Goal: Task Accomplishment & Management: Manage account settings

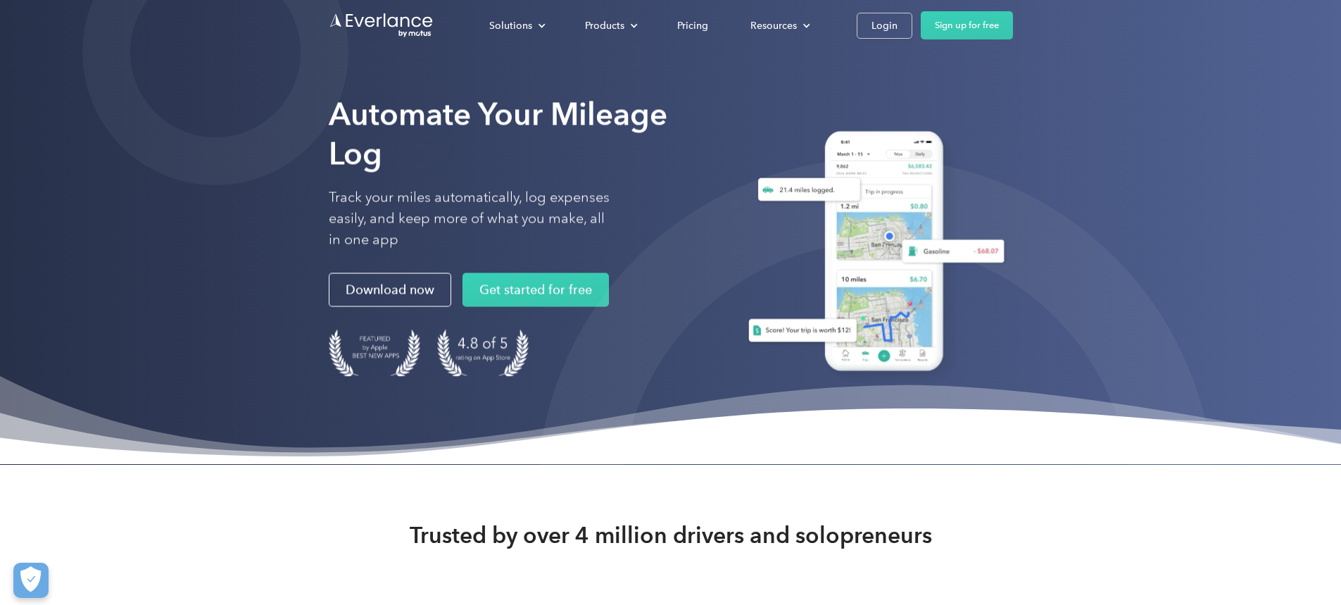
click at [897, 20] on div "Login" at bounding box center [884, 26] width 26 height 18
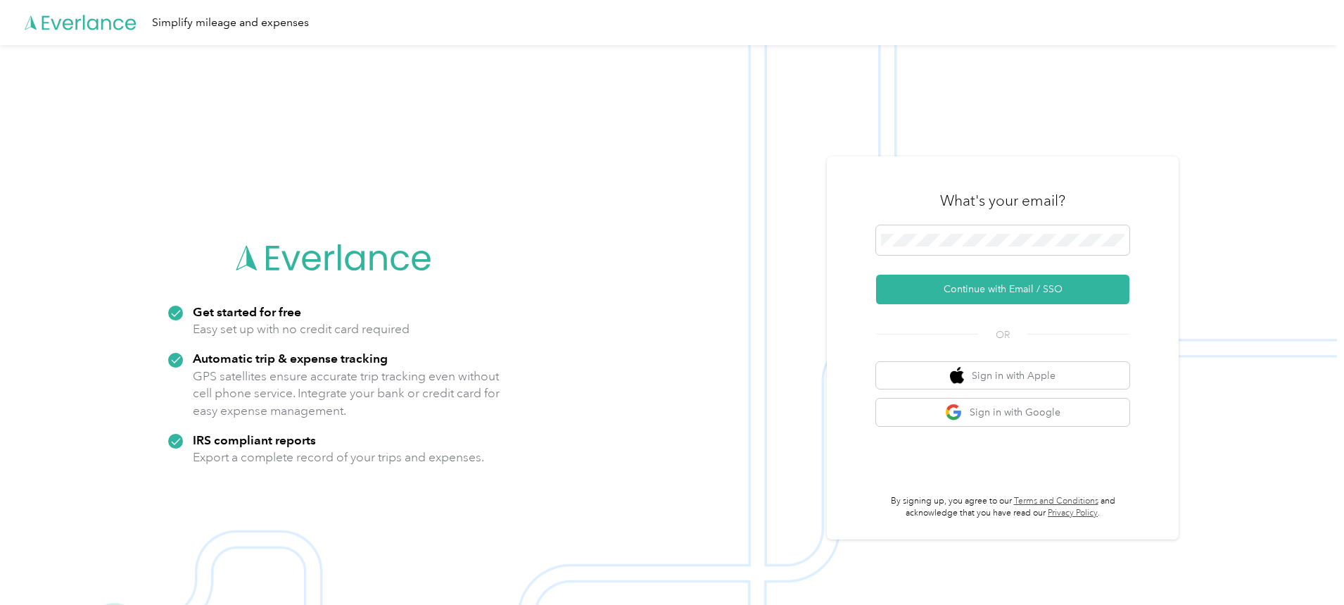
click at [986, 290] on button "Continue with Email / SSO" at bounding box center [1002, 289] width 253 height 30
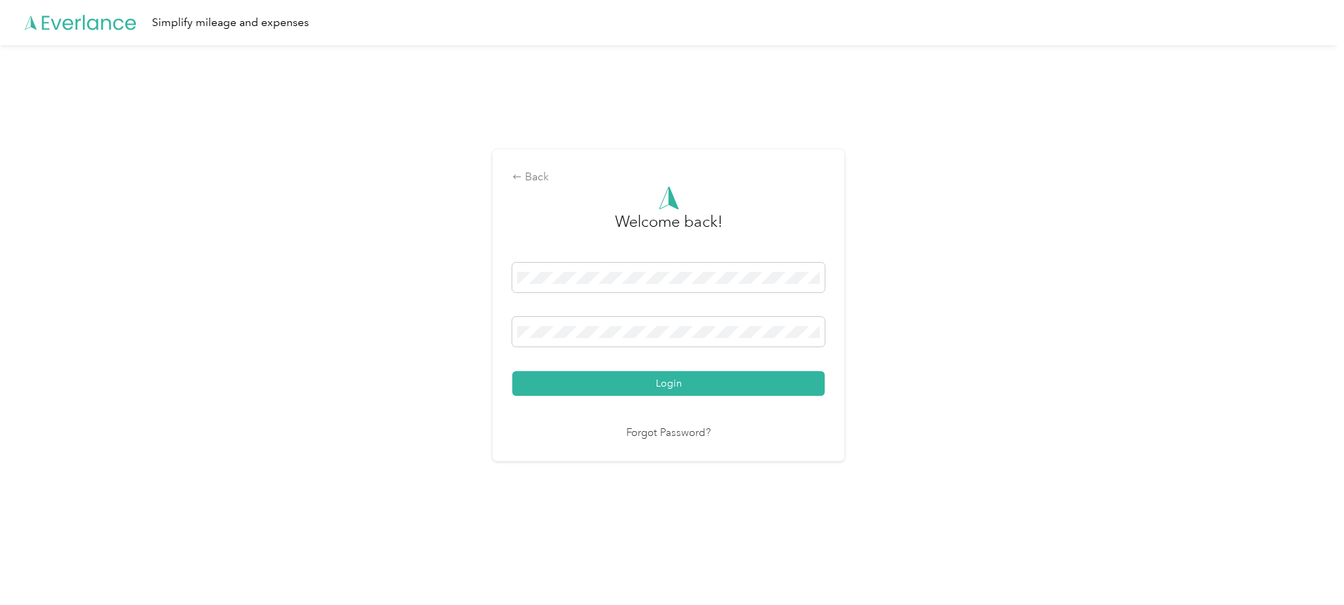
click at [681, 382] on button "Login" at bounding box center [668, 383] width 312 height 25
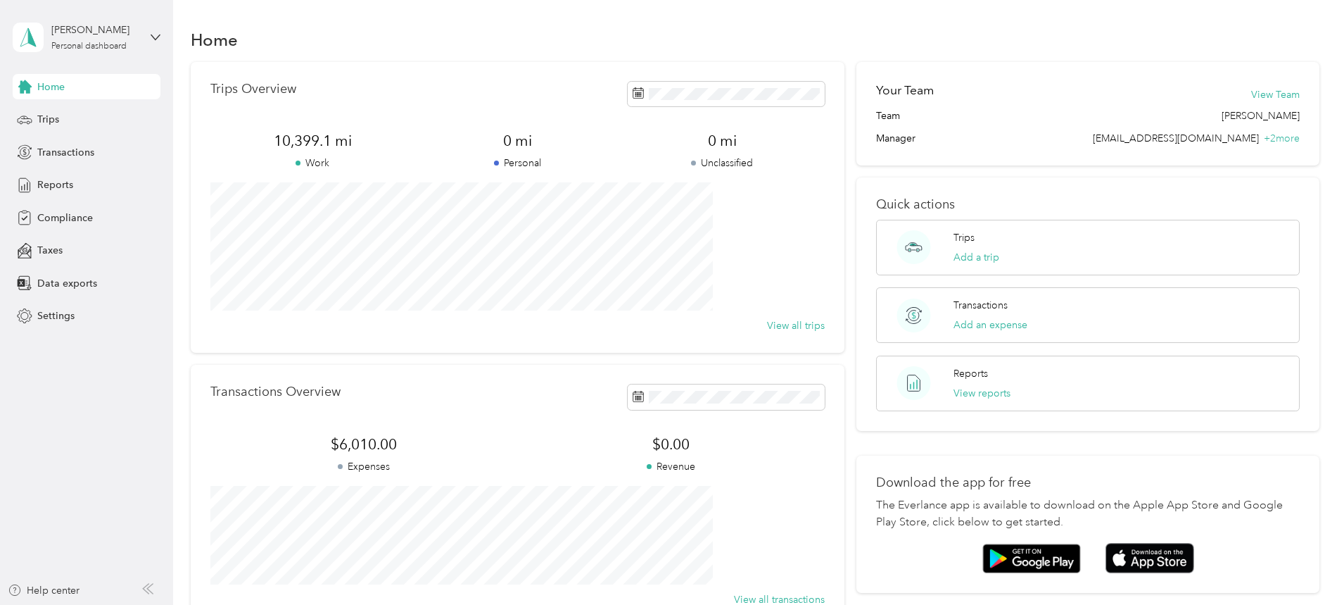
click at [76, 189] on div "Reports" at bounding box center [87, 184] width 148 height 25
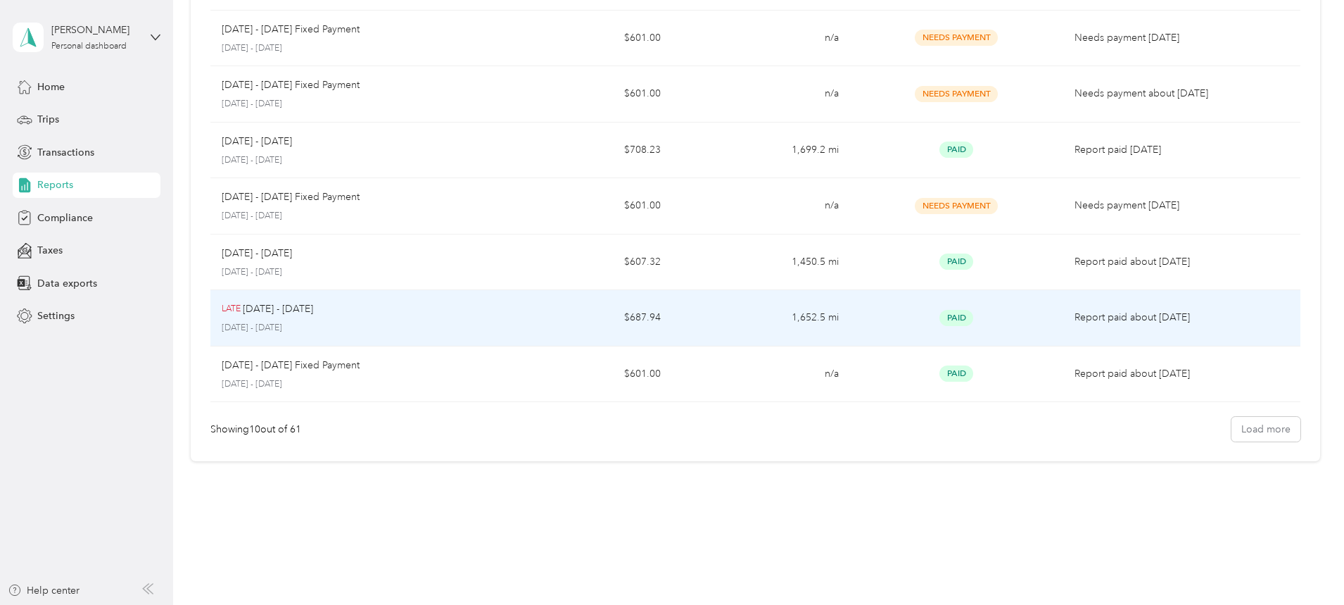
scroll to position [308, 0]
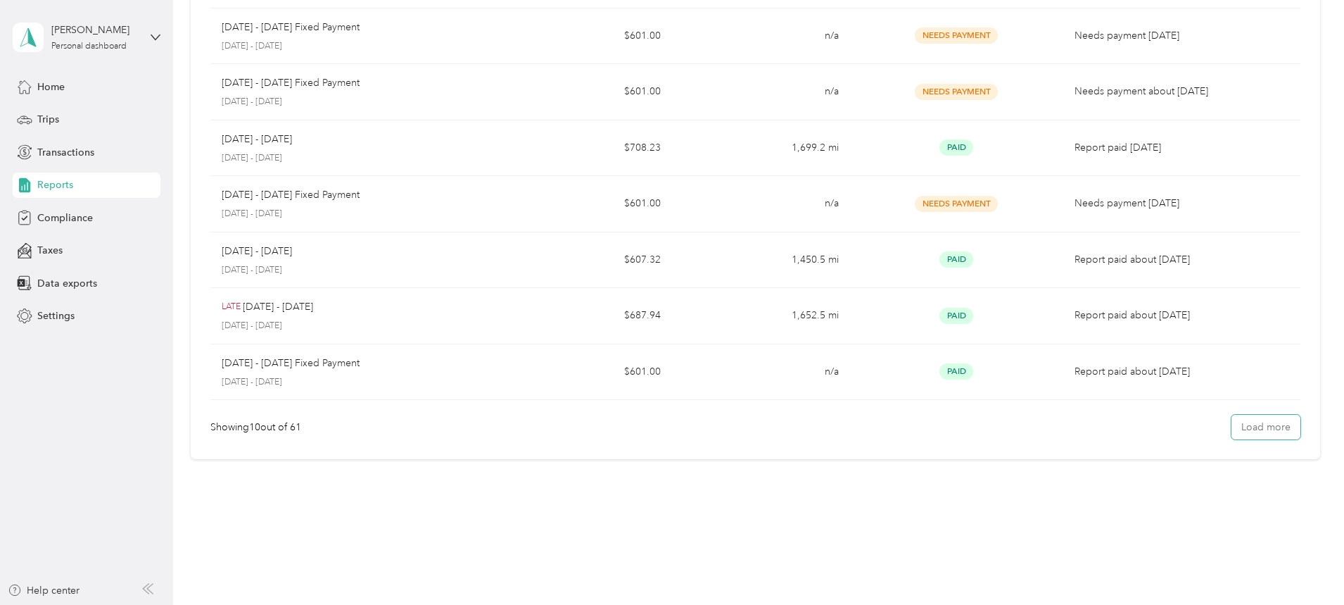
click at [1232, 421] on button "Load more" at bounding box center [1266, 427] width 69 height 25
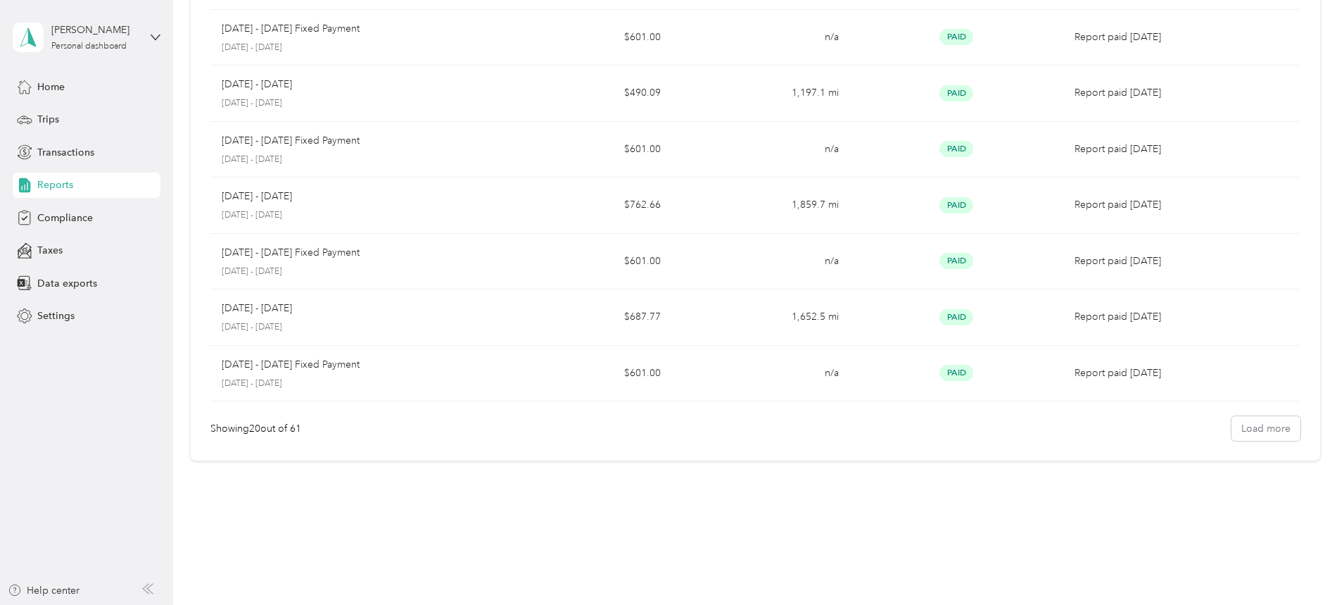
scroll to position [868, 0]
click at [1232, 420] on button "Load more" at bounding box center [1266, 427] width 69 height 25
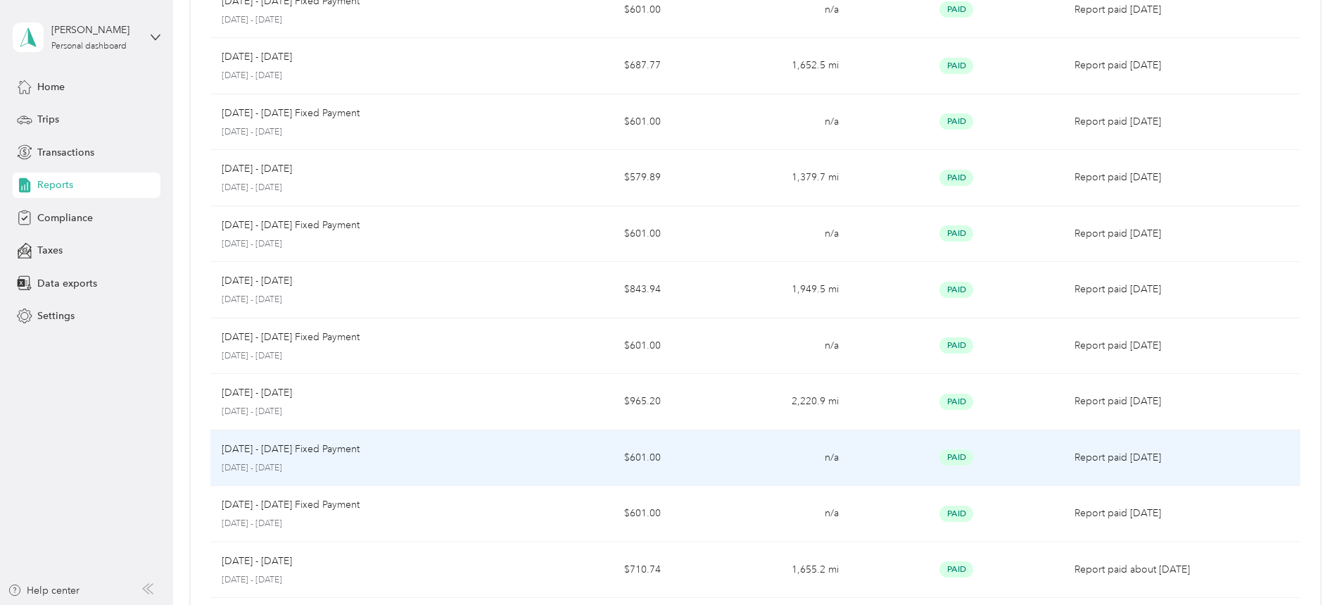
scroll to position [1132, 0]
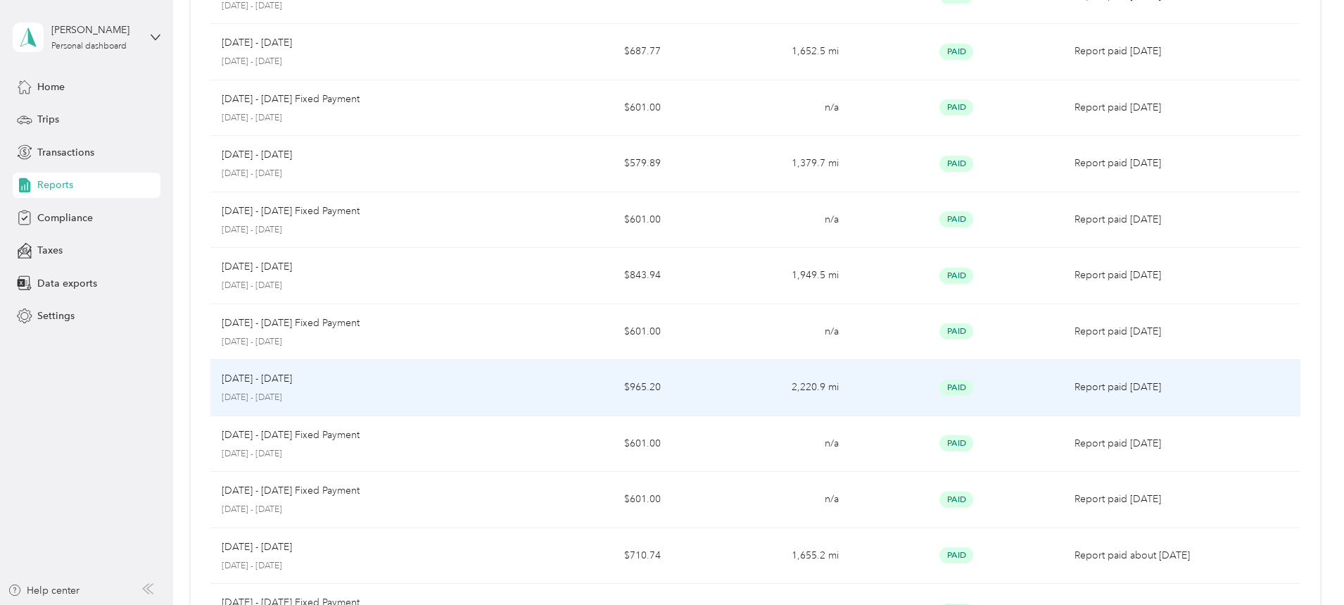
click at [469, 396] on p "[DATE] - [DATE]" at bounding box center [353, 397] width 262 height 13
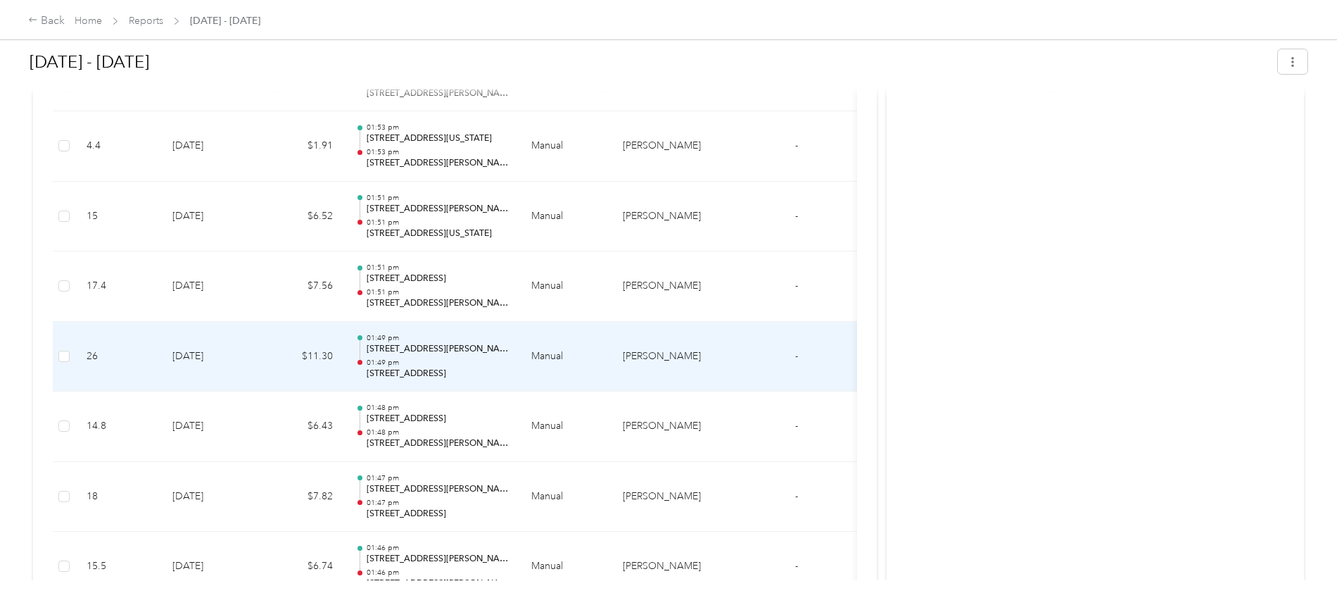
scroll to position [868, 0]
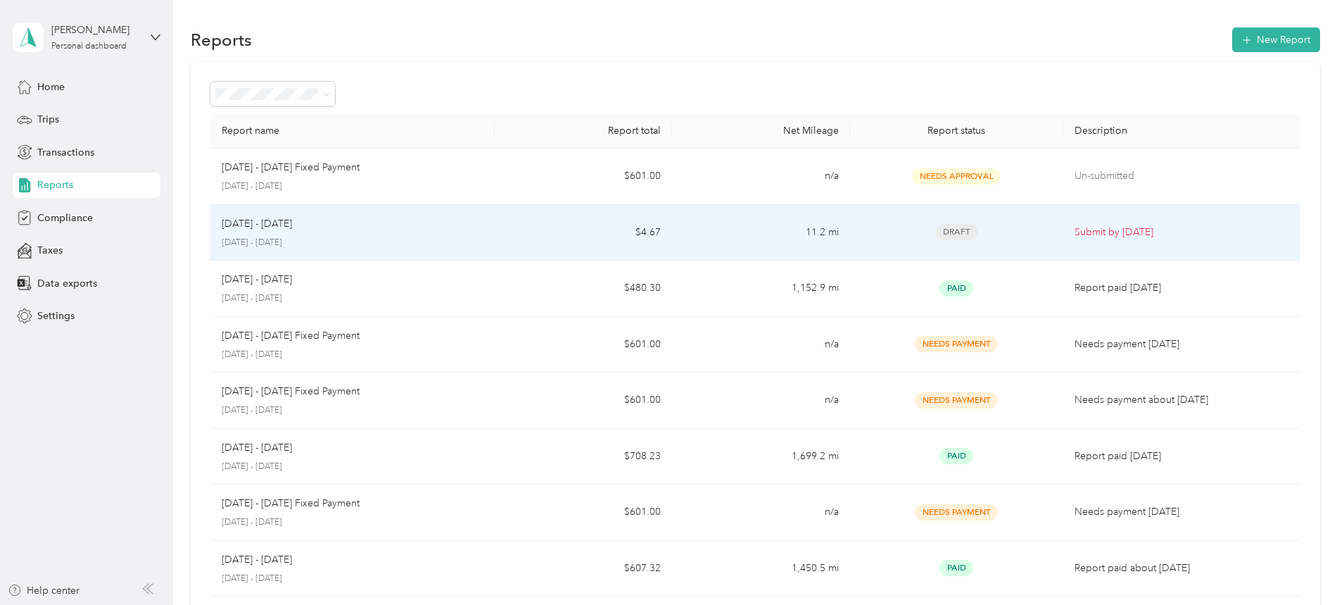
click at [484, 231] on div "[DATE] - [DATE]" at bounding box center [353, 223] width 262 height 15
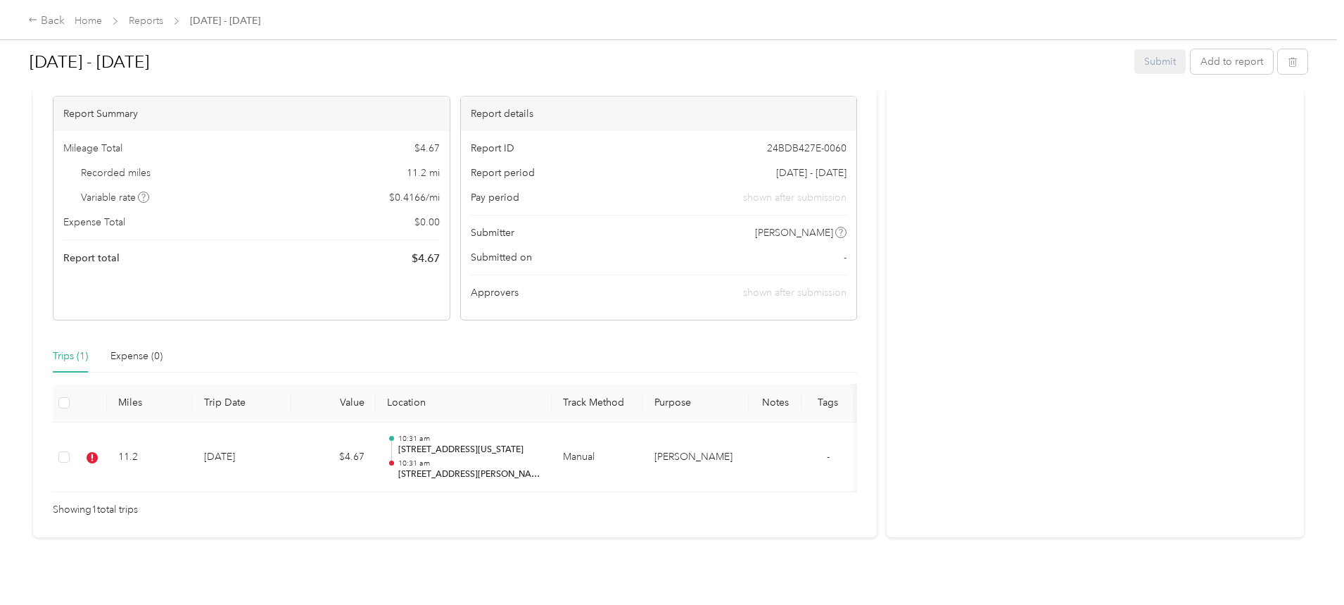
scroll to position [174, 0]
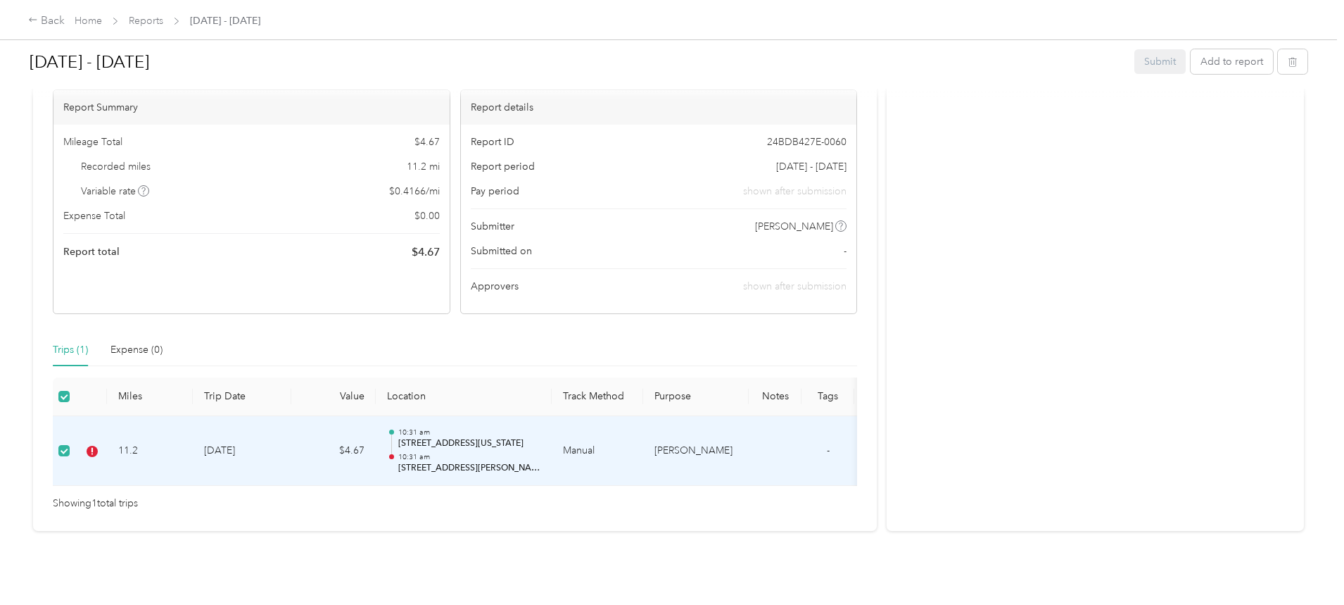
drag, startPoint x: 182, startPoint y: 430, endPoint x: 140, endPoint y: 424, distance: 42.6
click at [140, 424] on div "[DATE] - [DATE] Submit Add to report Due [DATE]. Submit this report by [DATE] O…" at bounding box center [668, 214] width 1281 height 634
click at [93, 447] on icon at bounding box center [91, 450] width 1 height 7
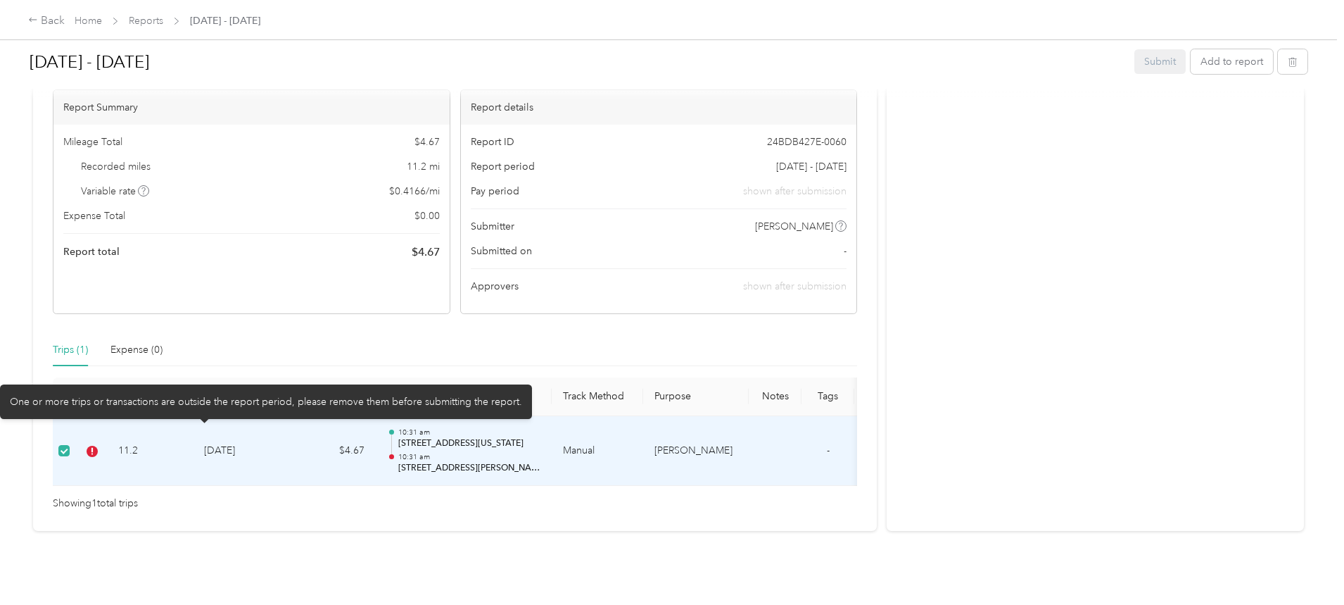
click at [93, 447] on icon at bounding box center [91, 450] width 1 height 7
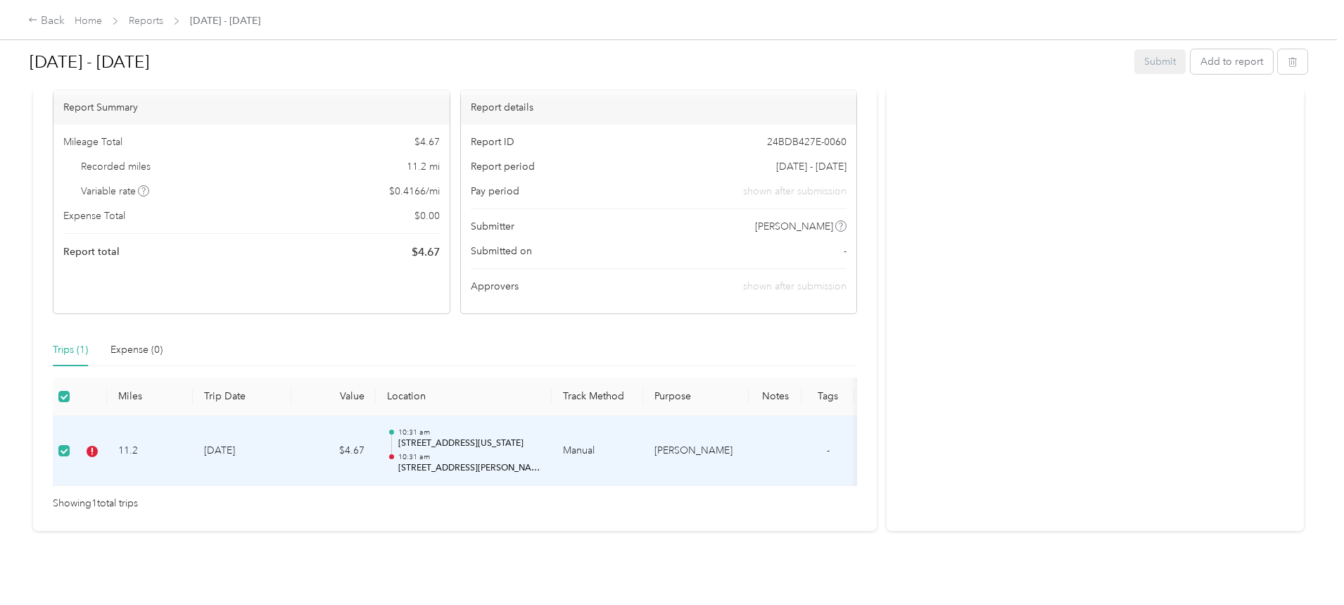
drag, startPoint x: 183, startPoint y: 431, endPoint x: 505, endPoint y: 325, distance: 338.5
click at [499, 334] on div "Trips (1) Expense (0)" at bounding box center [455, 350] width 804 height 32
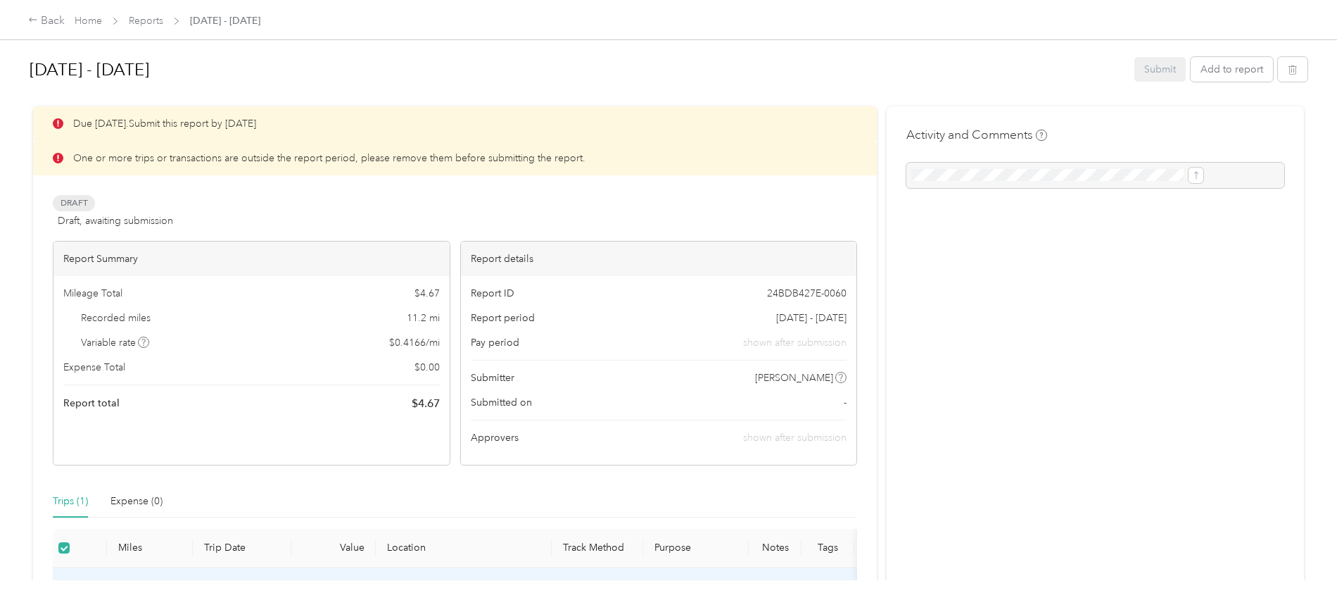
scroll to position [0, 0]
drag, startPoint x: 781, startPoint y: 241, endPoint x: 781, endPoint y: 251, distance: 9.9
click at [1191, 68] on button "Add to report" at bounding box center [1232, 70] width 82 height 25
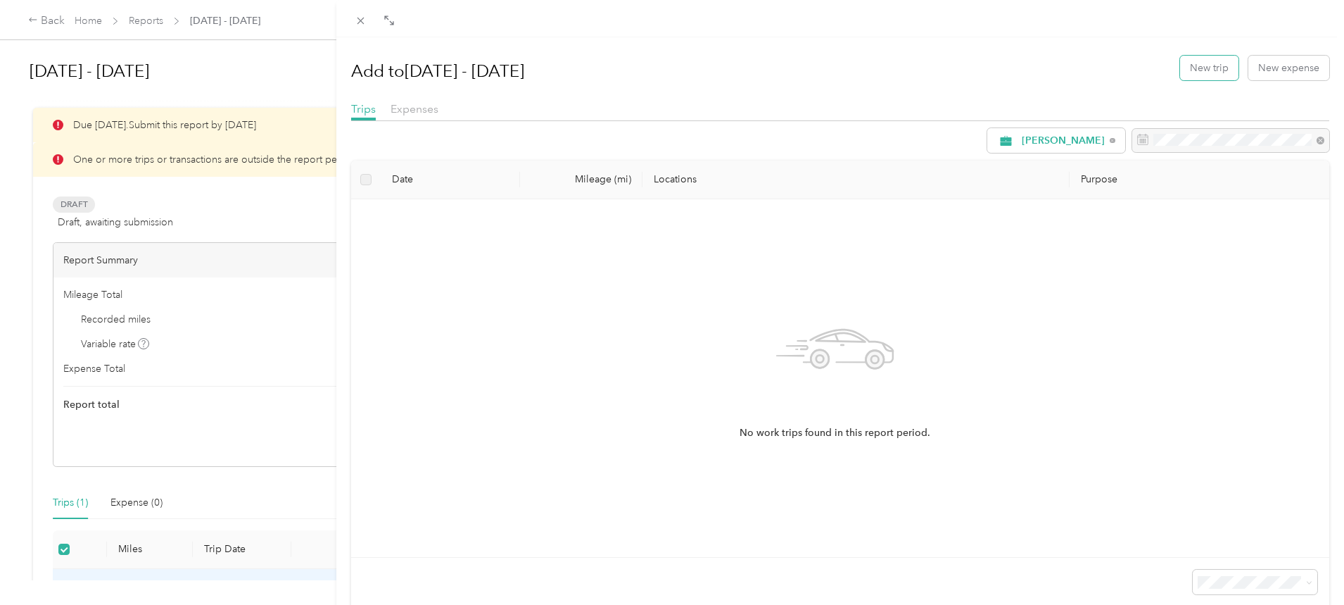
click at [1199, 63] on button "New trip" at bounding box center [1209, 68] width 58 height 25
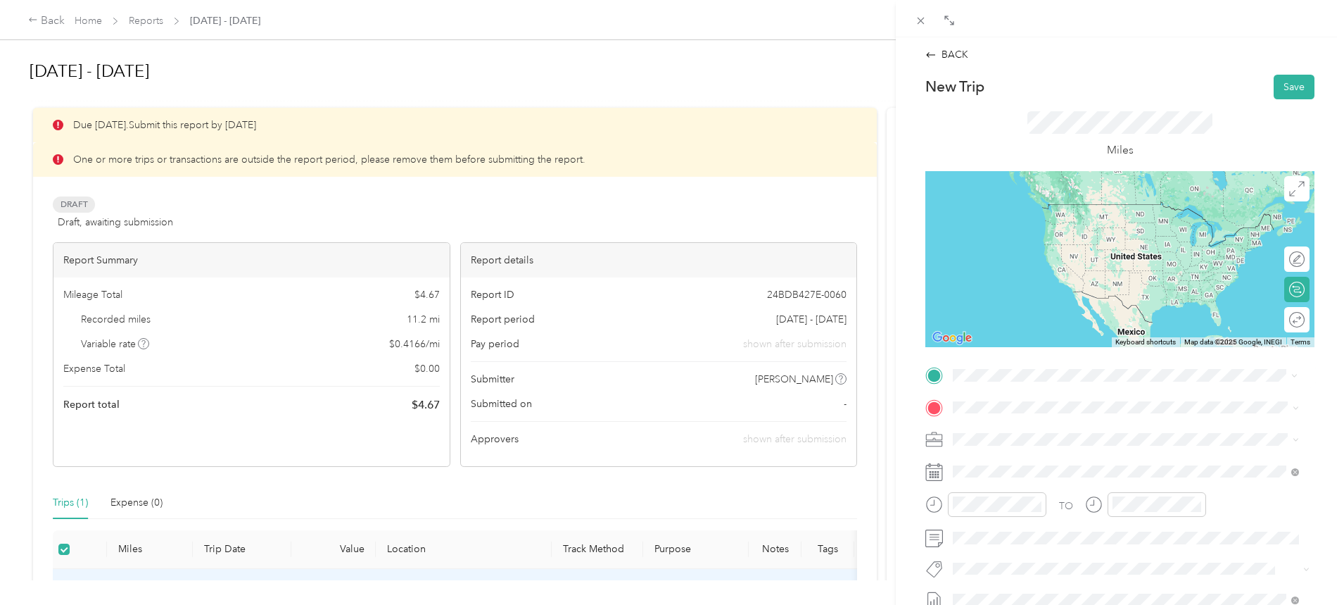
click at [1044, 431] on span "[STREET_ADDRESS][US_STATE][US_STATE]" at bounding box center [1076, 425] width 192 height 13
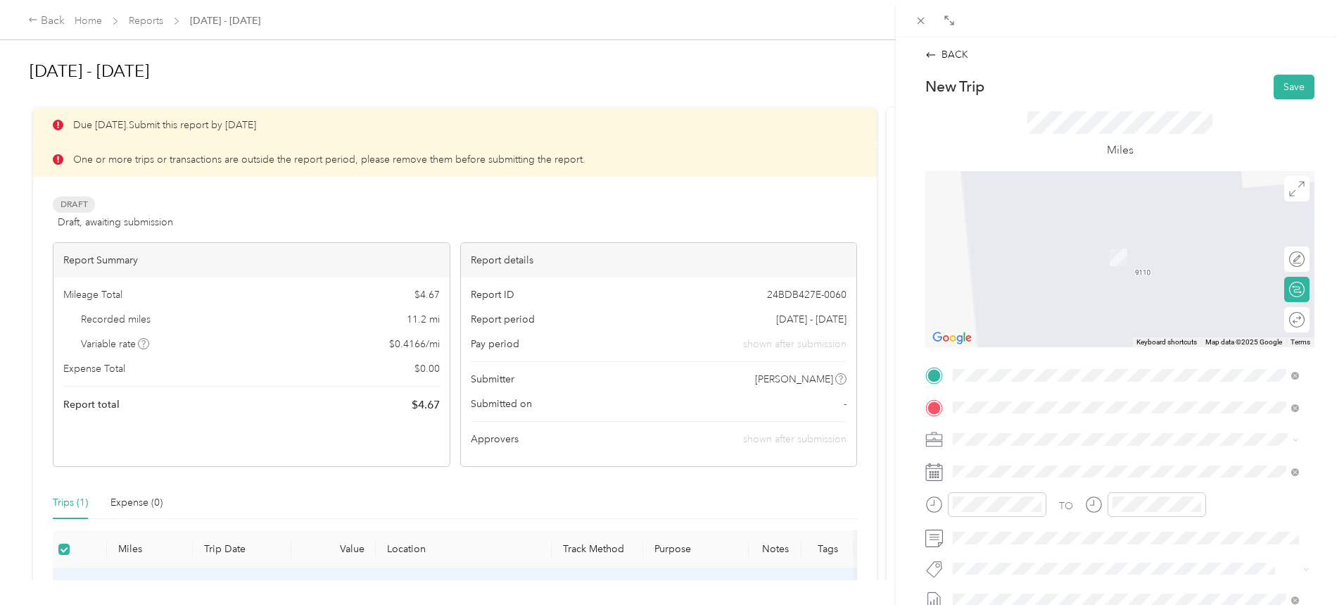
click at [1050, 232] on span "[STREET_ADDRESS][US_STATE]" at bounding box center [1050, 235] width 141 height 13
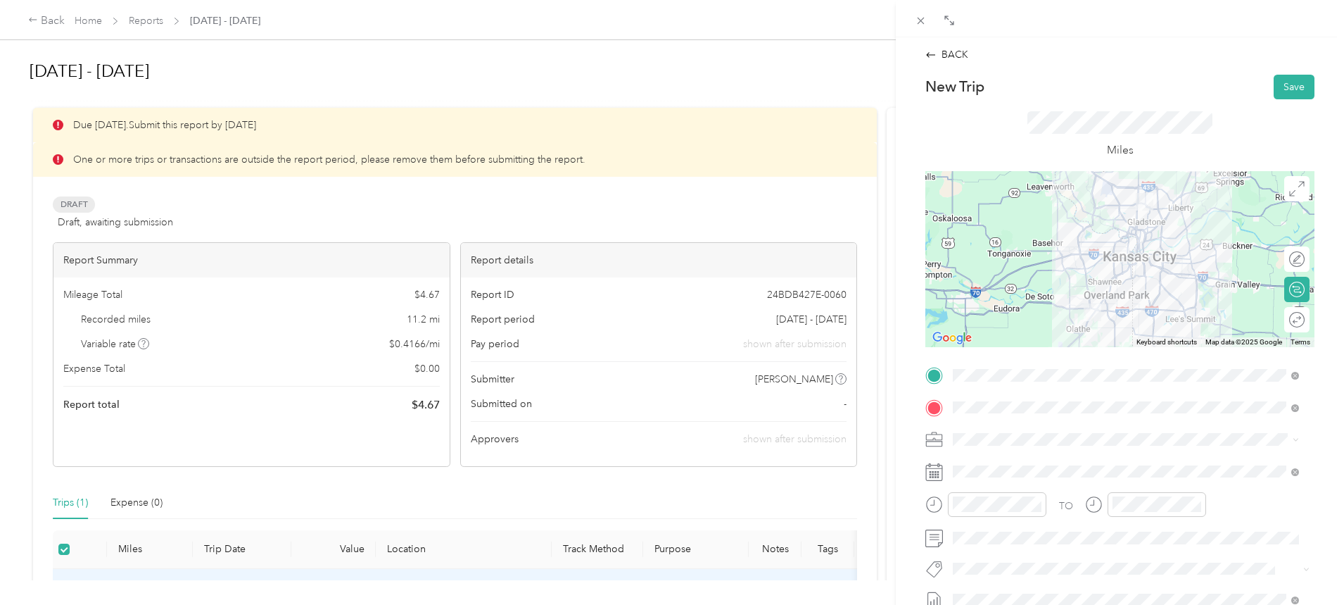
click at [1075, 230] on div at bounding box center [1120, 259] width 389 height 176
click at [1277, 320] on div at bounding box center [1283, 319] width 13 height 13
click at [1287, 84] on button "Save" at bounding box center [1294, 87] width 41 height 25
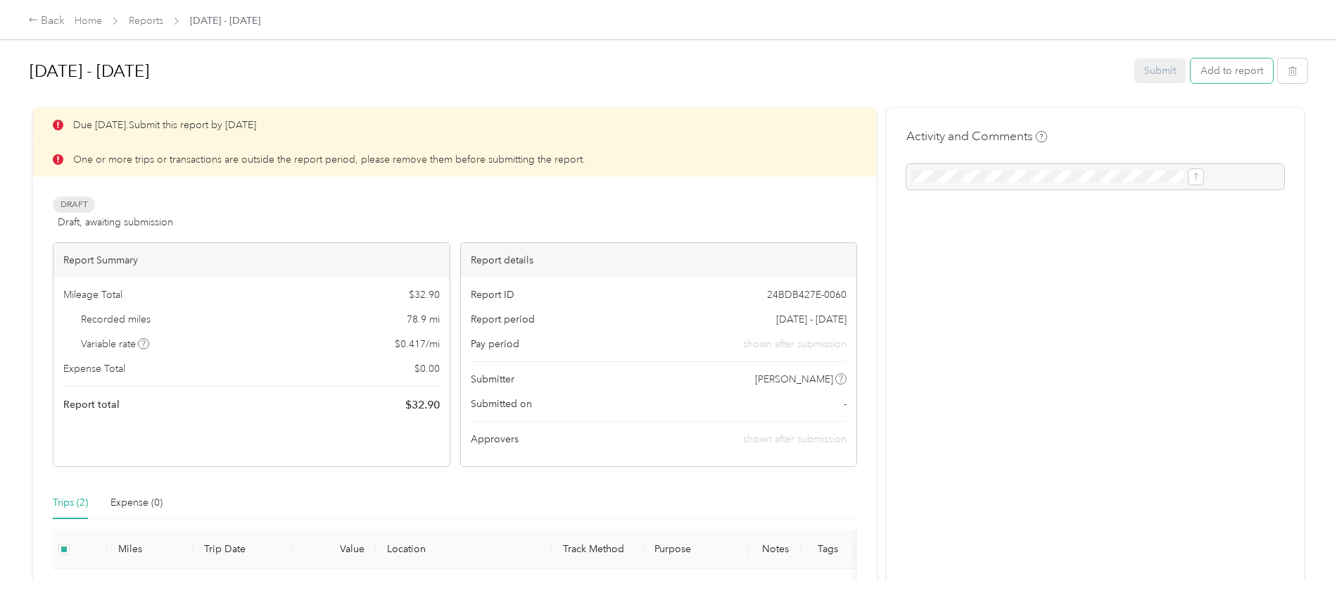
click at [1191, 71] on button "Add to report" at bounding box center [1232, 70] width 82 height 25
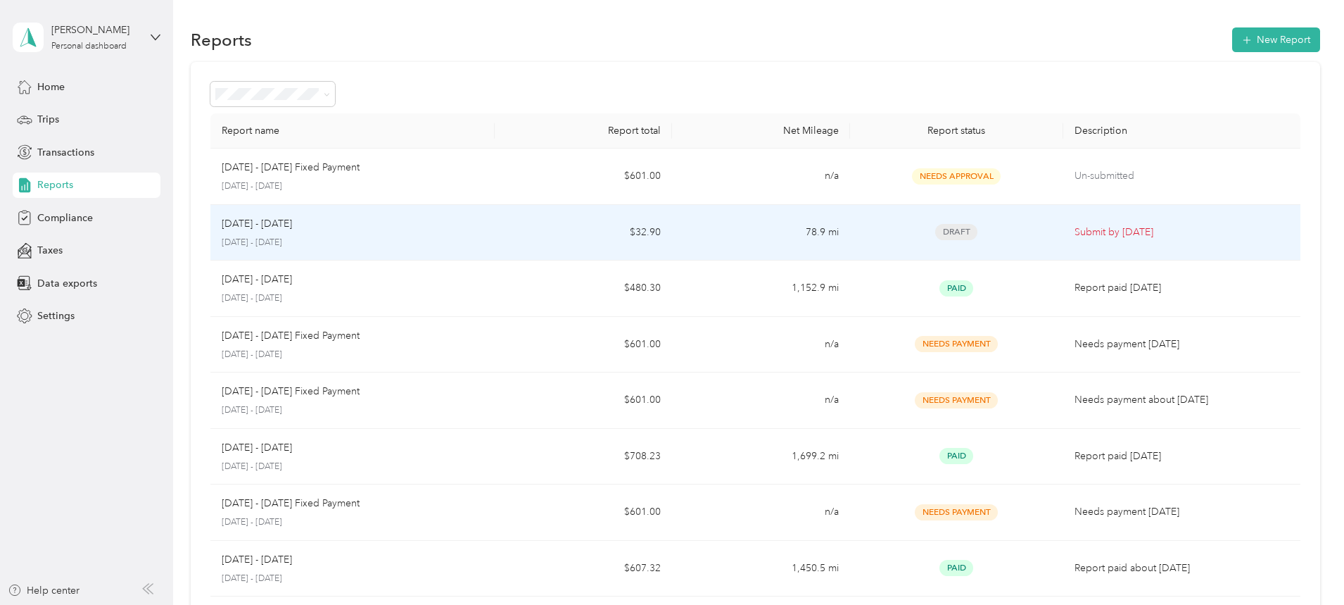
drag, startPoint x: 486, startPoint y: 235, endPoint x: 462, endPoint y: 230, distance: 25.1
click at [462, 230] on div "[DATE] - [DATE]" at bounding box center [353, 223] width 262 height 15
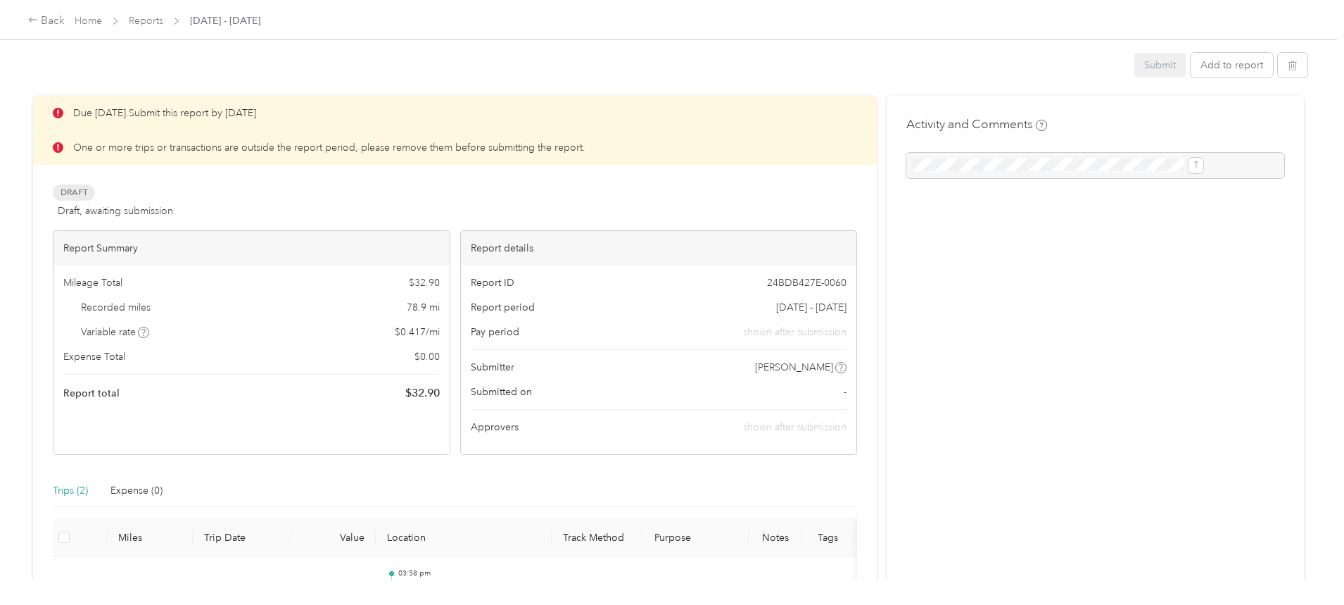
click at [450, 230] on div "Report Summary Mileage Total $ 32.90 Recorded miles 78.9 mi Variable rate $ 0.4…" at bounding box center [252, 342] width 398 height 225
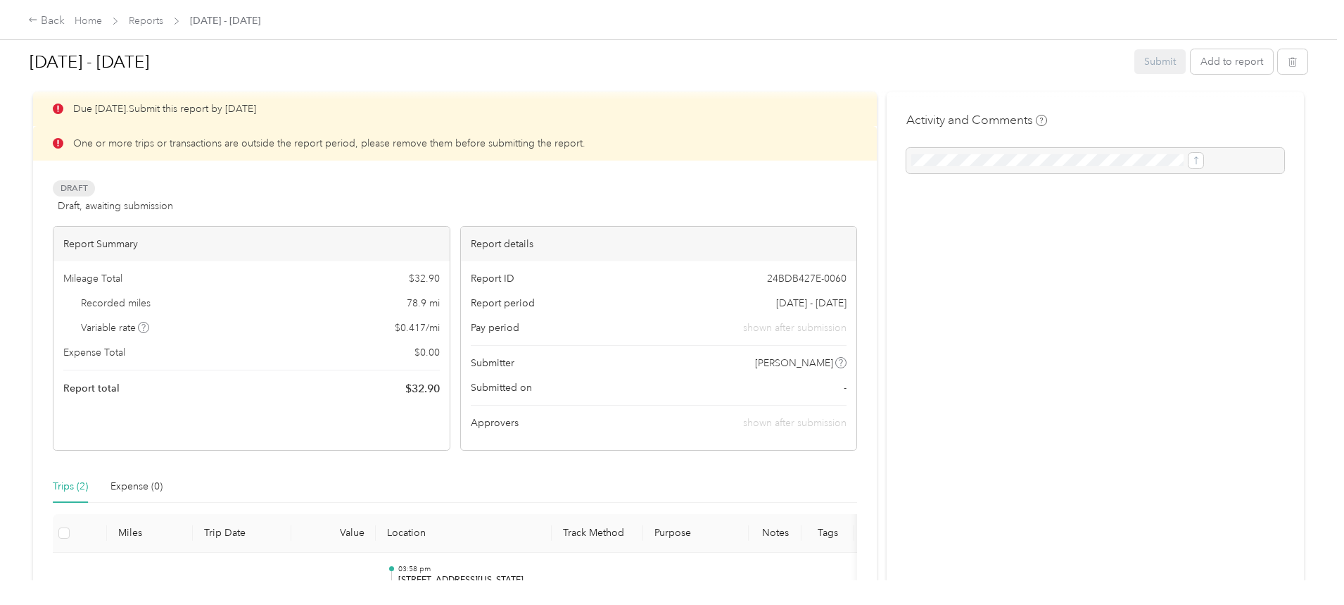
scroll to position [88, 0]
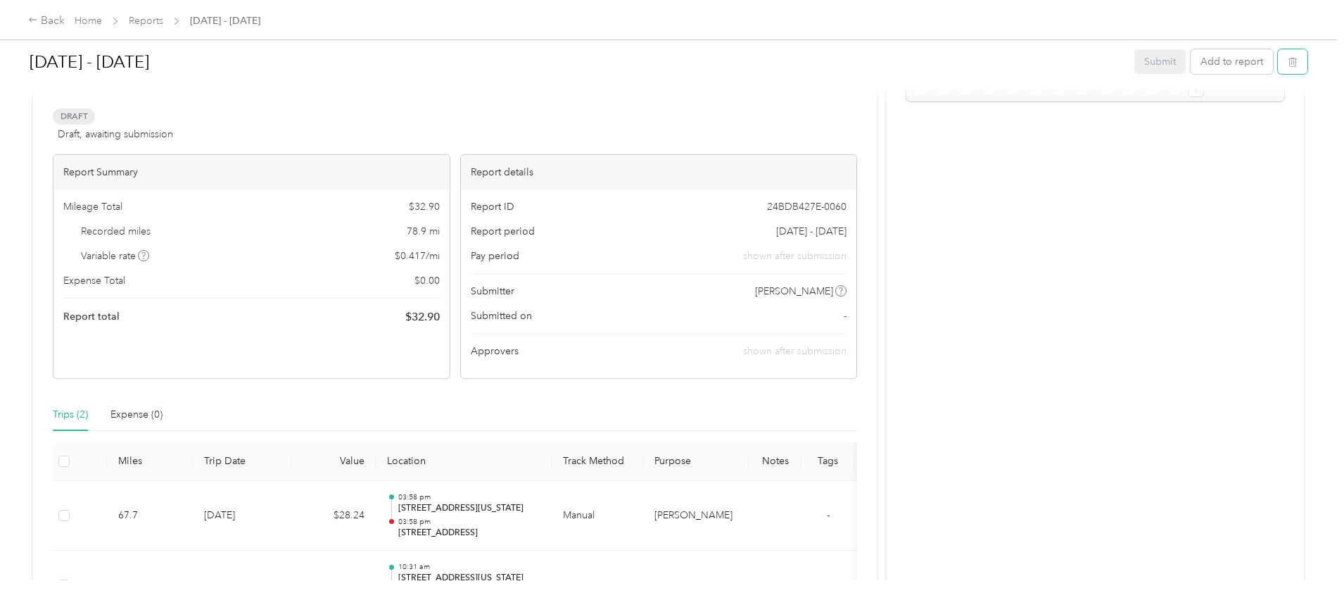
click at [1278, 55] on button "button" at bounding box center [1293, 61] width 30 height 25
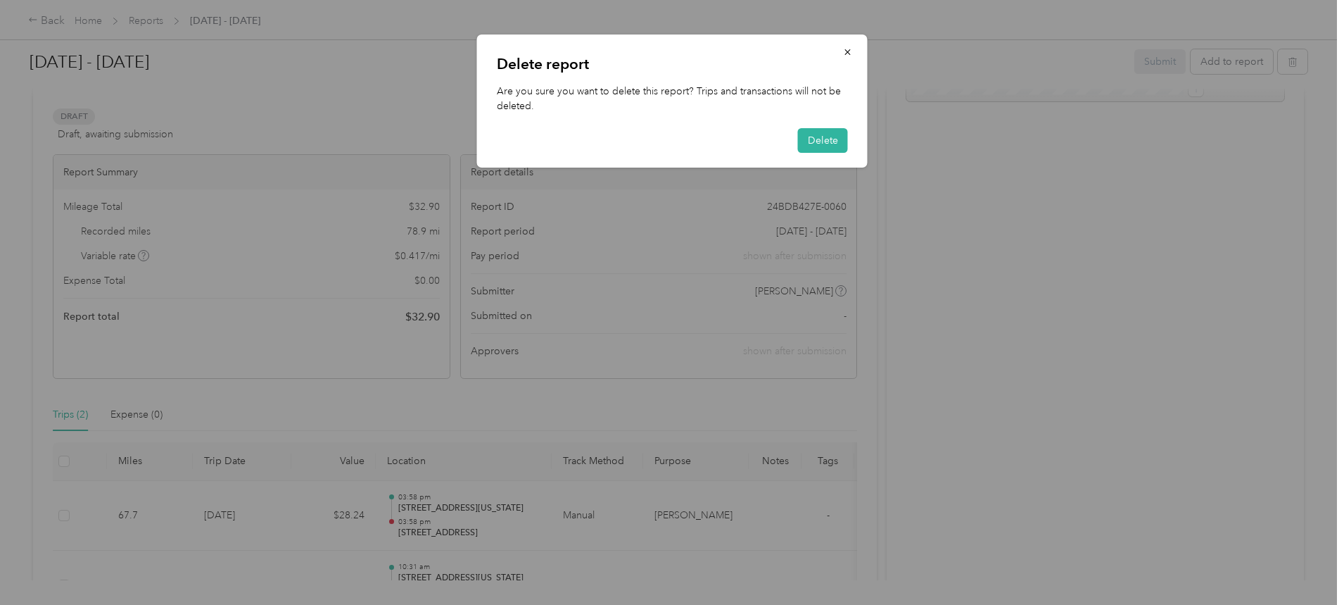
click at [835, 144] on button "Delete" at bounding box center [823, 140] width 50 height 25
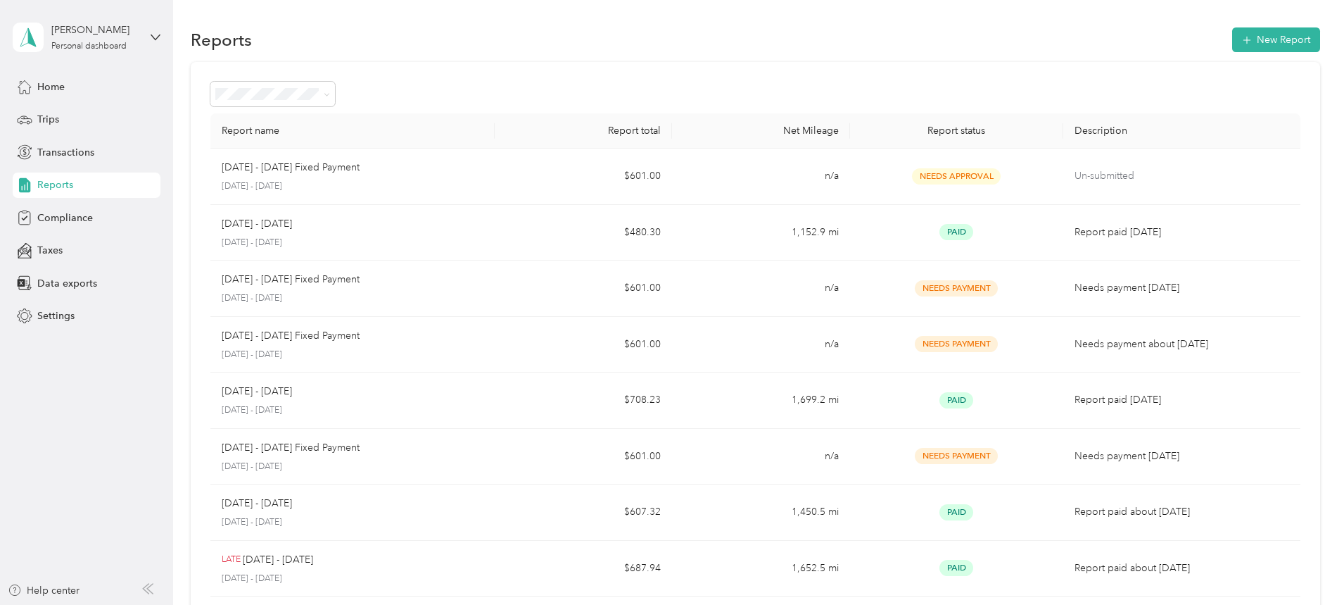
click at [1232, 35] on button "New Report" at bounding box center [1276, 39] width 88 height 25
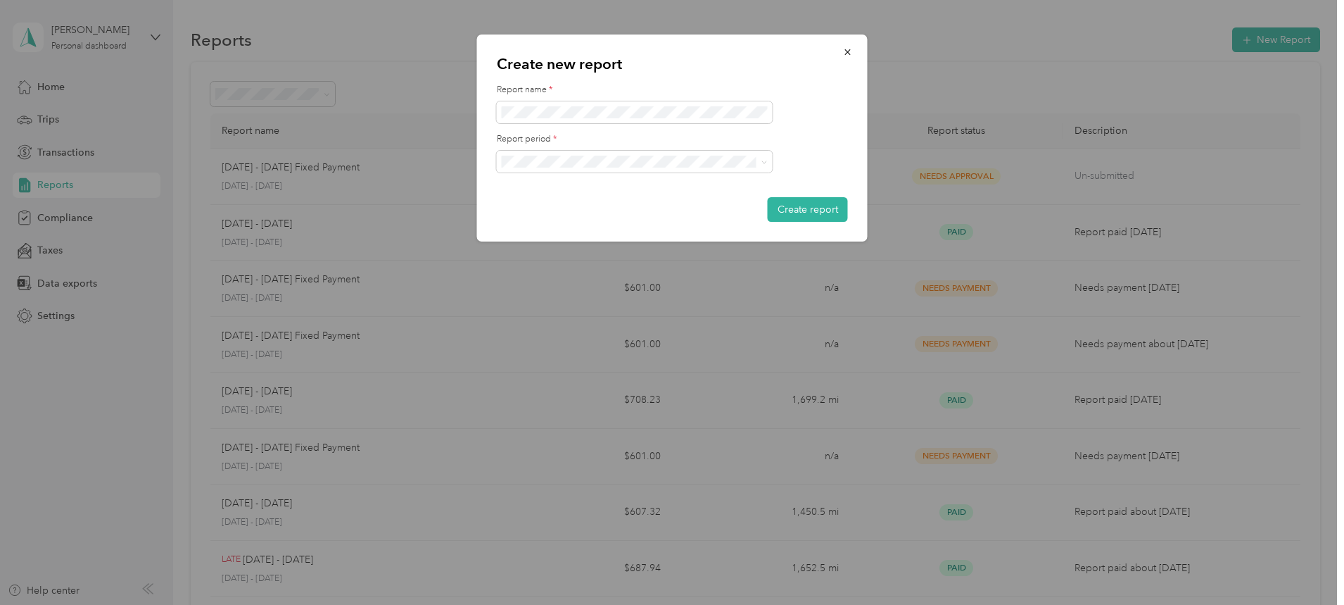
click at [764, 161] on icon at bounding box center [765, 162] width 6 height 6
click at [572, 206] on span "[DATE] - [DATE]" at bounding box center [542, 211] width 70 height 12
click at [826, 208] on button "Create report" at bounding box center [808, 209] width 80 height 25
click at [804, 200] on button "Create report" at bounding box center [808, 209] width 80 height 25
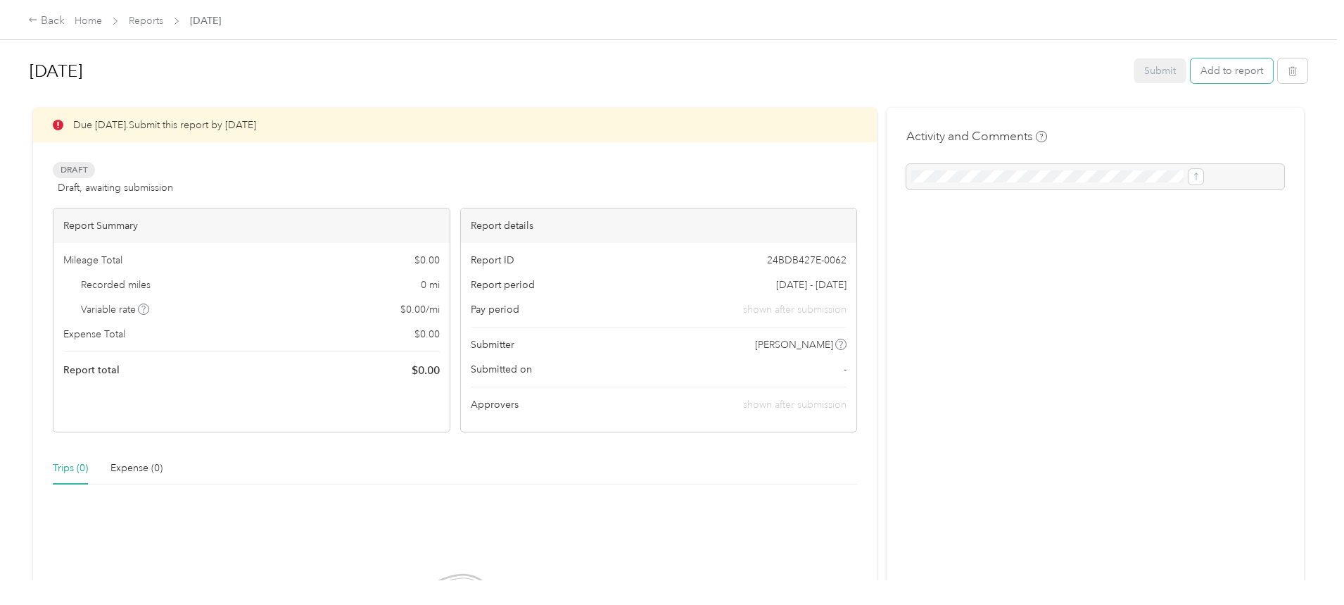
click at [1191, 67] on button "Add to report" at bounding box center [1232, 70] width 82 height 25
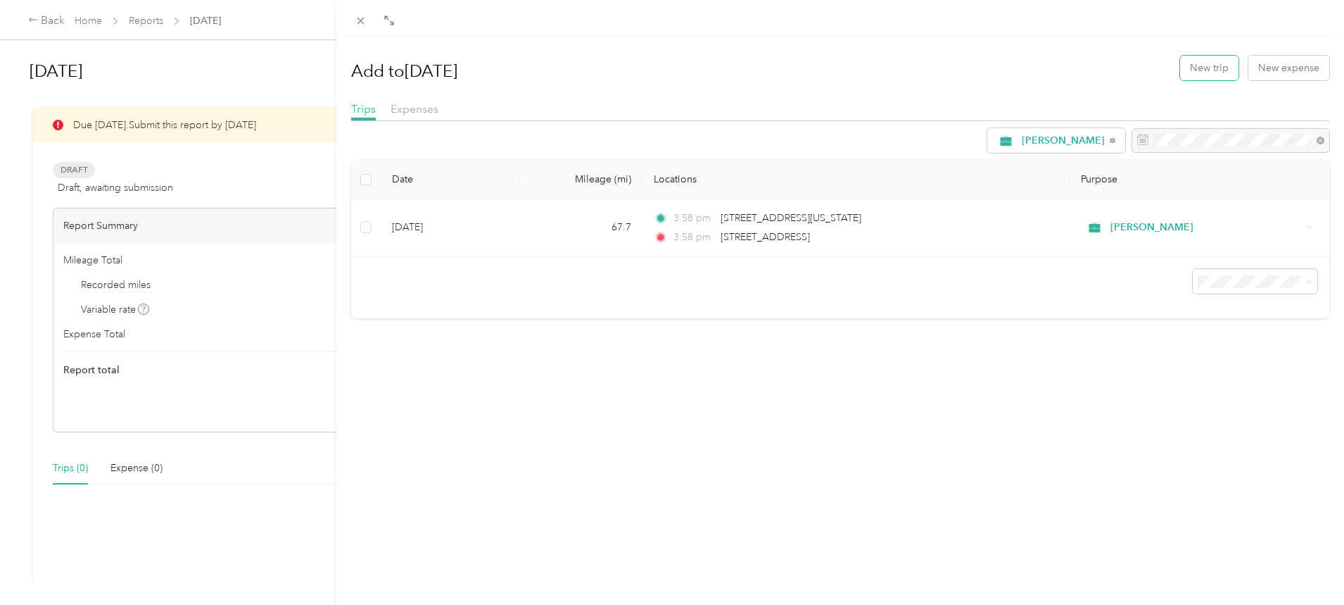
click at [1204, 68] on button "New trip" at bounding box center [1209, 68] width 58 height 25
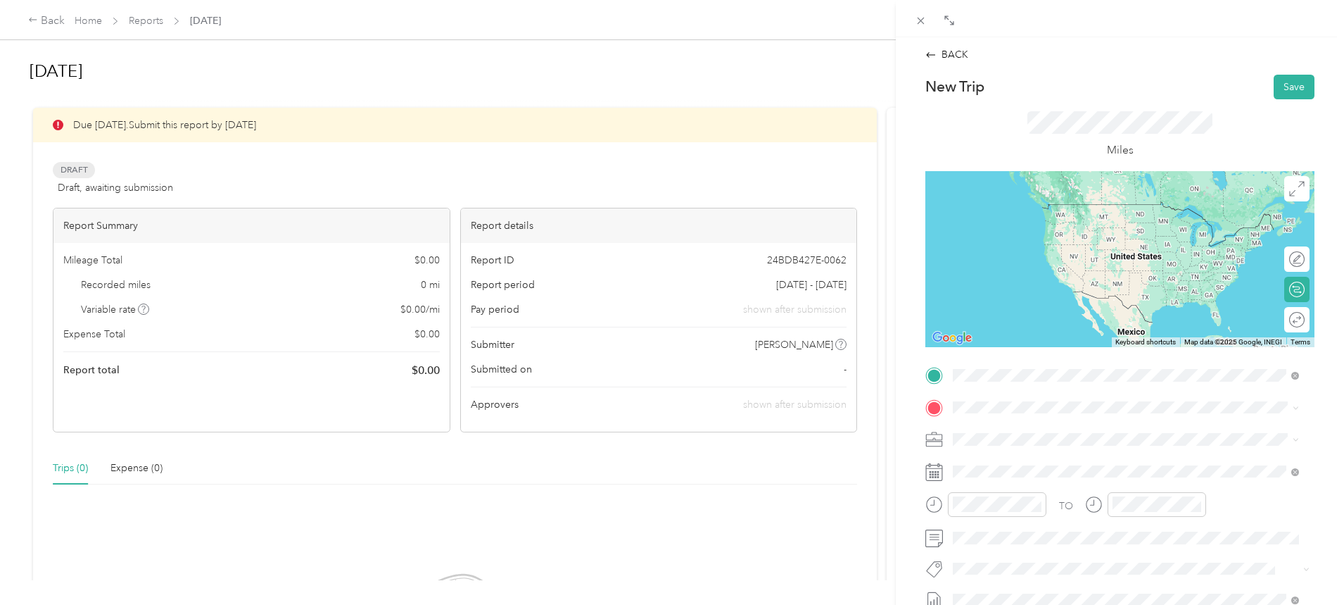
click at [1053, 441] on li "[STREET_ADDRESS][US_STATE][US_STATE]" at bounding box center [1126, 426] width 356 height 29
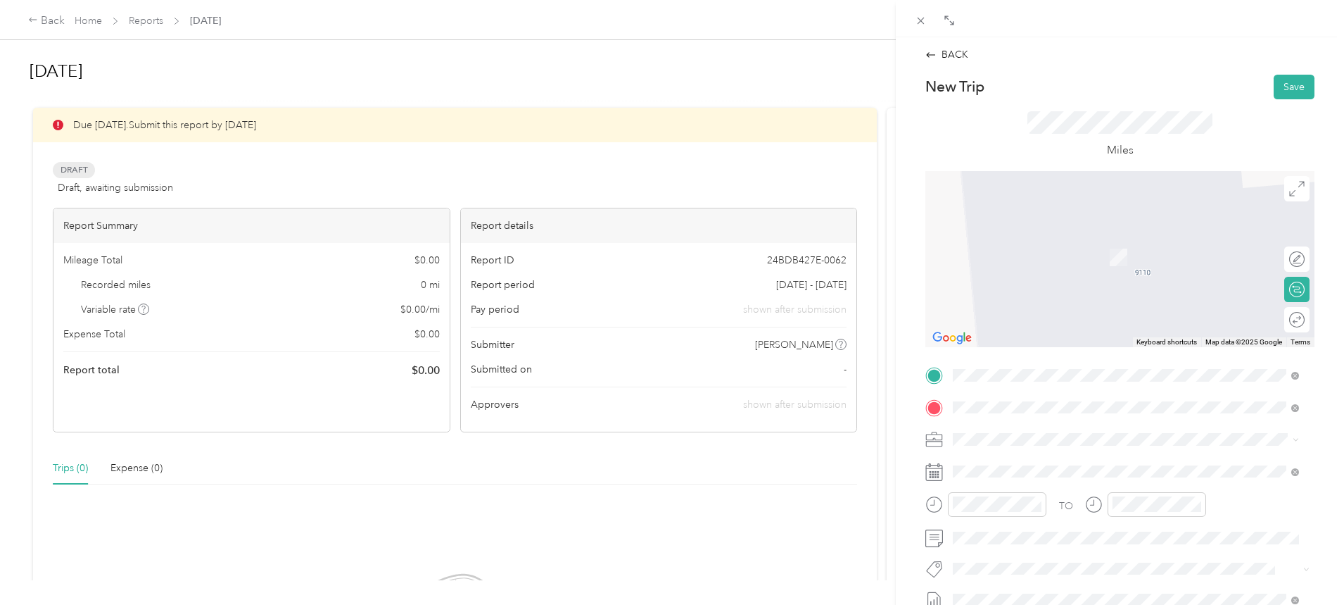
click at [1043, 232] on span "[STREET_ADDRESS][US_STATE][US_STATE]" at bounding box center [1076, 235] width 192 height 13
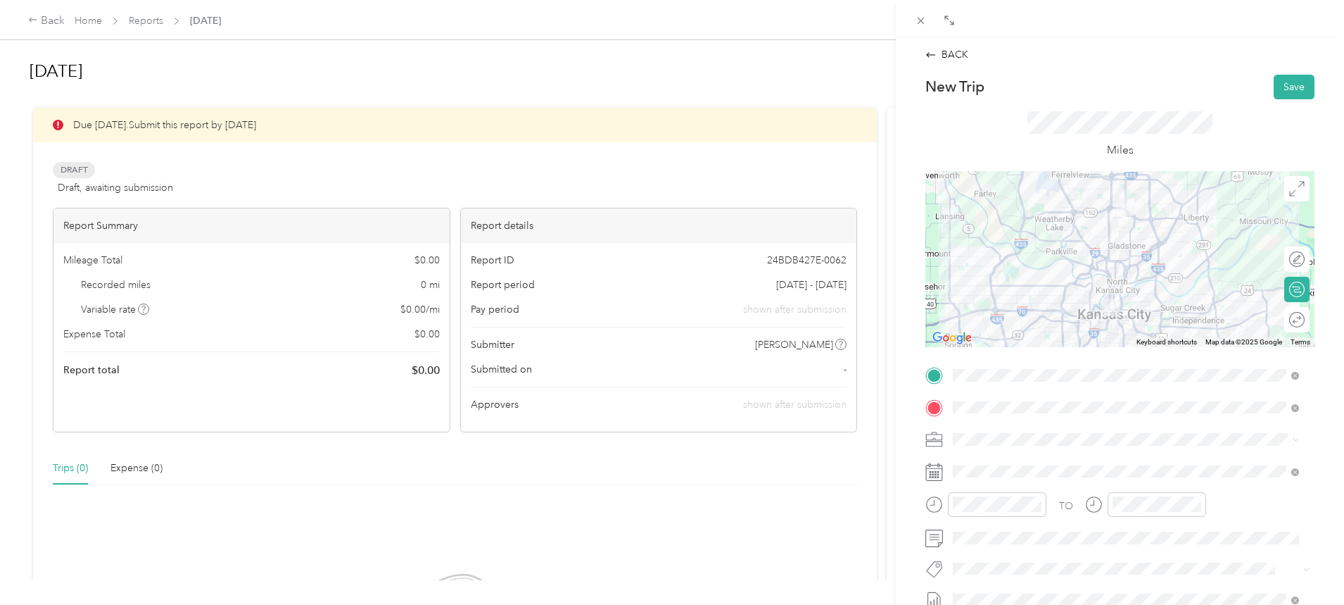
click at [1101, 251] on div at bounding box center [1120, 259] width 389 height 176
click at [1013, 477] on span at bounding box center [1131, 471] width 367 height 23
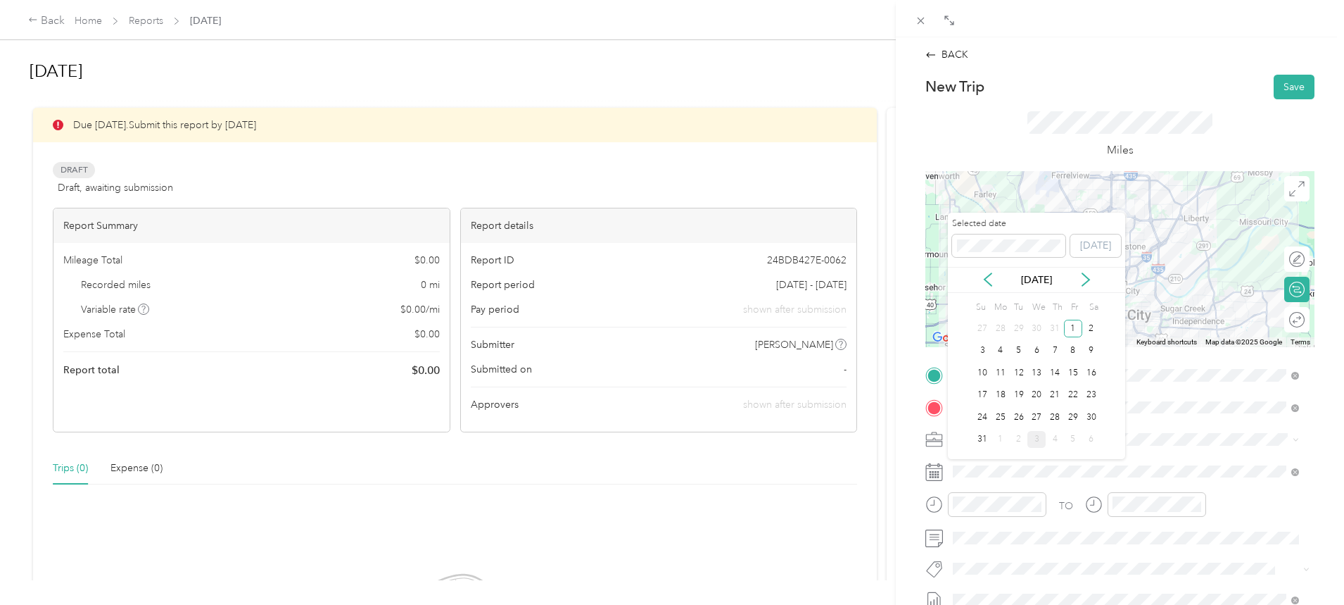
click at [1004, 348] on div "4" at bounding box center [1001, 351] width 18 height 18
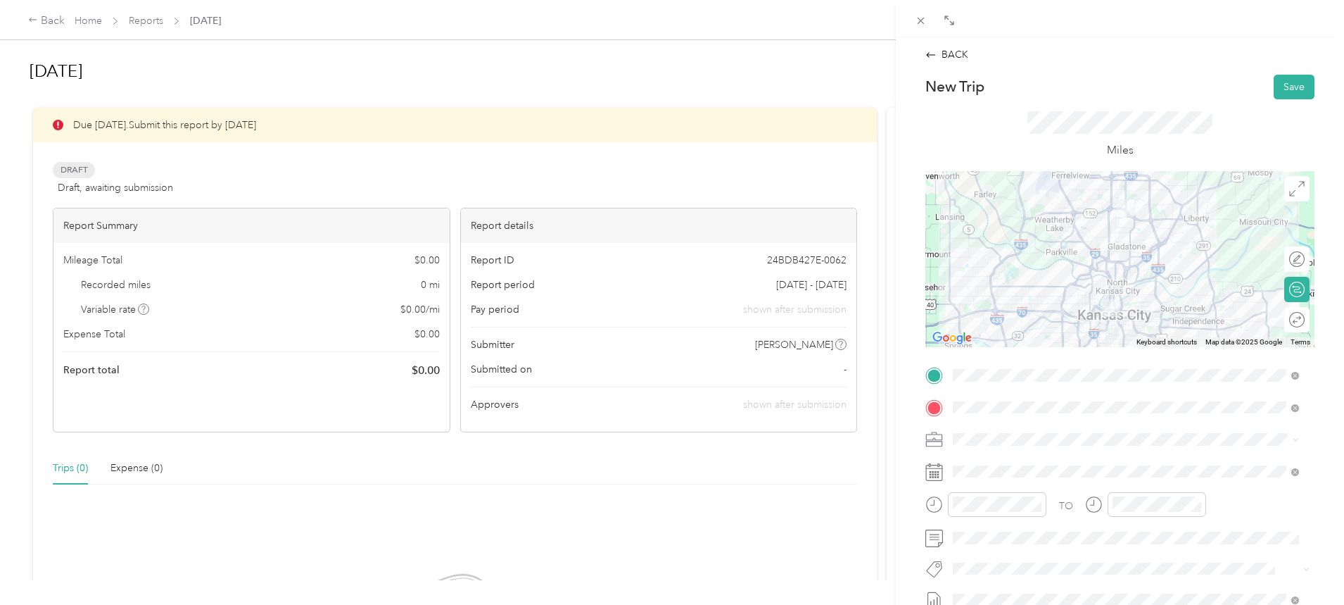
click at [1290, 87] on button "Save" at bounding box center [1294, 87] width 41 height 25
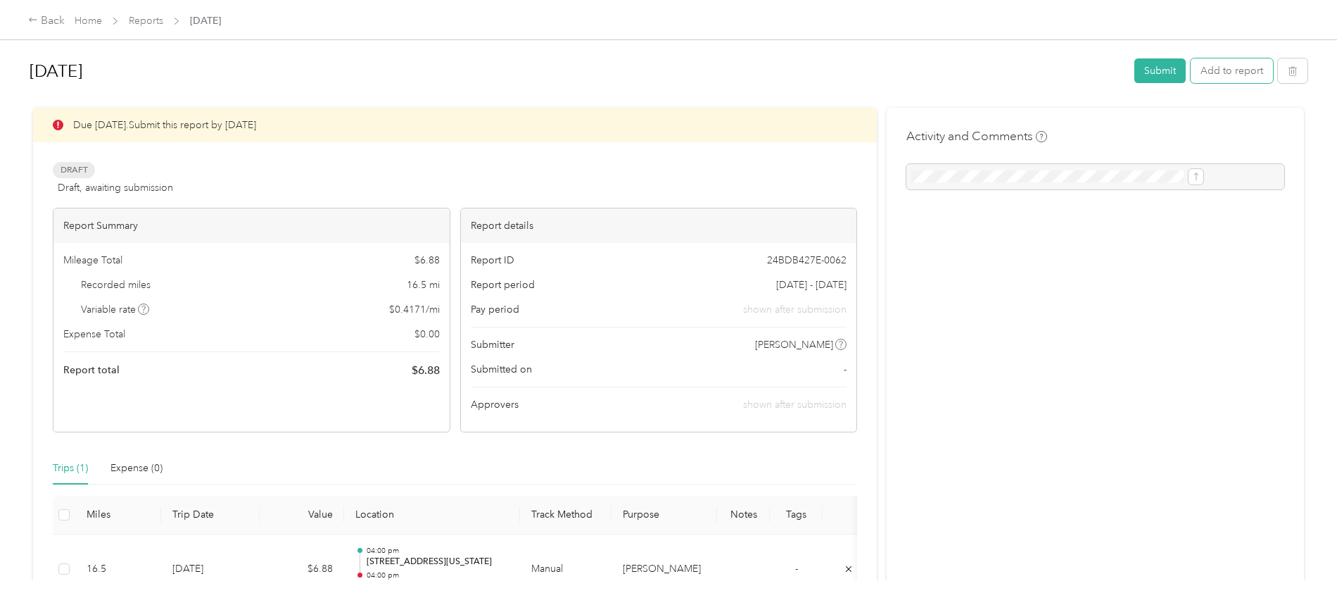
click at [1191, 72] on button "Add to report" at bounding box center [1232, 70] width 82 height 25
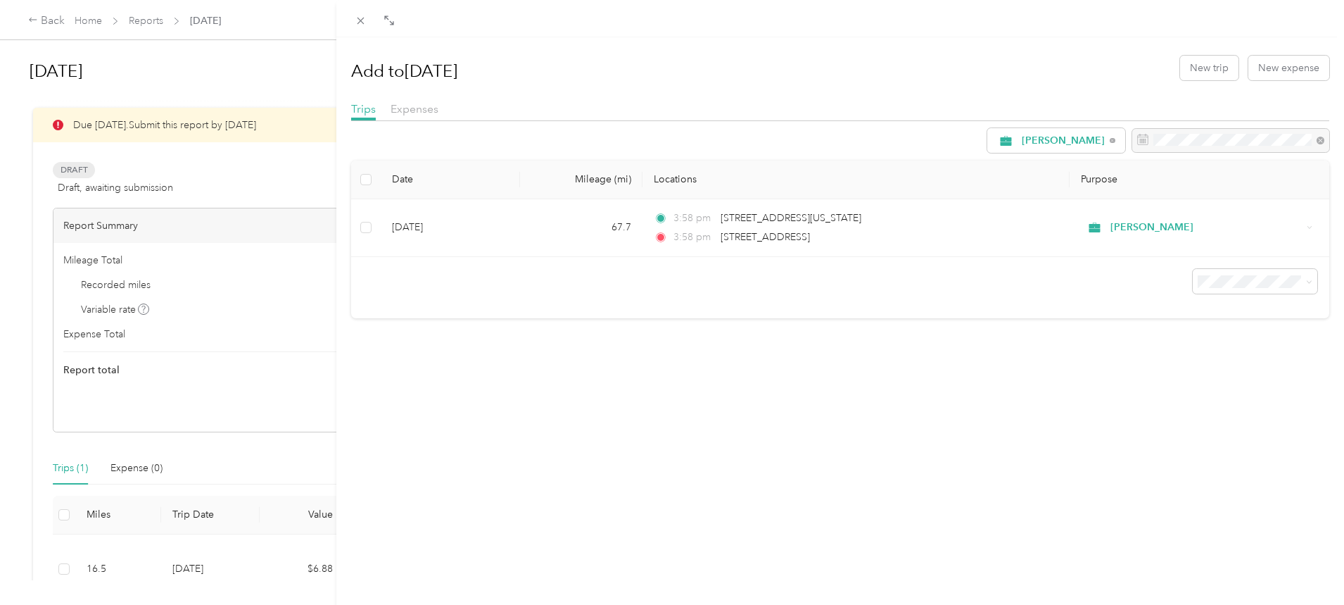
click at [1213, 54] on div "Add to [DATE] New trip New expense" at bounding box center [840, 67] width 979 height 41
click at [1201, 63] on button "New trip" at bounding box center [1209, 68] width 58 height 25
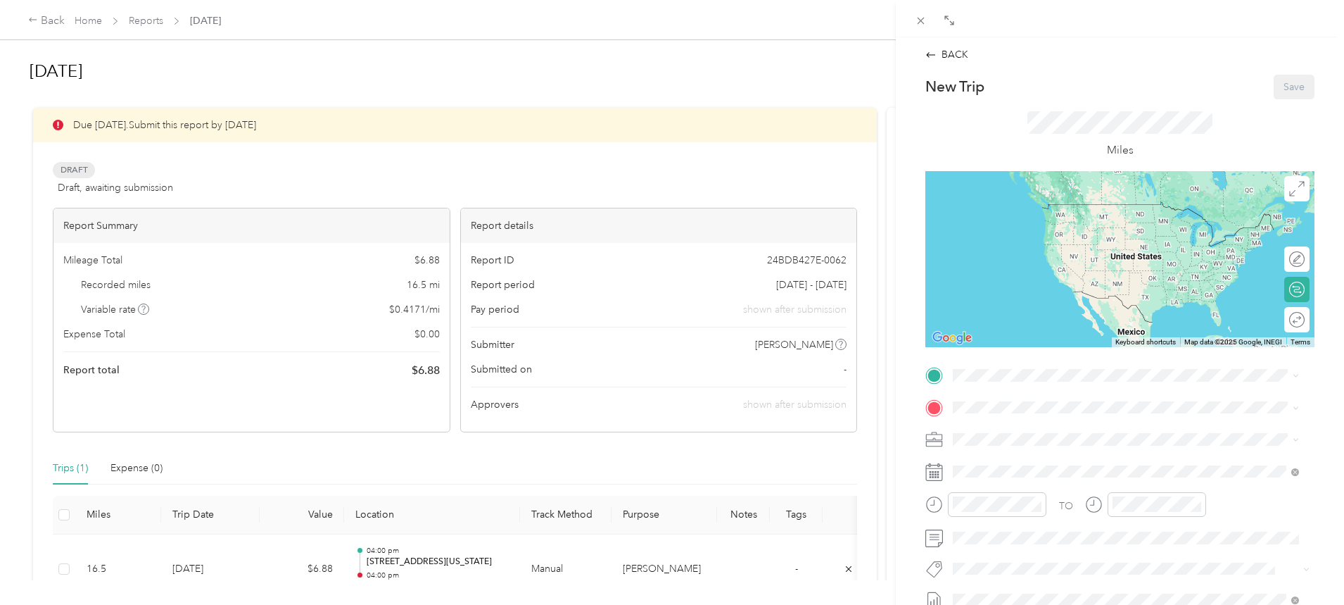
drag, startPoint x: 838, startPoint y: 277, endPoint x: 830, endPoint y: 325, distance: 49.3
click at [830, 324] on div "BACK New Trip Save This trip cannot be edited because it is either under review…" at bounding box center [672, 302] width 1344 height 605
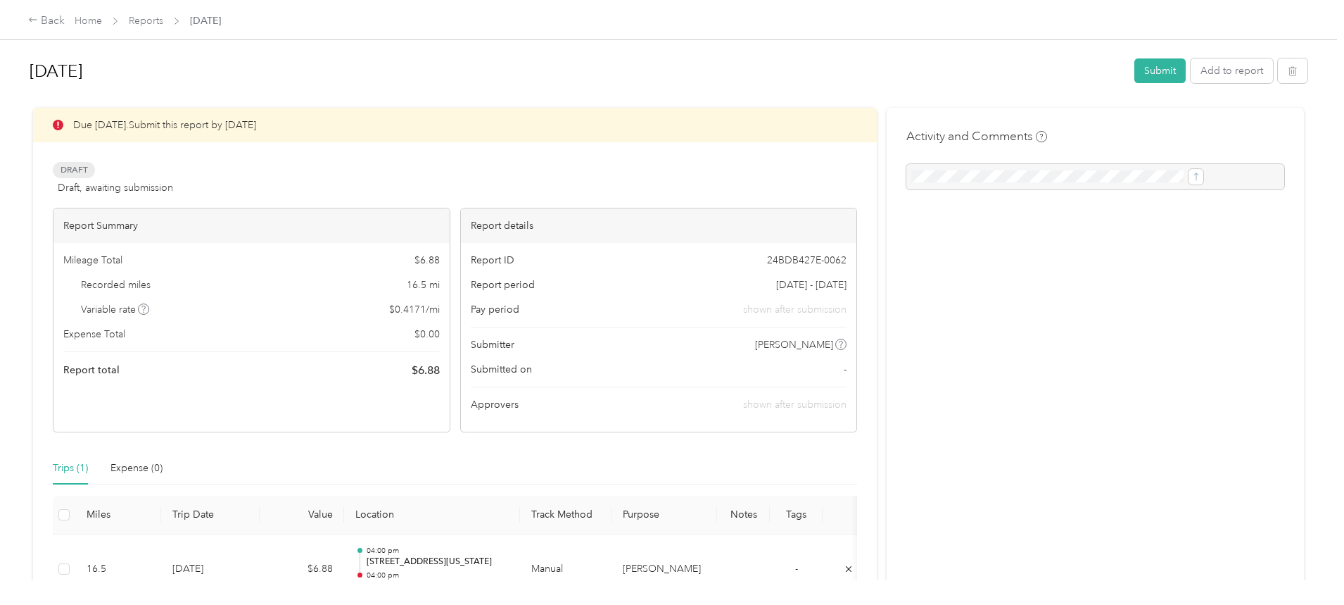
drag, startPoint x: 1217, startPoint y: 260, endPoint x: 1211, endPoint y: 324, distance: 65.0
click at [1211, 324] on div "[DATE] Submit Add to report Due [DATE]. Submit this report by [DATE] Draft Draf…" at bounding box center [668, 290] width 1337 height 580
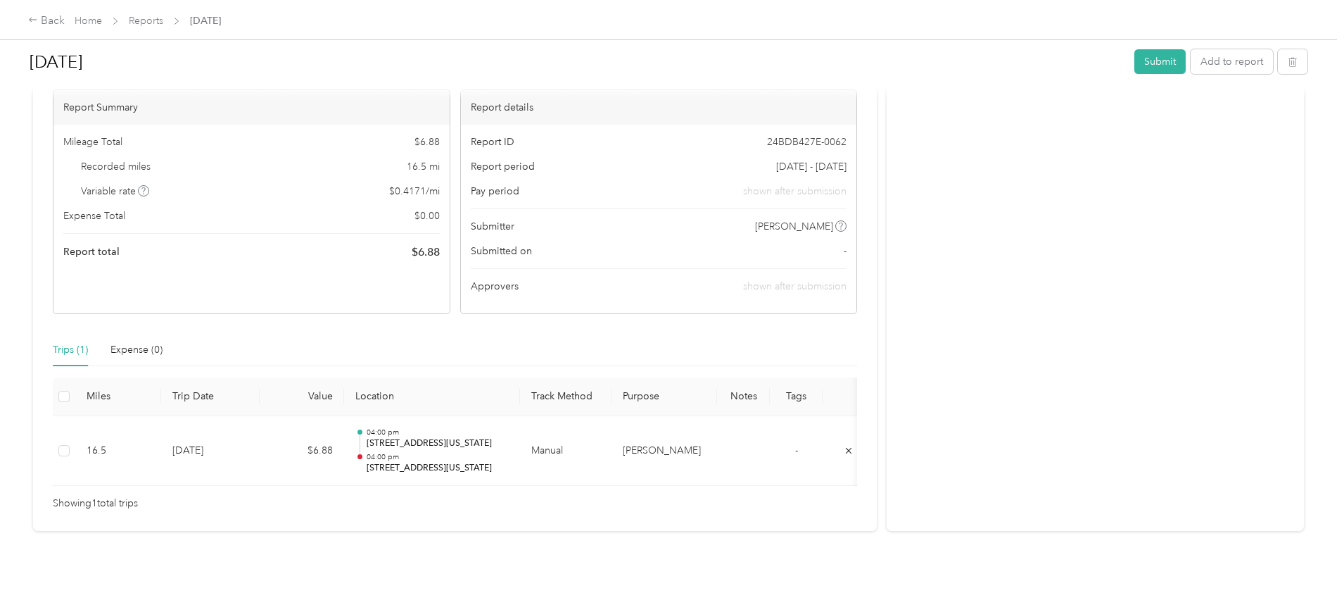
scroll to position [139, 0]
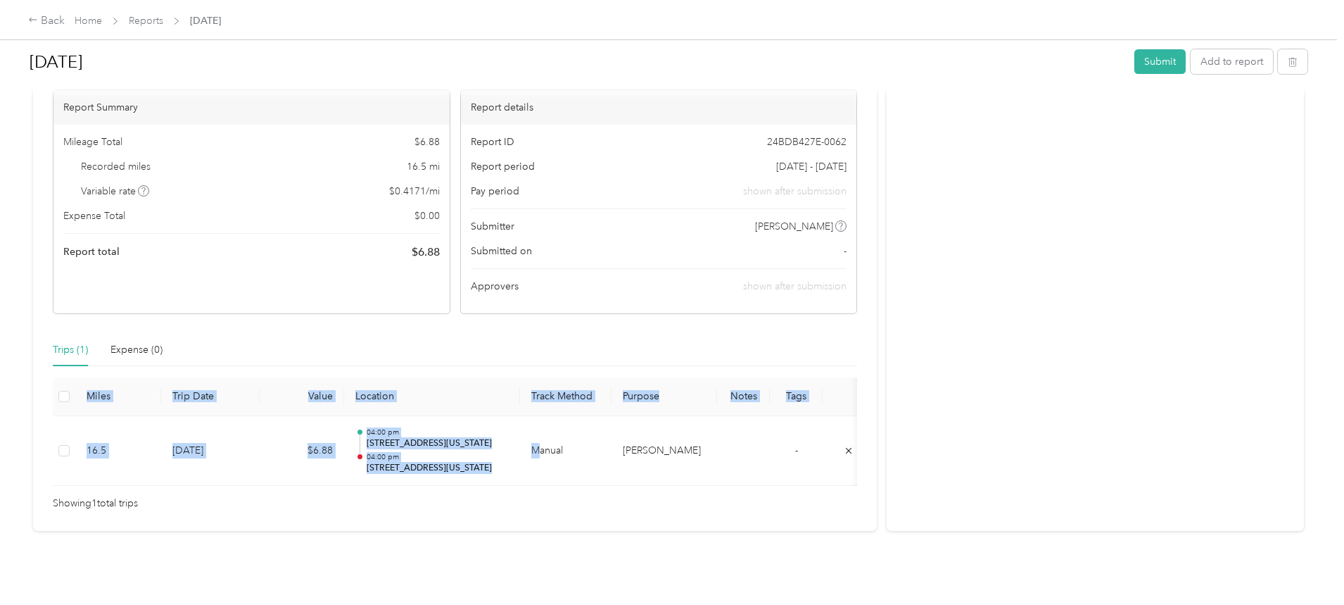
drag, startPoint x: 655, startPoint y: 463, endPoint x: 774, endPoint y: 473, distance: 120.1
click at [774, 473] on div "Miles Trip Date Value Location Track Method Purpose Notes Tags 16.5 [DATE] $6.8…" at bounding box center [455, 431] width 804 height 109
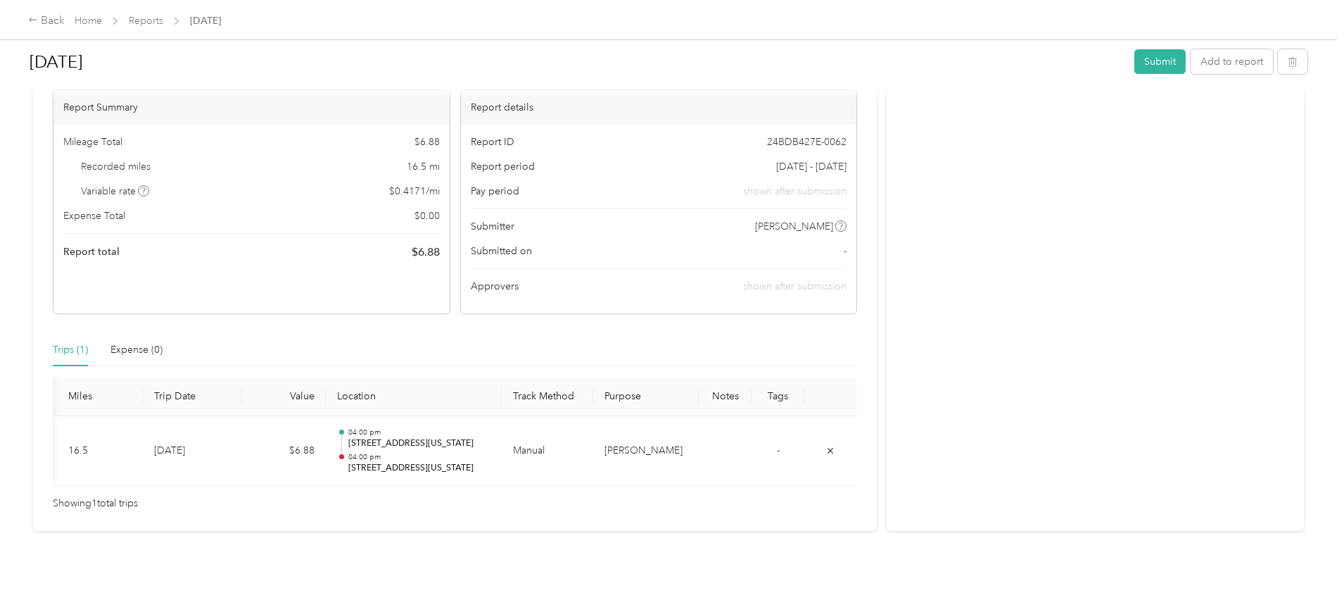
click at [65, 20] on div "Back" at bounding box center [46, 21] width 37 height 17
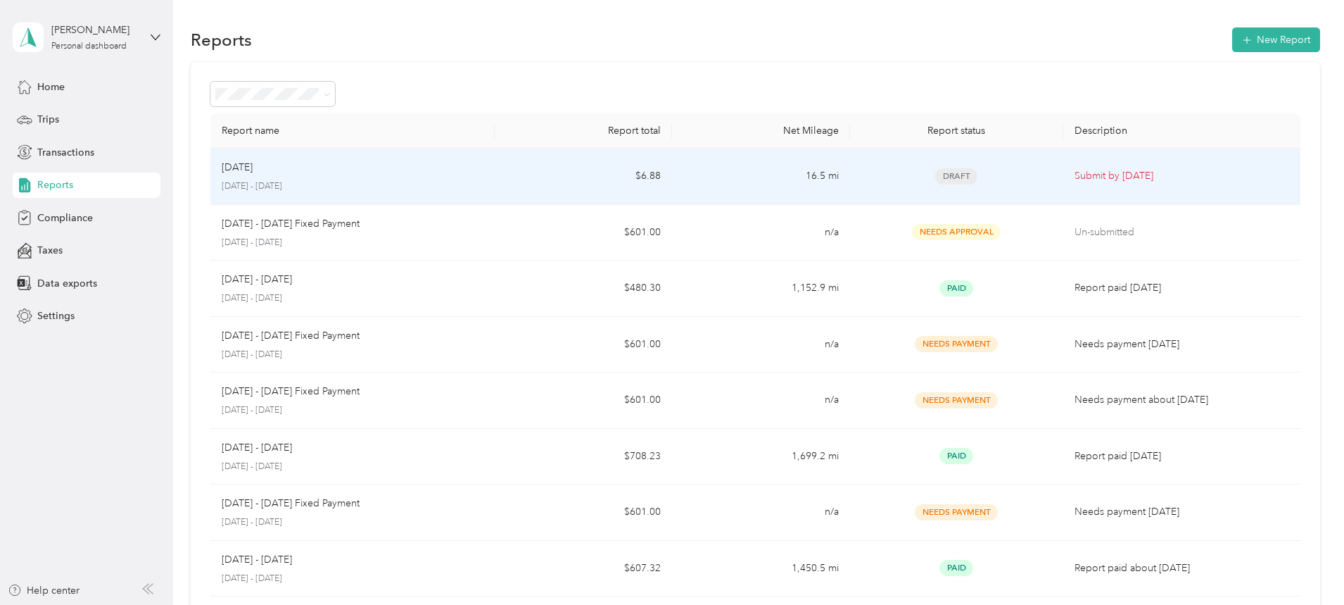
drag, startPoint x: 393, startPoint y: 170, endPoint x: 349, endPoint y: 168, distance: 43.7
click at [253, 163] on p "[DATE]" at bounding box center [237, 167] width 31 height 15
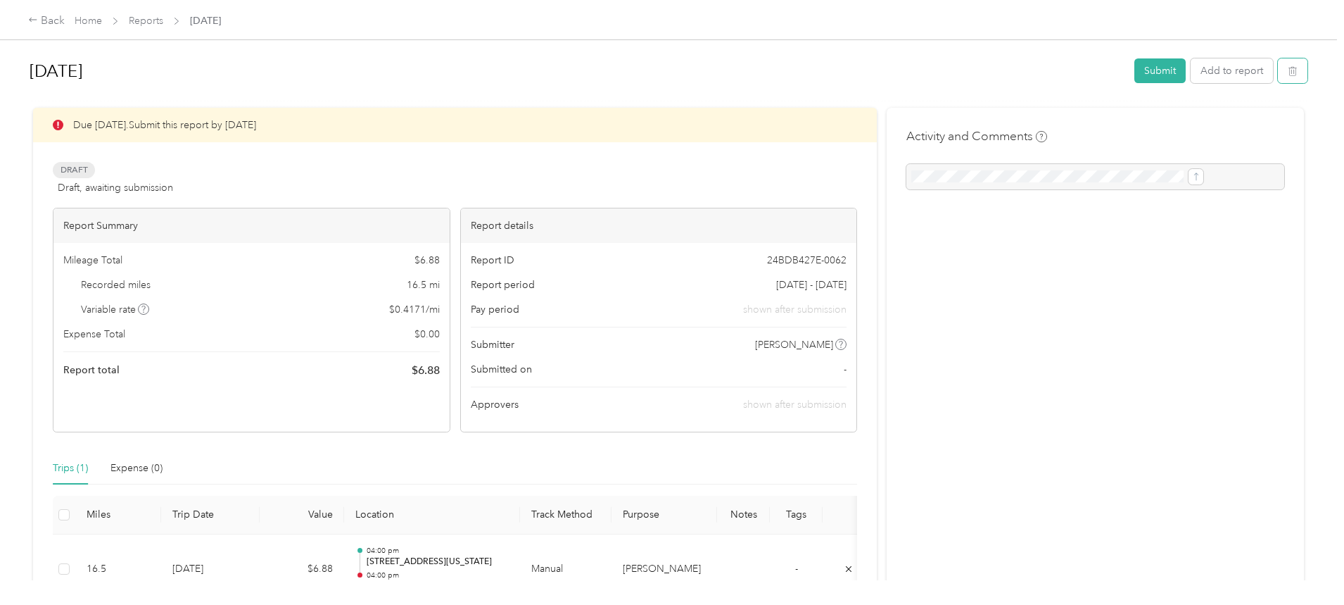
click at [1288, 67] on icon "button" at bounding box center [1293, 71] width 10 height 10
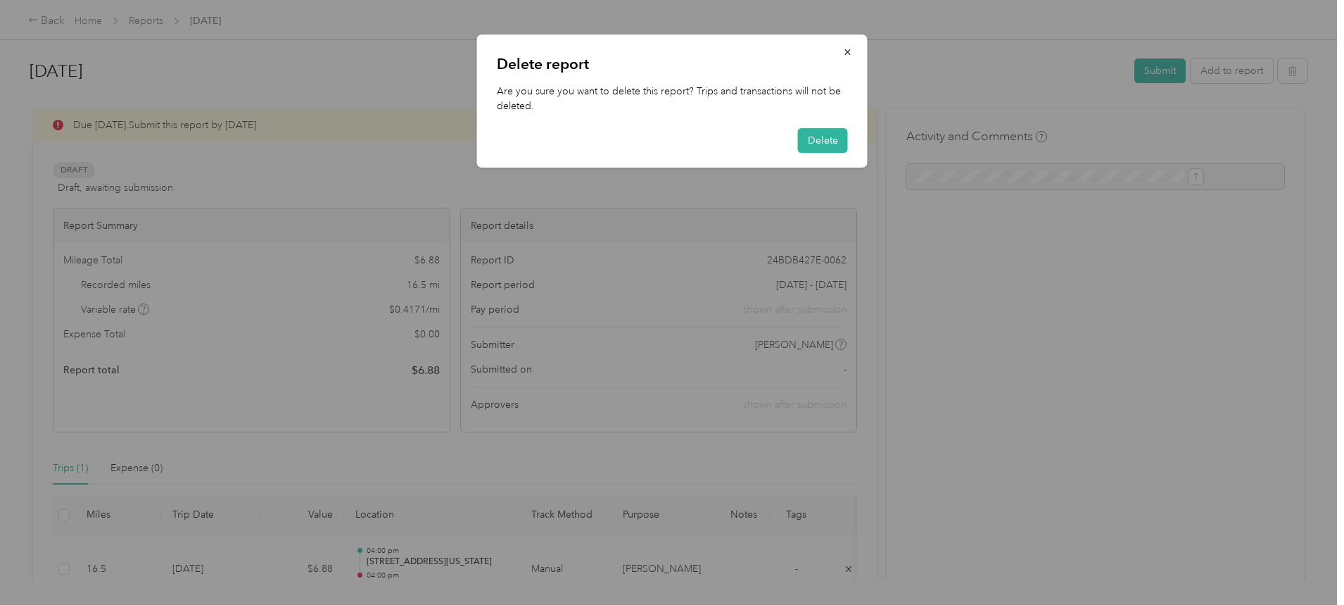
click at [819, 137] on button "Delete" at bounding box center [823, 140] width 50 height 25
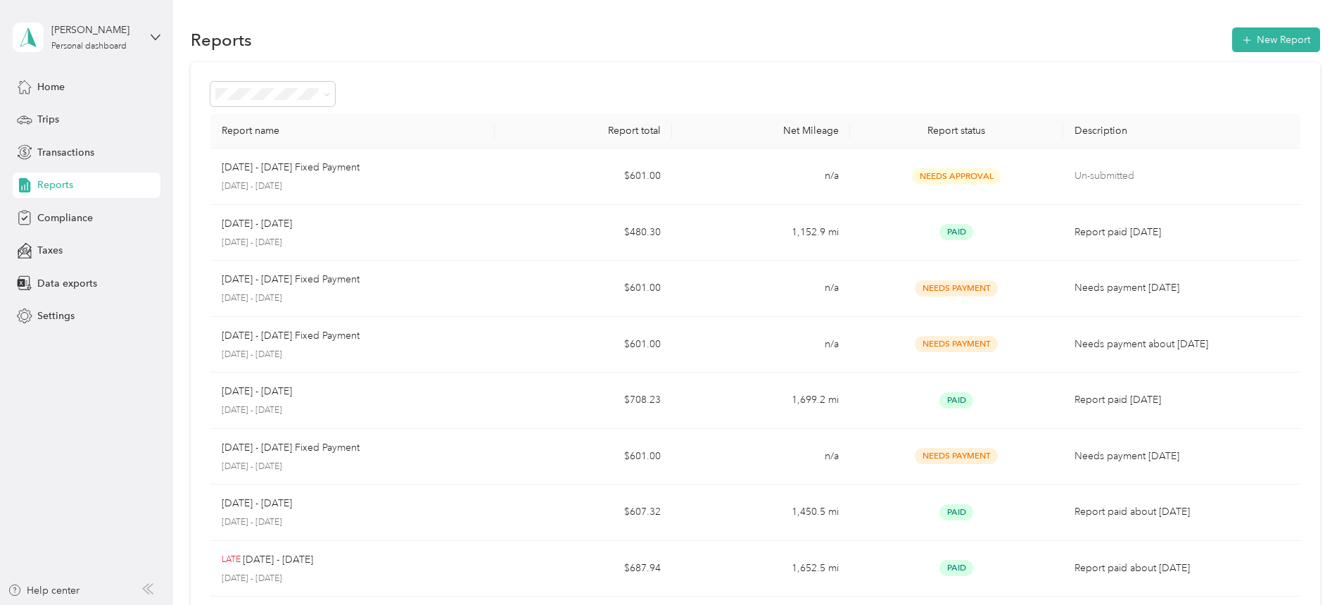
click at [61, 84] on span "Home" at bounding box center [50, 87] width 27 height 15
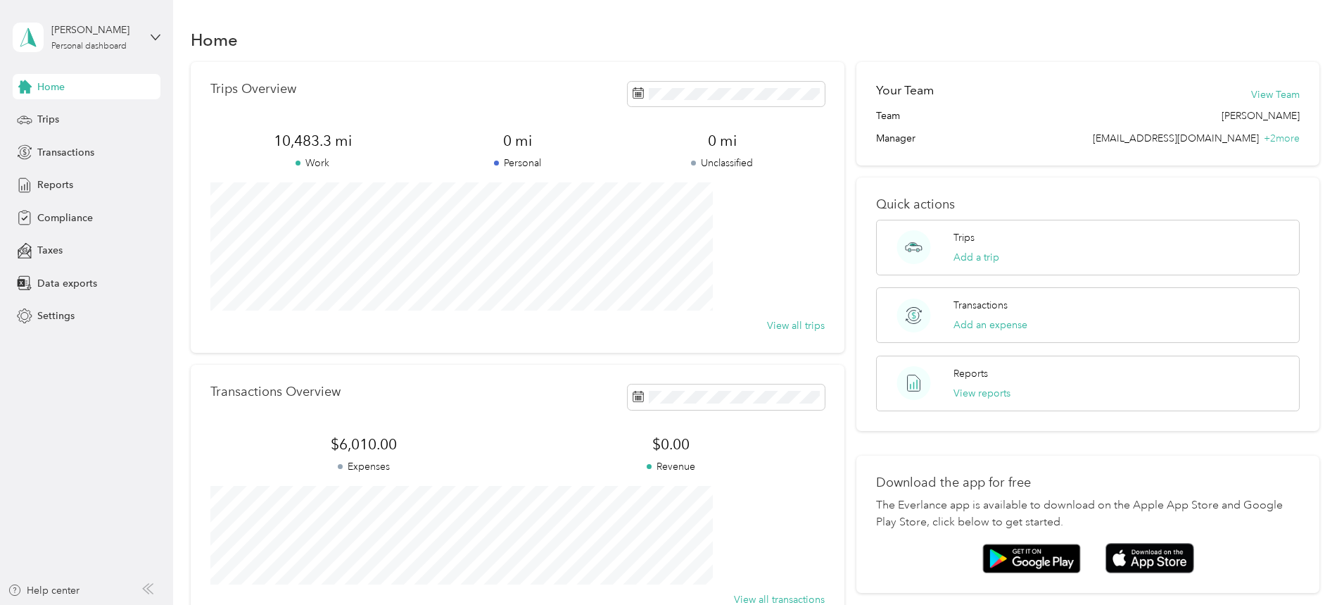
click at [53, 113] on span "Trips" at bounding box center [48, 119] width 22 height 15
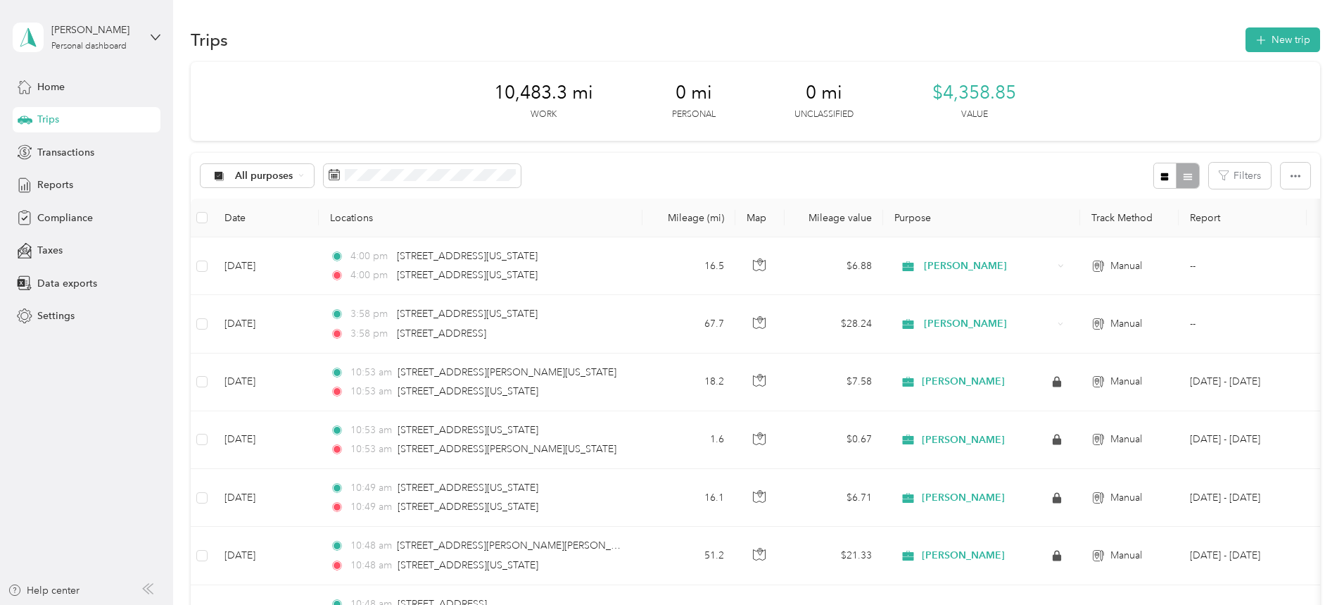
click at [1246, 36] on button "New trip" at bounding box center [1283, 39] width 75 height 25
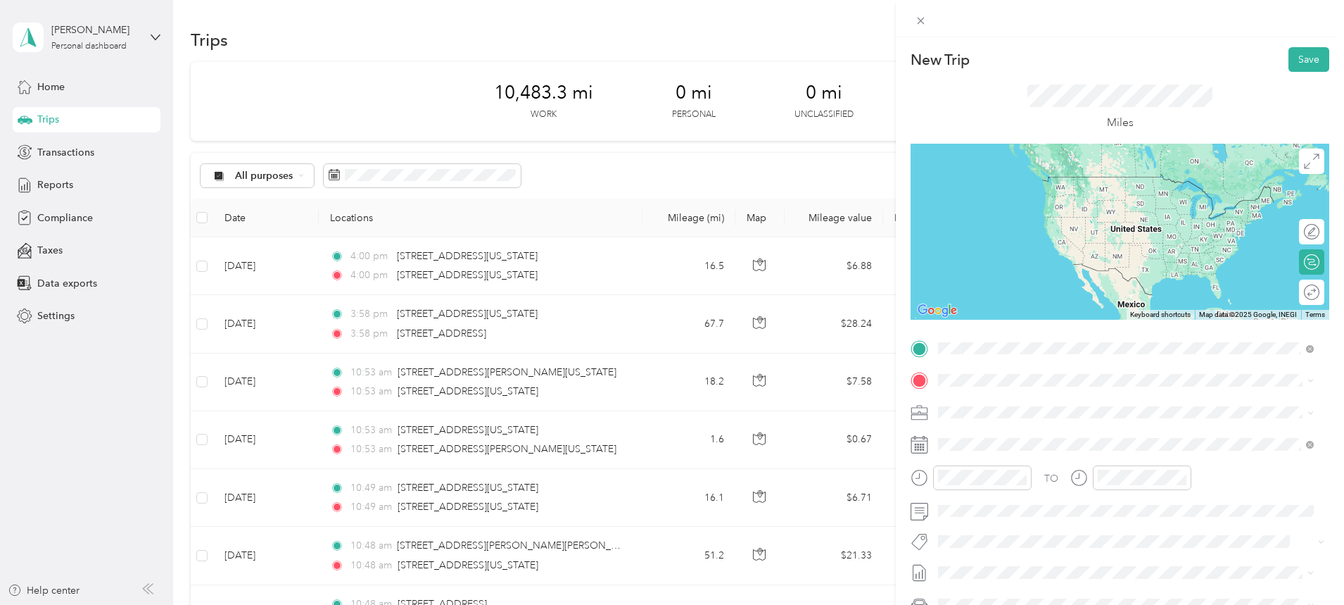
click at [1049, 395] on span "[STREET_ADDRESS][US_STATE][US_STATE]" at bounding box center [1061, 399] width 192 height 13
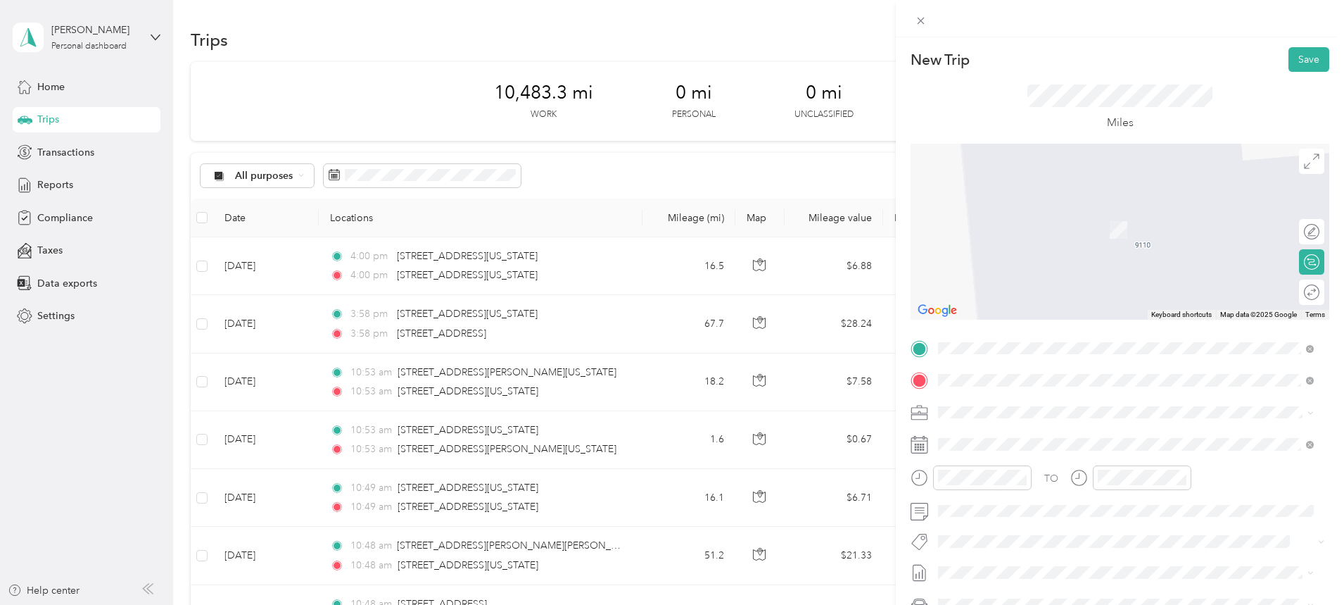
click at [1017, 437] on span "[STREET_ADDRESS][US_STATE]" at bounding box center [1035, 430] width 141 height 13
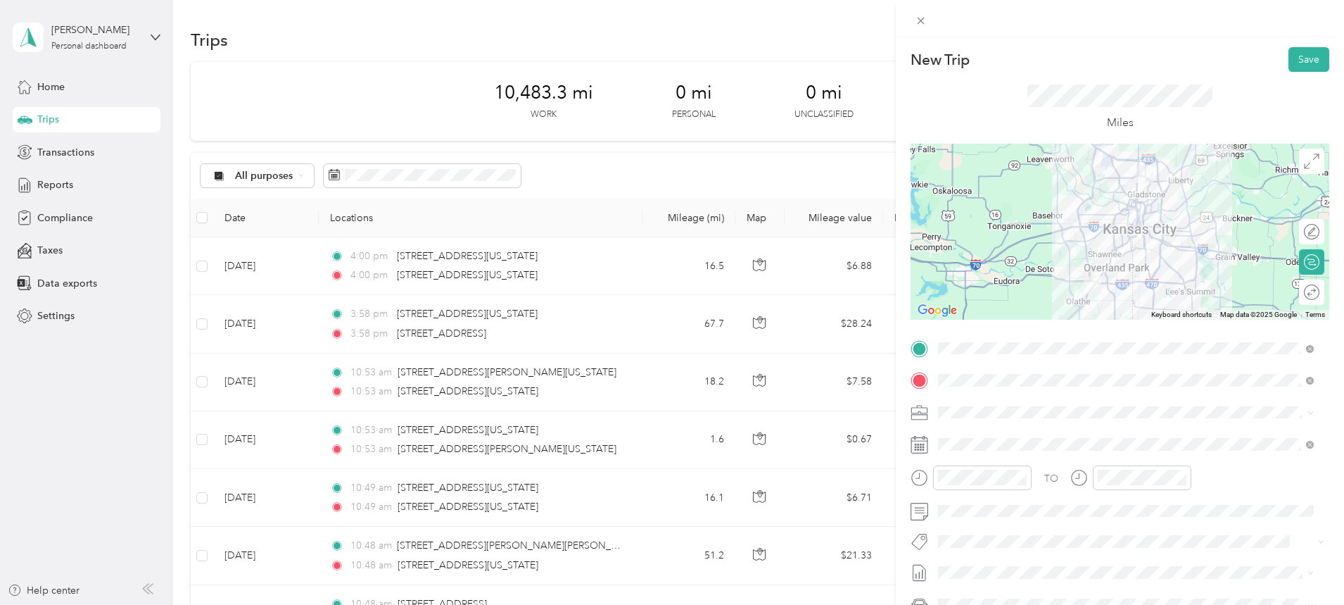
click at [1085, 194] on div at bounding box center [1120, 232] width 419 height 176
click at [1076, 204] on div at bounding box center [1120, 232] width 419 height 176
click at [1297, 294] on div at bounding box center [1305, 292] width 30 height 15
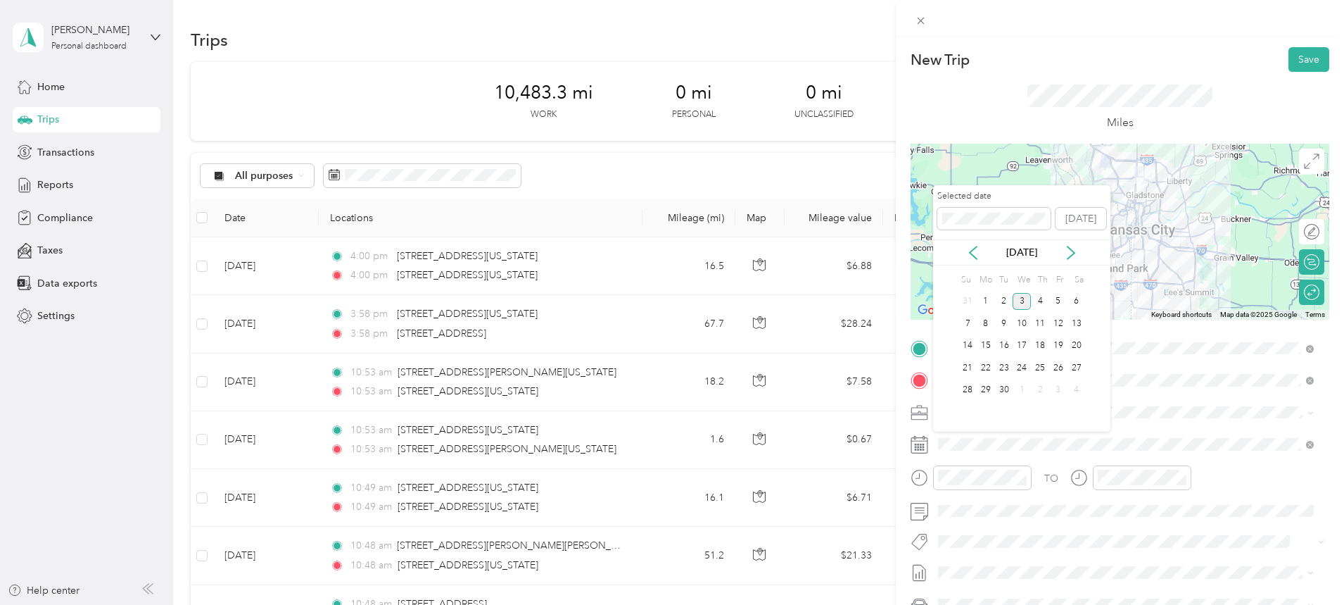
click at [1072, 252] on icon at bounding box center [1071, 253] width 14 height 14
click at [976, 248] on icon at bounding box center [973, 253] width 14 height 14
click at [1056, 300] on div "1" at bounding box center [1058, 302] width 18 height 18
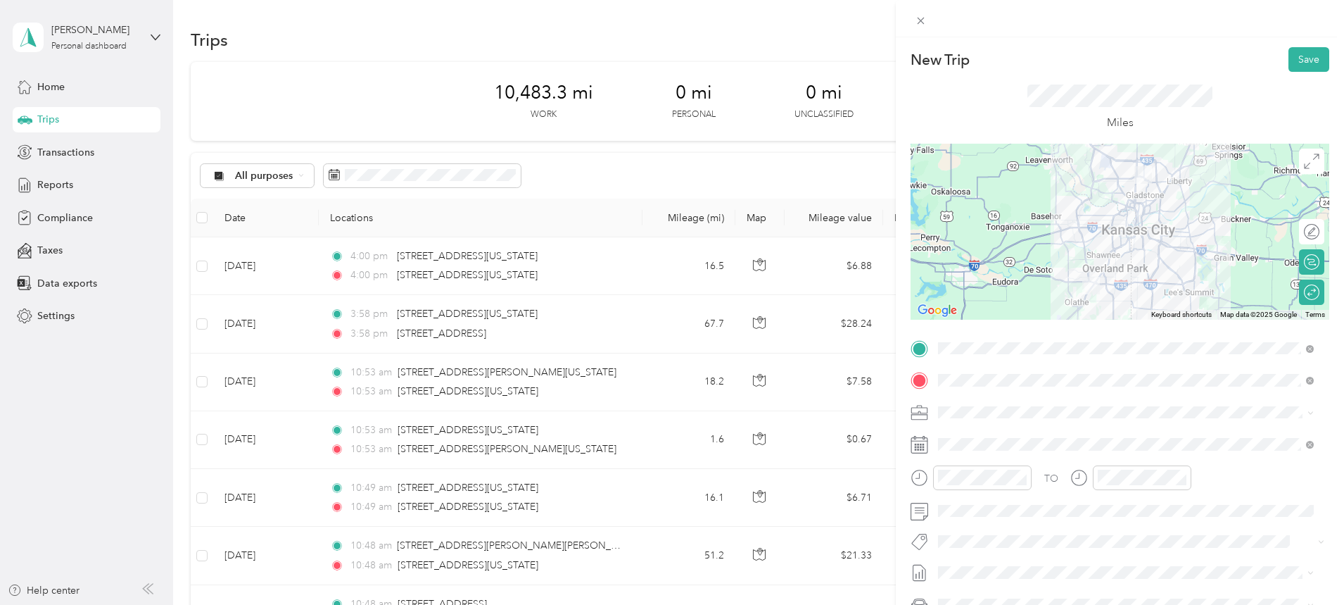
click at [1075, 205] on div at bounding box center [1120, 232] width 419 height 176
click at [1293, 291] on div at bounding box center [1305, 292] width 30 height 15
click at [1074, 218] on div at bounding box center [1120, 232] width 419 height 176
click at [1072, 213] on div at bounding box center [1120, 232] width 419 height 176
click at [1306, 58] on button "Save" at bounding box center [1309, 59] width 41 height 25
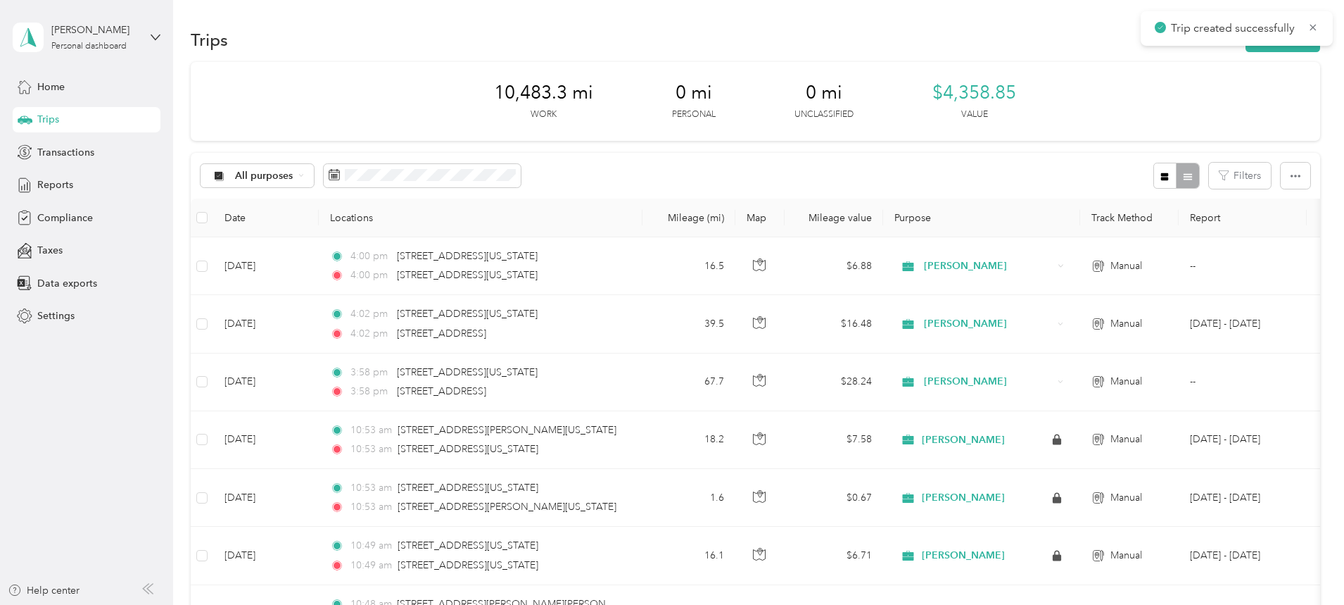
click at [1246, 48] on button "New trip" at bounding box center [1283, 39] width 75 height 25
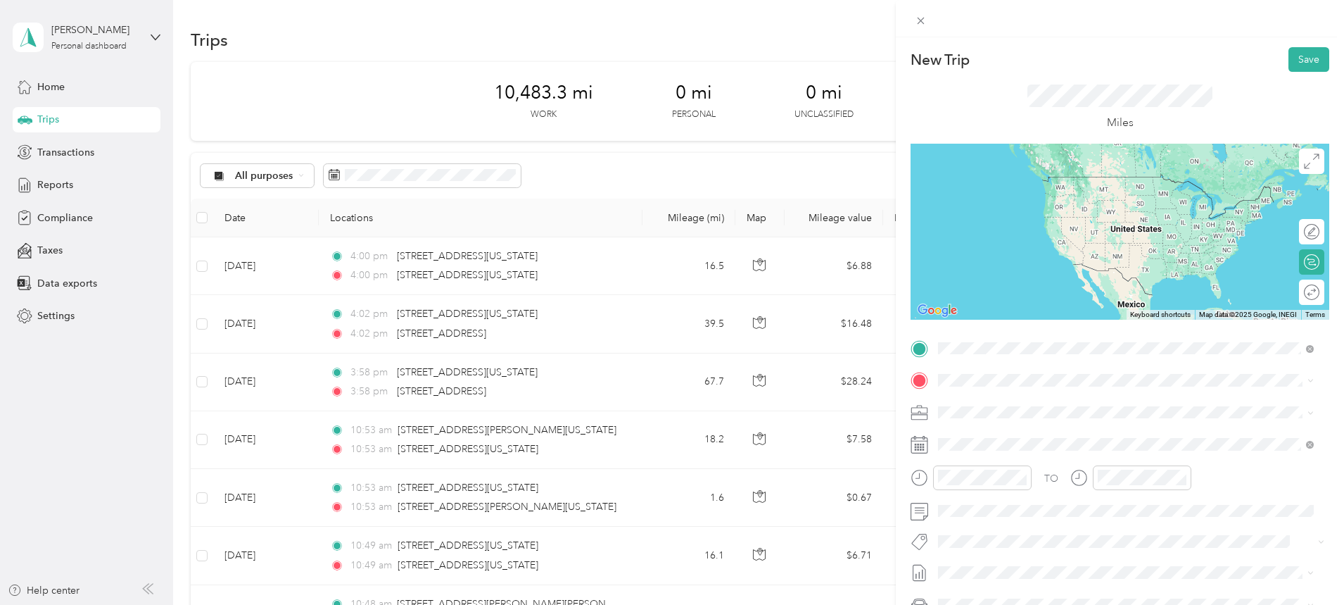
click at [1021, 393] on span "[STREET_ADDRESS][US_STATE]" at bounding box center [1035, 399] width 141 height 13
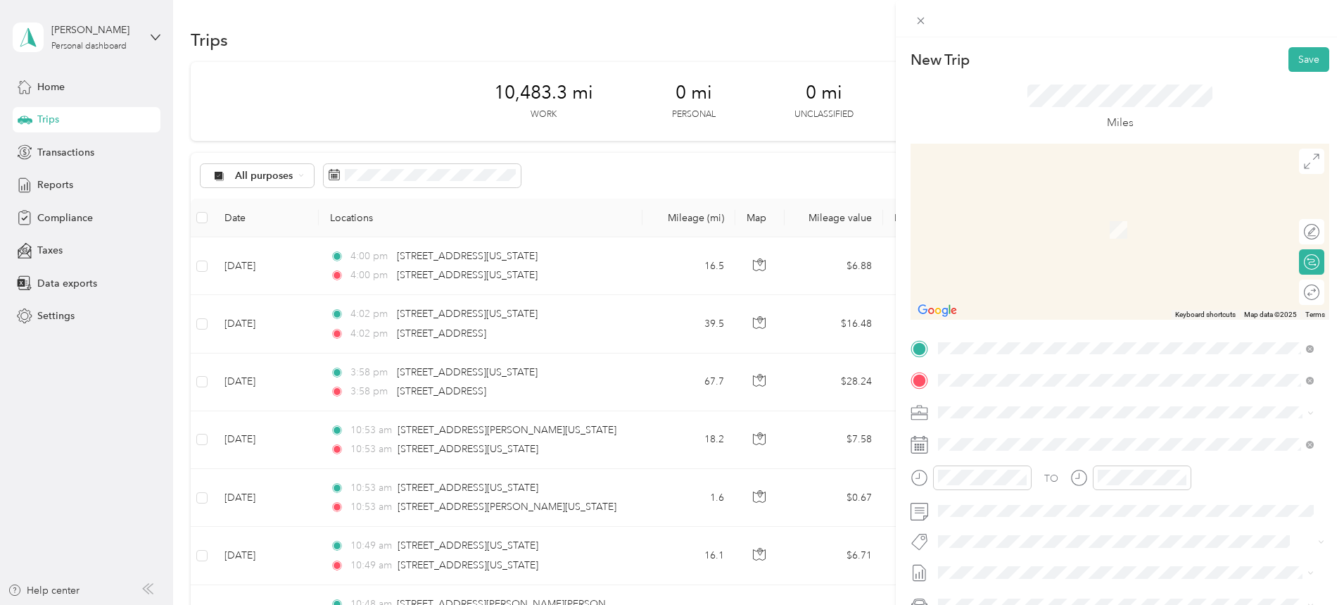
click at [1023, 437] on span "[STREET_ADDRESS][US_STATE][US_STATE]" at bounding box center [1061, 430] width 192 height 13
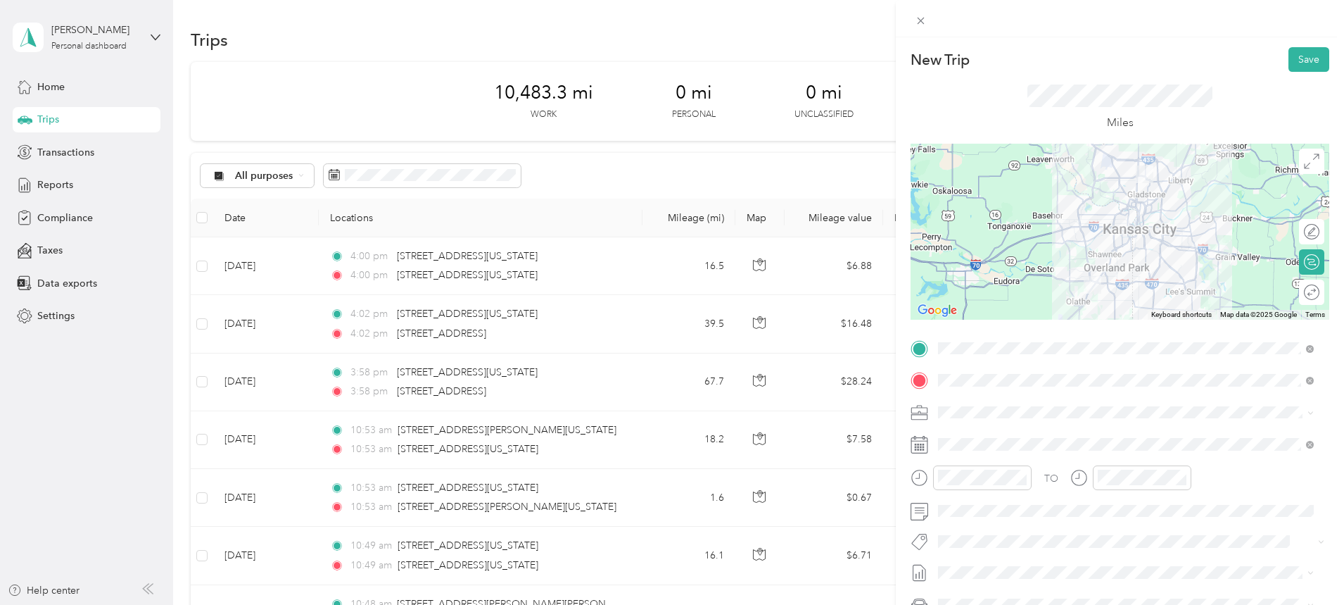
click at [1075, 209] on div at bounding box center [1120, 232] width 419 height 176
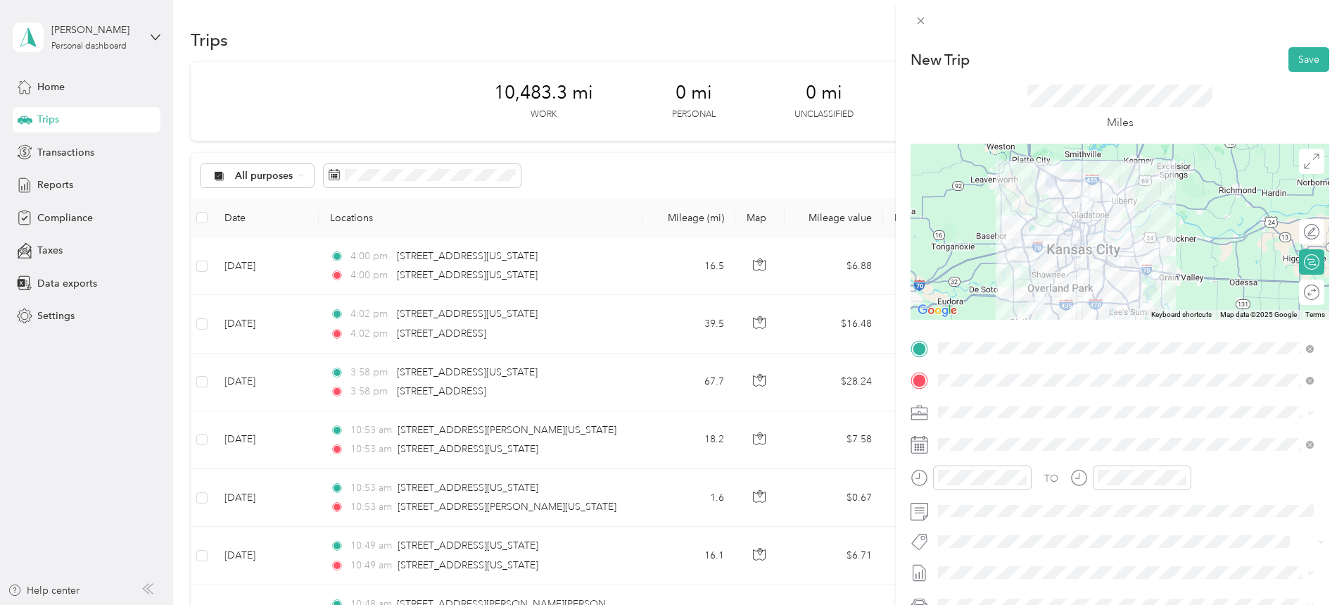
drag, startPoint x: 1130, startPoint y: 205, endPoint x: 1073, endPoint y: 224, distance: 60.1
click at [1073, 224] on div at bounding box center [1120, 232] width 419 height 176
click at [1060, 234] on div at bounding box center [1120, 232] width 419 height 176
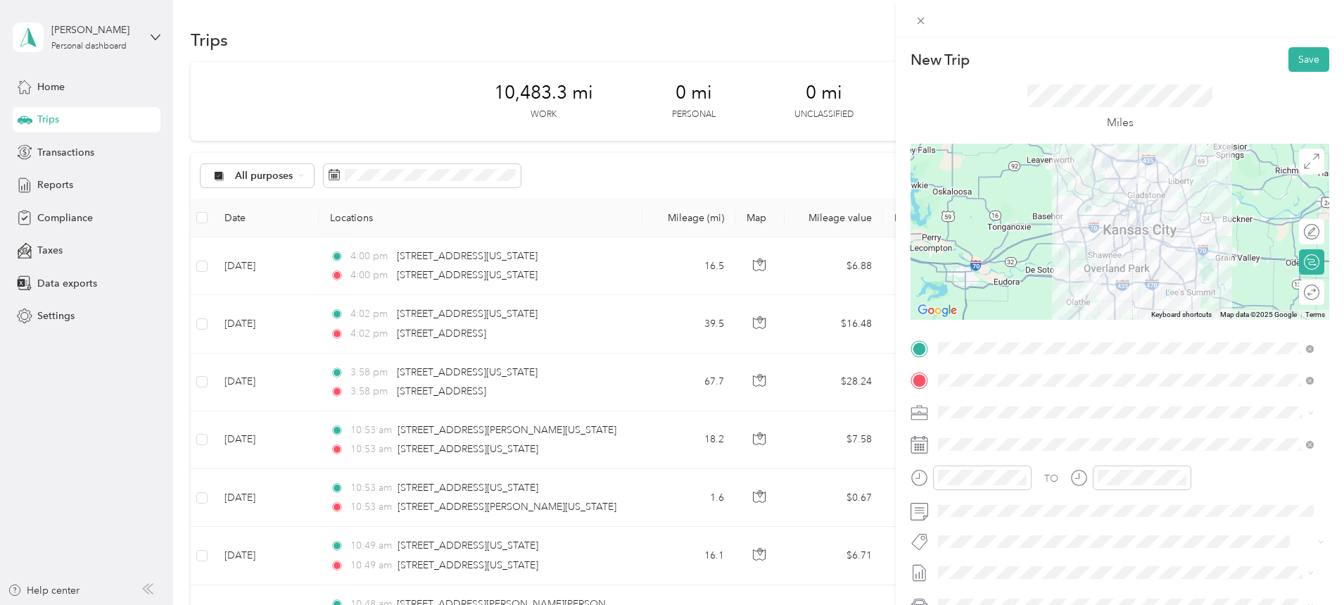
click at [1152, 198] on div at bounding box center [1120, 232] width 419 height 176
click at [991, 437] on span at bounding box center [1131, 444] width 396 height 23
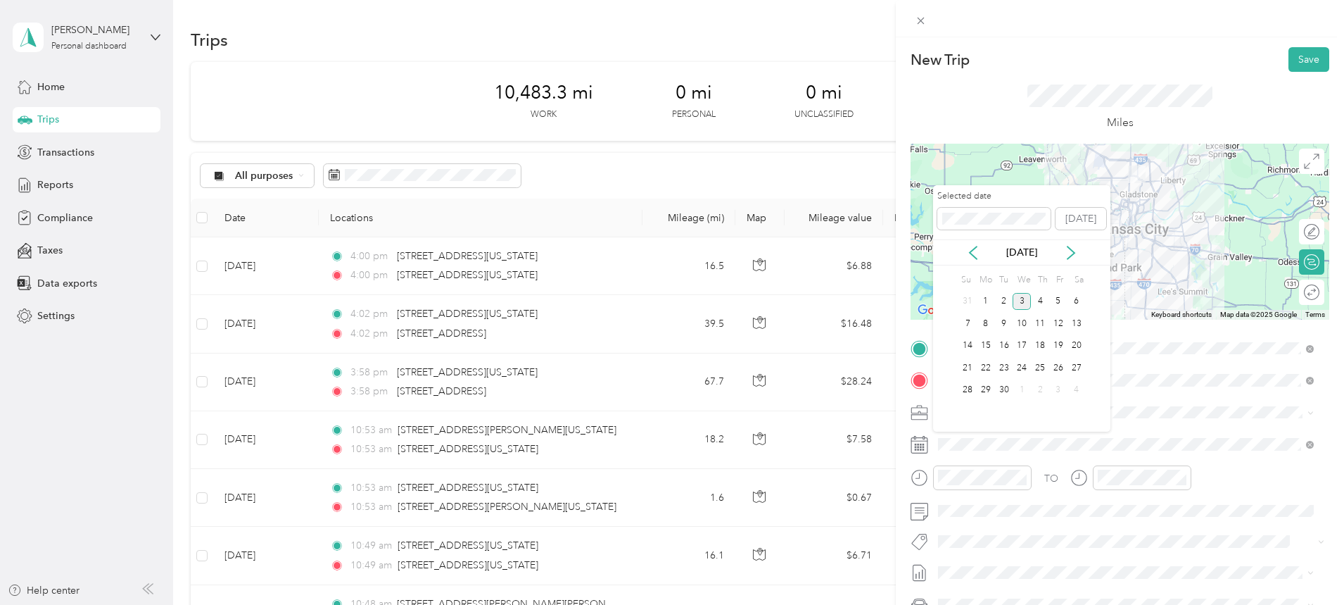
click at [1070, 246] on icon at bounding box center [1071, 253] width 14 height 14
click at [975, 250] on icon at bounding box center [973, 253] width 14 height 14
click at [1058, 298] on div "1" at bounding box center [1058, 302] width 18 height 18
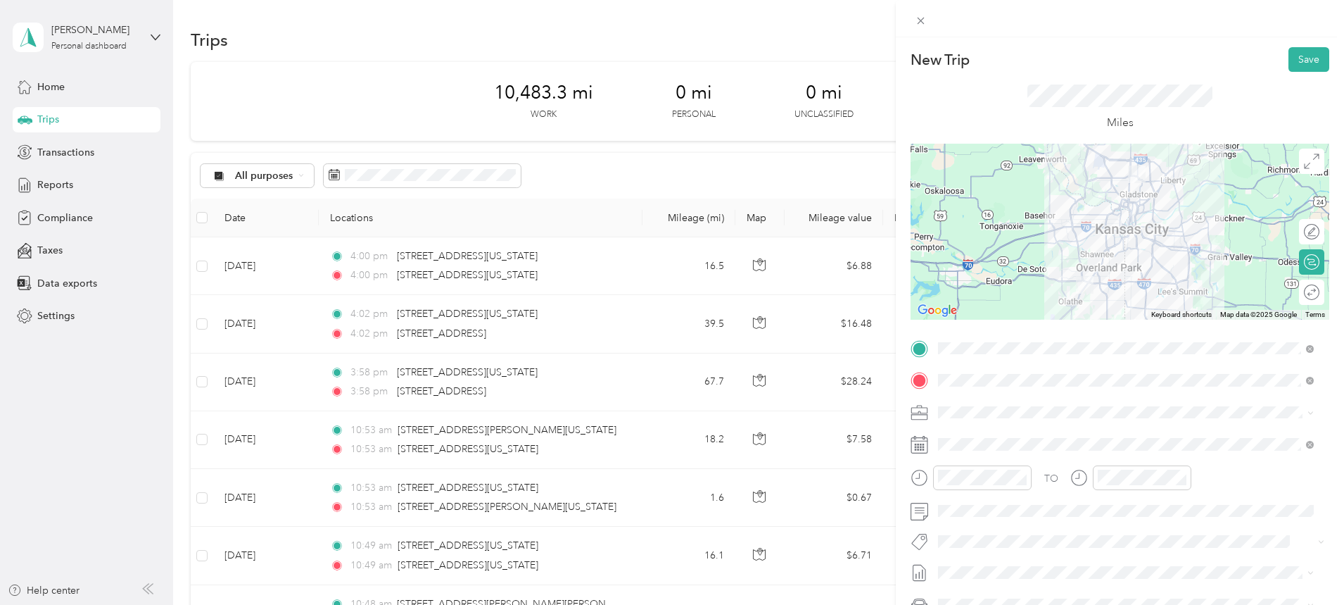
click at [1301, 54] on button "Save" at bounding box center [1309, 59] width 41 height 25
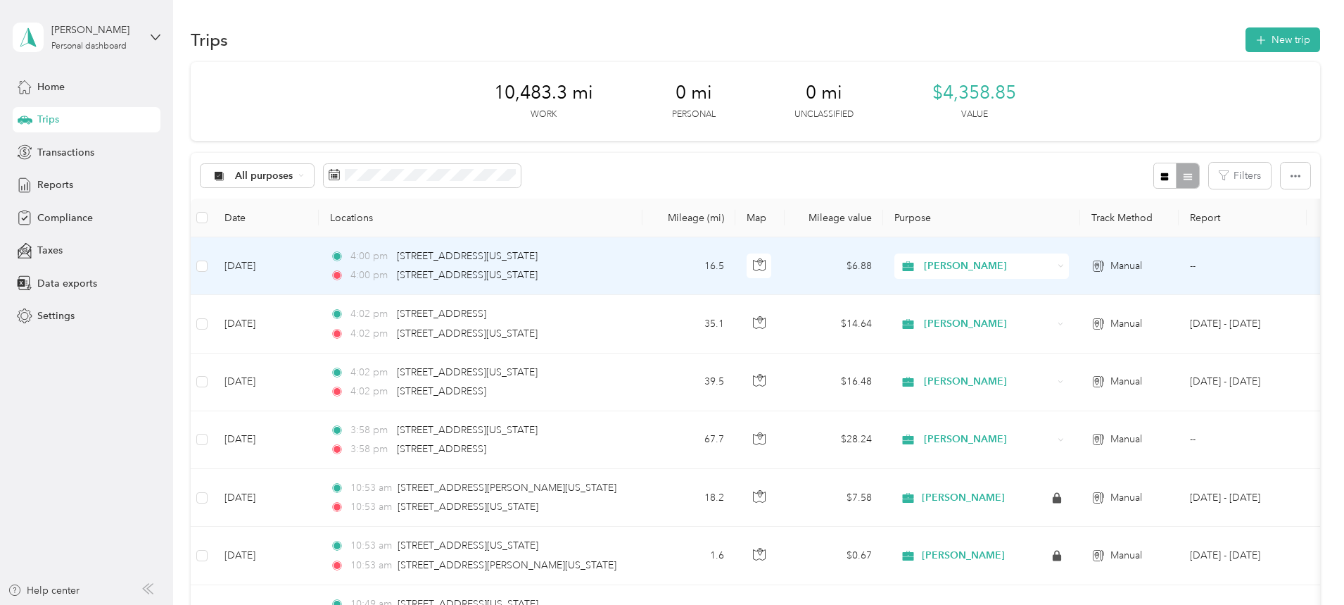
drag, startPoint x: 363, startPoint y: 279, endPoint x: 354, endPoint y: 277, distance: 9.3
click at [319, 277] on td "[DATE]" at bounding box center [266, 266] width 106 height 58
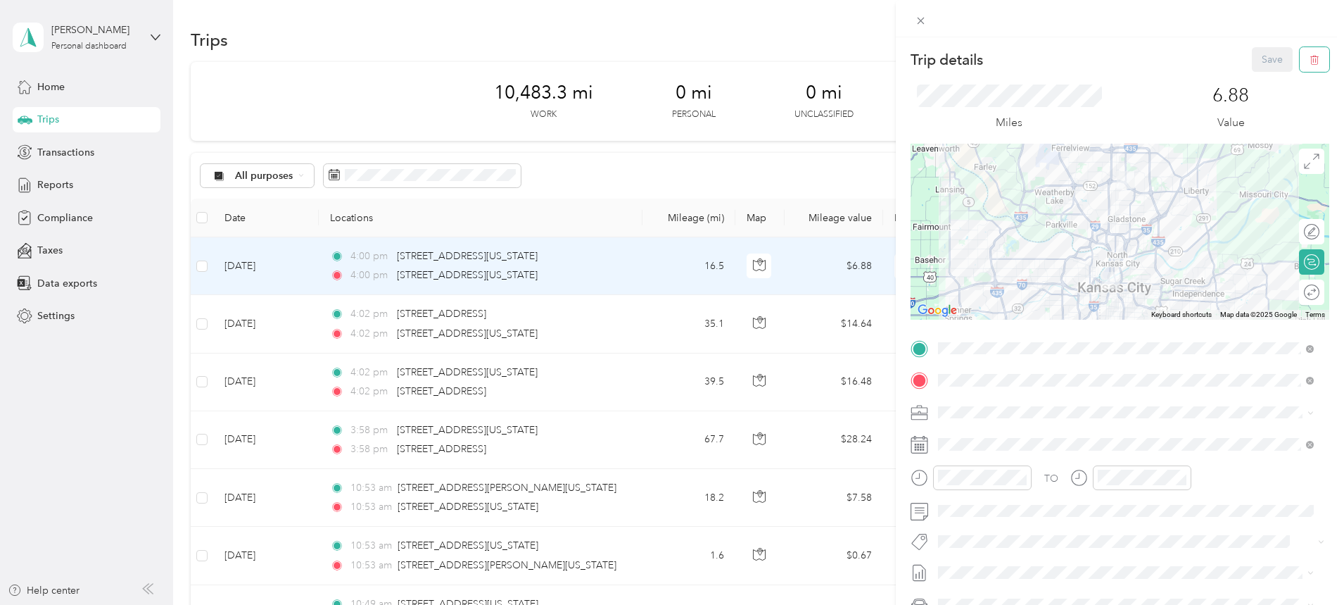
click at [1310, 56] on icon "button" at bounding box center [1315, 60] width 10 height 10
click at [1266, 75] on button "Yes" at bounding box center [1262, 76] width 27 height 23
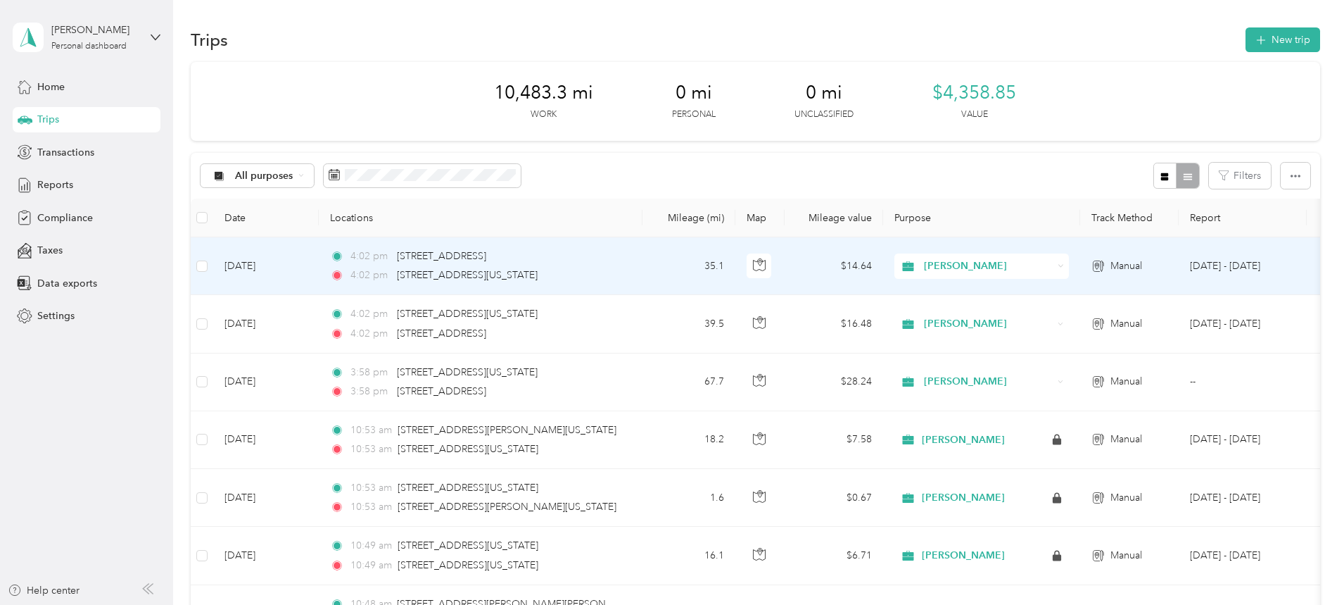
click at [319, 248] on td "[DATE]" at bounding box center [266, 266] width 106 height 58
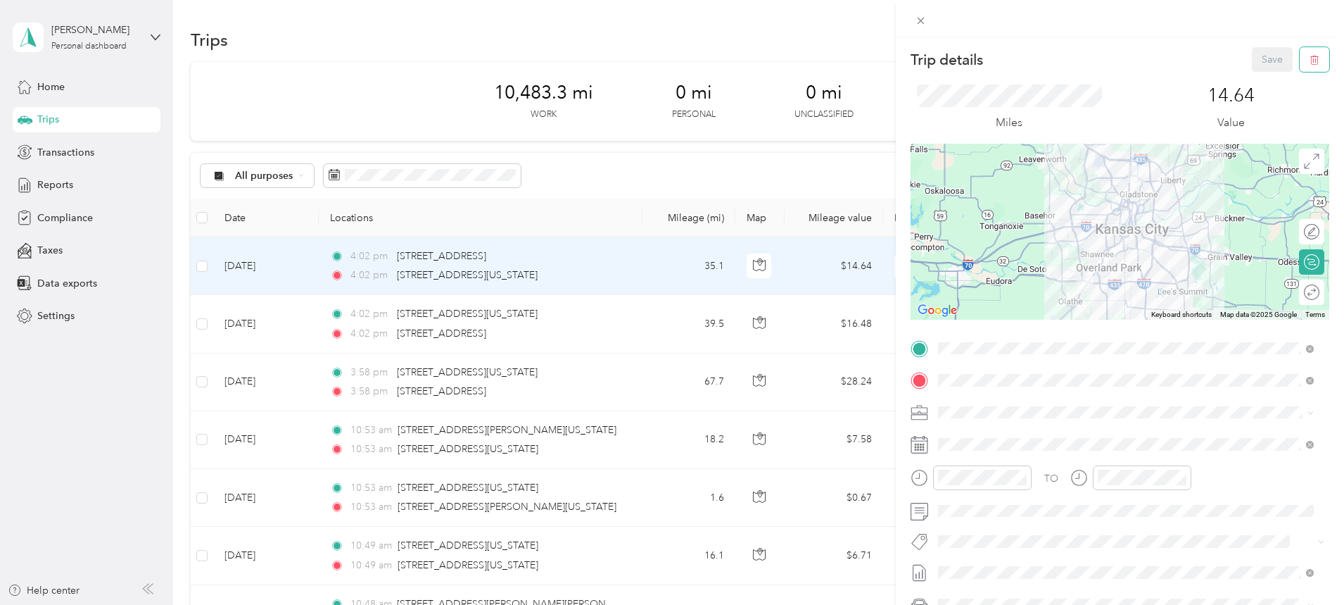
click at [1310, 65] on icon "button" at bounding box center [1315, 60] width 10 height 10
click at [1260, 71] on button "Yes" at bounding box center [1262, 76] width 27 height 23
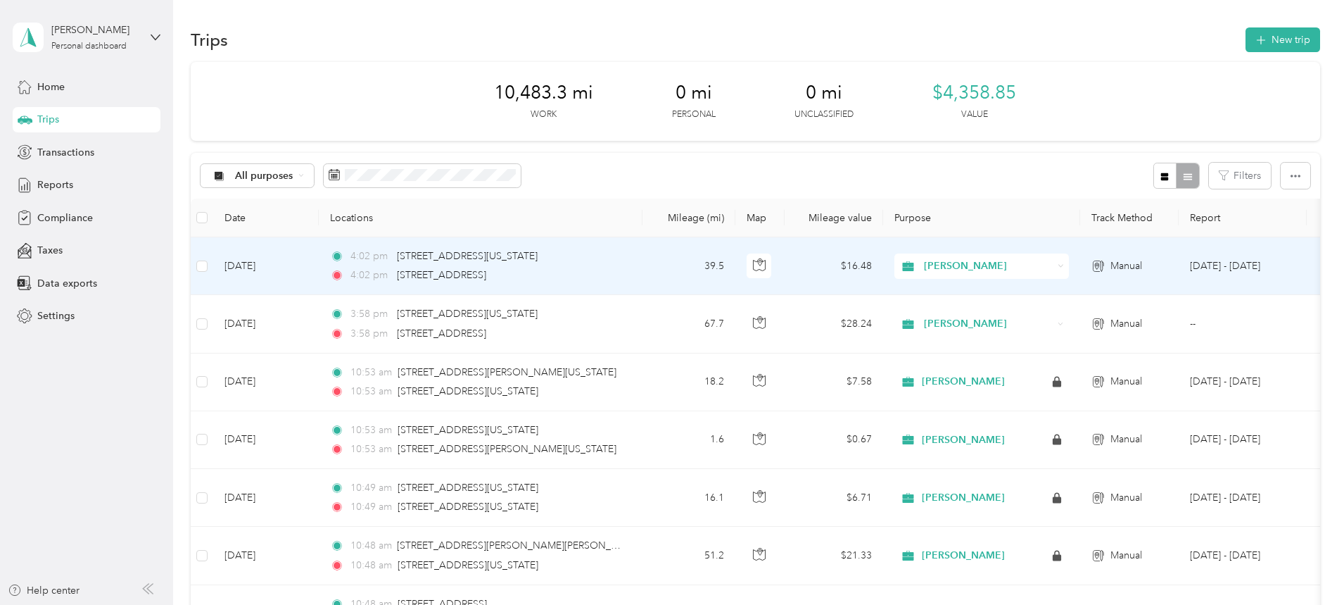
click at [319, 244] on td "[DATE]" at bounding box center [266, 266] width 106 height 58
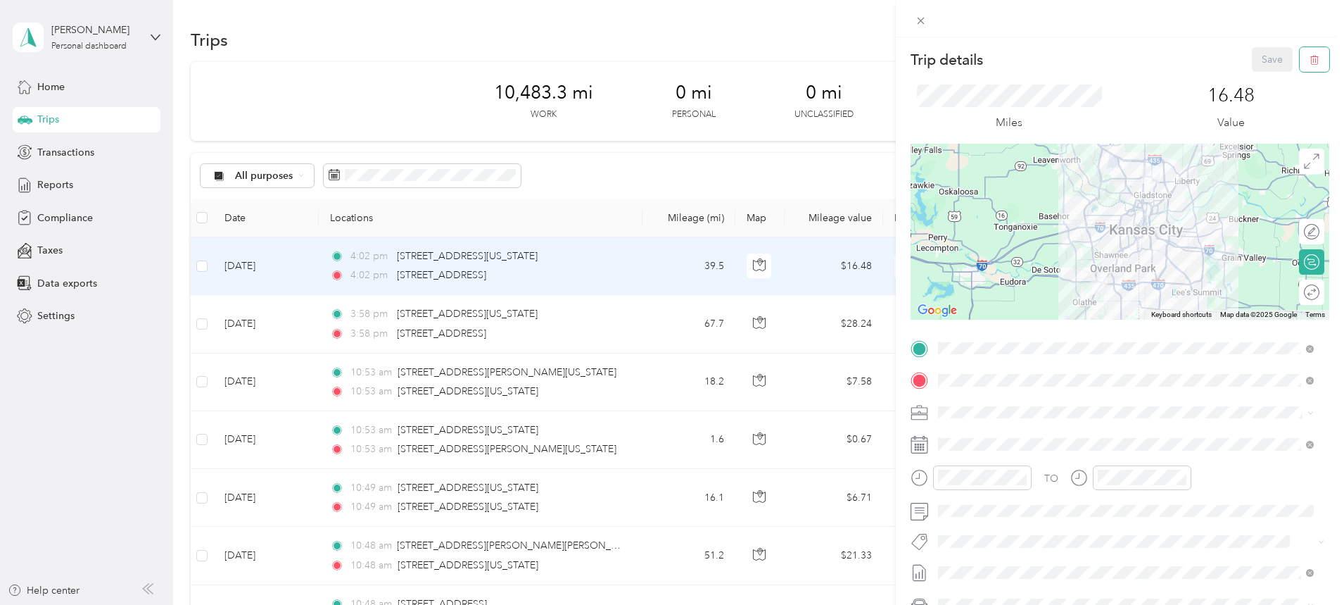
click at [1309, 54] on button "button" at bounding box center [1315, 59] width 30 height 25
click at [1265, 75] on button "Yes" at bounding box center [1262, 76] width 27 height 23
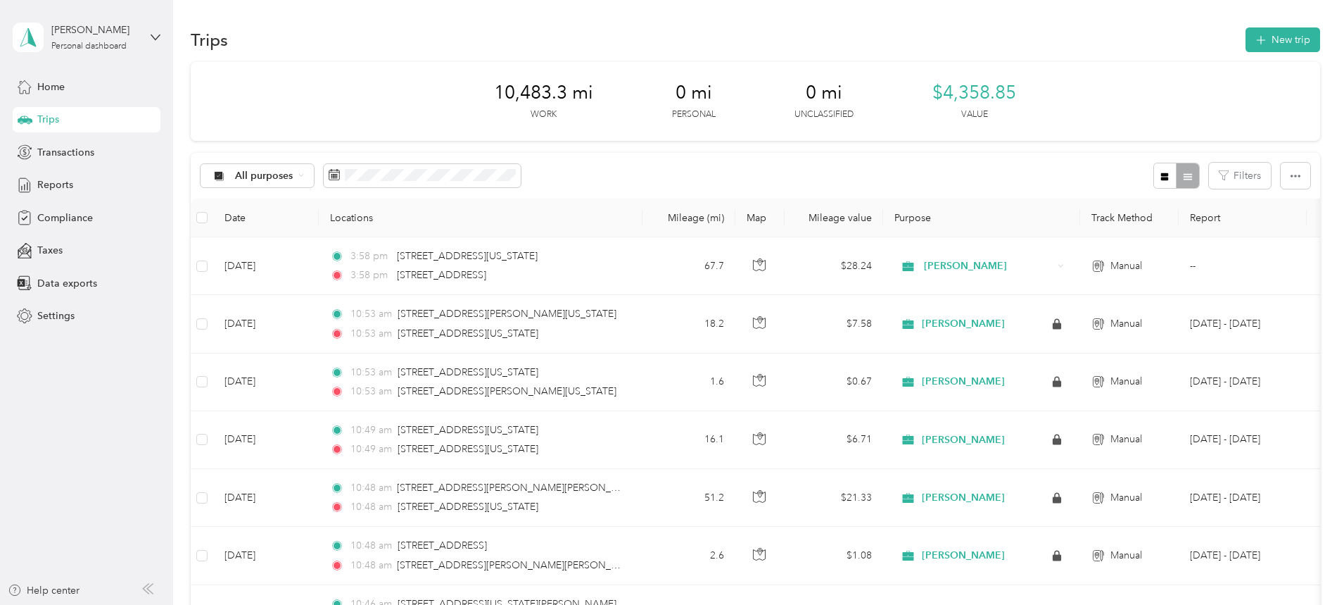
click at [1246, 40] on button "New trip" at bounding box center [1283, 39] width 75 height 25
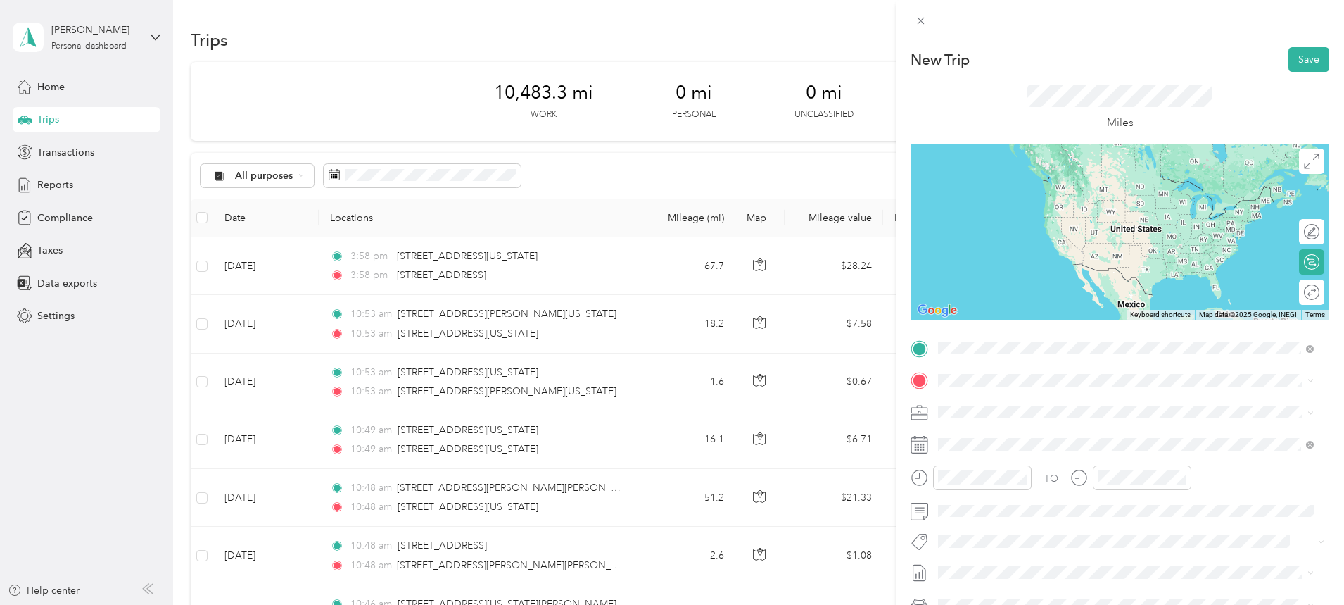
click at [1055, 405] on span "[STREET_ADDRESS][US_STATE][US_STATE]" at bounding box center [1061, 399] width 192 height 13
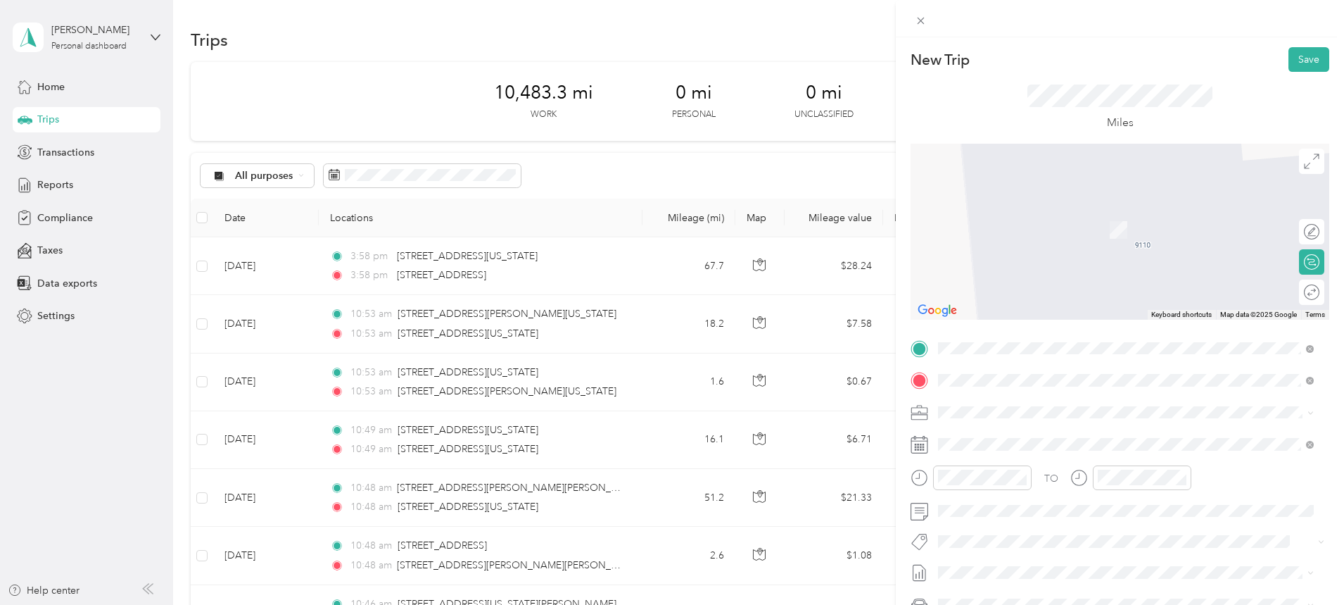
click at [1015, 437] on span "[STREET_ADDRESS][US_STATE][US_STATE]" at bounding box center [1061, 430] width 192 height 13
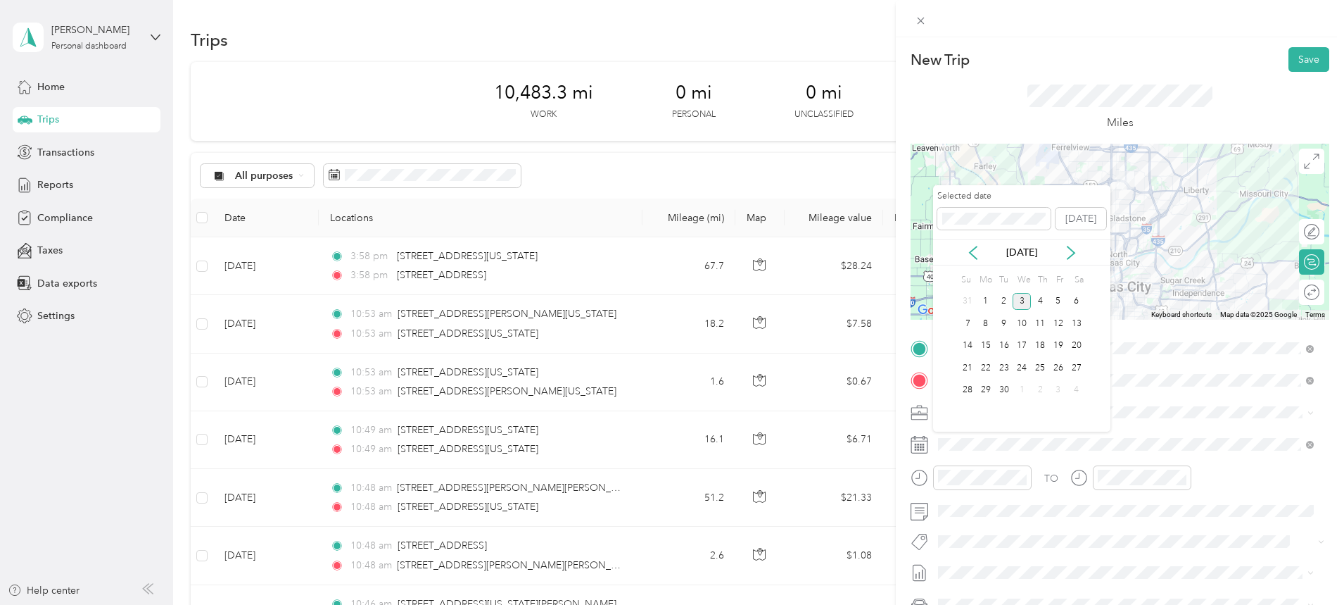
click at [978, 257] on icon at bounding box center [973, 253] width 14 height 14
click at [985, 324] on div "4" at bounding box center [986, 324] width 18 height 18
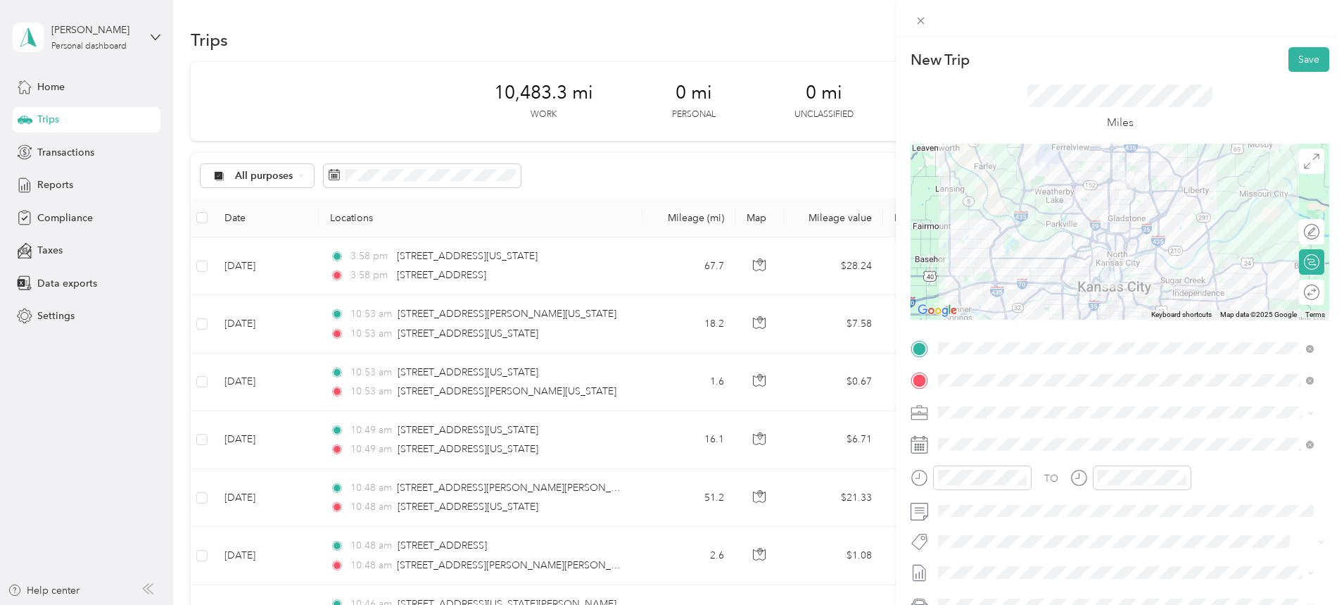
click at [1104, 210] on div at bounding box center [1120, 232] width 419 height 176
click at [1297, 55] on button "Save" at bounding box center [1309, 59] width 41 height 25
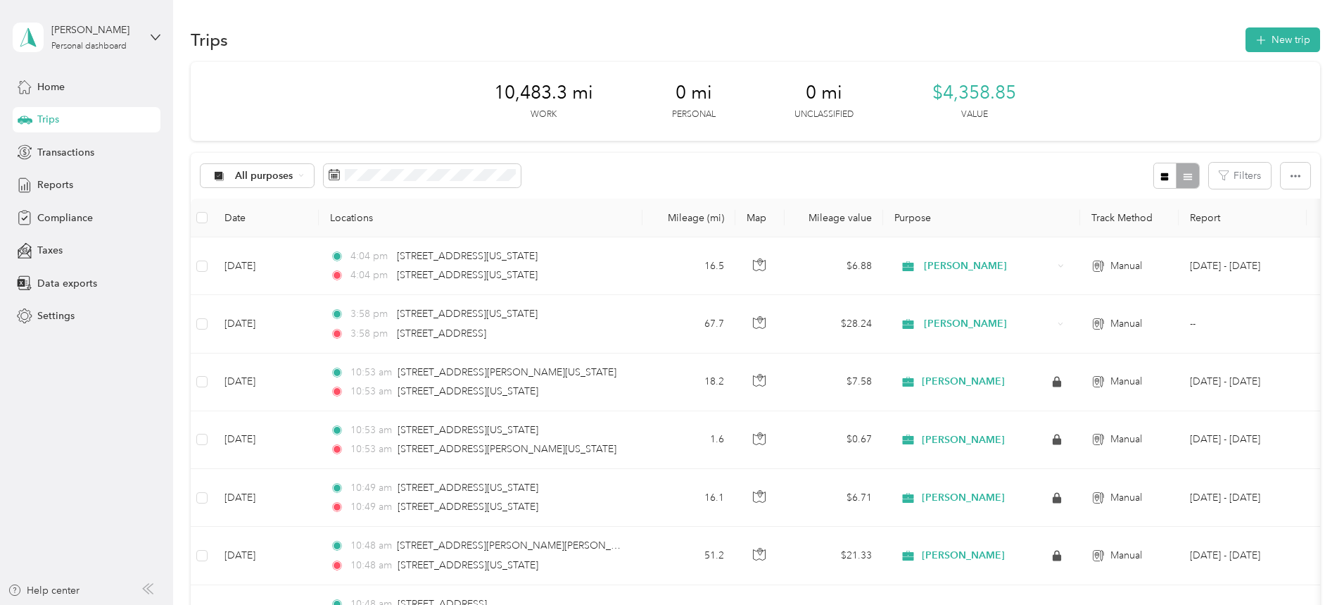
click at [1246, 47] on button "New trip" at bounding box center [1283, 39] width 75 height 25
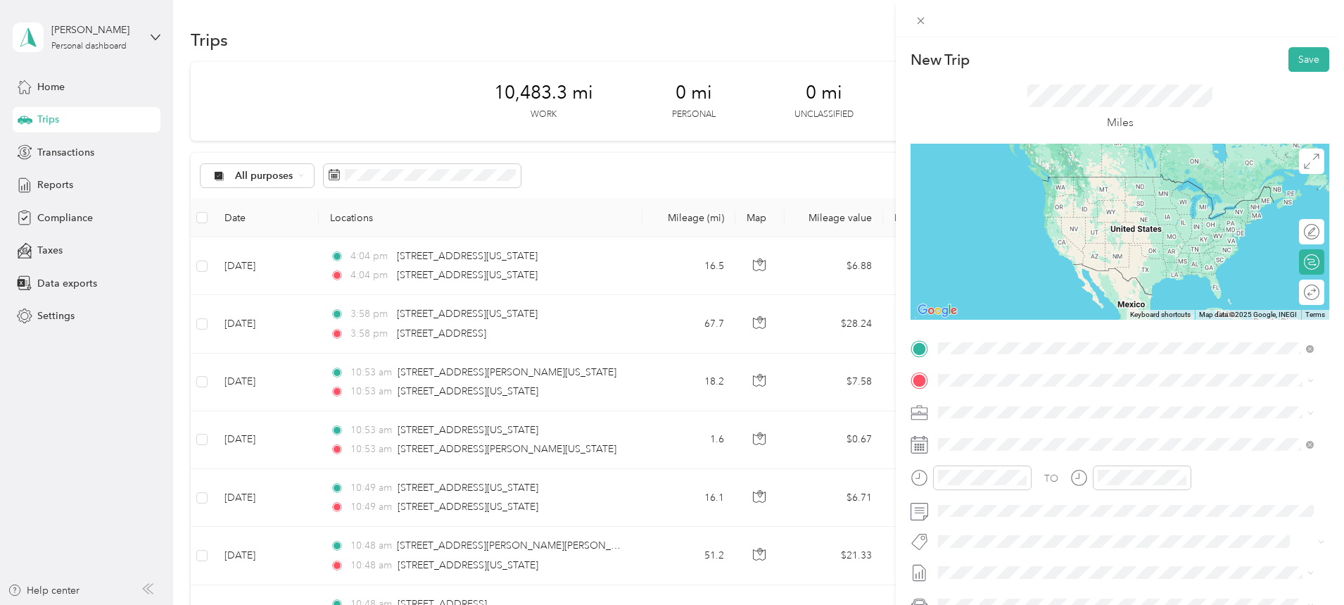
click at [1030, 398] on span "[STREET_ADDRESS][US_STATE][US_STATE]" at bounding box center [1061, 399] width 192 height 13
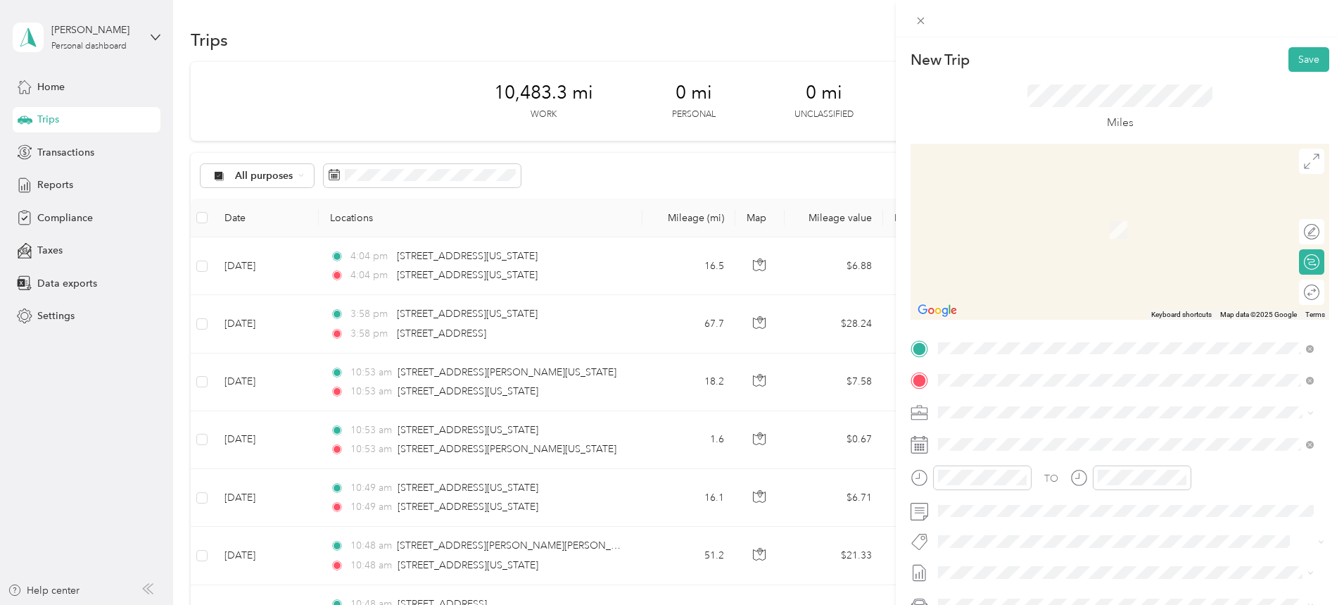
click at [1025, 437] on span "[STREET_ADDRESS][US_STATE][US_STATE]" at bounding box center [1061, 430] width 192 height 13
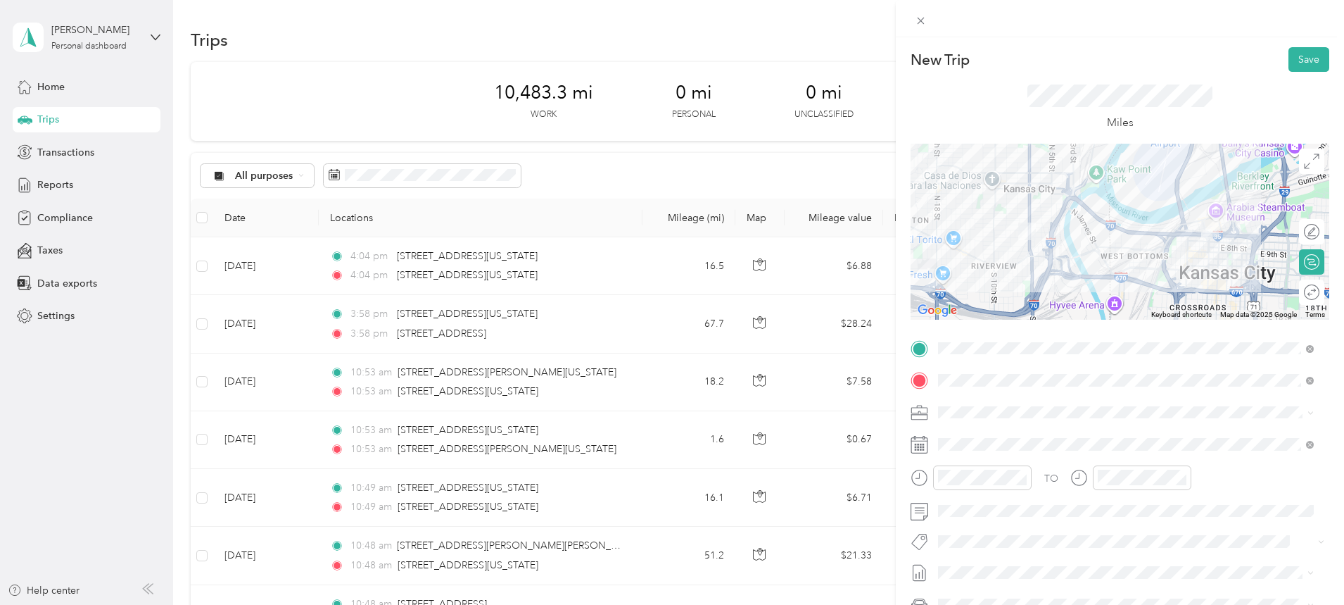
click at [972, 452] on span at bounding box center [1131, 444] width 396 height 23
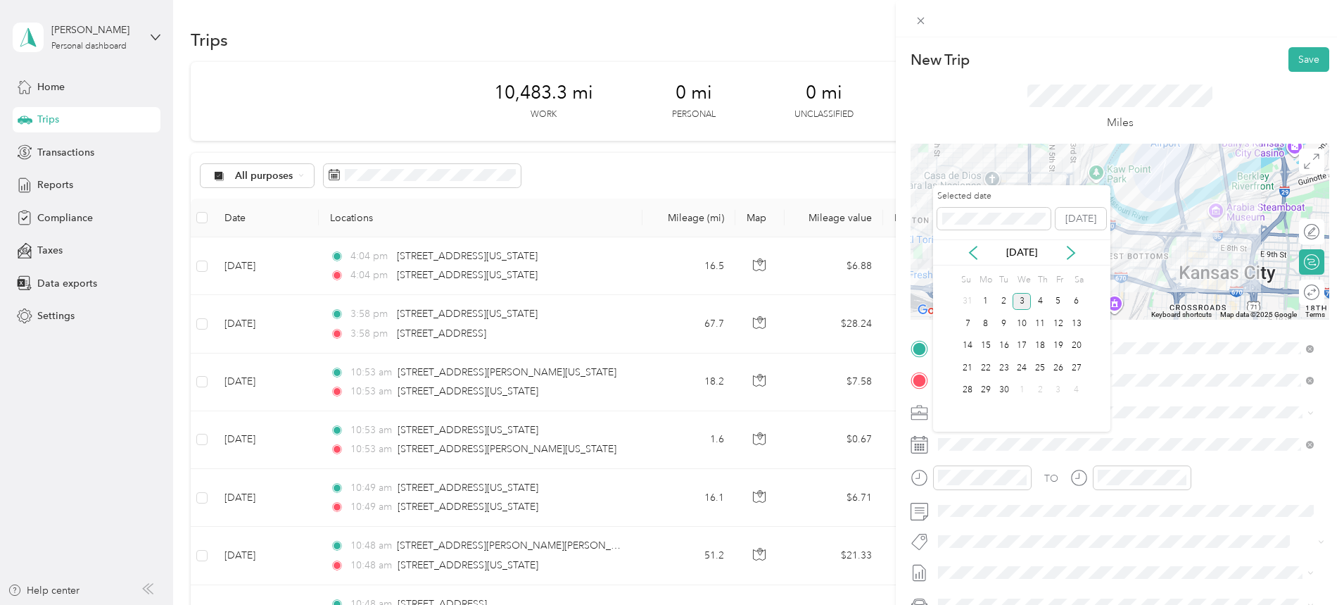
click at [978, 258] on icon at bounding box center [973, 253] width 14 height 14
click at [983, 322] on div "4" at bounding box center [986, 324] width 18 height 18
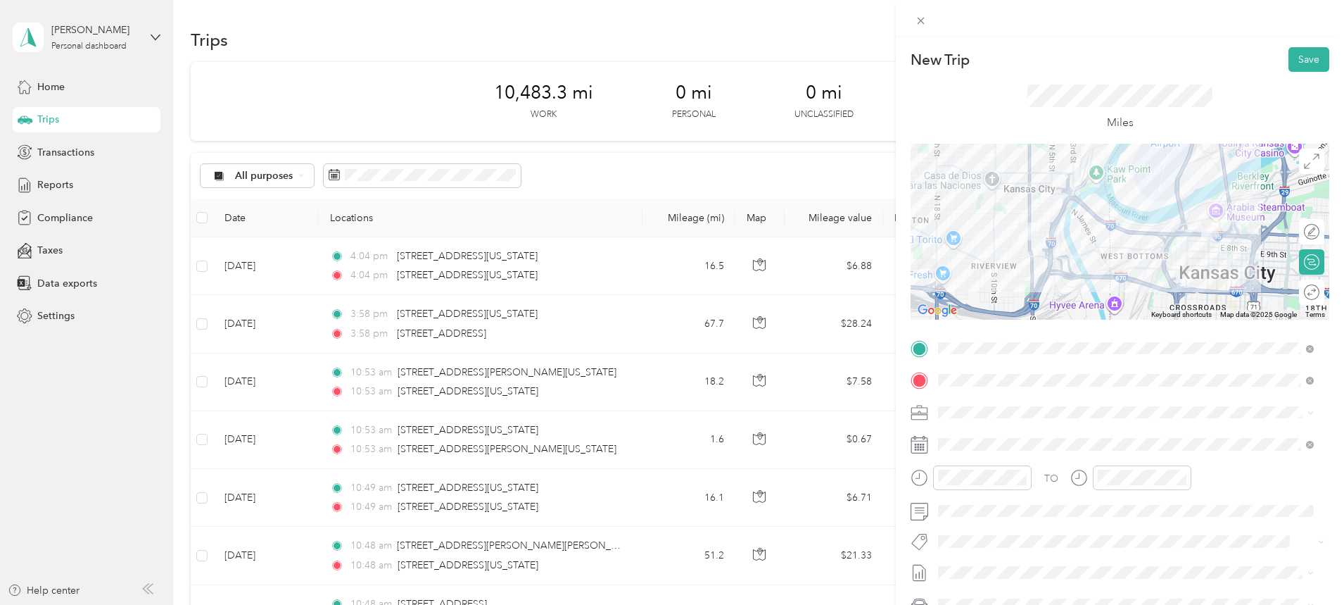
click at [984, 322] on div "4" at bounding box center [986, 324] width 18 height 18
click at [1295, 54] on button "Save" at bounding box center [1309, 59] width 41 height 25
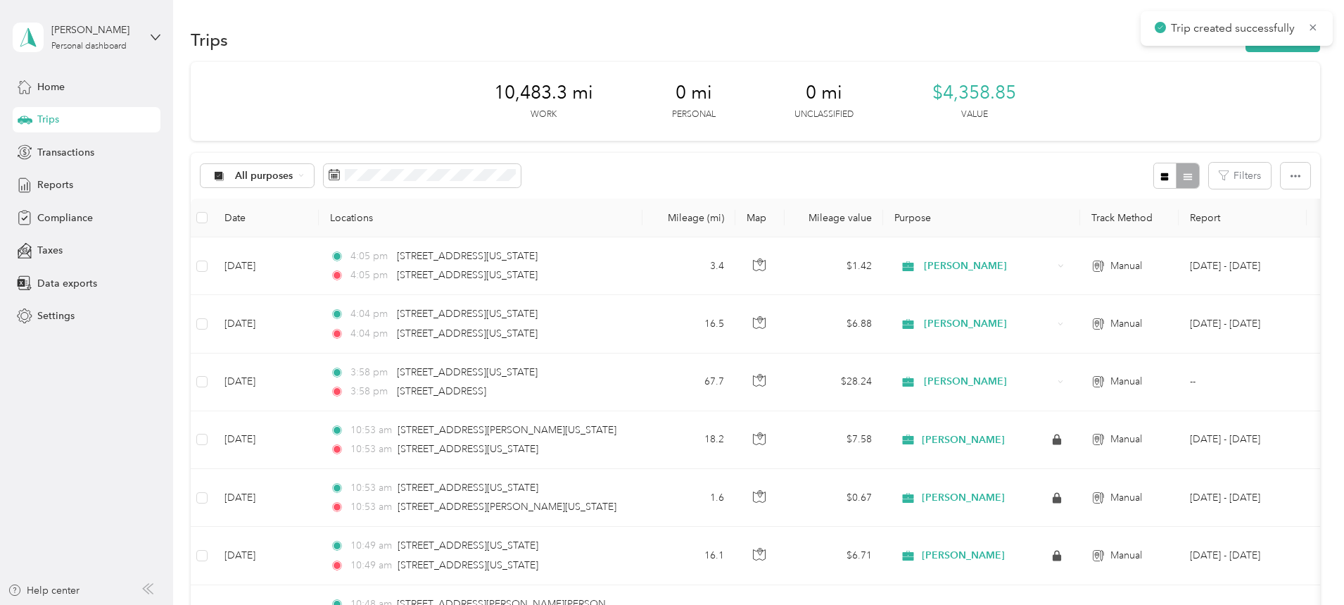
click at [1246, 49] on button "New trip" at bounding box center [1283, 39] width 75 height 25
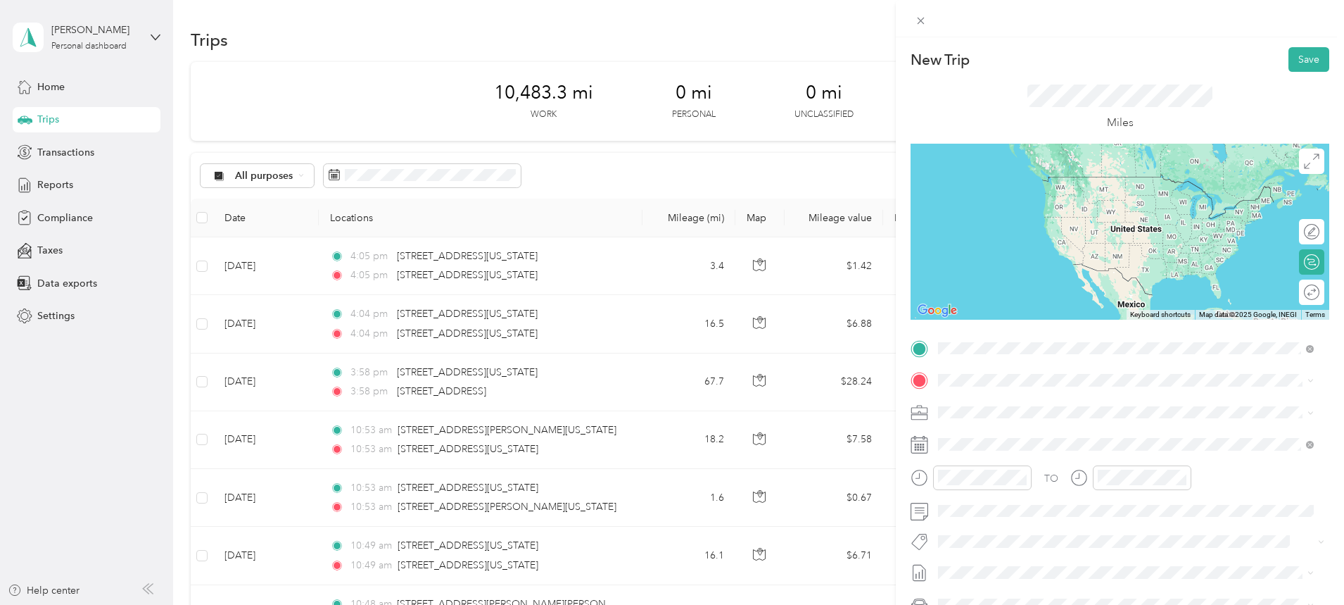
click at [1017, 398] on span "[STREET_ADDRESS][US_STATE][US_STATE]" at bounding box center [1061, 399] width 192 height 13
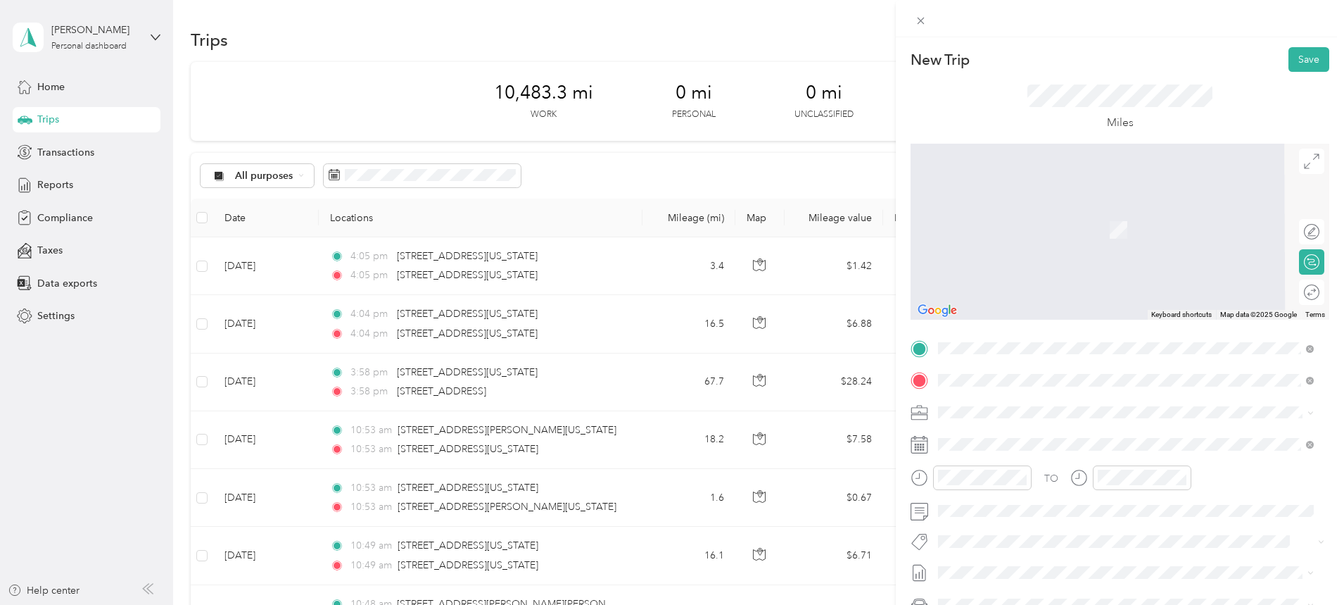
click at [1030, 437] on span "[STREET_ADDRESS][US_STATE][US_STATE]" at bounding box center [1061, 430] width 192 height 13
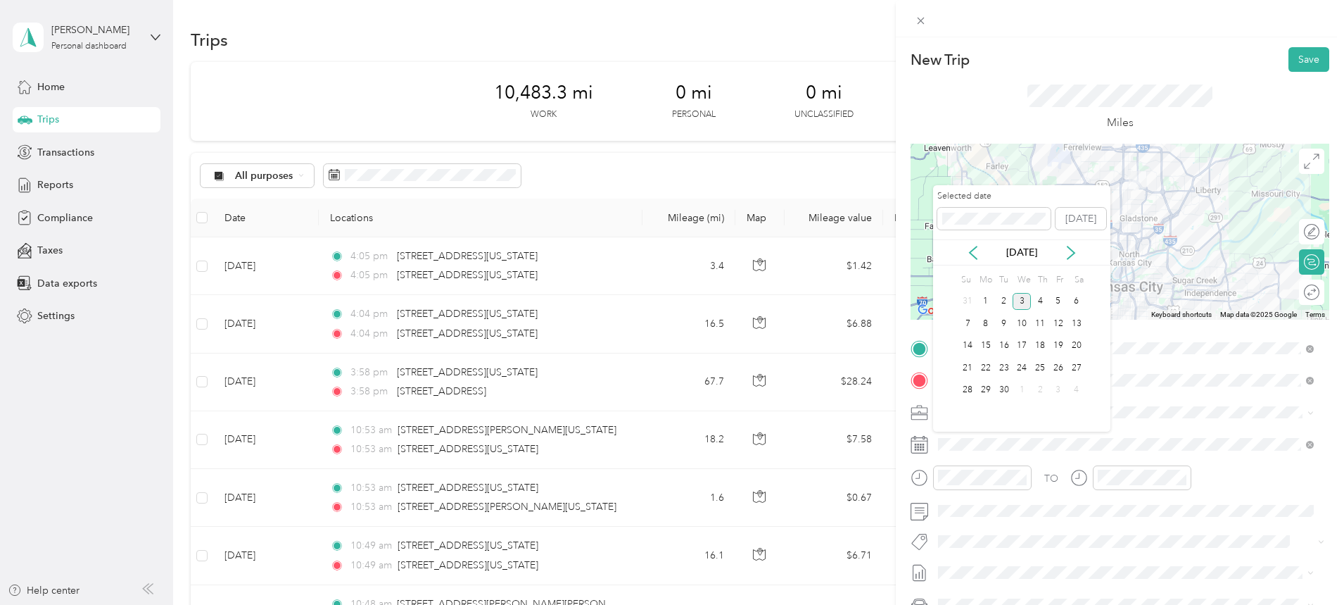
click at [975, 257] on icon at bounding box center [973, 252] width 7 height 13
click at [987, 326] on div "4" at bounding box center [986, 324] width 18 height 18
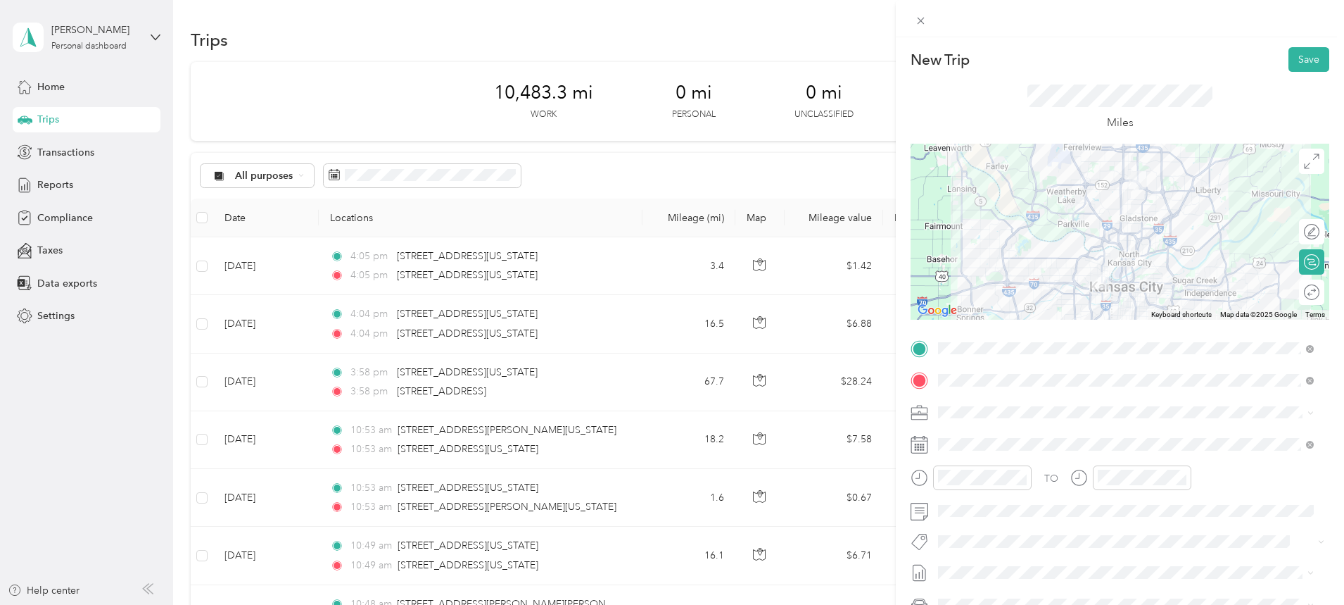
click at [1099, 251] on div at bounding box center [1120, 232] width 419 height 176
click at [1298, 51] on button "Save" at bounding box center [1309, 59] width 41 height 25
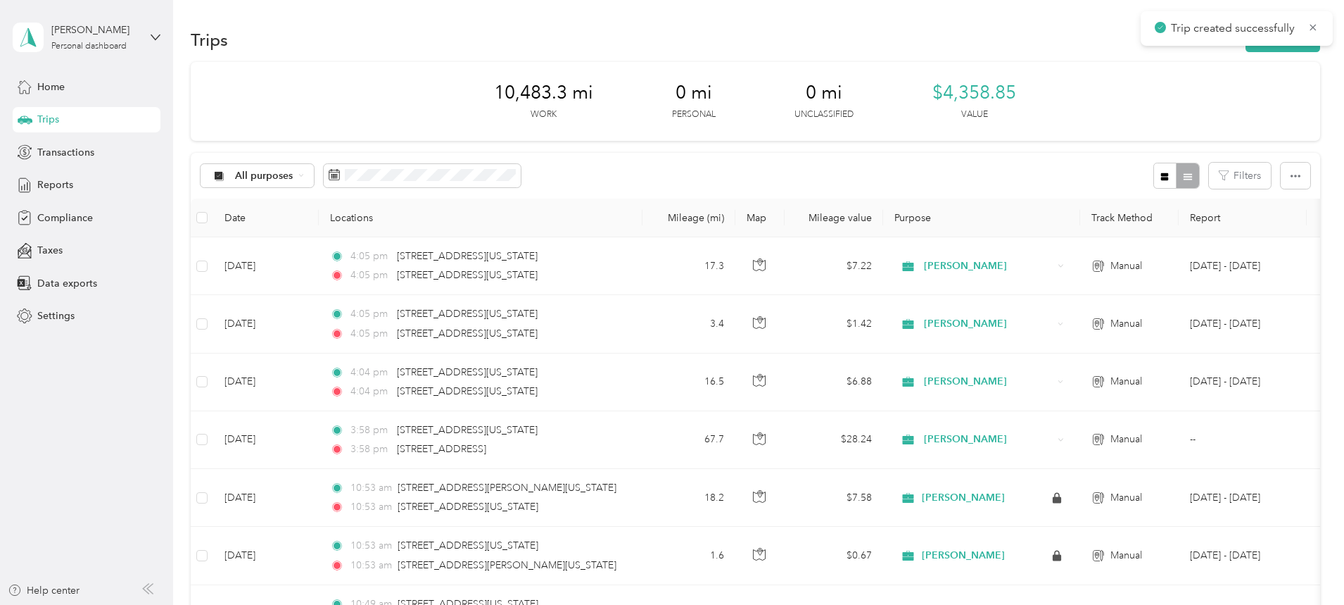
click at [1246, 47] on button "New trip" at bounding box center [1283, 39] width 75 height 25
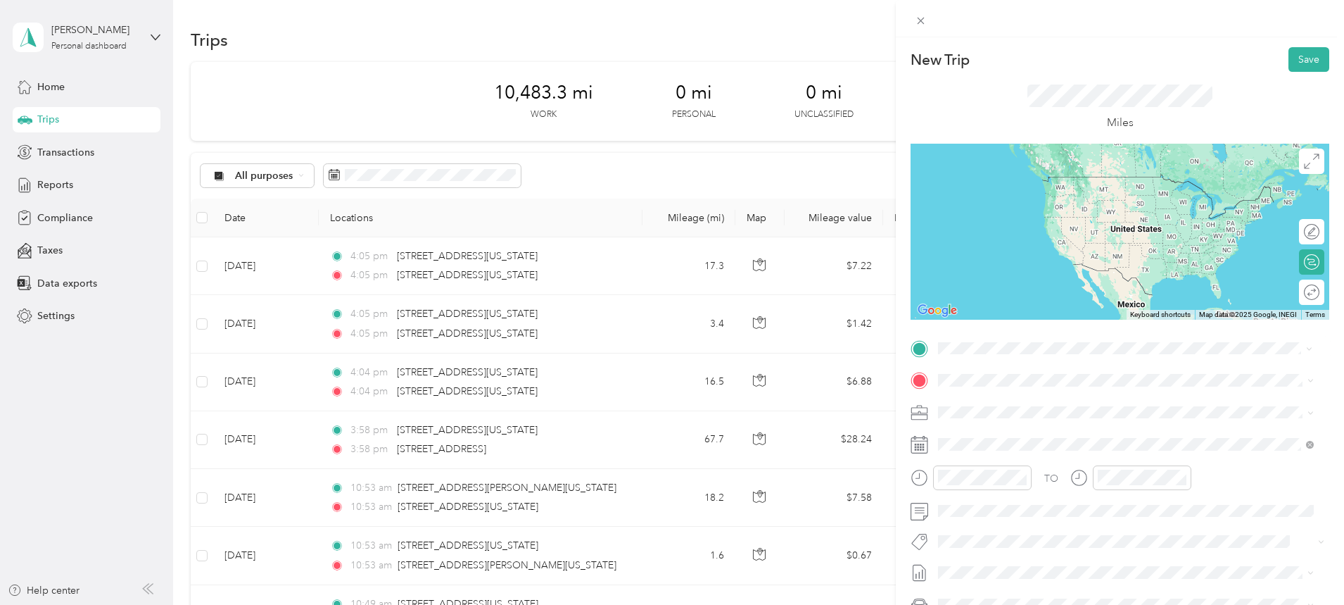
click at [1023, 408] on div "[STREET_ADDRESS][US_STATE][US_STATE]" at bounding box center [1126, 398] width 366 height 19
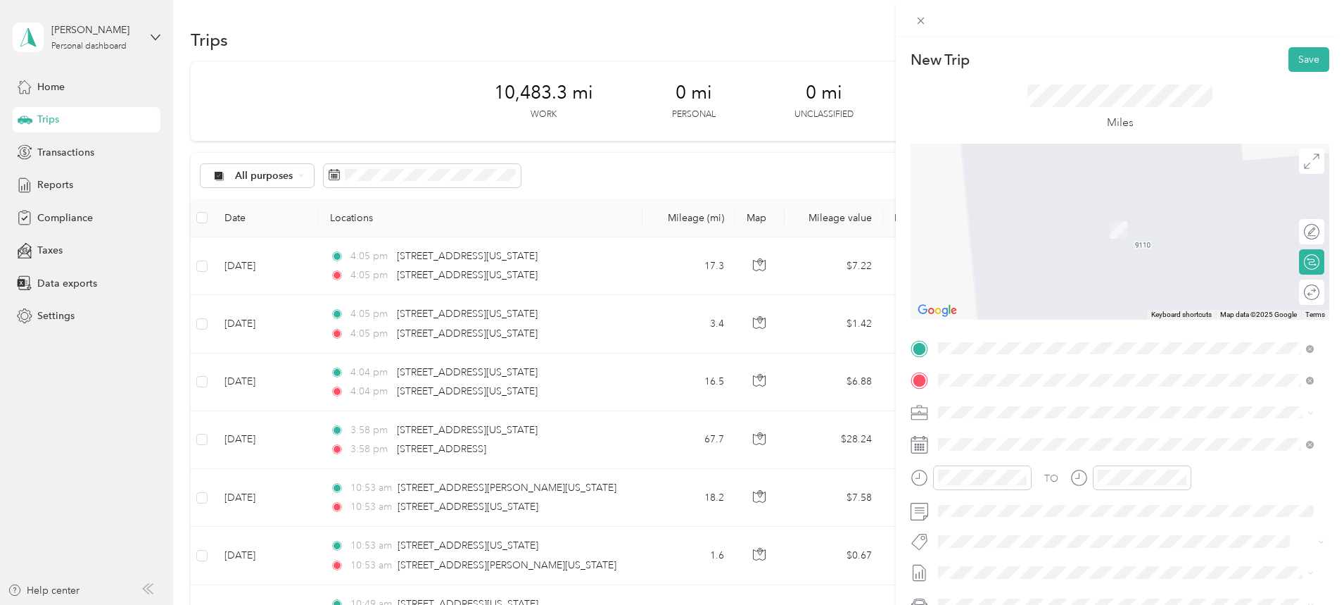
click at [992, 437] on span "[STREET_ADDRESS][US_STATE]" at bounding box center [1035, 430] width 141 height 13
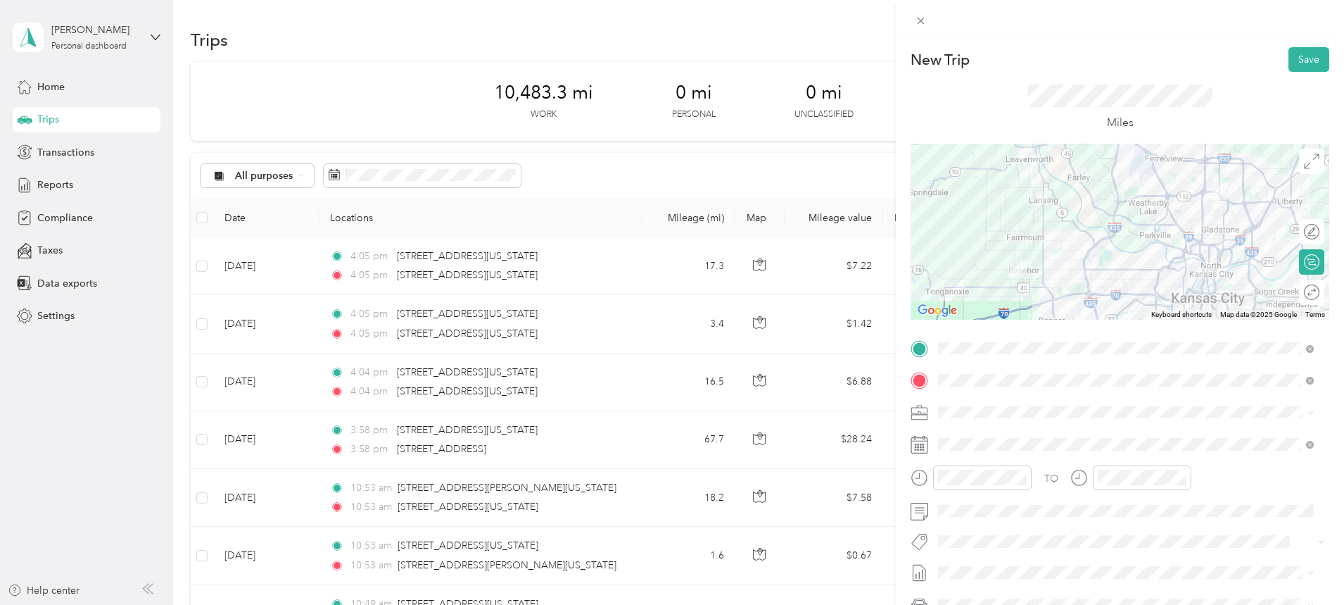
click at [1011, 436] on span at bounding box center [1131, 444] width 396 height 23
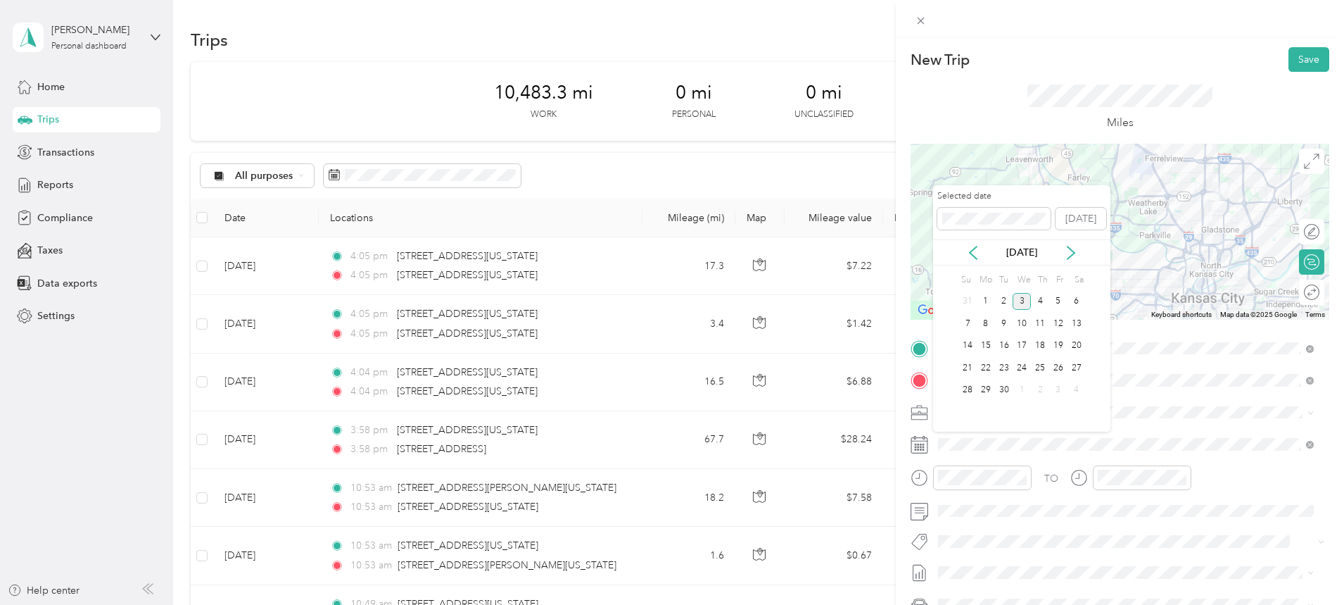
click at [970, 251] on icon at bounding box center [973, 253] width 14 height 14
click at [1008, 324] on div "5" at bounding box center [1004, 324] width 18 height 18
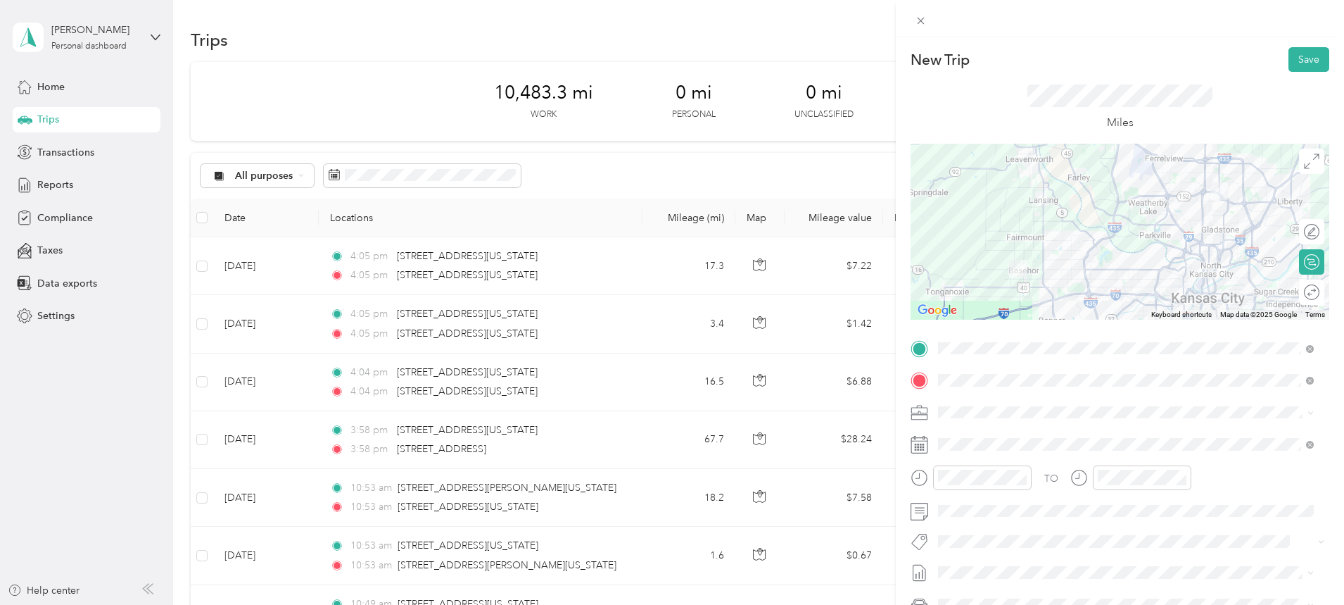
click at [1297, 58] on button "Save" at bounding box center [1309, 59] width 41 height 25
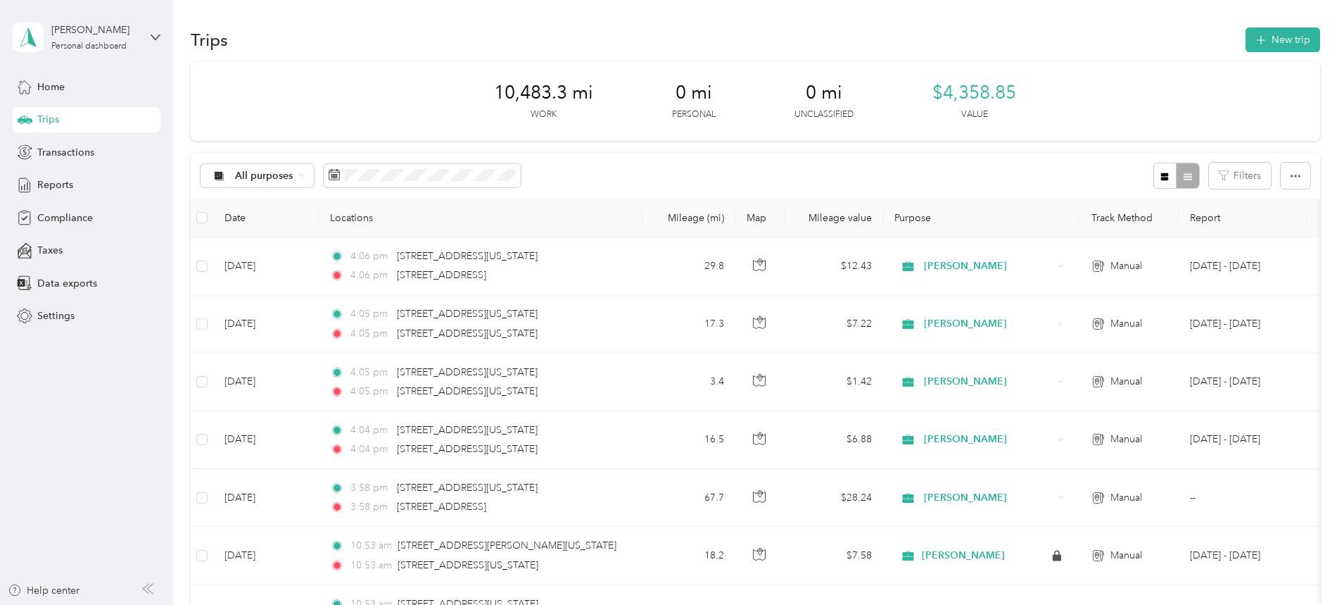
click at [1246, 32] on button "New trip" at bounding box center [1283, 39] width 75 height 25
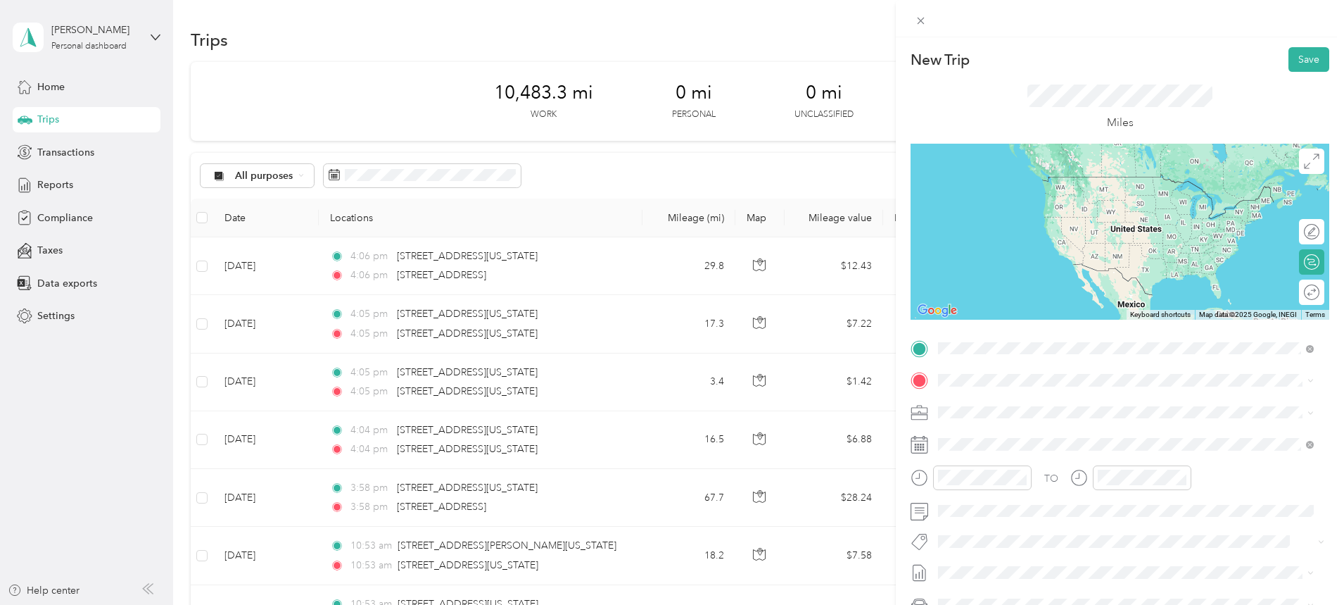
click at [1018, 405] on span "[STREET_ADDRESS][US_STATE]" at bounding box center [1035, 399] width 141 height 13
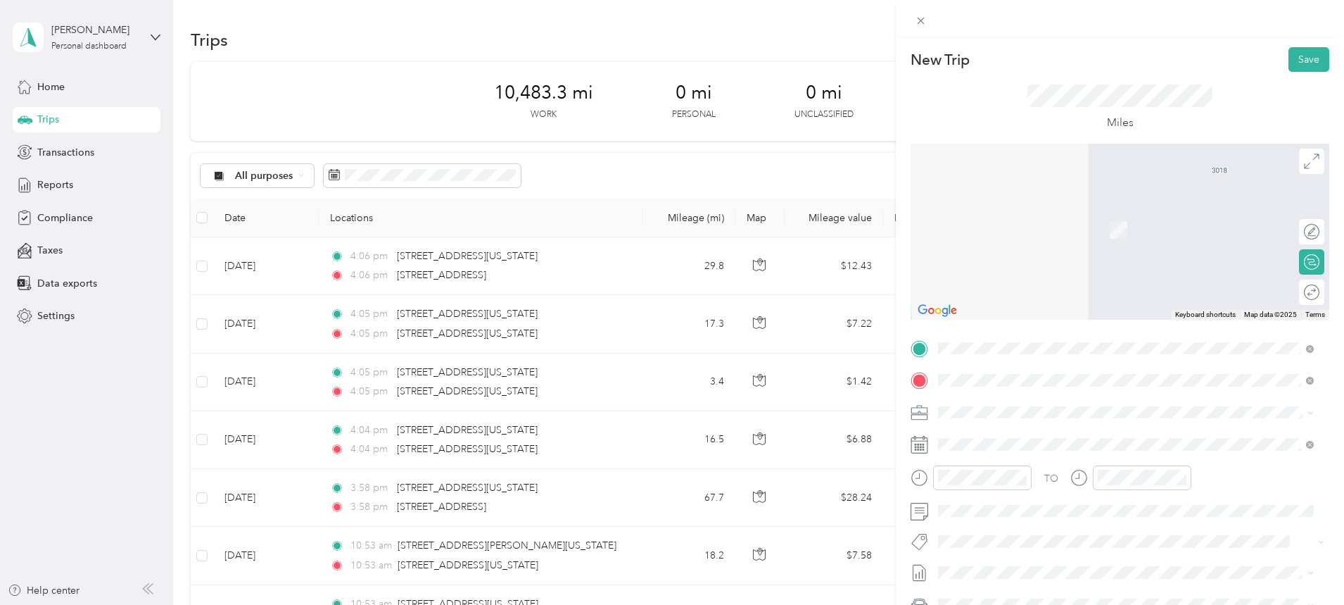
click at [1022, 466] on span "[STREET_ADDRESS][US_STATE]" at bounding box center [1035, 459] width 141 height 13
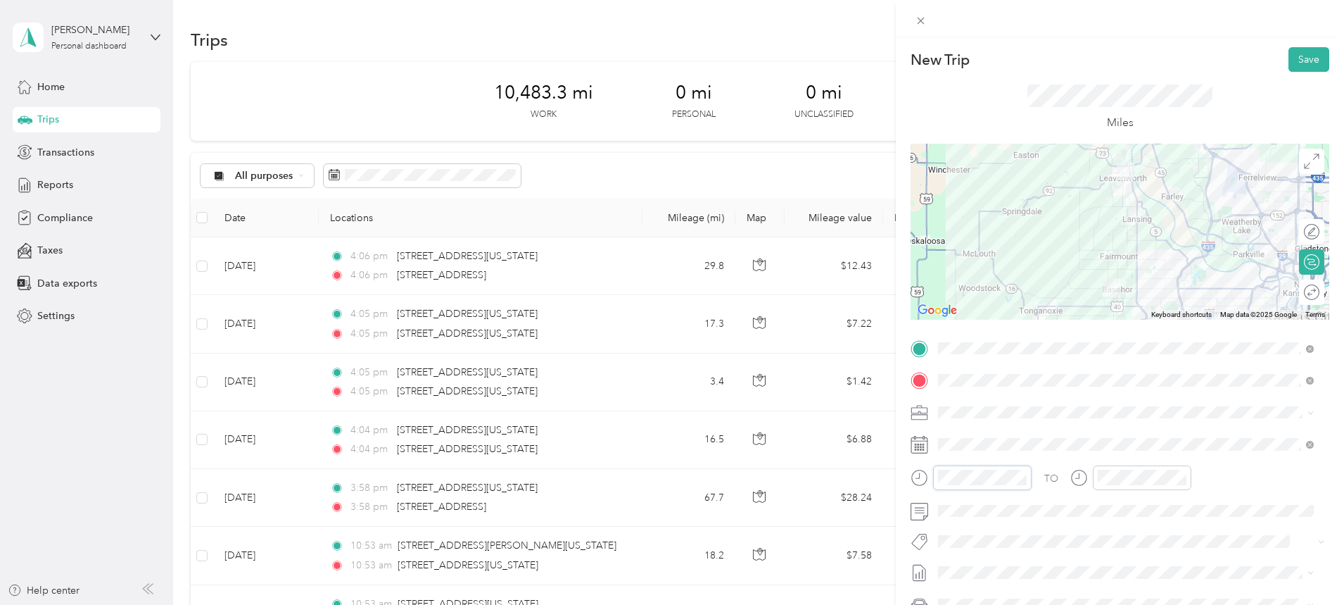
scroll to position [256, 0]
click at [1099, 419] on span at bounding box center [1131, 412] width 396 height 23
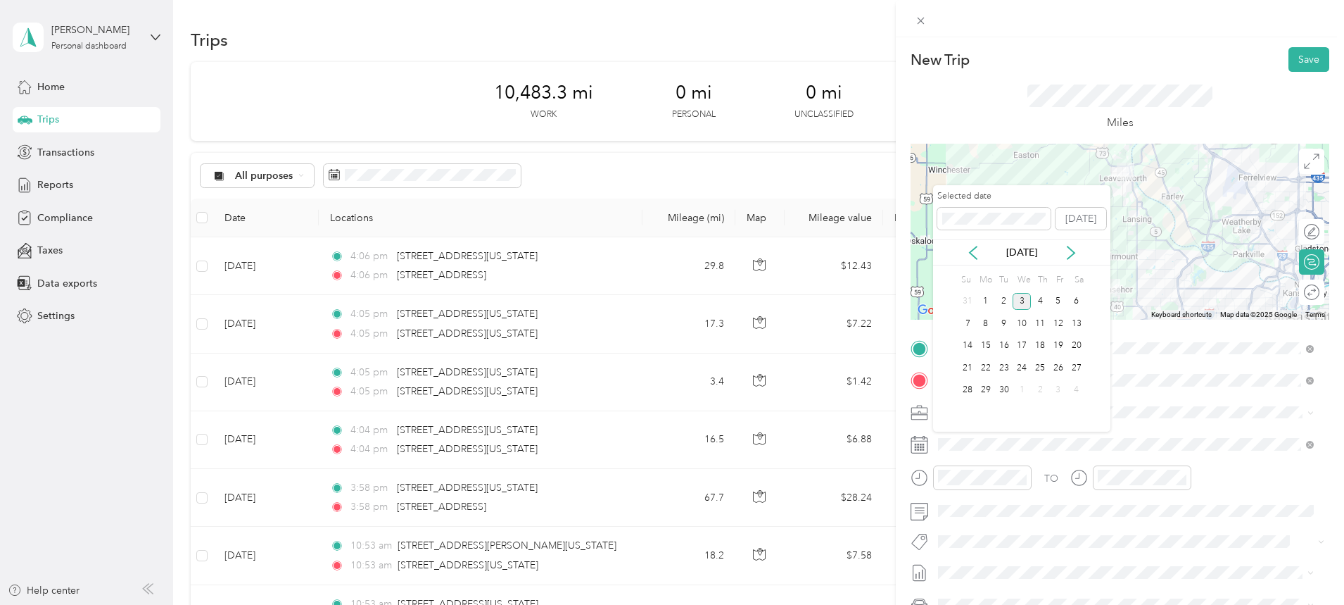
click at [974, 246] on icon at bounding box center [973, 253] width 14 height 14
click at [1005, 323] on div "5" at bounding box center [1004, 324] width 18 height 18
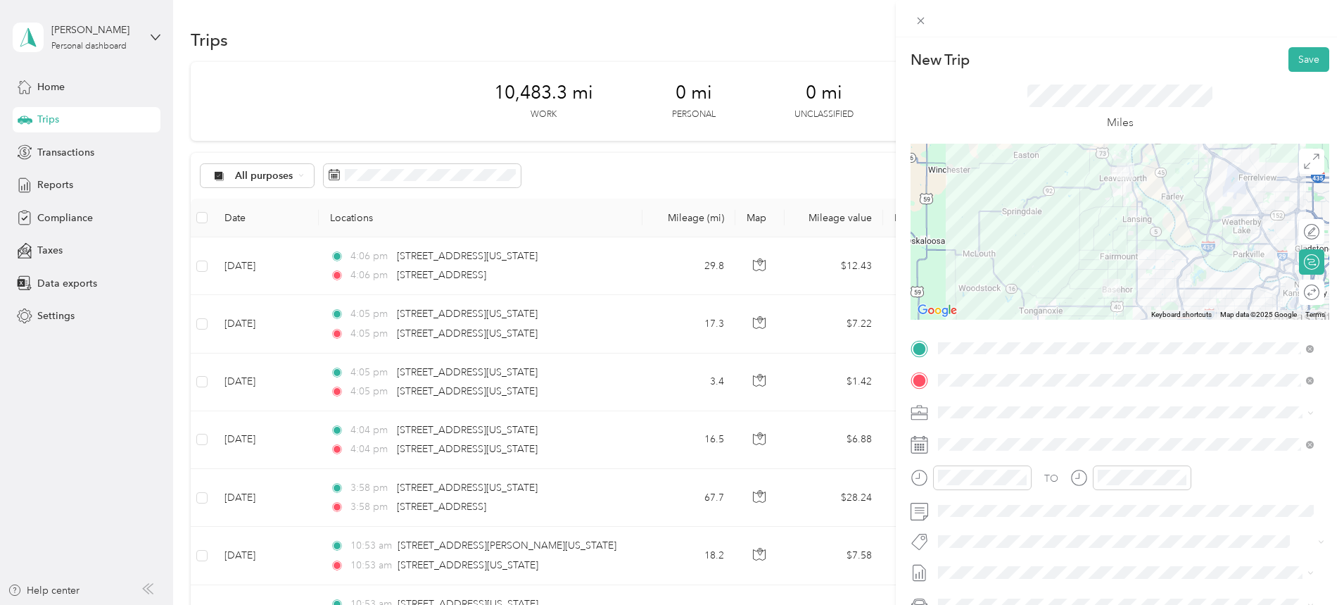
click at [1297, 54] on button "Save" at bounding box center [1309, 59] width 41 height 25
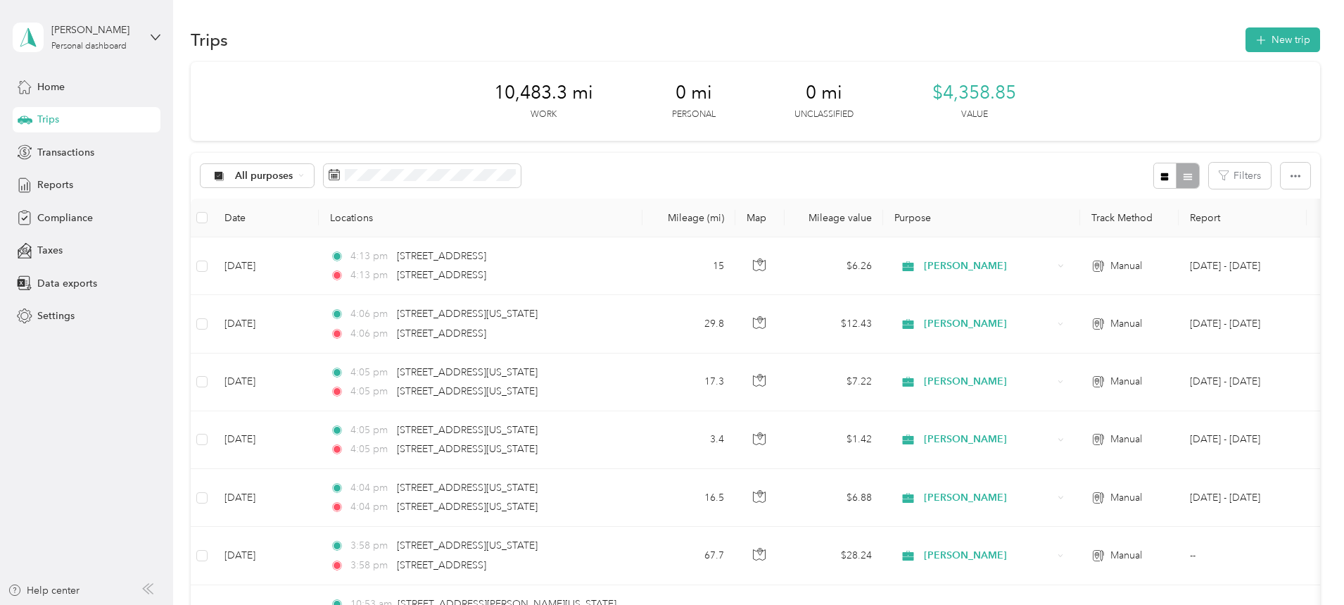
click at [1246, 39] on button "New trip" at bounding box center [1283, 39] width 75 height 25
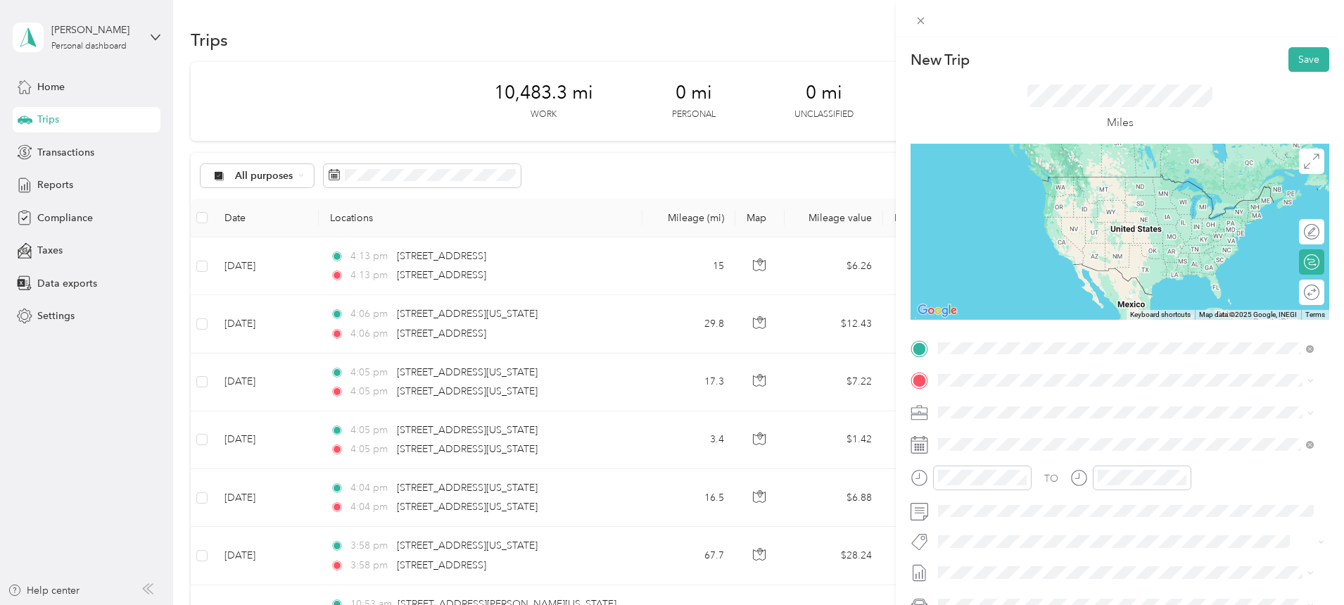
click at [1035, 434] on span "[STREET_ADDRESS][US_STATE]" at bounding box center [1035, 428] width 141 height 13
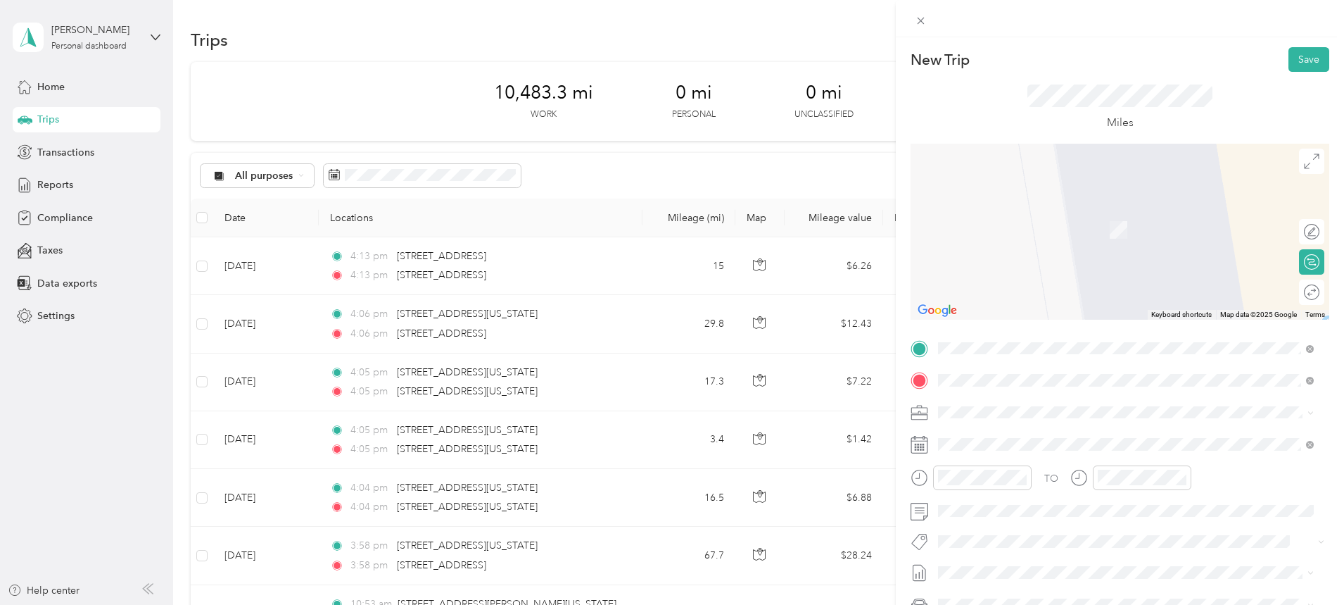
click at [1029, 430] on span "[STREET_ADDRESS][US_STATE][US_STATE]" at bounding box center [1061, 430] width 192 height 13
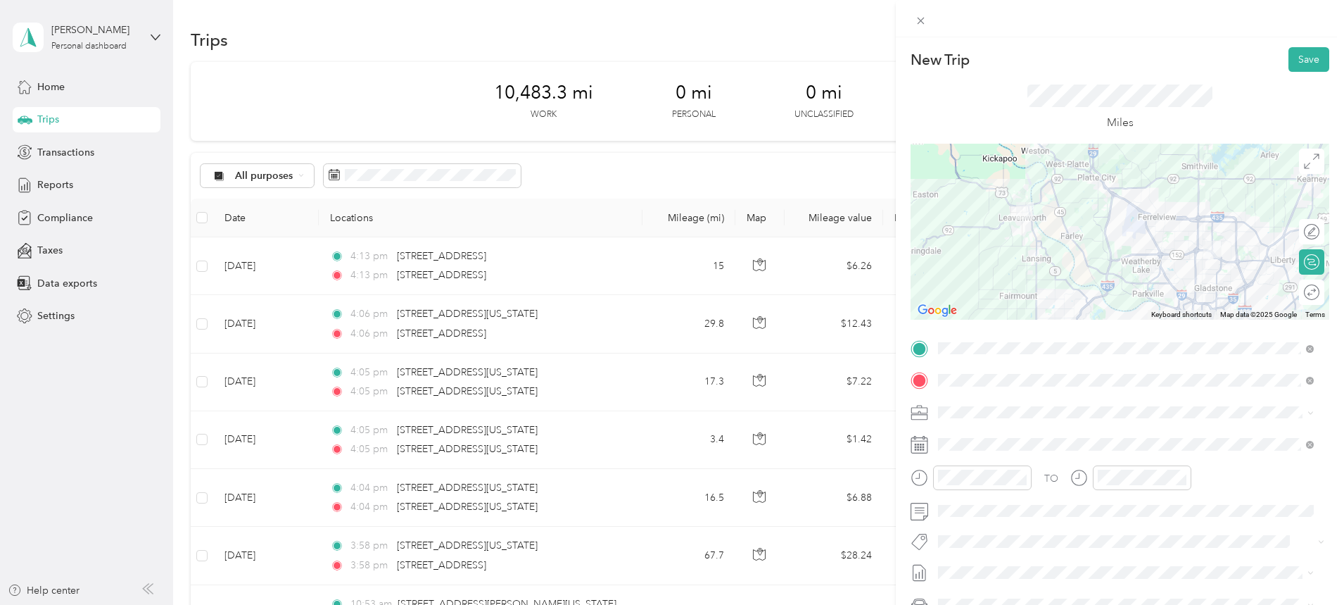
click at [990, 453] on span at bounding box center [1131, 444] width 396 height 23
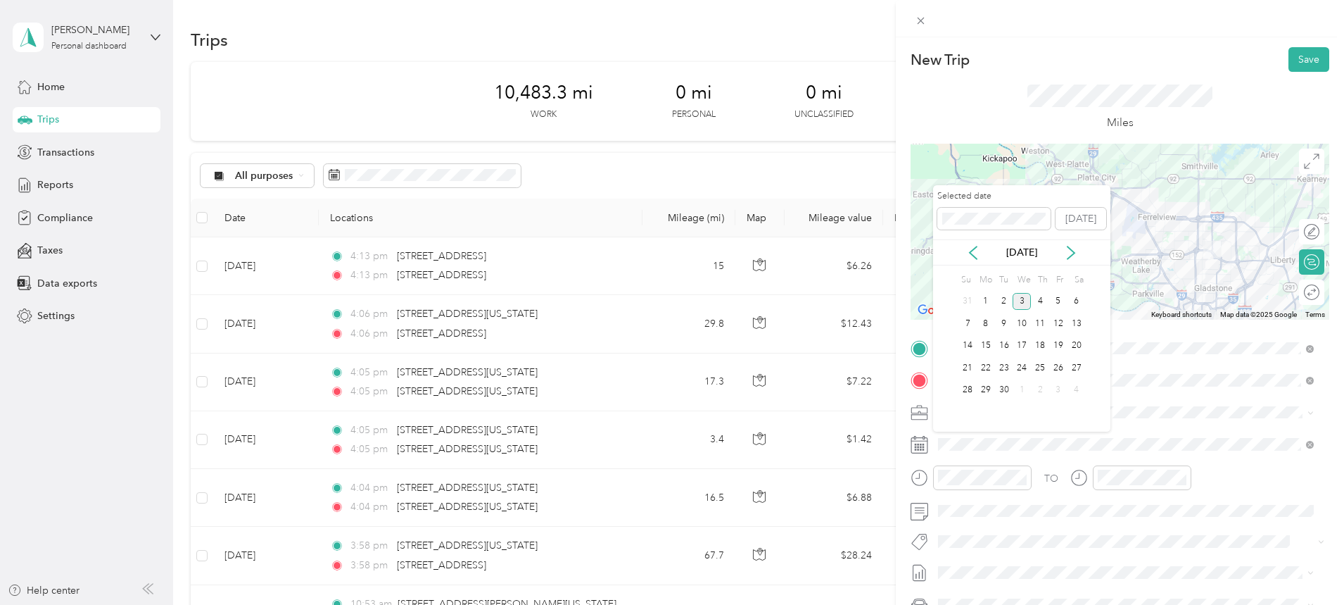
click at [973, 251] on icon at bounding box center [973, 253] width 14 height 14
click at [1002, 322] on div "5" at bounding box center [1004, 324] width 18 height 18
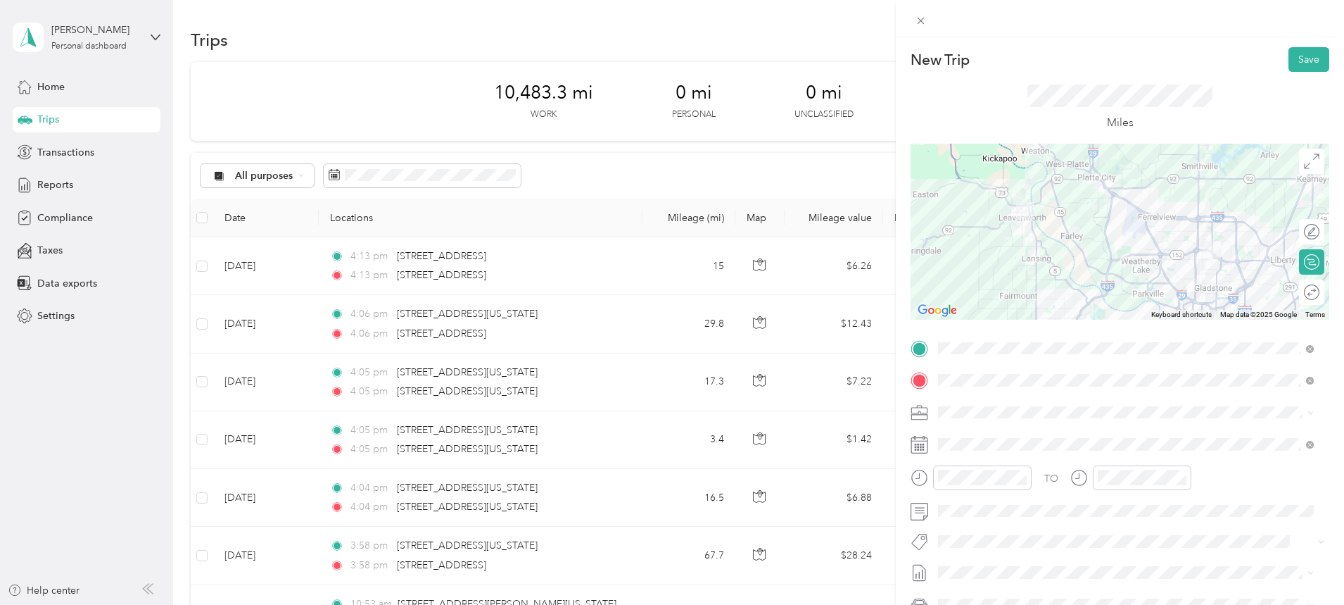
click at [1300, 54] on button "Save" at bounding box center [1309, 59] width 41 height 25
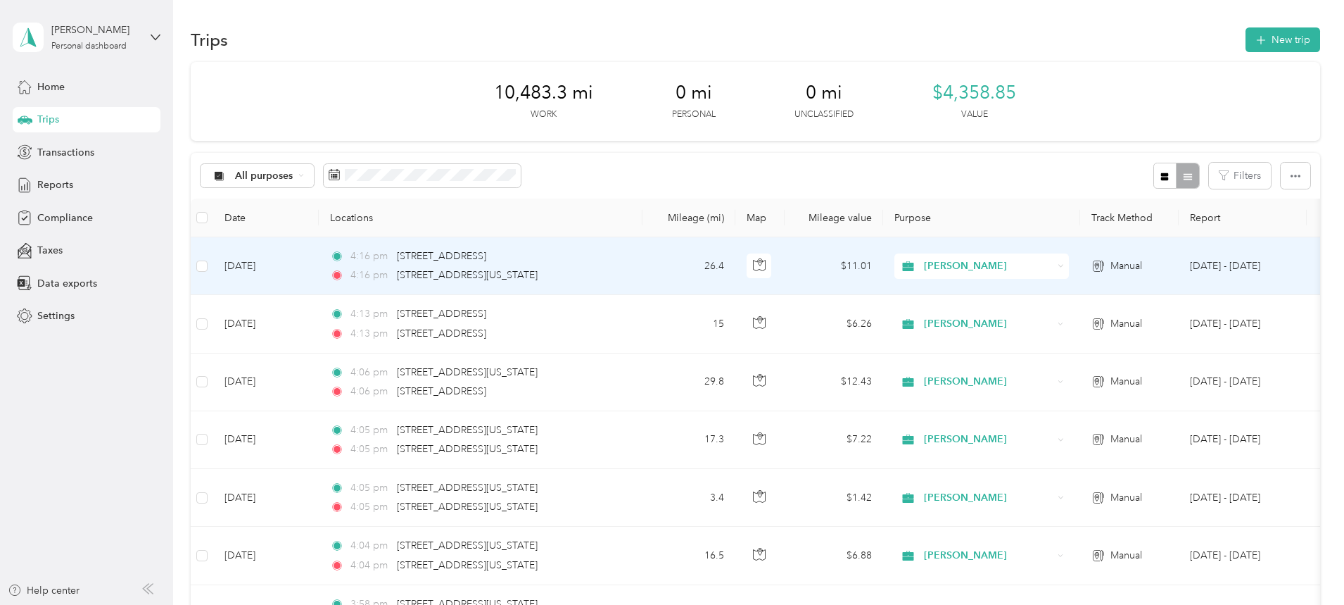
click at [516, 264] on div "4:16 pm [STREET_ADDRESS][GEOGRAPHIC_DATA]:16 pm [STREET_ADDRESS][US_STATE]" at bounding box center [478, 265] width 296 height 34
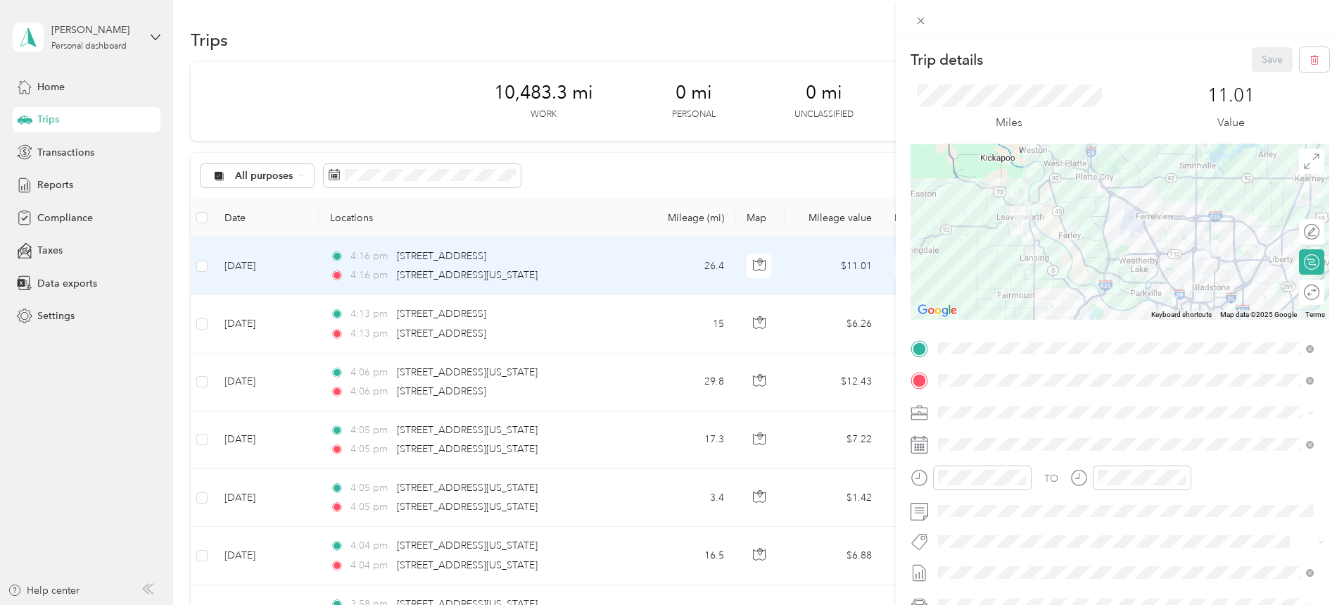
click at [1059, 178] on div at bounding box center [1120, 232] width 419 height 176
click at [1118, 203] on div at bounding box center [1120, 232] width 419 height 176
click at [1121, 198] on div at bounding box center [1120, 232] width 419 height 176
click at [1123, 203] on div at bounding box center [1120, 232] width 419 height 176
click at [1253, 56] on button "Save" at bounding box center [1272, 59] width 41 height 25
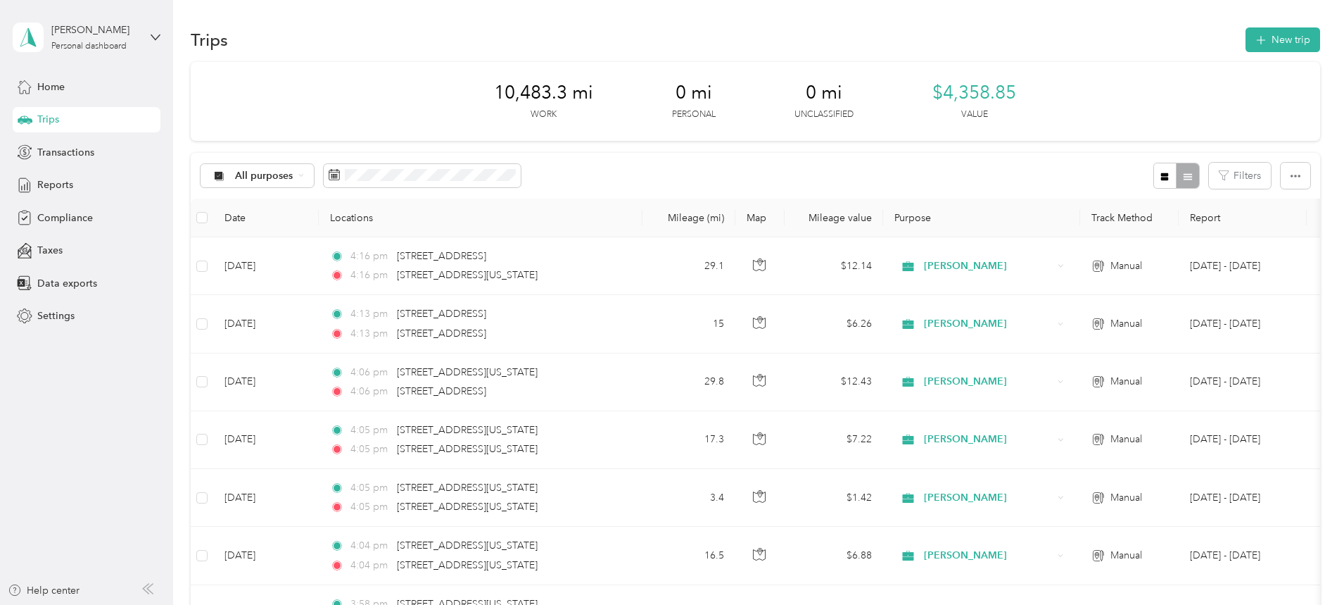
click at [1246, 39] on button "New trip" at bounding box center [1283, 39] width 75 height 25
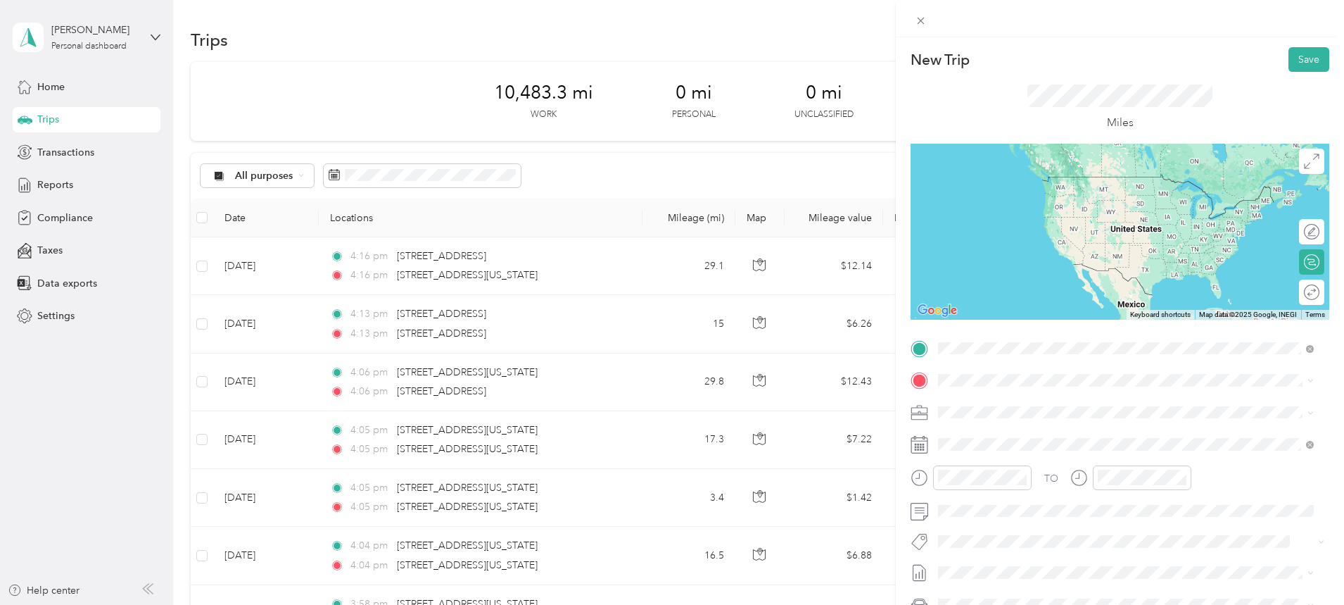
click at [1047, 398] on span "[STREET_ADDRESS][US_STATE][US_STATE]" at bounding box center [1061, 399] width 192 height 13
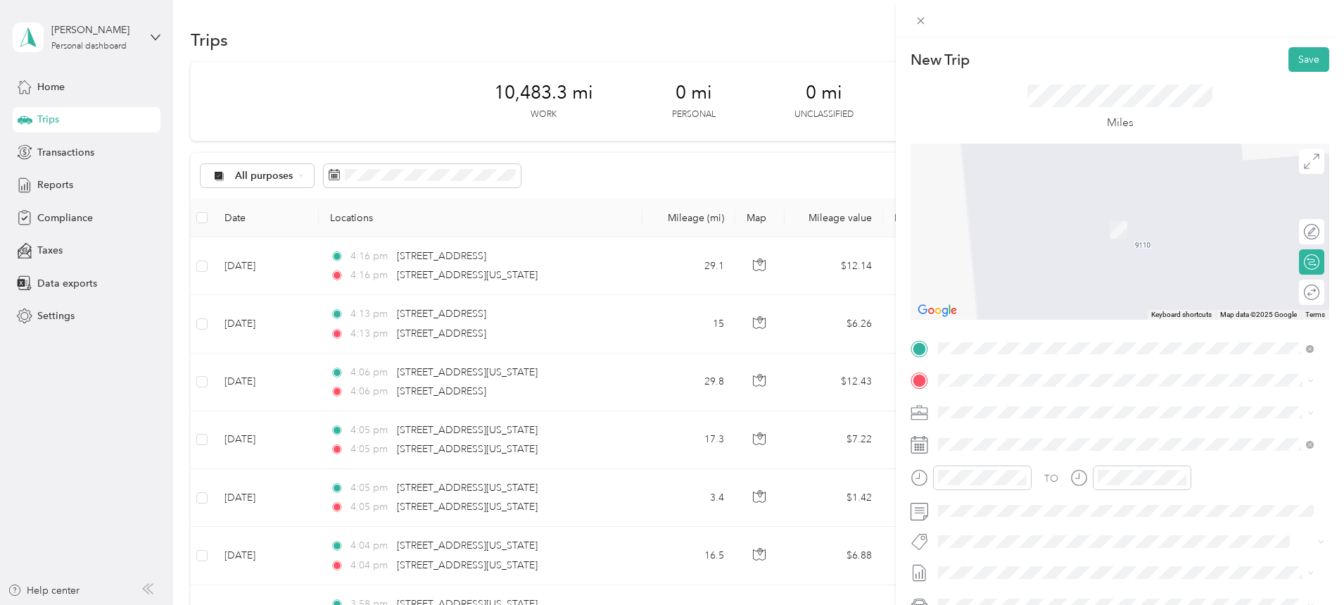
click at [974, 372] on span at bounding box center [1131, 380] width 396 height 23
click at [1025, 427] on span "[STREET_ADDRESS][US_STATE]" at bounding box center [1035, 430] width 141 height 13
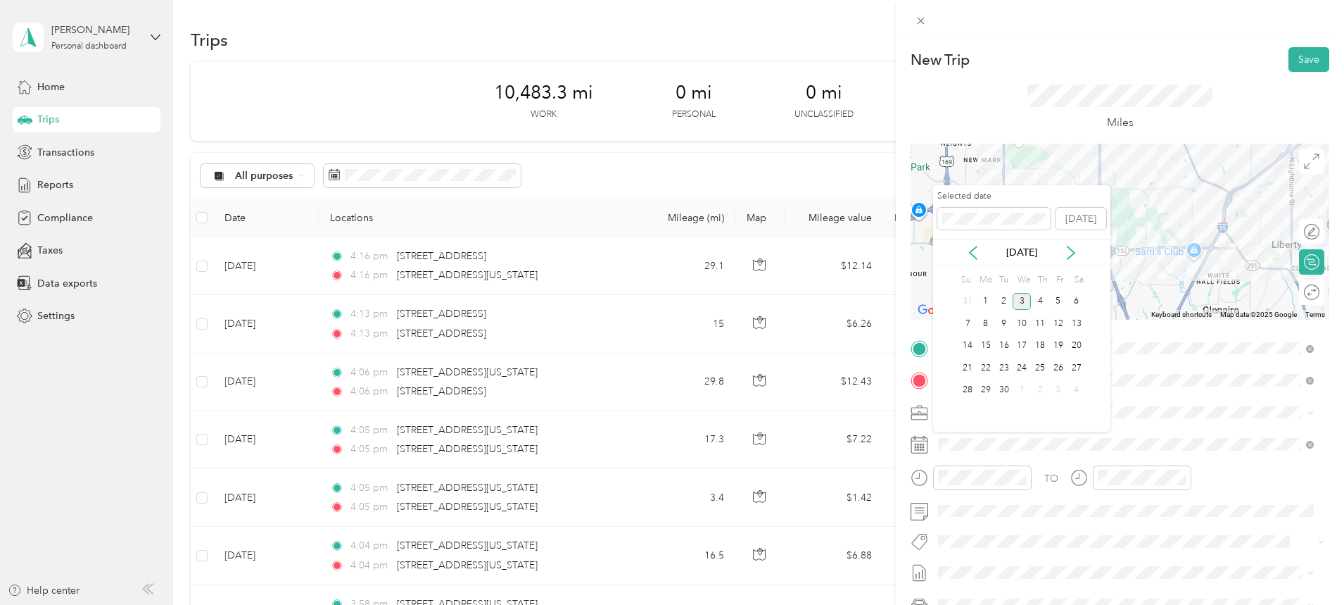
click at [972, 248] on icon at bounding box center [973, 253] width 14 height 14
click at [1021, 322] on div "6" at bounding box center [1022, 324] width 18 height 18
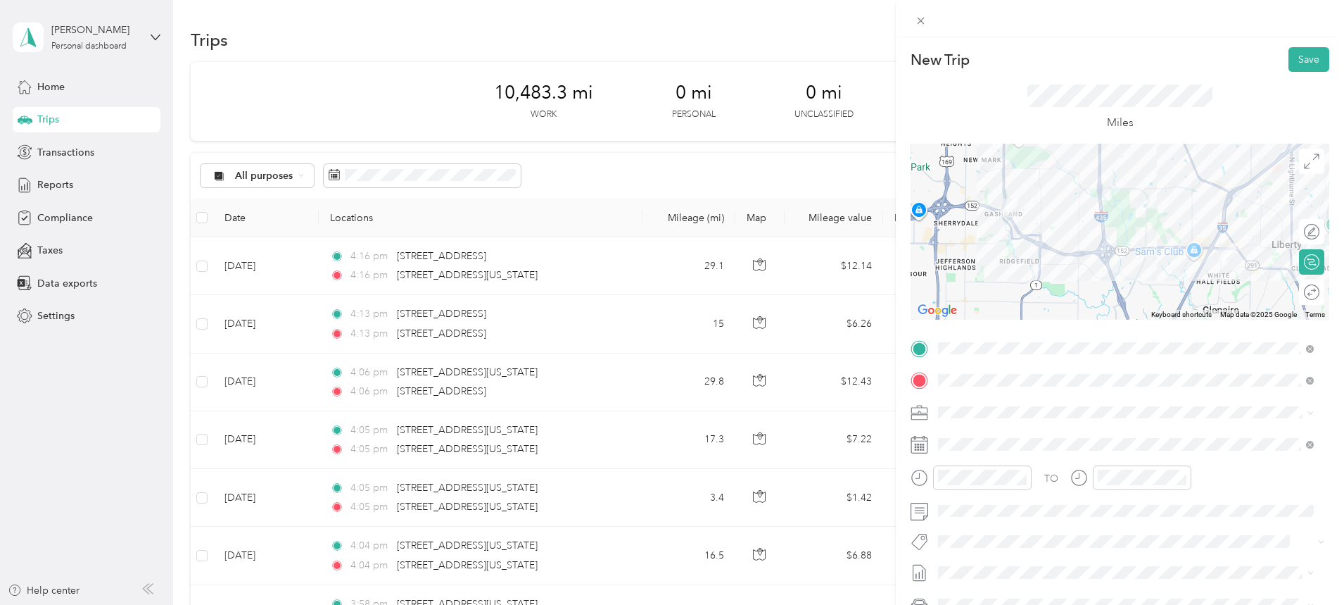
click at [1293, 58] on button "Save" at bounding box center [1309, 59] width 41 height 25
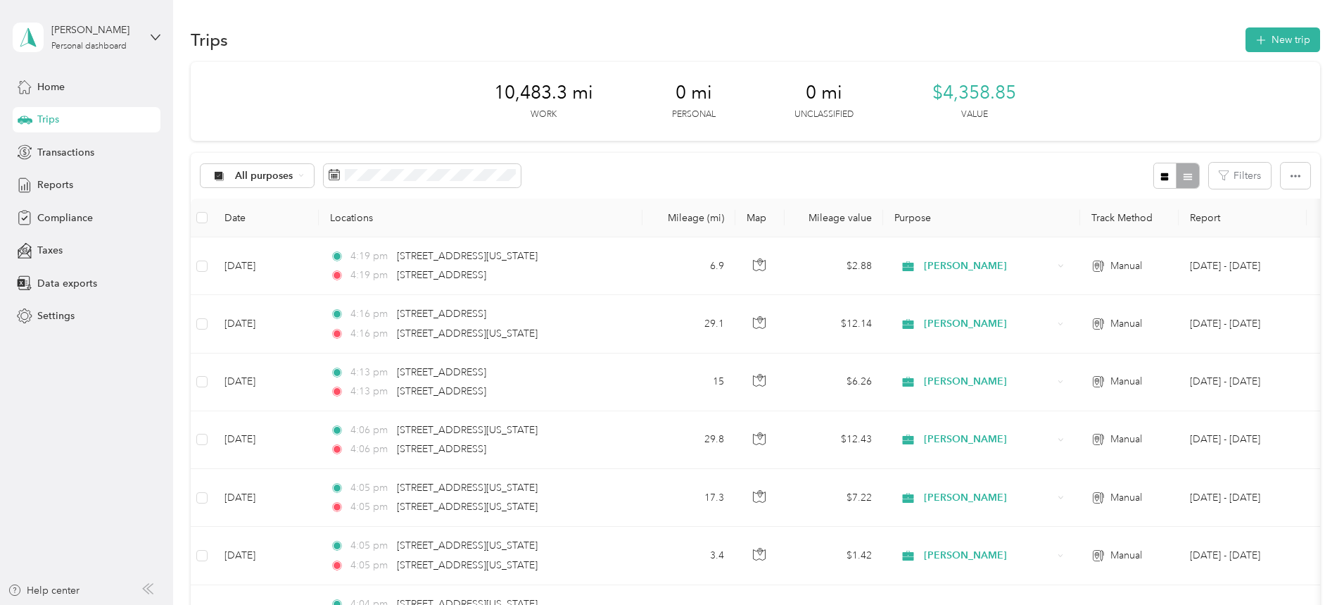
click at [1246, 38] on button "New trip" at bounding box center [1283, 39] width 75 height 25
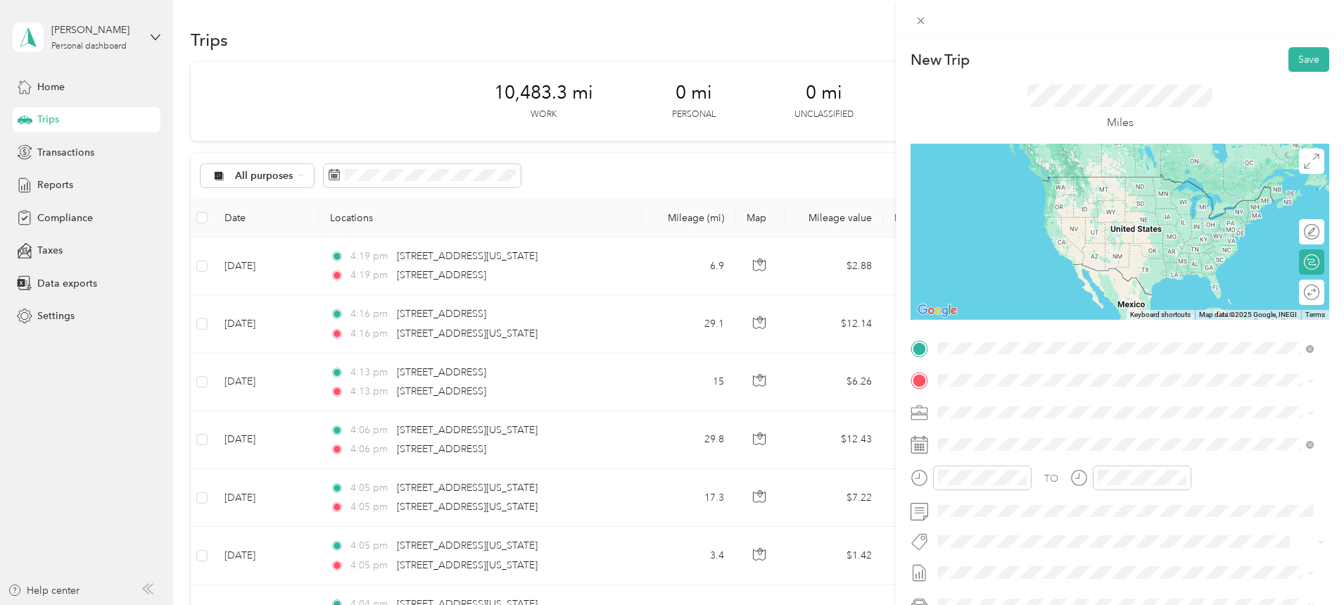
click at [1039, 405] on span "[STREET_ADDRESS][US_STATE]" at bounding box center [1035, 399] width 141 height 13
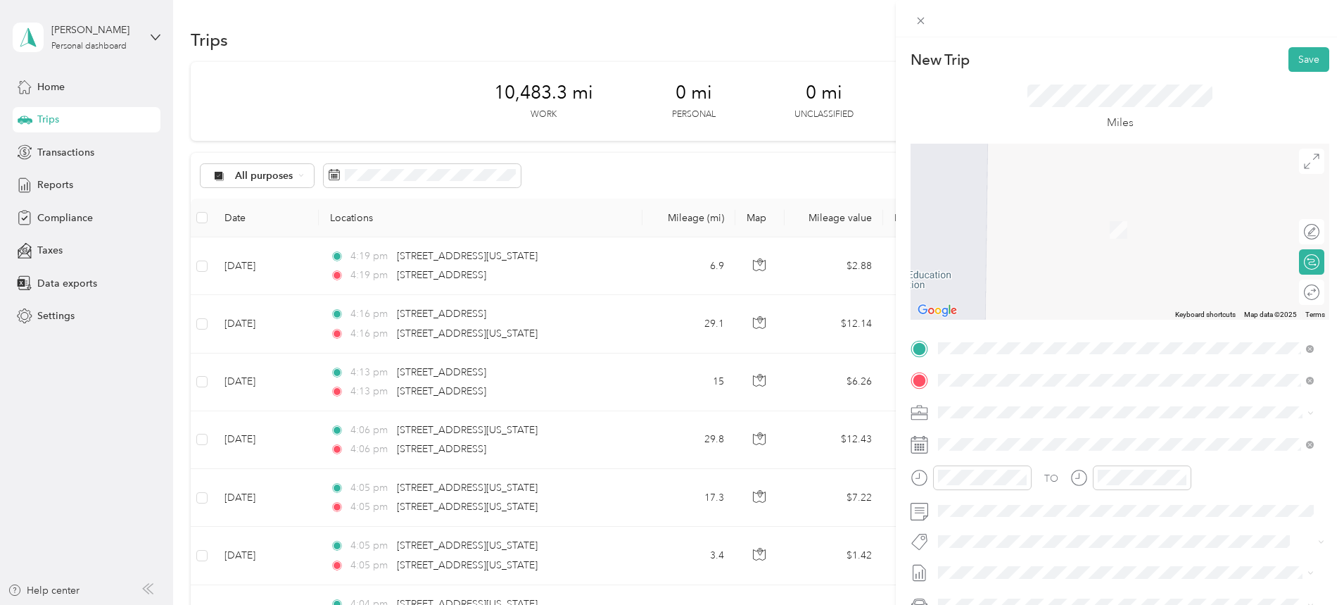
click at [1021, 432] on span "[STREET_ADDRESS][US_STATE]" at bounding box center [1035, 430] width 141 height 13
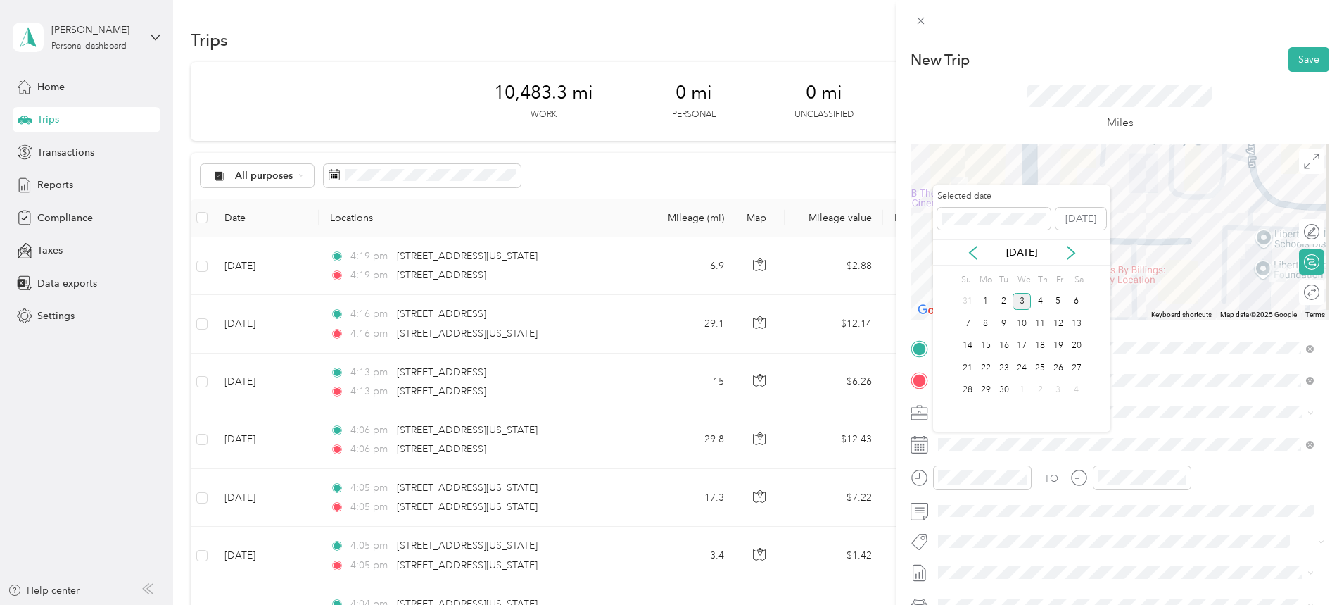
click at [978, 251] on icon at bounding box center [973, 253] width 14 height 14
click at [1025, 327] on div "6" at bounding box center [1022, 324] width 18 height 18
click at [1294, 56] on button "Save" at bounding box center [1309, 59] width 41 height 25
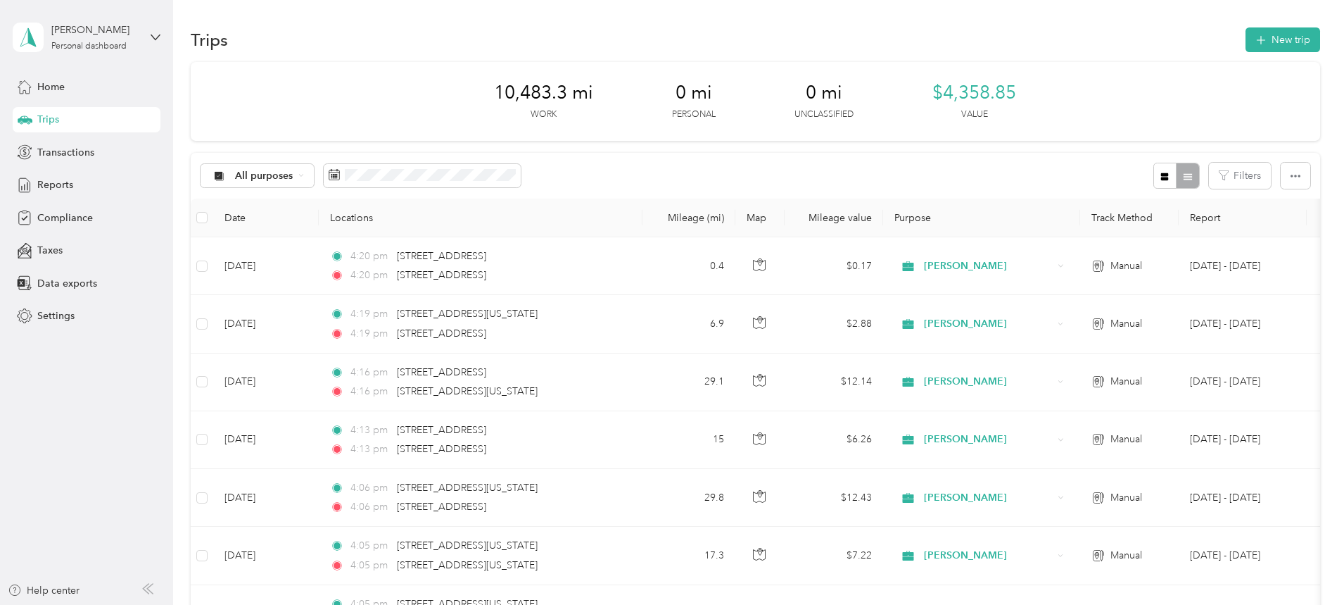
click at [1246, 40] on button "New trip" at bounding box center [1283, 39] width 75 height 25
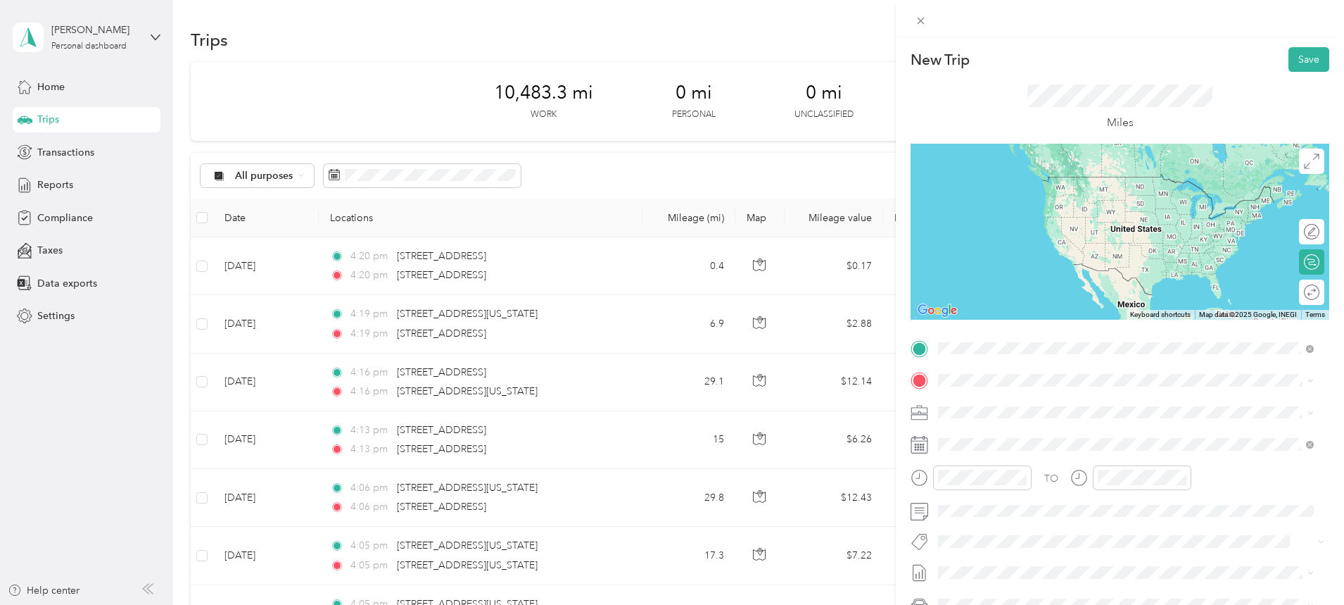
click at [1010, 405] on span "[STREET_ADDRESS][US_STATE]" at bounding box center [1035, 399] width 141 height 13
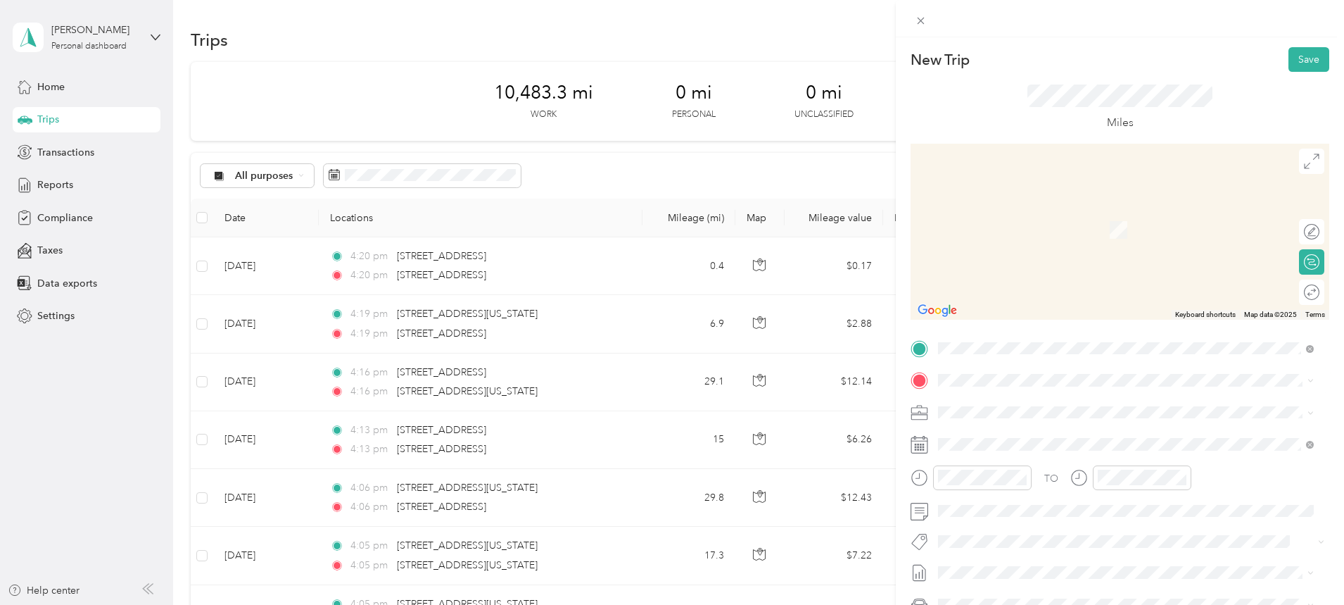
click at [1004, 429] on span "[STREET_ADDRESS][US_STATE][US_STATE]" at bounding box center [1061, 429] width 192 height 13
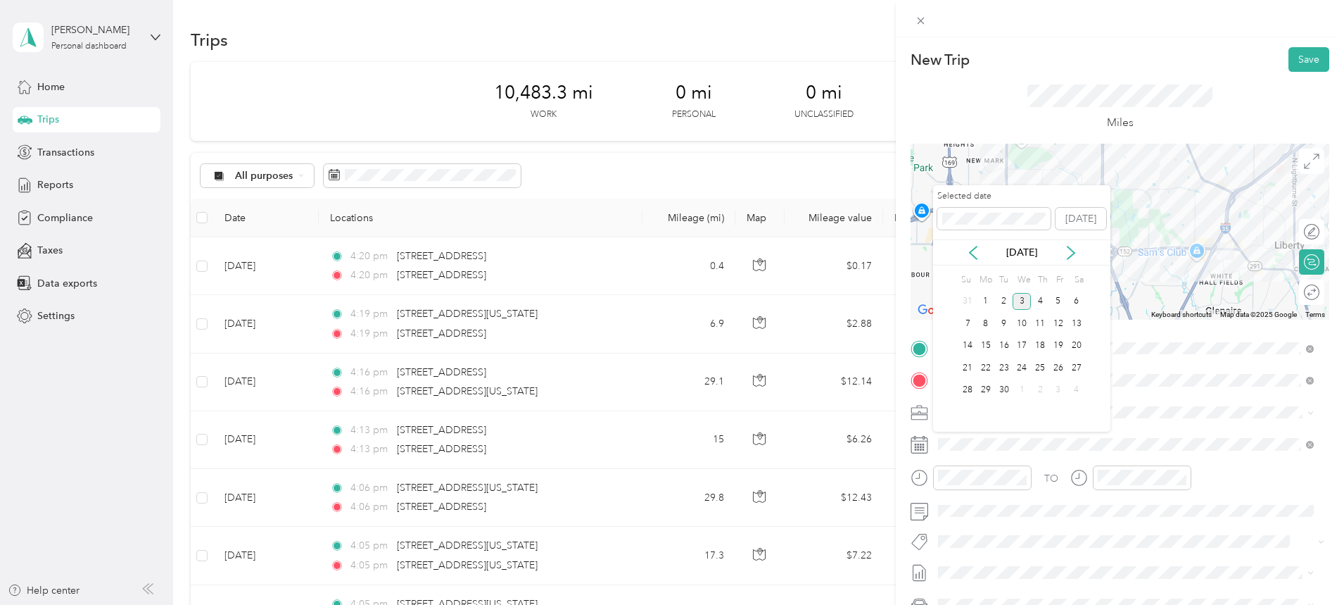
click at [970, 251] on icon at bounding box center [973, 252] width 7 height 13
click at [1028, 320] on div "6" at bounding box center [1022, 324] width 18 height 18
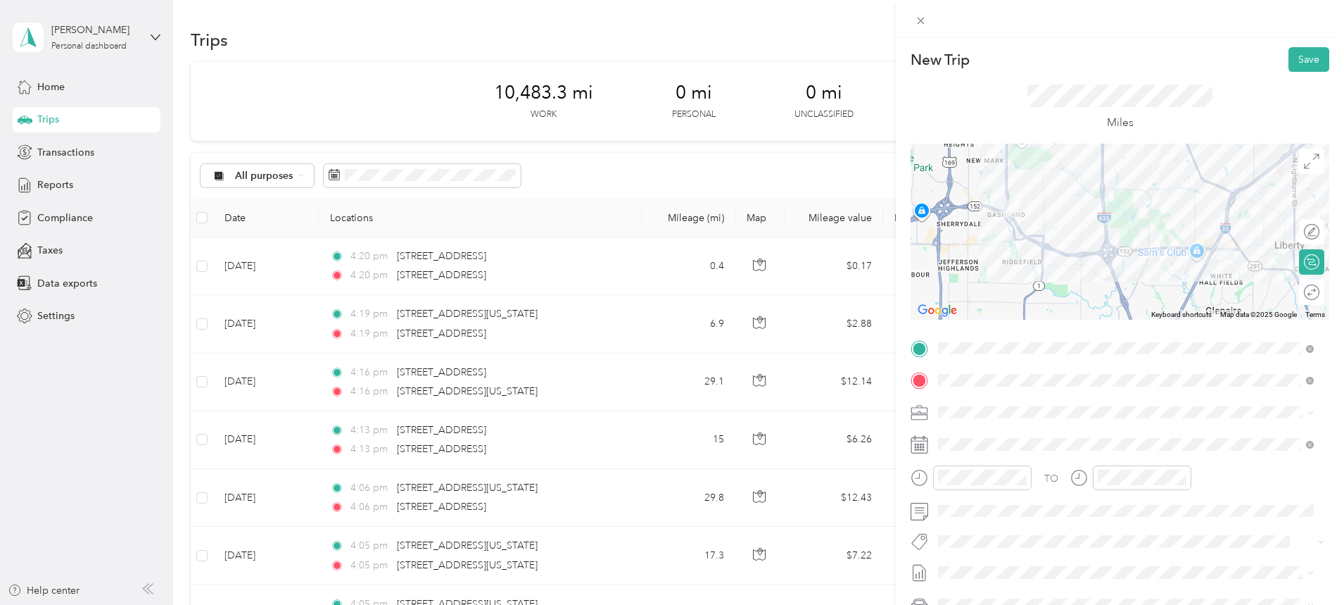
click at [1301, 51] on button "Save" at bounding box center [1309, 59] width 41 height 25
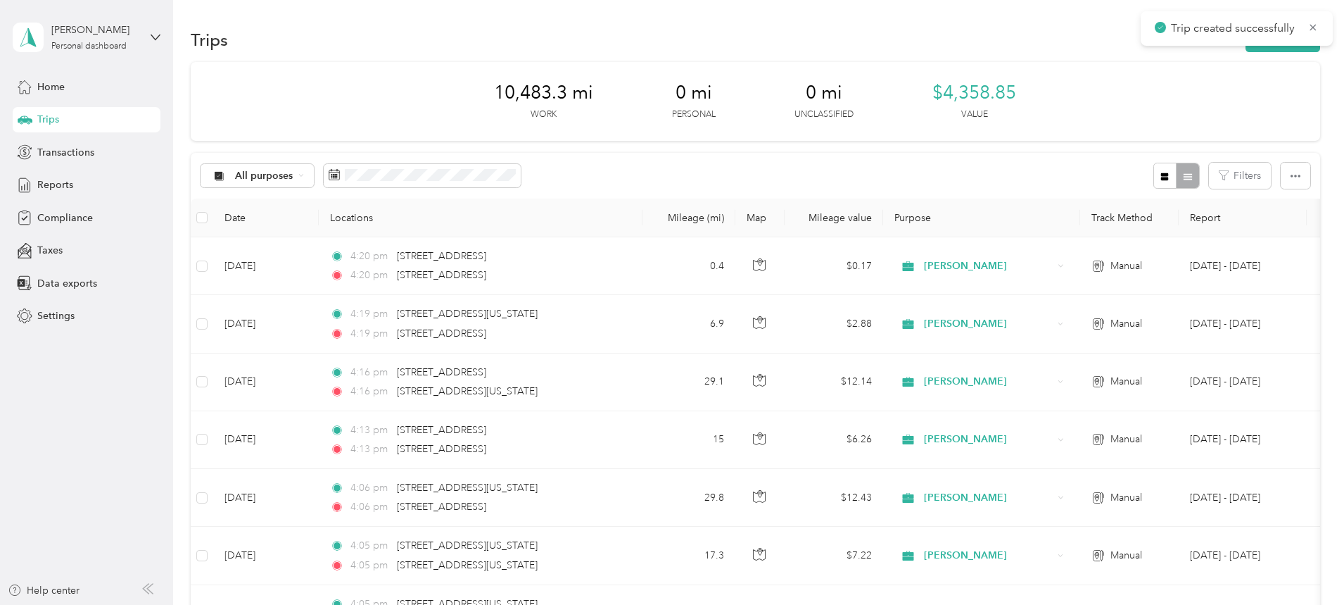
click at [1246, 50] on button "New trip" at bounding box center [1283, 39] width 75 height 25
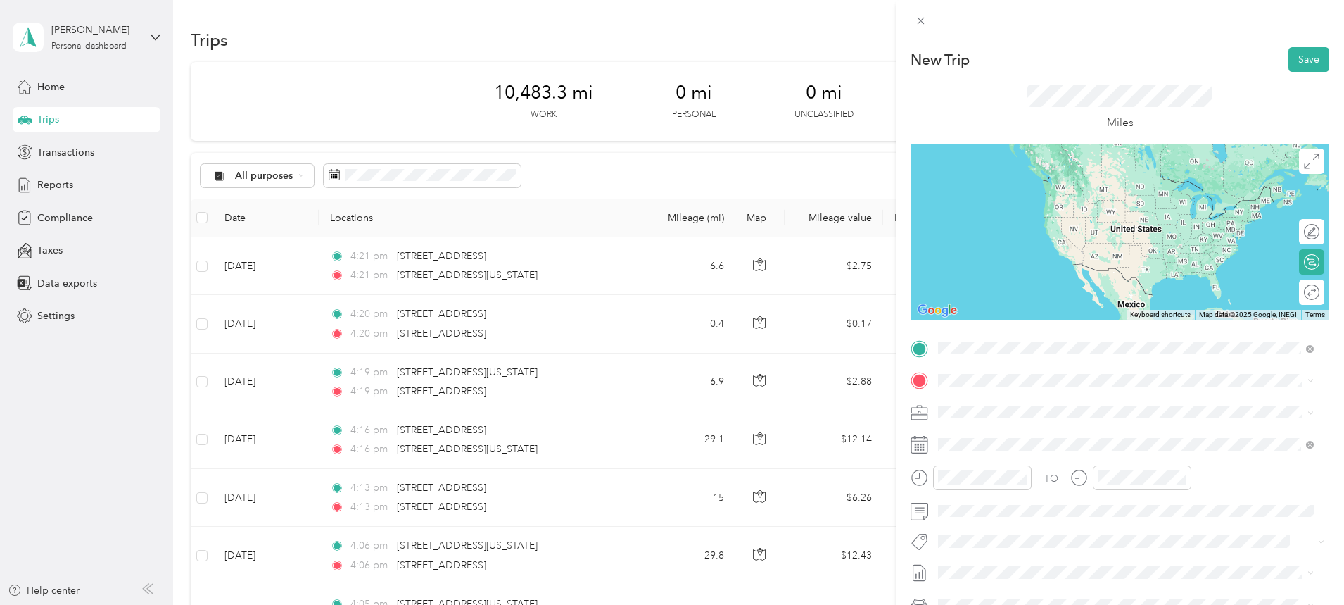
click at [1022, 398] on span "[STREET_ADDRESS][US_STATE][US_STATE]" at bounding box center [1061, 399] width 192 height 13
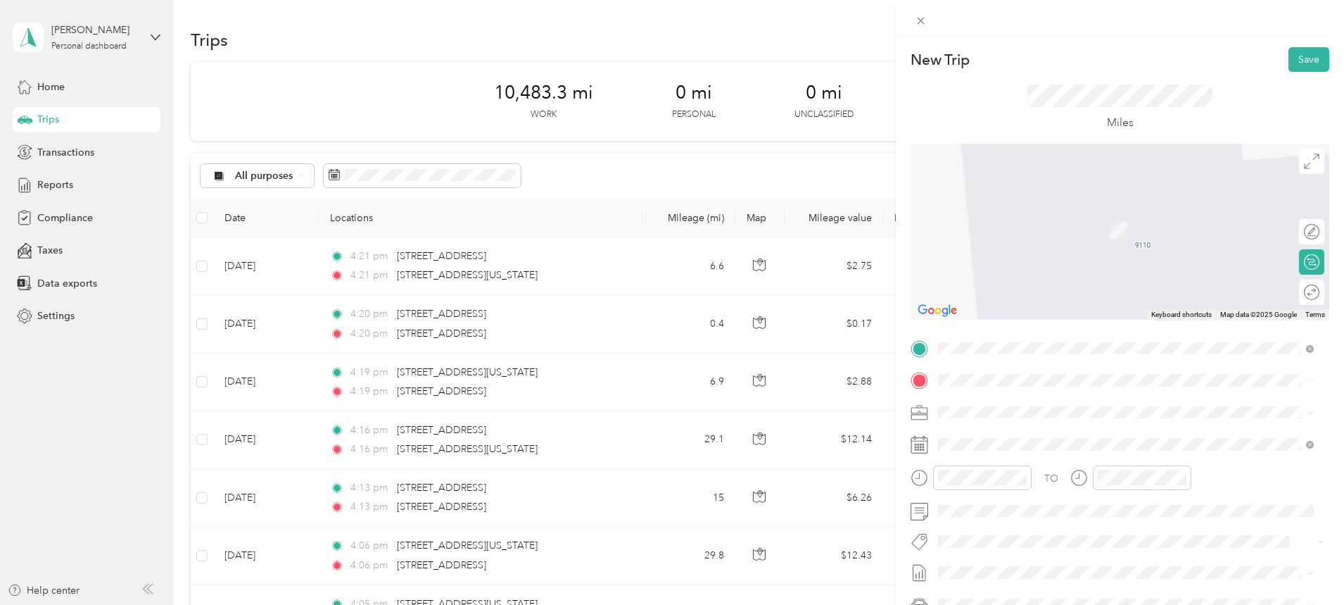
click at [1016, 437] on span "[STREET_ADDRESS][US_STATE]" at bounding box center [1035, 430] width 141 height 13
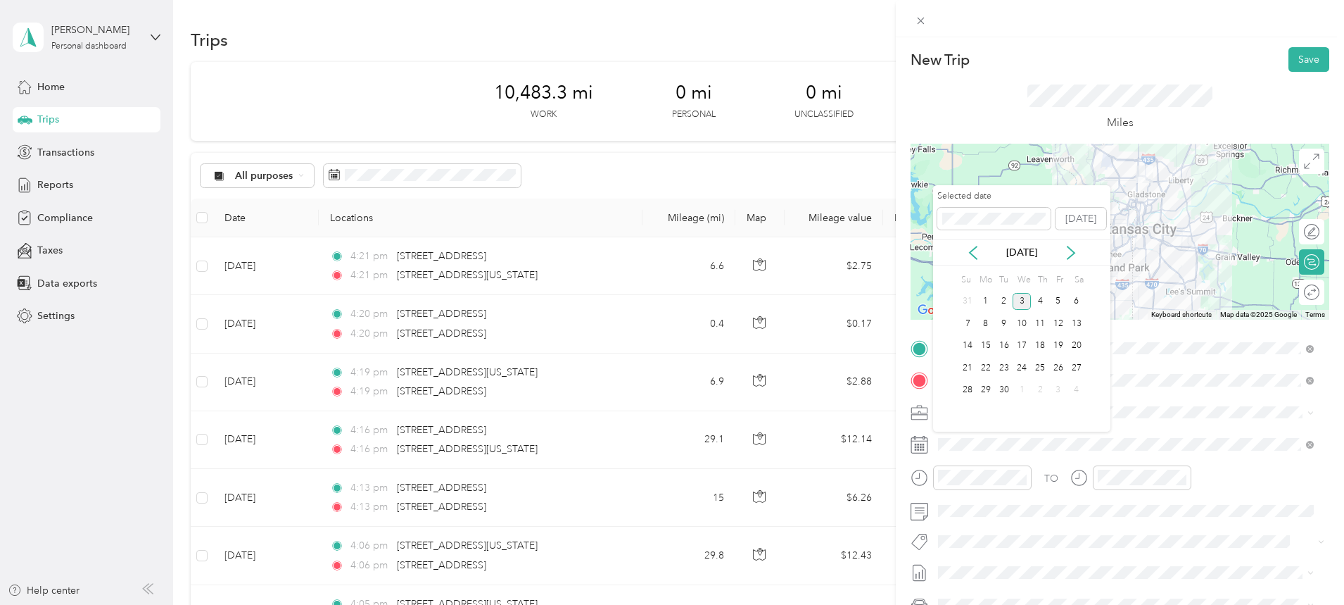
click at [973, 249] on icon at bounding box center [973, 252] width 7 height 13
click at [1040, 320] on div "7" at bounding box center [1040, 324] width 18 height 18
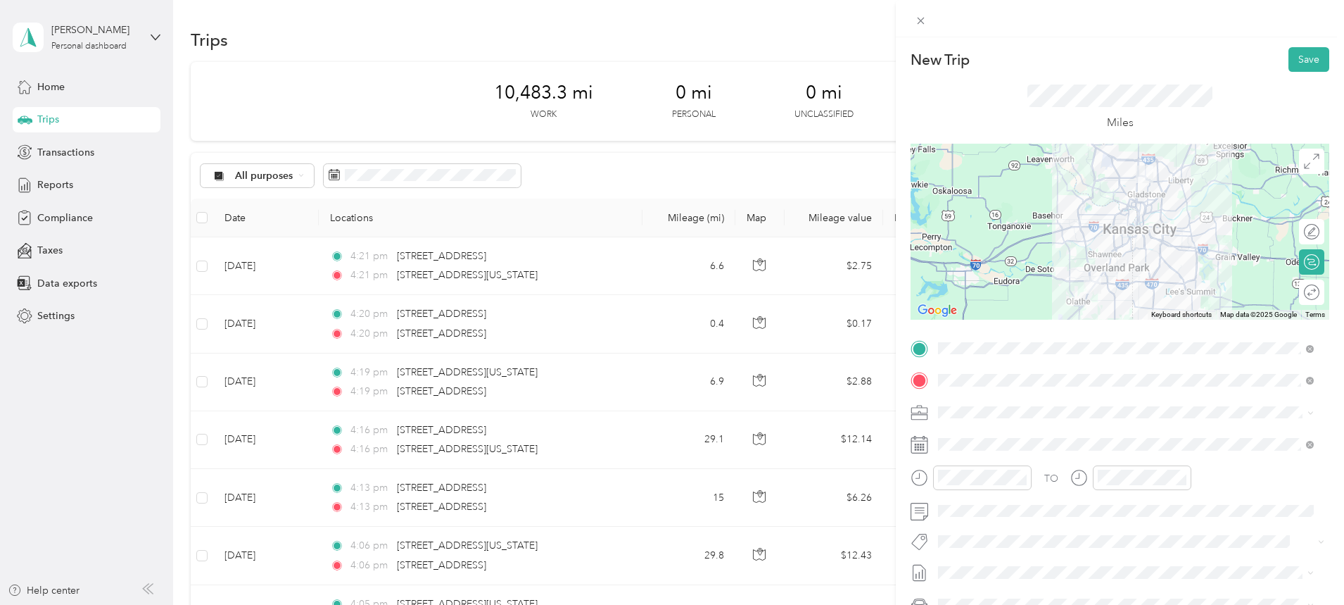
click at [1087, 185] on div at bounding box center [1120, 232] width 419 height 176
click at [1301, 55] on button "Save" at bounding box center [1309, 59] width 41 height 25
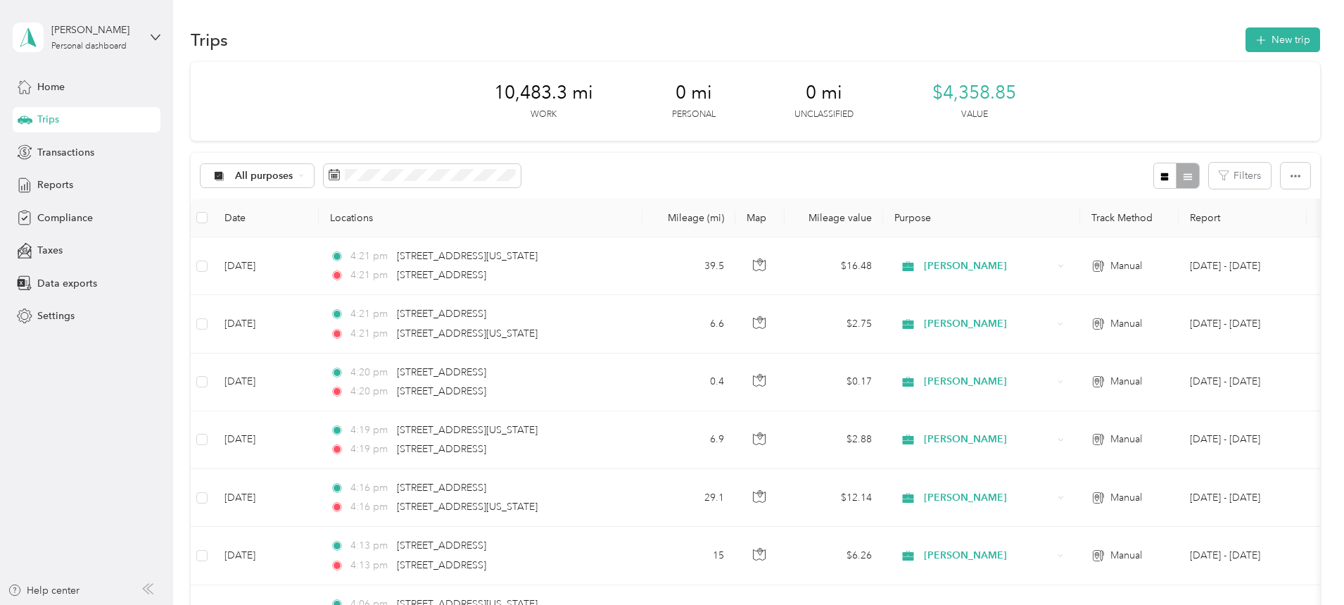
click at [1246, 35] on button "New trip" at bounding box center [1283, 39] width 75 height 25
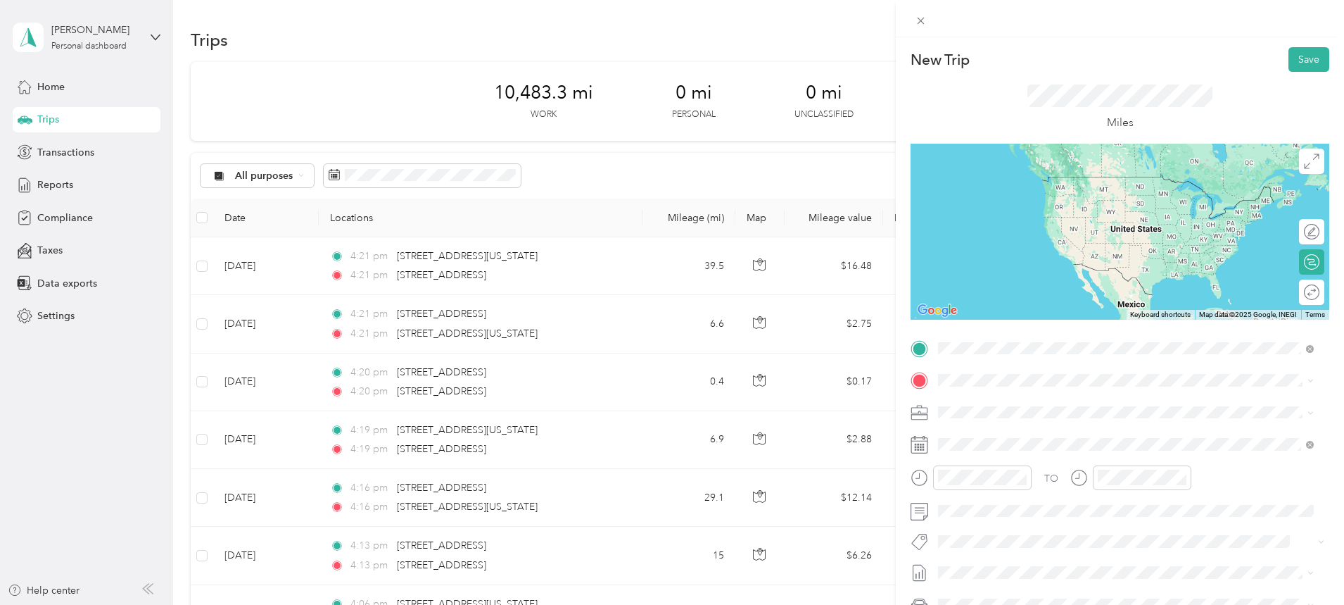
click at [1015, 404] on span "[STREET_ADDRESS][US_STATE]" at bounding box center [1035, 399] width 141 height 13
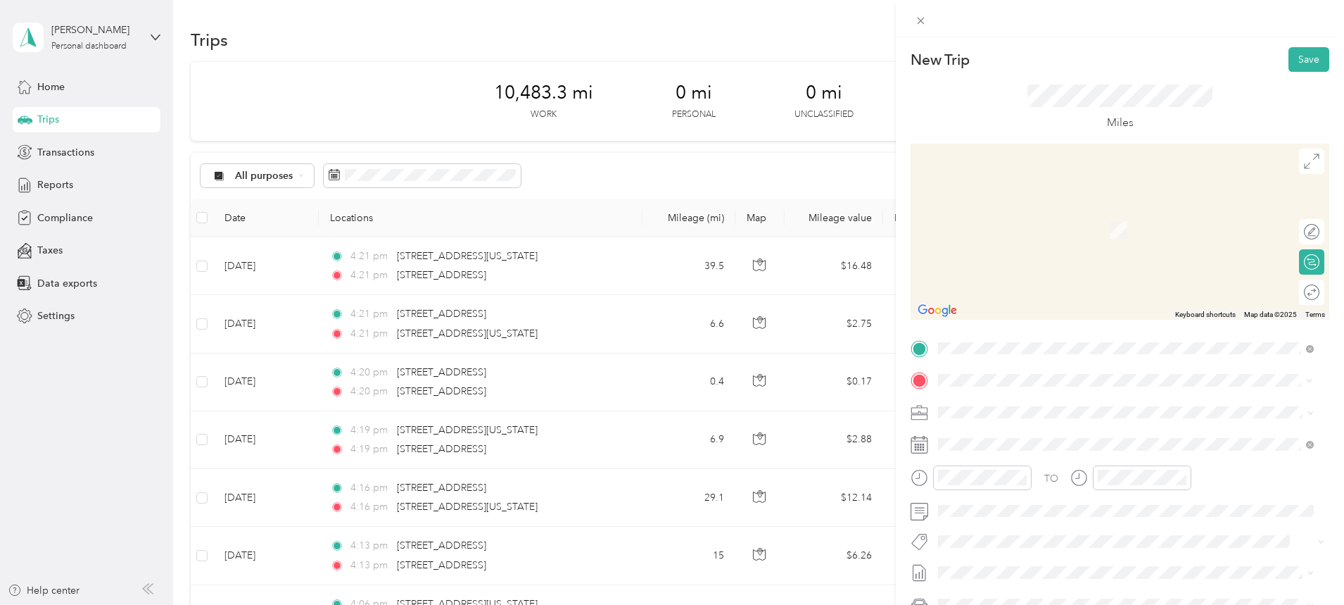
click at [1032, 437] on span "[STREET_ADDRESS][US_STATE]" at bounding box center [1035, 430] width 141 height 13
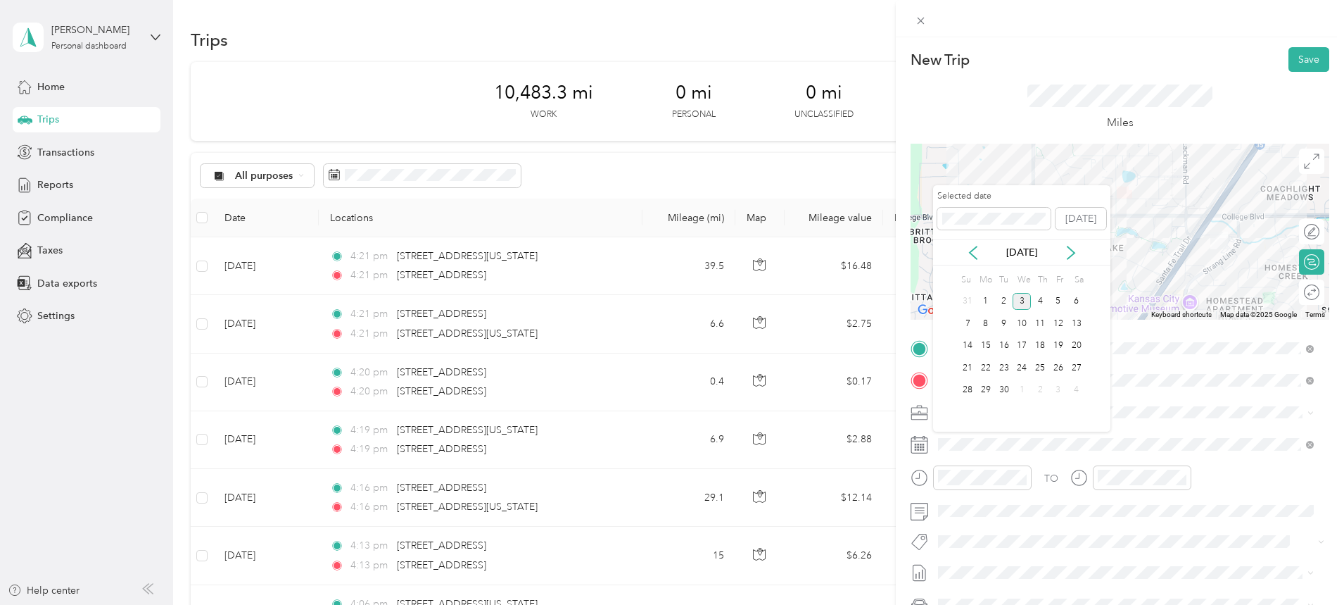
click at [973, 248] on icon at bounding box center [973, 252] width 7 height 13
click at [1036, 325] on div "7" at bounding box center [1040, 324] width 18 height 18
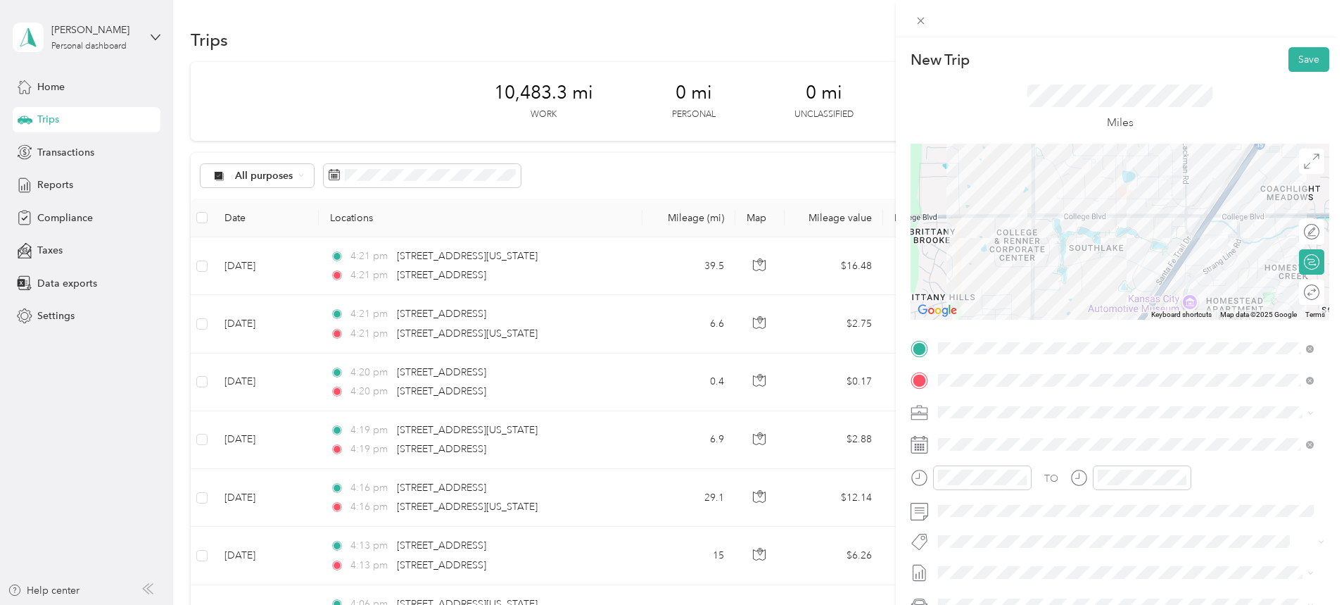
click at [1303, 58] on button "Save" at bounding box center [1309, 59] width 41 height 25
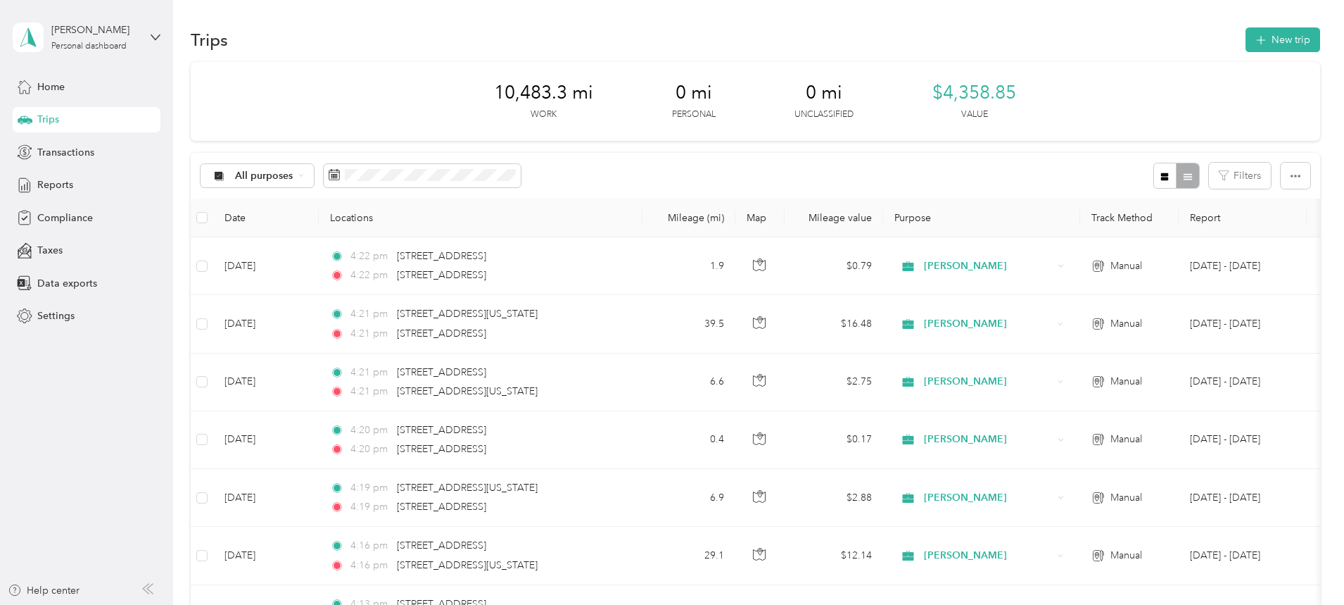
click at [1246, 44] on button "New trip" at bounding box center [1283, 39] width 75 height 25
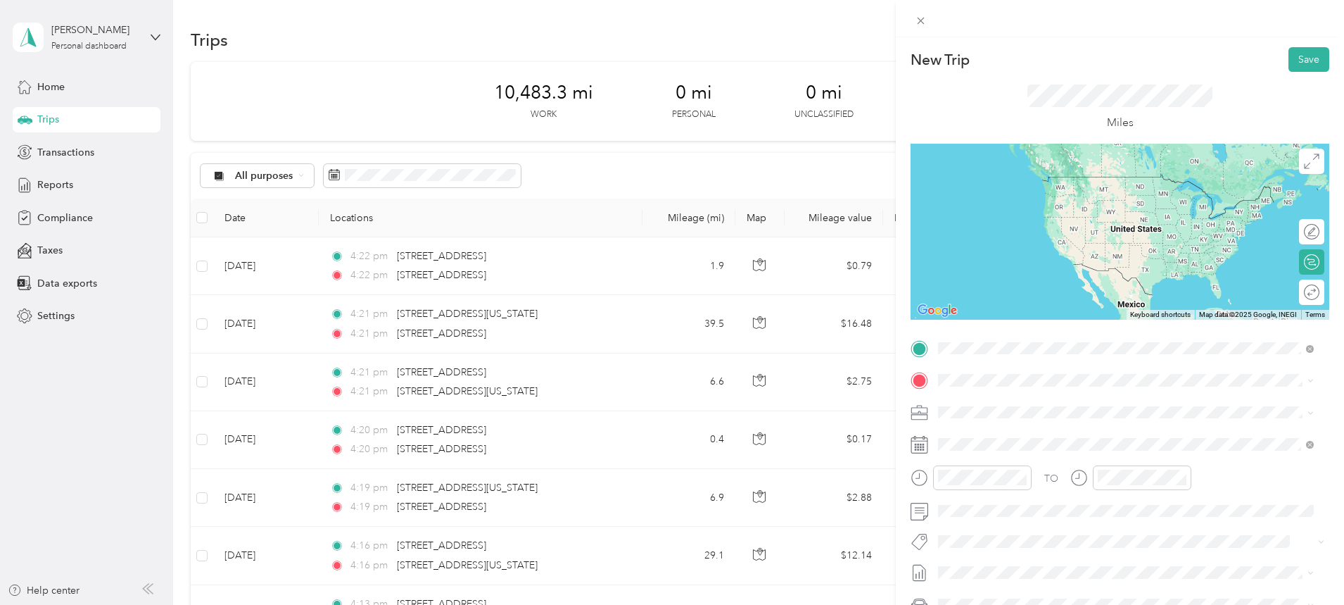
click at [1006, 400] on span "[STREET_ADDRESS][US_STATE]" at bounding box center [1035, 399] width 141 height 13
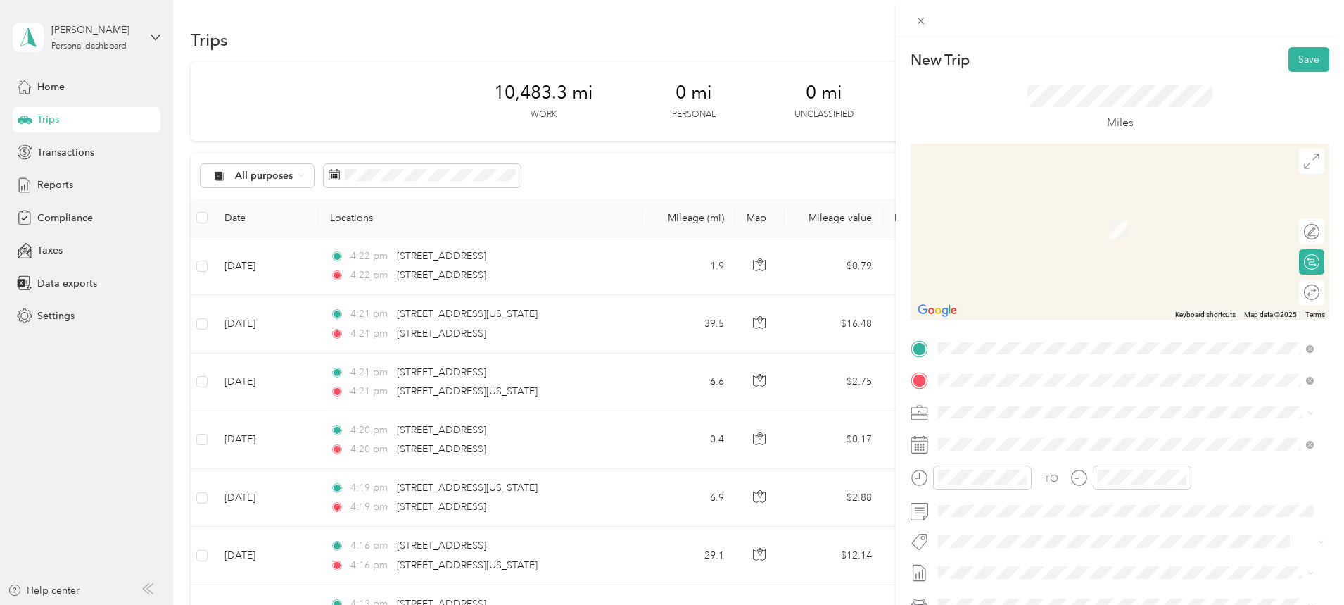
click at [1028, 437] on span "[STREET_ADDRESS][US_STATE][US_STATE]" at bounding box center [1061, 430] width 192 height 13
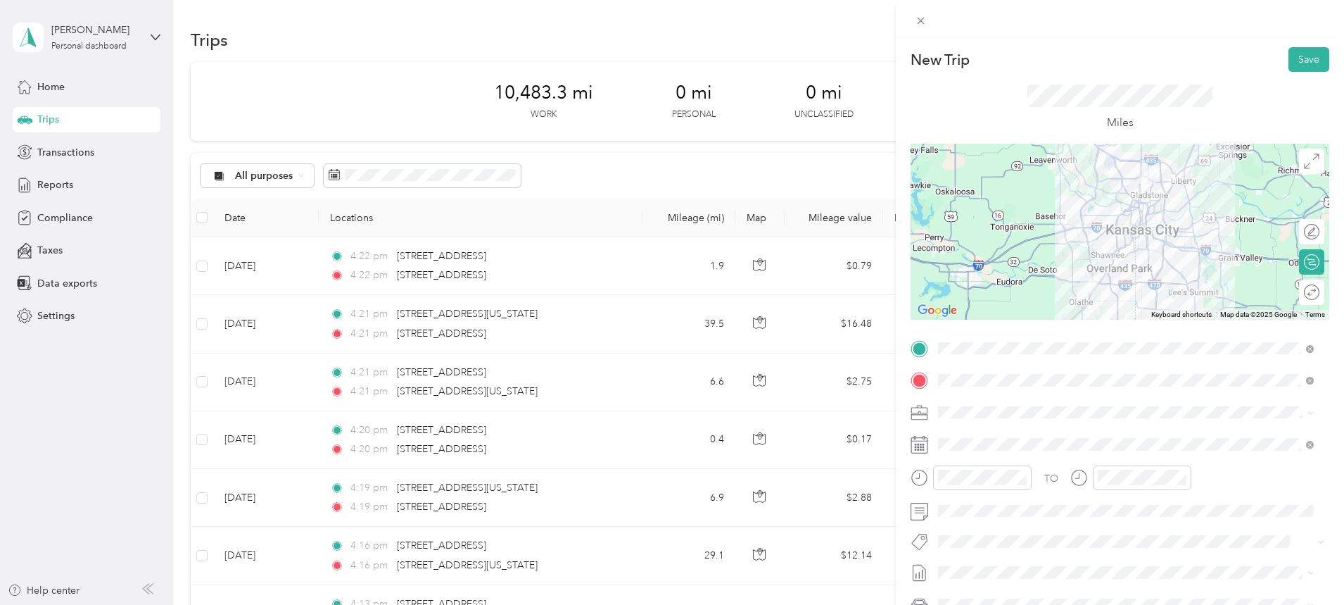
click at [1079, 208] on div at bounding box center [1120, 232] width 419 height 176
click at [987, 433] on span at bounding box center [1131, 444] width 396 height 23
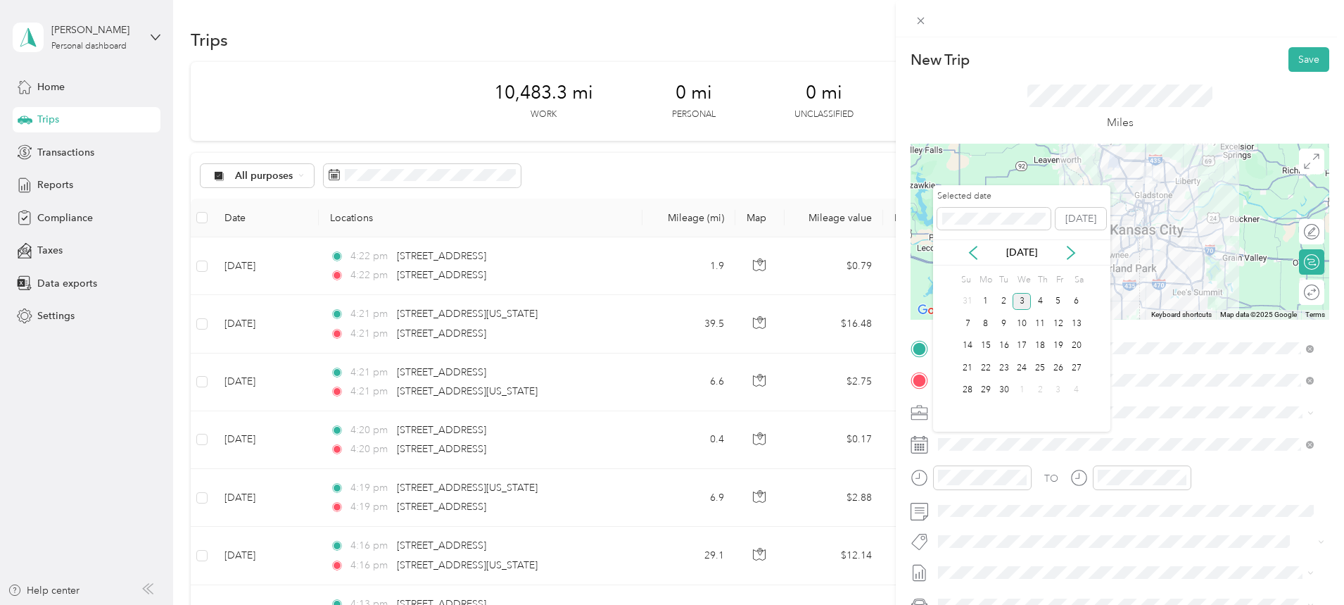
click at [973, 254] on icon at bounding box center [973, 252] width 7 height 13
click at [1041, 321] on div "7" at bounding box center [1040, 324] width 18 height 18
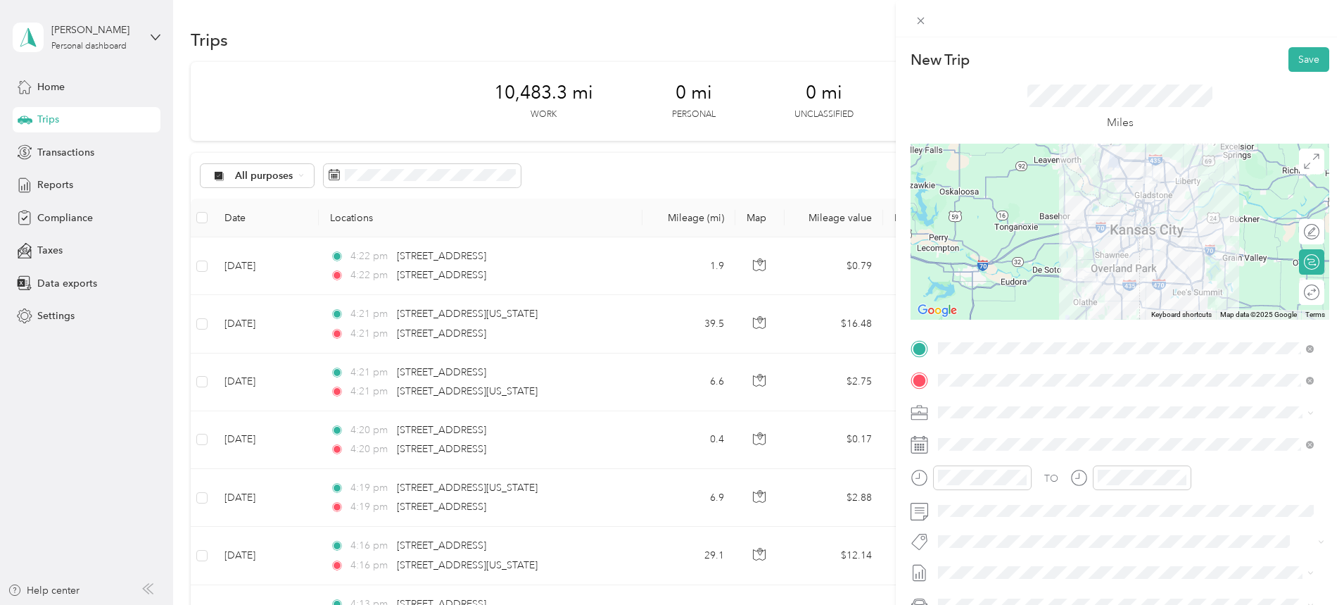
click at [1289, 55] on button "Save" at bounding box center [1309, 59] width 41 height 25
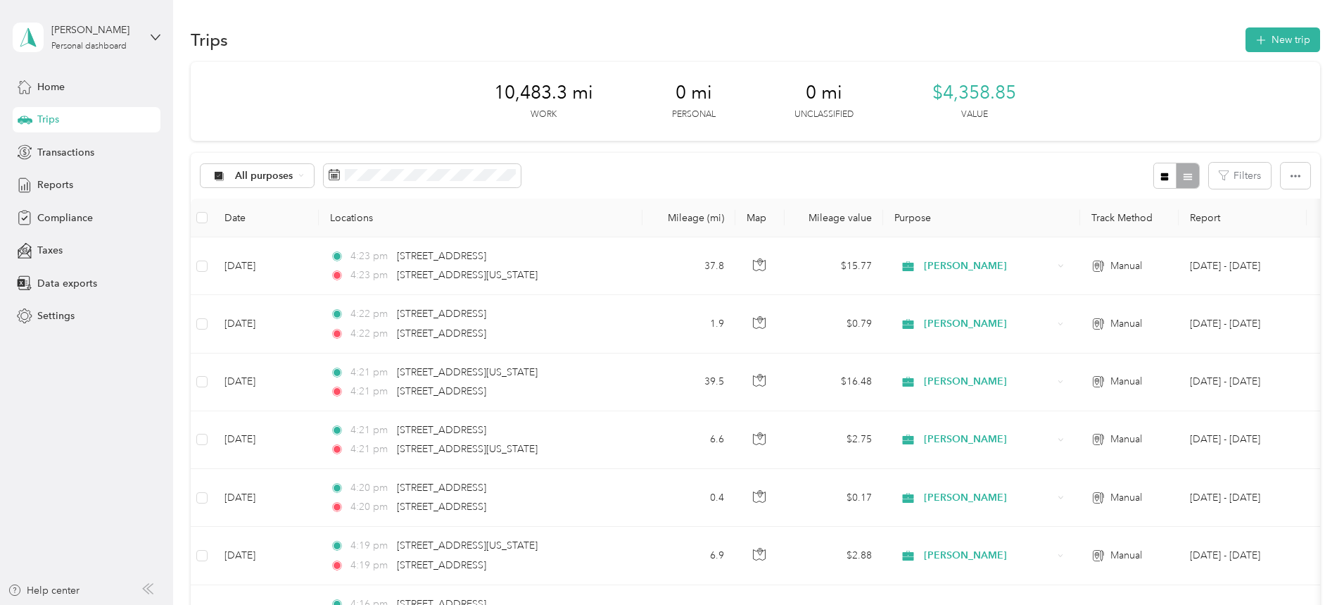
click at [1246, 34] on button "New trip" at bounding box center [1283, 39] width 75 height 25
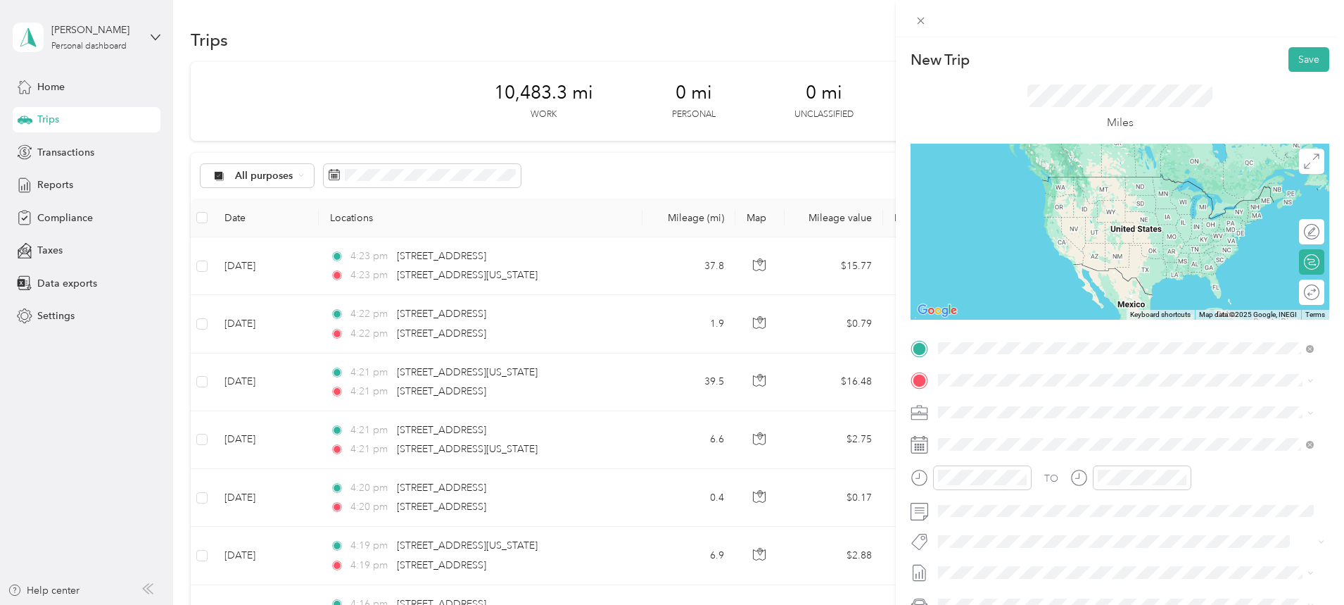
click at [985, 405] on span "[STREET_ADDRESS][US_STATE][US_STATE]" at bounding box center [1061, 399] width 192 height 13
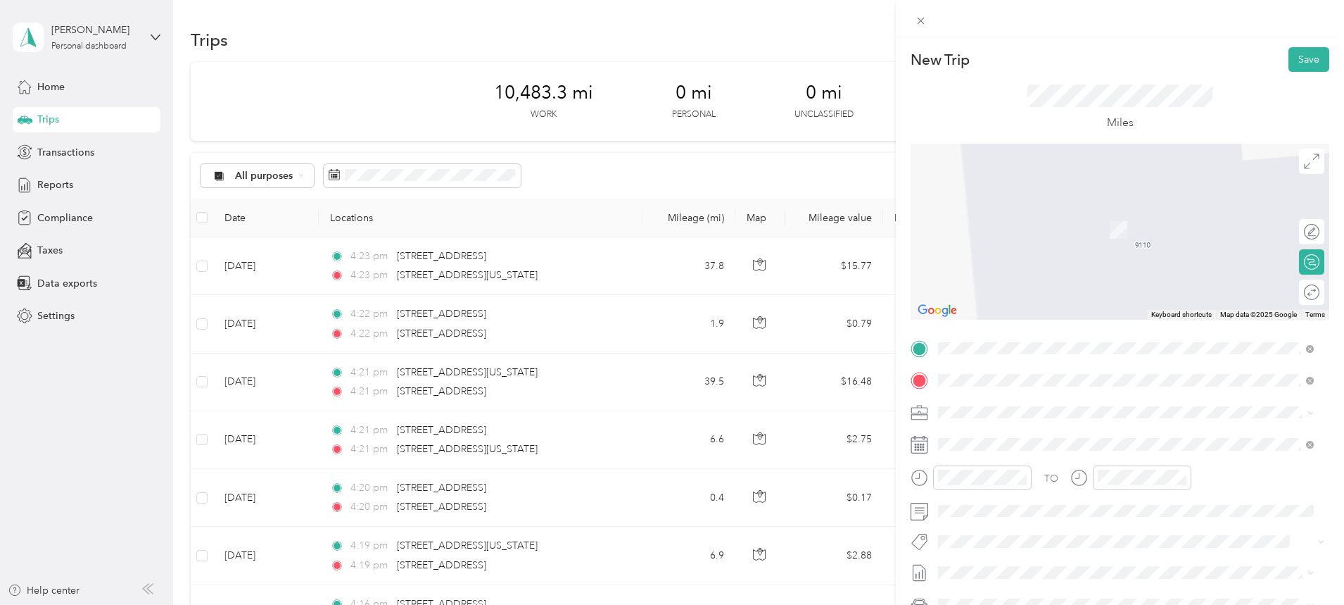
click at [1011, 441] on div "[STREET_ADDRESS][US_STATE][US_STATE]" at bounding box center [1126, 431] width 366 height 19
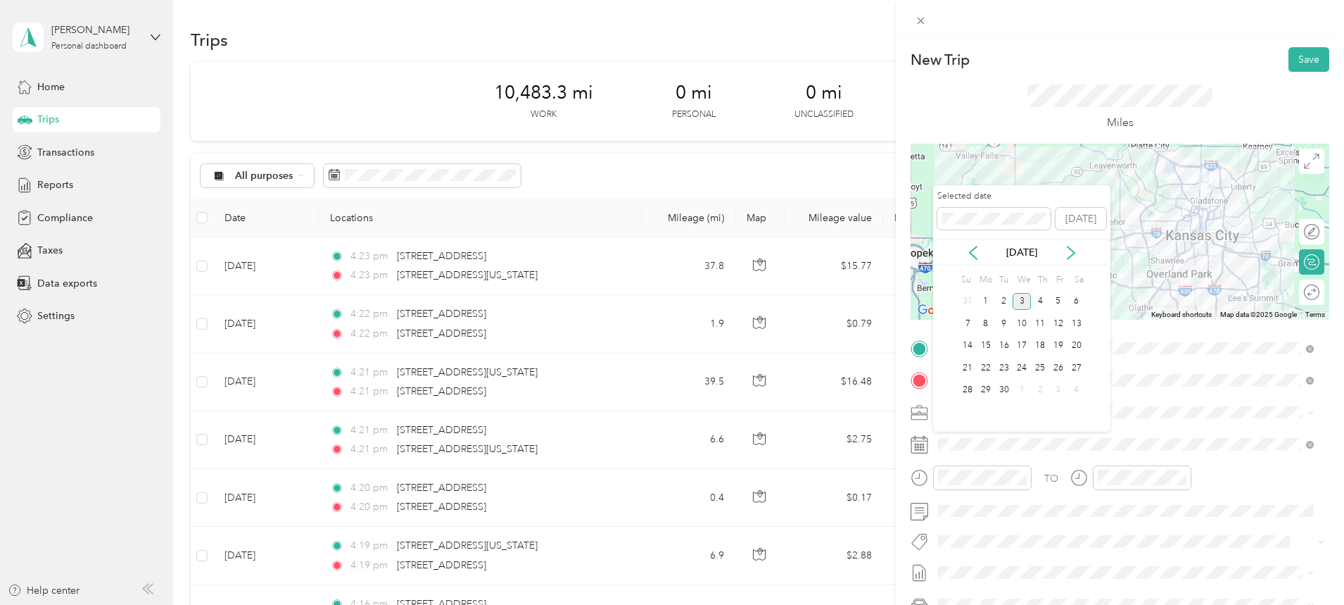
click at [973, 247] on icon at bounding box center [973, 253] width 14 height 14
click at [1061, 320] on div "8" at bounding box center [1058, 324] width 18 height 18
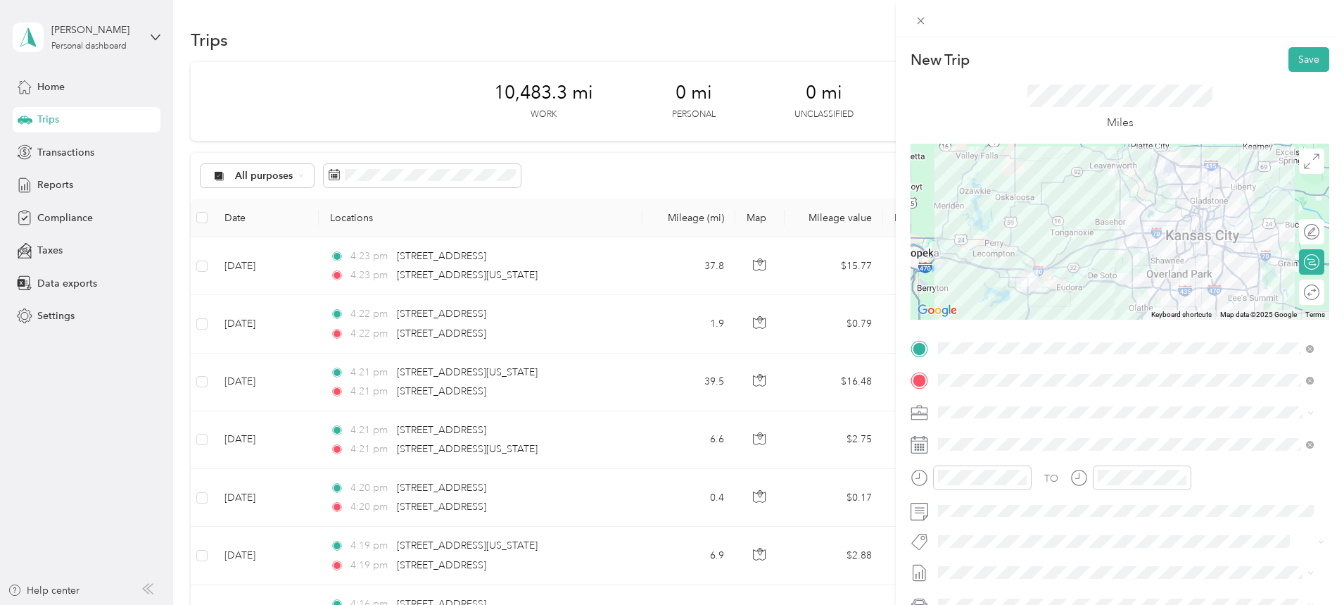
click at [1300, 56] on button "Save" at bounding box center [1309, 59] width 41 height 25
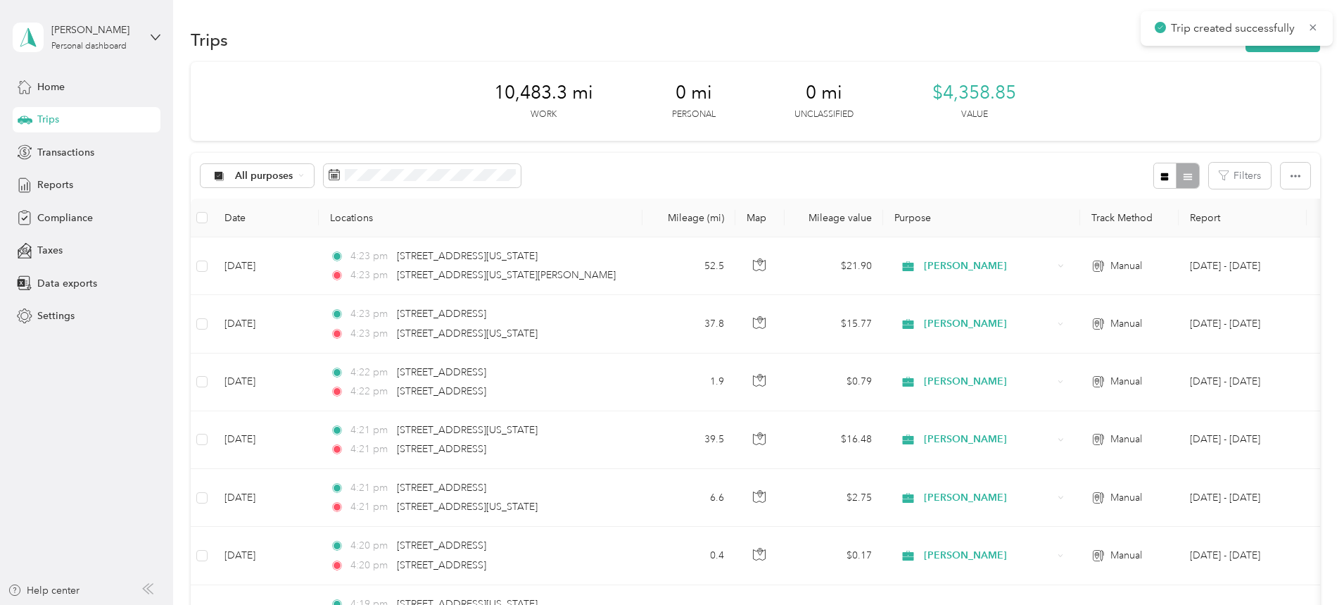
click at [1246, 49] on button "New trip" at bounding box center [1283, 39] width 75 height 25
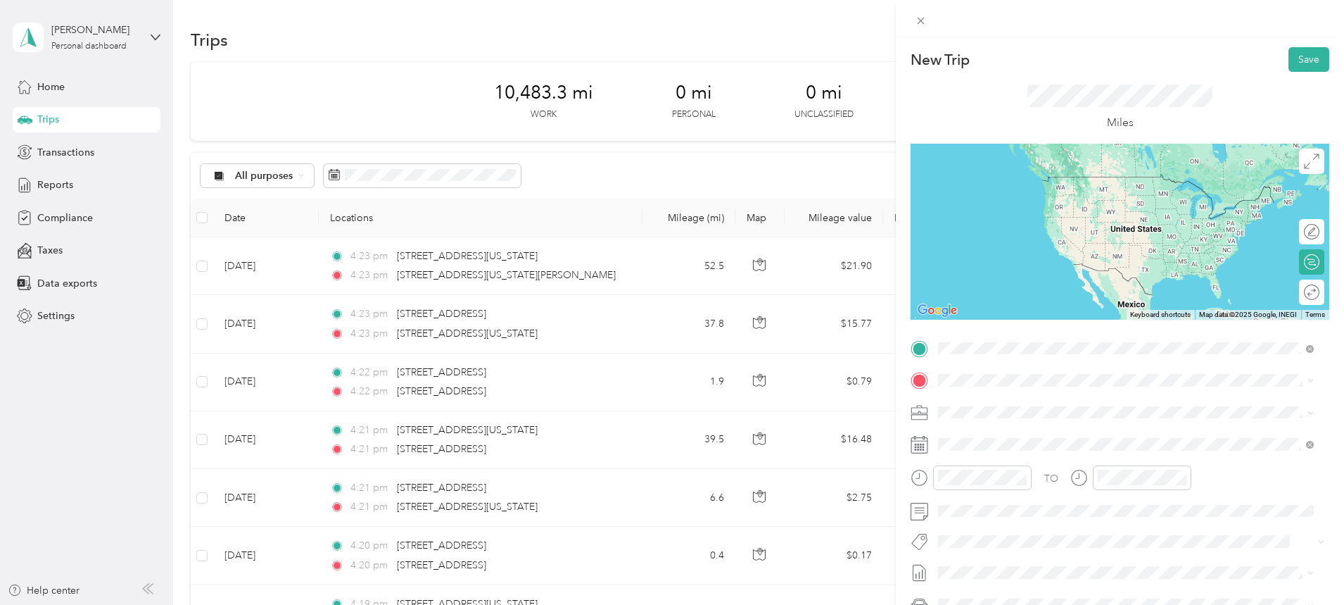
click at [1032, 405] on span "[STREET_ADDRESS][US_STATE][US_STATE]" at bounding box center [1061, 399] width 192 height 13
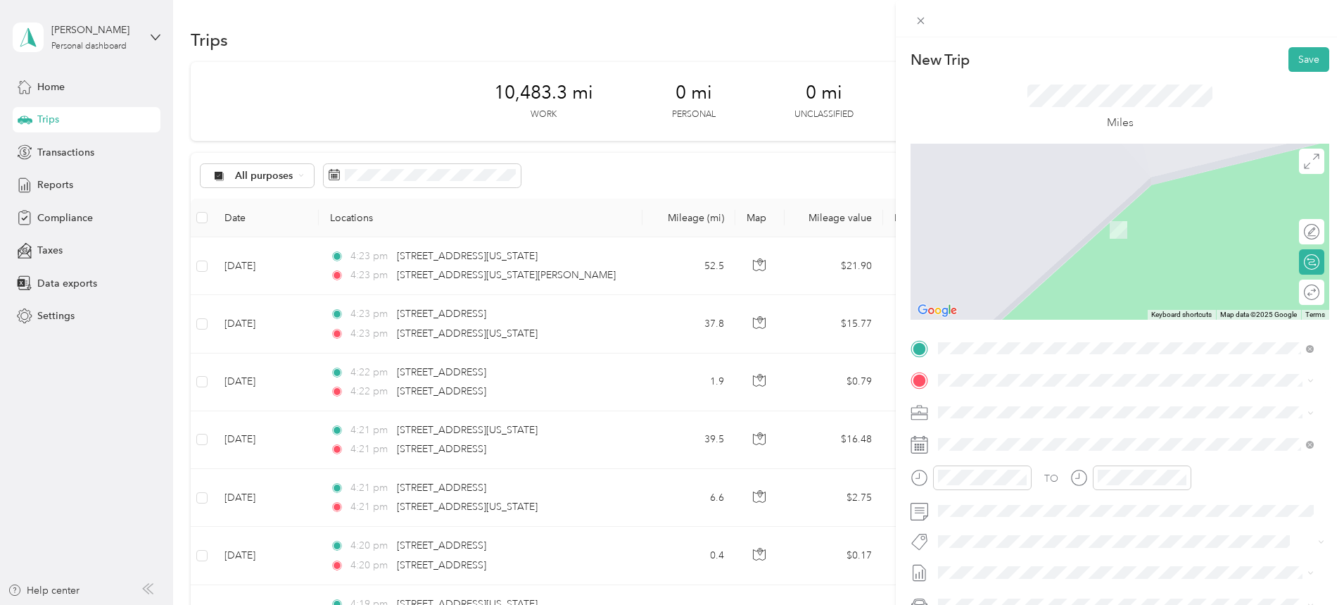
click at [1011, 427] on span "[STREET_ADDRESS][US_STATE]" at bounding box center [1035, 430] width 141 height 13
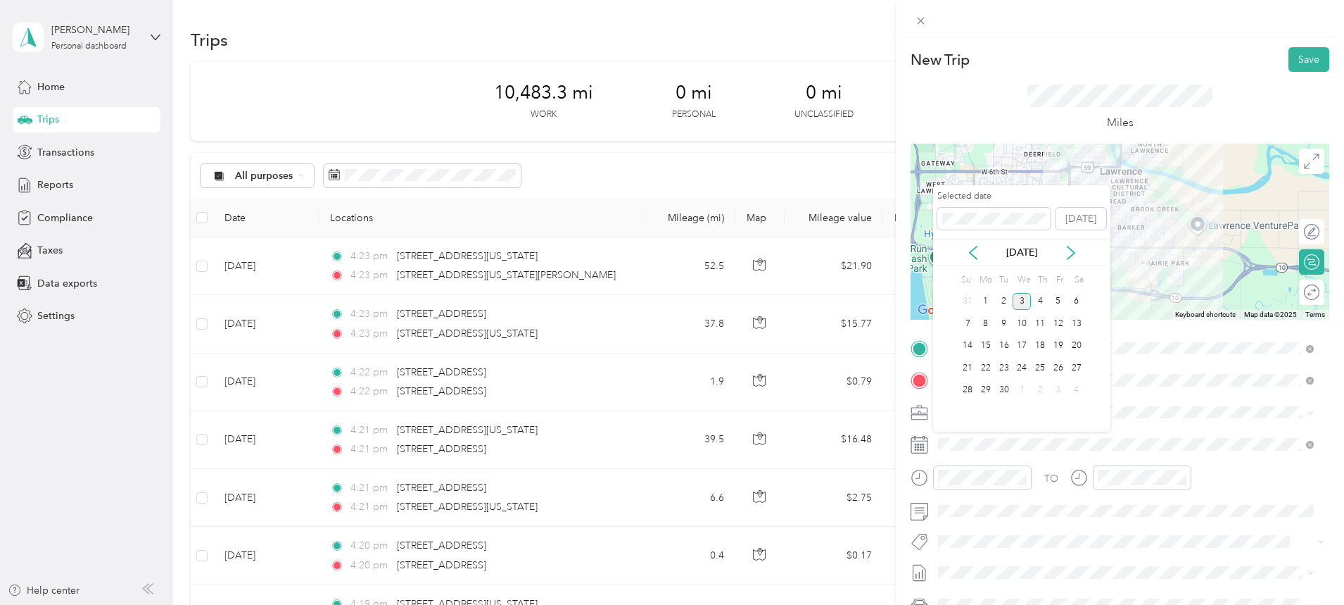
click at [975, 248] on icon at bounding box center [973, 252] width 7 height 13
click at [1059, 321] on div "8" at bounding box center [1058, 324] width 18 height 18
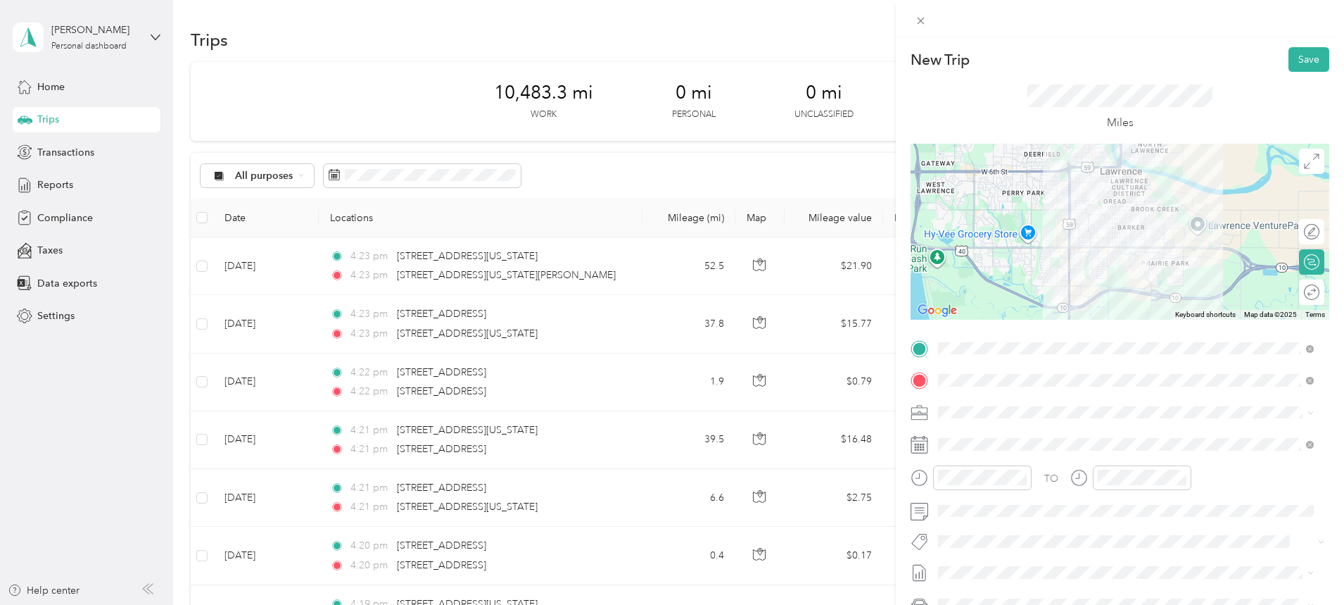
click at [1301, 57] on button "Save" at bounding box center [1309, 59] width 41 height 25
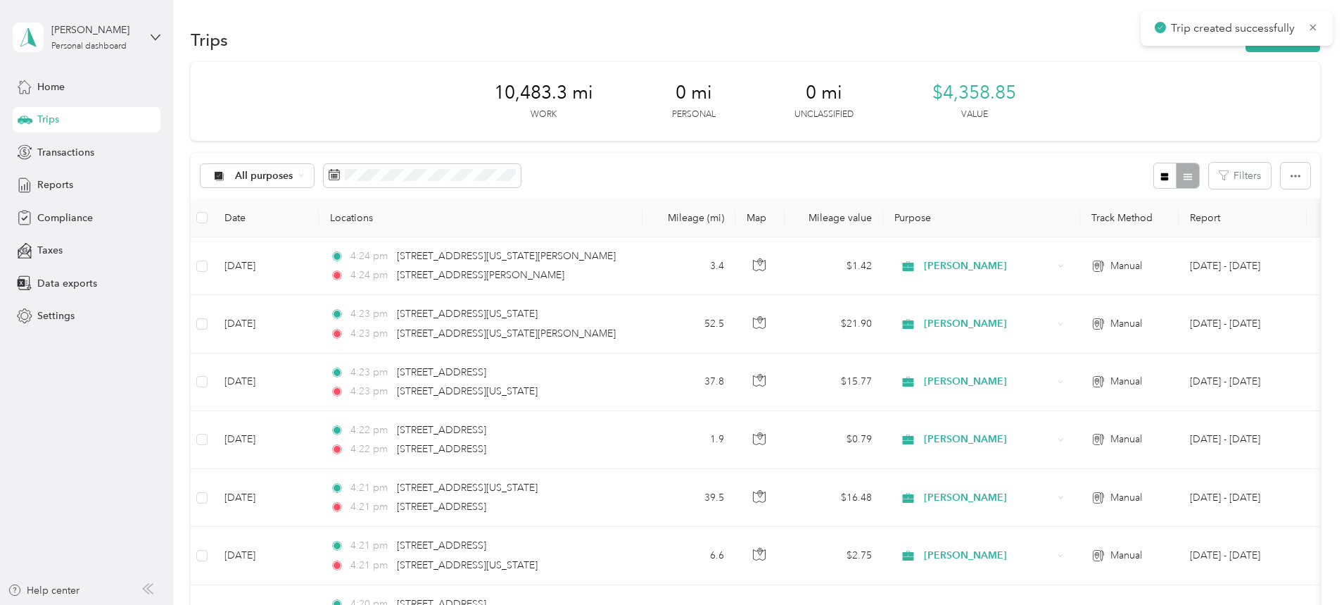
click at [1246, 47] on button "New trip" at bounding box center [1283, 39] width 75 height 25
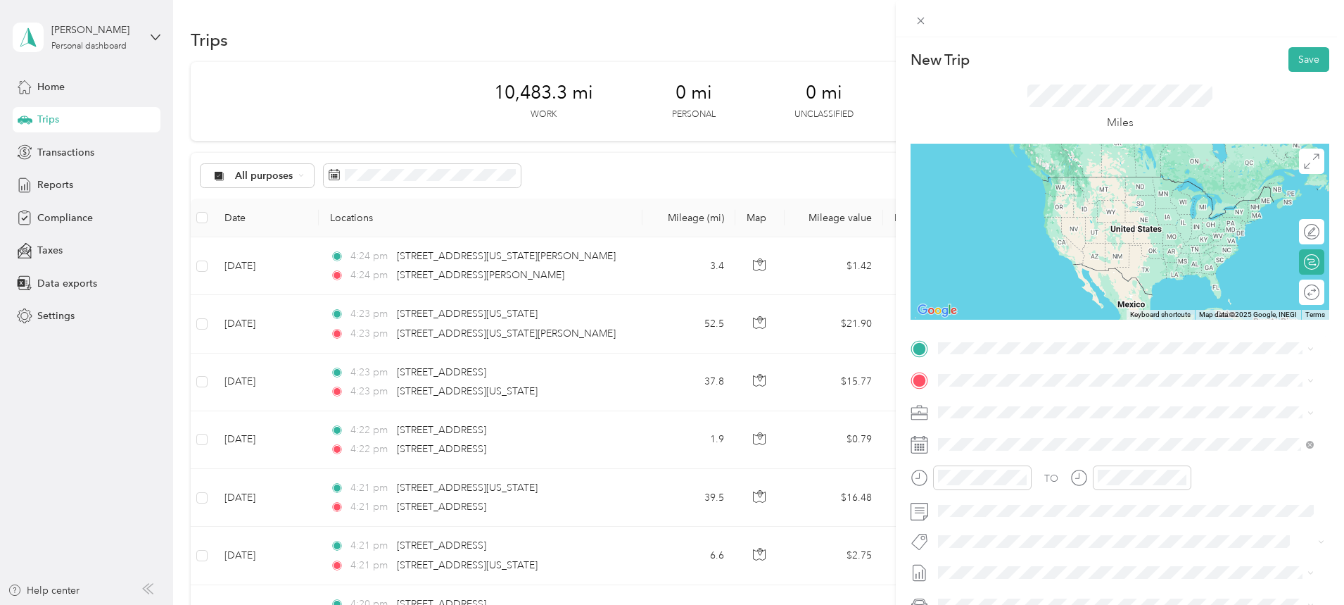
click at [1012, 462] on span "[STREET_ADDRESS][US_STATE]" at bounding box center [1035, 456] width 141 height 13
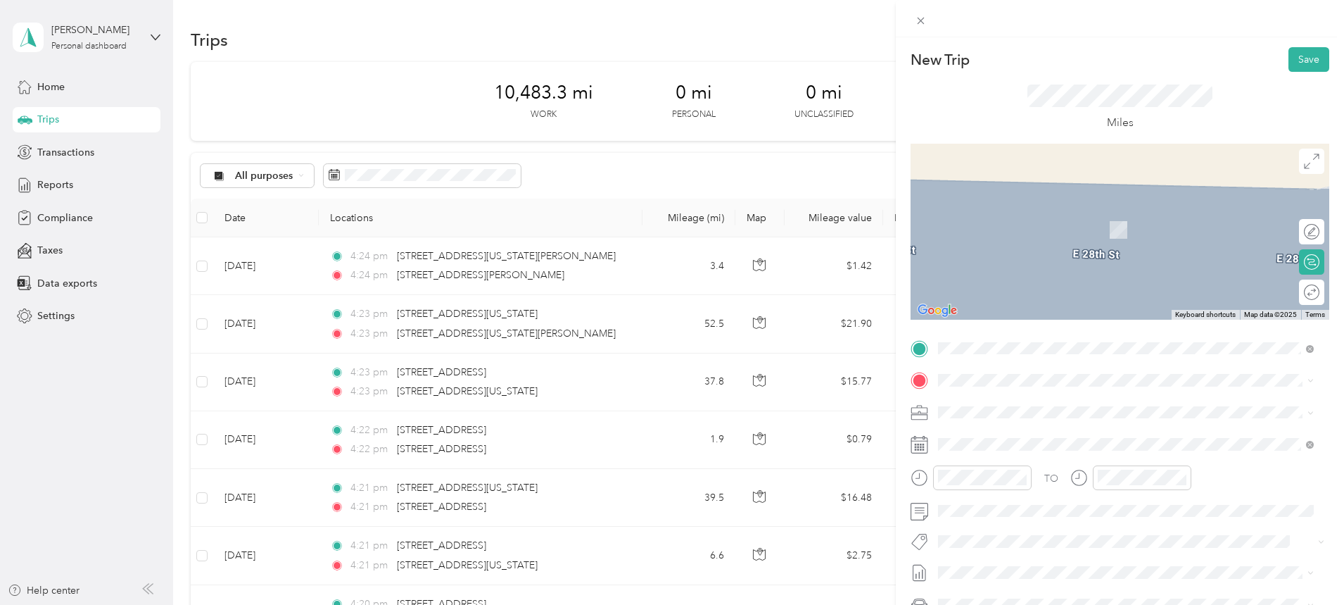
click at [979, 372] on span at bounding box center [1131, 380] width 396 height 23
click at [1040, 436] on span "[STREET_ADDRESS][US_STATE][US_STATE]" at bounding box center [1061, 430] width 192 height 13
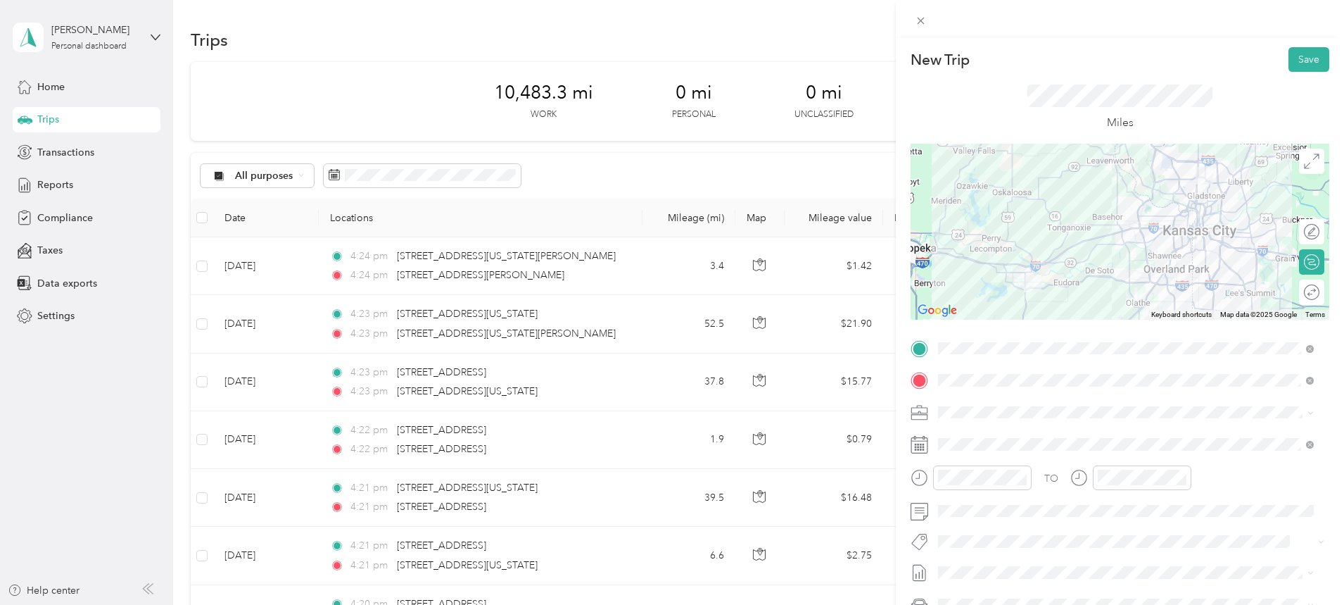
click at [1099, 277] on div at bounding box center [1120, 232] width 419 height 176
click at [1162, 247] on div at bounding box center [1120, 232] width 419 height 176
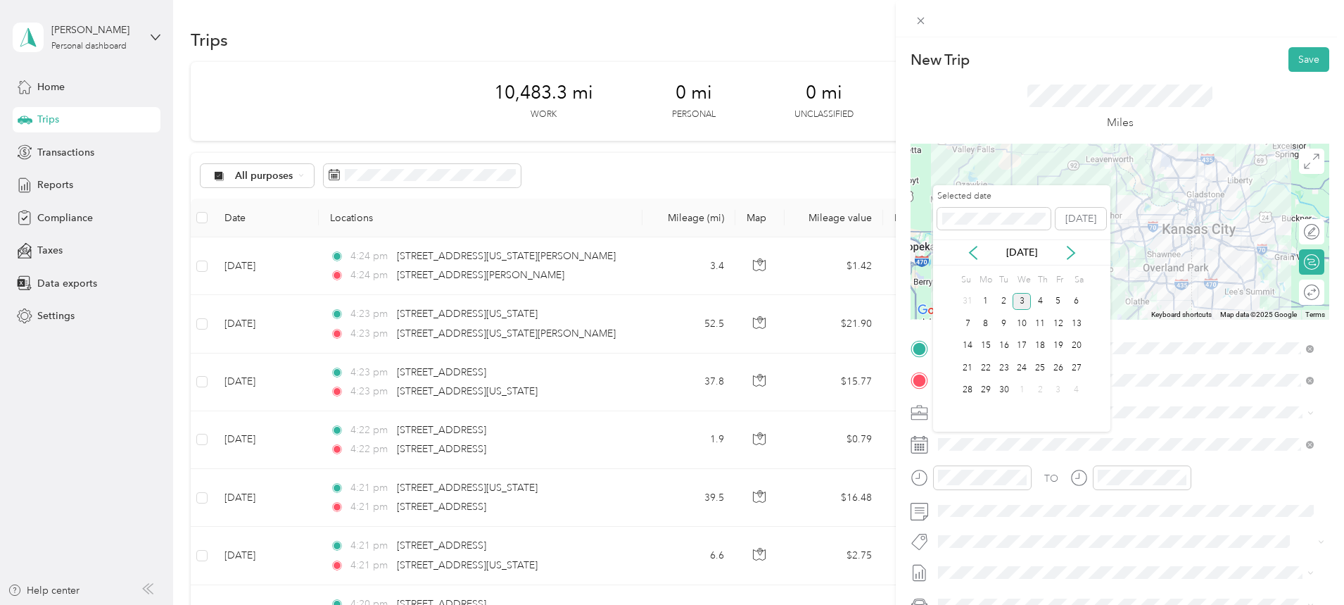
click at [970, 251] on icon at bounding box center [973, 253] width 14 height 14
click at [1056, 318] on div "8" at bounding box center [1058, 324] width 18 height 18
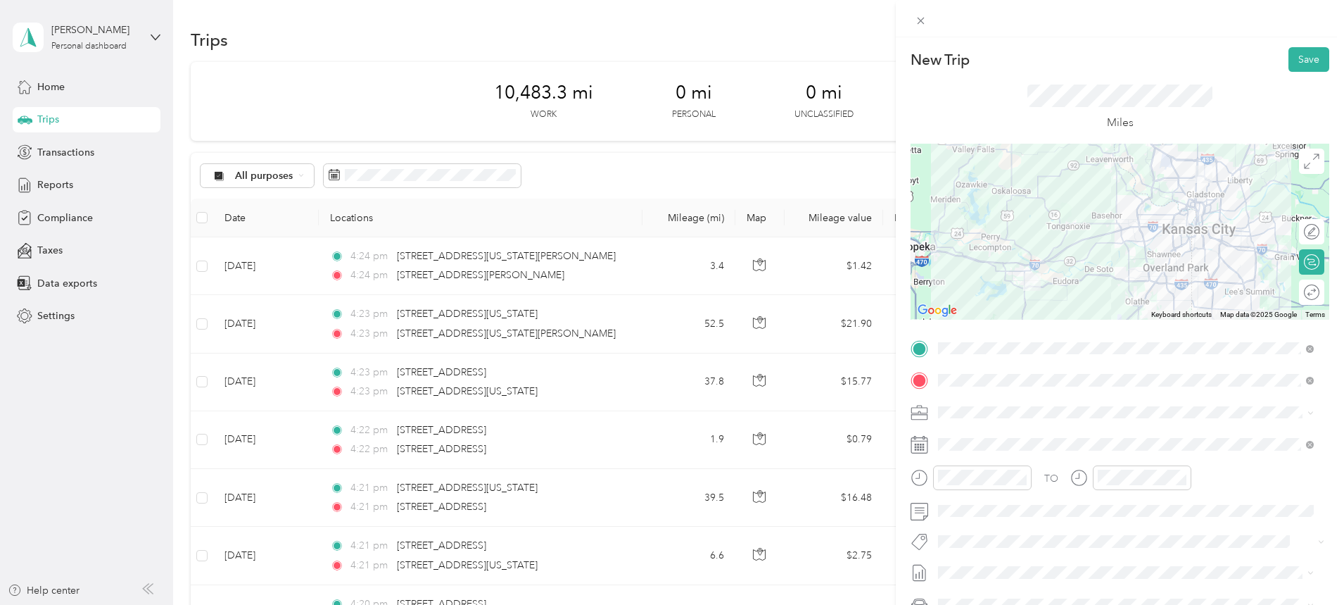
click at [1295, 52] on button "Save" at bounding box center [1309, 59] width 41 height 25
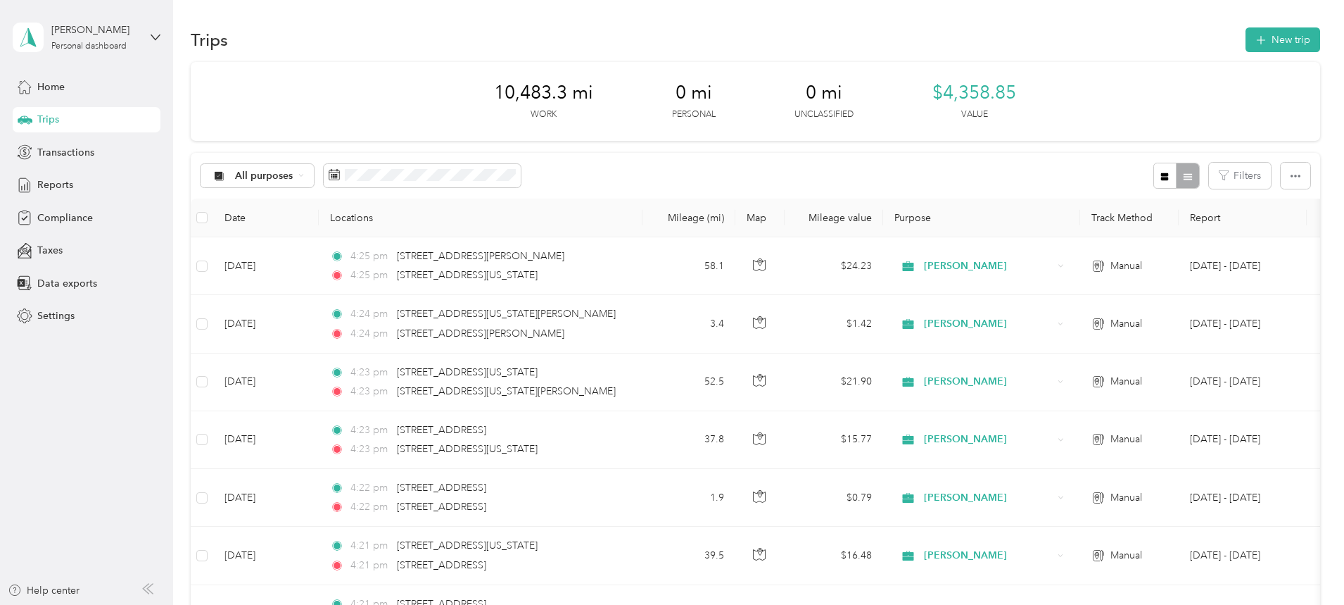
click at [1246, 35] on button "New trip" at bounding box center [1283, 39] width 75 height 25
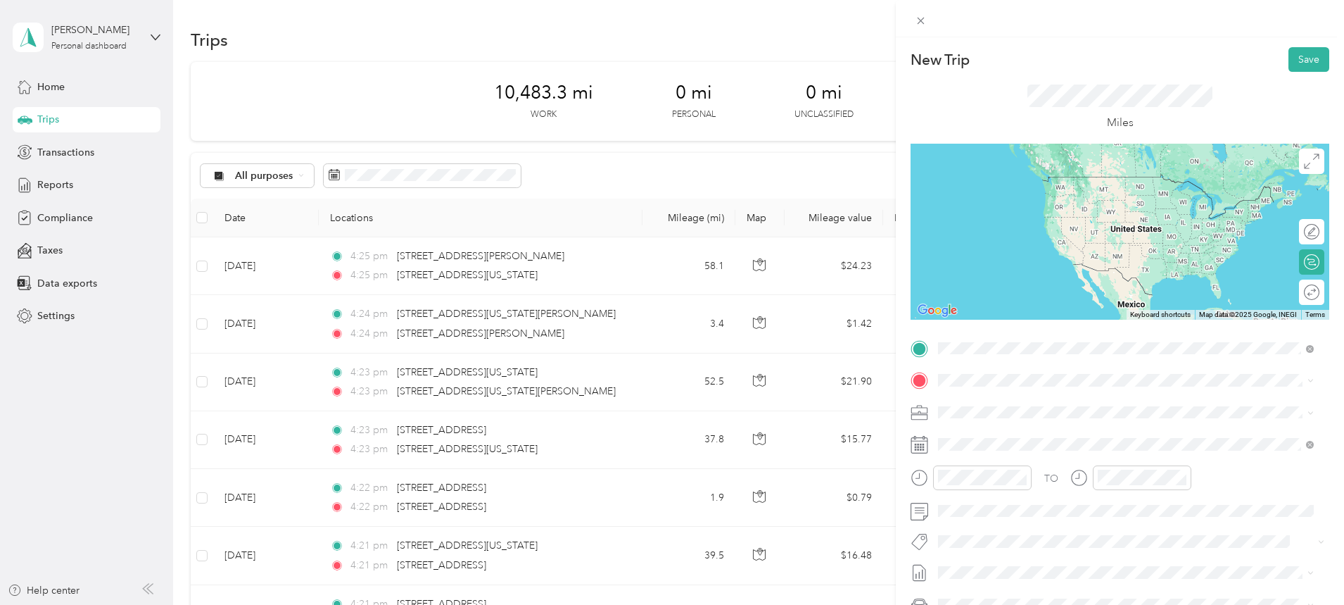
click at [1084, 405] on span "[STREET_ADDRESS][US_STATE][US_STATE]" at bounding box center [1061, 399] width 192 height 13
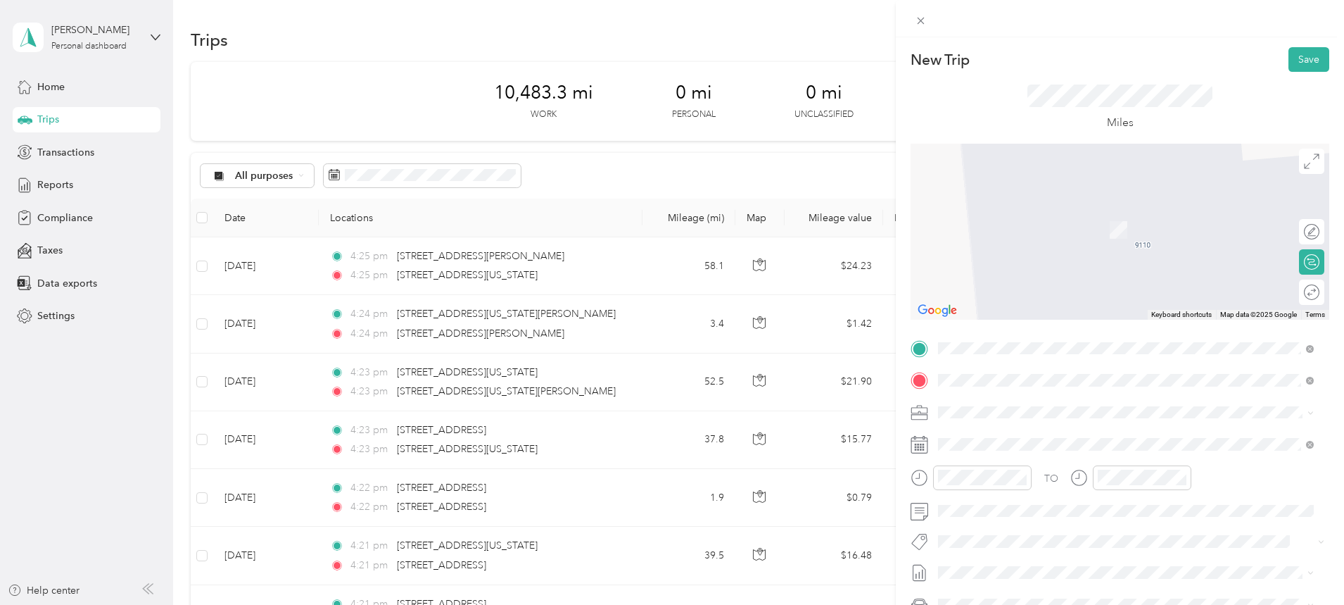
click at [989, 431] on span "[STREET_ADDRESS][US_STATE][US_STATE]" at bounding box center [1061, 430] width 192 height 13
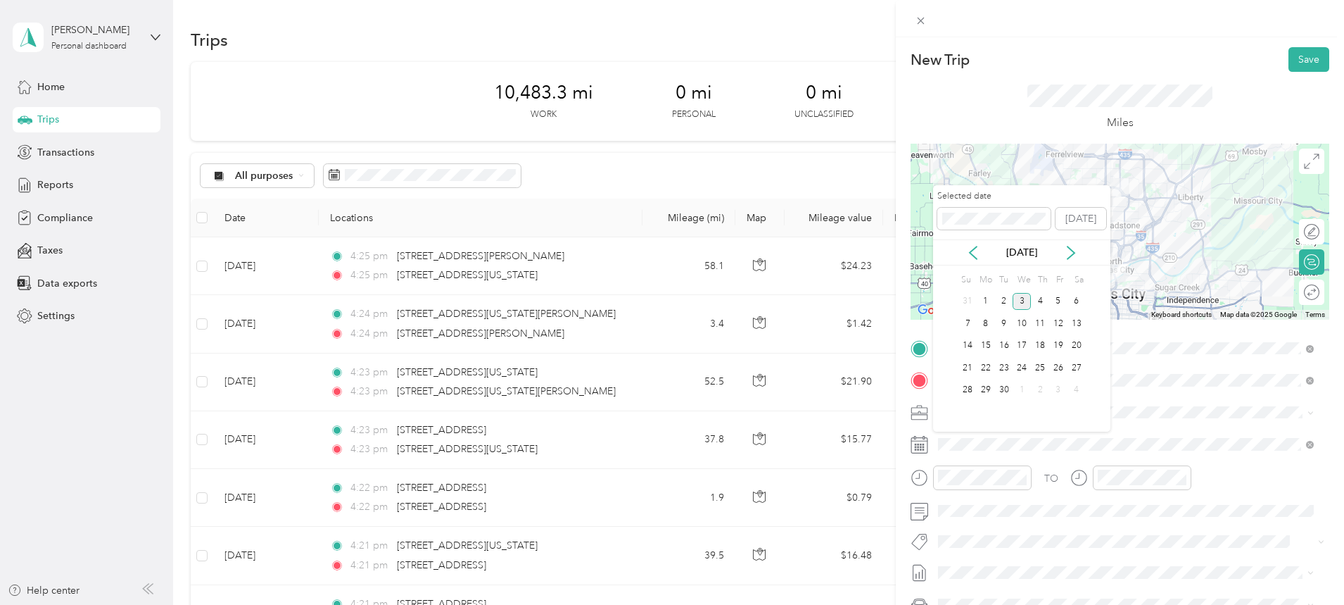
click at [972, 250] on icon at bounding box center [973, 252] width 7 height 13
click at [985, 346] on div "11" at bounding box center [986, 346] width 18 height 18
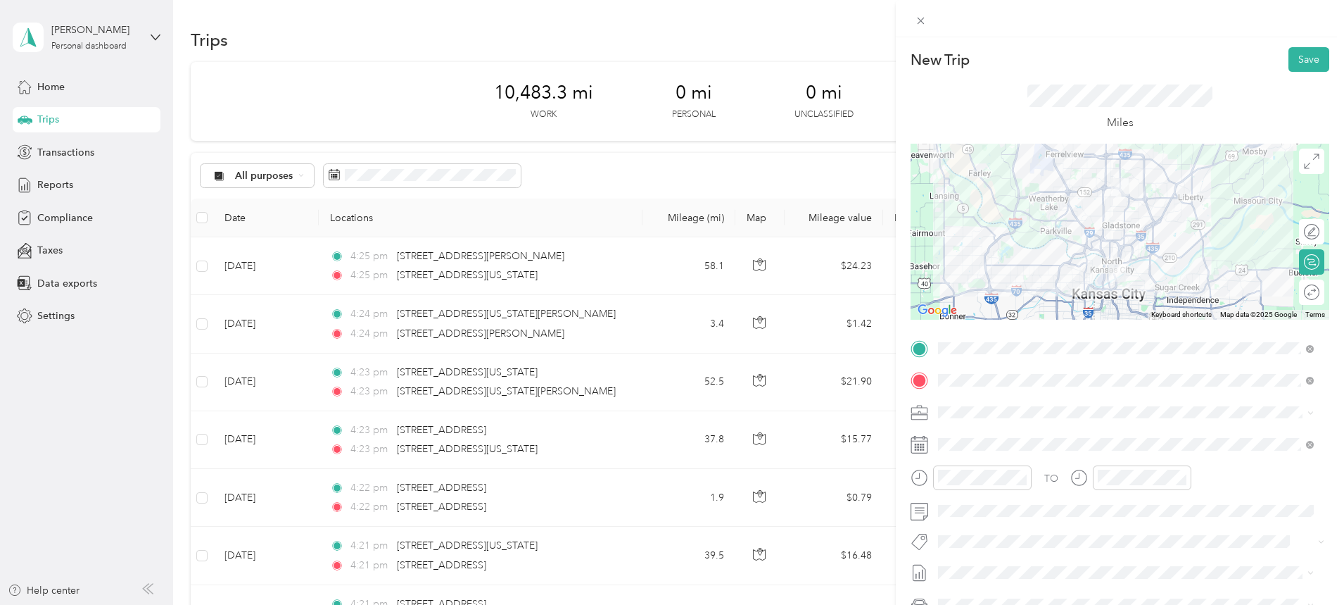
click at [1298, 57] on button "Save" at bounding box center [1309, 59] width 41 height 25
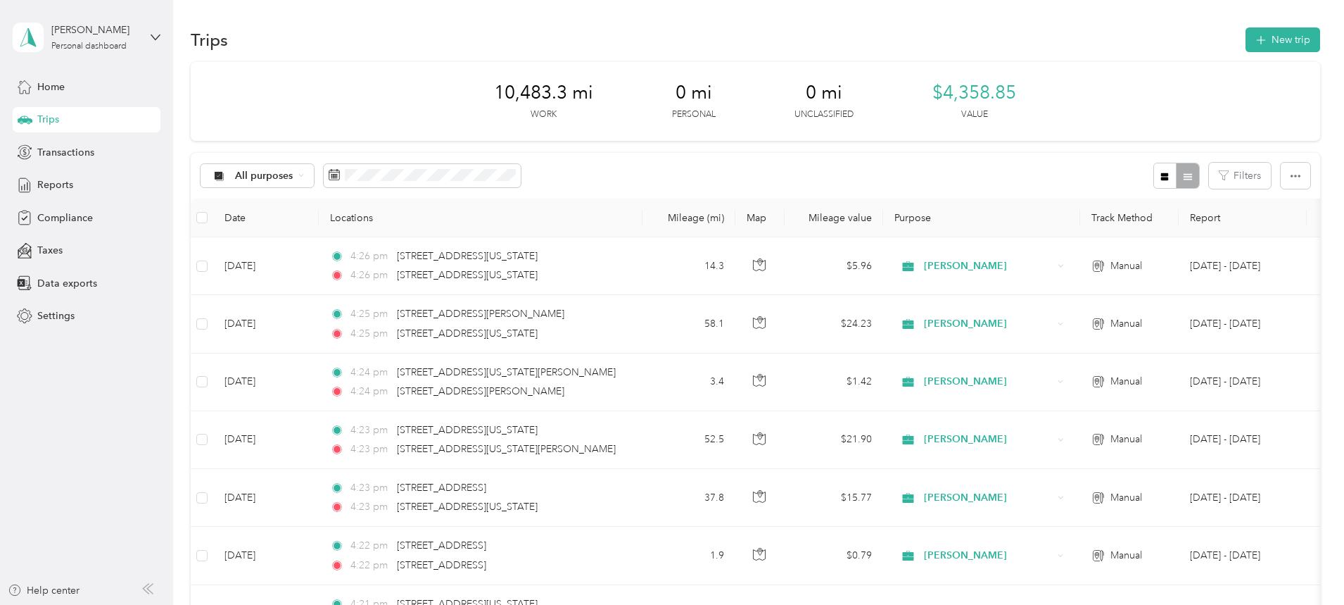
click at [1246, 39] on button "New trip" at bounding box center [1283, 39] width 75 height 25
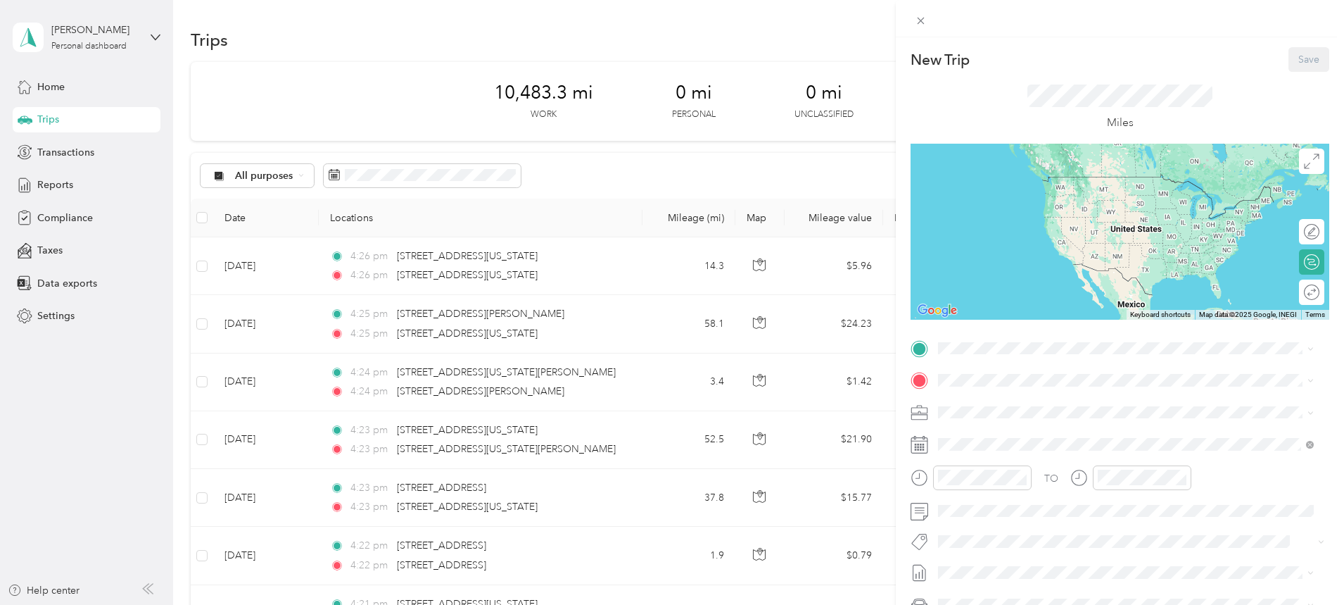
click at [1021, 340] on span at bounding box center [1131, 348] width 396 height 23
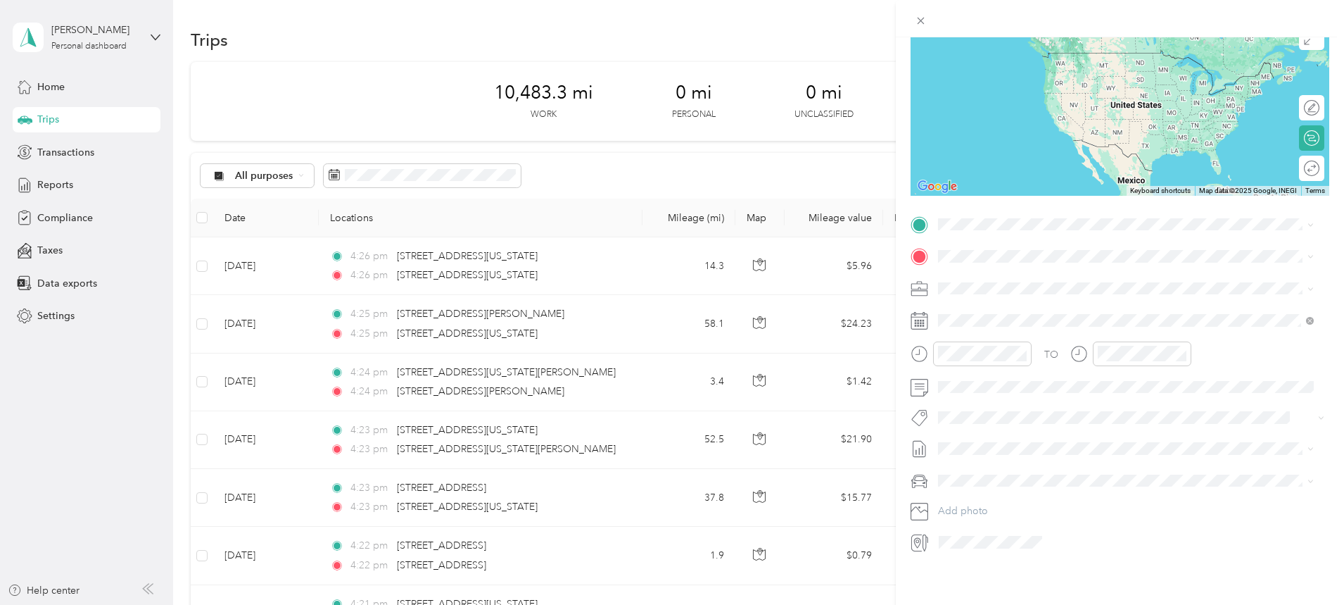
scroll to position [134, 0]
click at [1034, 268] on span "[STREET_ADDRESS][US_STATE][US_STATE]" at bounding box center [1061, 264] width 192 height 13
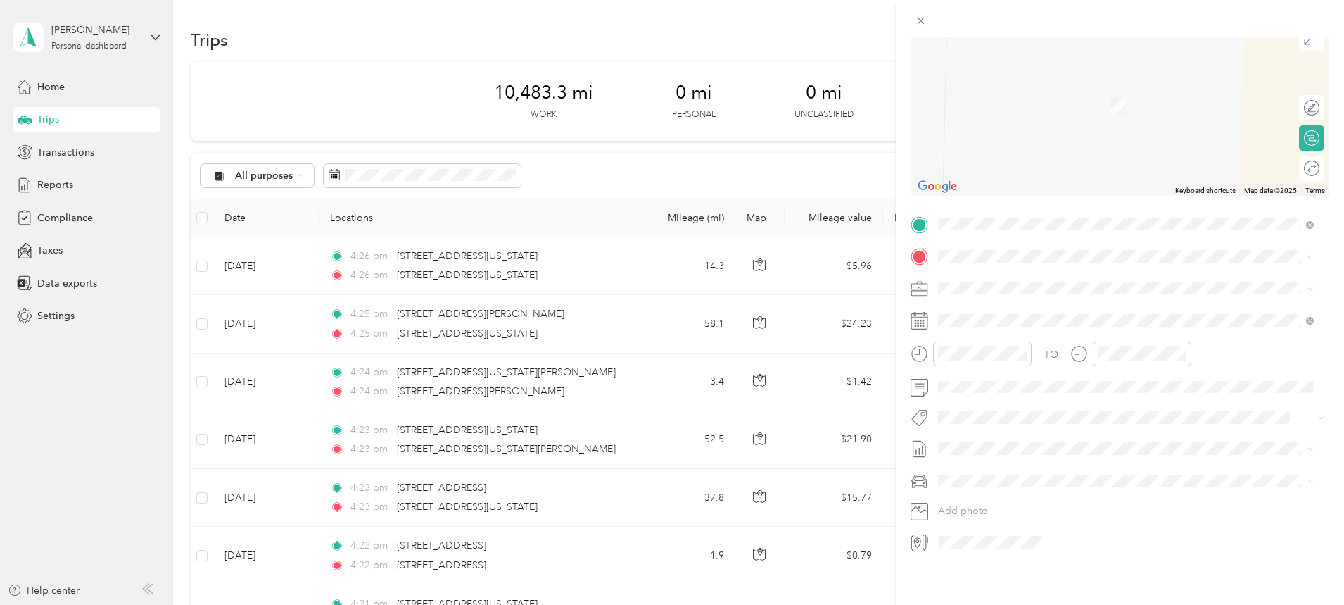
click at [1011, 303] on span "[STREET_ADDRESS][PERSON_NAME][US_STATE][US_STATE]" at bounding box center [1100, 296] width 270 height 13
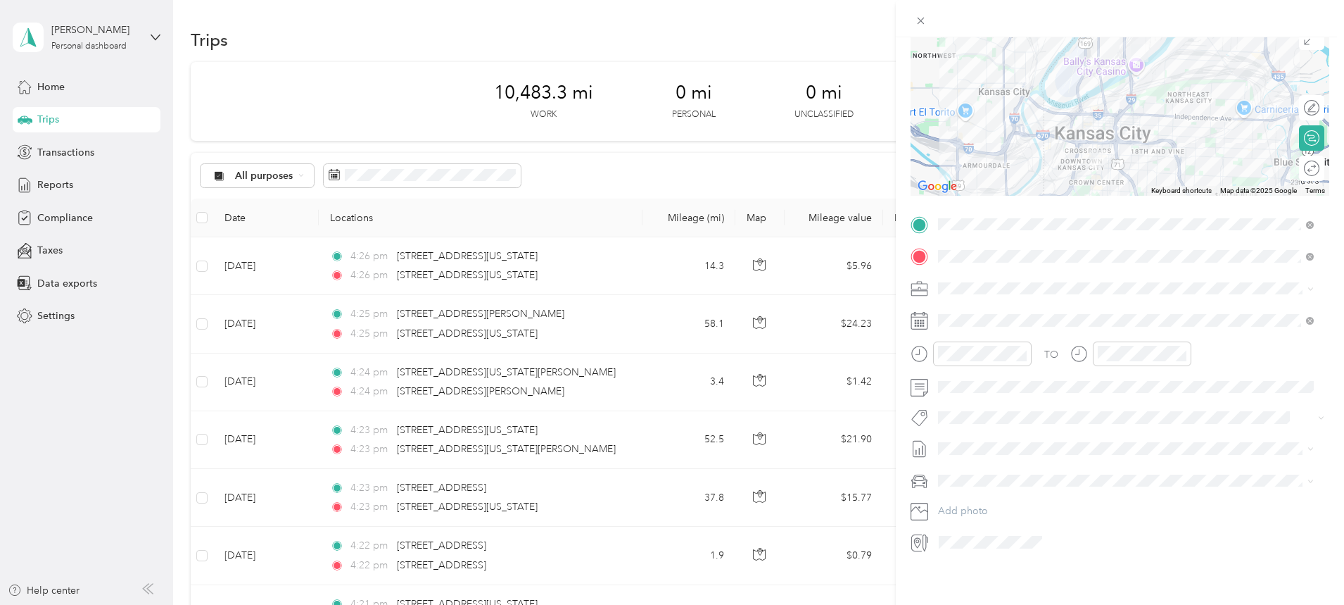
click at [964, 309] on span at bounding box center [1131, 320] width 396 height 23
click at [972, 390] on icon at bounding box center [973, 389] width 14 height 14
click at [987, 481] on div "11" at bounding box center [986, 483] width 18 height 18
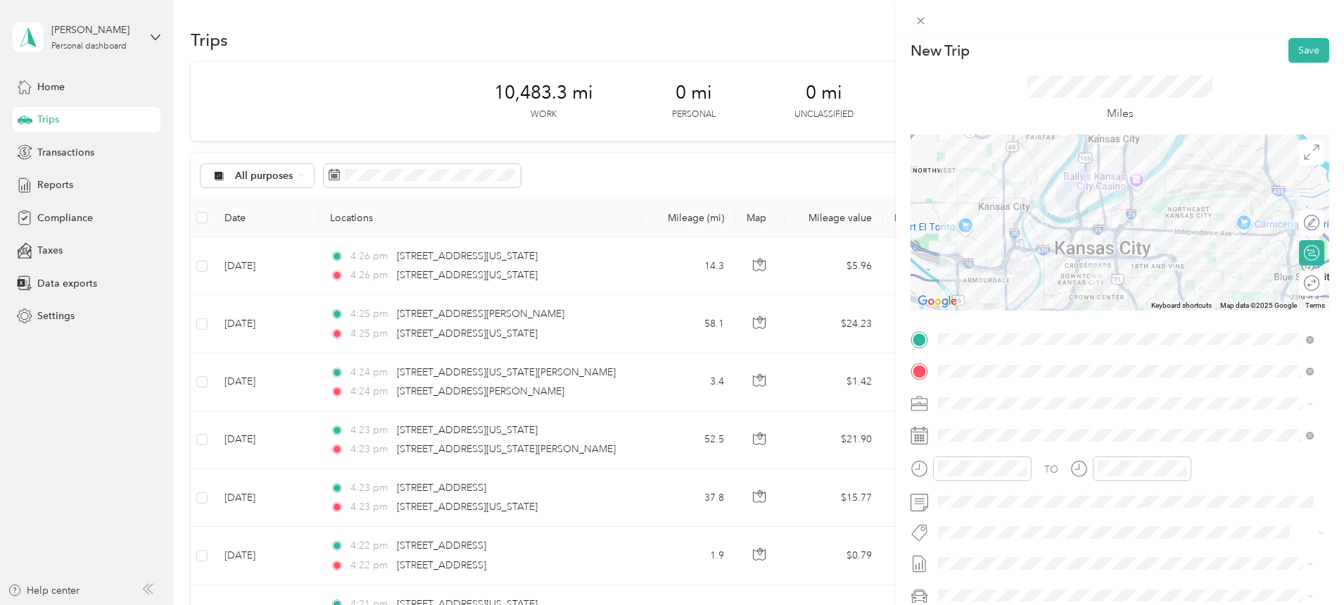
scroll to position [0, 0]
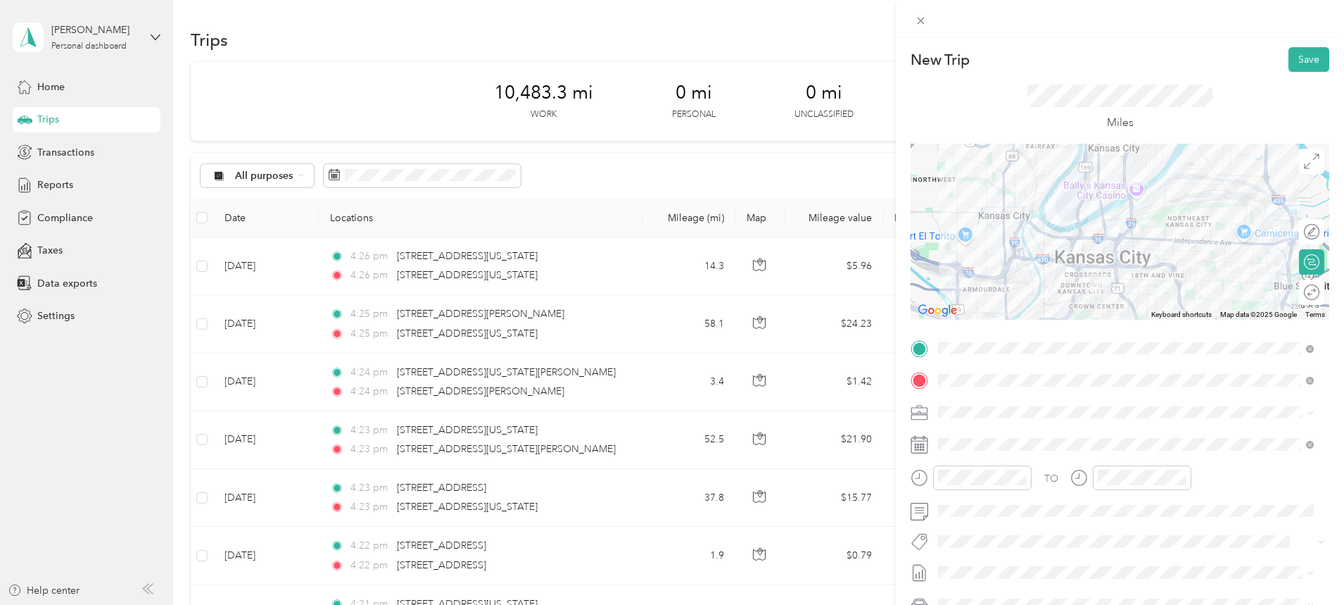
click at [1299, 63] on button "Save" at bounding box center [1309, 59] width 41 height 25
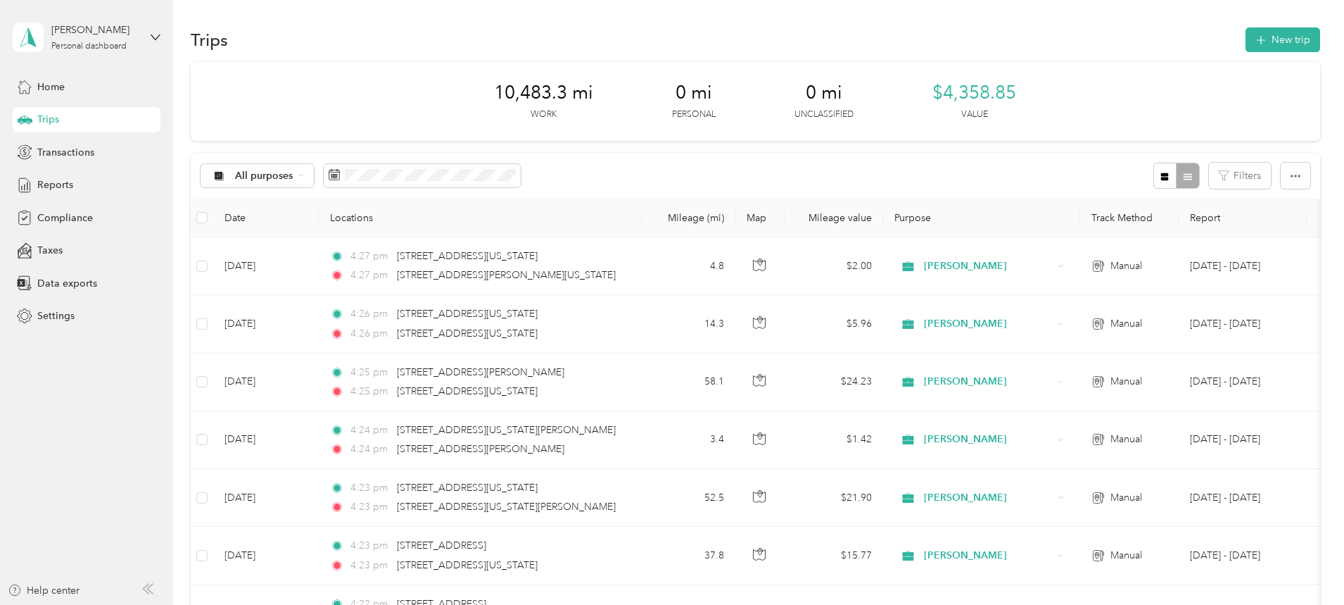
click at [1246, 33] on button "New trip" at bounding box center [1283, 39] width 75 height 25
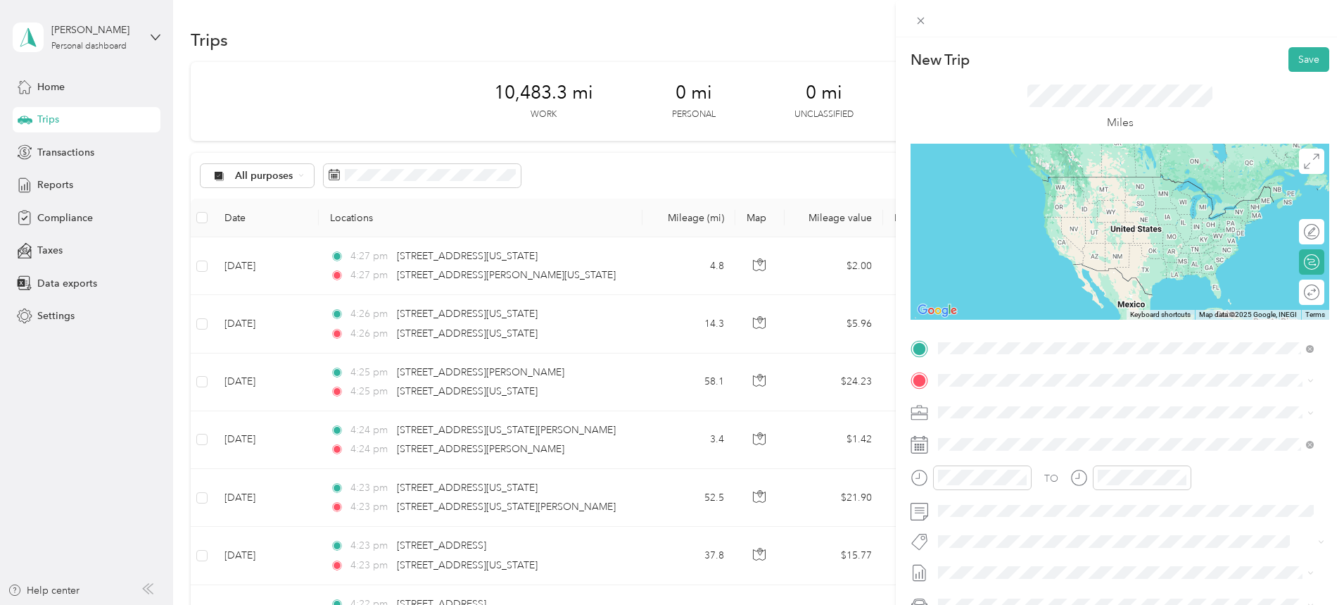
click at [1005, 405] on span "[STREET_ADDRESS][PERSON_NAME][US_STATE][US_STATE]" at bounding box center [1100, 399] width 270 height 13
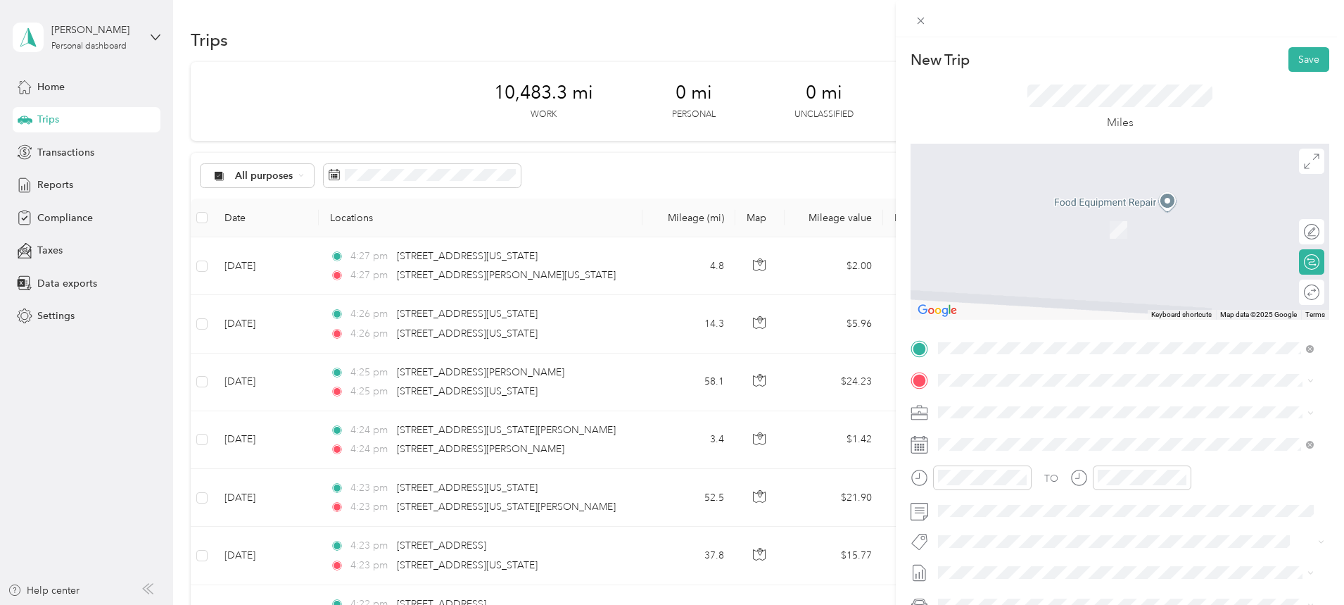
click at [990, 373] on span at bounding box center [1131, 380] width 396 height 23
click at [1030, 436] on span "[STREET_ADDRESS][US_STATE][US_STATE]" at bounding box center [1061, 430] width 192 height 13
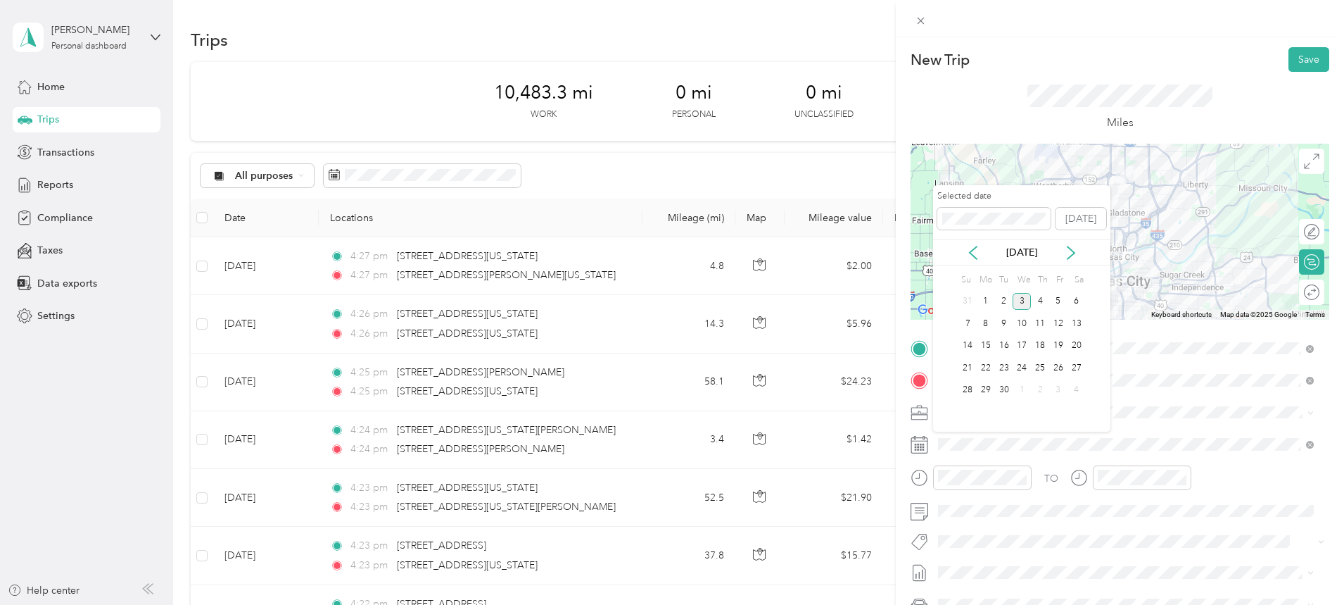
click at [971, 246] on icon at bounding box center [973, 253] width 14 height 14
click at [983, 343] on div "11" at bounding box center [986, 346] width 18 height 18
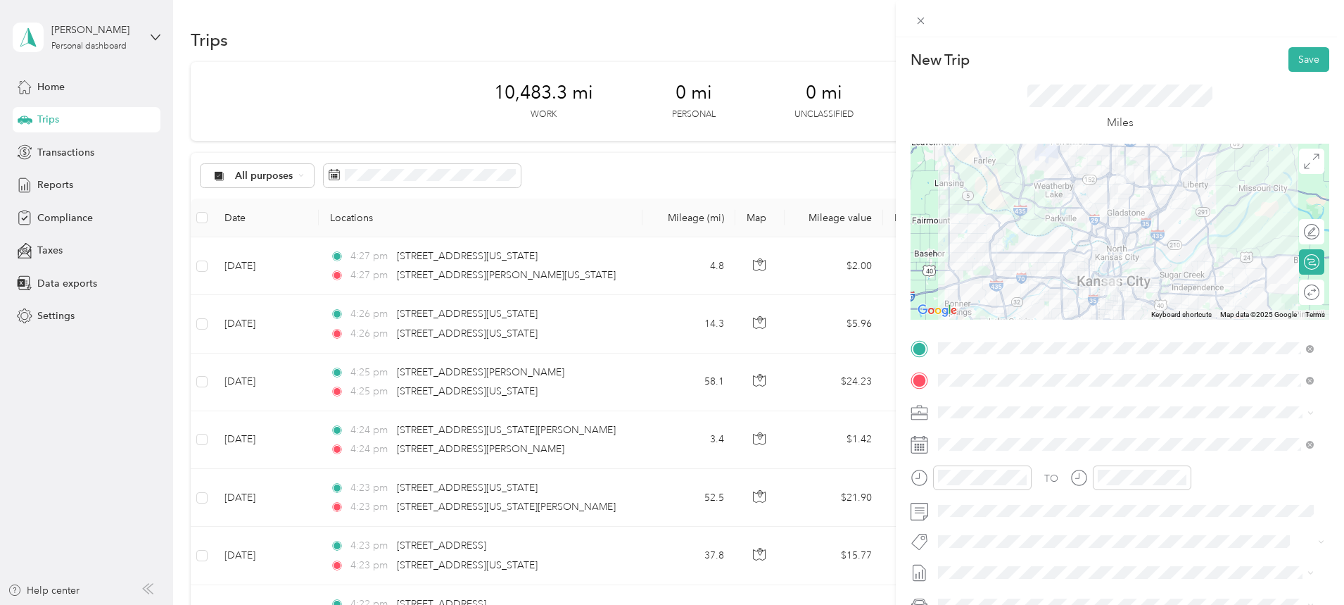
click at [1297, 53] on button "Save" at bounding box center [1309, 59] width 41 height 25
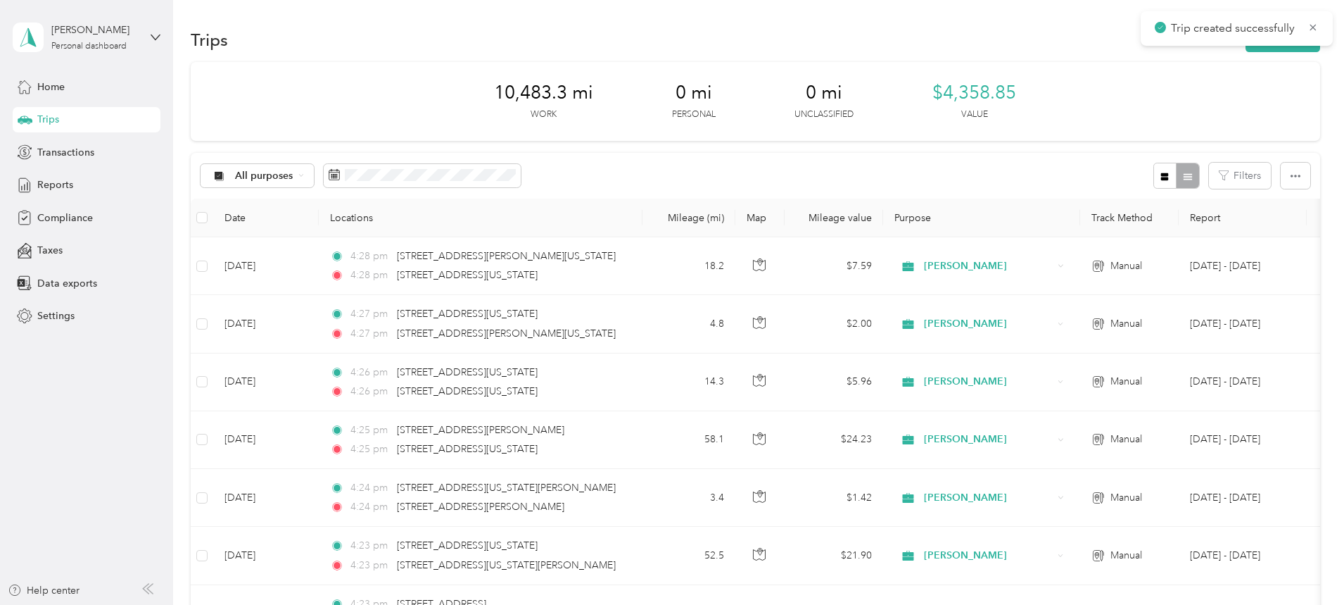
click at [1246, 47] on button "New trip" at bounding box center [1283, 39] width 75 height 25
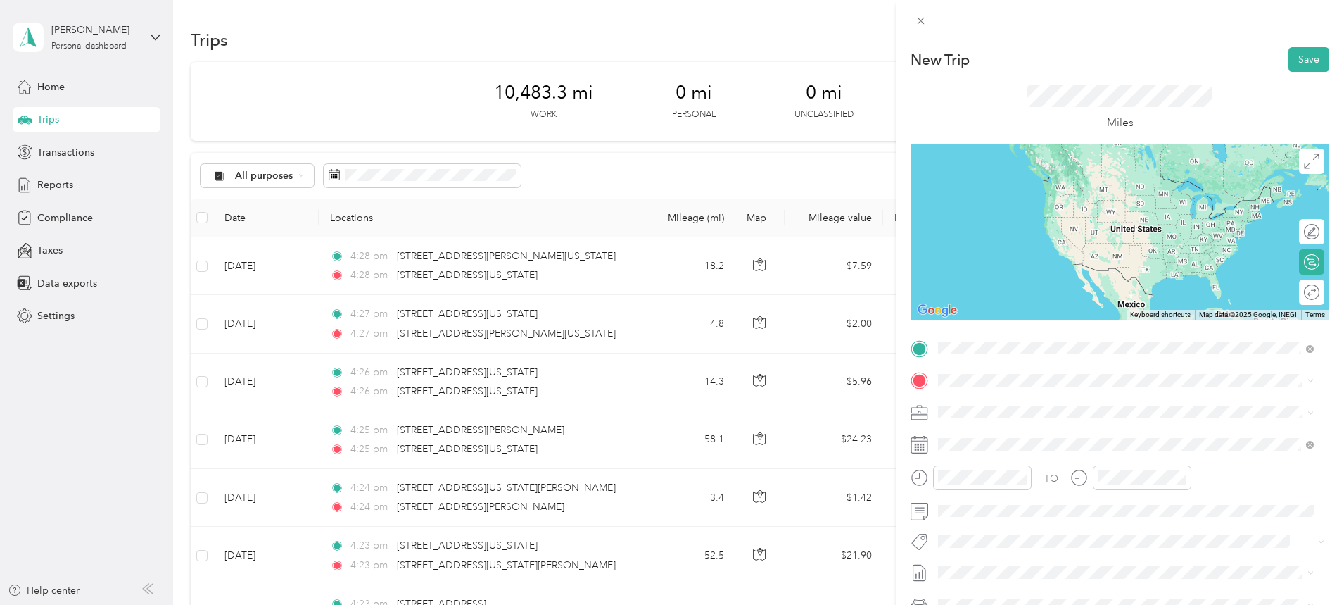
click at [1025, 402] on span "[STREET_ADDRESS][US_STATE][US_STATE]" at bounding box center [1061, 399] width 192 height 13
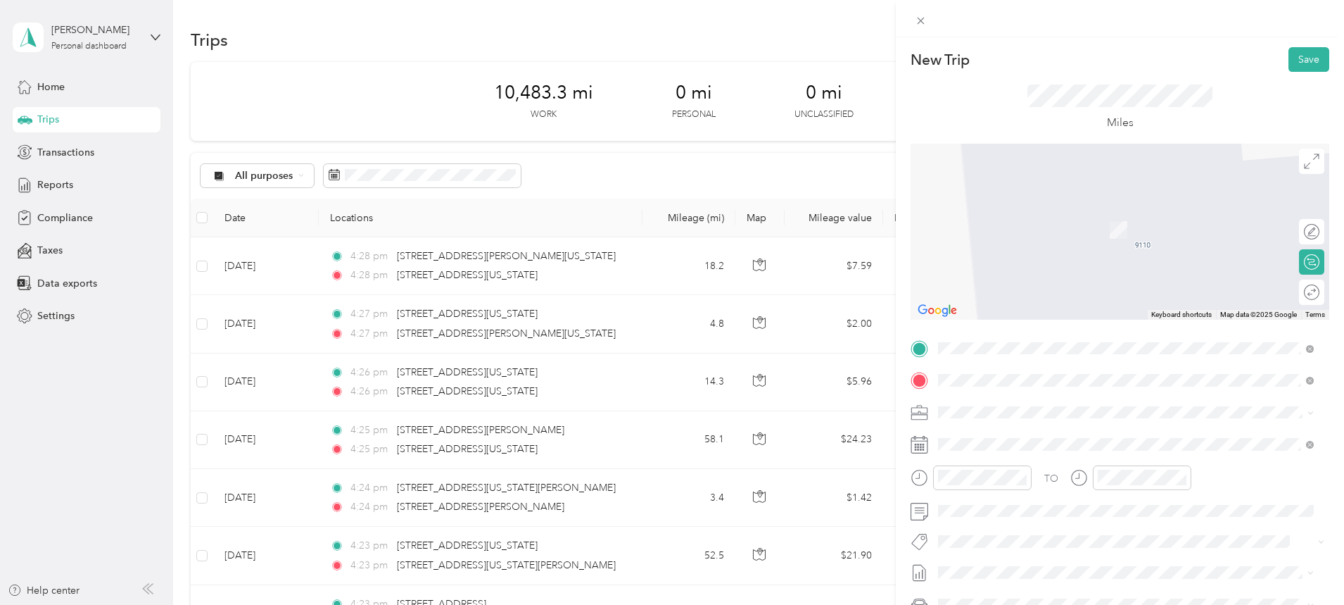
click at [1010, 466] on span "[STREET_ADDRESS][PERSON_NAME][US_STATE][US_STATE]" at bounding box center [1100, 459] width 270 height 13
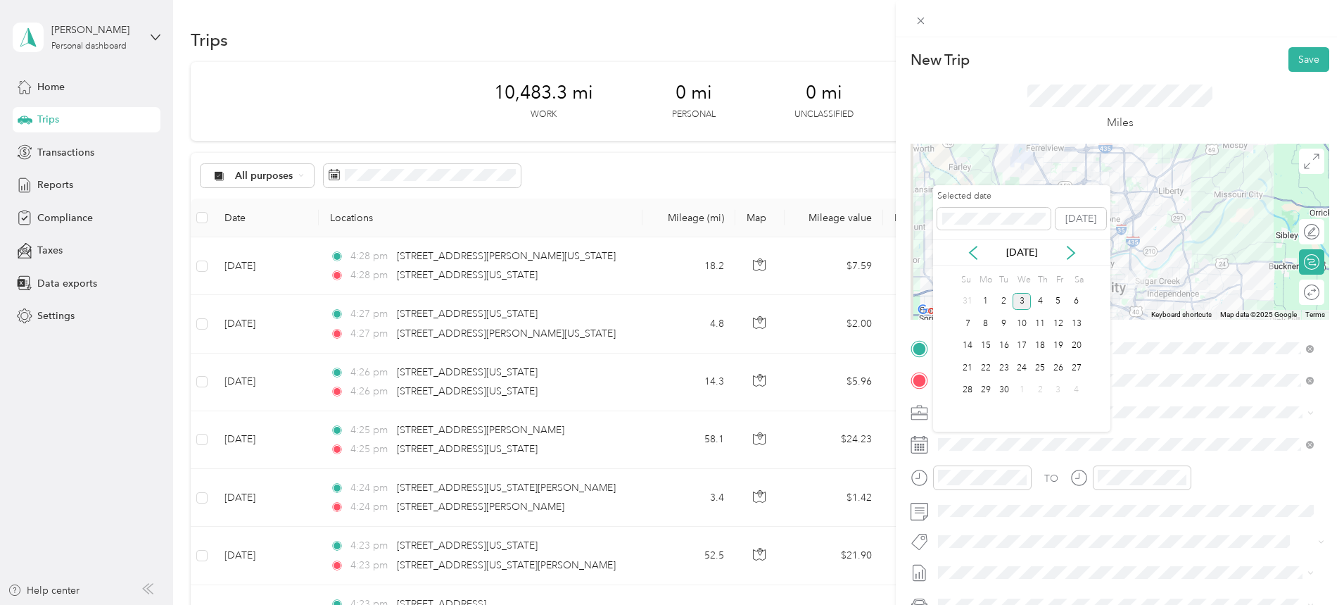
click at [977, 251] on icon at bounding box center [973, 253] width 14 height 14
click at [1002, 346] on div "12" at bounding box center [1004, 346] width 18 height 18
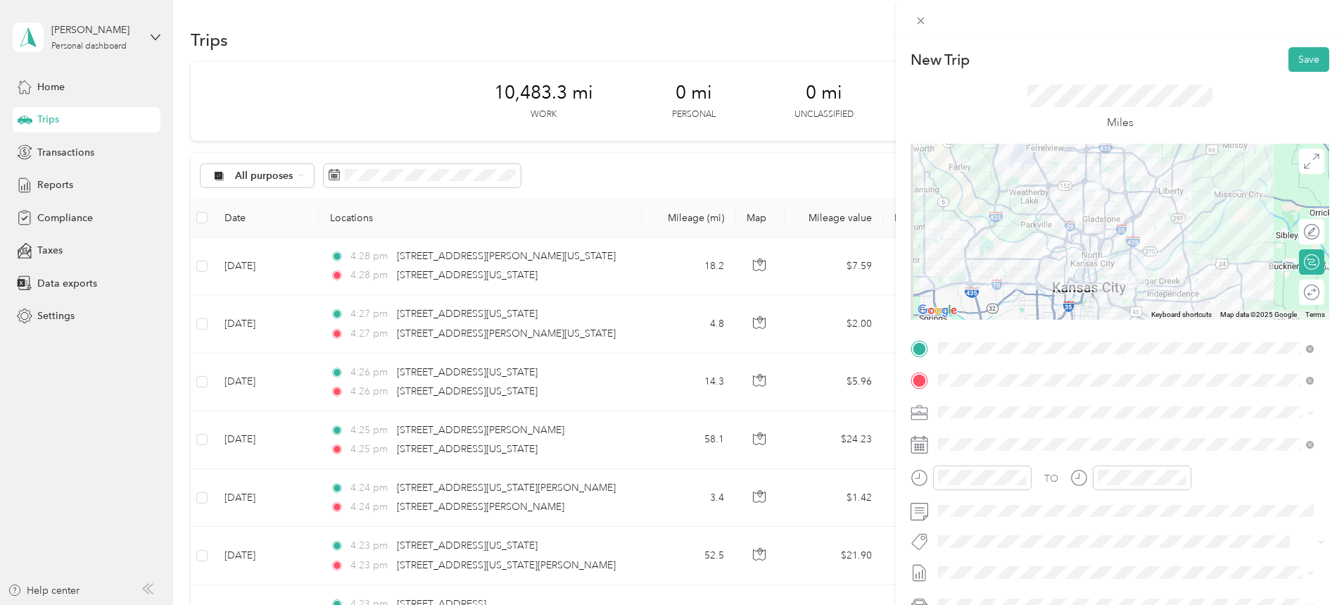
click at [1302, 58] on button "Save" at bounding box center [1309, 59] width 41 height 25
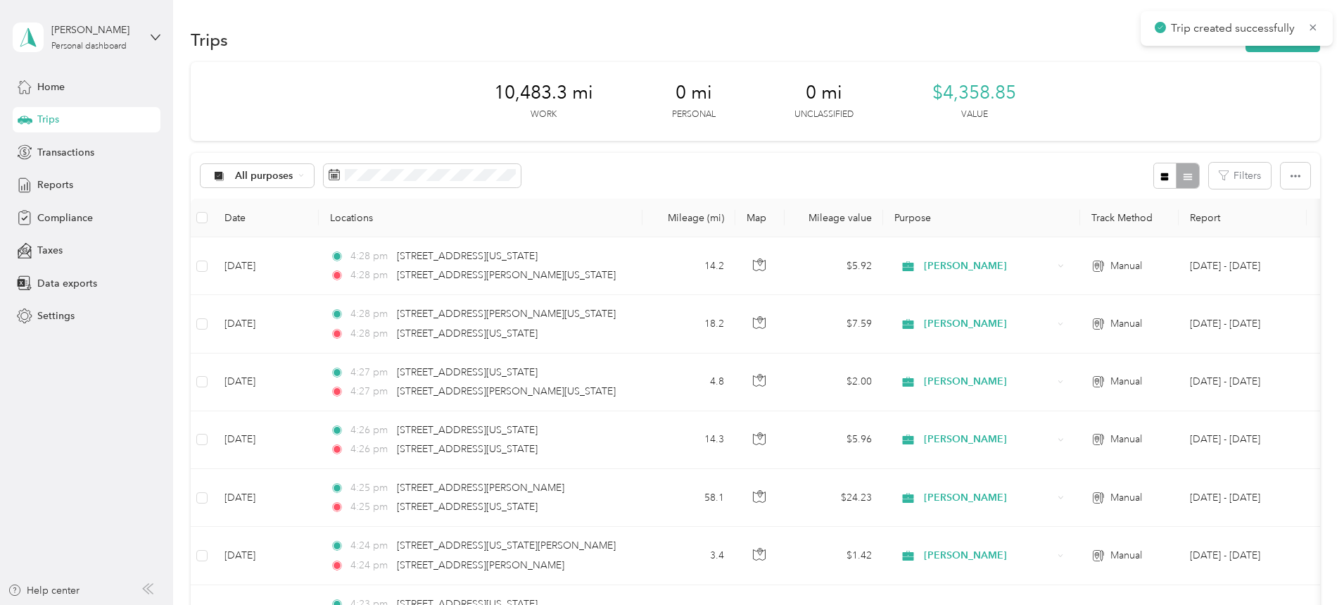
click at [1246, 46] on button "New trip" at bounding box center [1283, 39] width 75 height 25
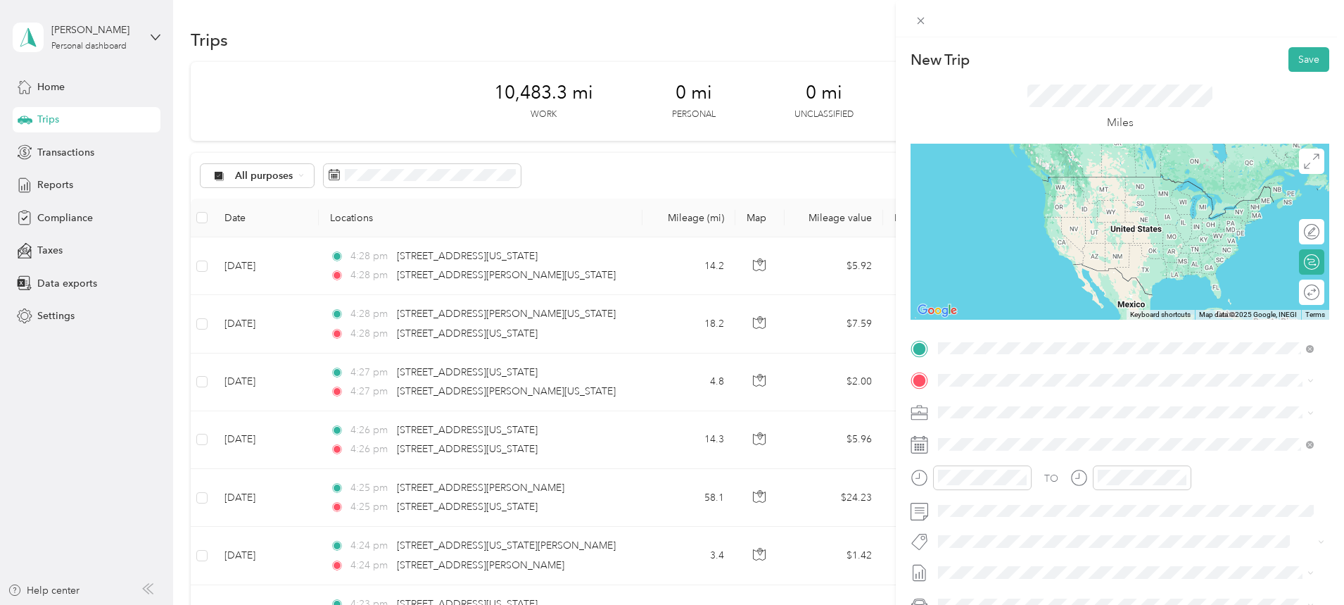
click at [1050, 434] on span "[STREET_ADDRESS][PERSON_NAME][US_STATE][US_STATE]" at bounding box center [1100, 428] width 270 height 13
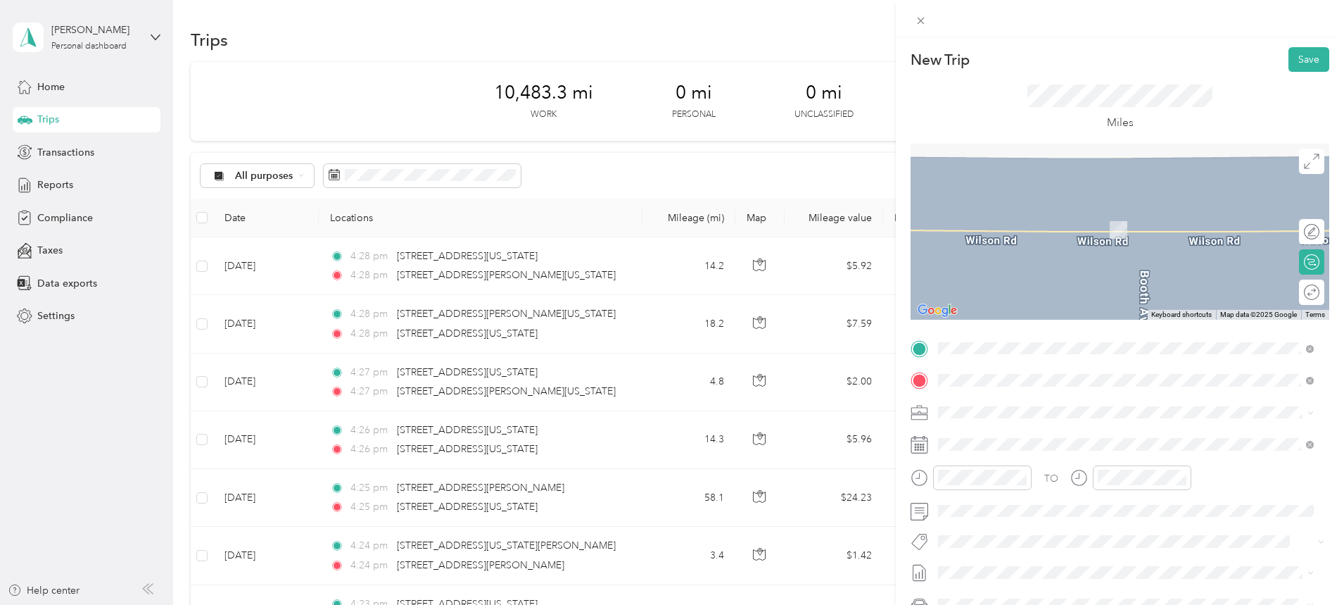
click at [1028, 437] on span "[STREET_ADDRESS][US_STATE]" at bounding box center [1035, 430] width 141 height 13
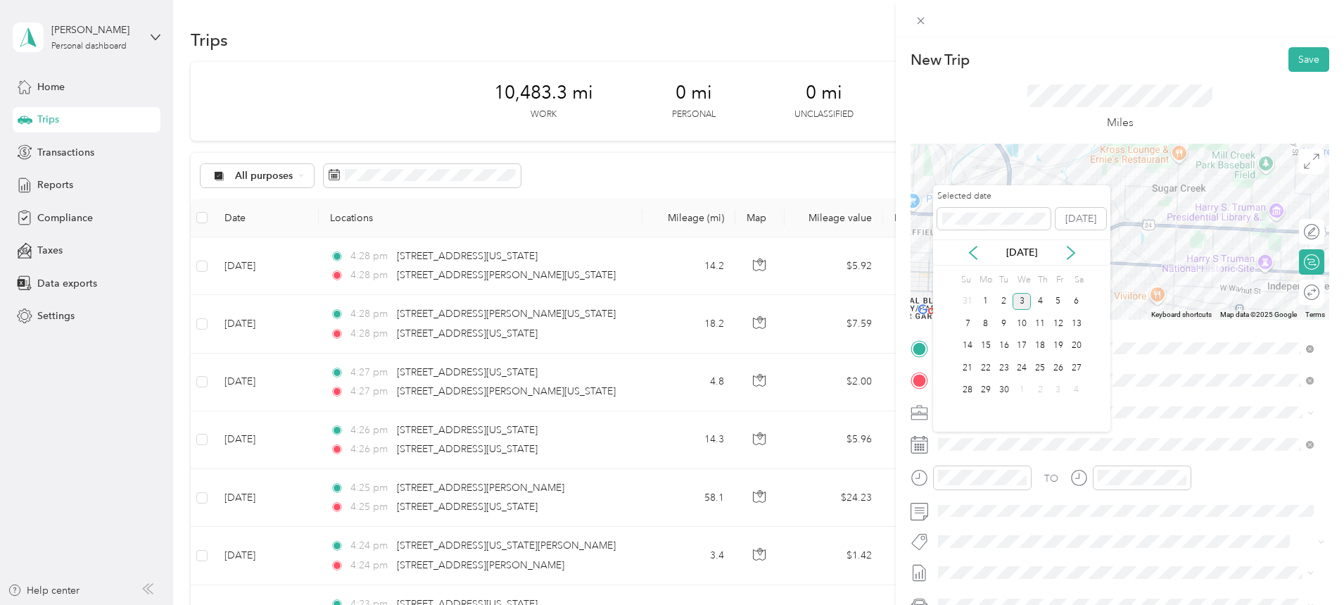
click at [971, 246] on icon at bounding box center [973, 253] width 14 height 14
click at [1006, 348] on div "12" at bounding box center [1004, 346] width 18 height 18
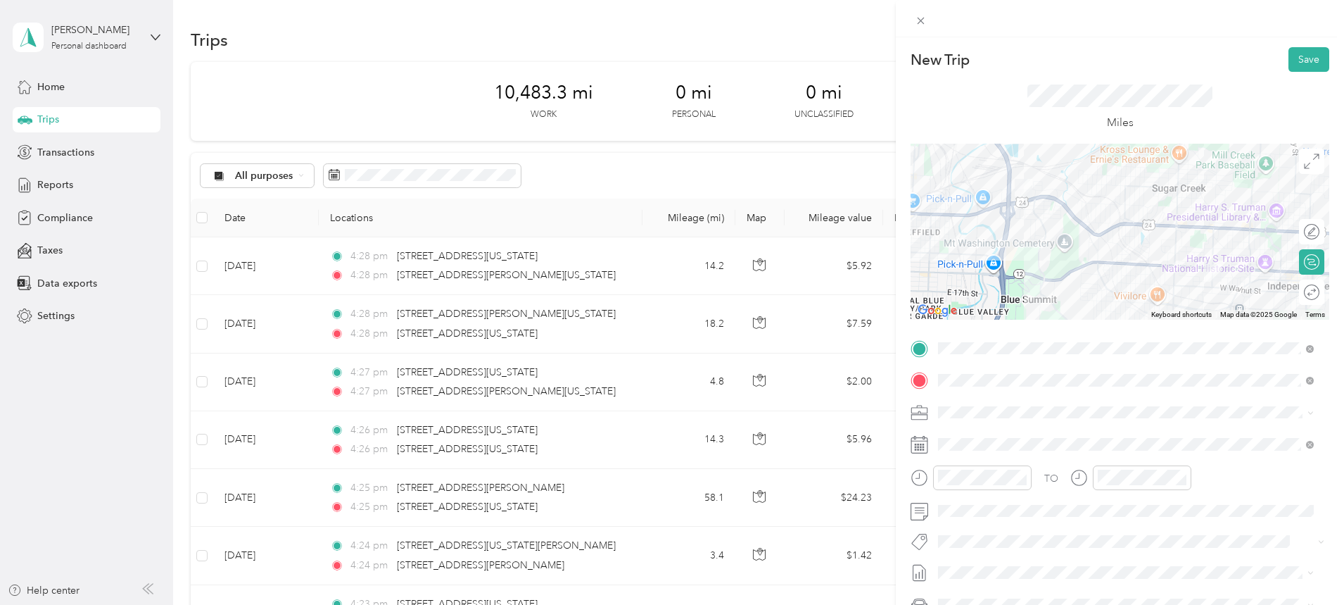
click at [1299, 53] on button "Save" at bounding box center [1309, 59] width 41 height 25
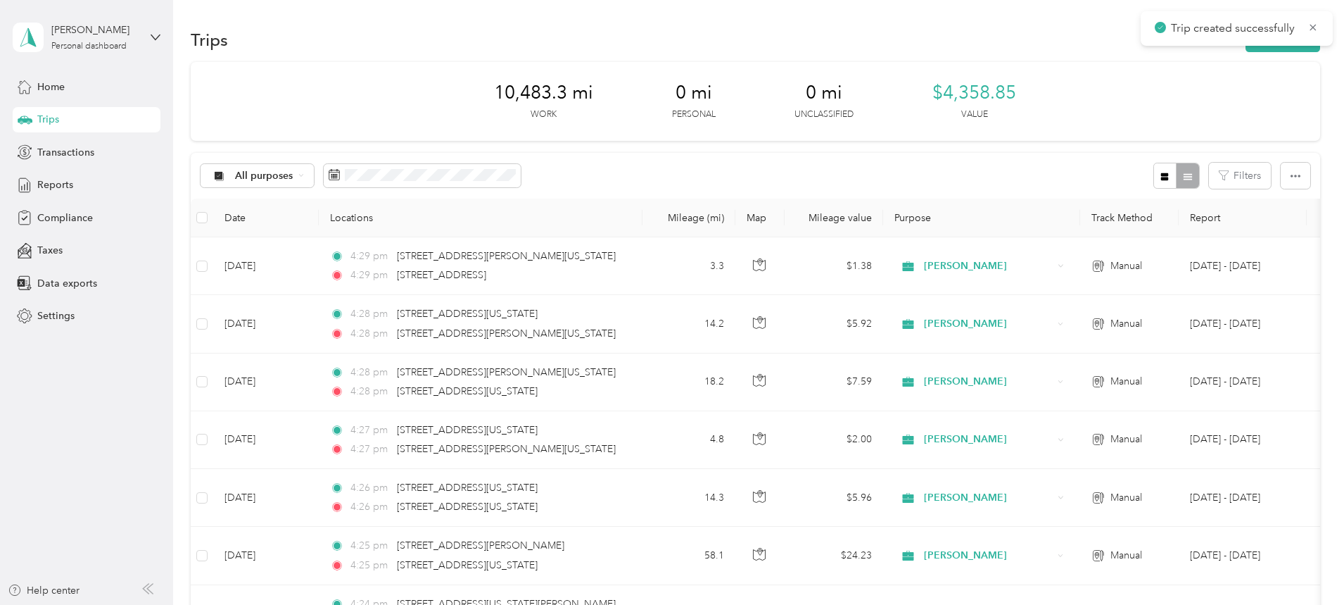
click at [1246, 50] on button "New trip" at bounding box center [1283, 39] width 75 height 25
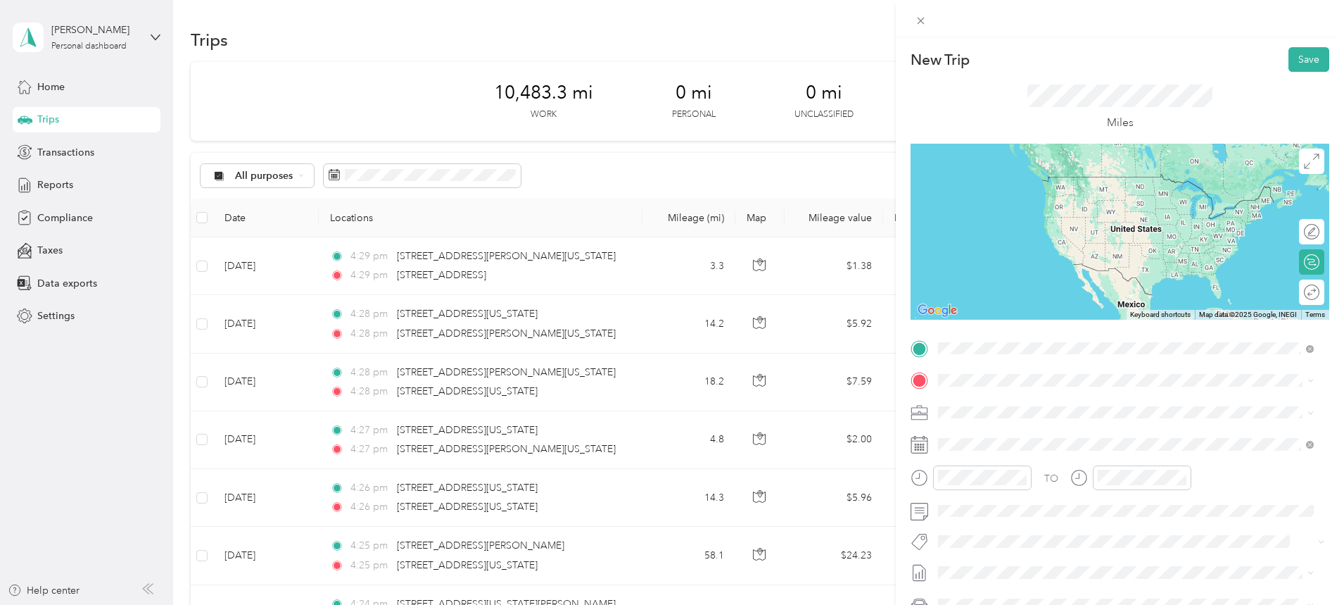
click at [1037, 405] on span "[STREET_ADDRESS][US_STATE]" at bounding box center [1035, 399] width 141 height 13
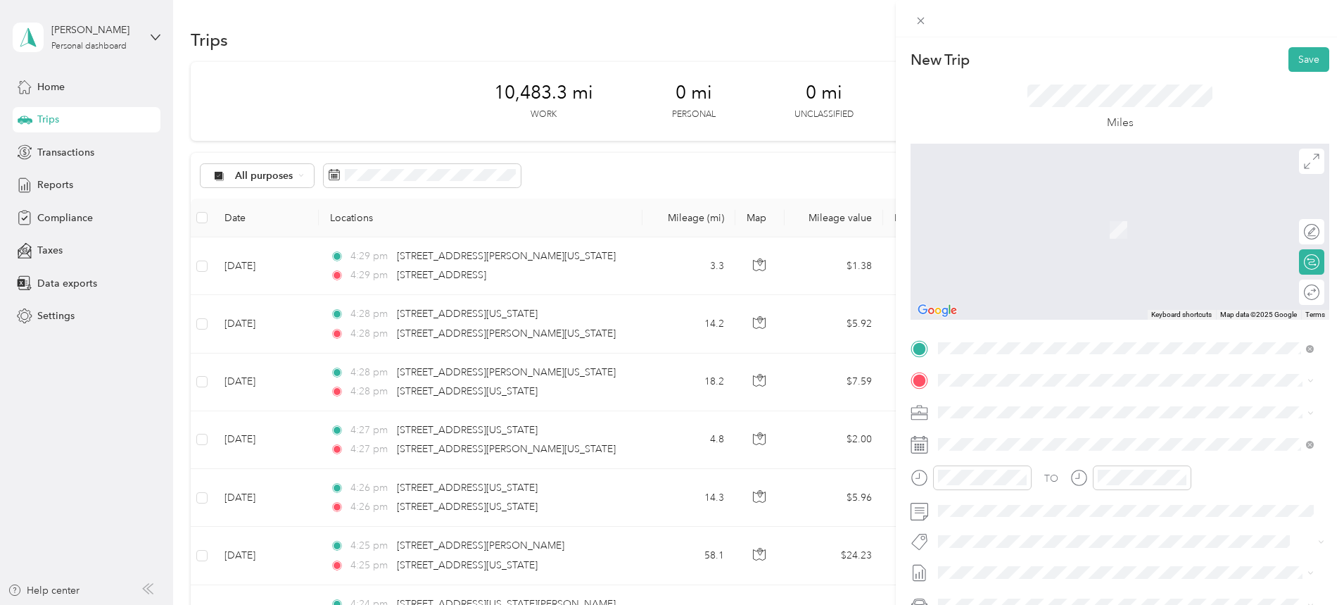
click at [1017, 427] on span "[STREET_ADDRESS][US_STATE][US_STATE]" at bounding box center [1061, 430] width 192 height 13
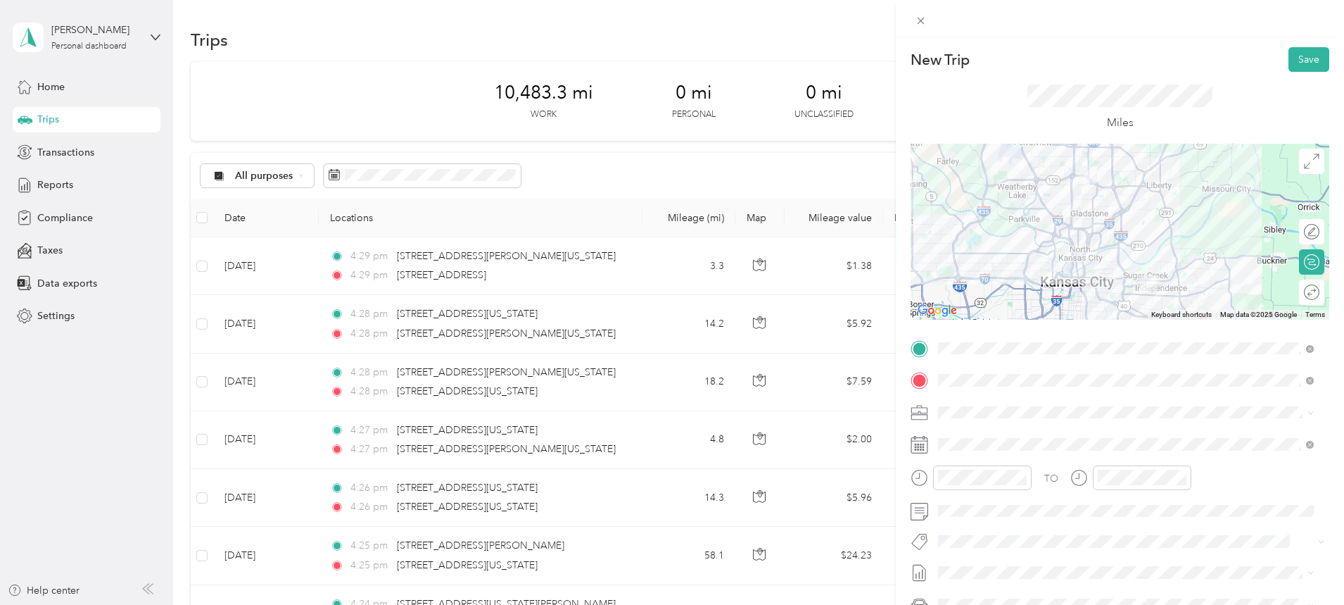
click at [973, 450] on span at bounding box center [1131, 444] width 396 height 23
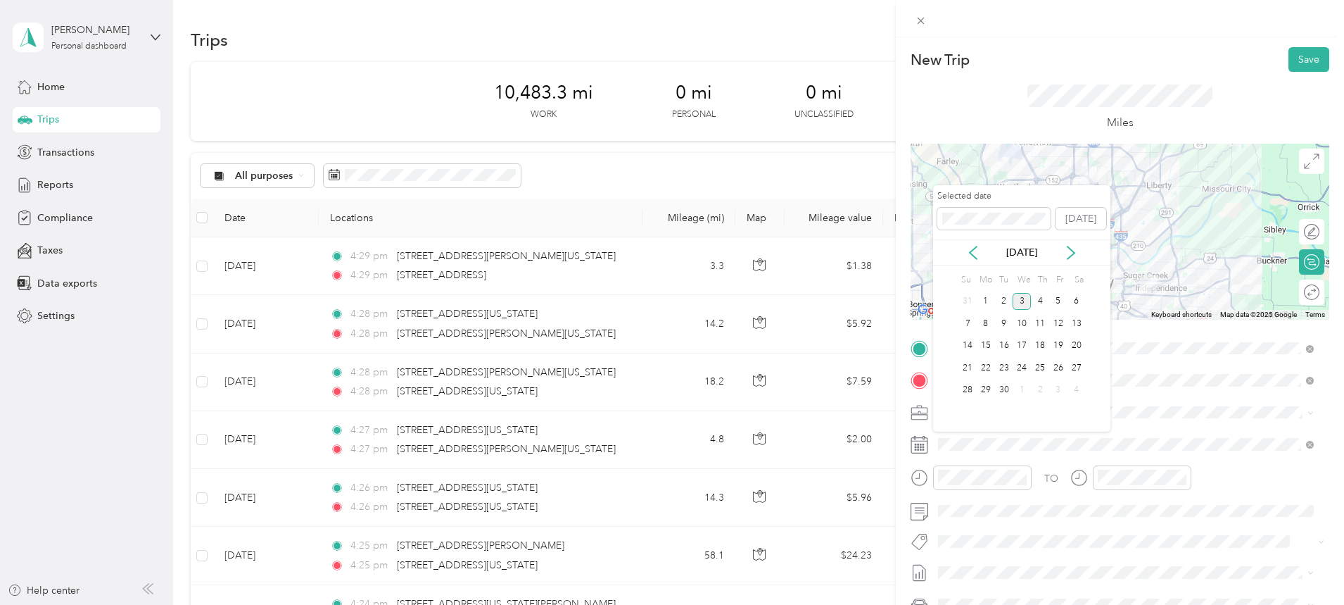
click at [970, 253] on icon at bounding box center [973, 253] width 14 height 14
click at [1009, 346] on div "12" at bounding box center [1004, 346] width 18 height 18
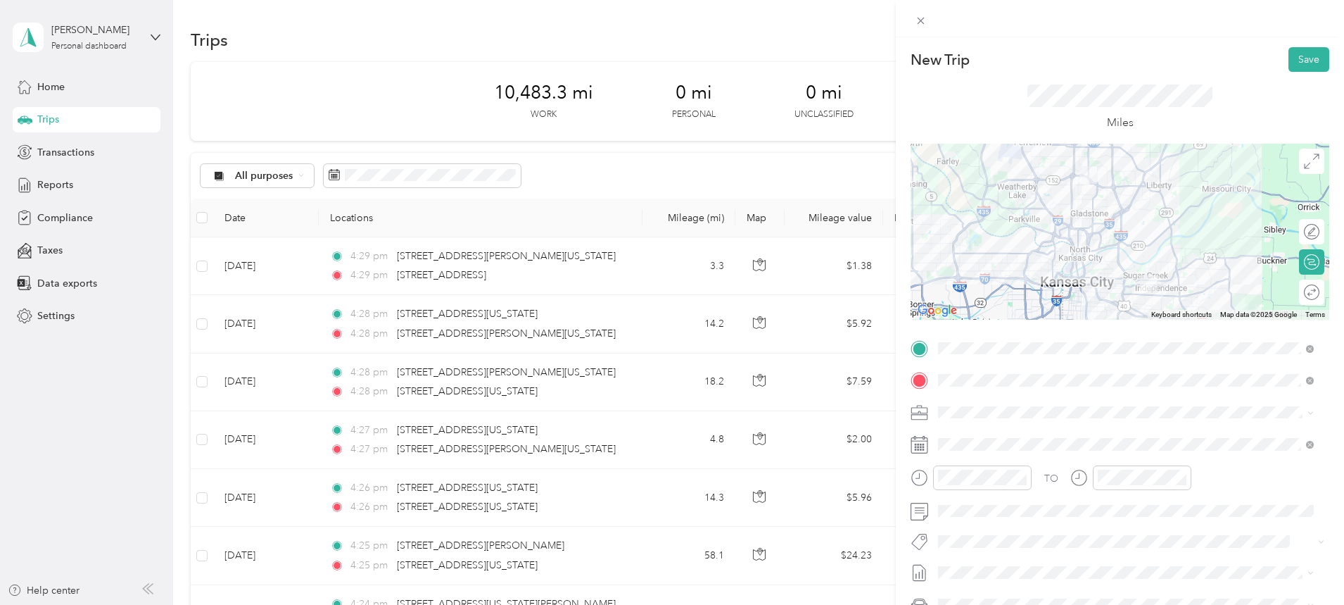
click at [1302, 53] on button "Save" at bounding box center [1309, 59] width 41 height 25
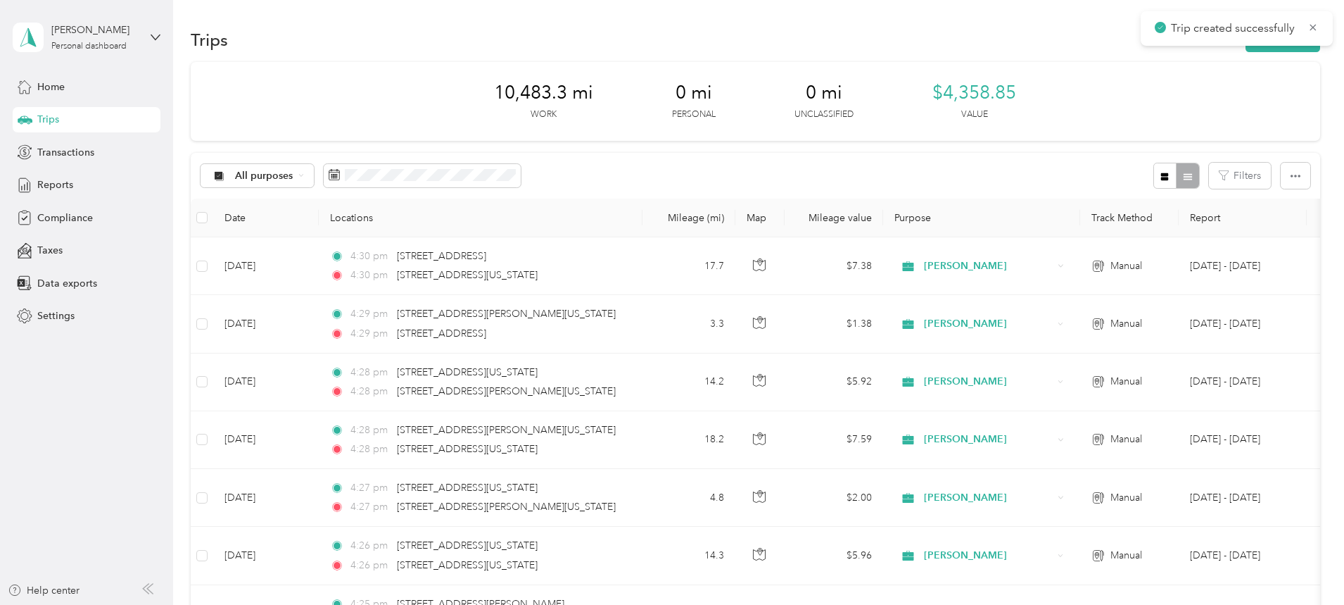
click at [1246, 49] on button "New trip" at bounding box center [1283, 39] width 75 height 25
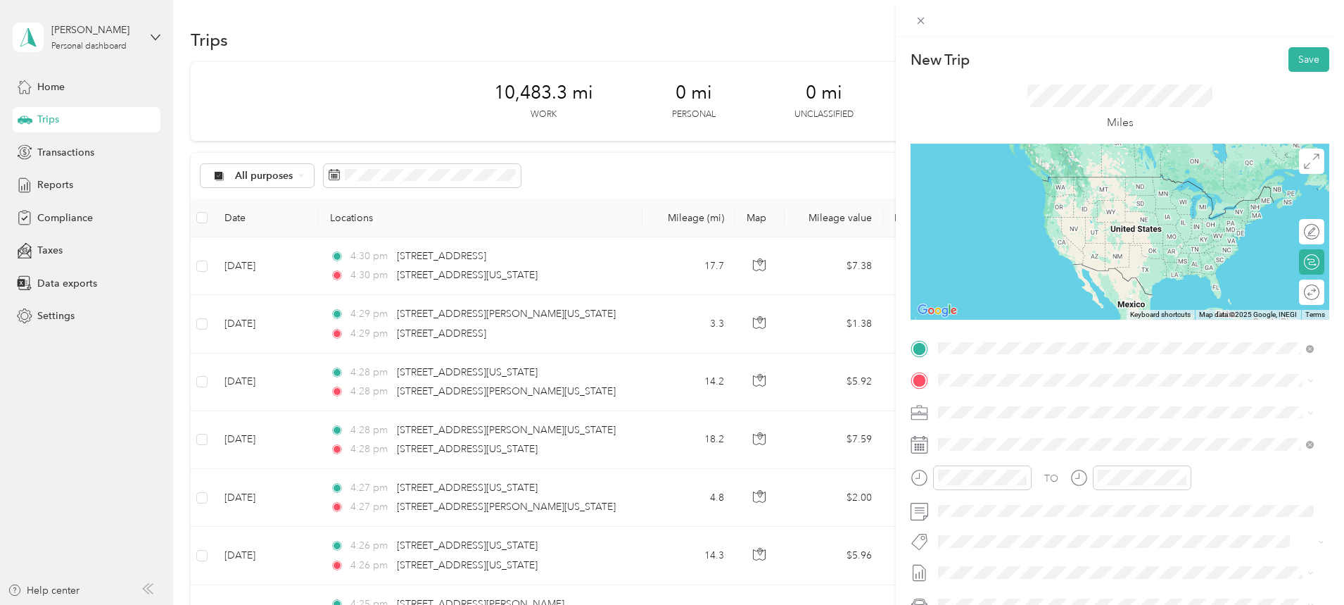
click at [1021, 396] on span "[STREET_ADDRESS][US_STATE][US_STATE]" at bounding box center [1061, 399] width 192 height 13
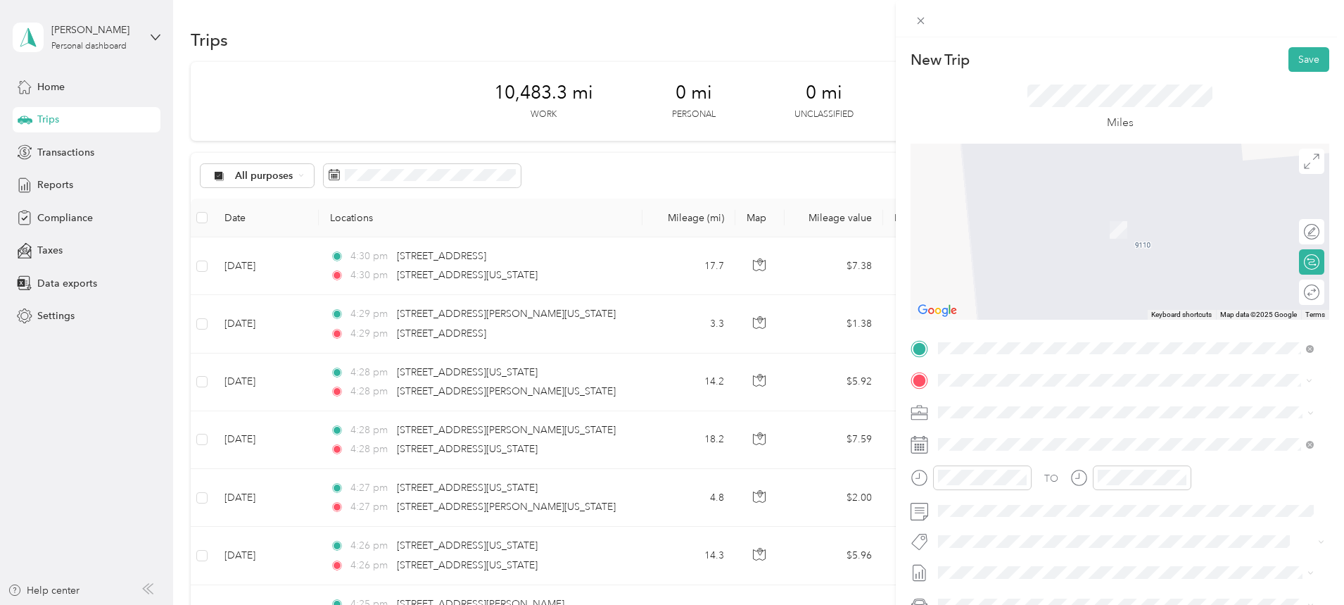
click at [1028, 432] on span "[STREET_ADDRESS][US_STATE][US_STATE]" at bounding box center [1061, 430] width 192 height 13
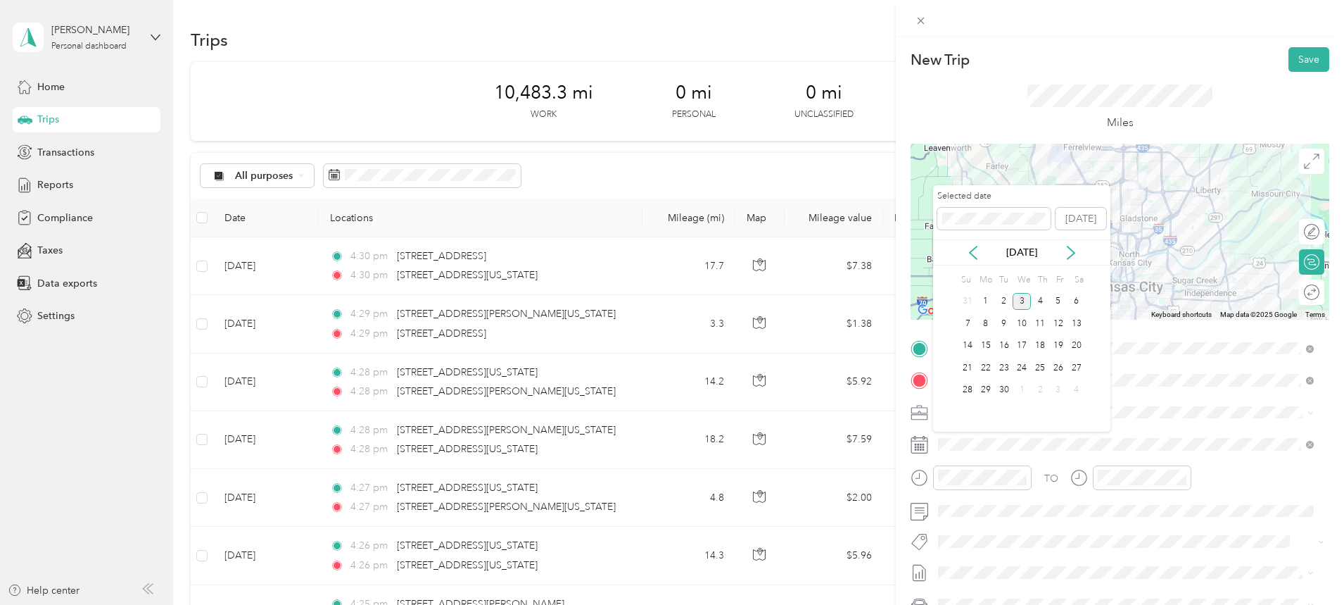
click at [975, 250] on icon at bounding box center [973, 253] width 14 height 14
click at [1025, 345] on div "13" at bounding box center [1022, 346] width 18 height 18
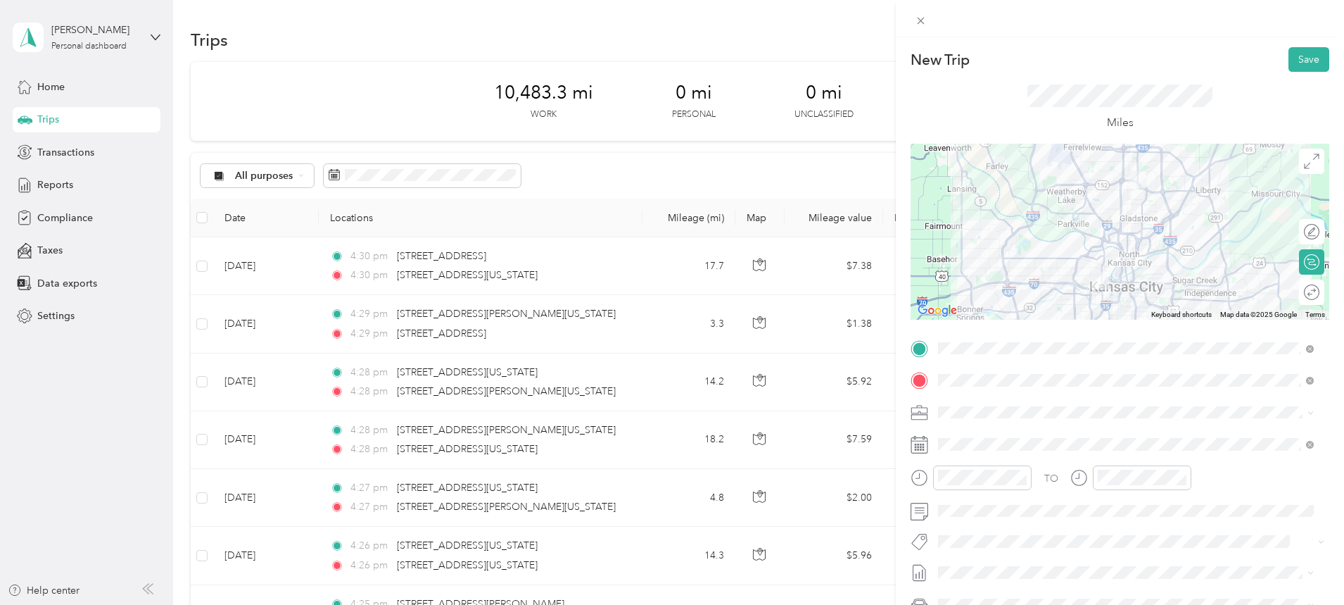
click at [1099, 232] on div at bounding box center [1120, 232] width 419 height 176
click at [1113, 252] on div at bounding box center [1120, 232] width 419 height 176
click at [1301, 59] on button "Save" at bounding box center [1309, 59] width 41 height 25
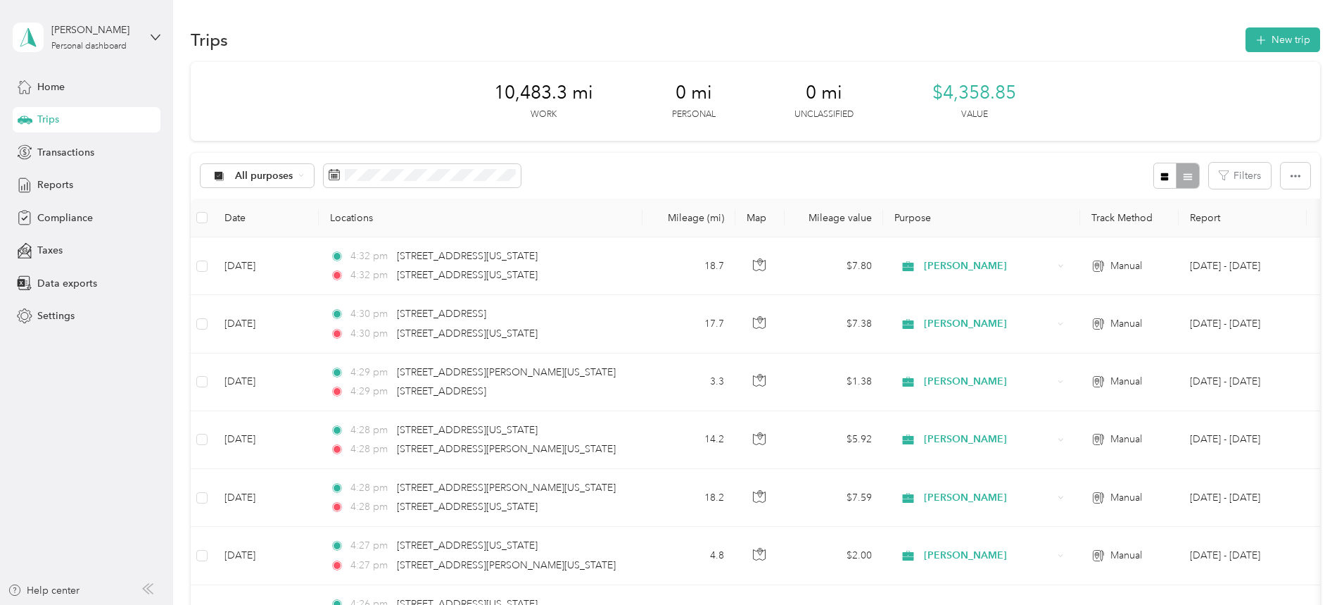
click at [1246, 37] on button "New trip" at bounding box center [1283, 39] width 75 height 25
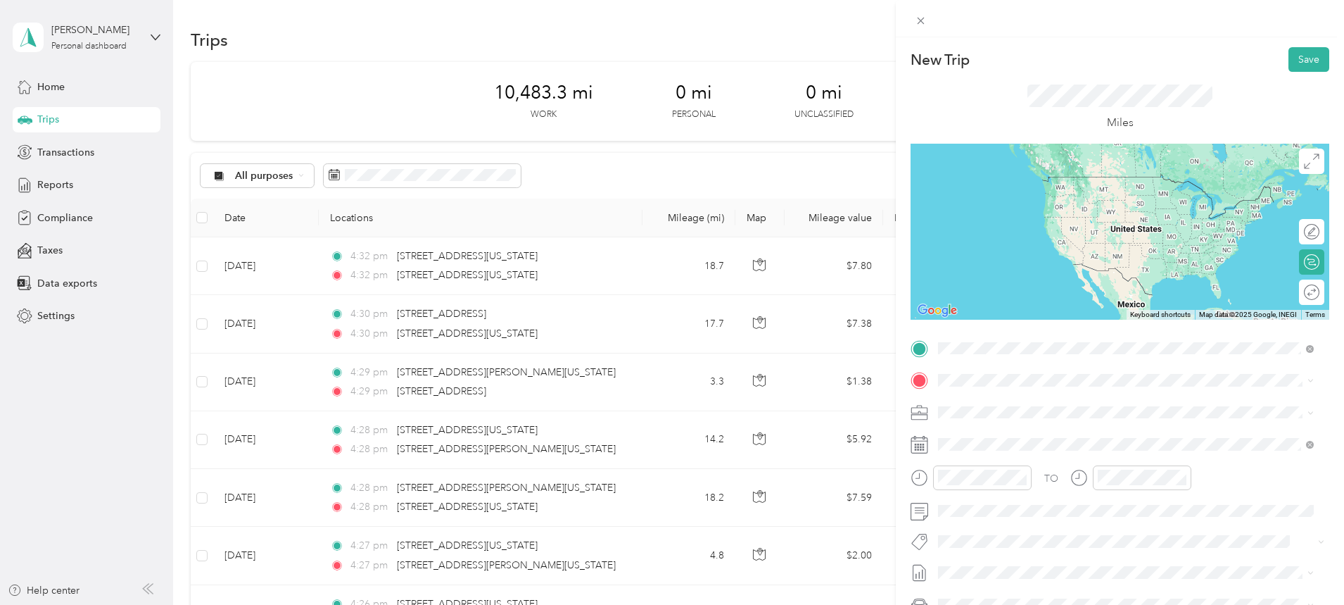
click at [1025, 404] on span "[STREET_ADDRESS][US_STATE][US_STATE]" at bounding box center [1061, 399] width 192 height 13
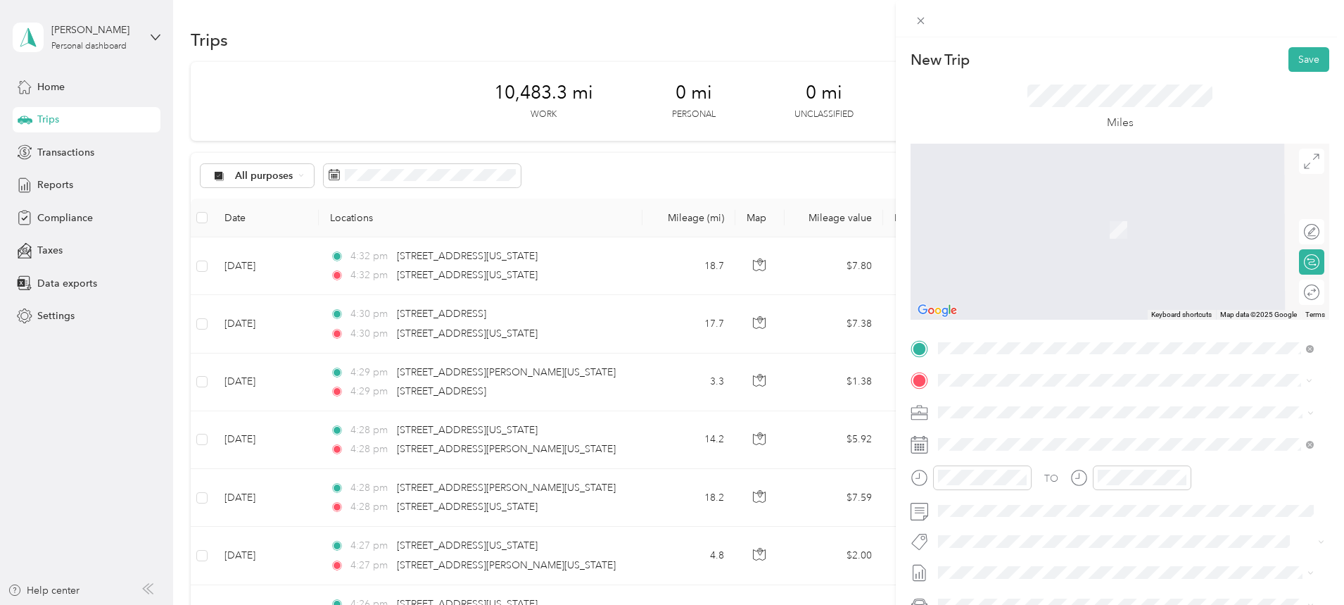
click at [1028, 436] on span "[STREET_ADDRESS][US_STATE][US_STATE]" at bounding box center [1061, 430] width 192 height 13
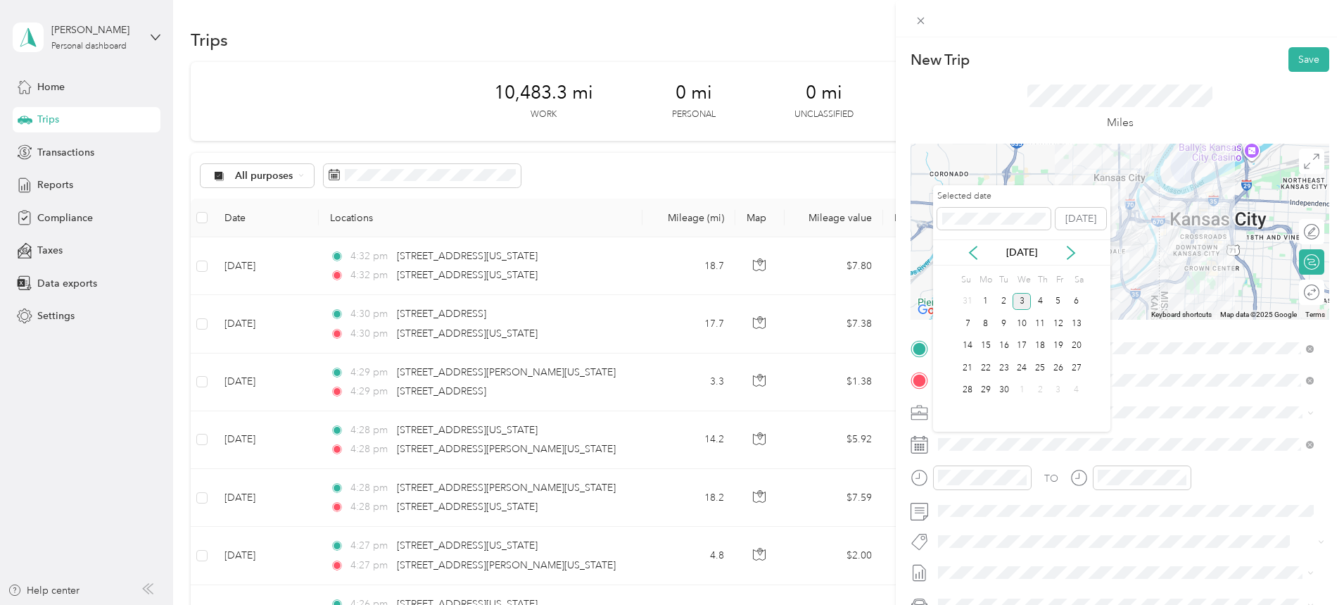
click at [976, 254] on icon at bounding box center [973, 253] width 14 height 14
click at [1018, 343] on div "13" at bounding box center [1022, 346] width 18 height 18
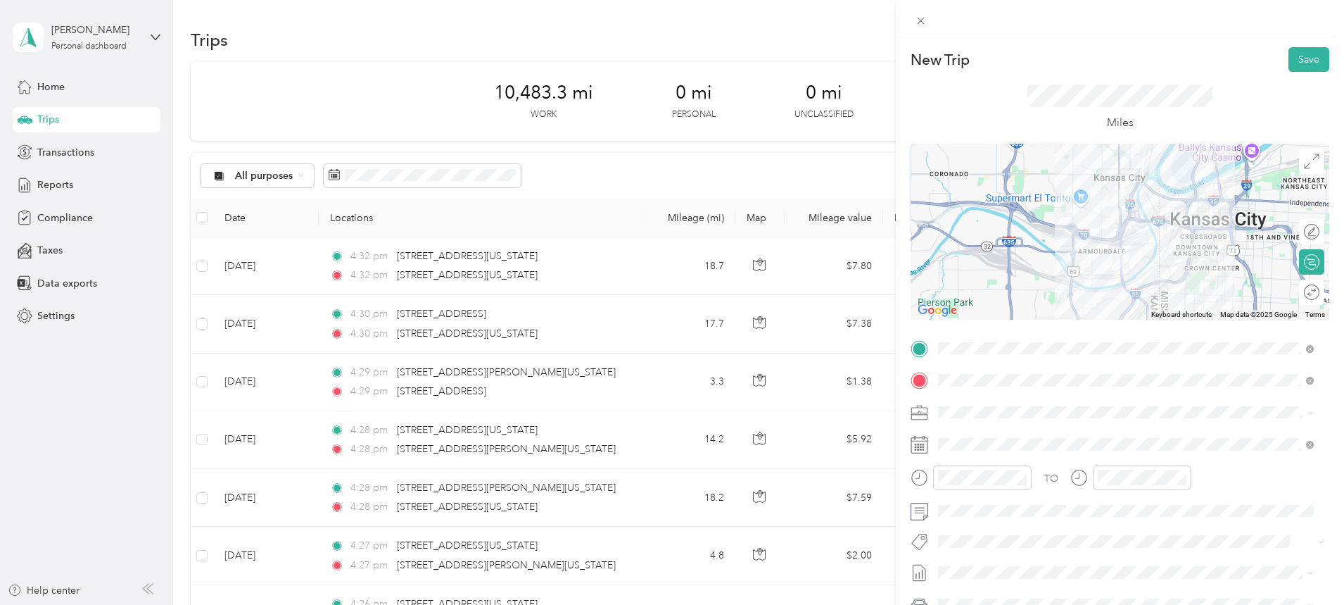
click at [1303, 52] on button "Save" at bounding box center [1309, 59] width 41 height 25
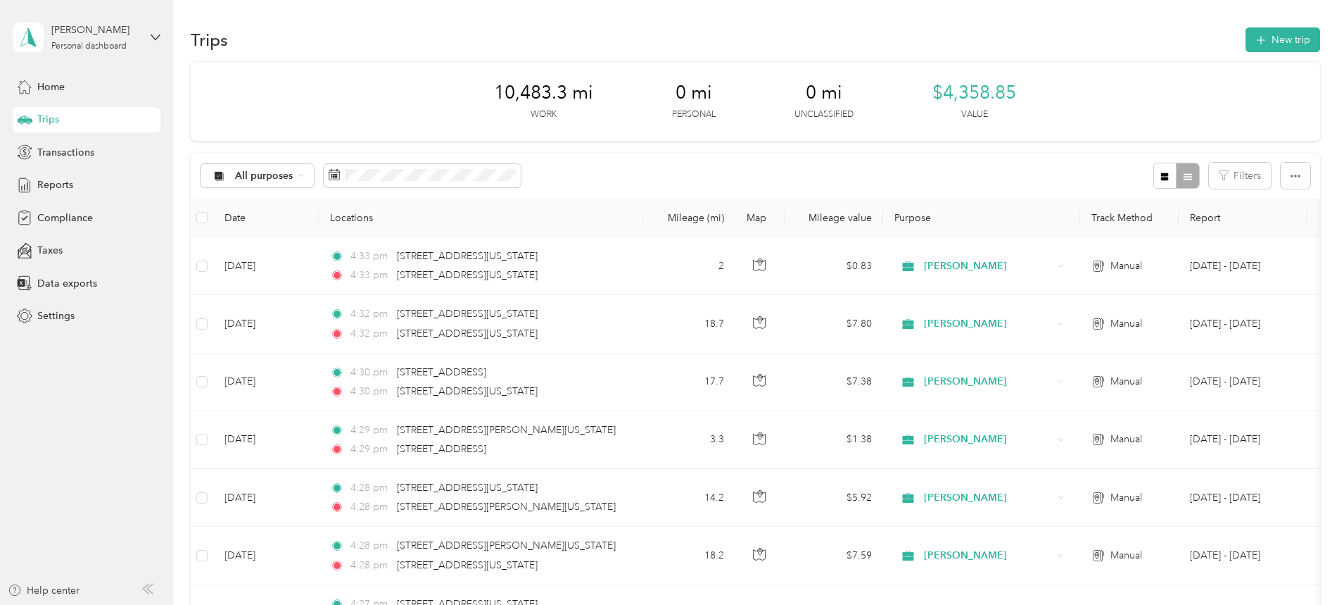
click at [1246, 30] on button "New trip" at bounding box center [1283, 39] width 75 height 25
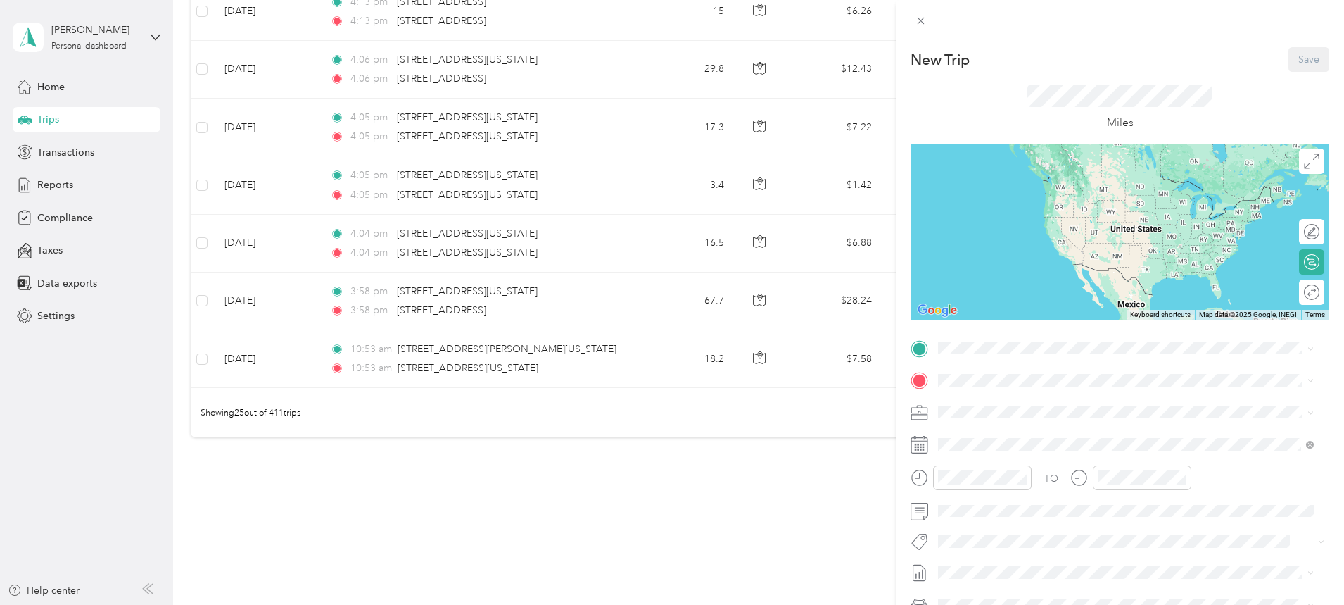
scroll to position [1334, 0]
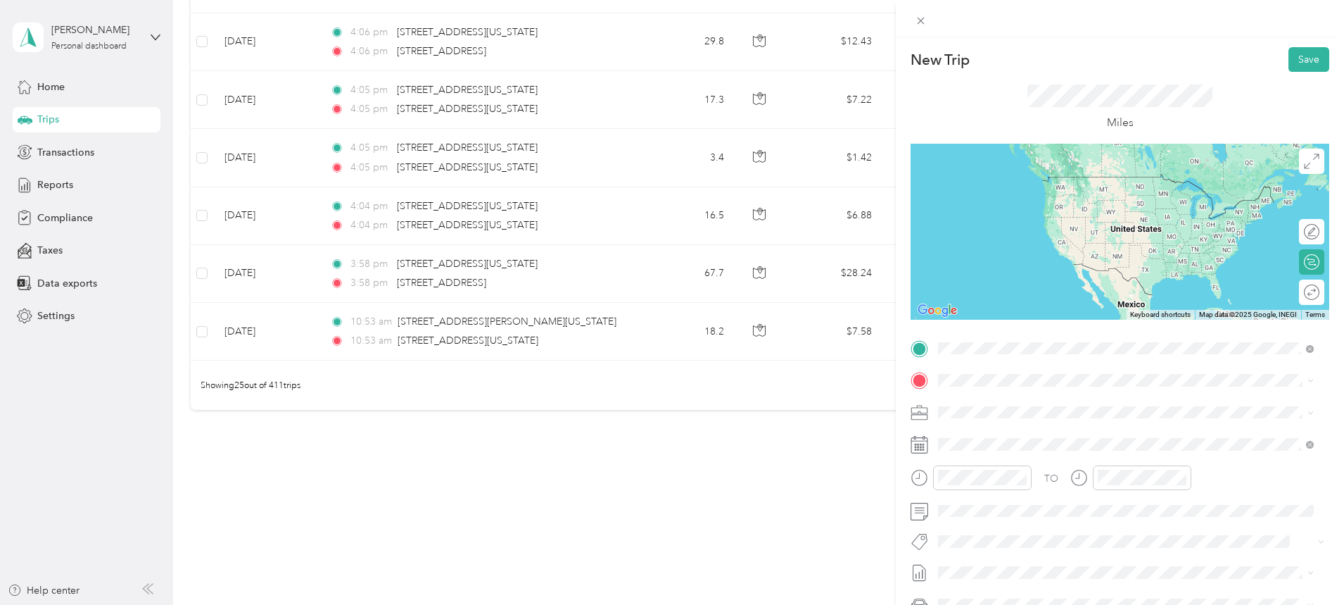
click at [1040, 405] on span "[STREET_ADDRESS][US_STATE][US_STATE]" at bounding box center [1061, 399] width 192 height 13
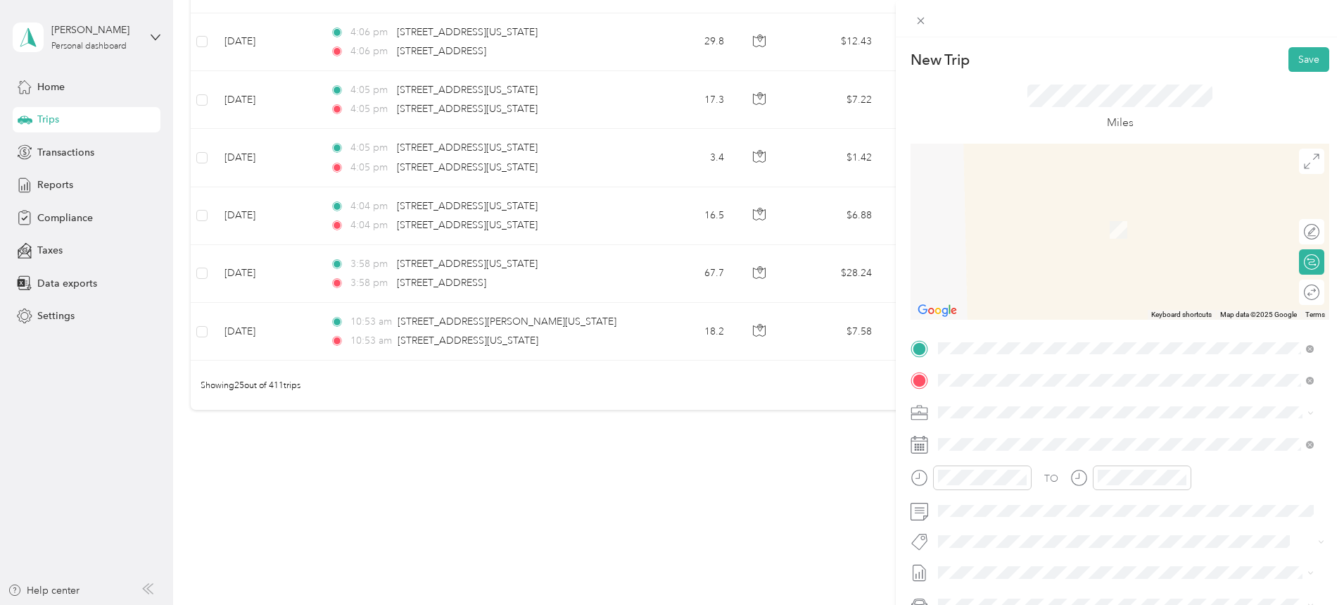
click at [995, 436] on span "[STREET_ADDRESS][US_STATE][US_STATE]" at bounding box center [1061, 430] width 192 height 13
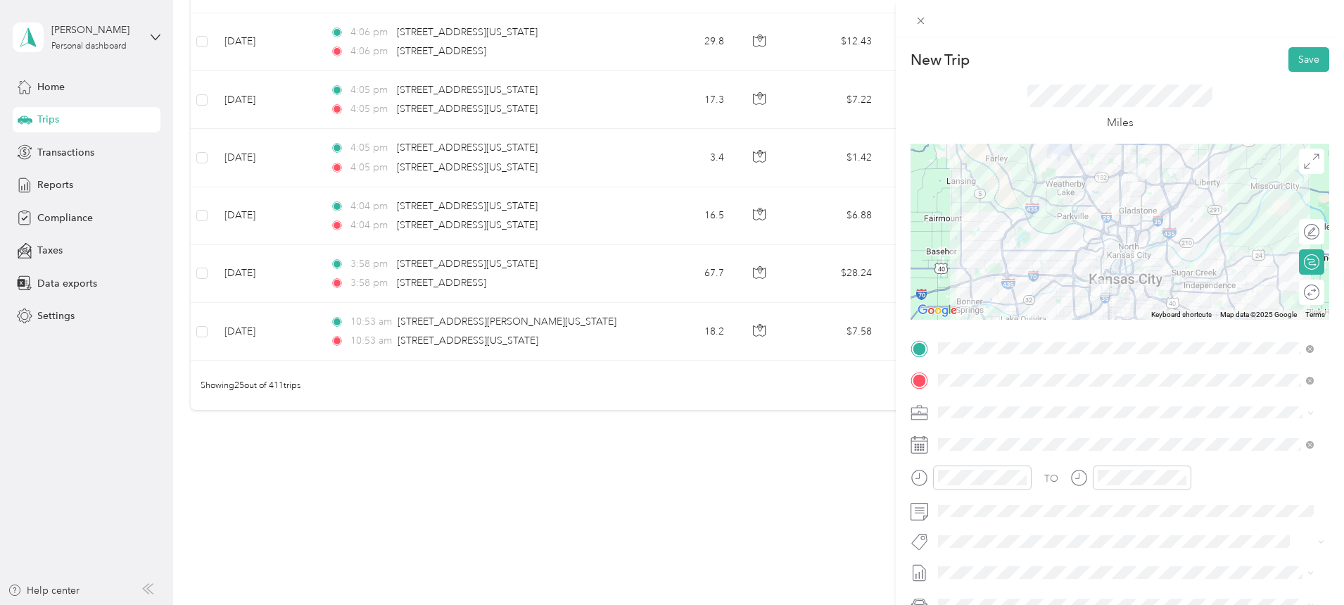
click at [1082, 244] on div at bounding box center [1120, 232] width 419 height 176
click at [1009, 436] on span at bounding box center [1131, 444] width 396 height 23
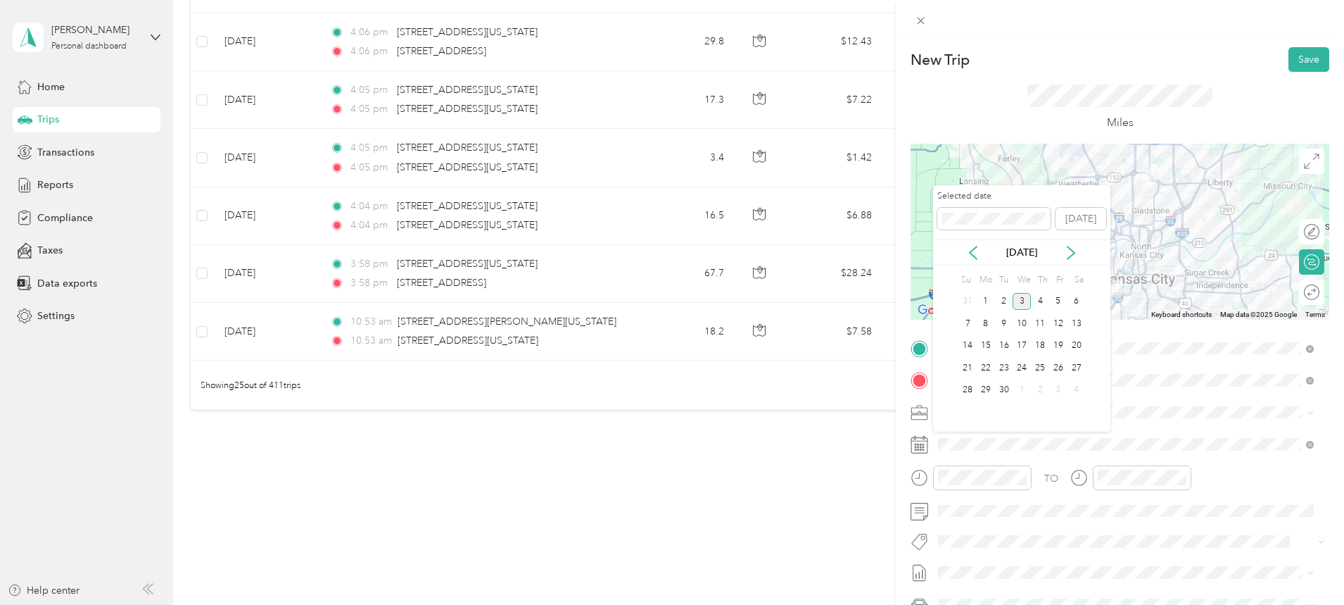
click at [973, 251] on icon at bounding box center [973, 253] width 14 height 14
click at [1023, 347] on div "13" at bounding box center [1022, 346] width 18 height 18
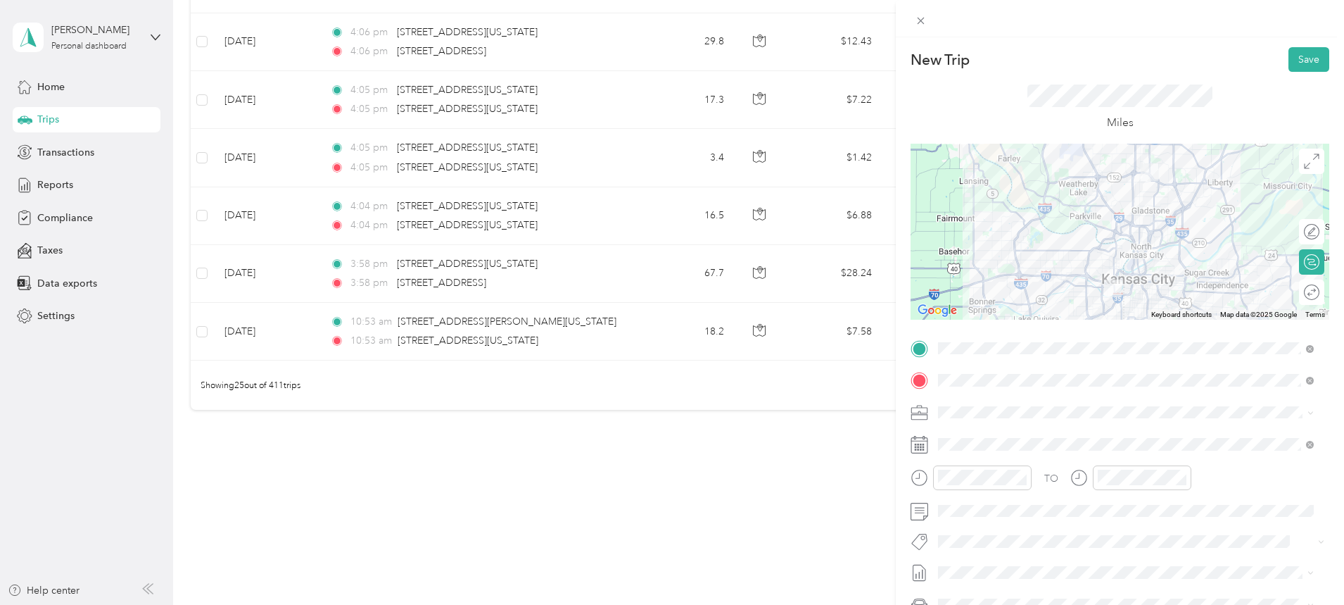
click at [1295, 60] on button "Save" at bounding box center [1309, 59] width 41 height 25
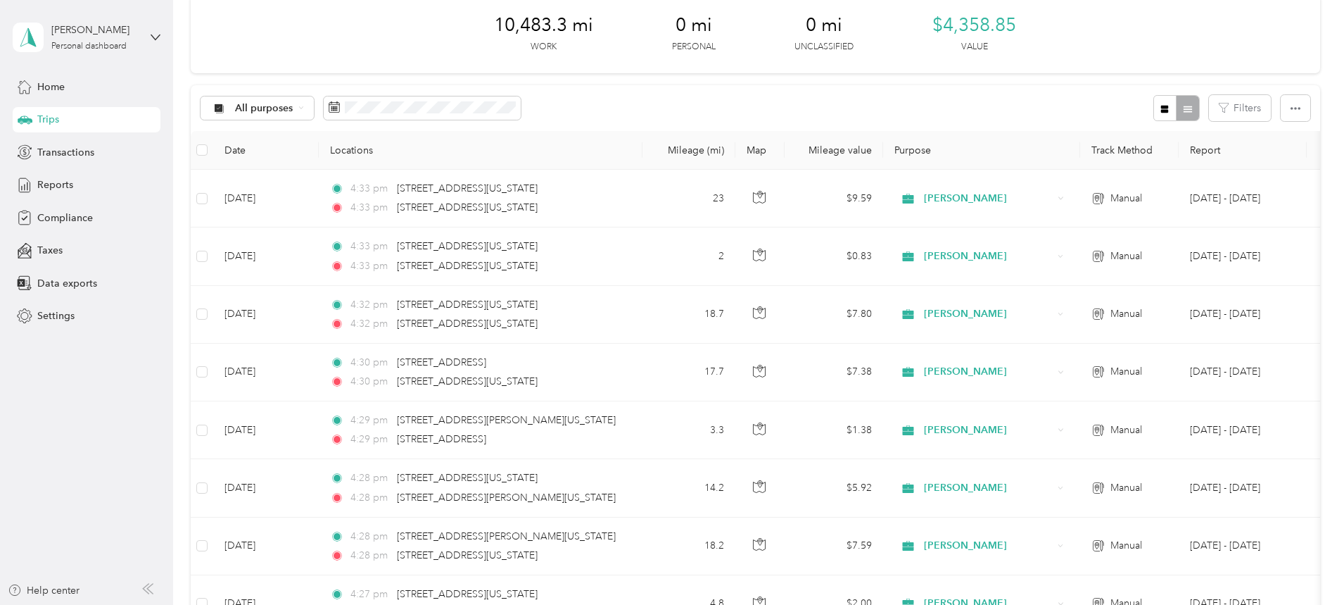
scroll to position [0, 0]
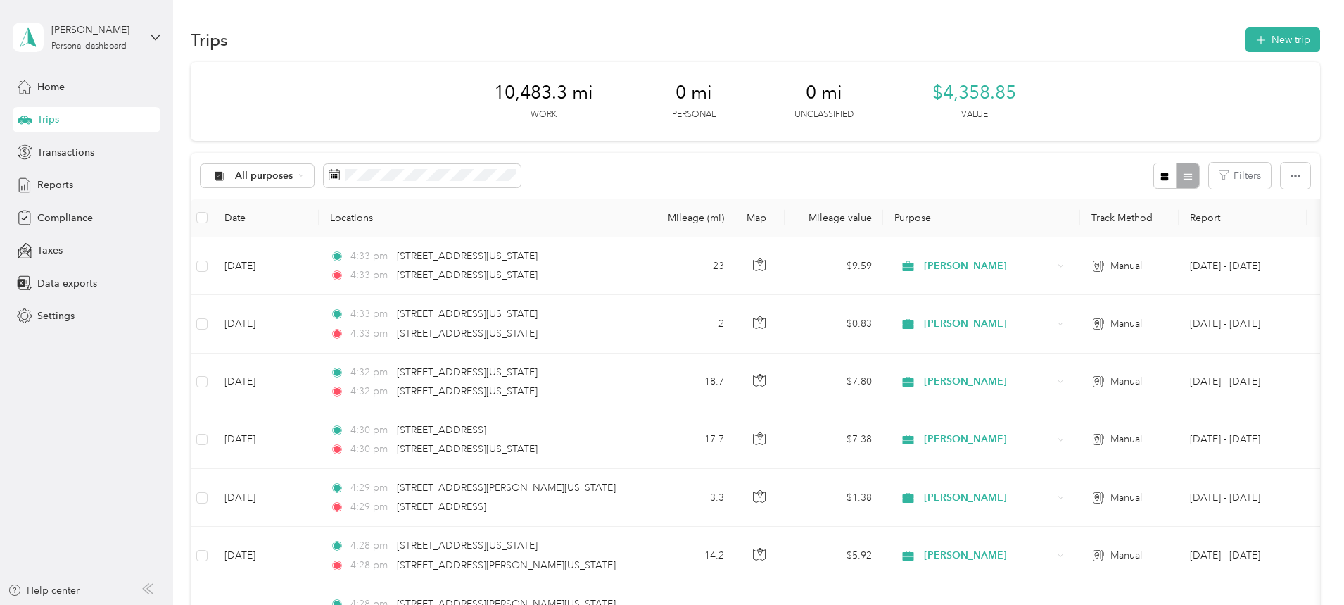
click at [1246, 34] on button "New trip" at bounding box center [1283, 39] width 75 height 25
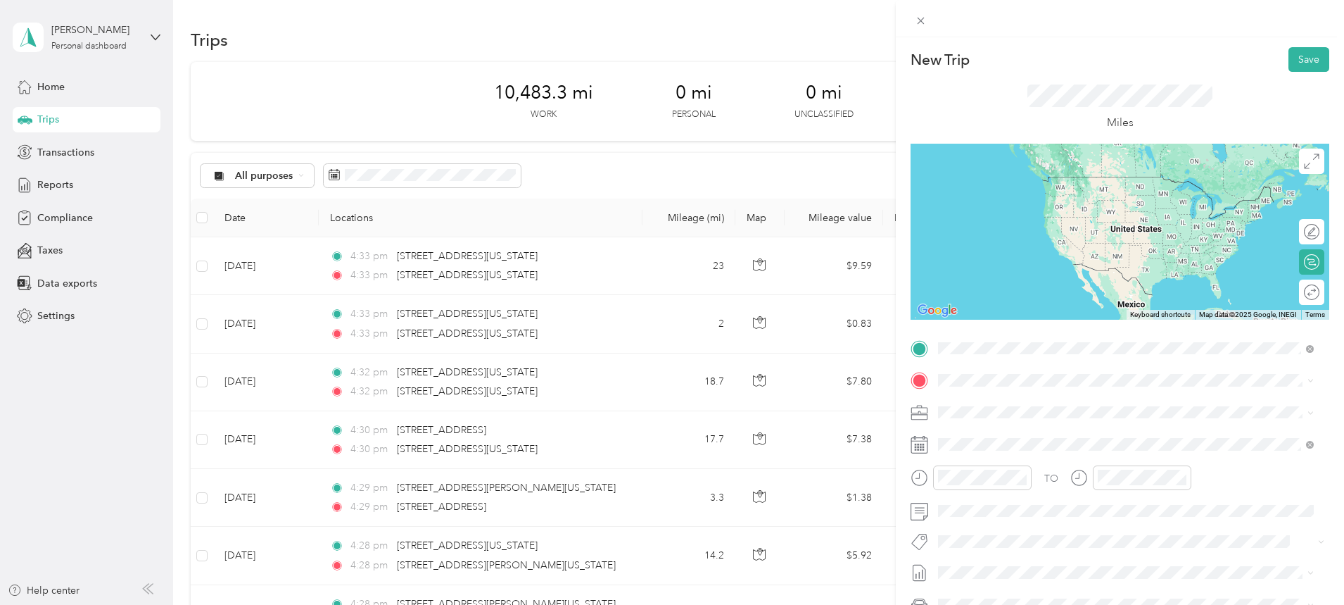
click at [1035, 405] on span "[STREET_ADDRESS][US_STATE][US_STATE]" at bounding box center [1061, 399] width 192 height 13
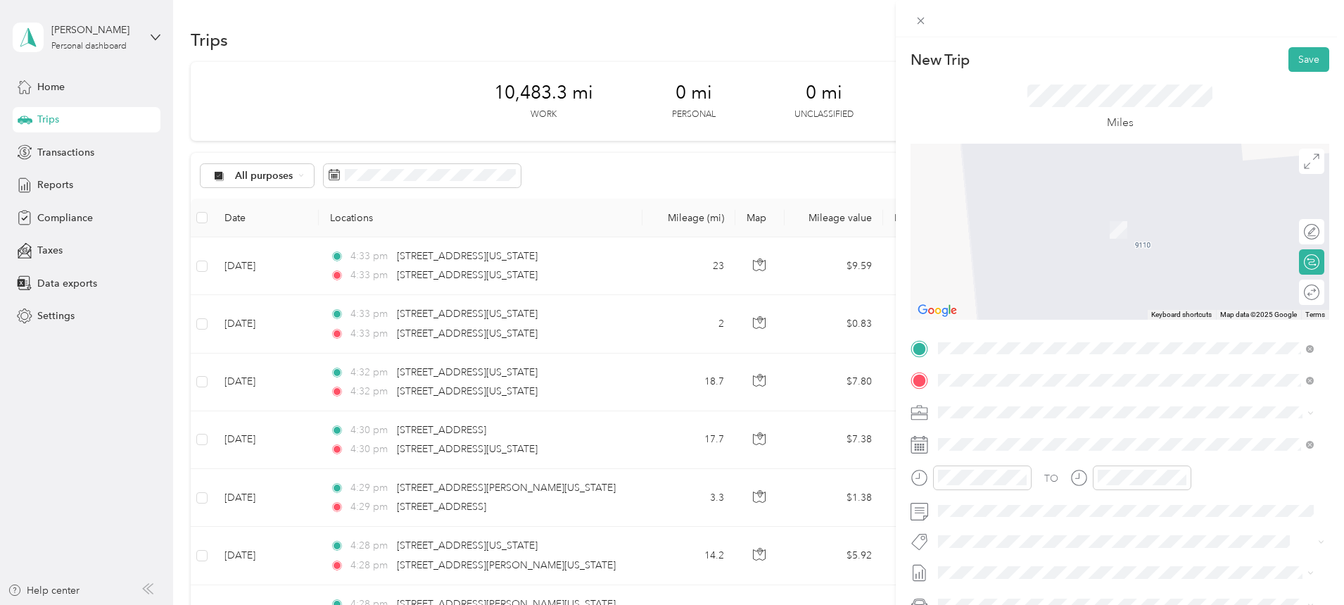
click at [1040, 437] on span "[GEOGRAPHIC_DATA][PERSON_NAME][US_STATE], [GEOGRAPHIC_DATA]" at bounding box center [1134, 430] width 338 height 13
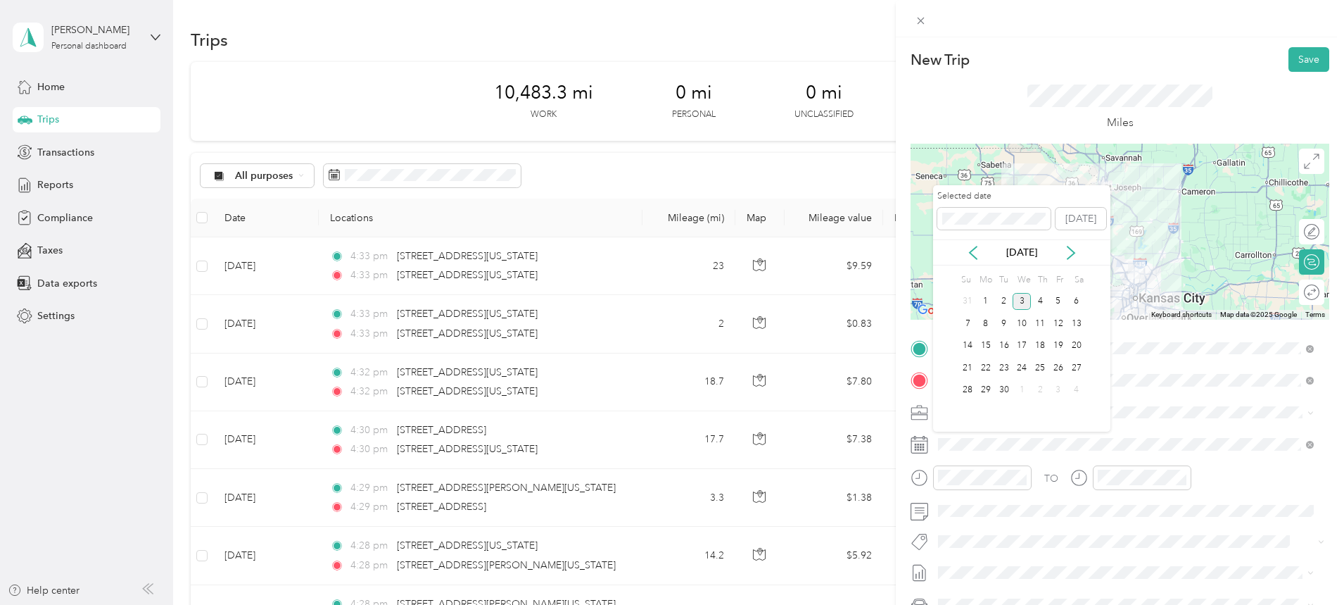
click at [974, 254] on icon at bounding box center [973, 253] width 14 height 14
click at [1044, 344] on div "14" at bounding box center [1040, 346] width 18 height 18
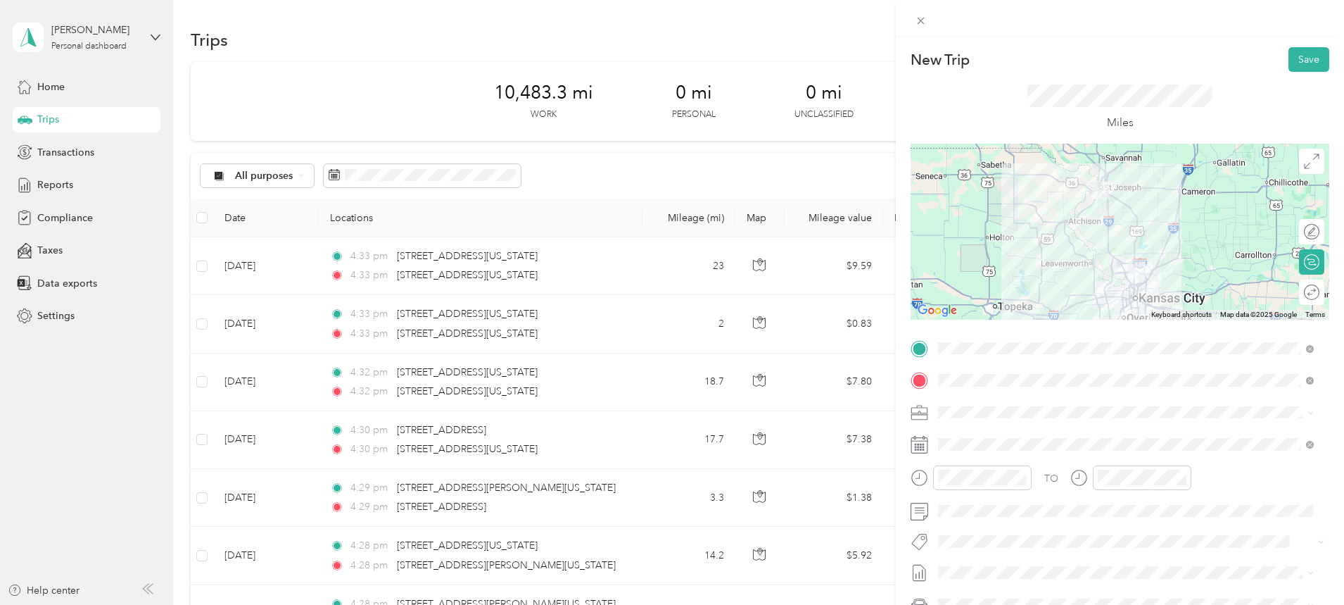
click at [1300, 59] on button "Save" at bounding box center [1309, 59] width 41 height 25
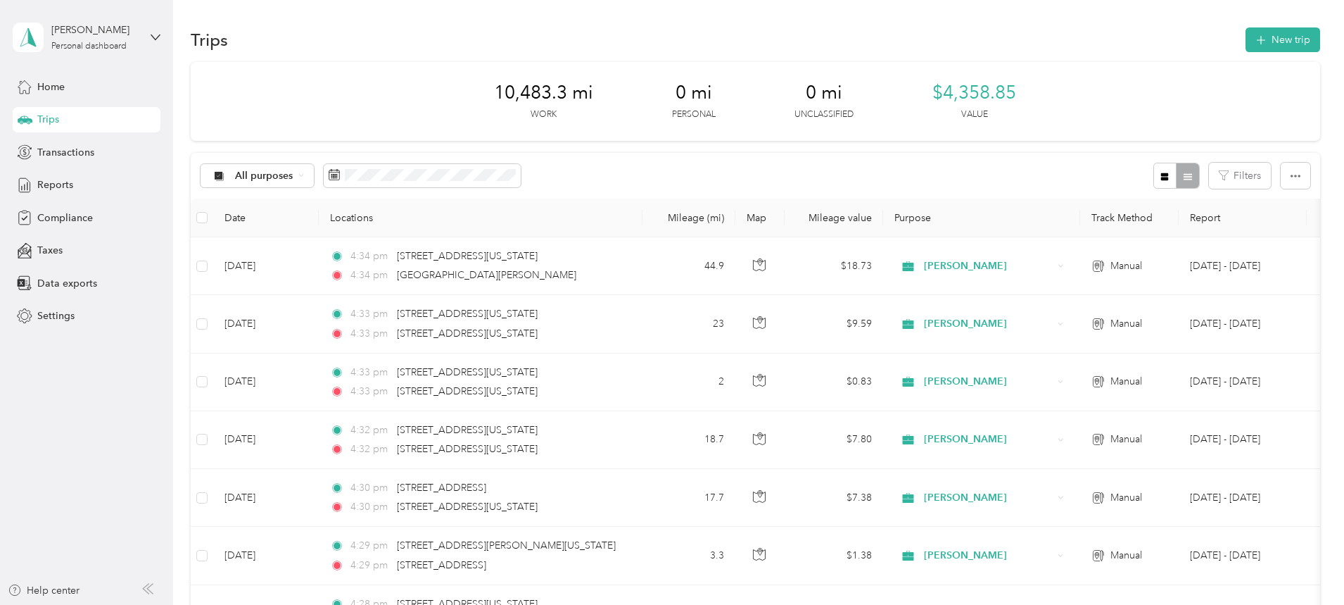
click at [1246, 33] on button "New trip" at bounding box center [1283, 39] width 75 height 25
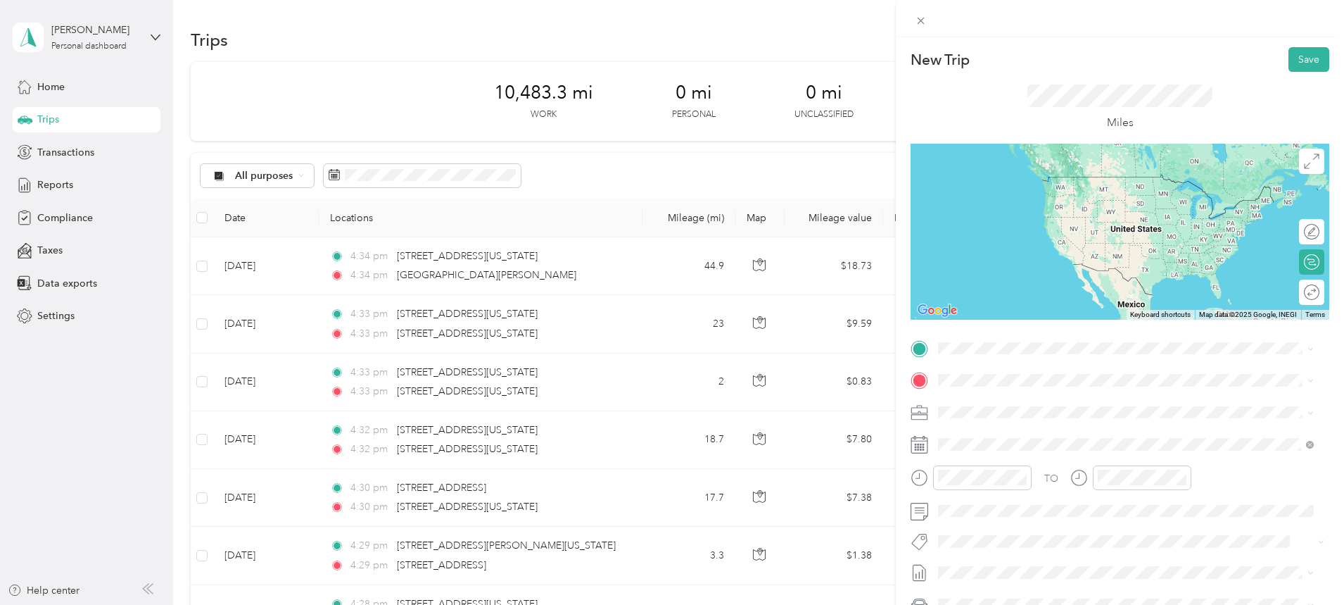
click at [1022, 401] on span "[GEOGRAPHIC_DATA][PERSON_NAME][US_STATE], [GEOGRAPHIC_DATA]" at bounding box center [1134, 395] width 338 height 13
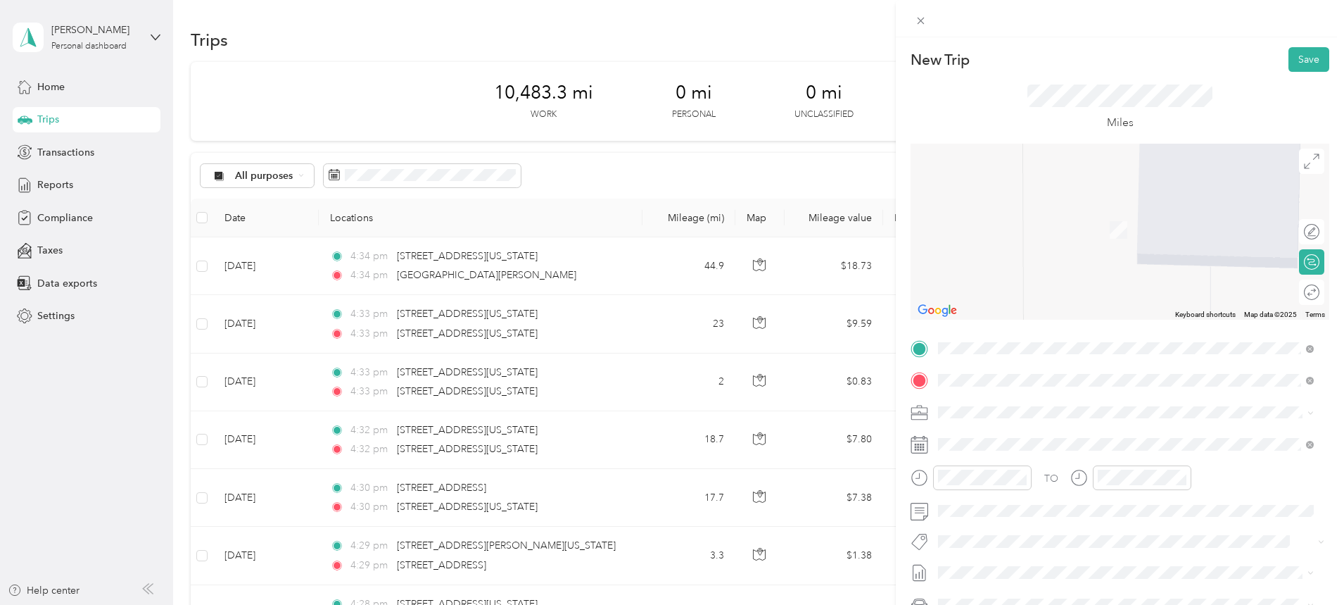
click at [1020, 429] on span "[STREET_ADDRESS][PERSON_NAME][US_STATE]" at bounding box center [1074, 430] width 219 height 13
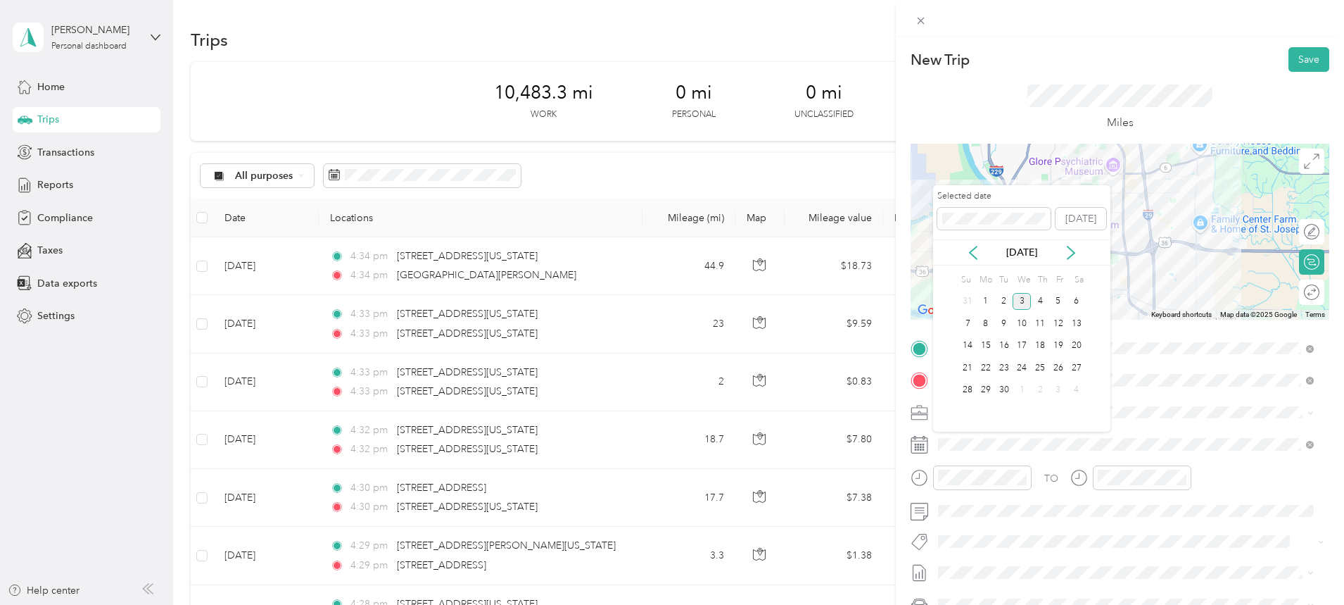
click at [968, 248] on icon at bounding box center [973, 253] width 14 height 14
click at [1044, 342] on div "14" at bounding box center [1040, 346] width 18 height 18
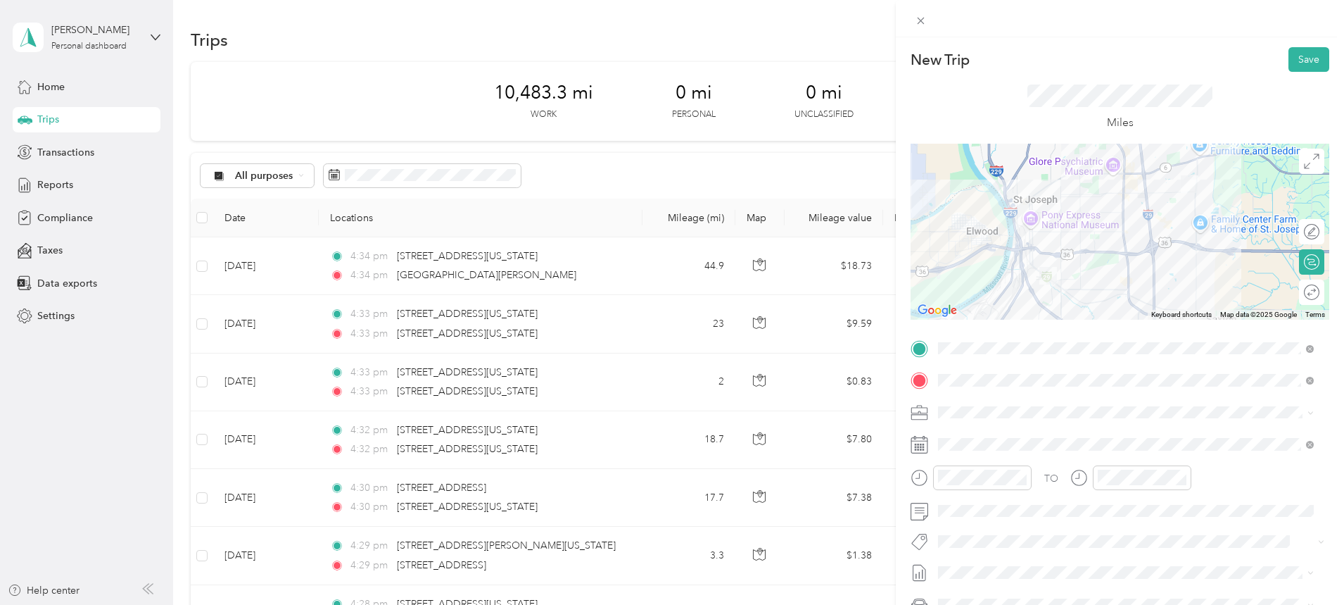
click at [1296, 58] on button "Save" at bounding box center [1309, 59] width 41 height 25
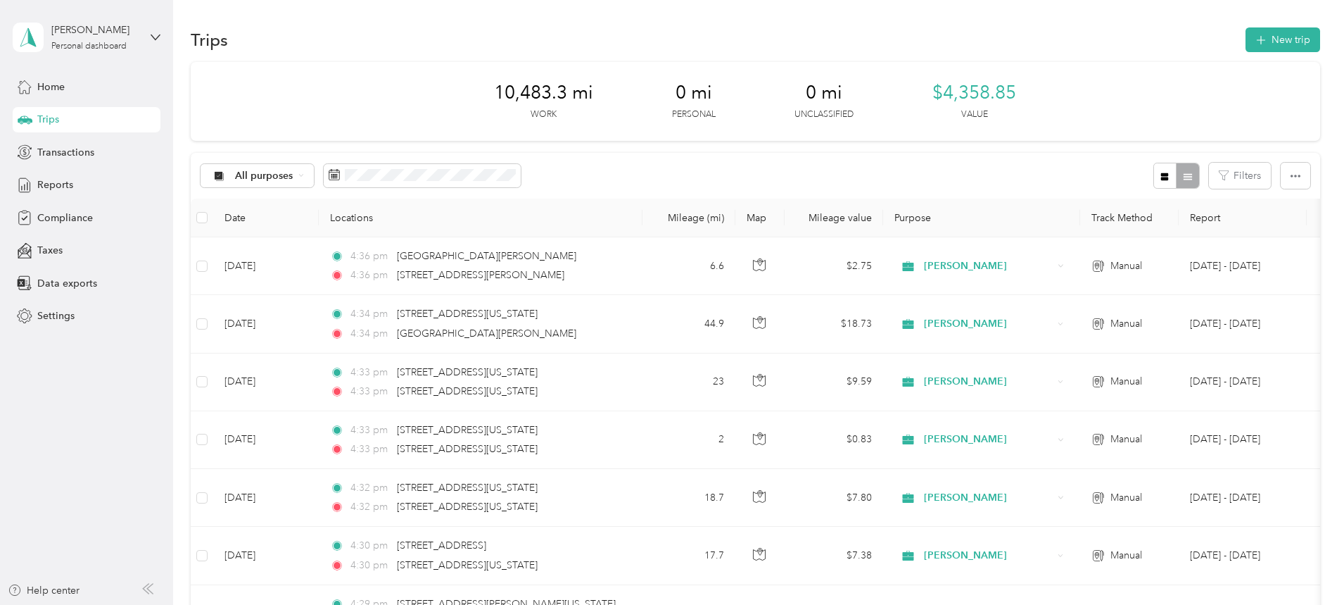
click at [1246, 35] on button "New trip" at bounding box center [1283, 39] width 75 height 25
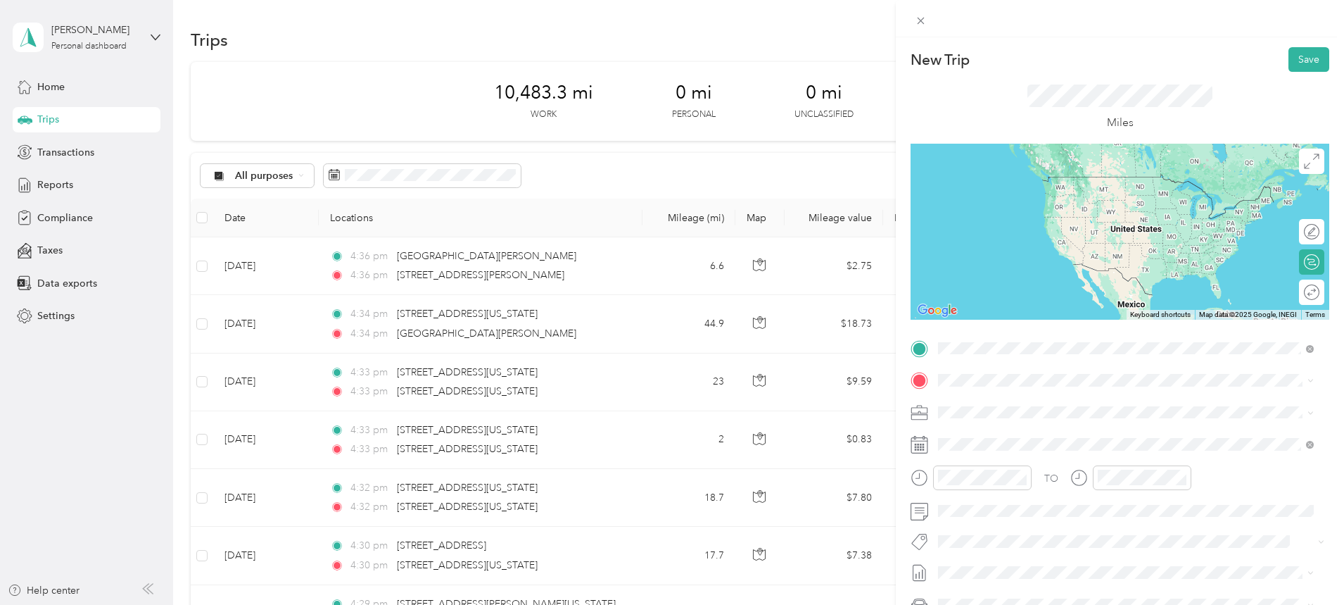
click at [1044, 403] on span "[STREET_ADDRESS][PERSON_NAME][US_STATE]" at bounding box center [1074, 399] width 219 height 13
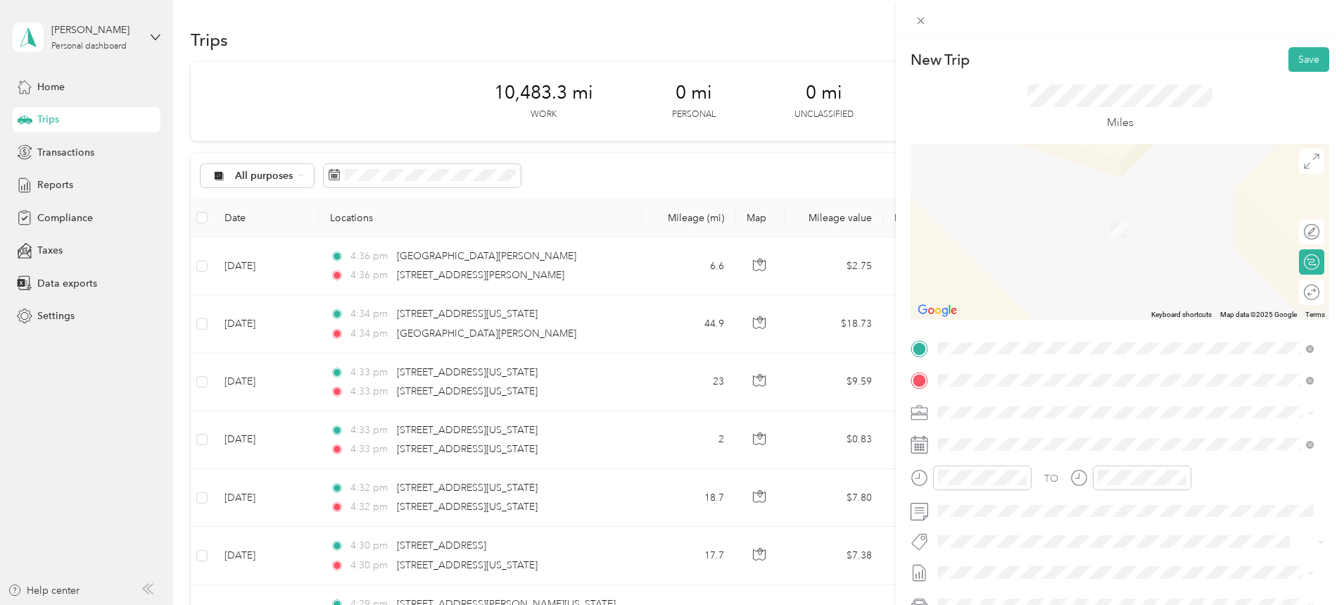
click at [1023, 435] on span "[STREET_ADDRESS][PERSON_NAME][US_STATE]" at bounding box center [1074, 430] width 219 height 13
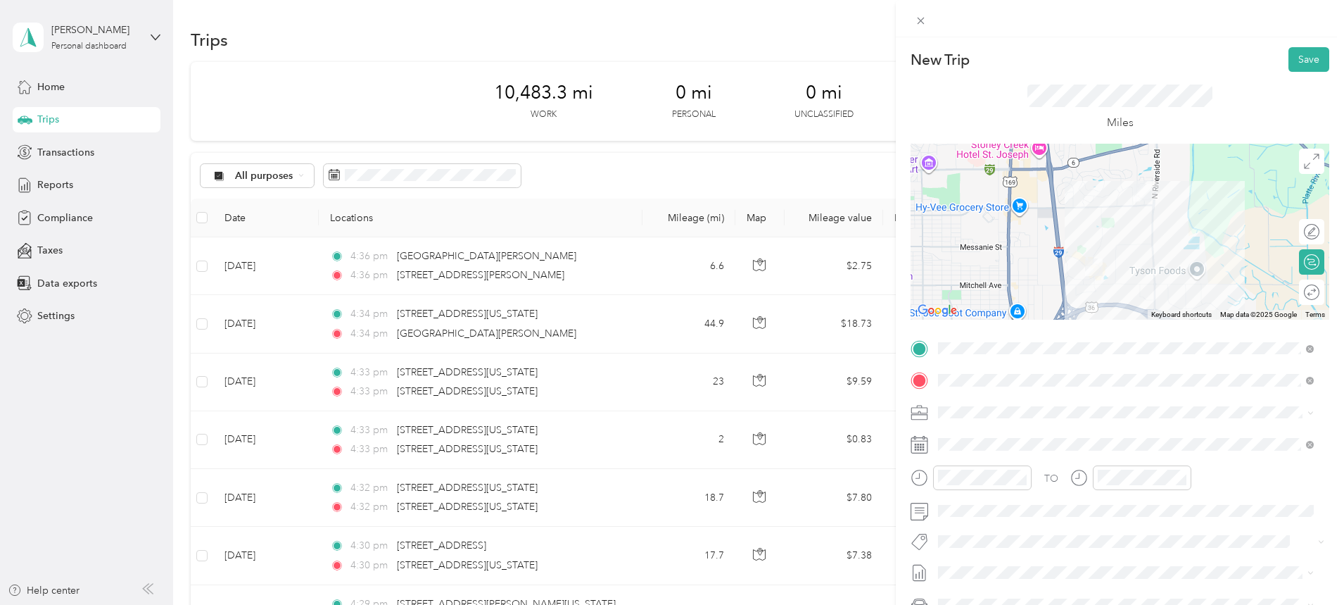
click at [985, 446] on span at bounding box center [1131, 444] width 396 height 23
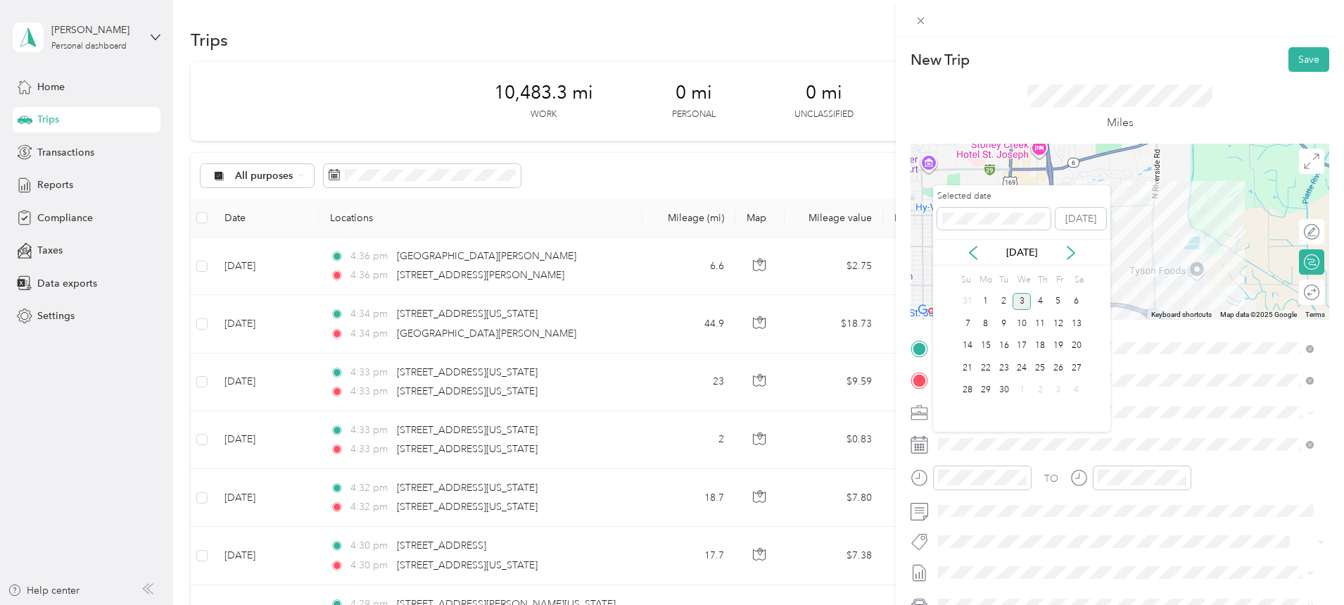
click at [974, 254] on icon at bounding box center [973, 253] width 14 height 14
click at [1040, 343] on div "14" at bounding box center [1040, 346] width 18 height 18
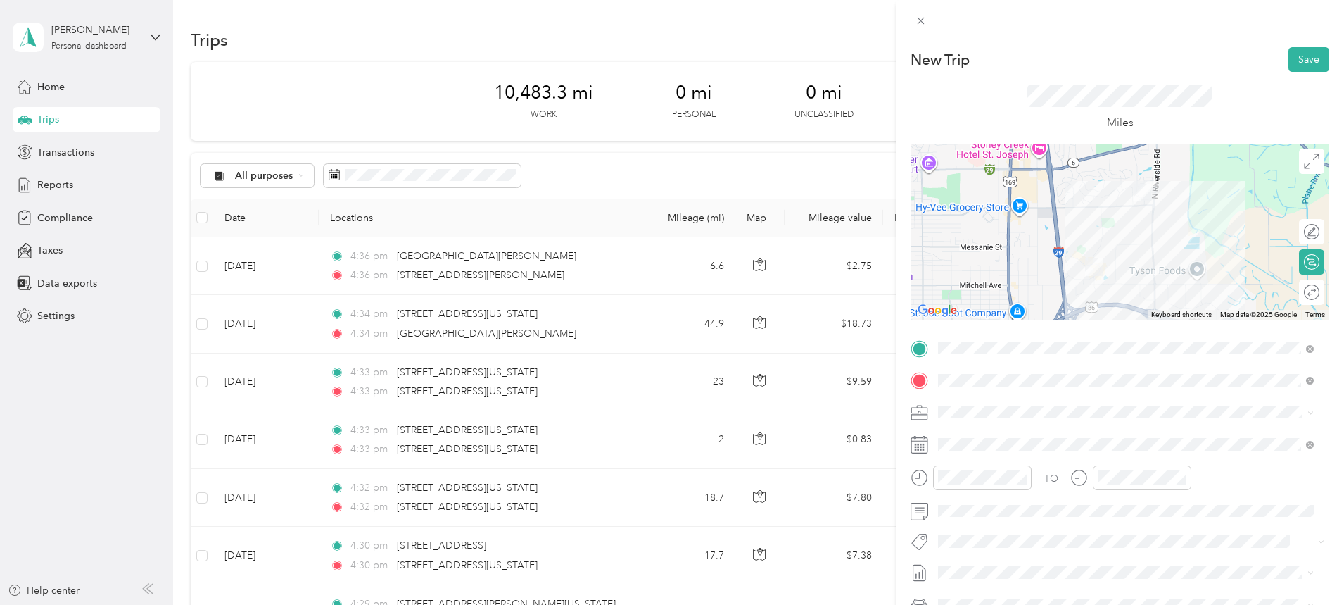
click at [1296, 51] on button "Save" at bounding box center [1309, 59] width 41 height 25
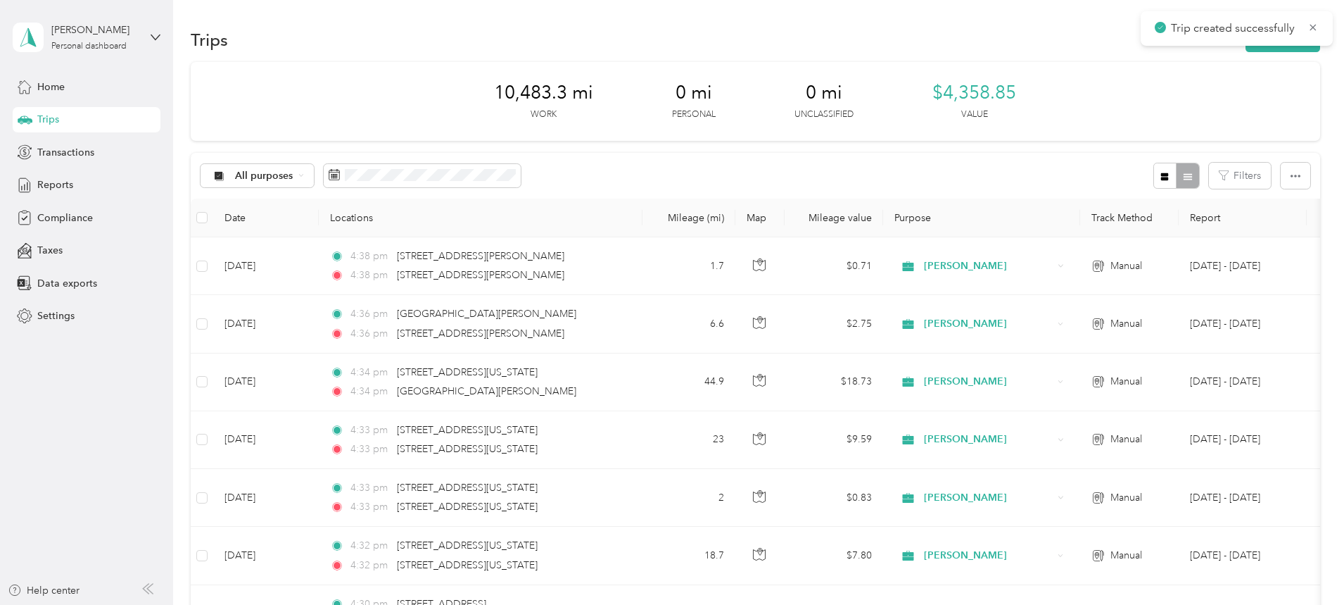
click at [1246, 47] on button "New trip" at bounding box center [1283, 39] width 75 height 25
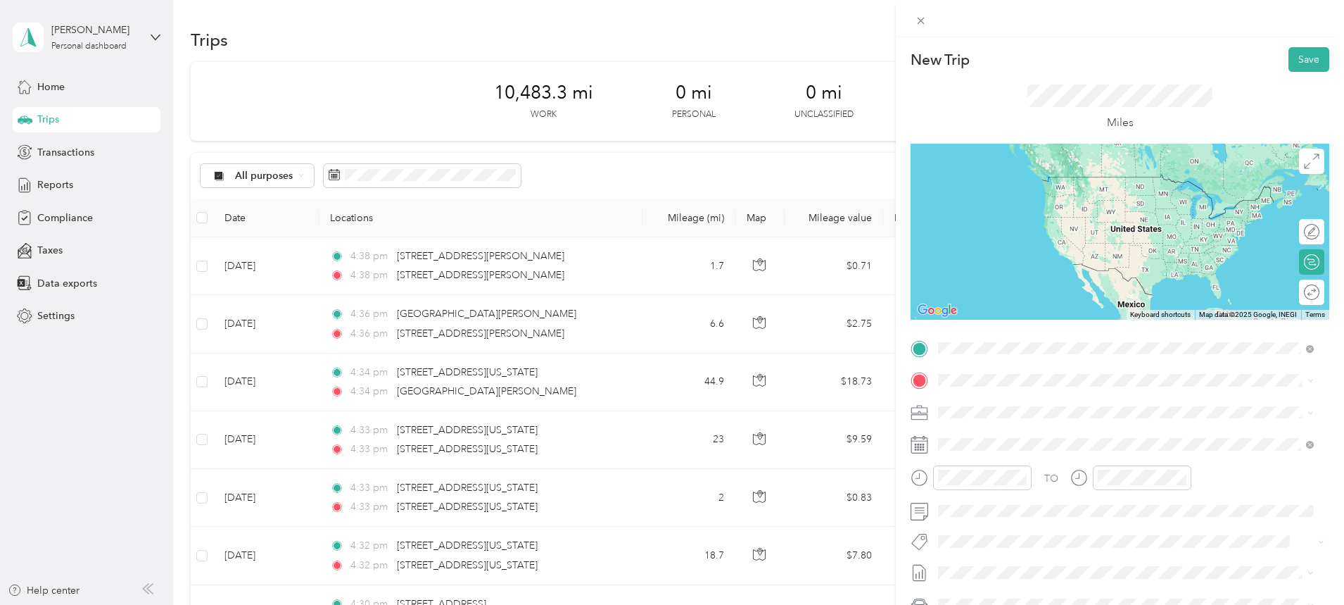
click at [1008, 405] on span "[STREET_ADDRESS][PERSON_NAME][US_STATE]" at bounding box center [1074, 399] width 219 height 13
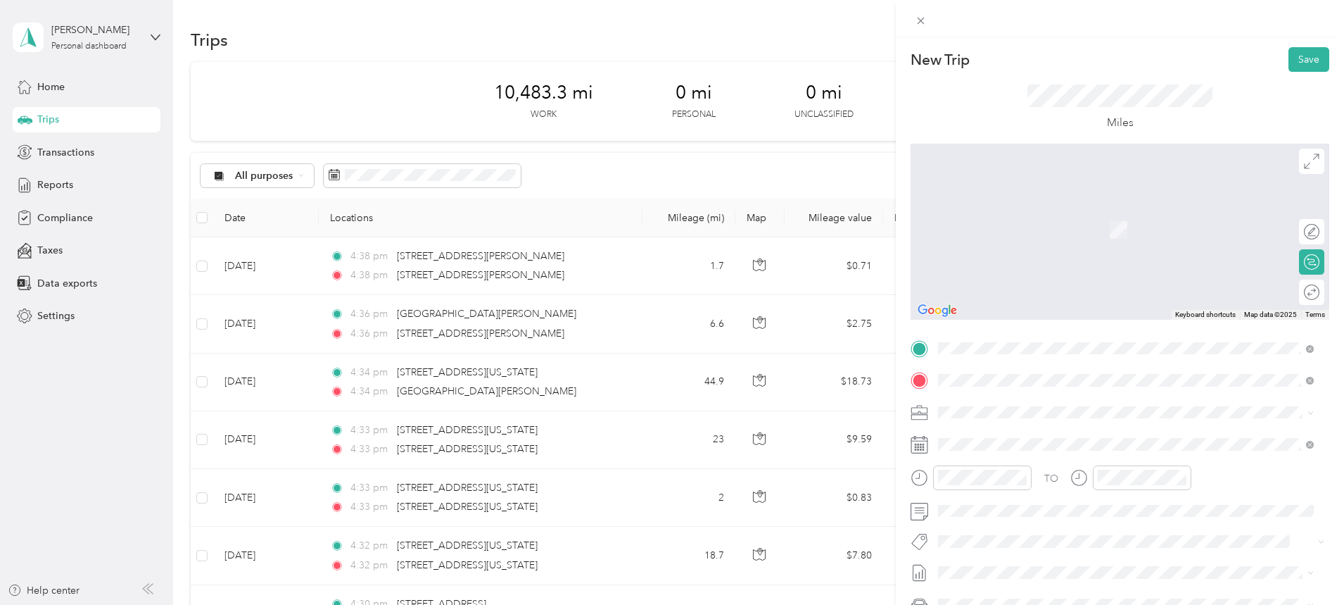
click at [1028, 429] on span "[STREET_ADDRESS][US_STATE][US_STATE]" at bounding box center [1061, 430] width 192 height 13
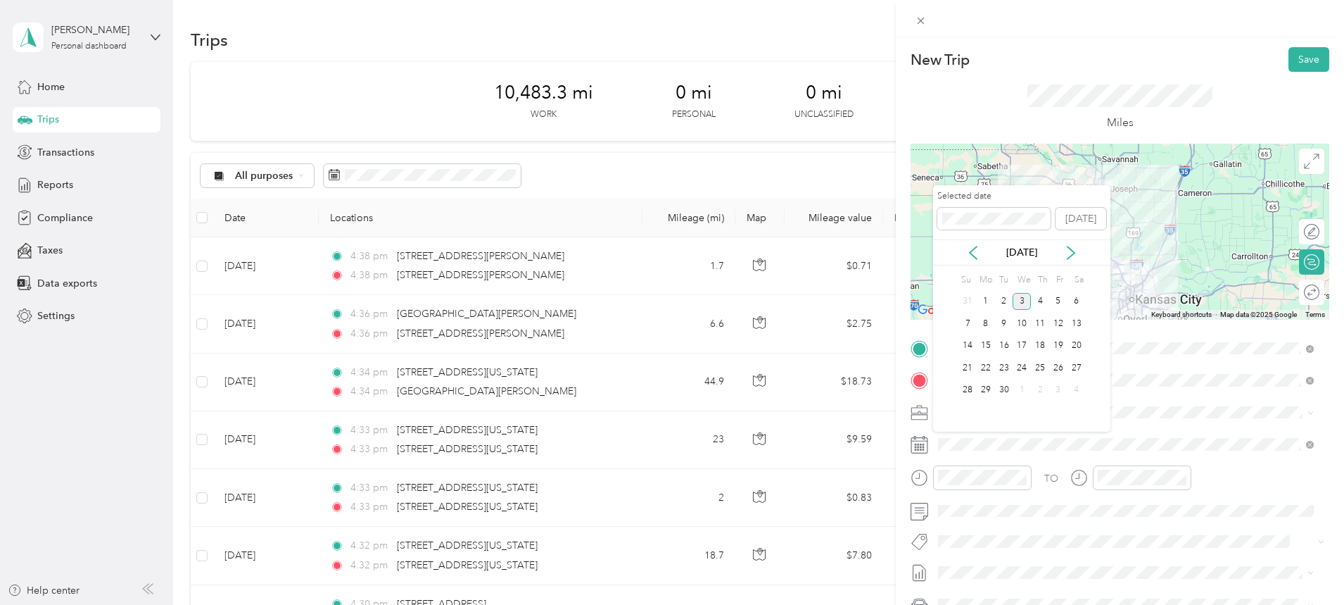
click at [970, 250] on icon at bounding box center [973, 253] width 14 height 14
click at [1037, 340] on div "14" at bounding box center [1040, 346] width 18 height 18
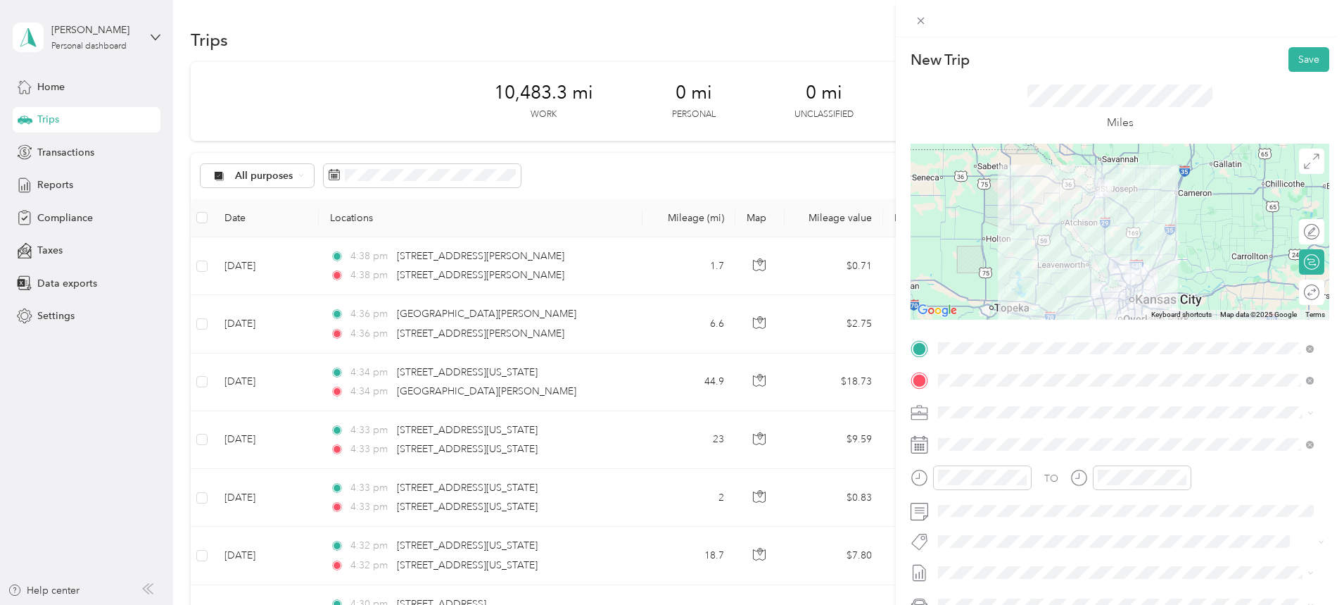
click at [1296, 58] on button "Save" at bounding box center [1309, 59] width 41 height 25
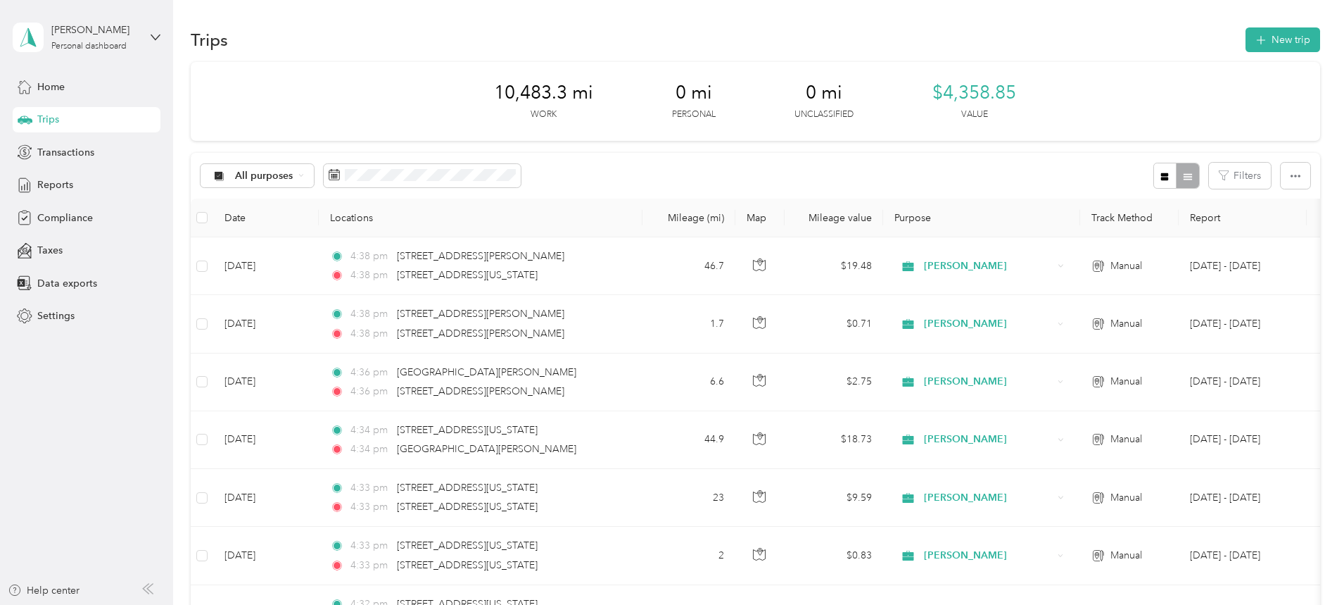
click at [1246, 41] on button "New trip" at bounding box center [1283, 39] width 75 height 25
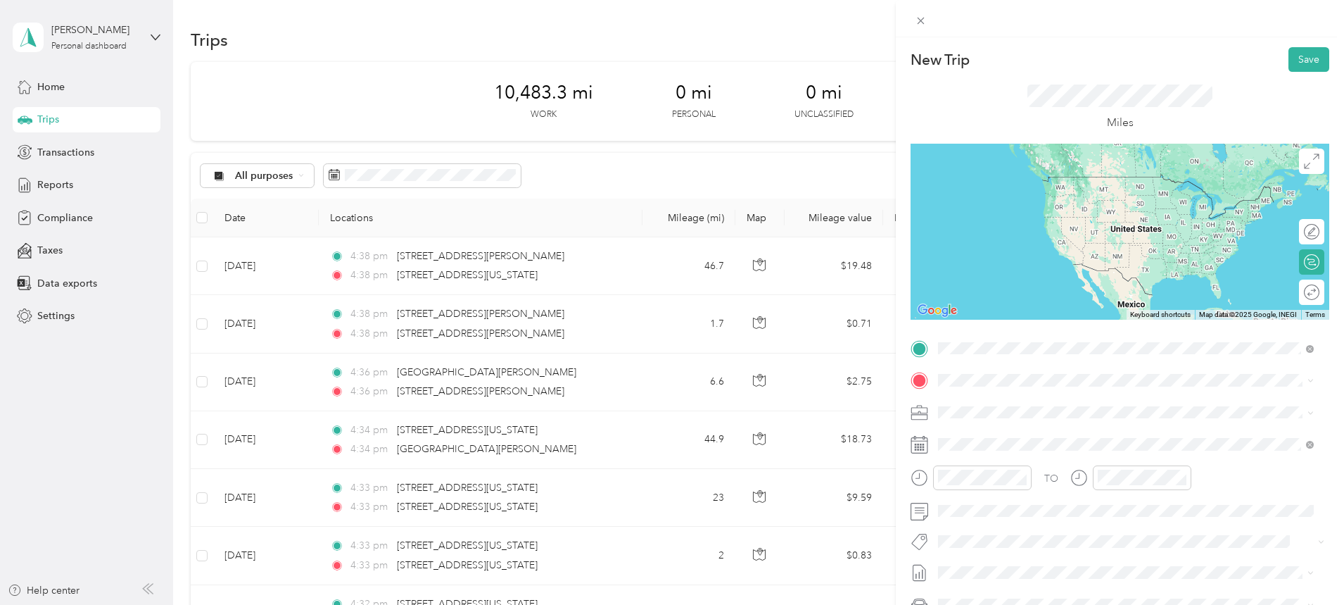
click at [1009, 405] on span "[STREET_ADDRESS][US_STATE][US_STATE]" at bounding box center [1061, 399] width 192 height 13
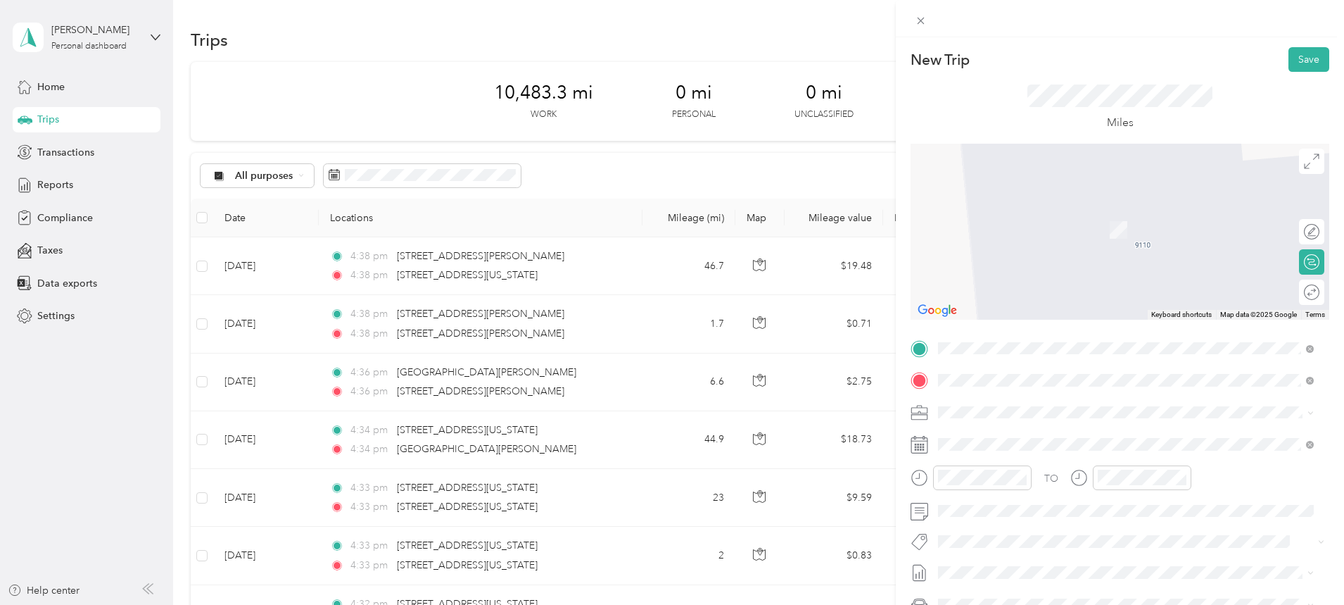
click at [1016, 434] on span "[STREET_ADDRESS][US_STATE]" at bounding box center [1035, 430] width 141 height 13
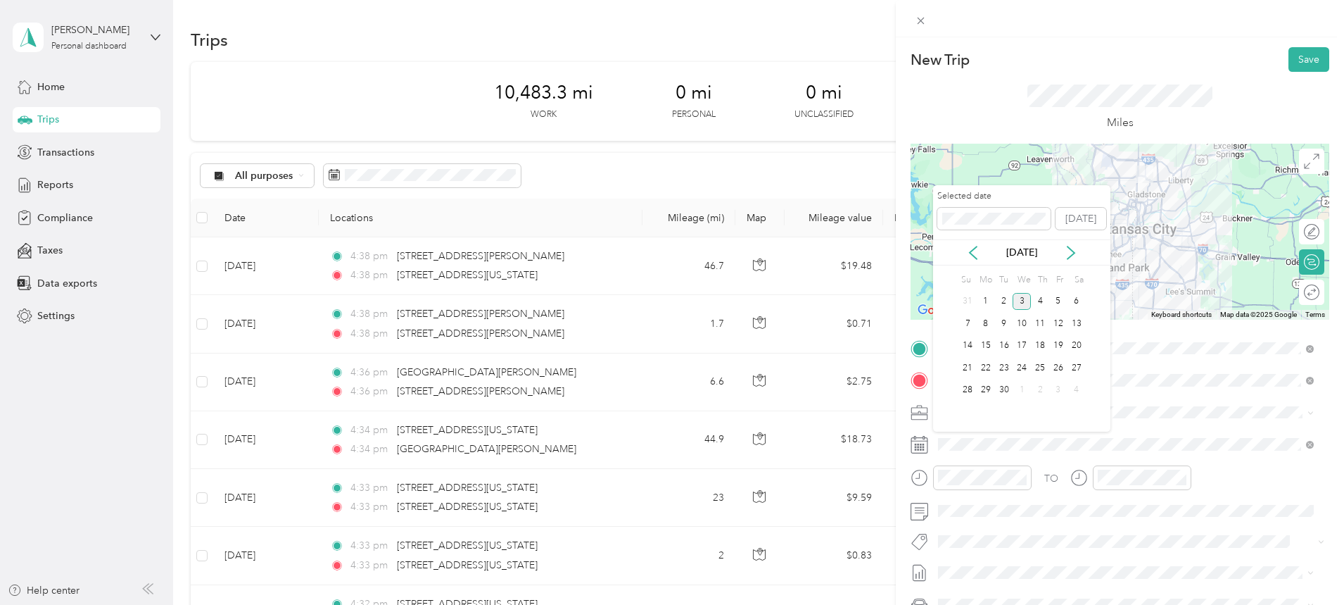
click at [973, 248] on icon at bounding box center [973, 253] width 14 height 14
click at [1058, 339] on div "15" at bounding box center [1058, 346] width 18 height 18
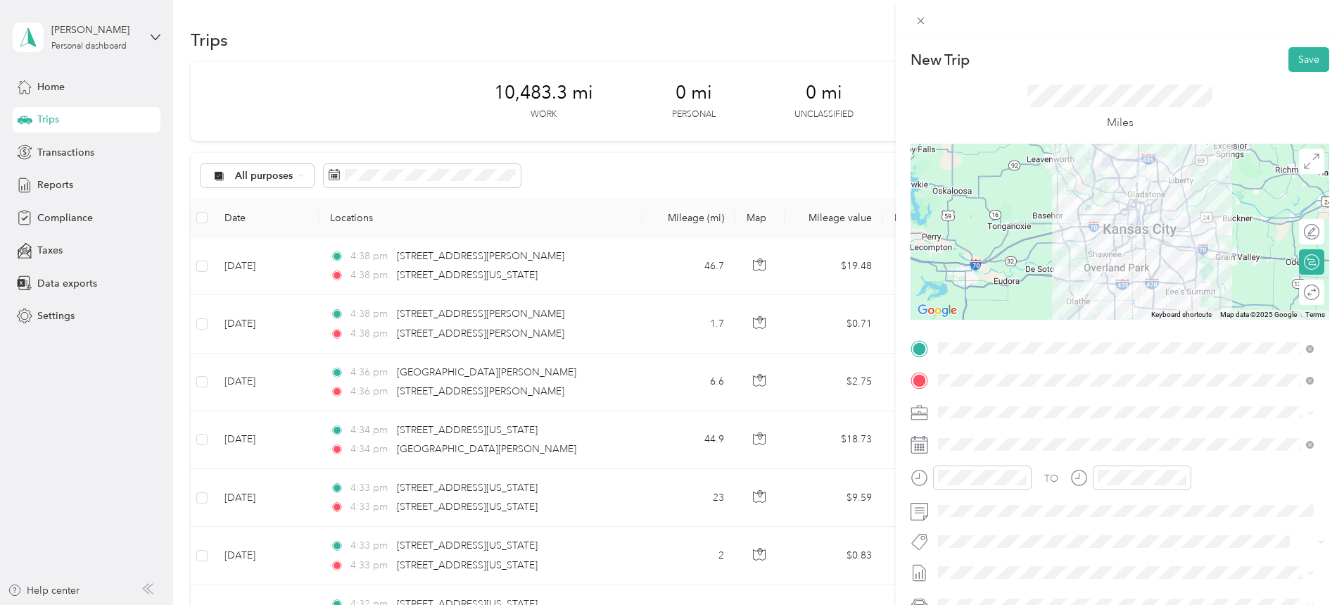
click at [1075, 202] on div at bounding box center [1120, 232] width 419 height 176
click at [1291, 293] on div at bounding box center [1297, 292] width 13 height 13
click at [1306, 301] on div "Round trip" at bounding box center [1304, 291] width 39 height 25
click at [1306, 291] on div "Round trip" at bounding box center [1313, 292] width 14 height 15
click at [1306, 289] on div at bounding box center [1312, 292] width 13 height 13
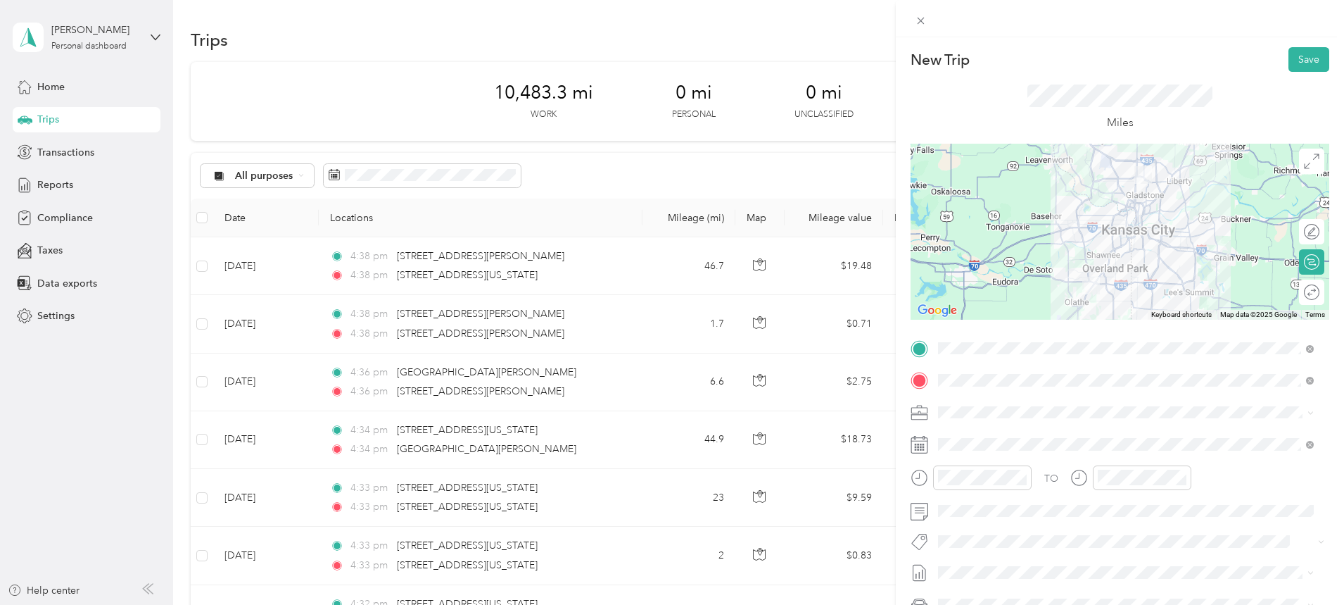
click at [1073, 208] on div at bounding box center [1120, 232] width 419 height 176
click at [1290, 61] on button "Save" at bounding box center [1309, 59] width 41 height 25
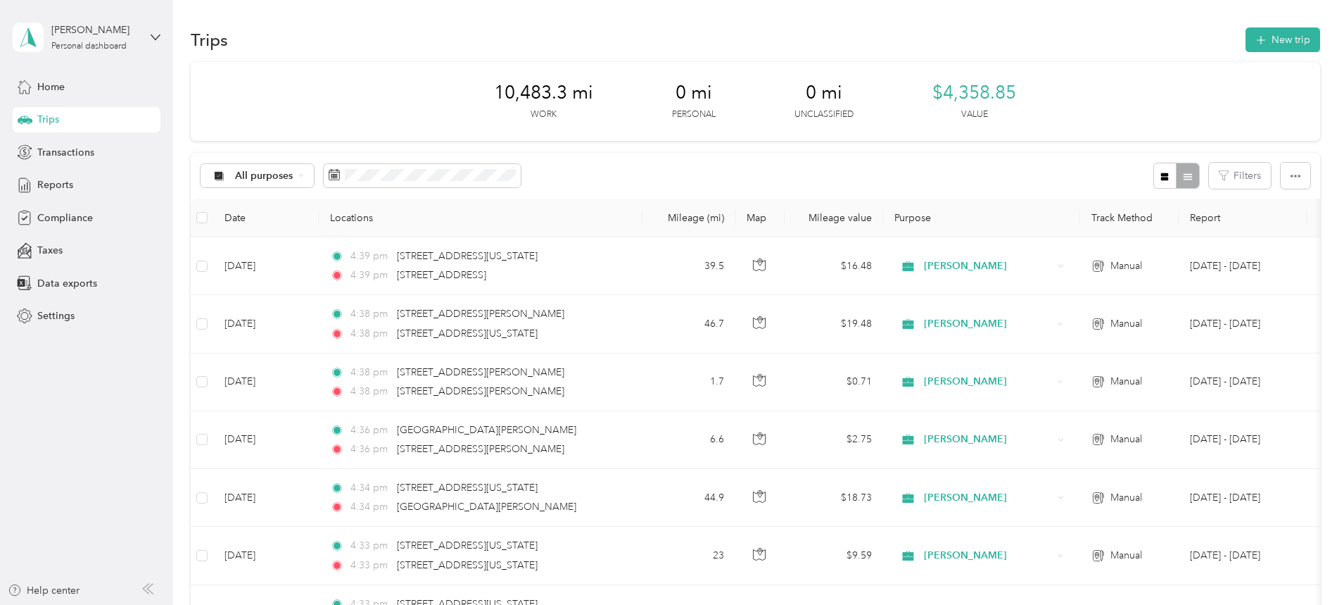
click at [1246, 37] on button "New trip" at bounding box center [1283, 39] width 75 height 25
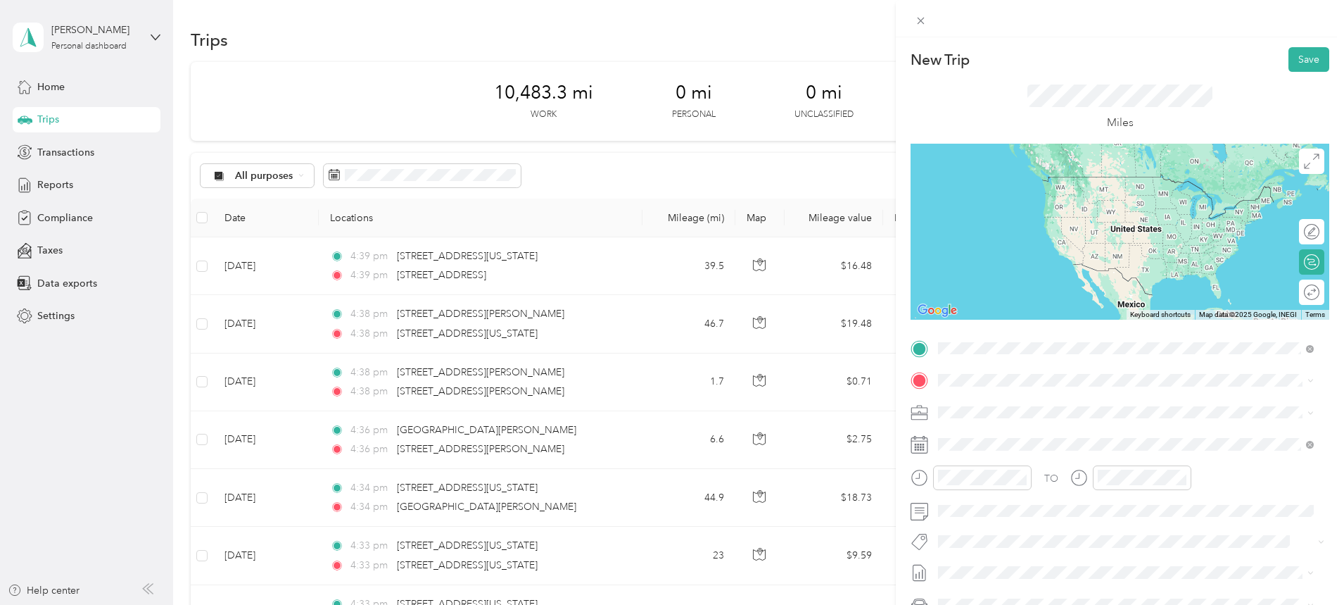
click at [1047, 405] on span "[STREET_ADDRESS][US_STATE]" at bounding box center [1035, 399] width 141 height 13
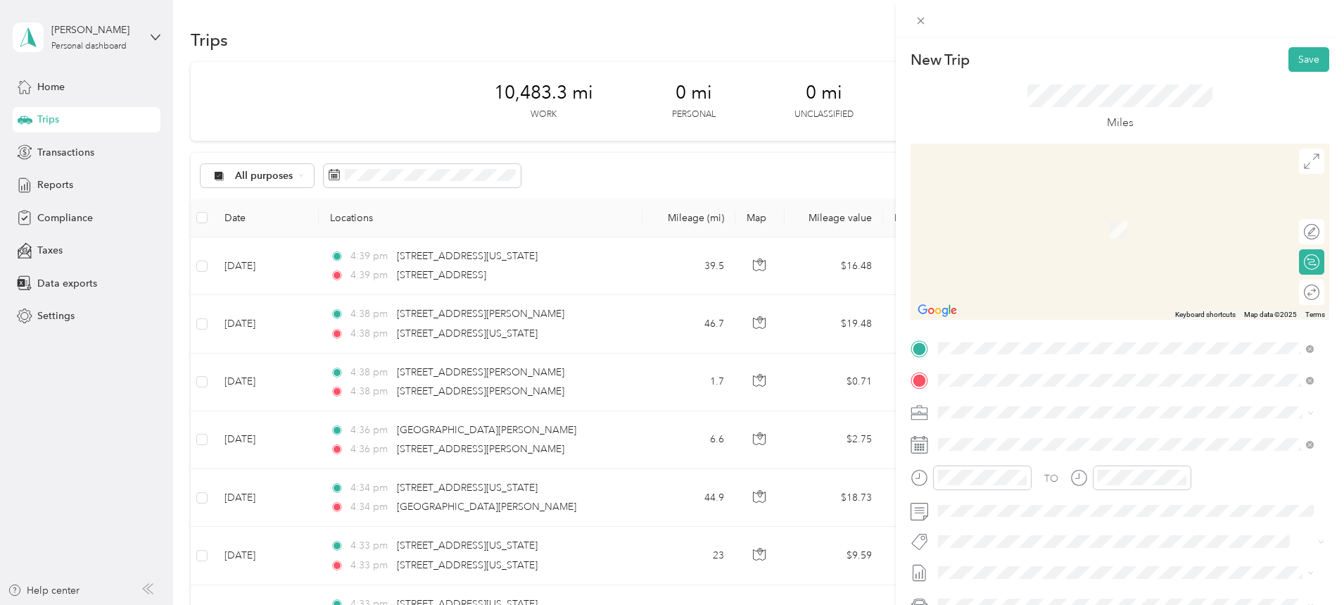
click at [1037, 437] on span "[STREET_ADDRESS][US_STATE][US_STATE]" at bounding box center [1061, 430] width 192 height 13
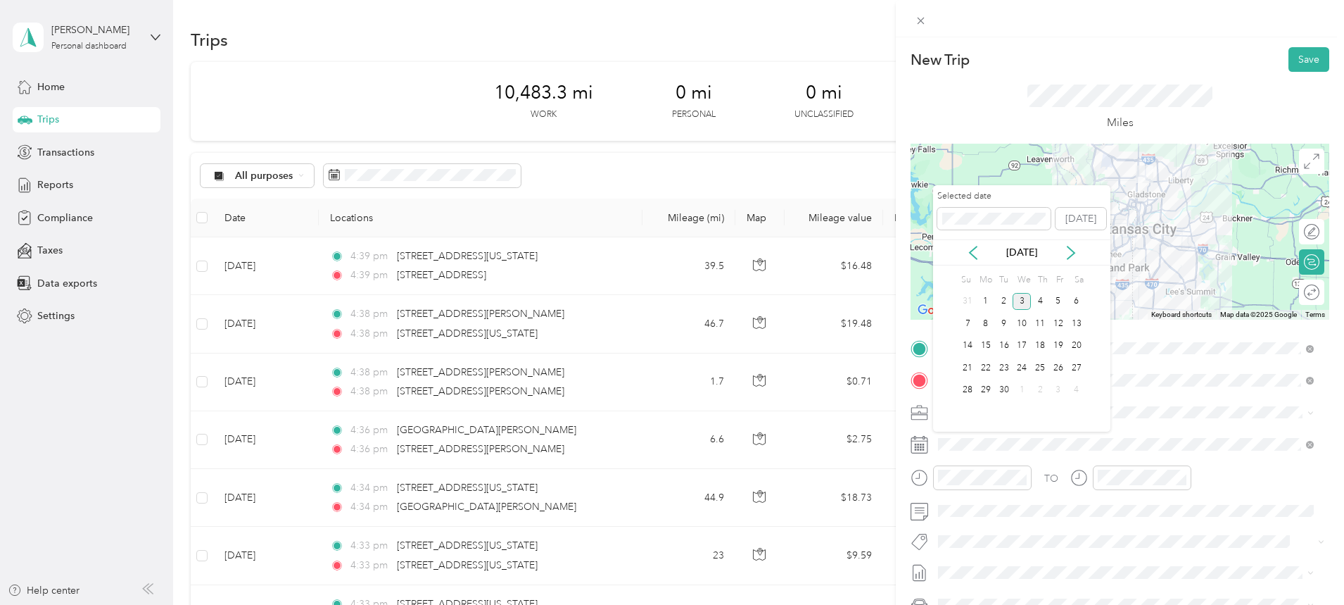
click at [979, 252] on icon at bounding box center [973, 253] width 14 height 14
click at [1059, 337] on div "15" at bounding box center [1058, 346] width 18 height 18
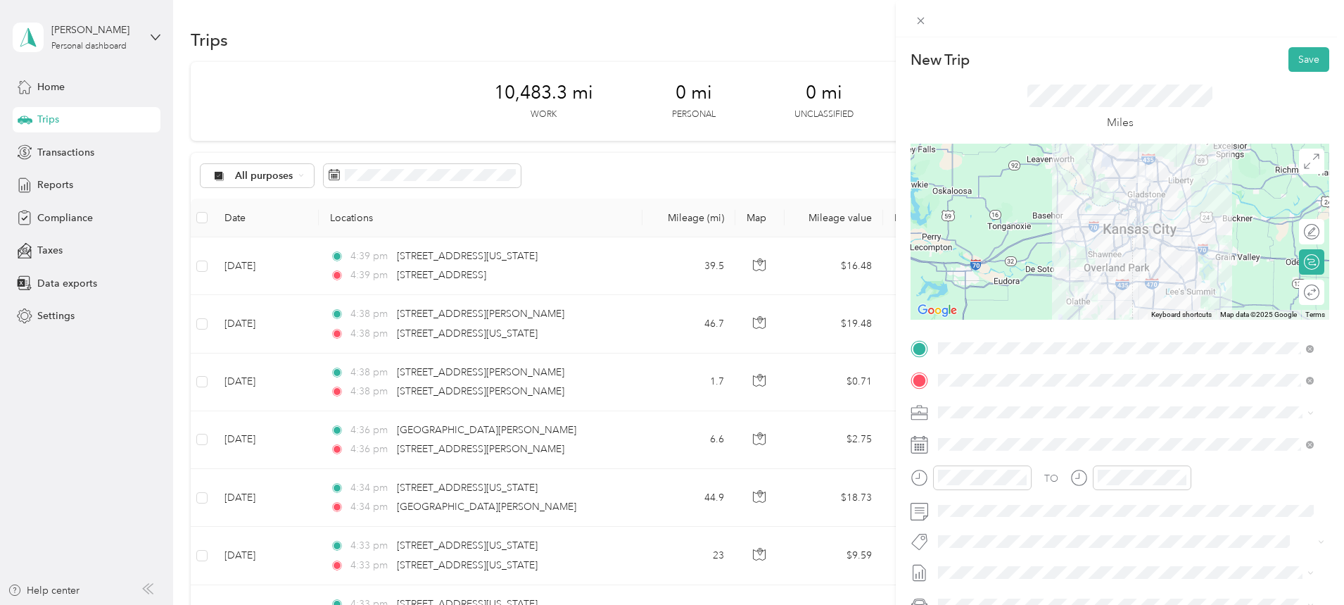
click at [1143, 202] on div at bounding box center [1120, 232] width 419 height 176
click at [1149, 198] on div at bounding box center [1120, 232] width 419 height 176
click at [1153, 194] on div at bounding box center [1120, 232] width 419 height 176
click at [1124, 189] on div at bounding box center [1120, 232] width 419 height 176
click at [1070, 231] on div at bounding box center [1120, 232] width 419 height 176
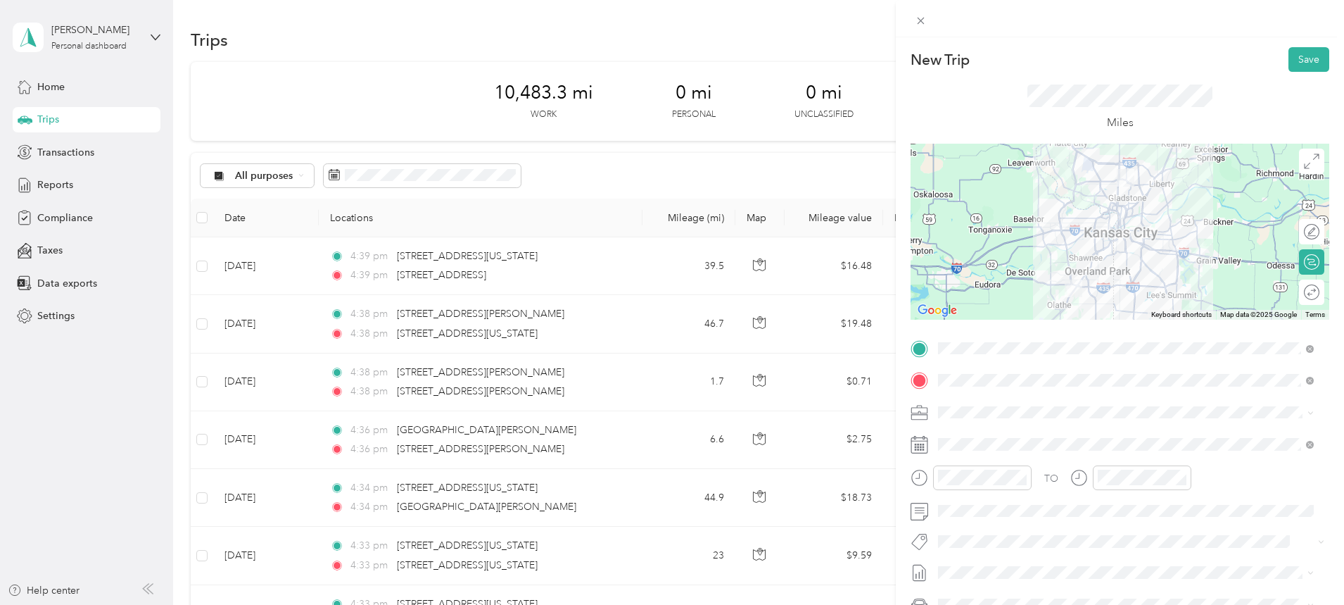
drag, startPoint x: 1107, startPoint y: 241, endPoint x: 1087, endPoint y: 242, distance: 20.5
click at [1087, 242] on div at bounding box center [1120, 232] width 419 height 176
click at [1058, 239] on div at bounding box center [1120, 232] width 419 height 176
click at [1303, 59] on button "Save" at bounding box center [1309, 59] width 41 height 25
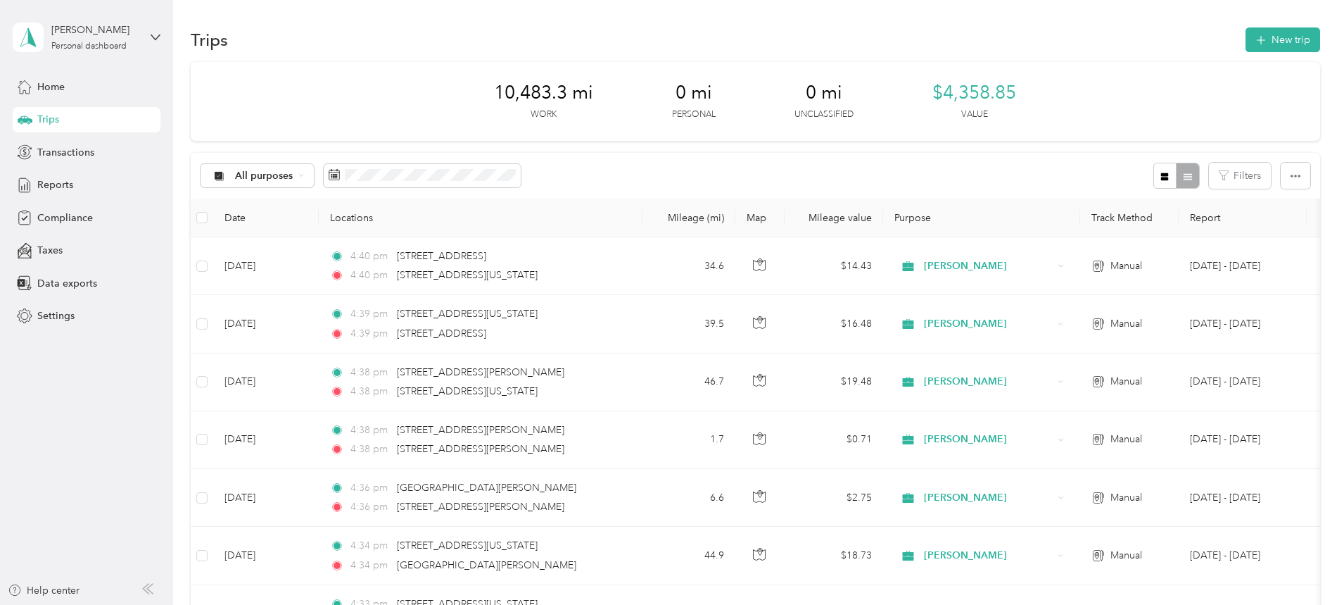
click at [1246, 31] on button "New trip" at bounding box center [1283, 39] width 75 height 25
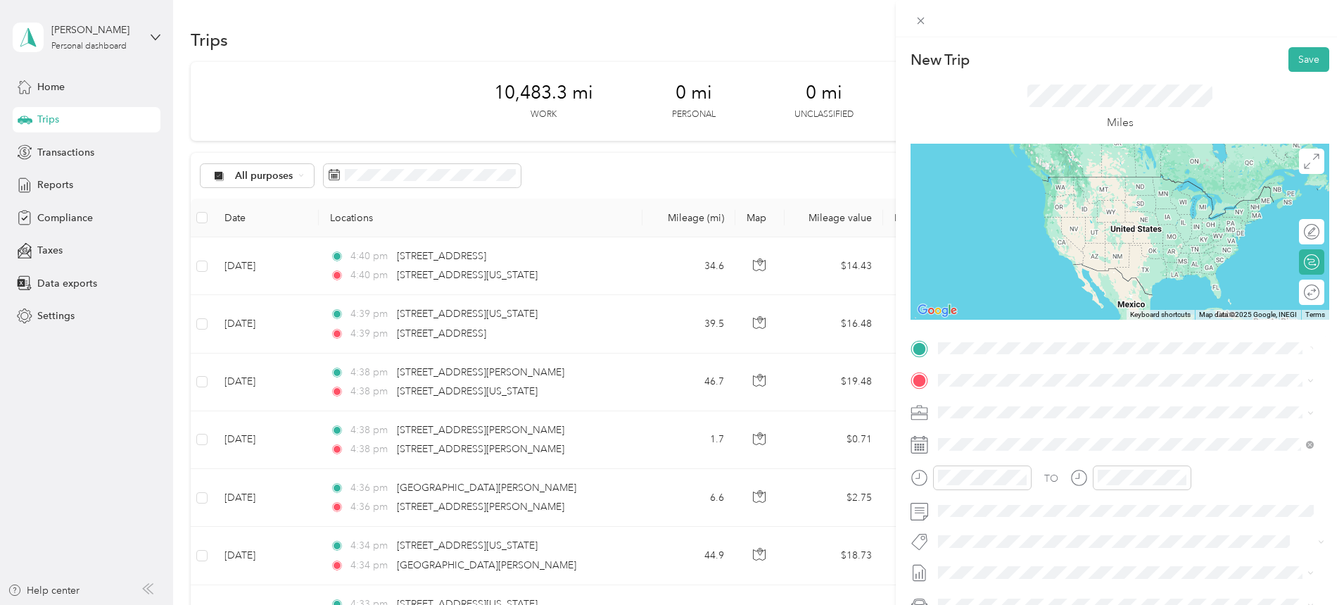
click at [1032, 405] on span "[STREET_ADDRESS][US_STATE][US_STATE]" at bounding box center [1061, 399] width 192 height 13
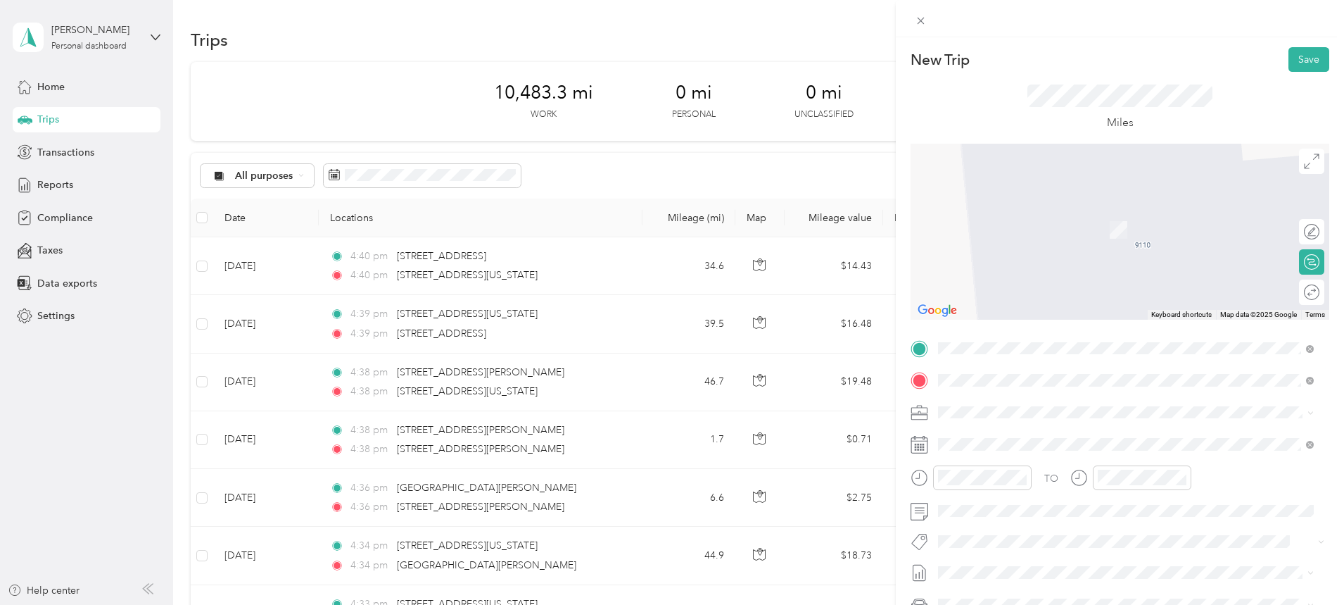
click at [1024, 429] on span "[STREET_ADDRESS][PERSON_NAME][US_STATE]" at bounding box center [1074, 430] width 219 height 13
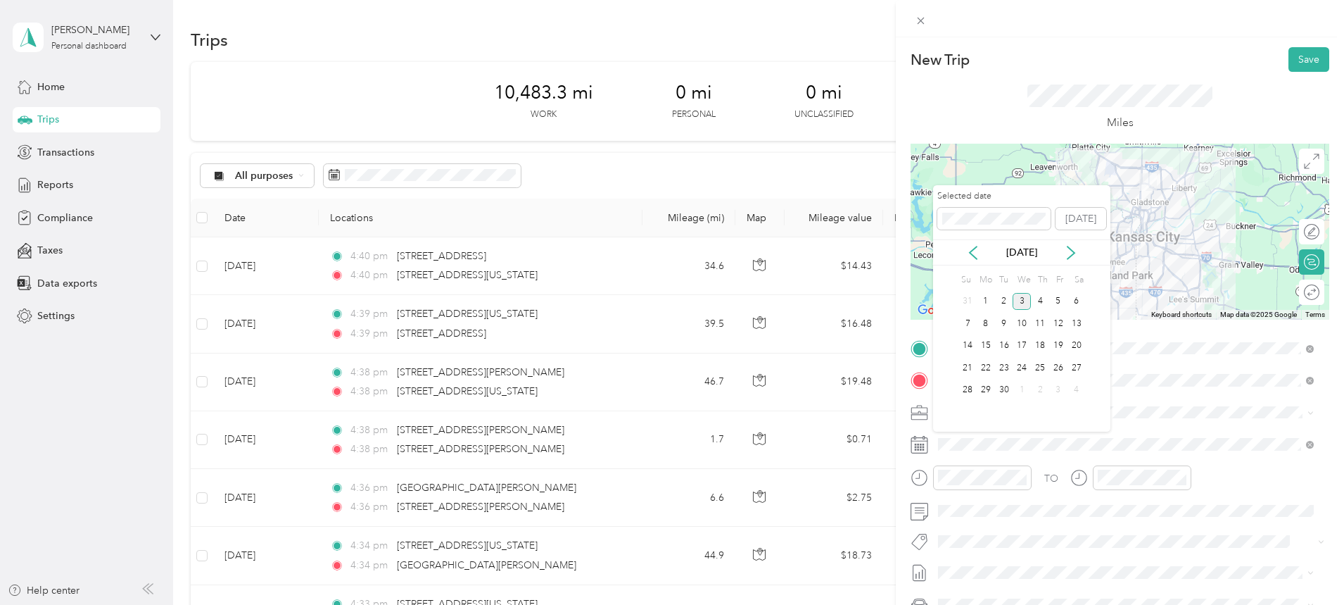
click at [977, 251] on icon at bounding box center [973, 253] width 14 height 14
click at [990, 372] on div "18" at bounding box center [986, 368] width 18 height 18
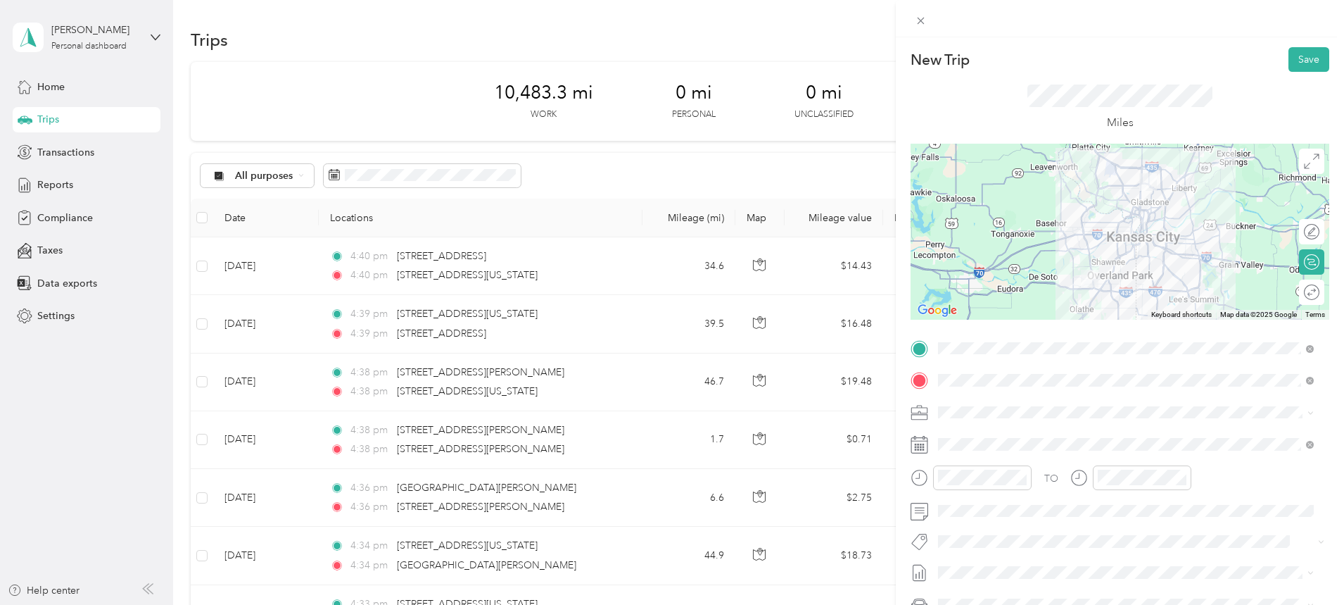
click at [1299, 56] on button "Save" at bounding box center [1309, 59] width 41 height 25
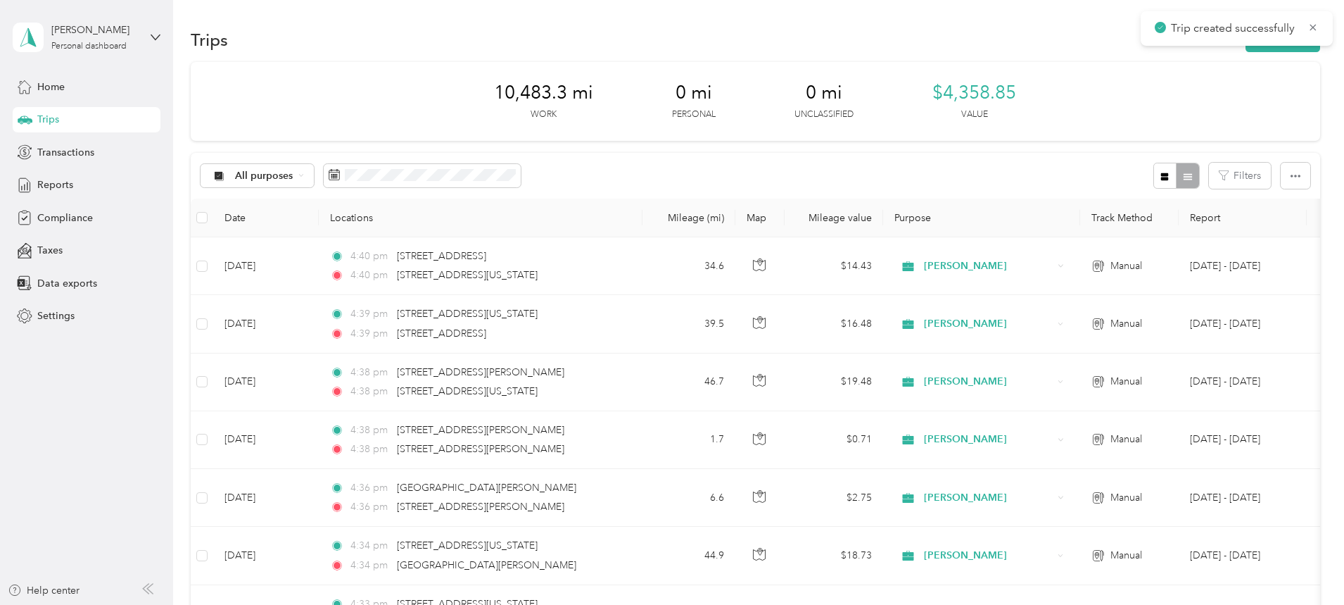
click at [1246, 46] on button "New trip" at bounding box center [1283, 39] width 75 height 25
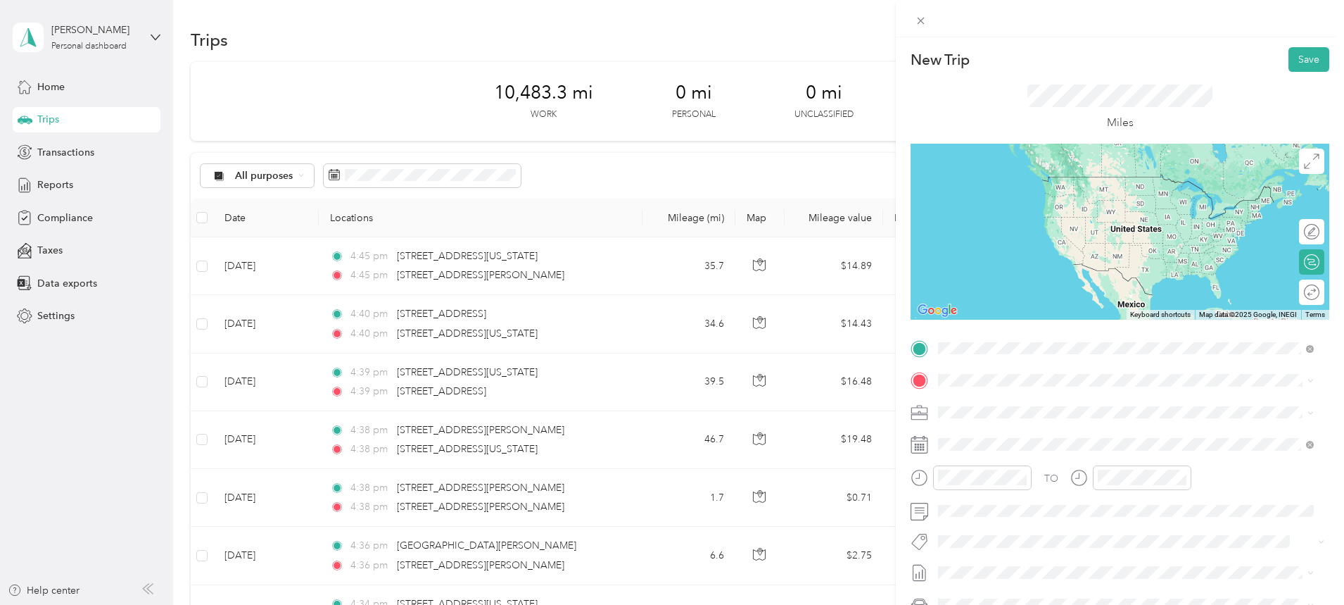
click at [1015, 405] on span "[STREET_ADDRESS][PERSON_NAME][US_STATE]" at bounding box center [1074, 399] width 219 height 13
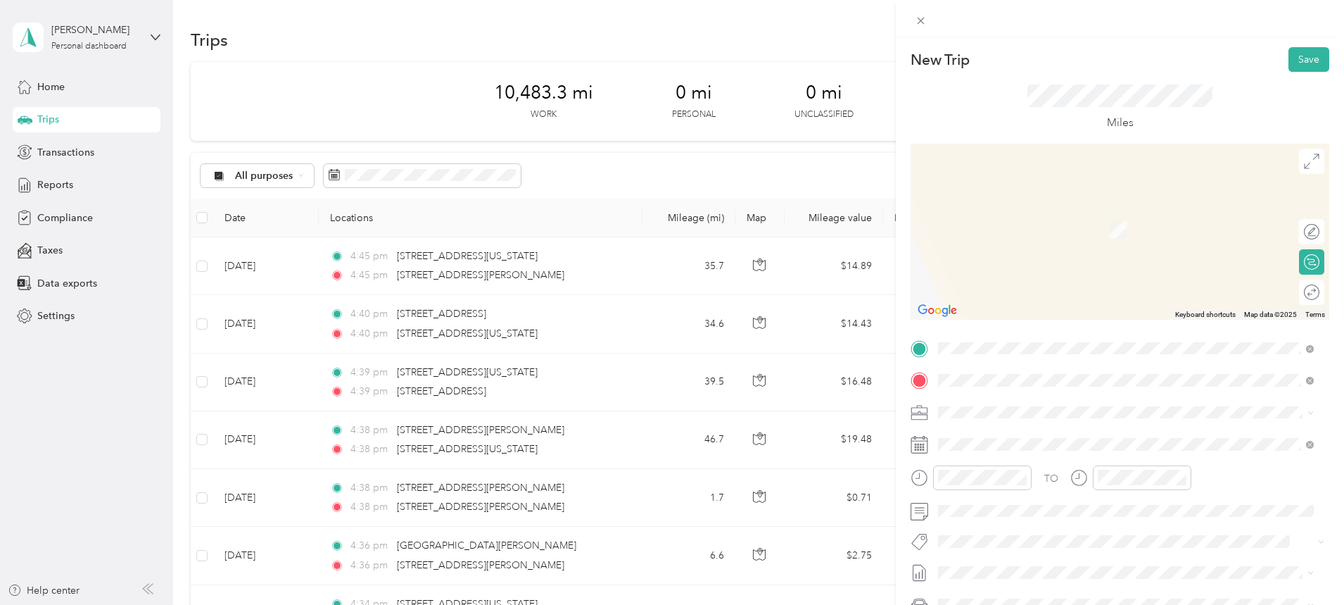
click at [1018, 437] on span "[STREET_ADDRESS][US_STATE][US_STATE]" at bounding box center [1061, 430] width 192 height 13
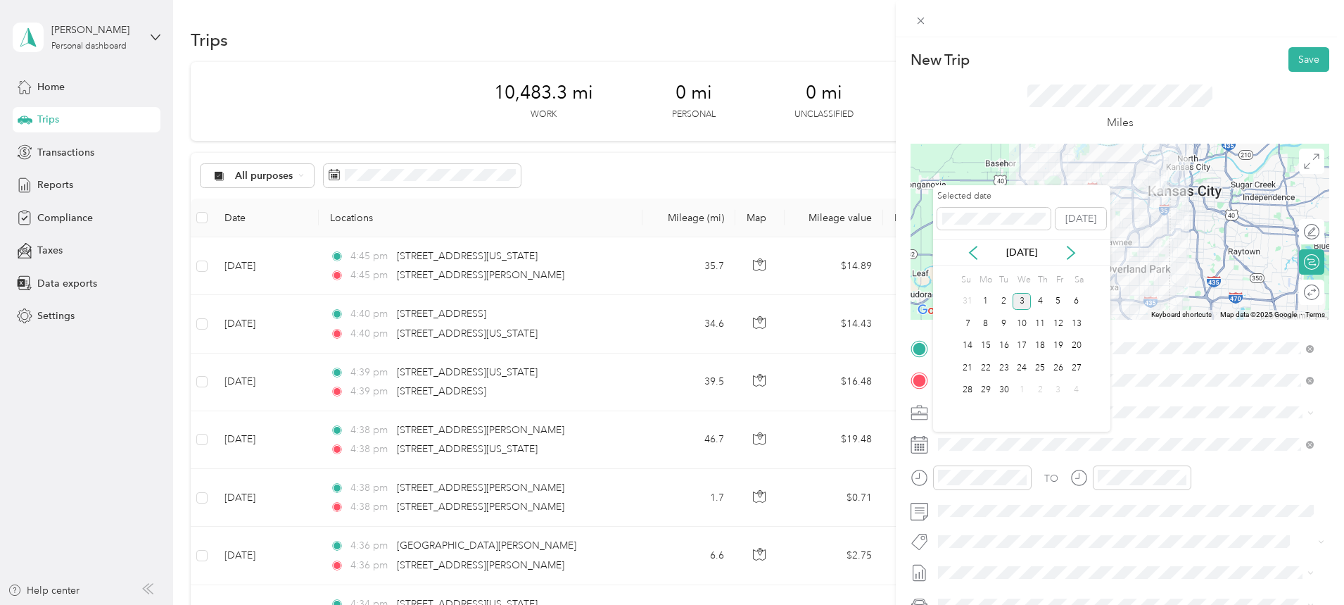
click at [974, 253] on icon at bounding box center [973, 253] width 14 height 14
click at [987, 365] on div "18" at bounding box center [986, 368] width 18 height 18
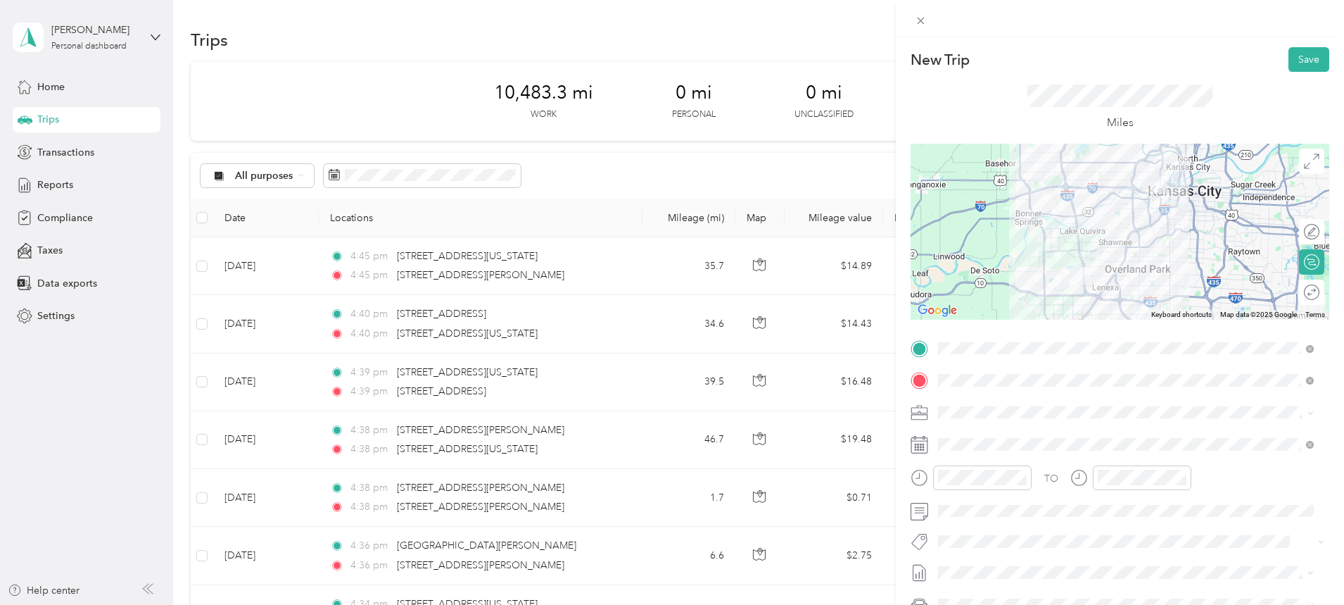
click at [1294, 61] on button "Save" at bounding box center [1309, 59] width 41 height 25
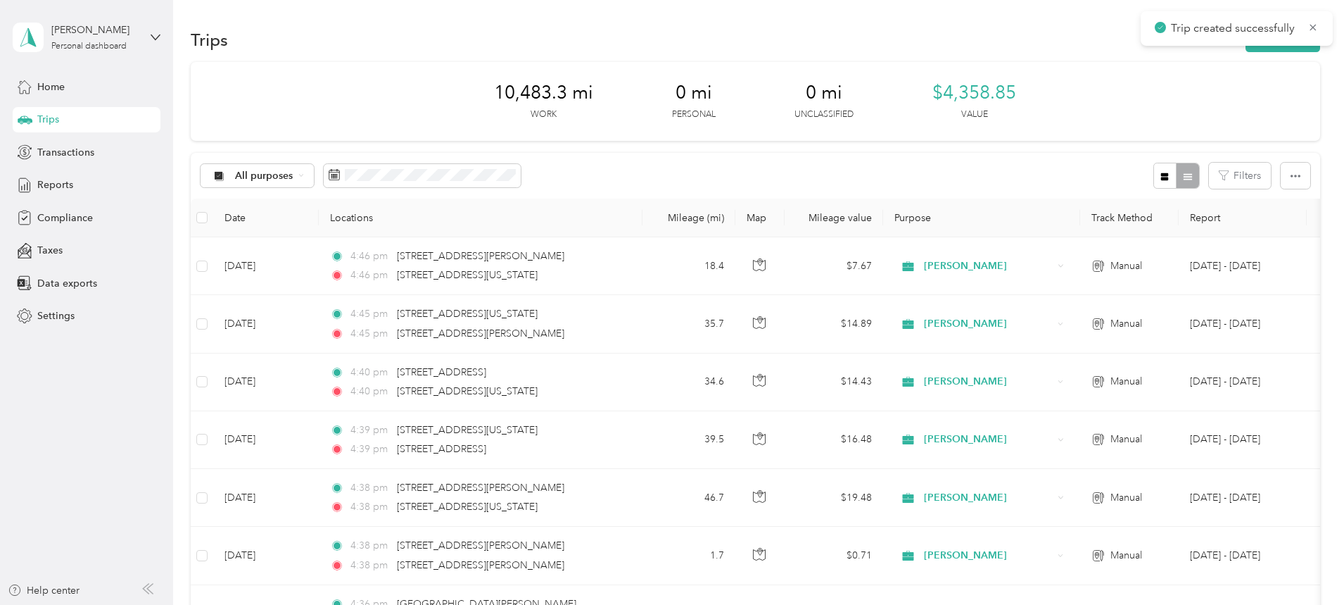
click at [1246, 51] on button "New trip" at bounding box center [1283, 39] width 75 height 25
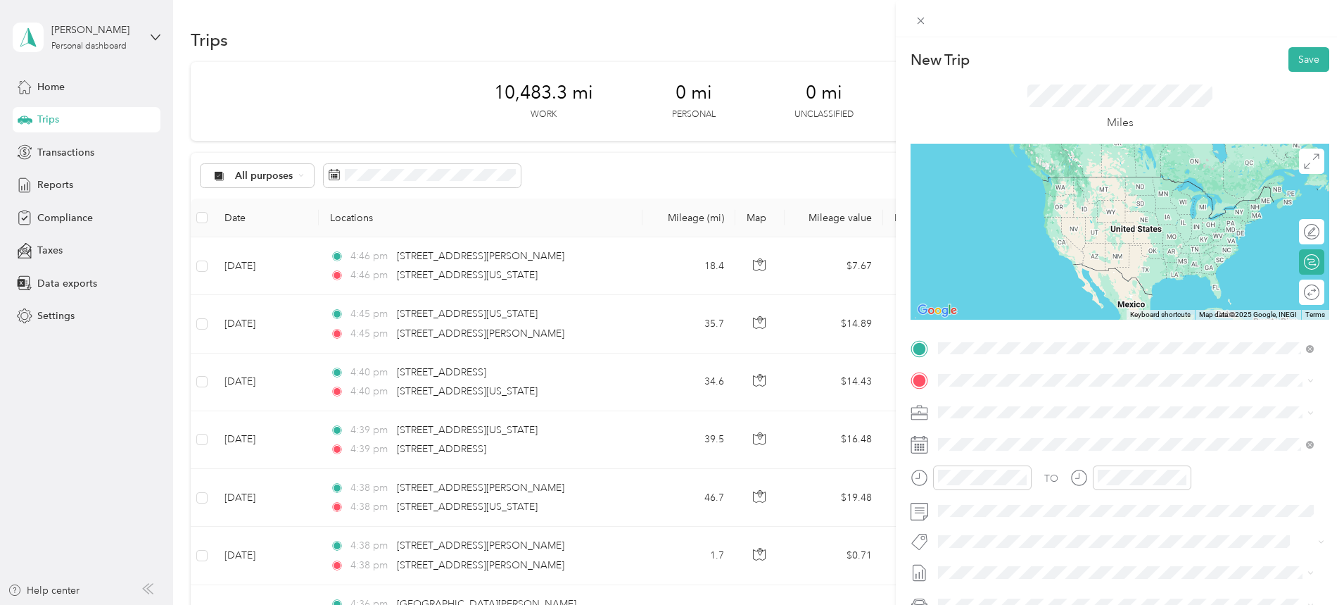
click at [1074, 405] on span "[STREET_ADDRESS][US_STATE][US_STATE]" at bounding box center [1061, 399] width 192 height 13
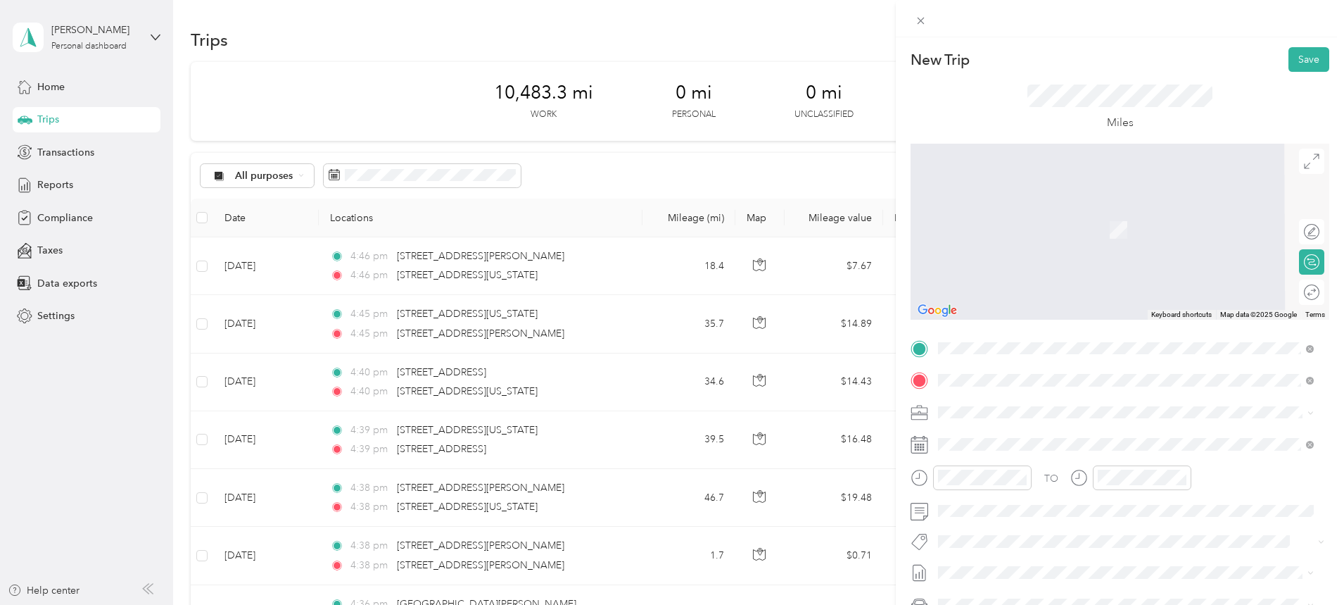
click at [1010, 436] on span "[STREET_ADDRESS][US_STATE]" at bounding box center [1035, 430] width 141 height 13
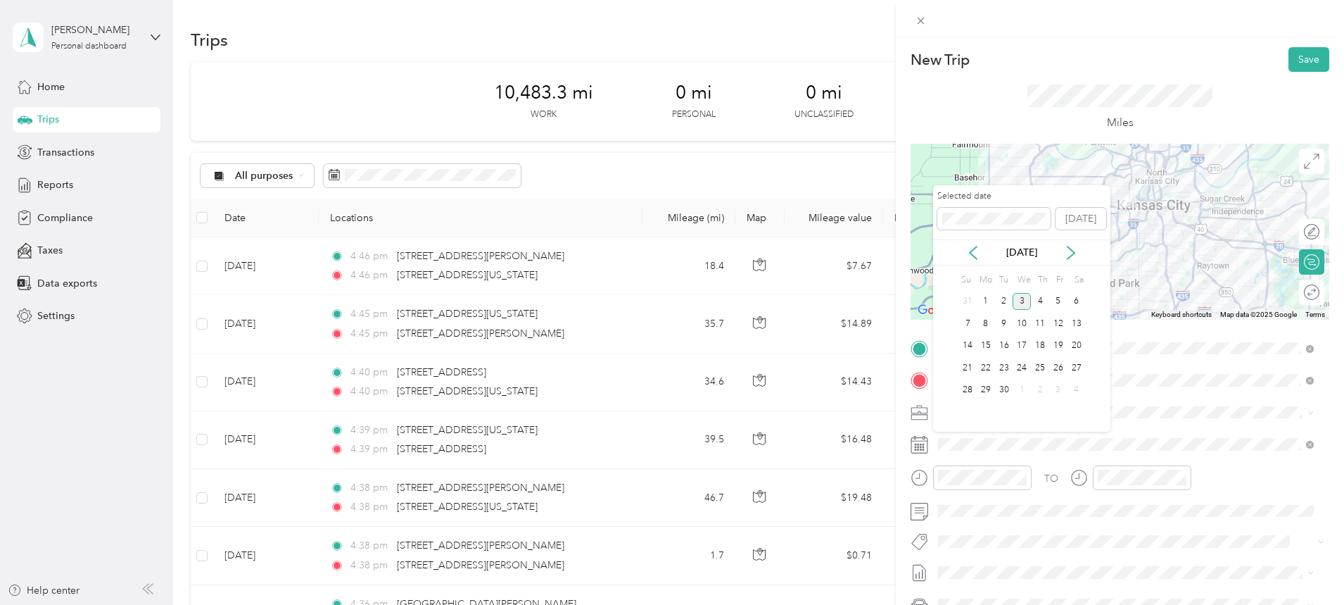
click at [974, 251] on icon at bounding box center [973, 253] width 14 height 14
click at [984, 365] on div "18" at bounding box center [986, 368] width 18 height 18
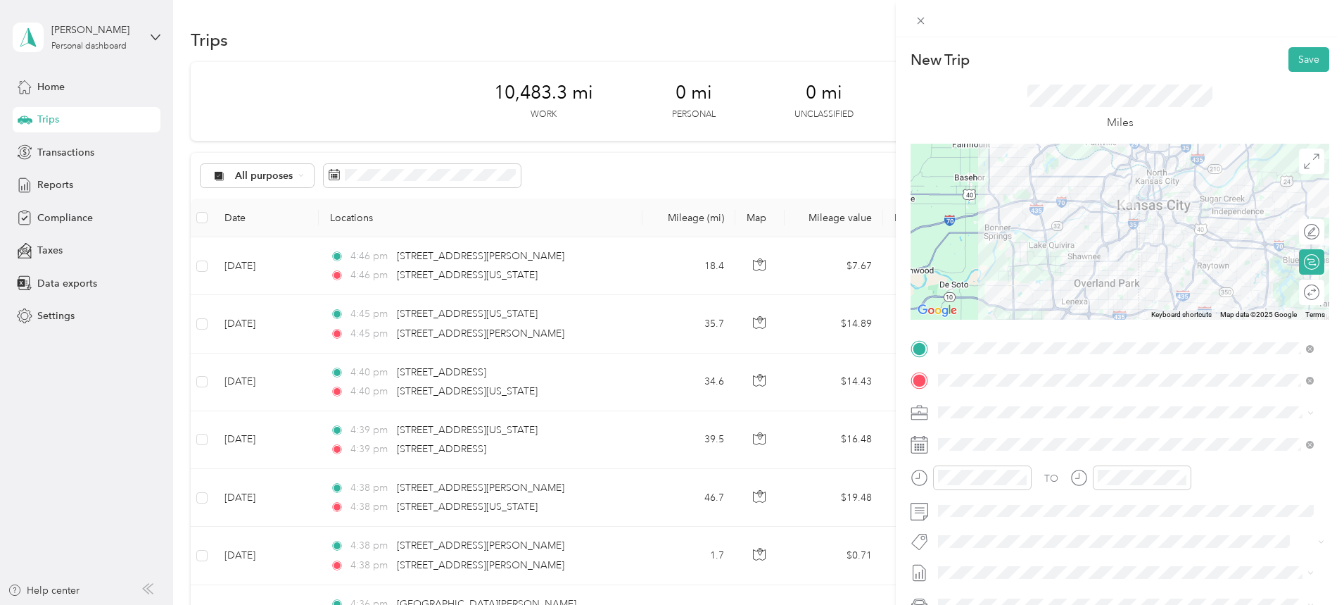
click at [1299, 59] on button "Save" at bounding box center [1309, 59] width 41 height 25
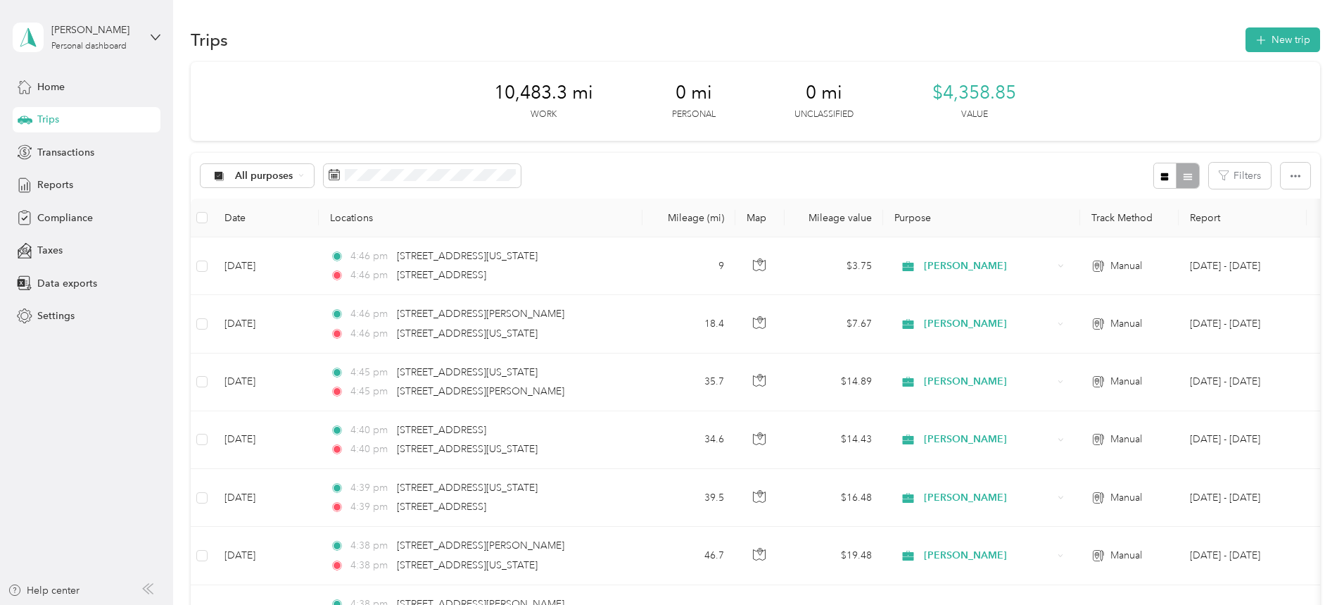
click at [1246, 48] on button "New trip" at bounding box center [1283, 39] width 75 height 25
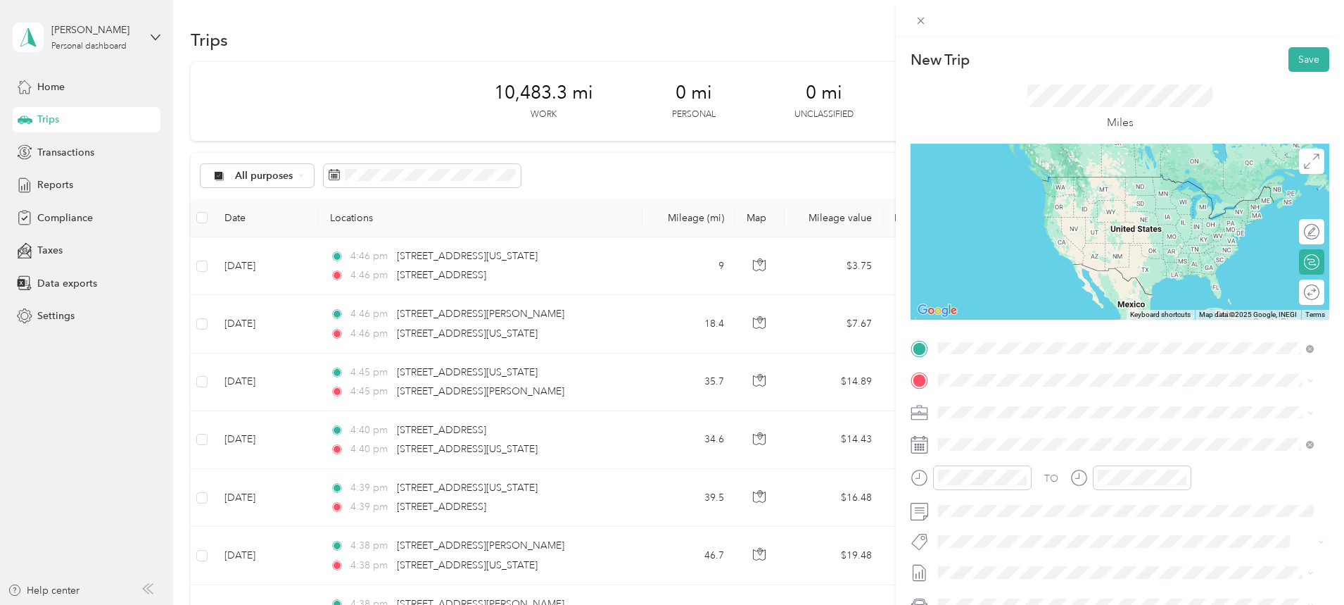
click at [1037, 414] on li "[STREET_ADDRESS][US_STATE]" at bounding box center [1126, 399] width 386 height 29
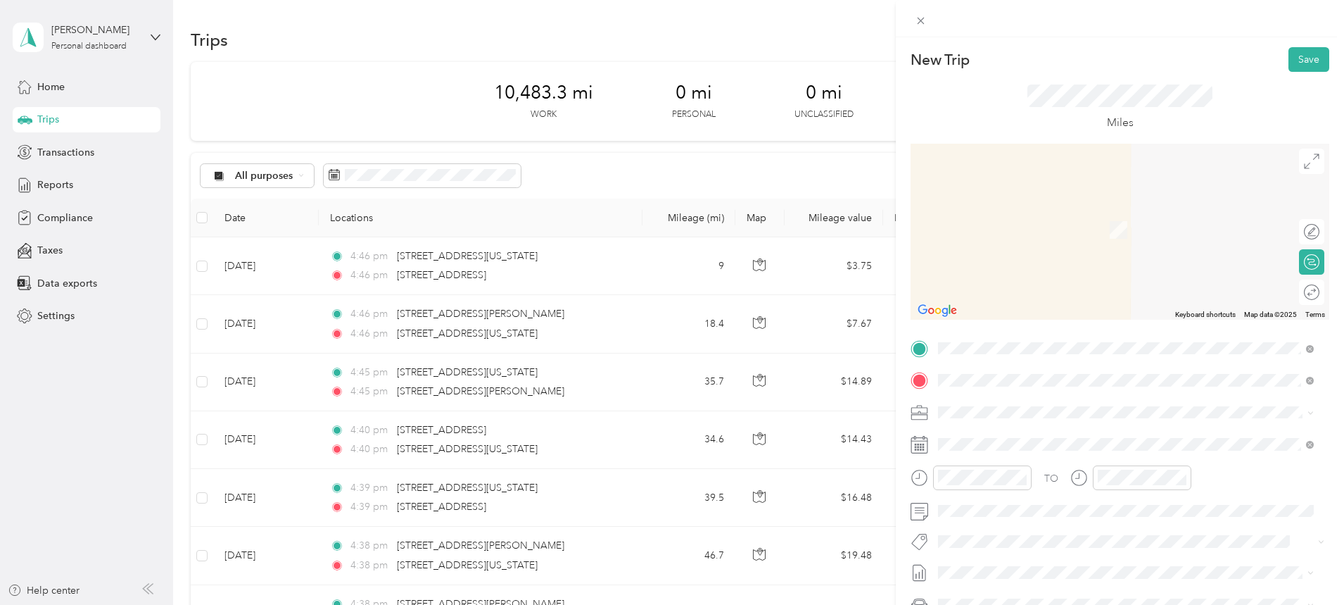
click at [1032, 437] on span "[STREET_ADDRESS][US_STATE][US_STATE]" at bounding box center [1061, 430] width 192 height 13
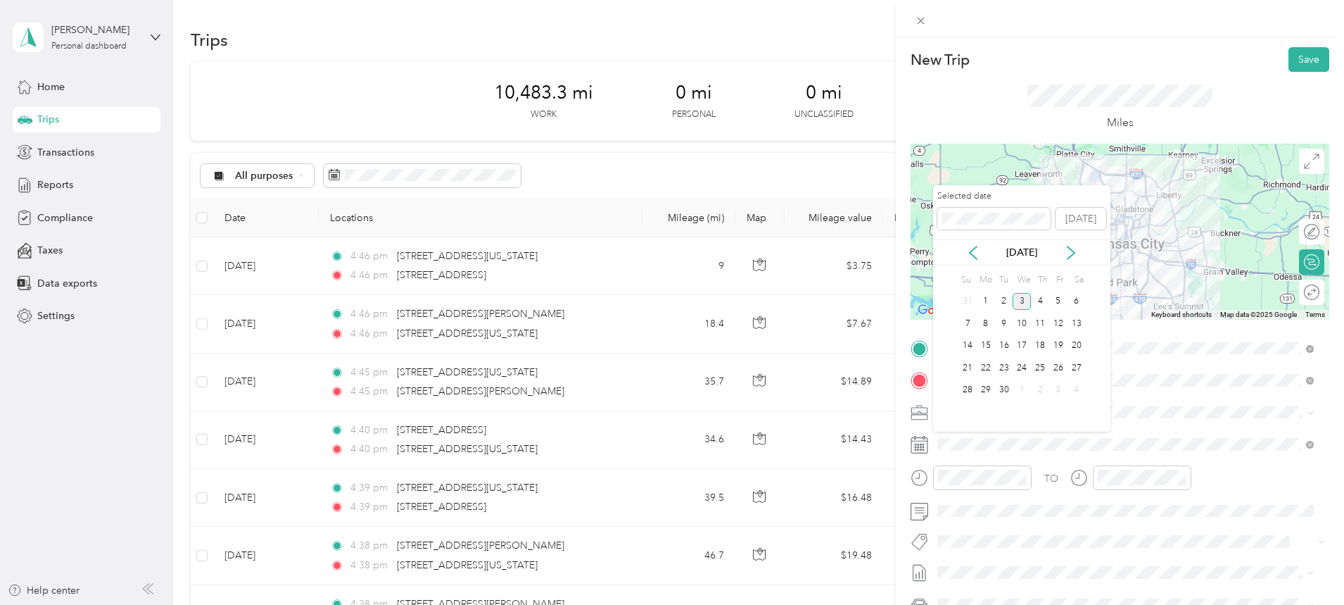
click at [971, 251] on icon at bounding box center [973, 253] width 14 height 14
click at [987, 366] on div "18" at bounding box center [986, 368] width 18 height 18
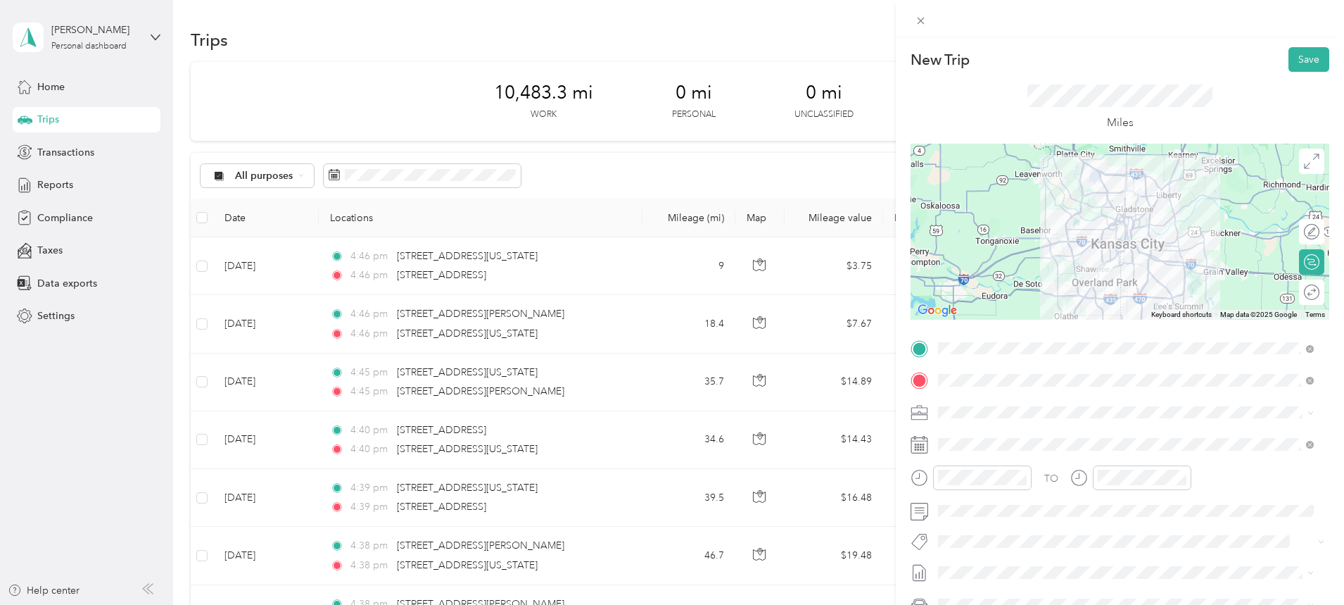
click at [1107, 223] on div at bounding box center [1120, 232] width 419 height 176
click at [1301, 61] on button "Save" at bounding box center [1309, 59] width 41 height 25
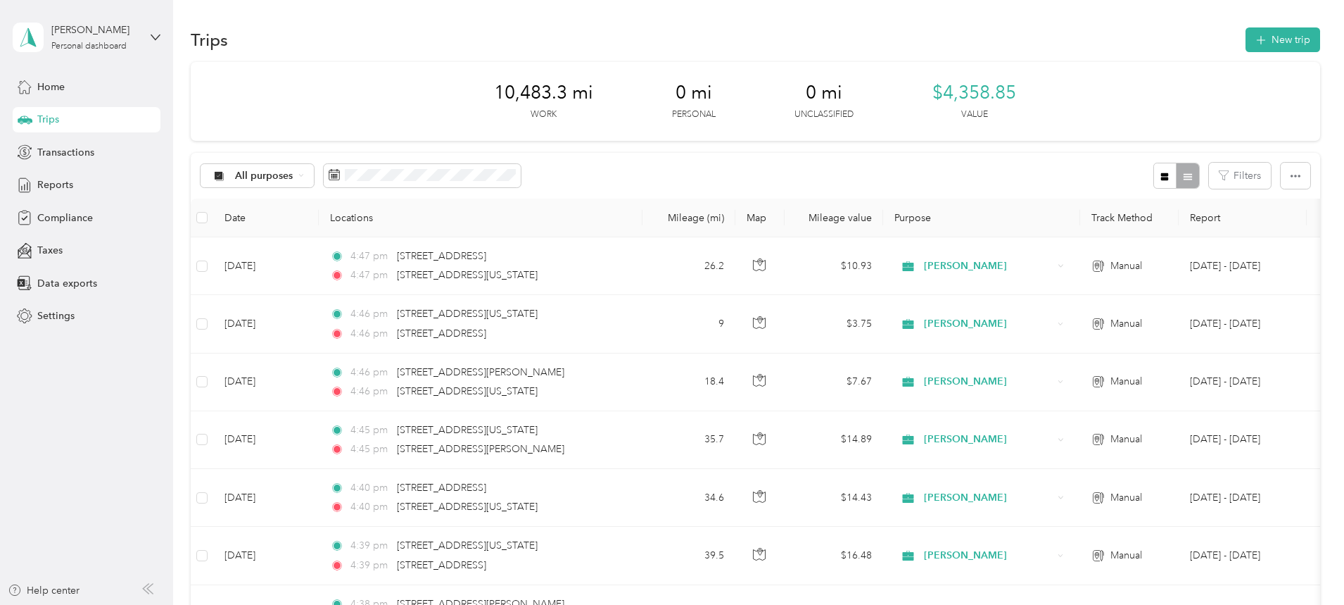
click at [1246, 37] on button "New trip" at bounding box center [1283, 39] width 75 height 25
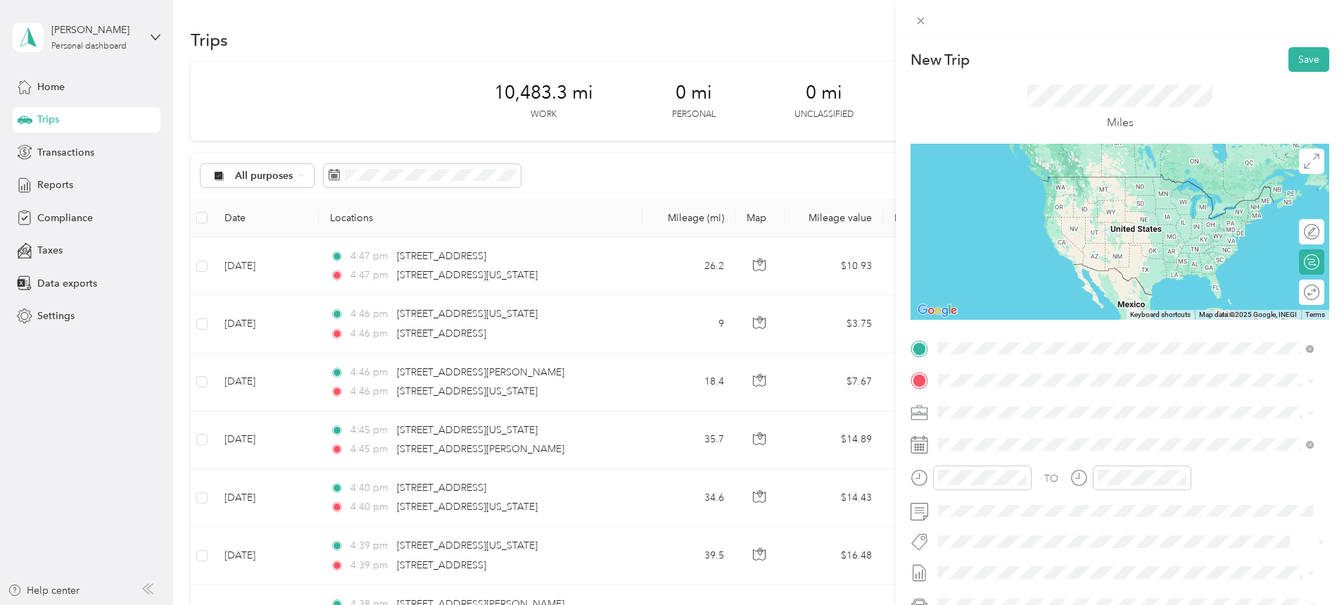
click at [1037, 405] on span "[STREET_ADDRESS][US_STATE][US_STATE]" at bounding box center [1061, 399] width 192 height 13
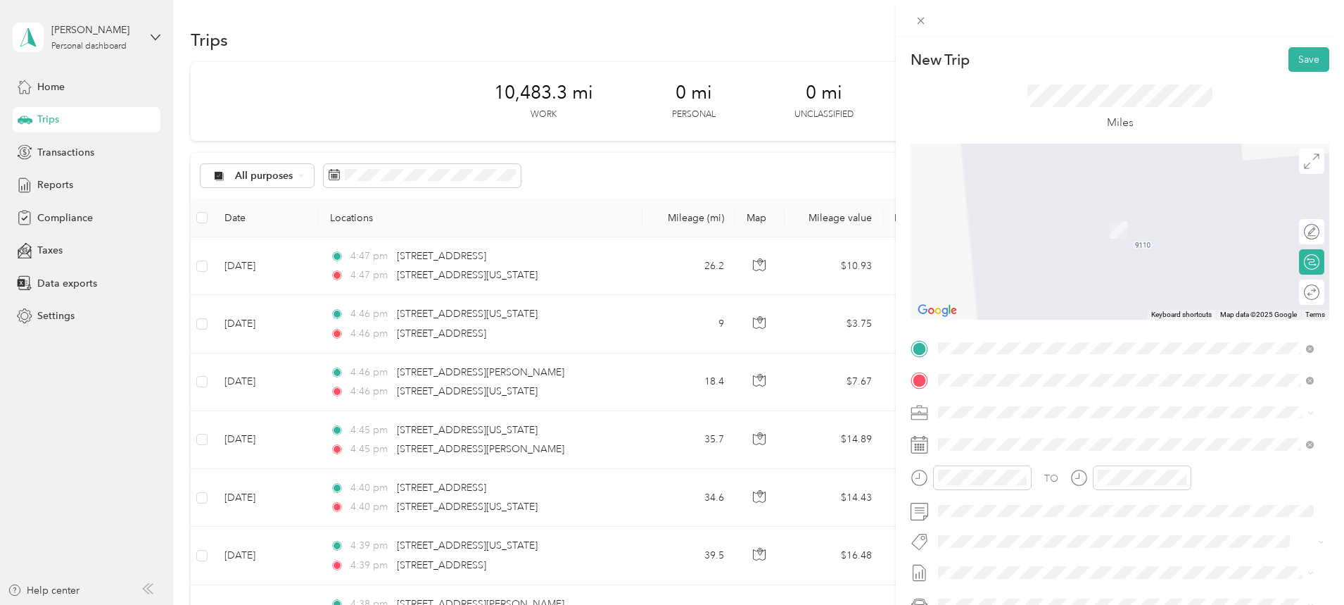
click at [999, 436] on span "[STREET_ADDRESS][US_STATE][US_STATE]" at bounding box center [1061, 430] width 192 height 13
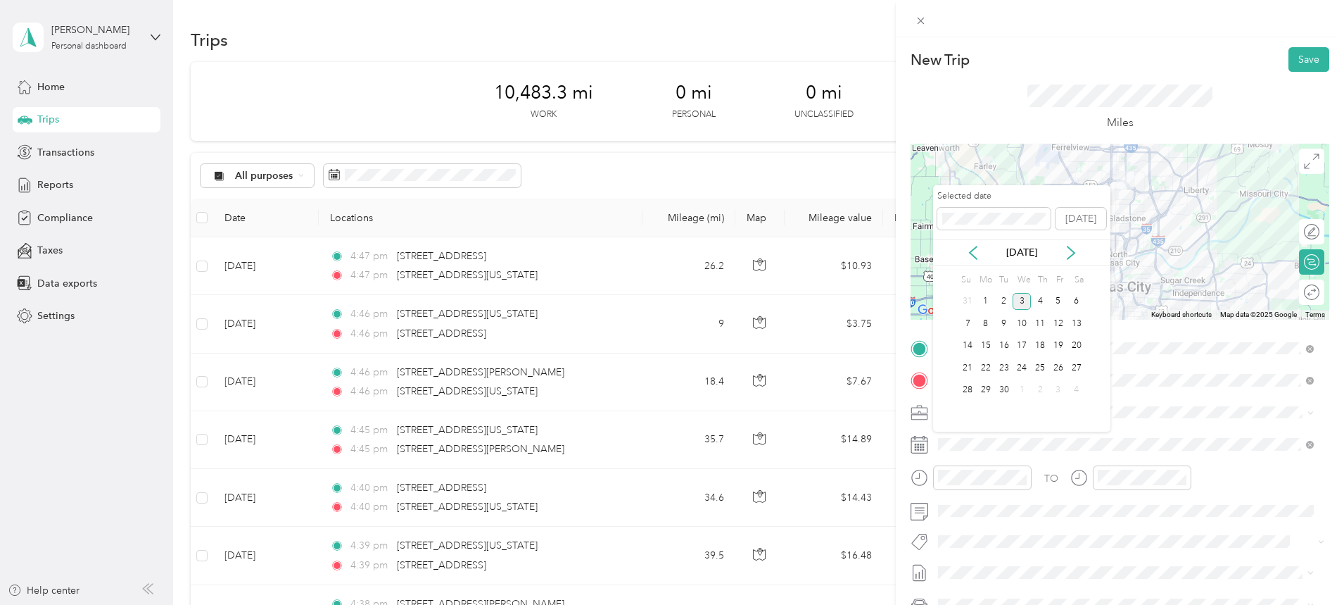
click at [975, 253] on icon at bounding box center [973, 253] width 14 height 14
click at [989, 367] on div "18" at bounding box center [986, 368] width 18 height 18
click at [1003, 363] on div "19" at bounding box center [1004, 368] width 18 height 18
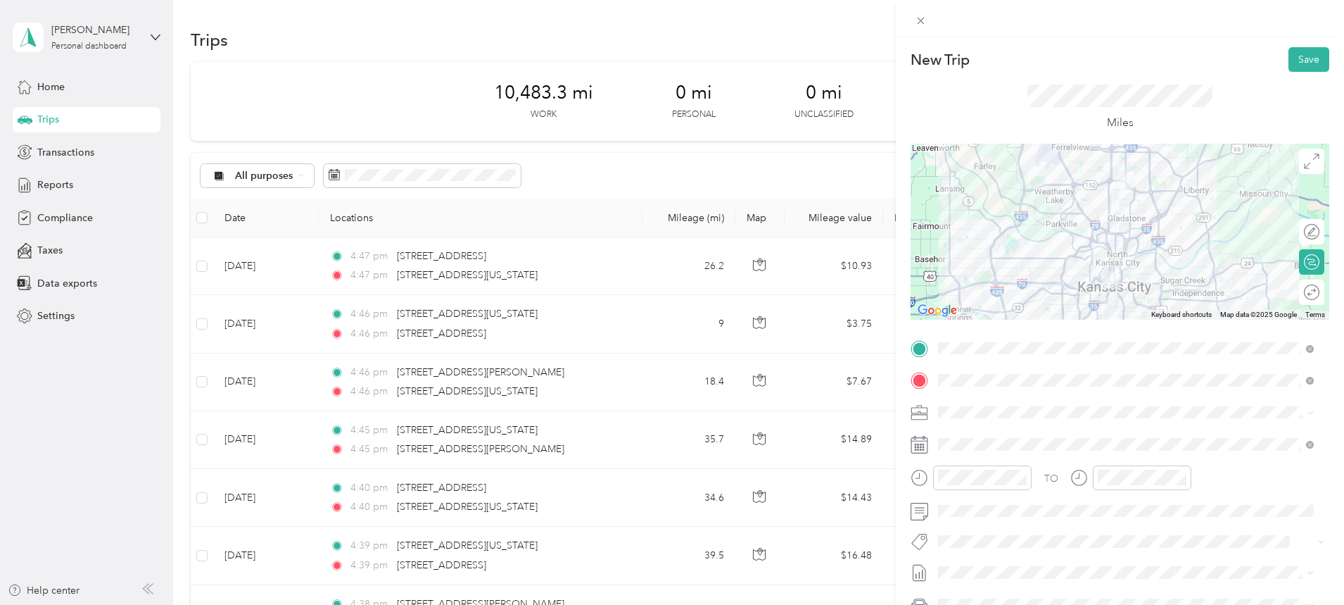
click at [1105, 203] on div at bounding box center [1120, 232] width 419 height 176
click at [1295, 58] on button "Save" at bounding box center [1309, 59] width 41 height 25
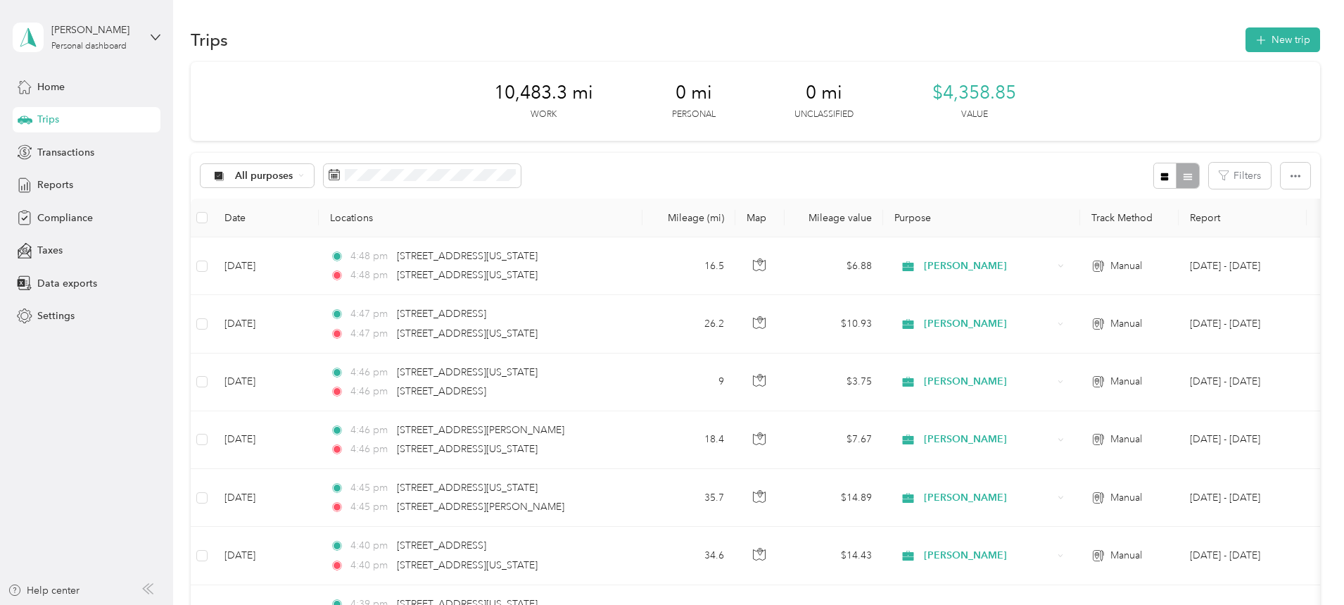
click at [1246, 33] on button "New trip" at bounding box center [1283, 39] width 75 height 25
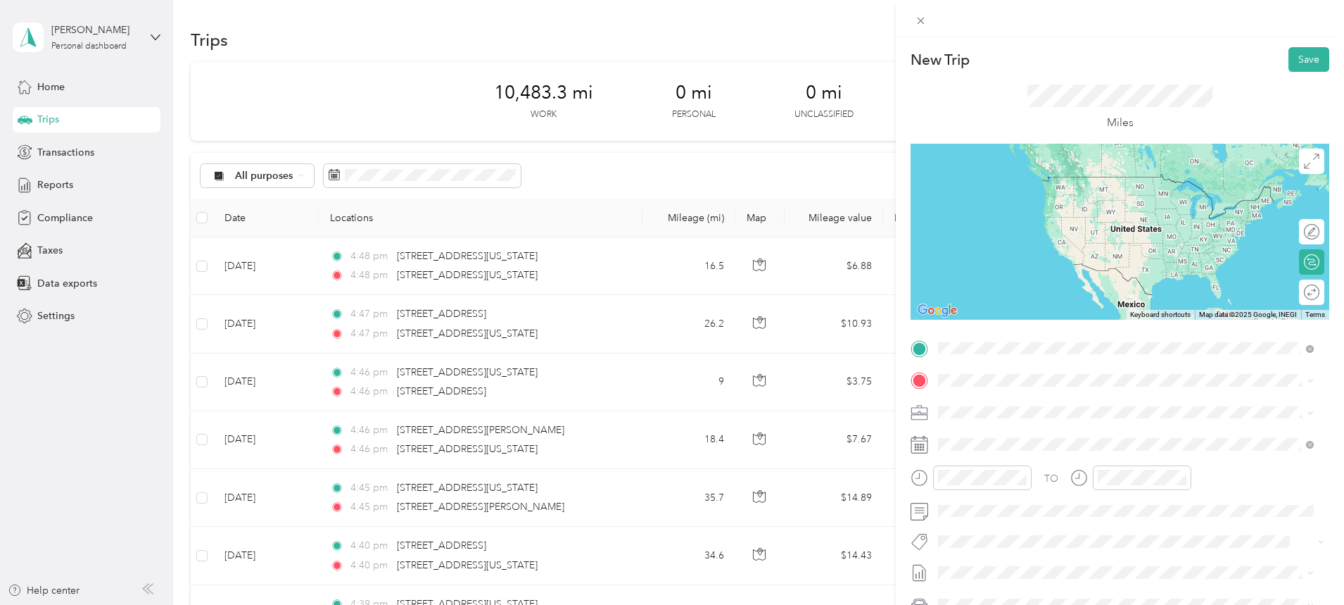
click at [1013, 405] on span "[STREET_ADDRESS][US_STATE][US_STATE]" at bounding box center [1061, 399] width 192 height 13
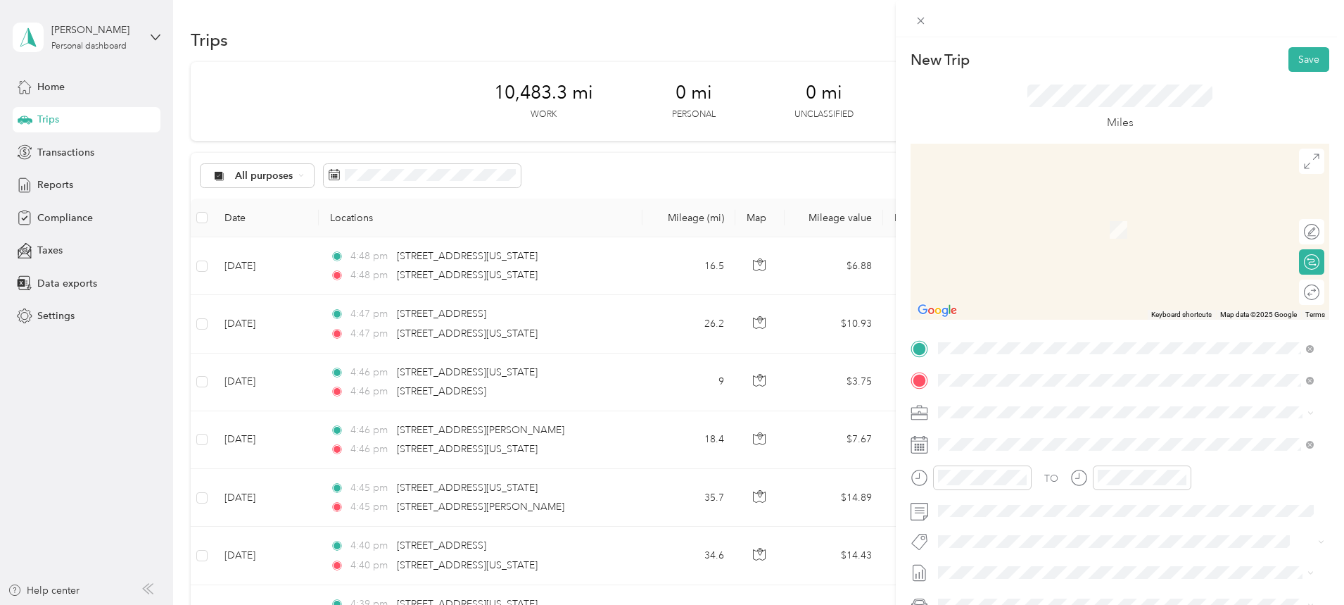
click at [1030, 437] on span "[STREET_ADDRESS][US_STATE][US_STATE]" at bounding box center [1061, 430] width 192 height 13
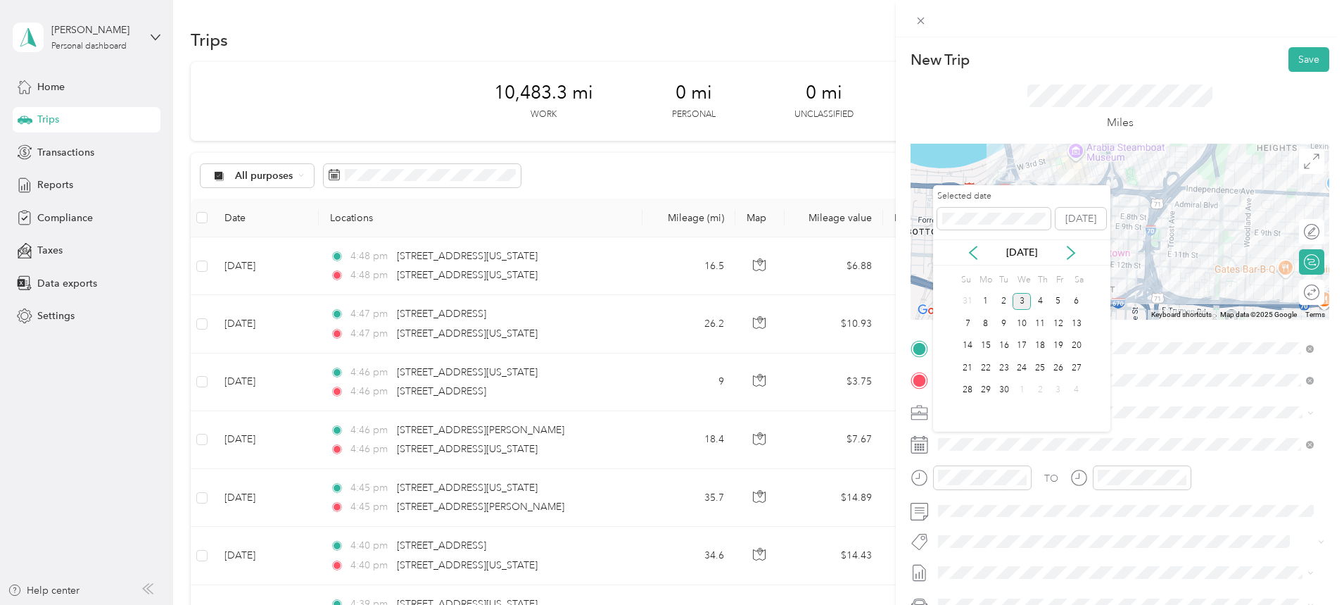
click at [967, 253] on icon at bounding box center [973, 253] width 14 height 14
click at [1005, 367] on div "19" at bounding box center [1004, 368] width 18 height 18
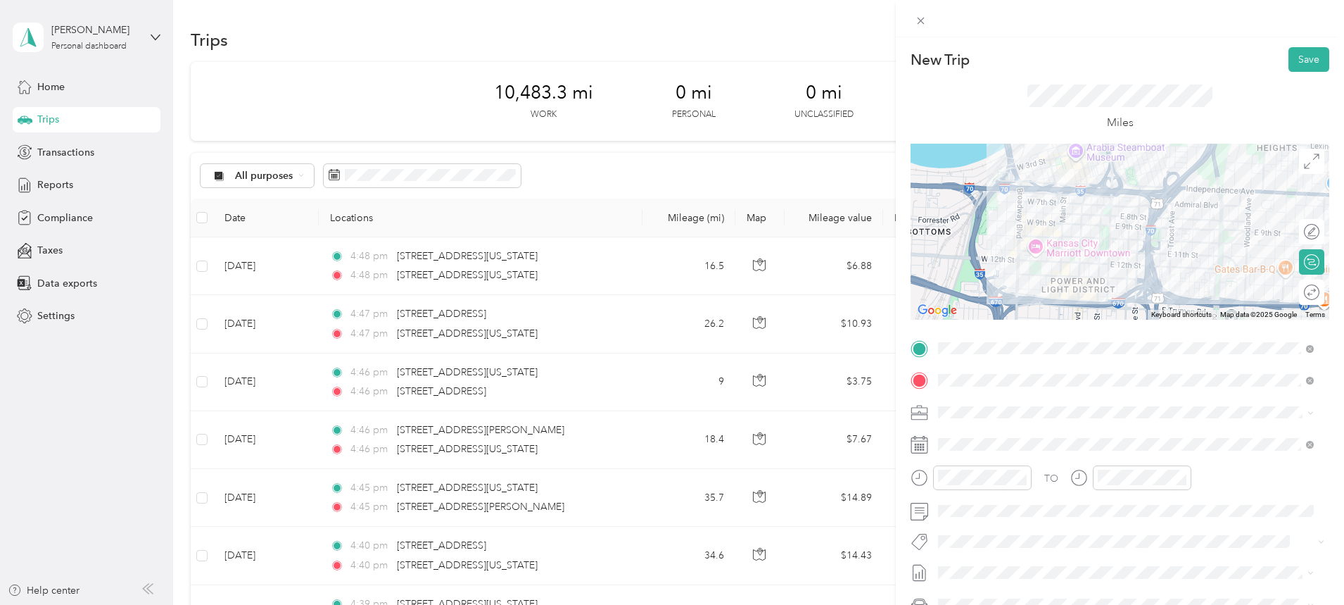
click at [1296, 53] on button "Save" at bounding box center [1309, 59] width 41 height 25
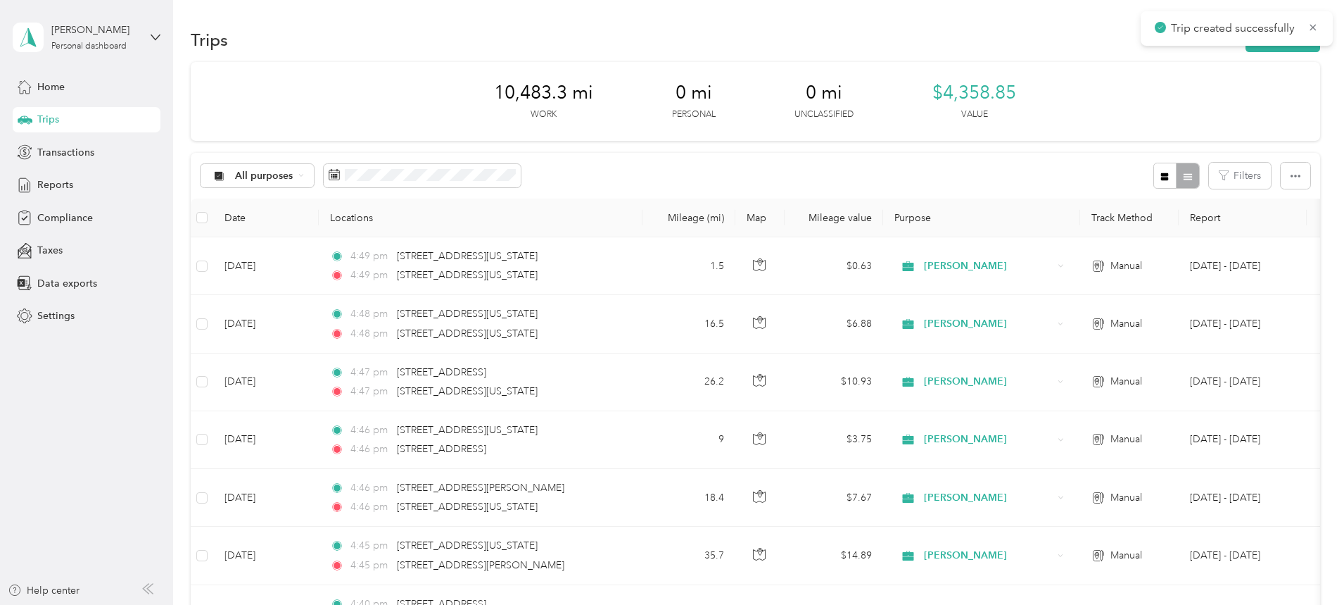
click at [1246, 46] on button "New trip" at bounding box center [1283, 39] width 75 height 25
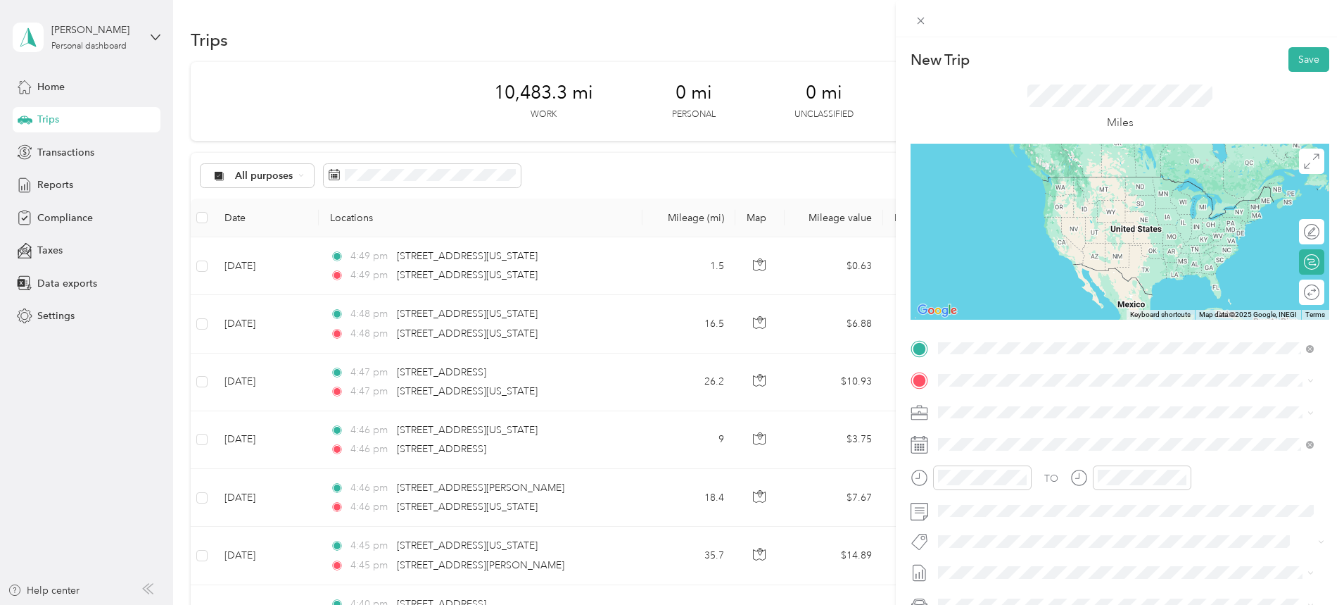
click at [1042, 405] on span "[STREET_ADDRESS][US_STATE][US_STATE]" at bounding box center [1061, 399] width 192 height 13
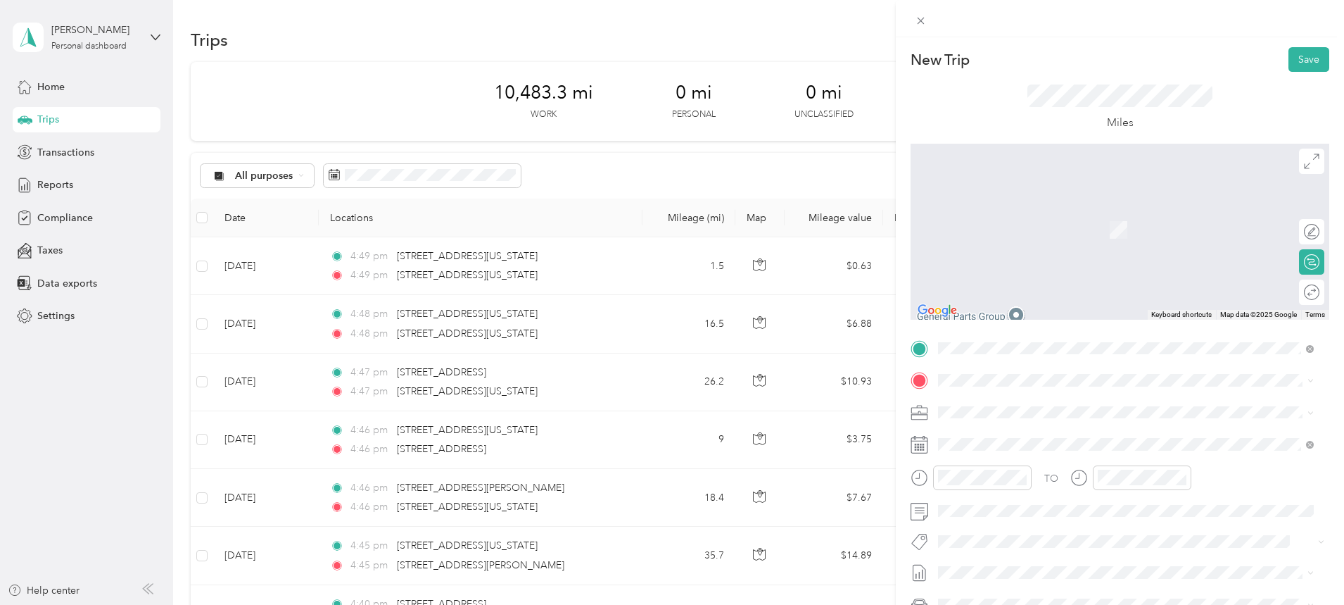
click at [1017, 372] on span at bounding box center [1131, 380] width 396 height 23
click at [1028, 434] on span "[STREET_ADDRESS][US_STATE][US_STATE]" at bounding box center [1061, 429] width 192 height 13
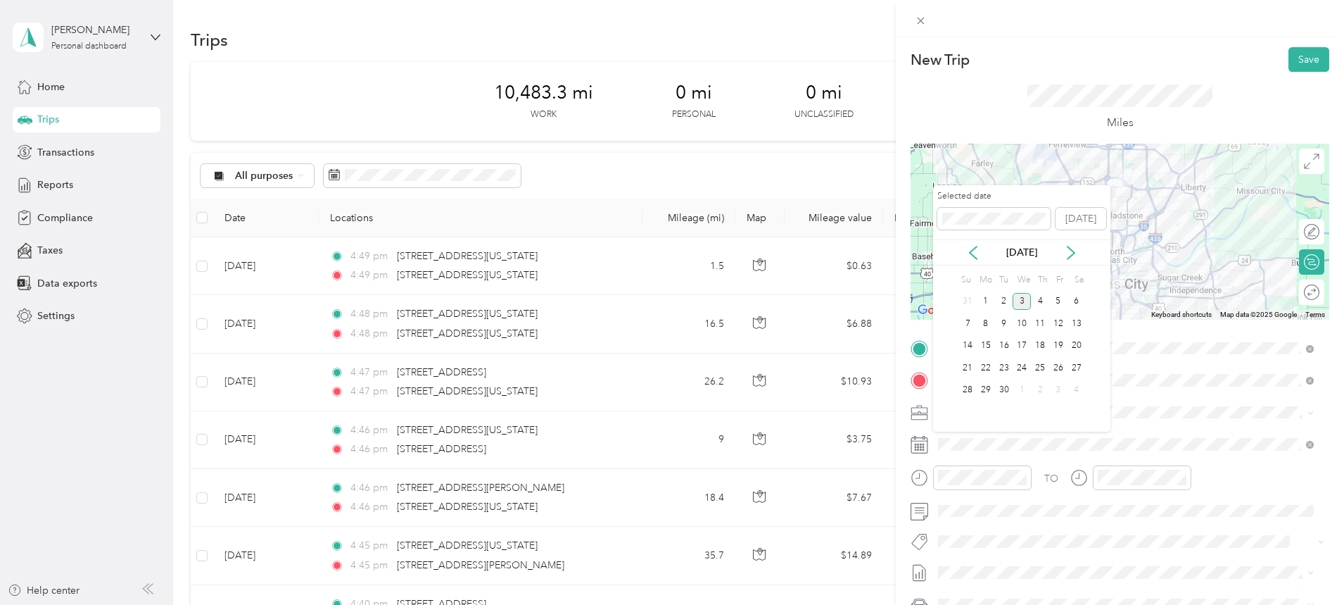
click at [976, 249] on icon at bounding box center [973, 253] width 14 height 14
click at [1006, 367] on div "19" at bounding box center [1004, 368] width 18 height 18
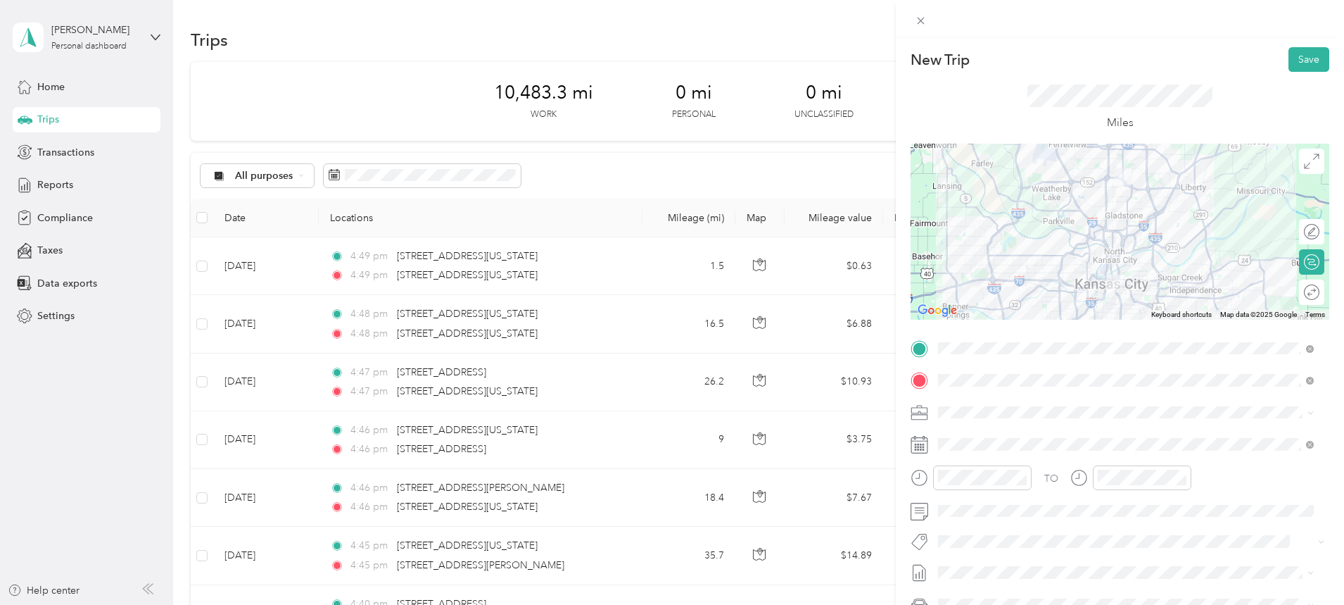
click at [1309, 55] on button "Save" at bounding box center [1309, 59] width 41 height 25
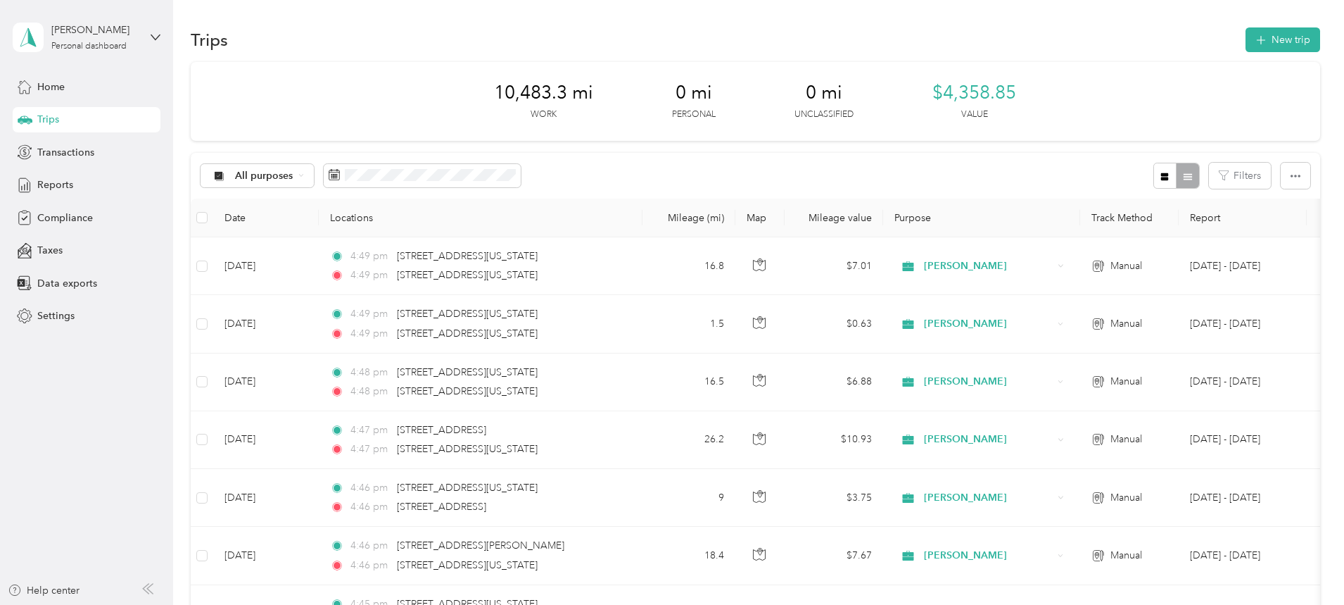
click at [1246, 37] on button "New trip" at bounding box center [1283, 39] width 75 height 25
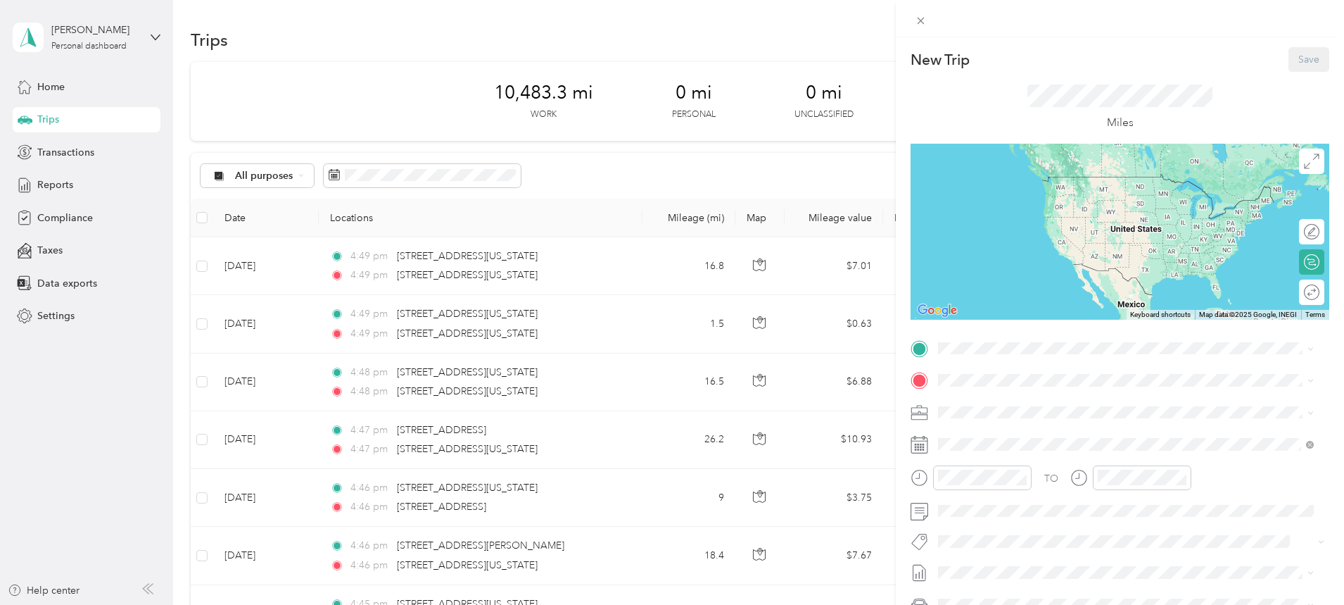
click at [1093, 340] on span at bounding box center [1131, 348] width 396 height 23
click at [1075, 393] on span "[STREET_ADDRESS][US_STATE][US_STATE]" at bounding box center [1061, 399] width 192 height 13
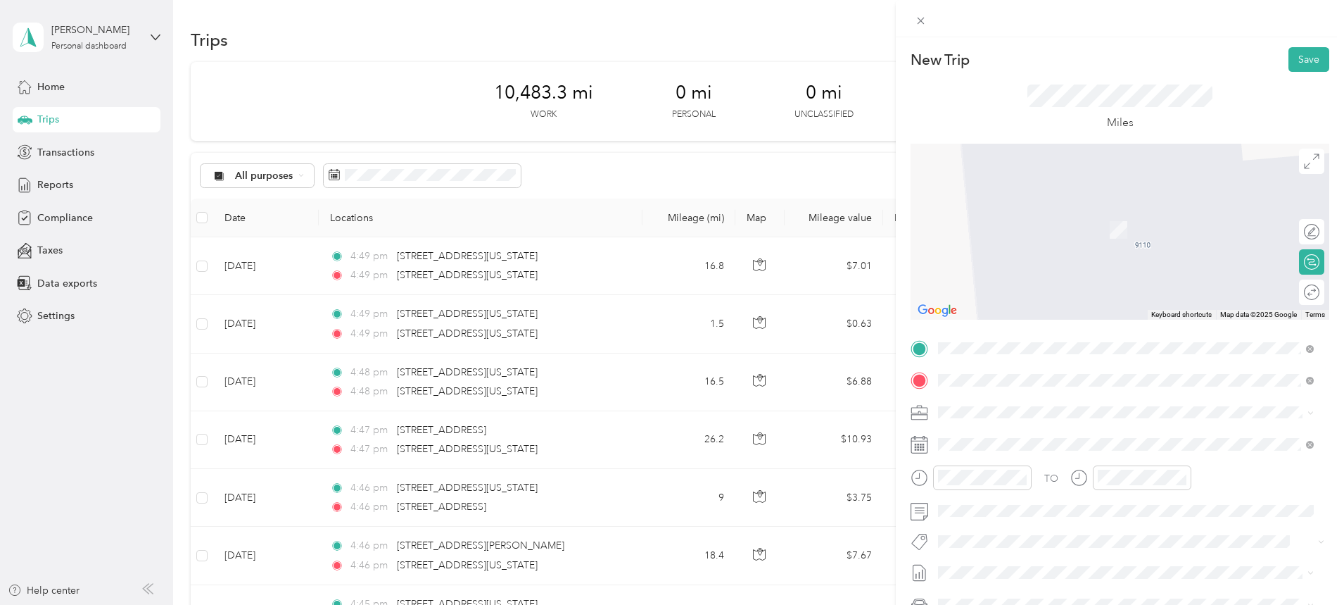
click at [1025, 427] on span "[STREET_ADDRESS][US_STATE][US_STATE]" at bounding box center [1061, 430] width 192 height 13
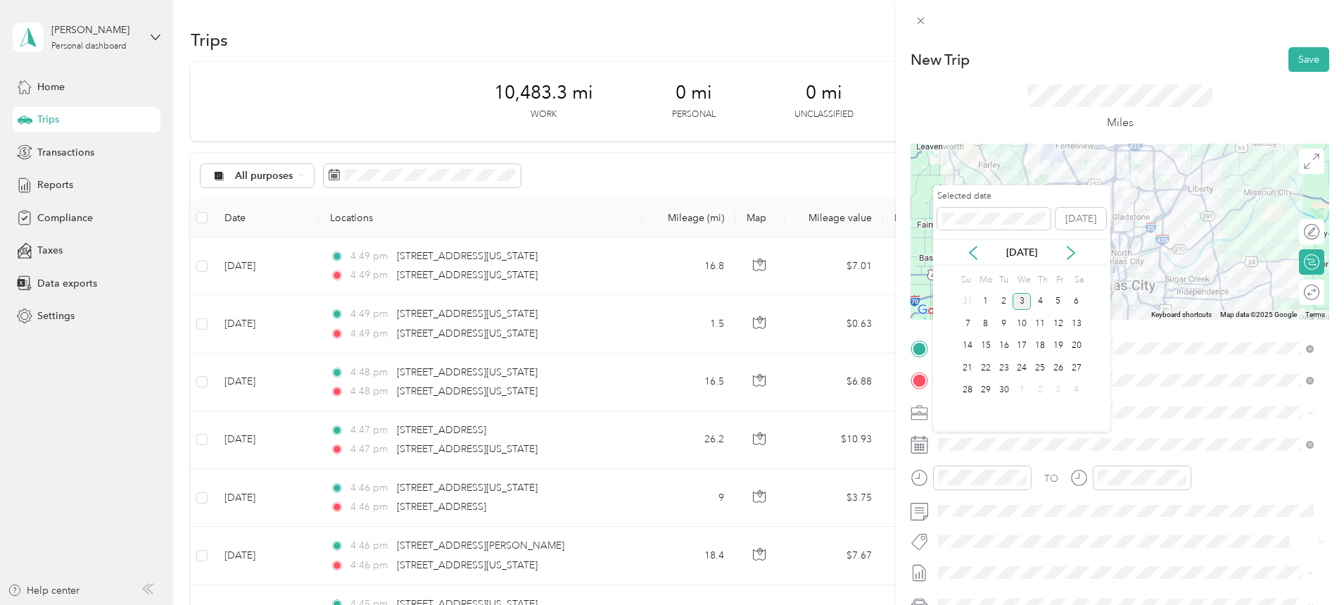
click at [973, 252] on icon at bounding box center [973, 253] width 14 height 14
click at [1021, 368] on div "20" at bounding box center [1022, 368] width 18 height 18
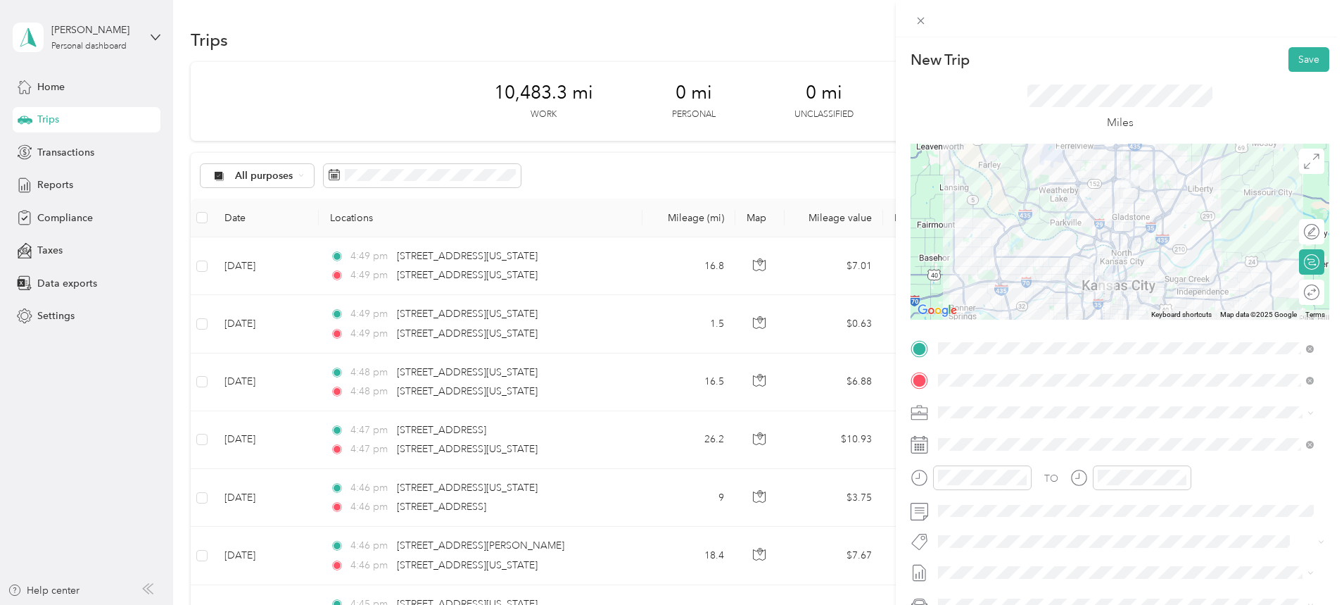
click at [1303, 53] on button "Save" at bounding box center [1309, 59] width 41 height 25
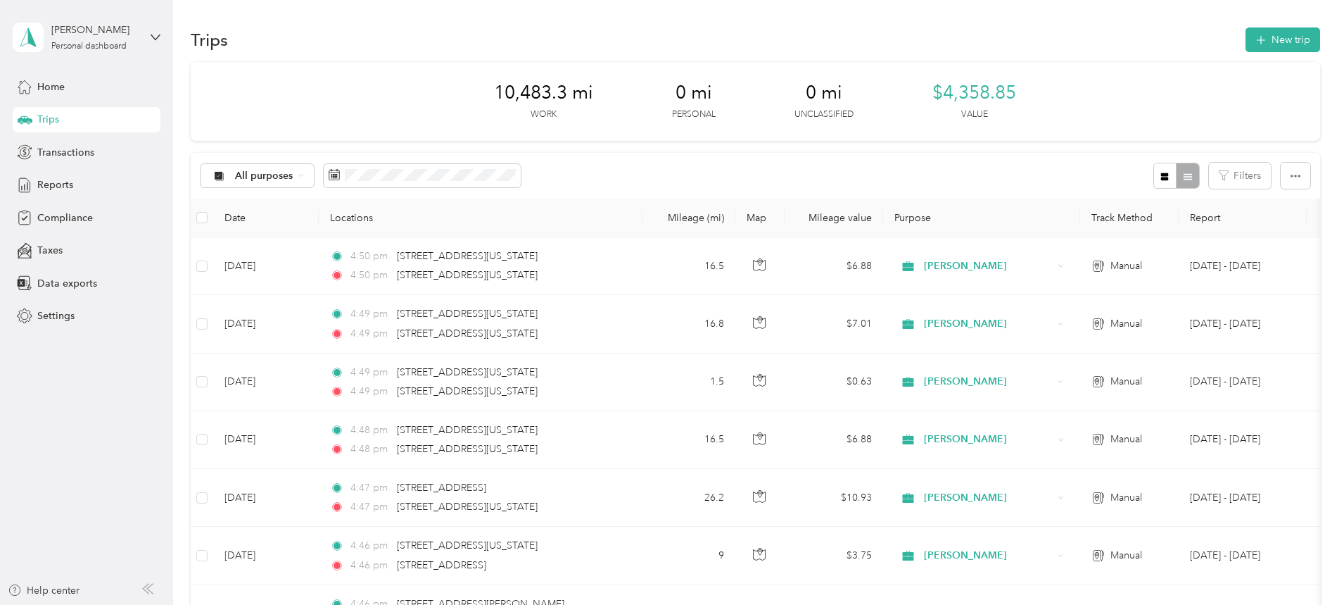
click at [1246, 32] on button "New trip" at bounding box center [1283, 39] width 75 height 25
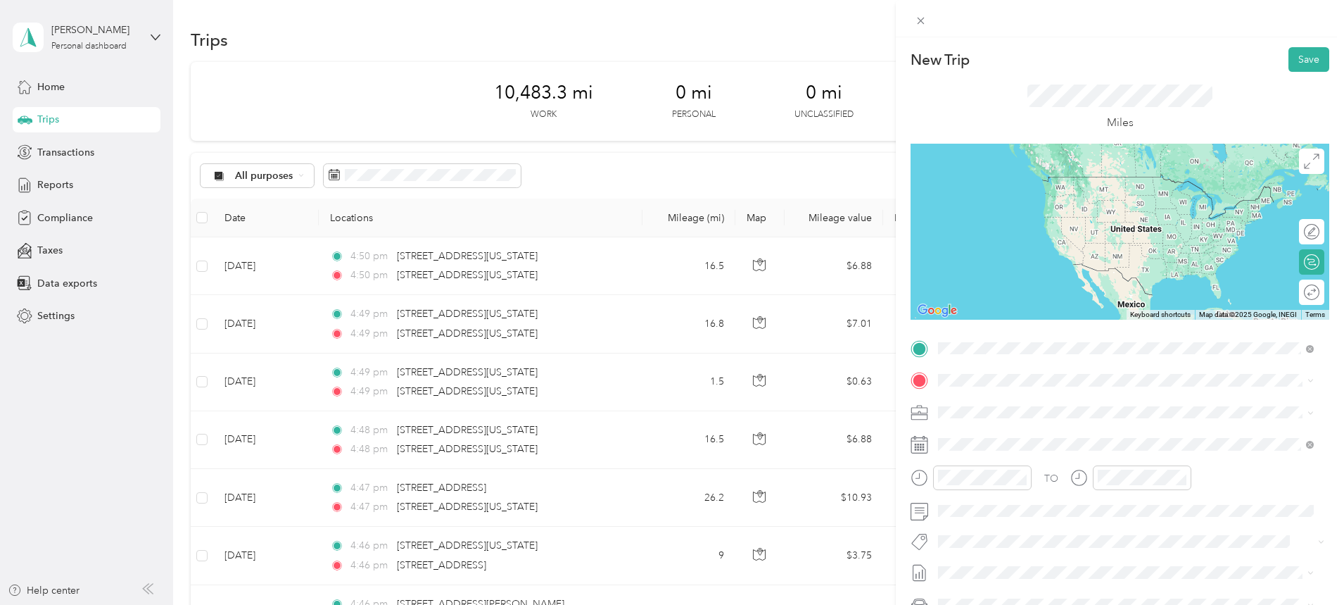
click at [993, 405] on span "[STREET_ADDRESS][US_STATE][US_STATE]" at bounding box center [1061, 399] width 192 height 13
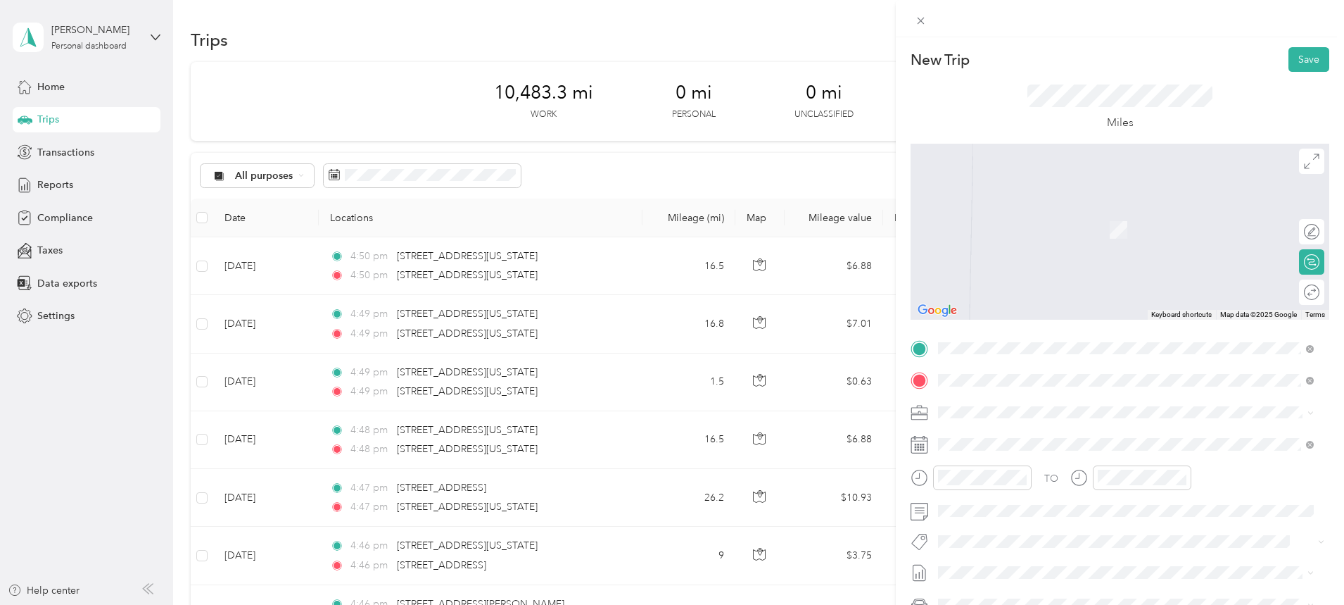
click at [1023, 435] on span "[STREET_ADDRESS][US_STATE]" at bounding box center [1035, 430] width 141 height 13
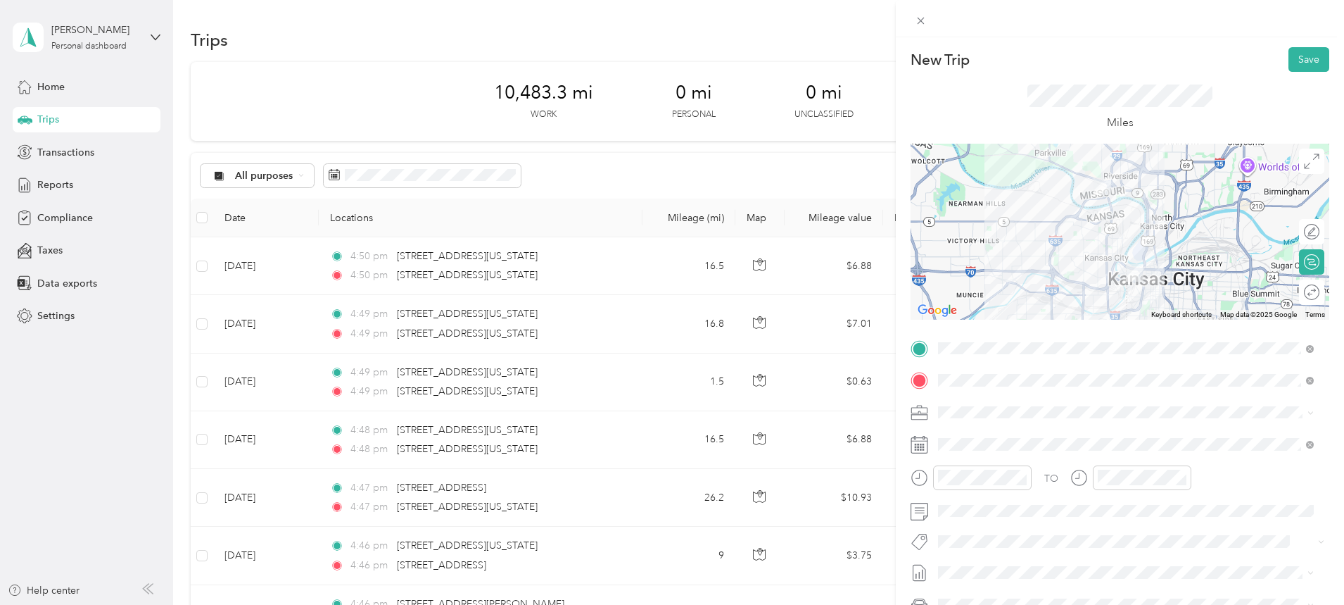
click at [1059, 277] on div at bounding box center [1120, 232] width 419 height 176
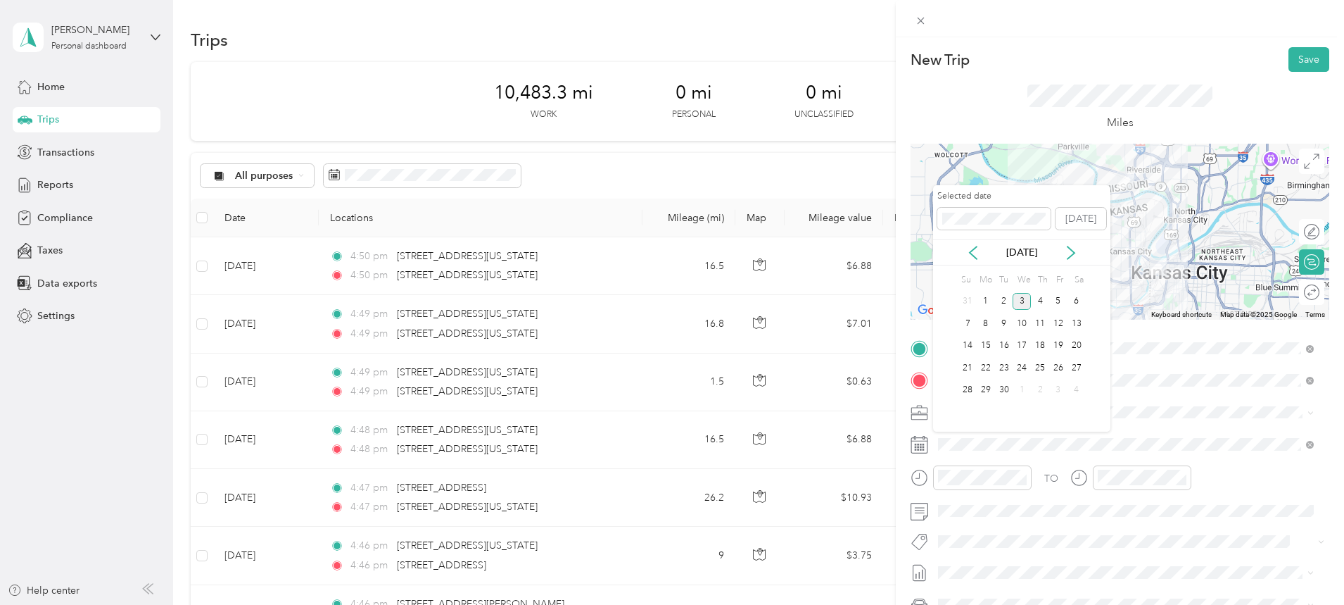
click at [971, 246] on icon at bounding box center [973, 253] width 14 height 14
click at [1021, 367] on div "20" at bounding box center [1022, 368] width 18 height 18
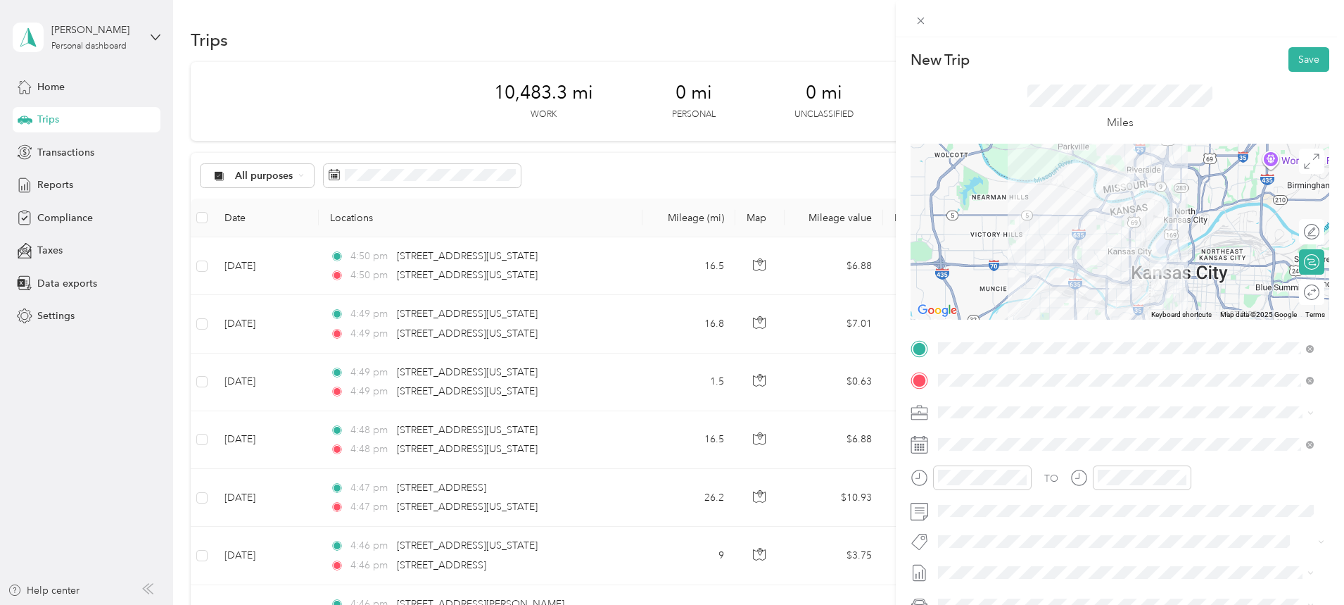
click at [1296, 57] on button "Save" at bounding box center [1309, 59] width 41 height 25
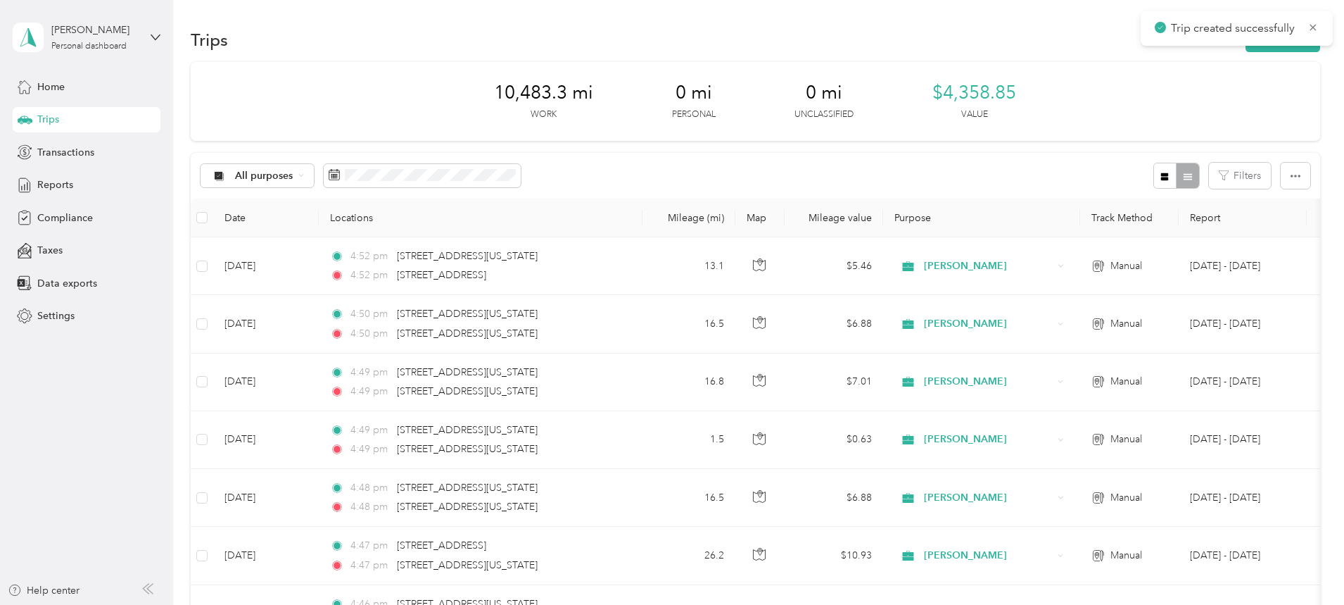
click at [1197, 52] on div "Trips New trip" at bounding box center [756, 40] width 1130 height 30
click at [1246, 49] on button "New trip" at bounding box center [1283, 39] width 75 height 25
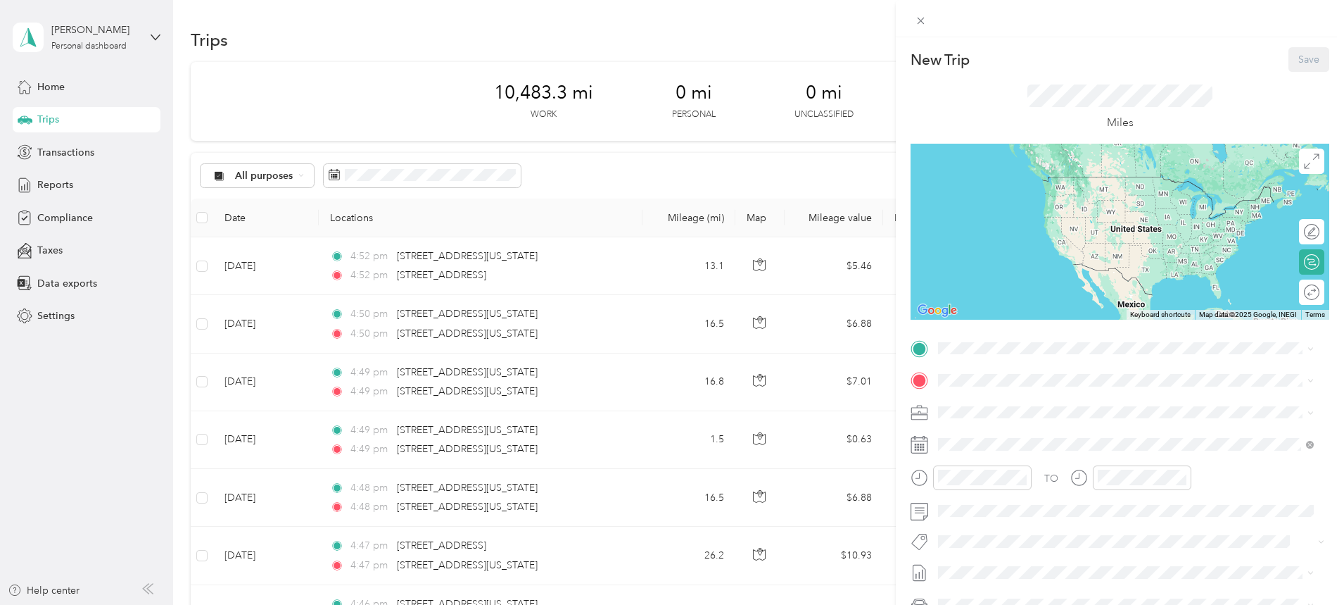
click at [1044, 341] on span at bounding box center [1131, 348] width 396 height 23
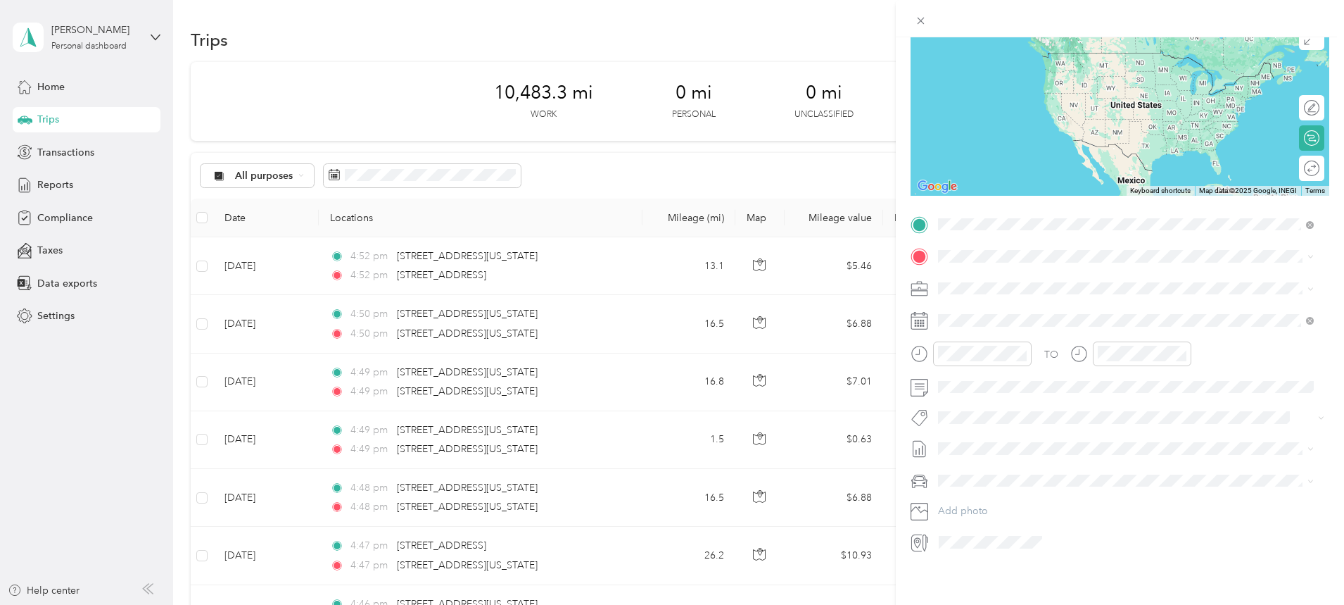
click at [1021, 271] on span "[STREET_ADDRESS][US_STATE]" at bounding box center [1035, 264] width 141 height 13
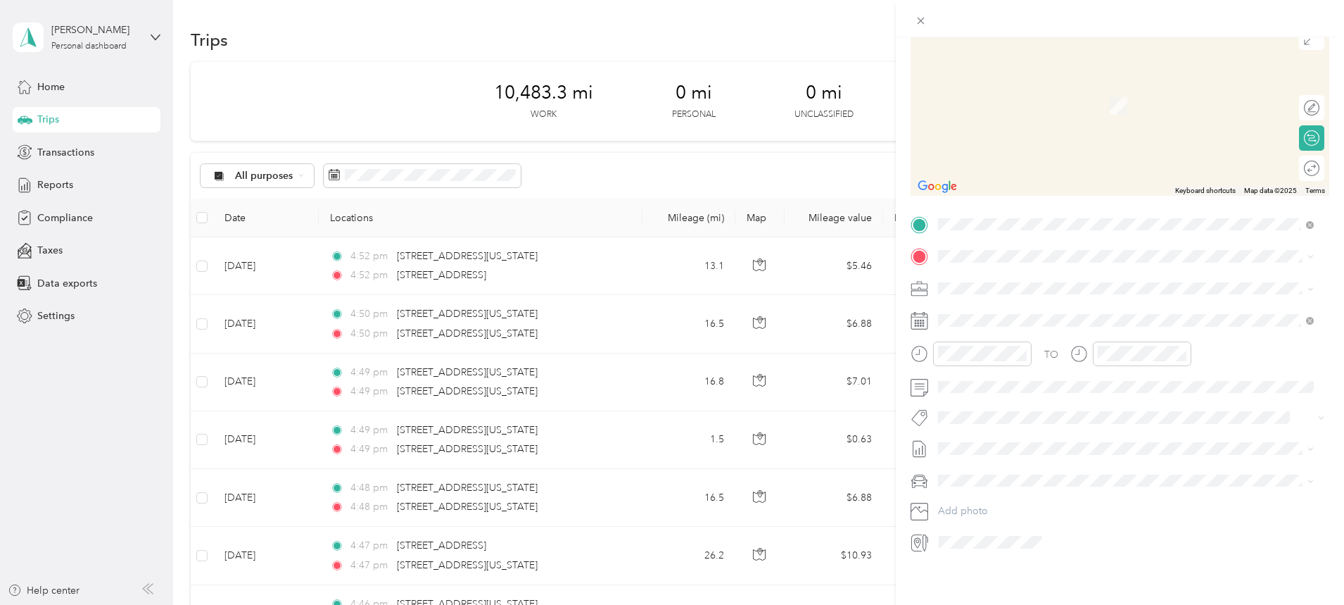
click at [992, 301] on span "[STREET_ADDRESS][US_STATE][US_STATE]" at bounding box center [1061, 295] width 192 height 13
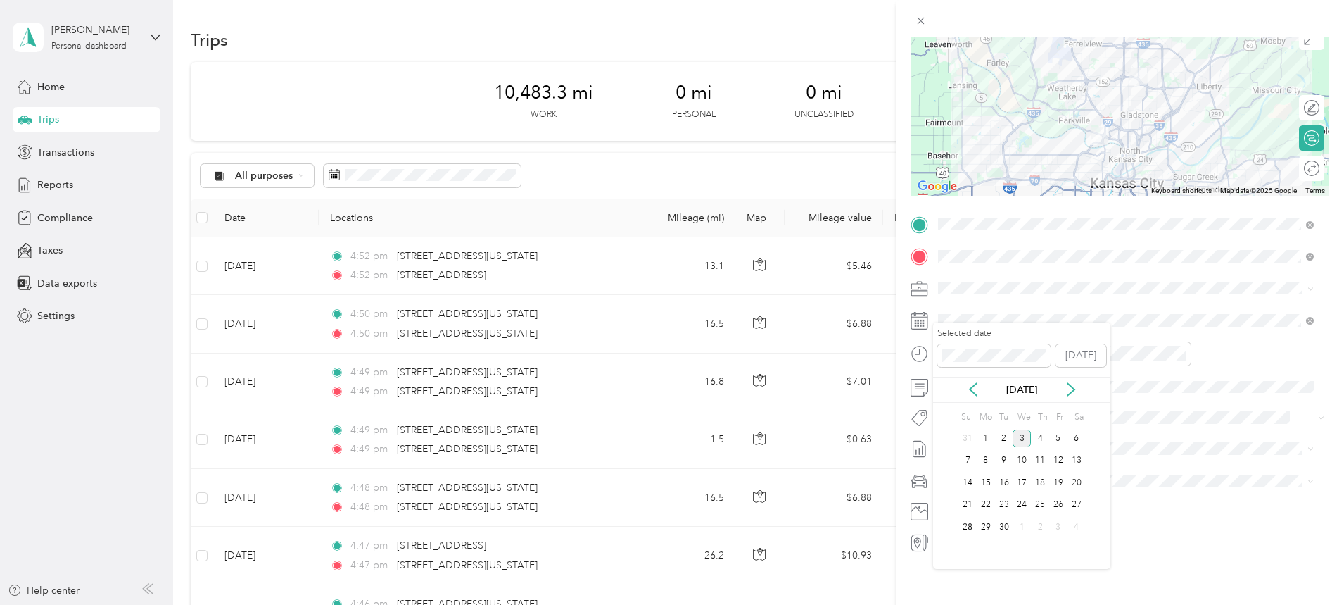
click at [973, 391] on icon at bounding box center [973, 389] width 14 height 14
click at [1040, 504] on div "21" at bounding box center [1040, 505] width 18 height 18
click at [1018, 503] on div "20" at bounding box center [1022, 505] width 18 height 18
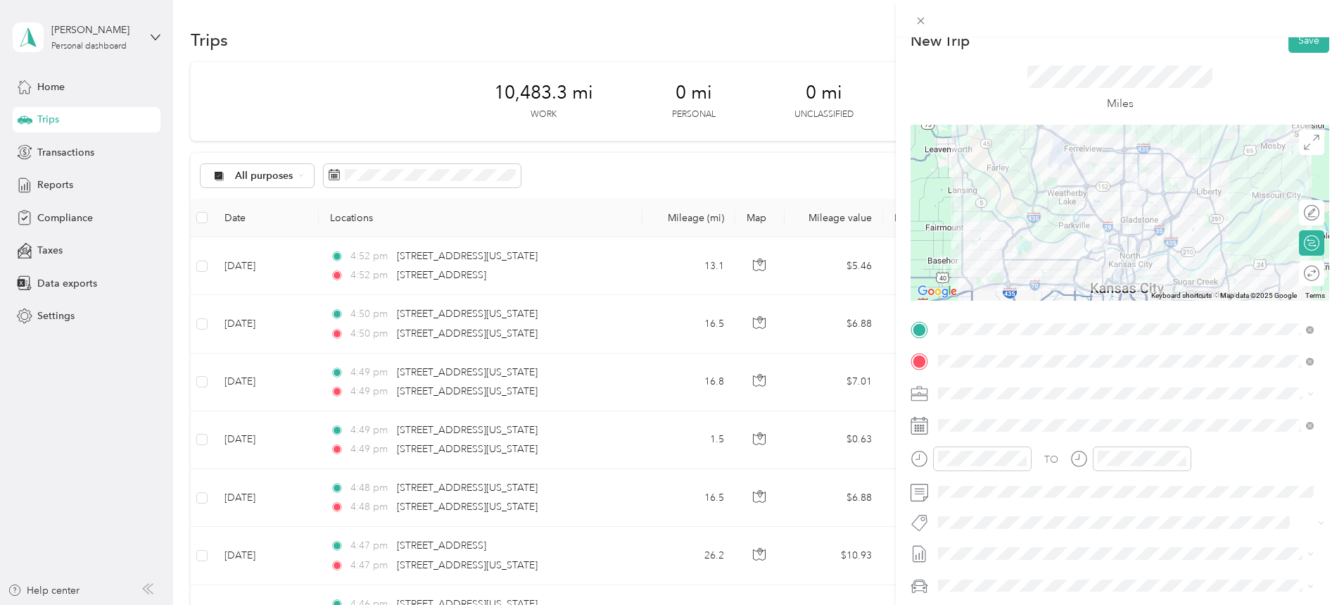
scroll to position [0, 0]
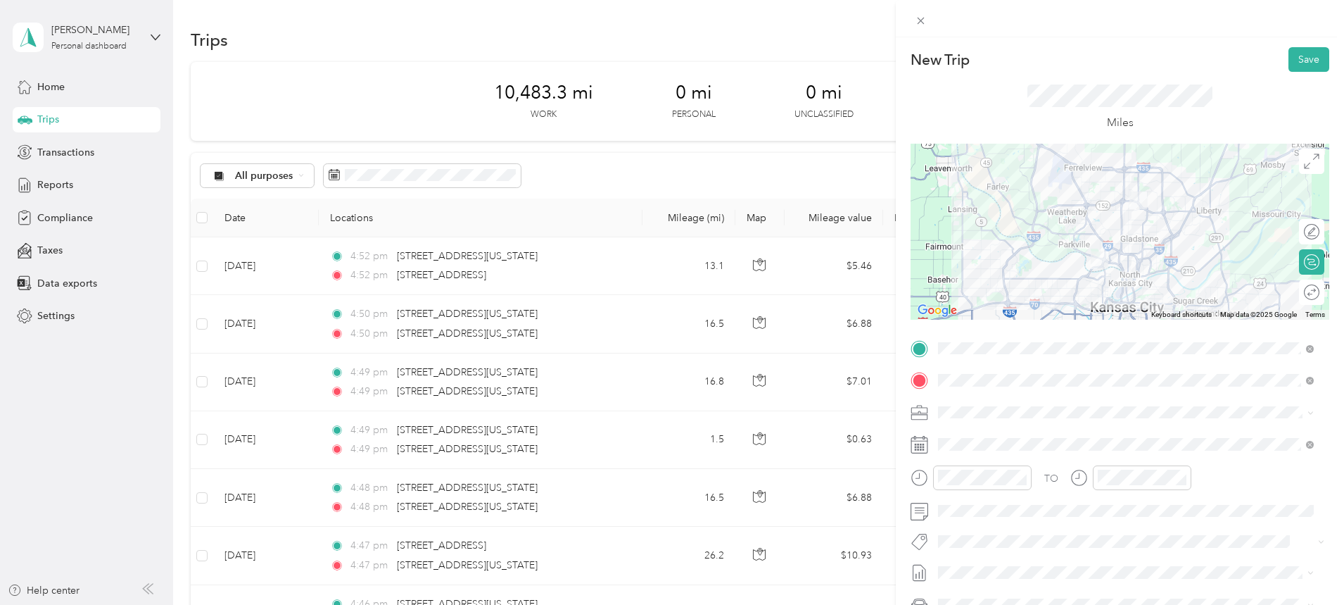
click at [1298, 57] on button "Save" at bounding box center [1309, 59] width 41 height 25
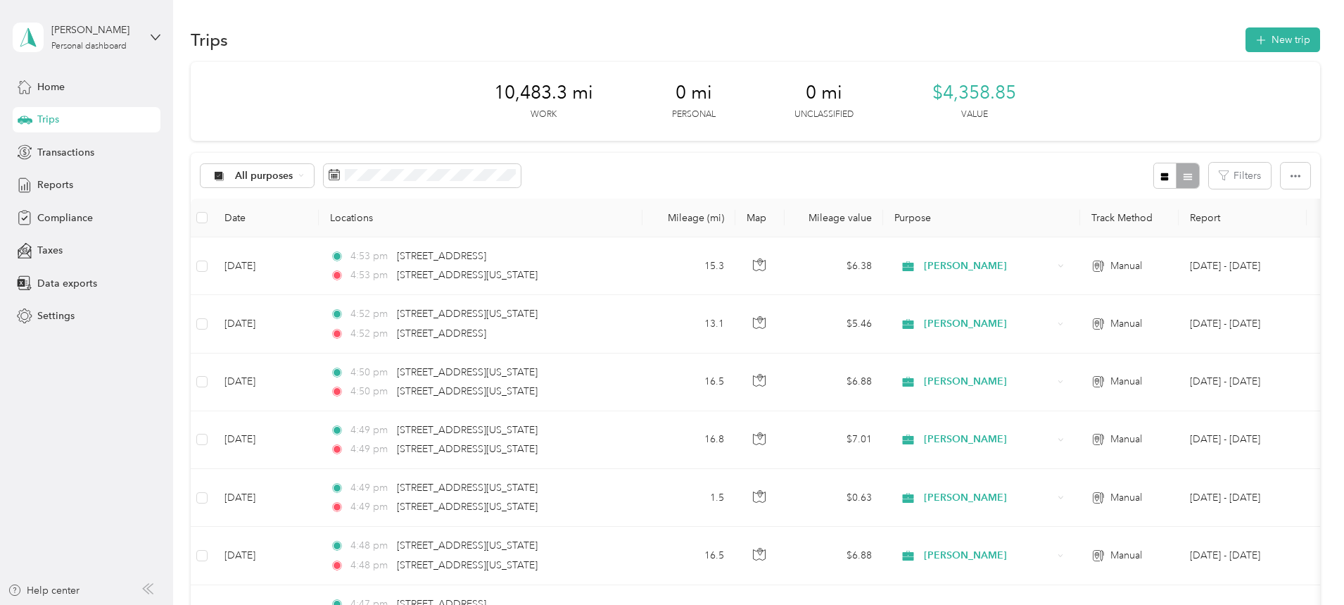
click at [1246, 37] on button "New trip" at bounding box center [1283, 39] width 75 height 25
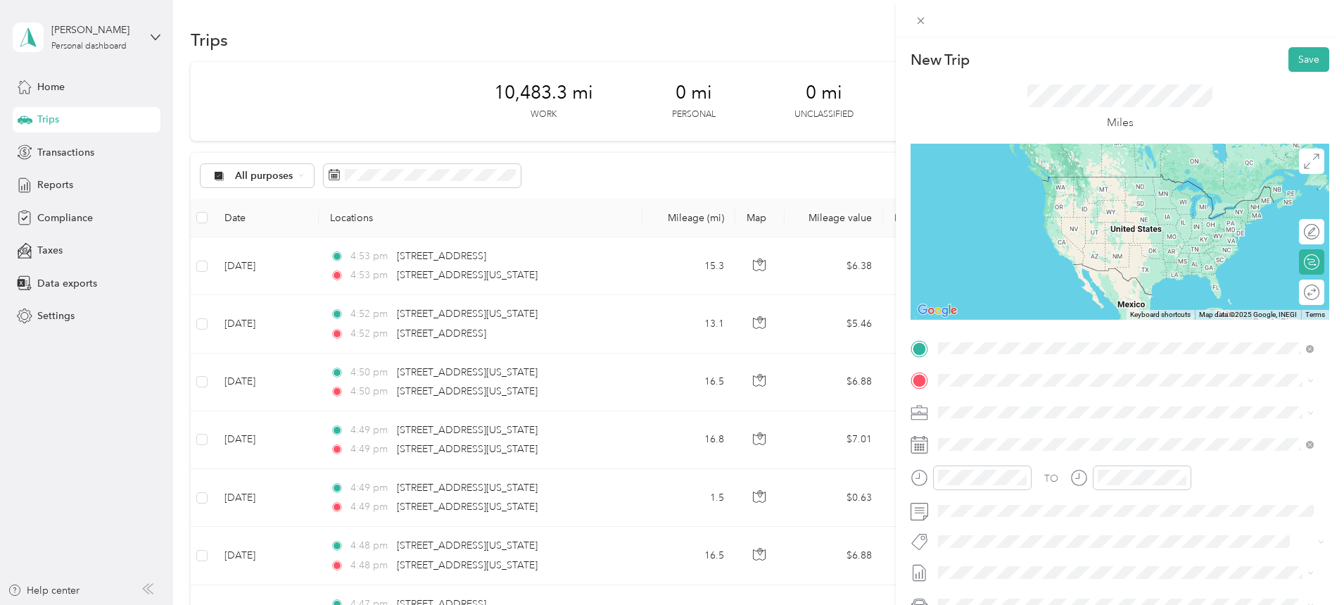
click at [1015, 405] on span "[STREET_ADDRESS][US_STATE][US_STATE]" at bounding box center [1061, 399] width 192 height 13
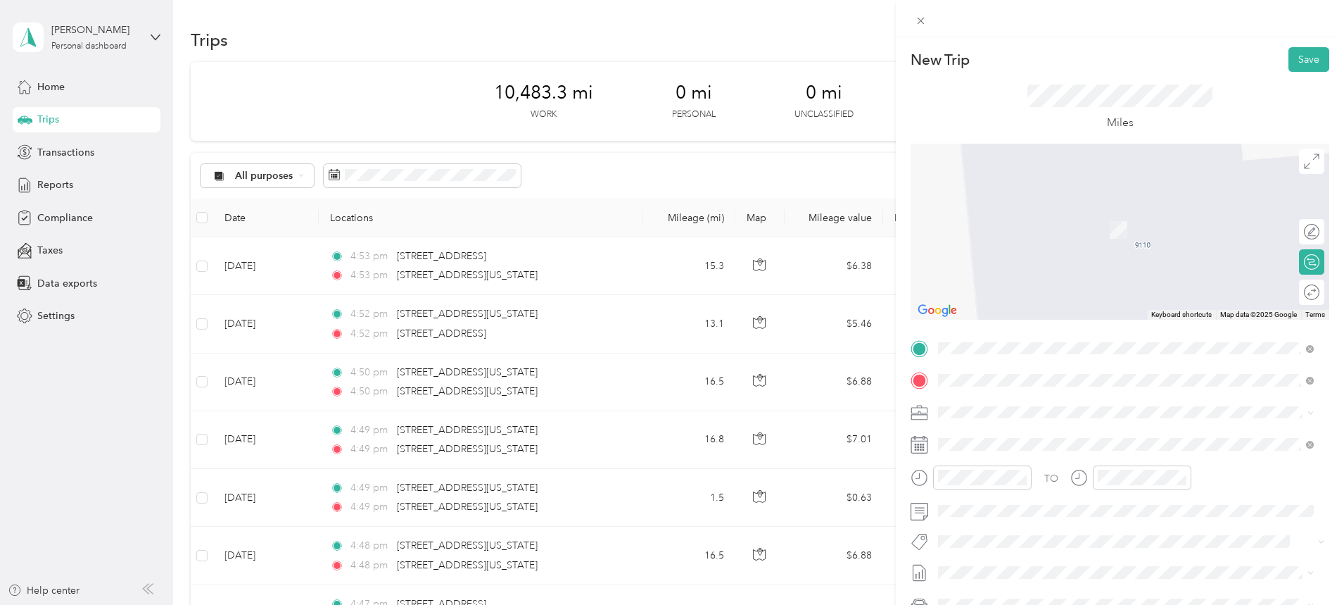
click at [1021, 437] on span "[STREET_ADDRESS][US_STATE][US_STATE]" at bounding box center [1061, 430] width 192 height 13
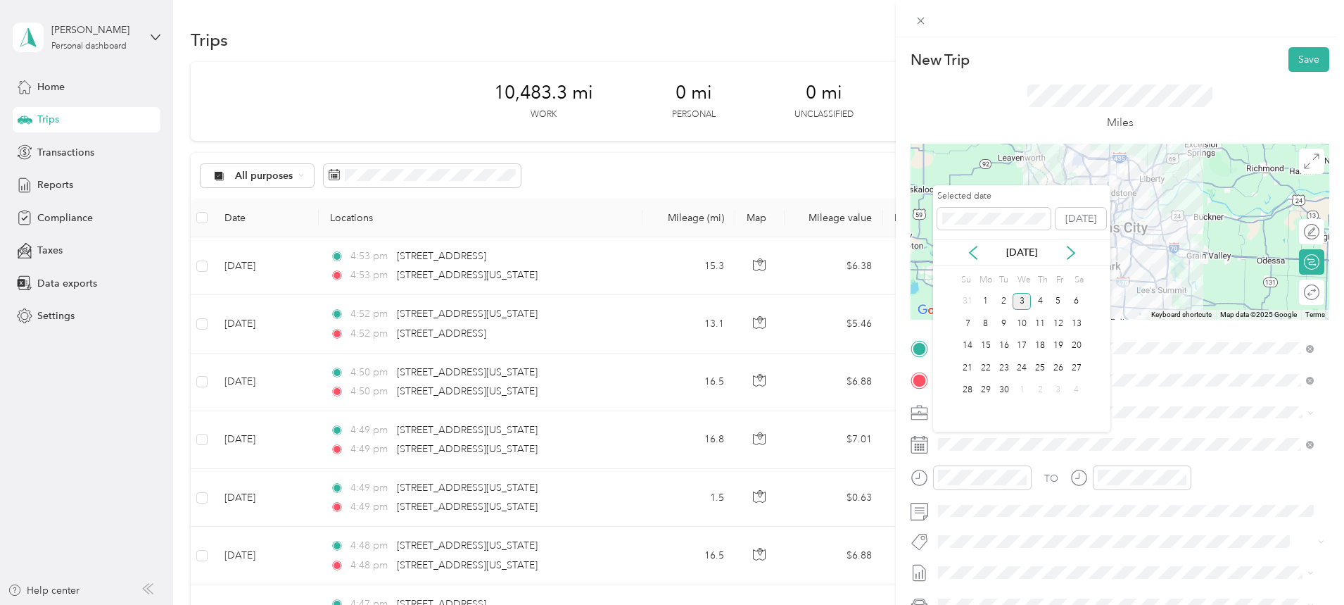
click at [971, 248] on icon at bounding box center [973, 253] width 14 height 14
click at [1037, 369] on div "21" at bounding box center [1040, 368] width 18 height 18
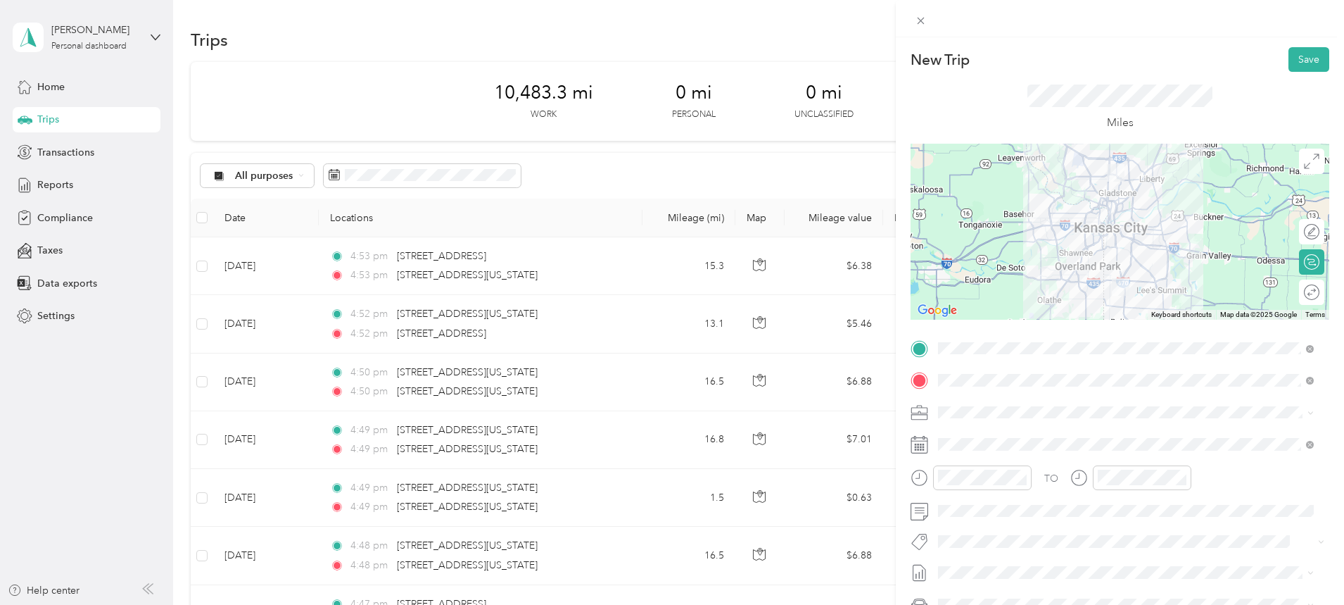
click at [1301, 53] on button "Save" at bounding box center [1309, 59] width 41 height 25
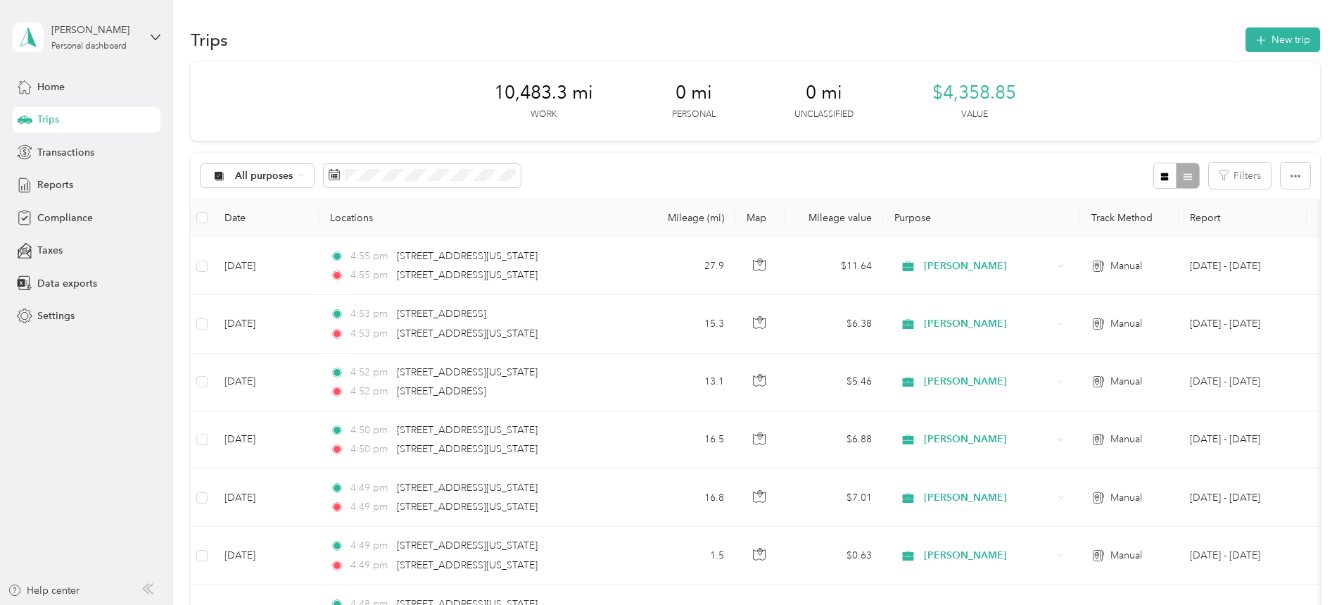
click at [1246, 30] on button "New trip" at bounding box center [1283, 39] width 75 height 25
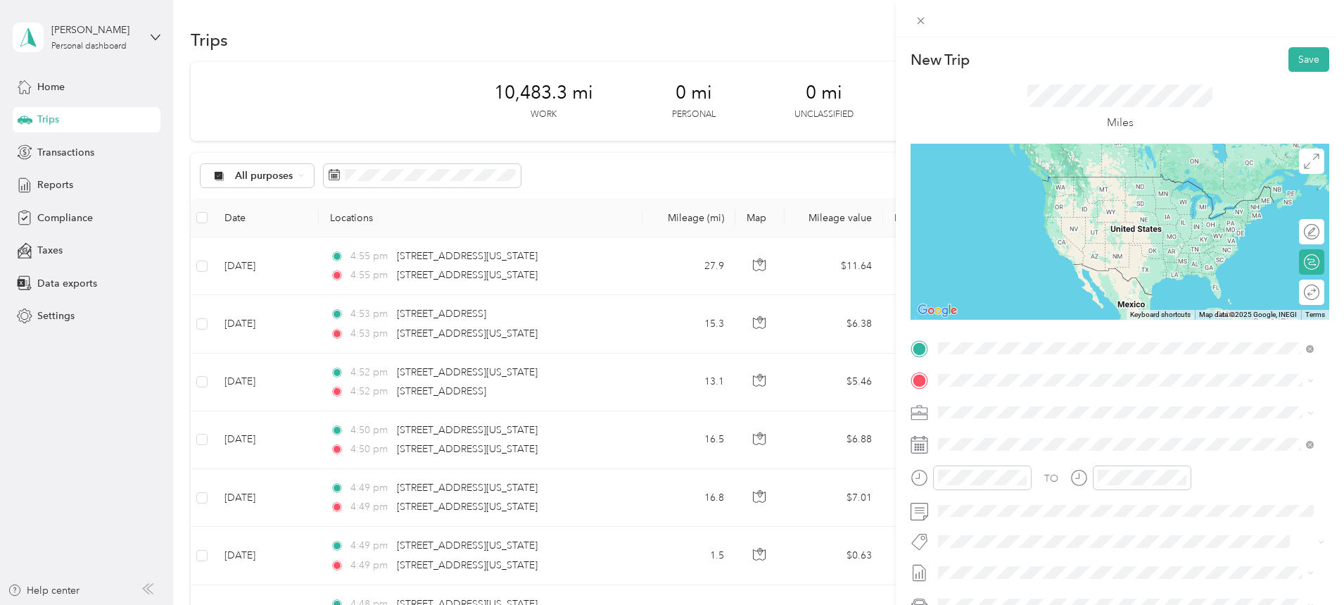
click at [1036, 403] on span "[STREET_ADDRESS][US_STATE][US_STATE]" at bounding box center [1061, 399] width 192 height 13
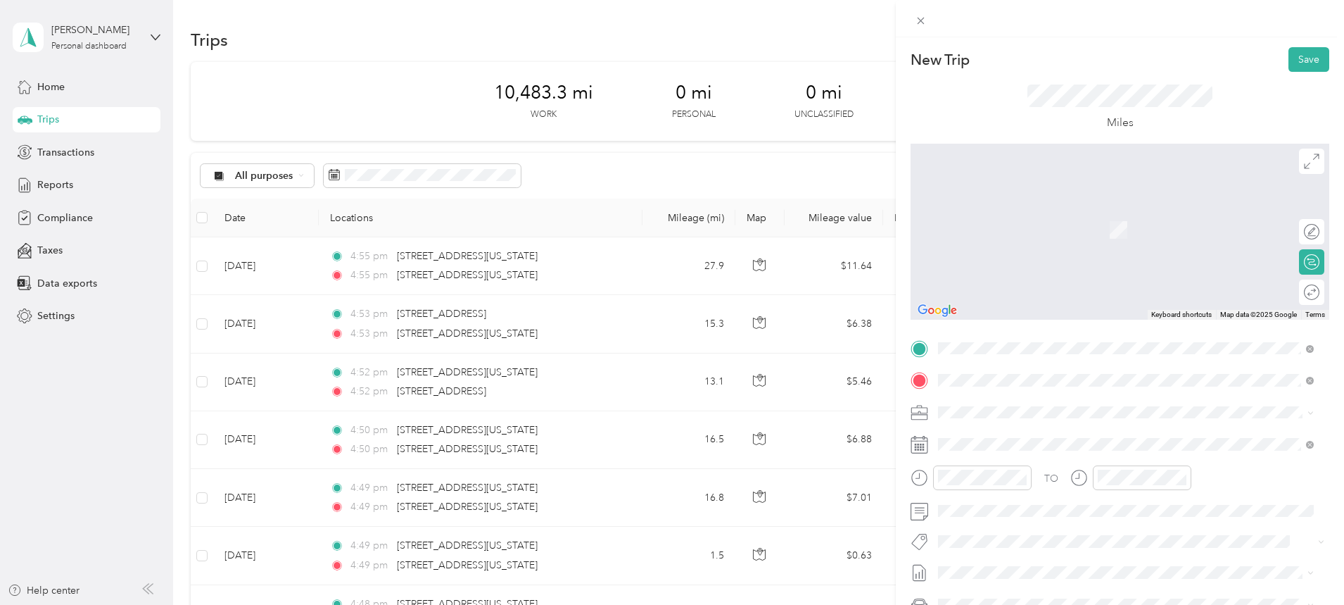
click at [1018, 435] on span "[STREET_ADDRESS][US_STATE]" at bounding box center [1035, 430] width 141 height 13
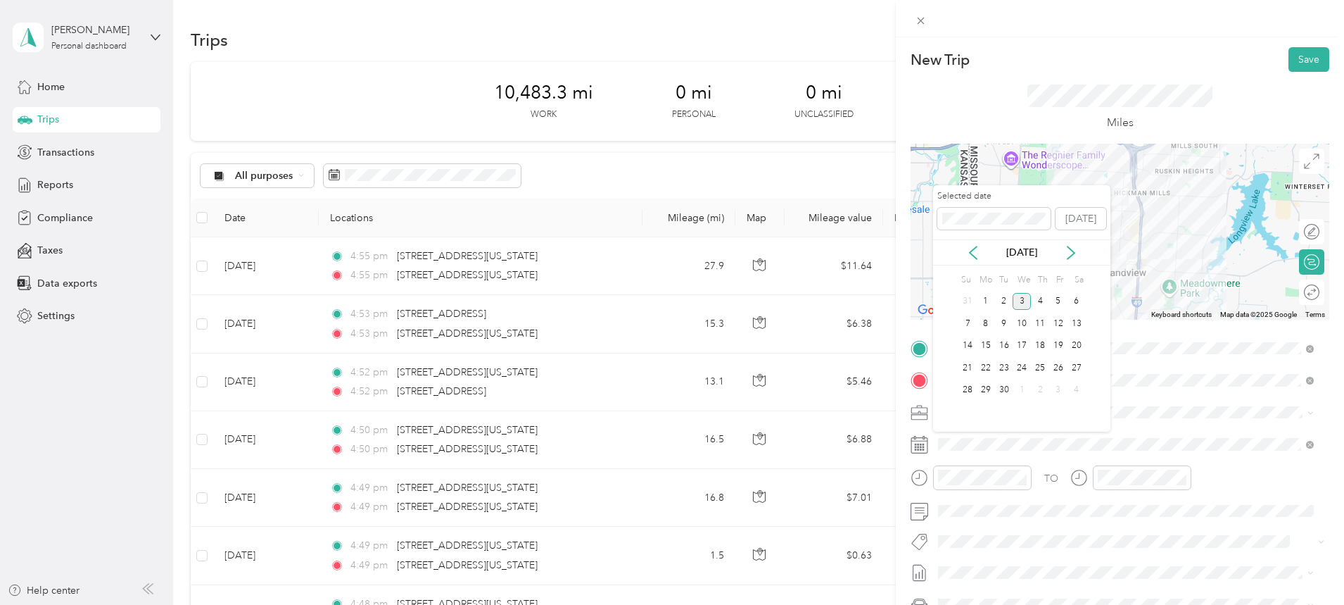
click at [973, 251] on icon at bounding box center [973, 253] width 14 height 14
click at [1041, 370] on div "21" at bounding box center [1040, 368] width 18 height 18
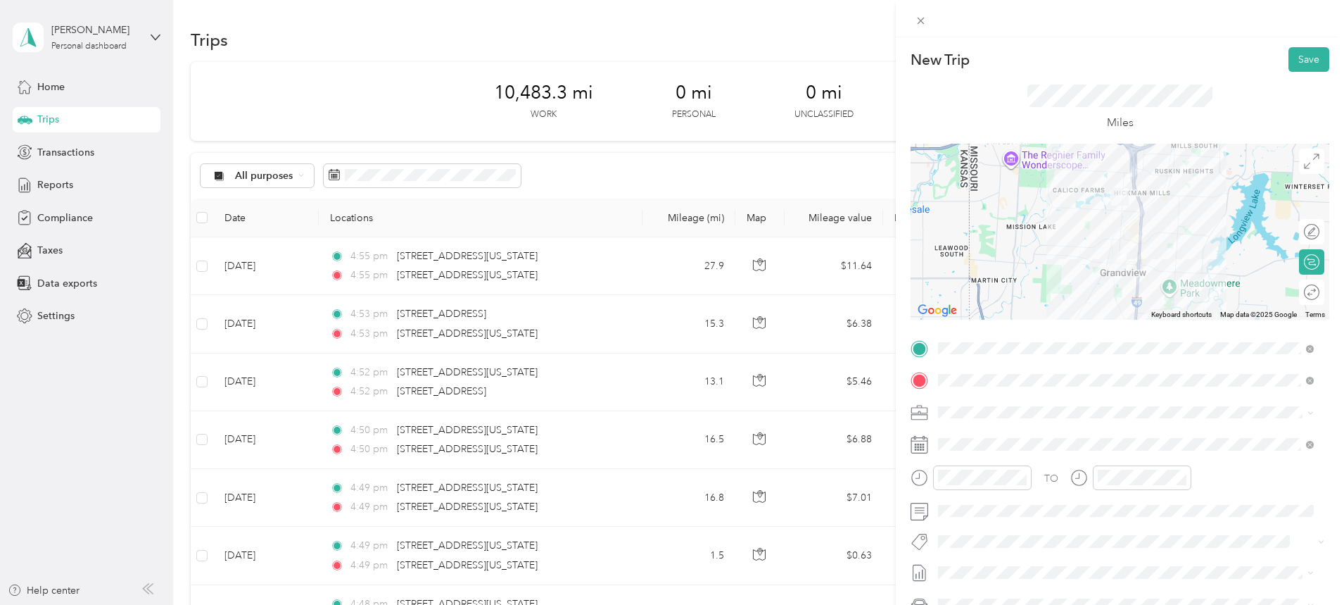
click at [1303, 58] on button "Save" at bounding box center [1309, 59] width 41 height 25
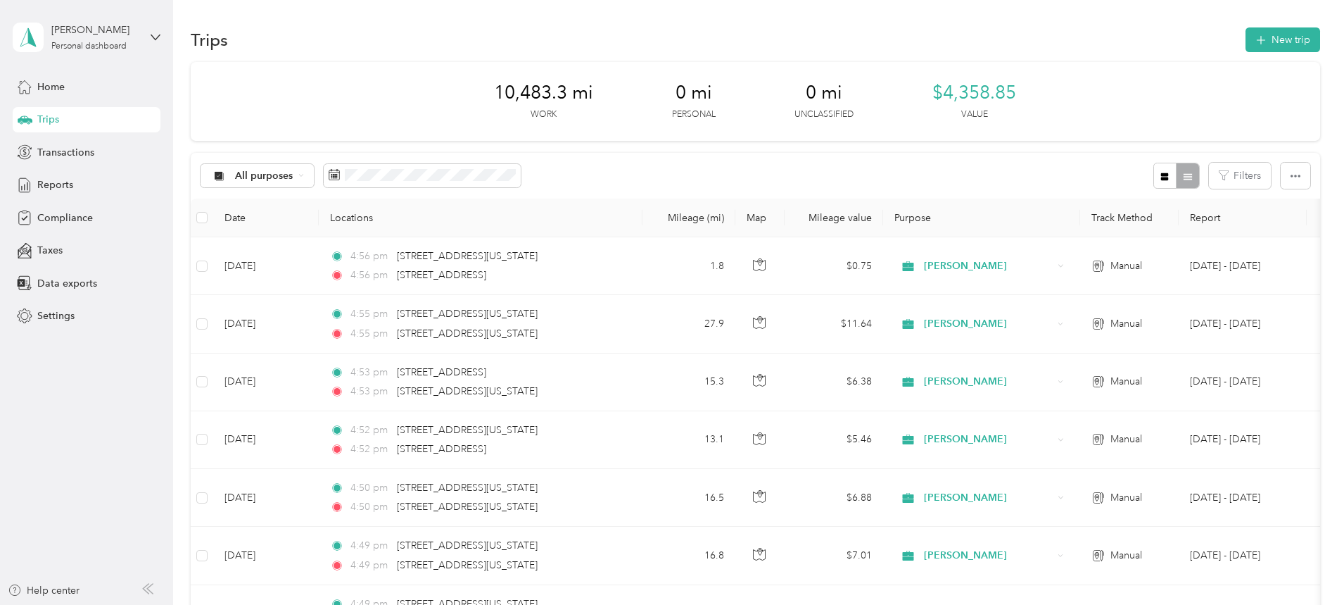
click at [1246, 44] on button "New trip" at bounding box center [1283, 39] width 75 height 25
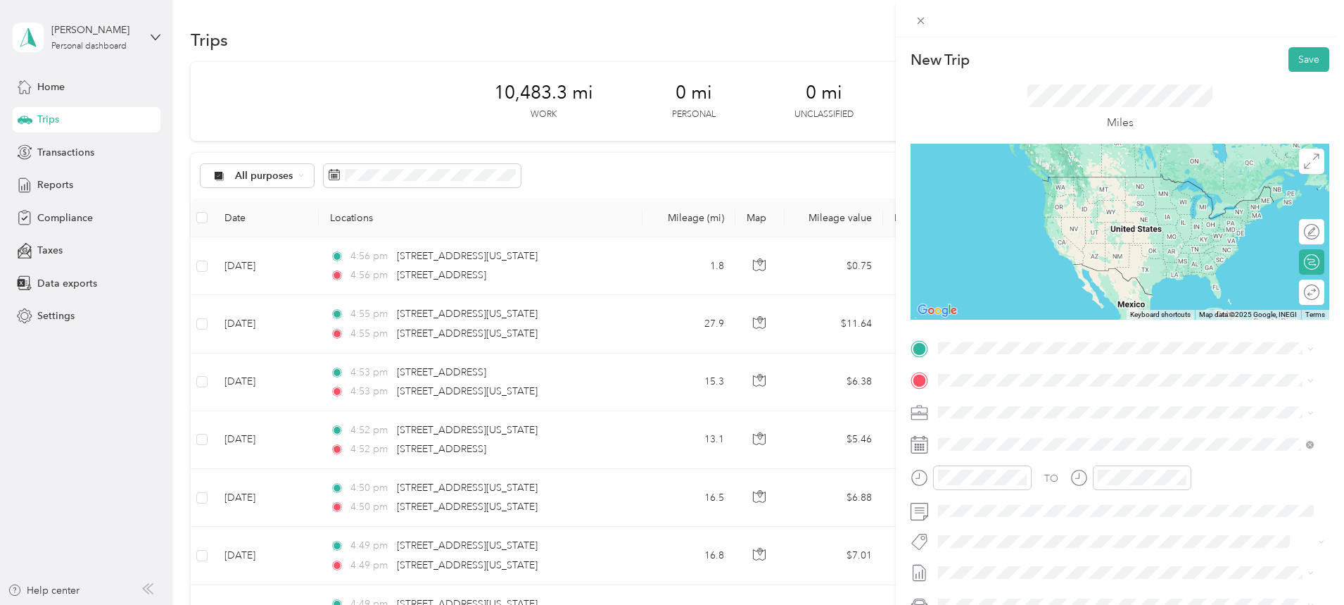
click at [1006, 431] on span "[STREET_ADDRESS][US_STATE]" at bounding box center [1035, 425] width 141 height 13
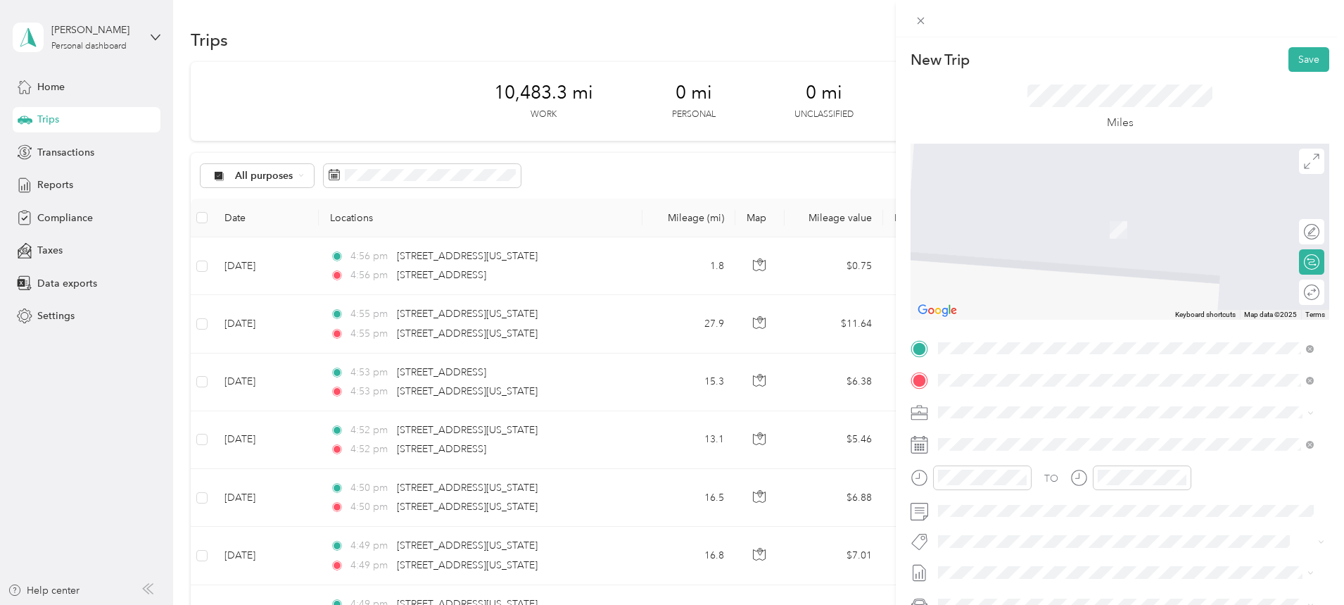
click at [1032, 437] on span "[STREET_ADDRESS][US_STATE][US_STATE]" at bounding box center [1061, 430] width 192 height 13
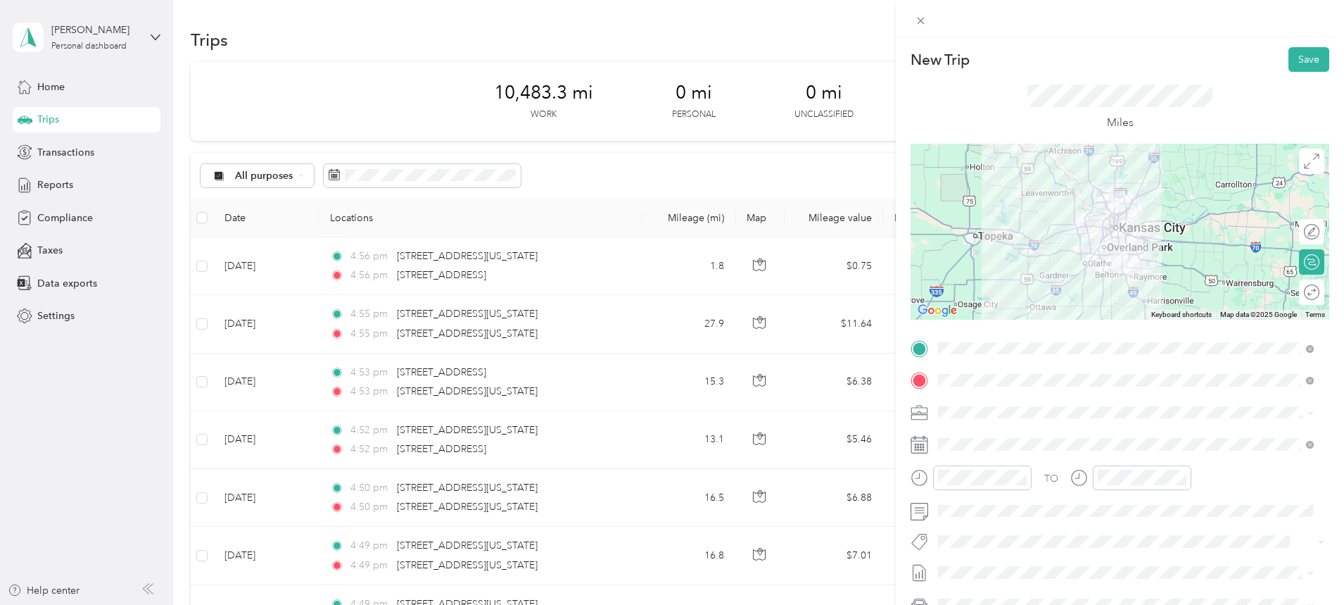
click at [982, 437] on span at bounding box center [1131, 444] width 396 height 23
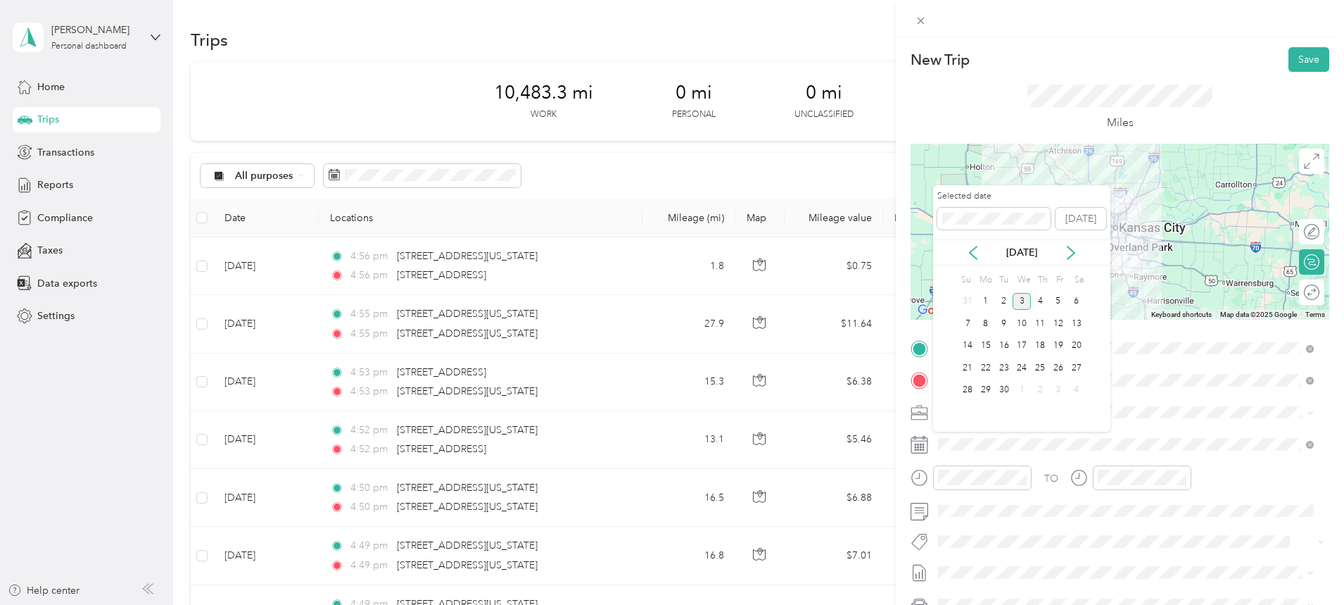
click at [974, 251] on icon at bounding box center [973, 253] width 14 height 14
click at [1040, 369] on div "21" at bounding box center [1040, 368] width 18 height 18
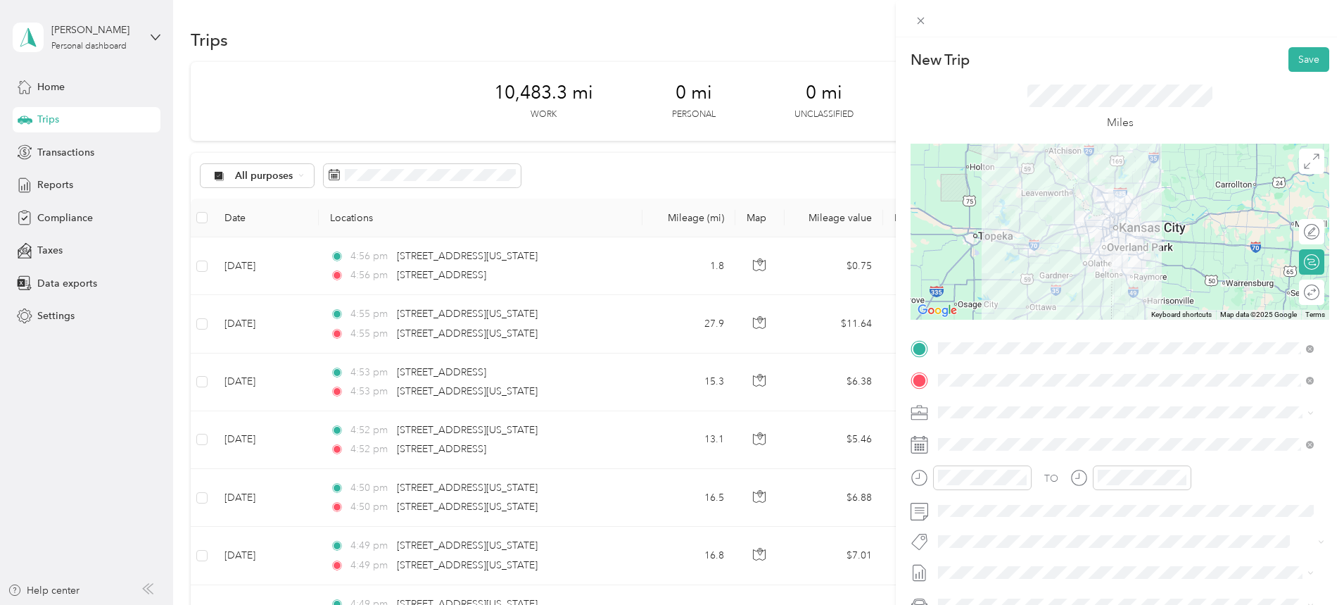
click at [1297, 53] on button "Save" at bounding box center [1309, 59] width 41 height 25
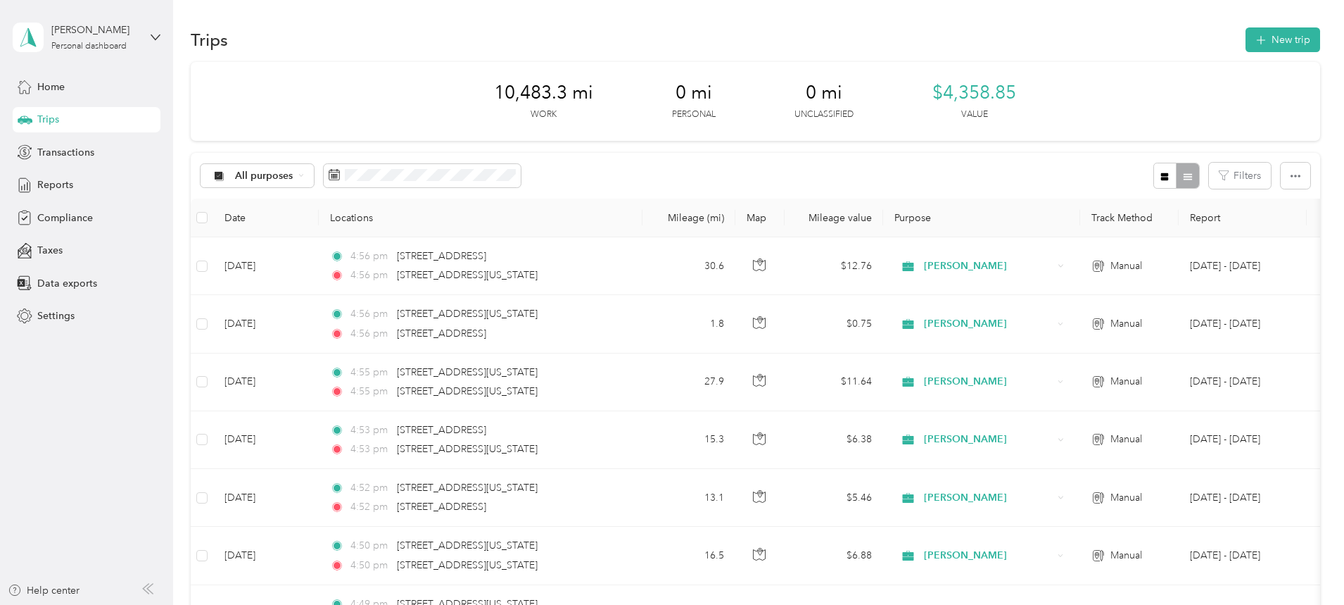
click at [1246, 37] on button "New trip" at bounding box center [1283, 39] width 75 height 25
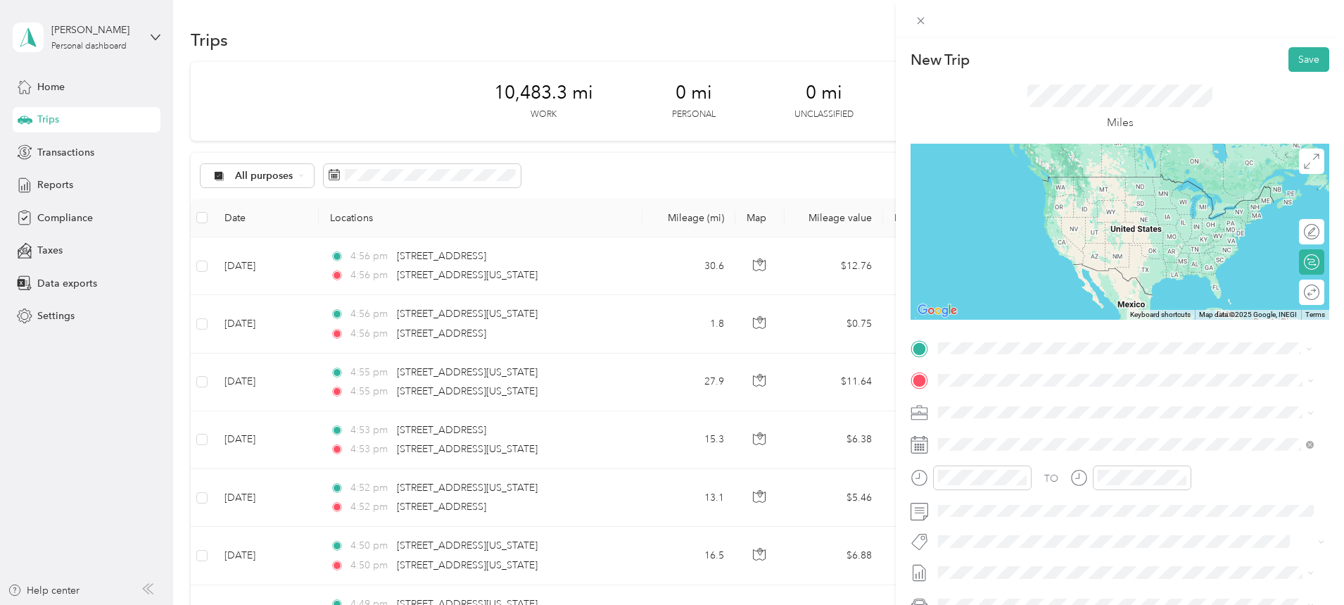
click at [1002, 404] on span "[STREET_ADDRESS][US_STATE][US_STATE]" at bounding box center [1061, 399] width 192 height 13
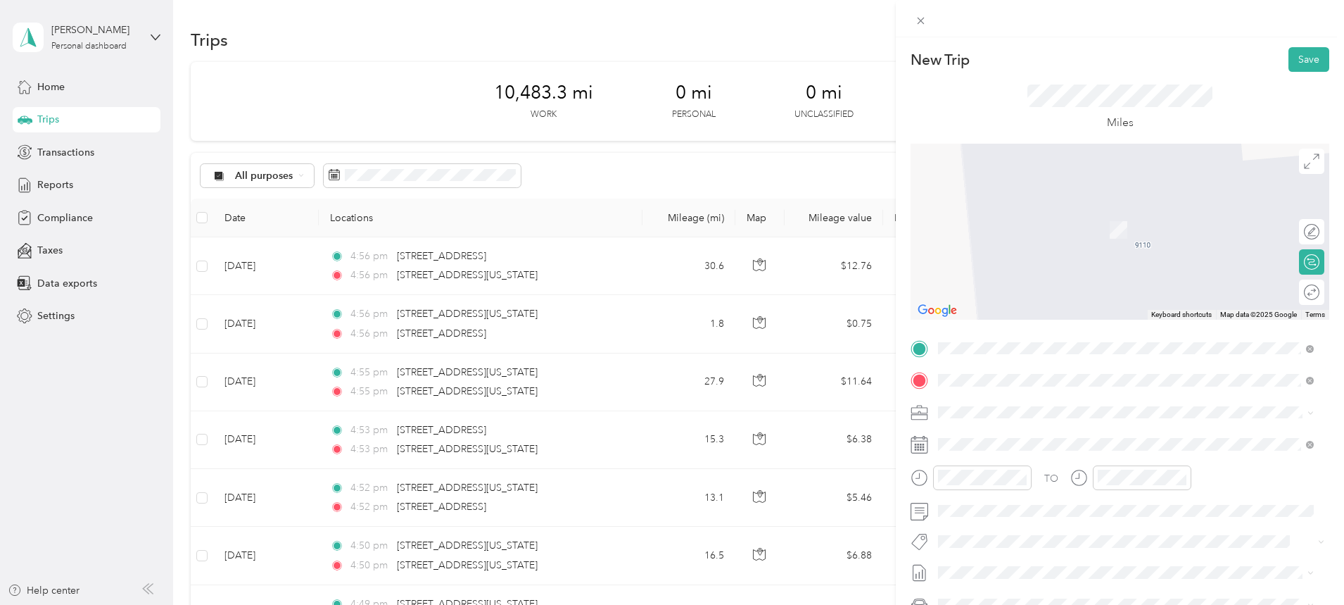
click at [1036, 429] on span "[STREET_ADDRESS][US_STATE]" at bounding box center [1035, 430] width 141 height 13
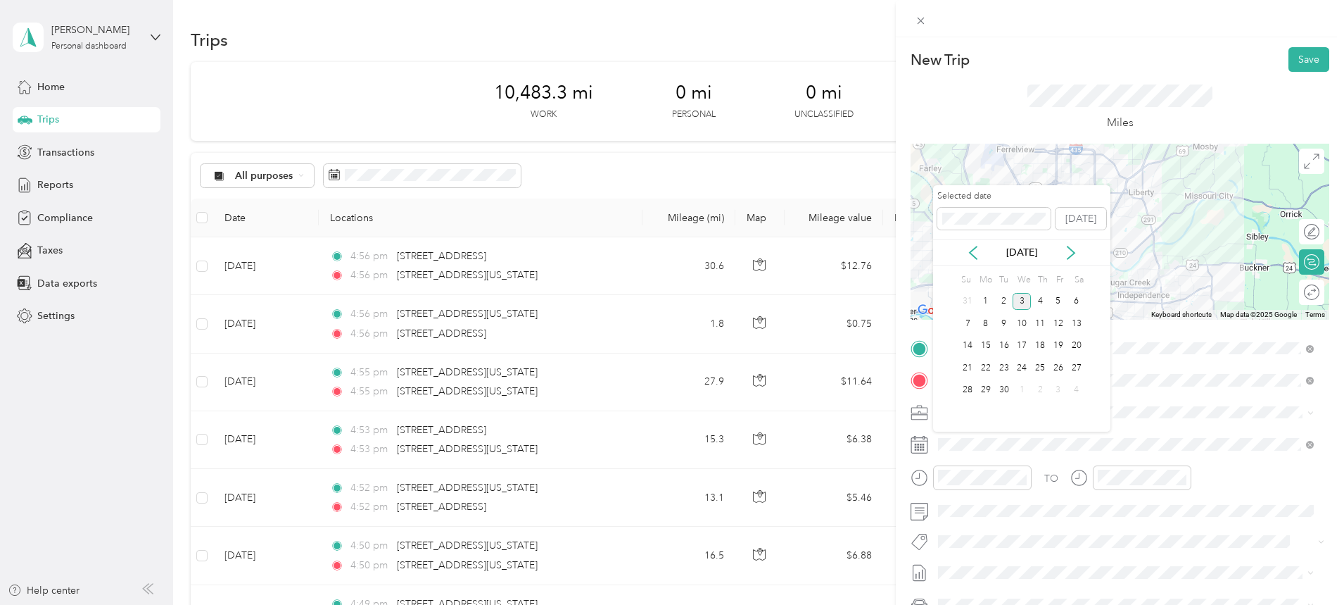
click at [969, 244] on div "[DATE]" at bounding box center [1021, 252] width 177 height 26
click at [976, 251] on icon at bounding box center [973, 253] width 14 height 14
click at [1056, 362] on div "22" at bounding box center [1058, 368] width 18 height 18
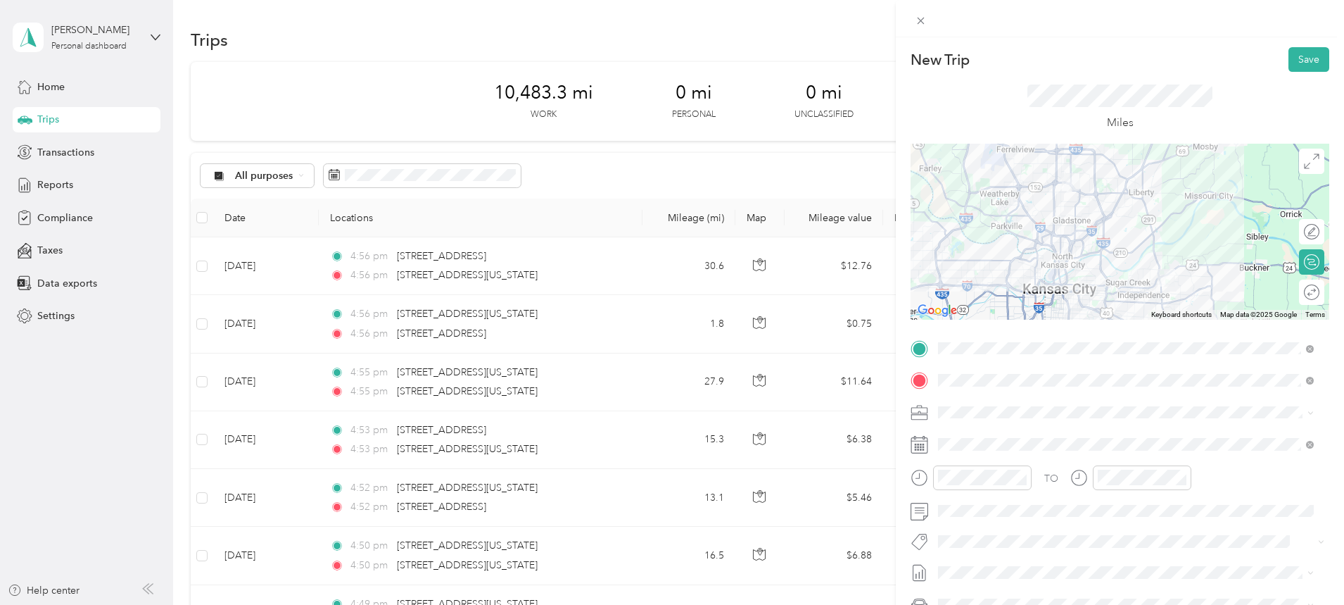
click at [1299, 61] on button "Save" at bounding box center [1309, 59] width 41 height 25
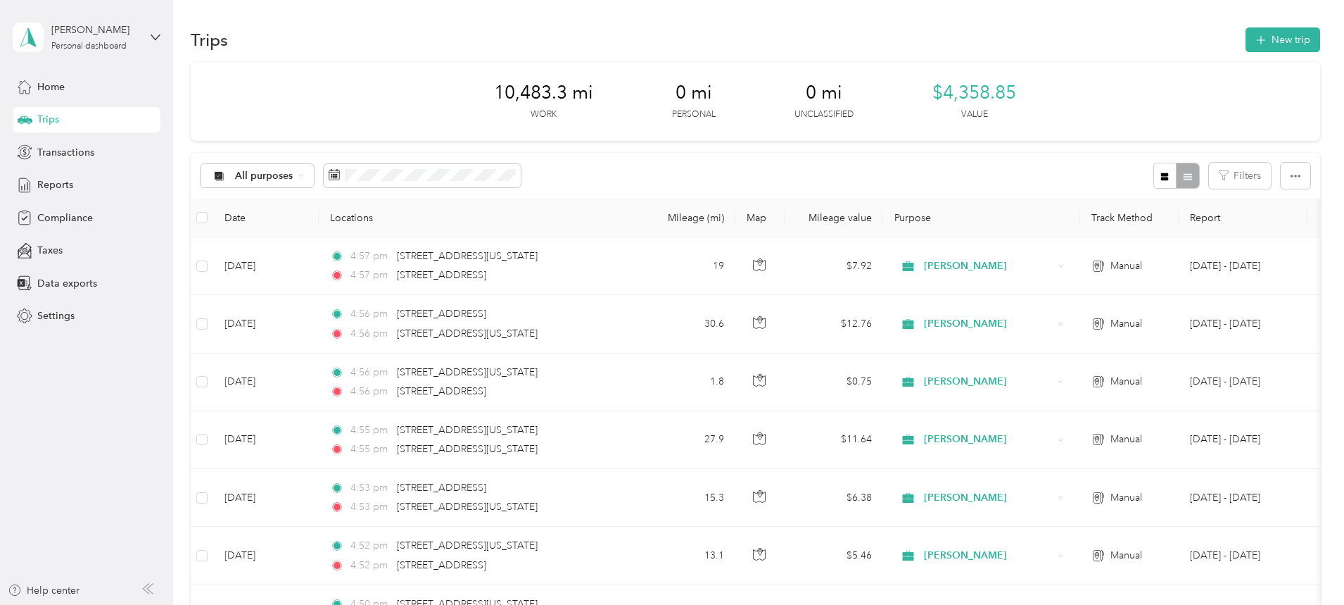
click at [1246, 34] on button "New trip" at bounding box center [1283, 39] width 75 height 25
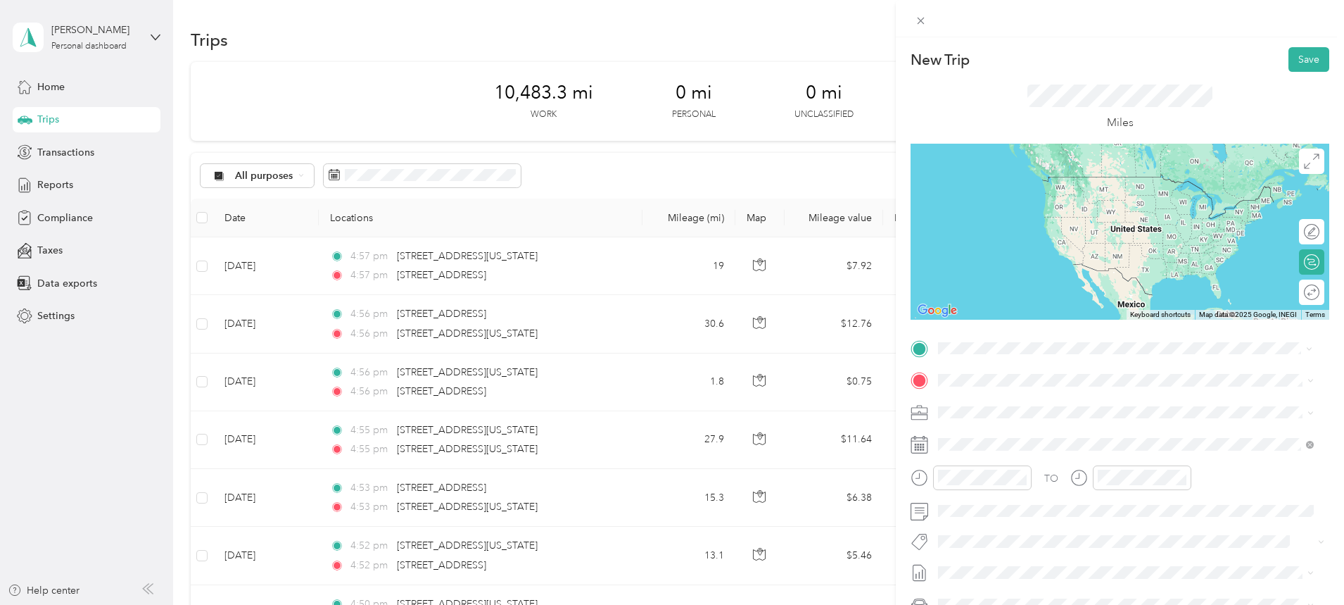
click at [998, 401] on span "[STREET_ADDRESS][US_STATE]" at bounding box center [1035, 399] width 141 height 13
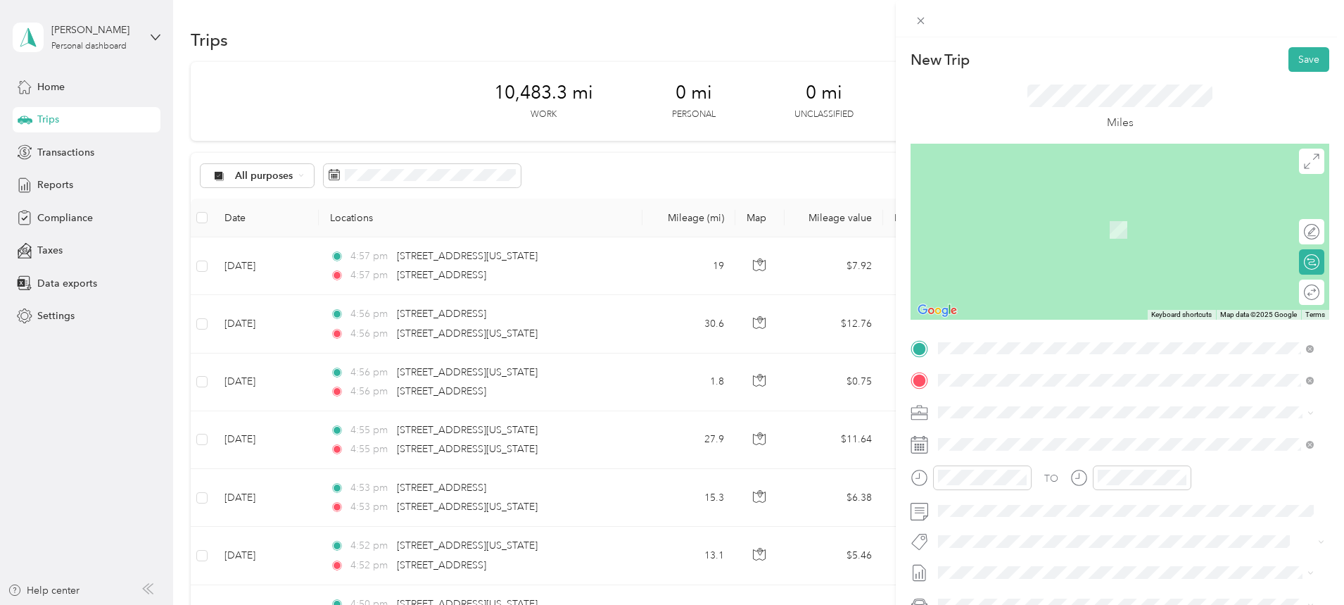
click at [1011, 434] on span "[STREET_ADDRESS][US_STATE]" at bounding box center [1035, 430] width 141 height 13
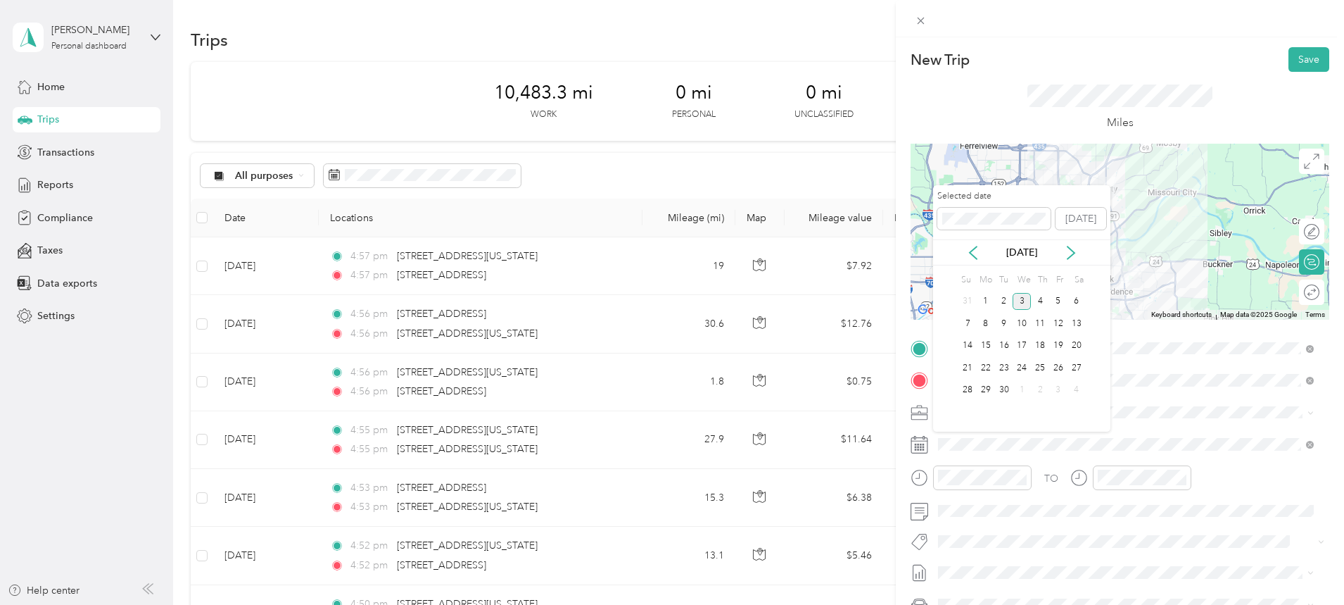
click at [971, 248] on icon at bounding box center [973, 253] width 14 height 14
click at [1056, 364] on div "22" at bounding box center [1058, 368] width 18 height 18
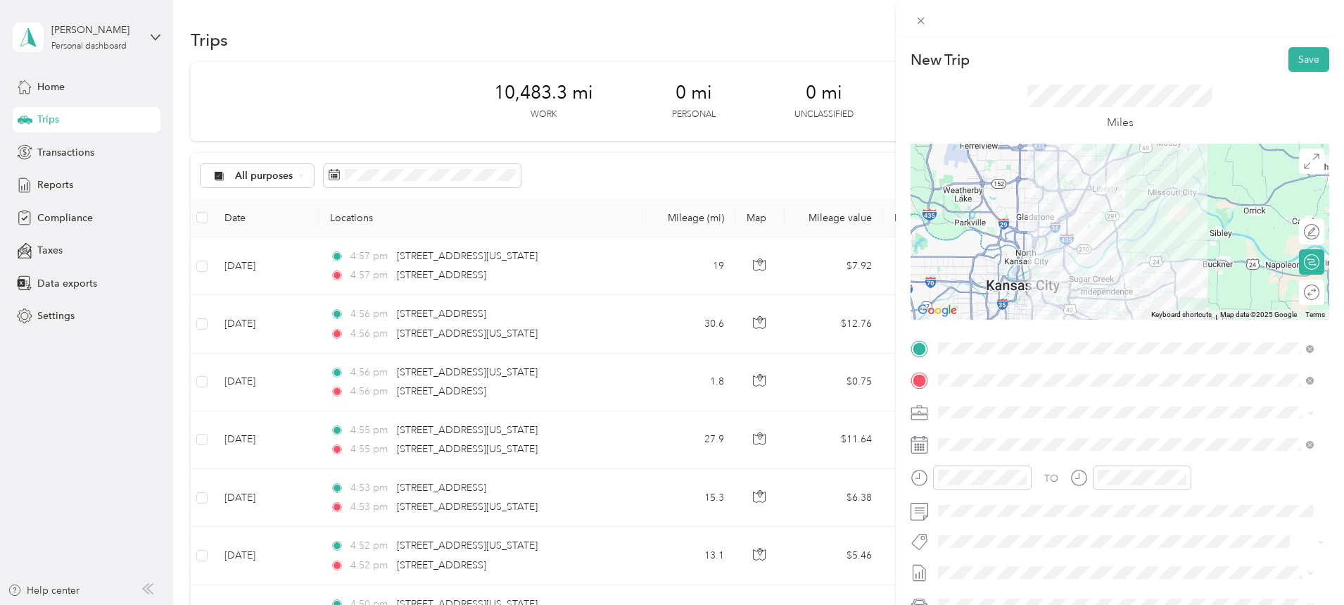
click at [1303, 63] on button "Save" at bounding box center [1309, 59] width 41 height 25
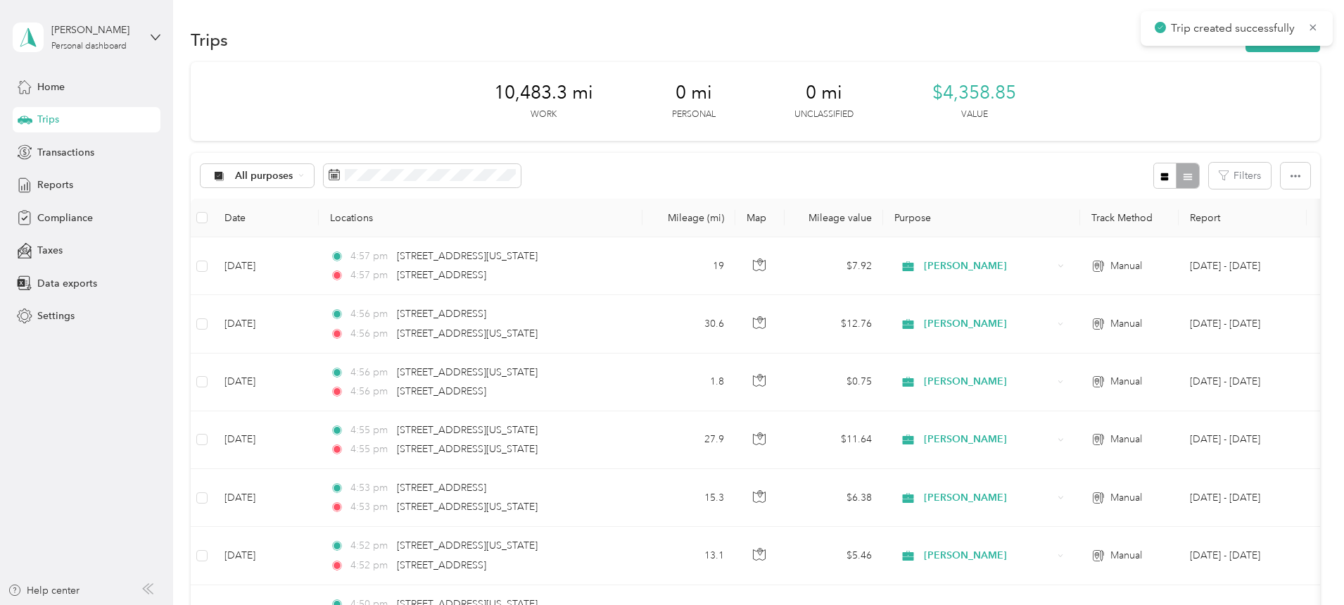
click at [1246, 48] on button "New trip" at bounding box center [1283, 39] width 75 height 25
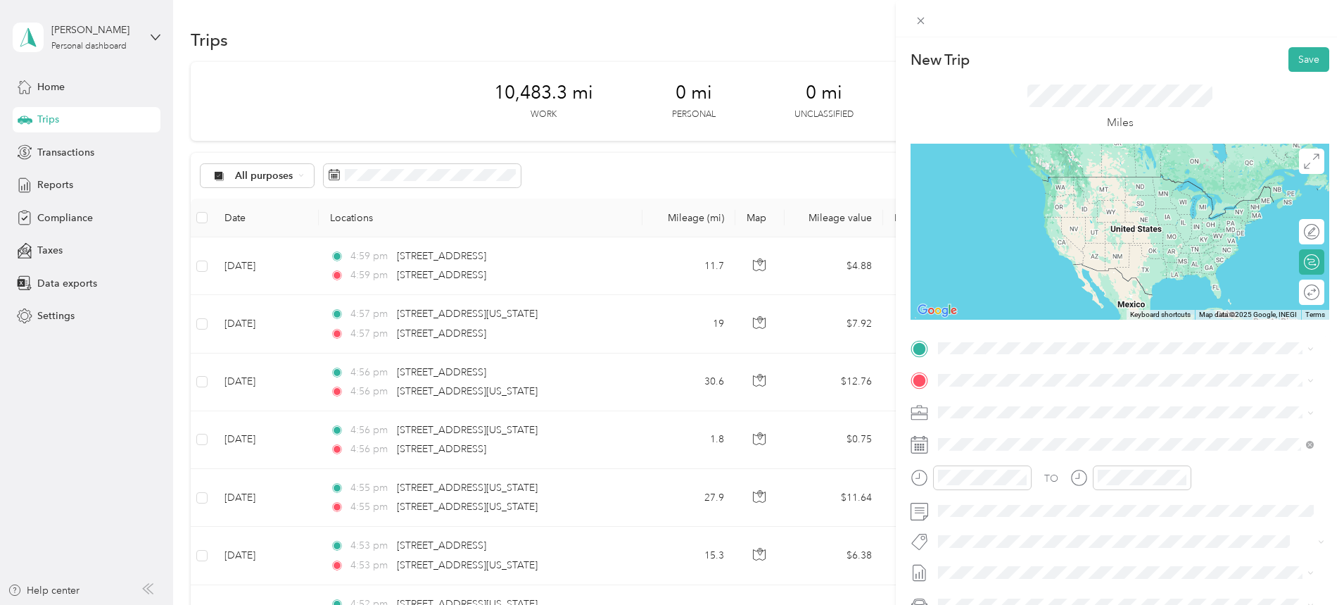
click at [1010, 403] on span "[STREET_ADDRESS][US_STATE]" at bounding box center [1035, 396] width 141 height 13
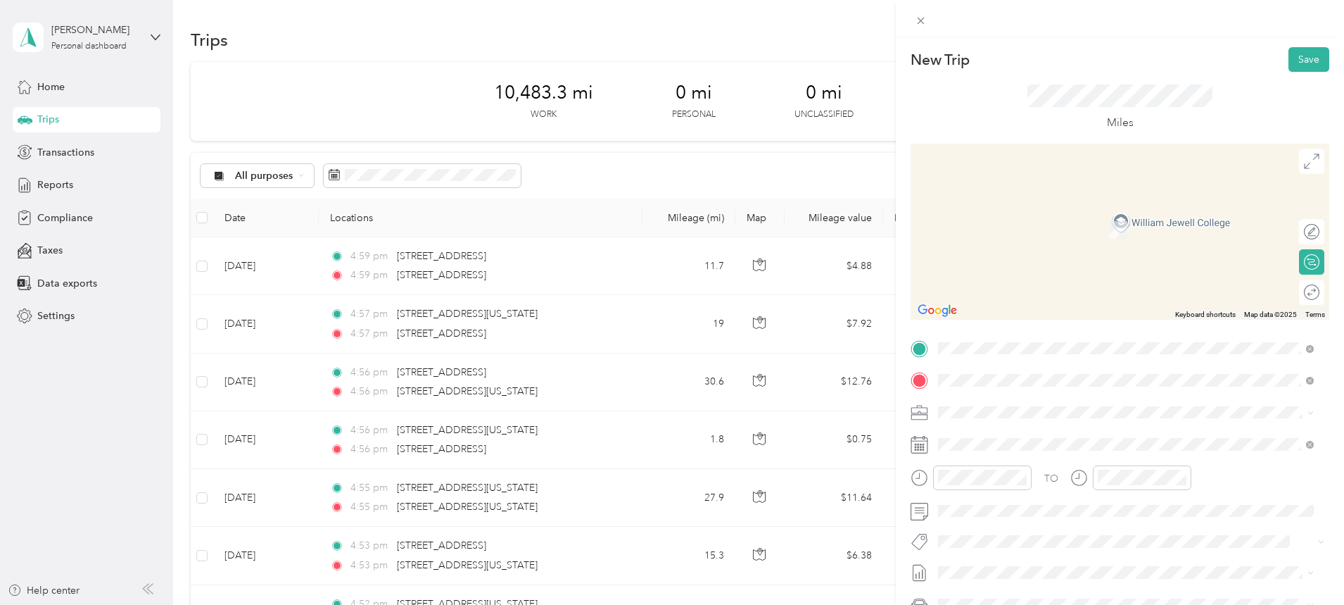
click at [1006, 433] on span "[STREET_ADDRESS][US_STATE]" at bounding box center [1035, 430] width 141 height 13
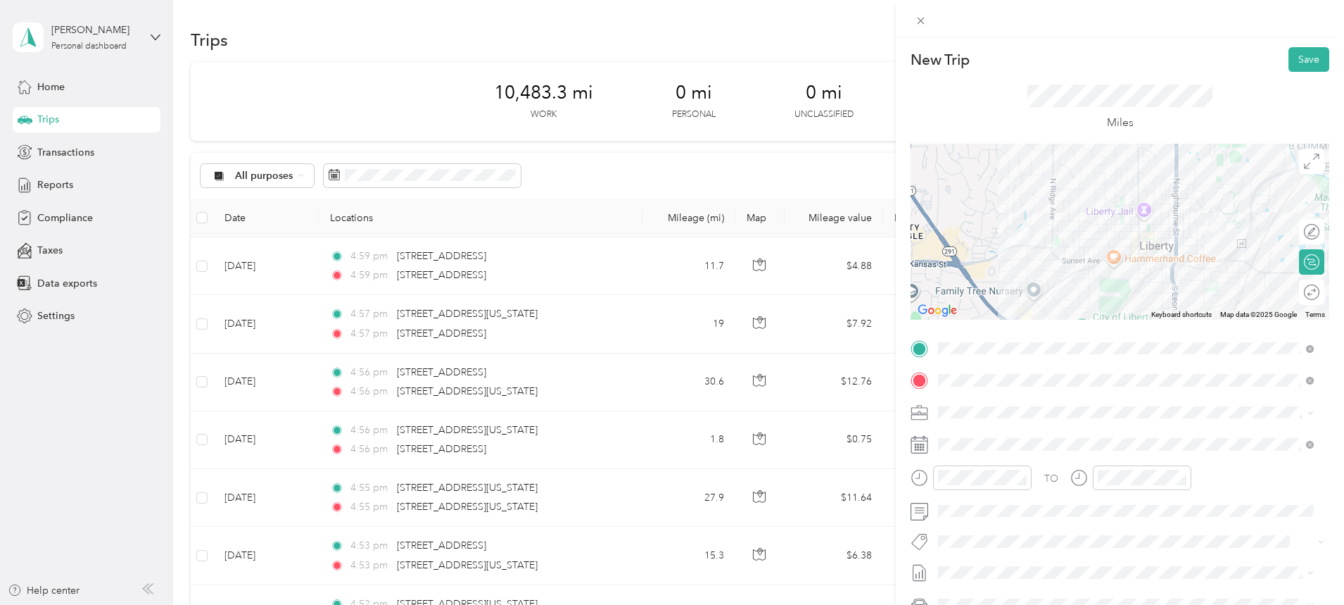
click at [990, 436] on span at bounding box center [1131, 444] width 396 height 23
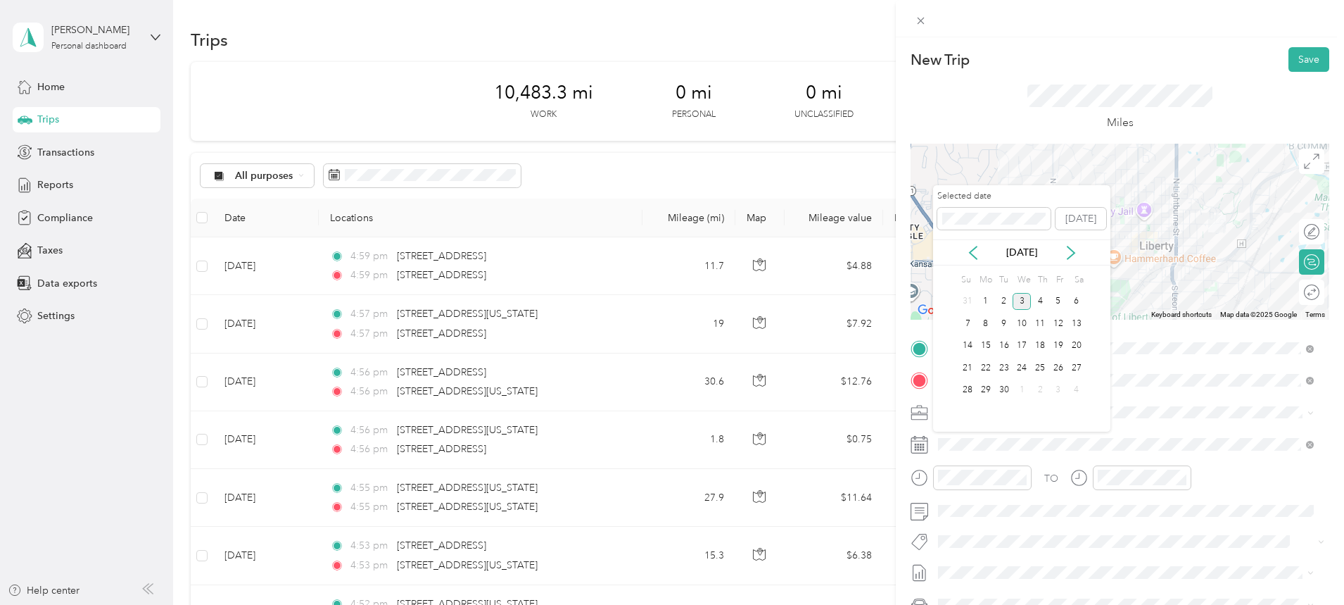
click at [974, 246] on icon at bounding box center [973, 253] width 14 height 14
click at [1056, 370] on div "22" at bounding box center [1058, 368] width 18 height 18
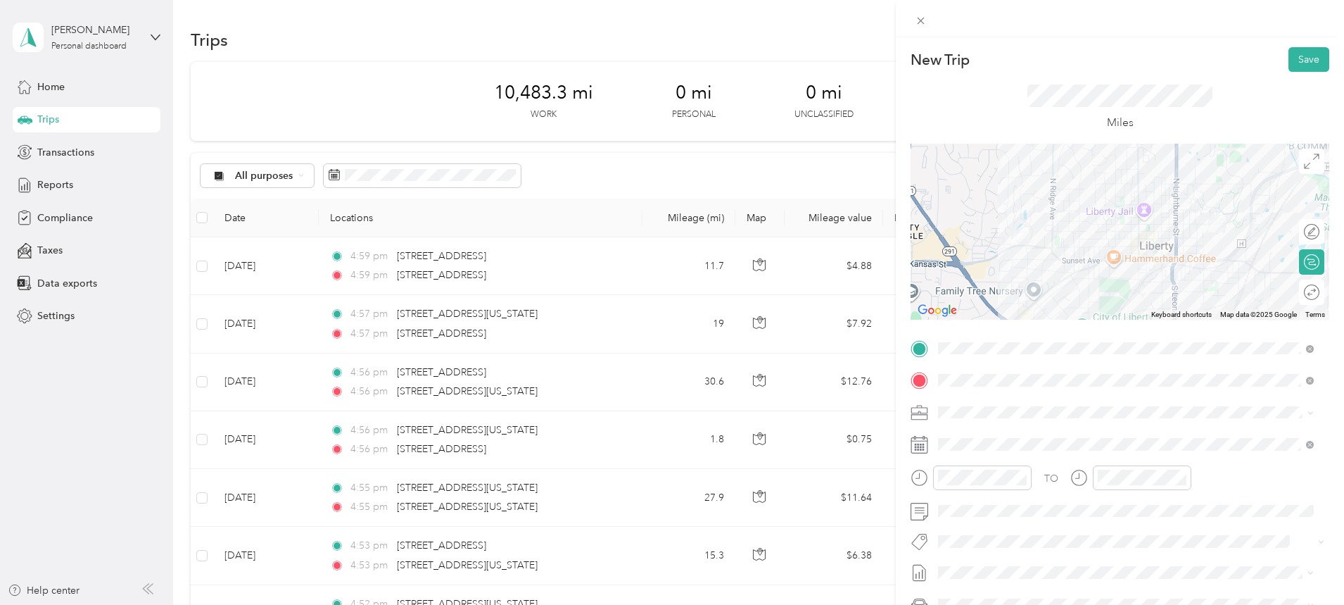
click at [1302, 57] on button "Save" at bounding box center [1309, 59] width 41 height 25
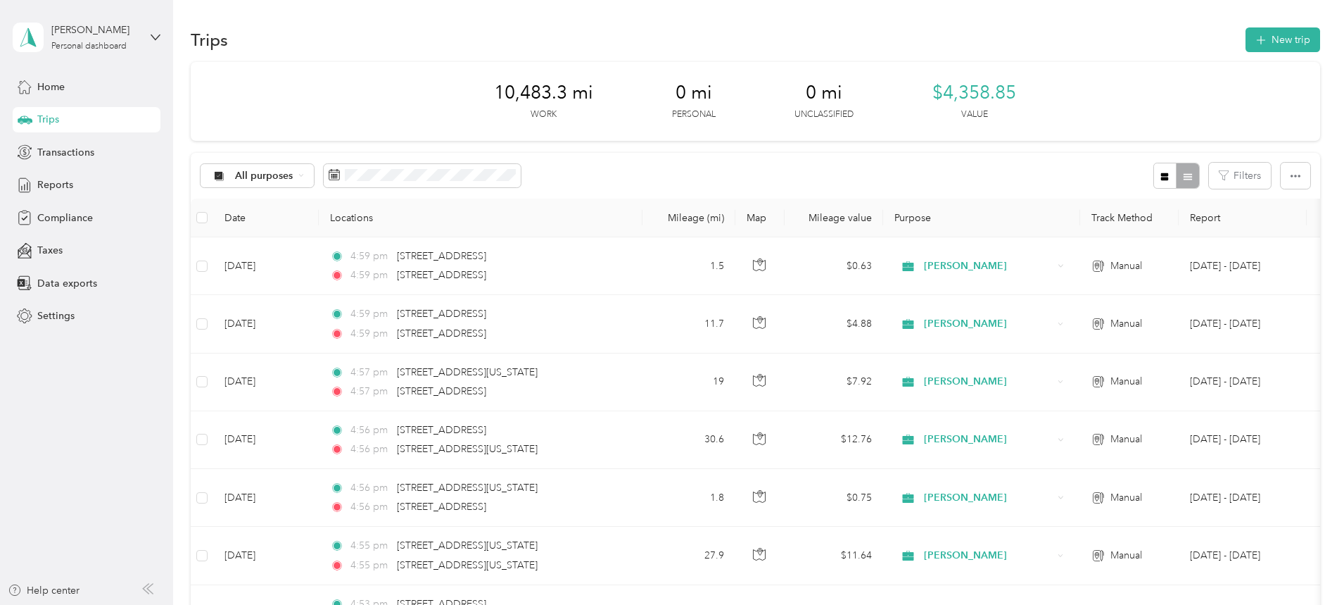
click at [1246, 39] on button "New trip" at bounding box center [1283, 39] width 75 height 25
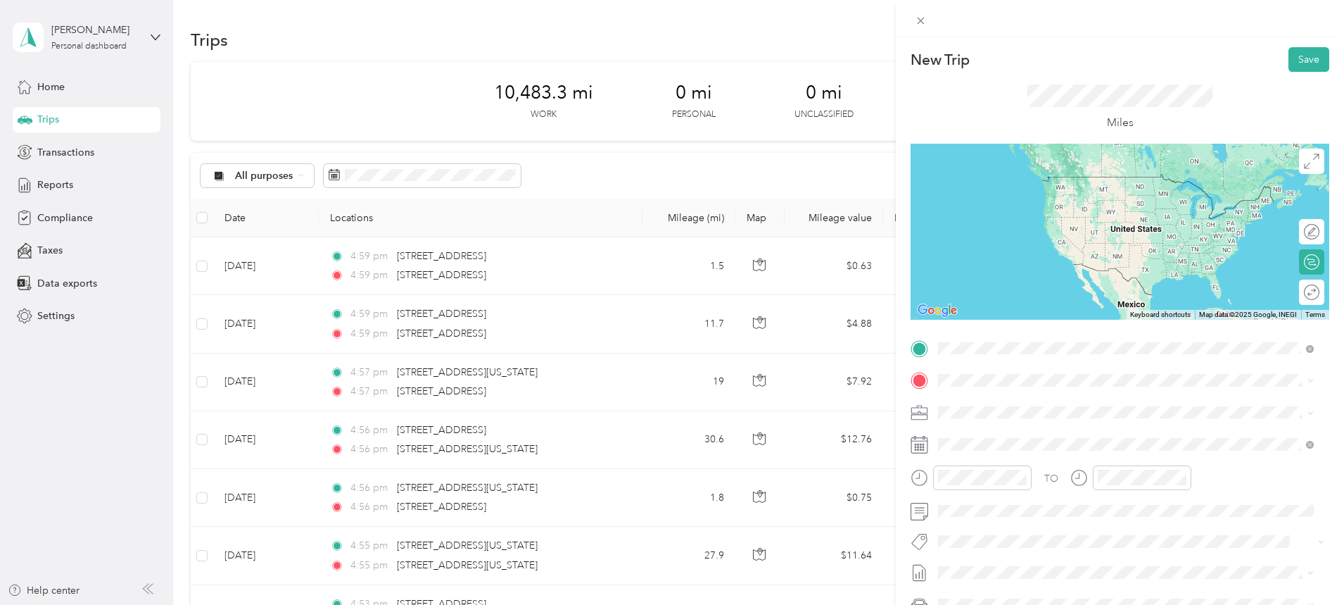
click at [1027, 405] on span "[STREET_ADDRESS][US_STATE]" at bounding box center [1035, 399] width 141 height 13
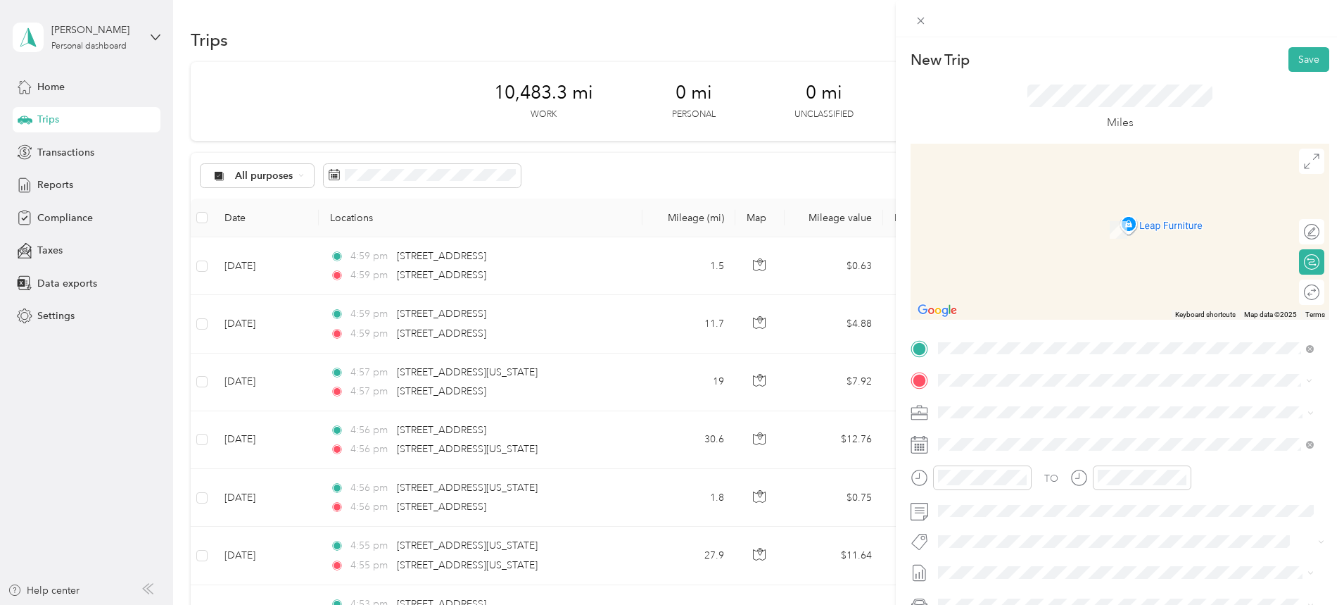
click at [1001, 437] on span "[STREET_ADDRESS][US_STATE][US_STATE]" at bounding box center [1061, 430] width 192 height 13
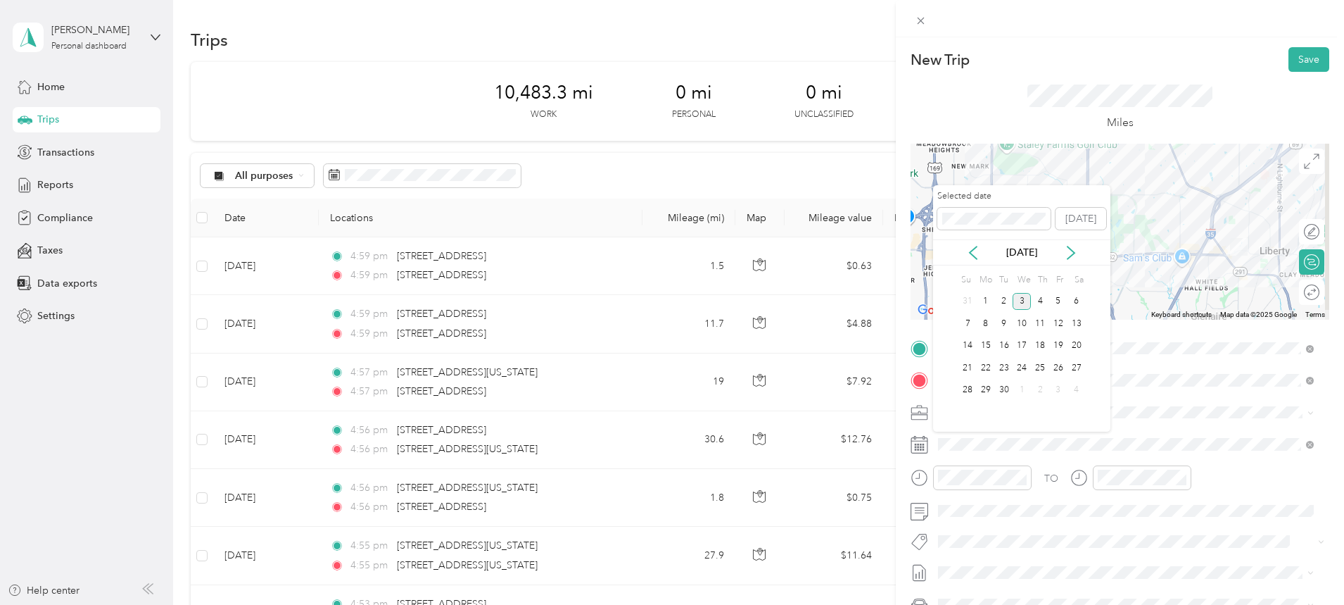
click at [973, 250] on icon at bounding box center [973, 252] width 7 height 13
click at [1058, 364] on div "22" at bounding box center [1058, 368] width 18 height 18
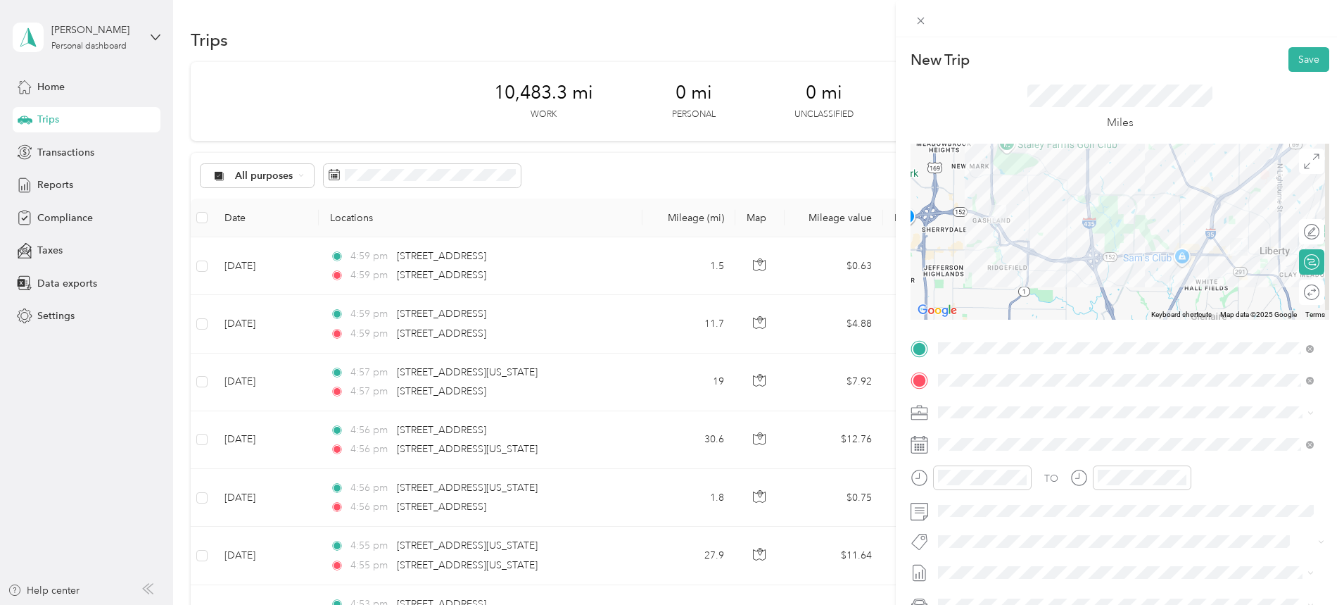
click at [1300, 55] on button "Save" at bounding box center [1309, 59] width 41 height 25
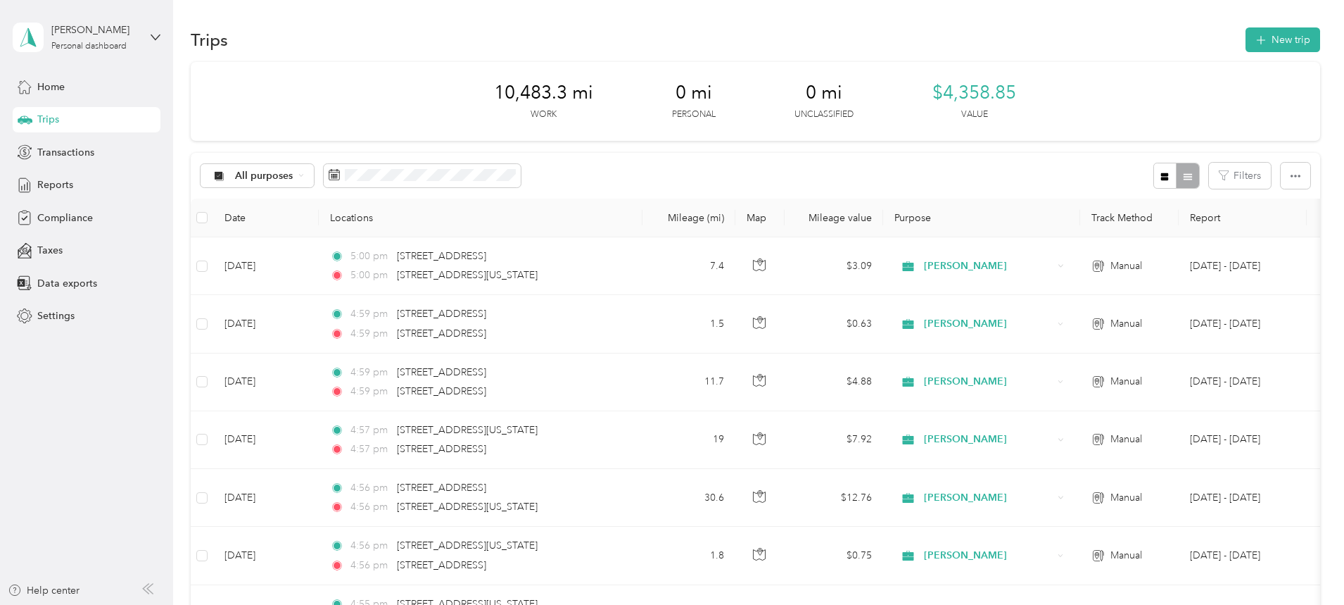
click at [1246, 37] on button "New trip" at bounding box center [1283, 39] width 75 height 25
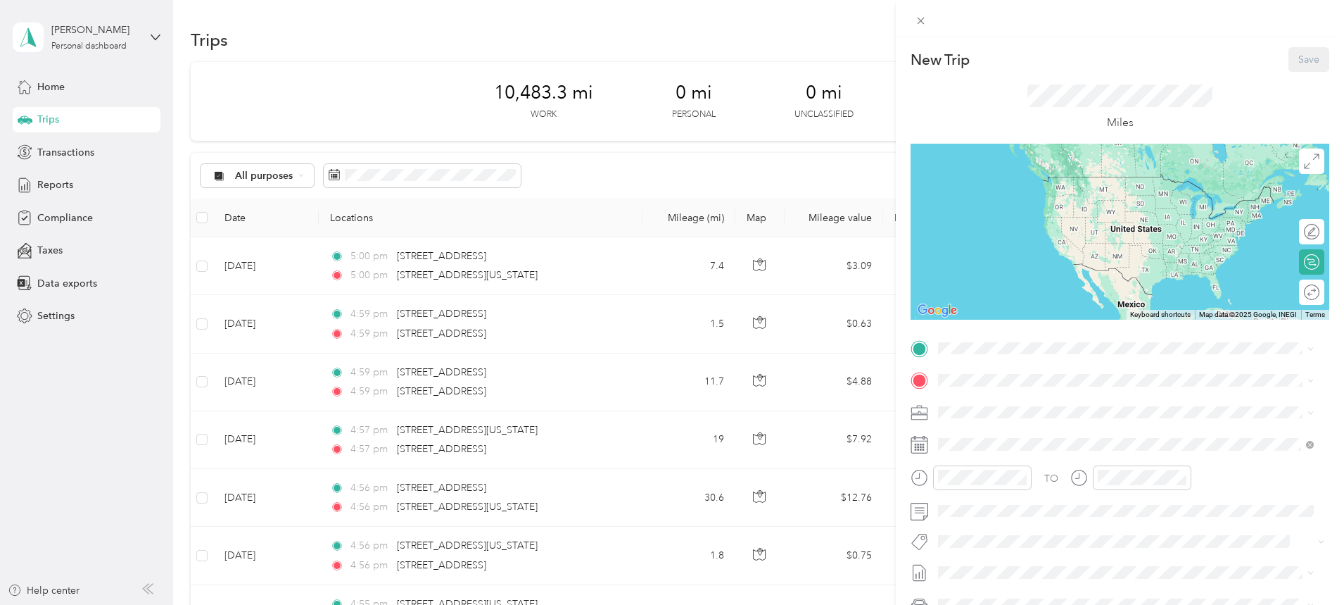
click at [958, 355] on span at bounding box center [1131, 348] width 396 height 23
click at [1011, 401] on span "[STREET_ADDRESS][US_STATE][US_STATE]" at bounding box center [1061, 399] width 192 height 13
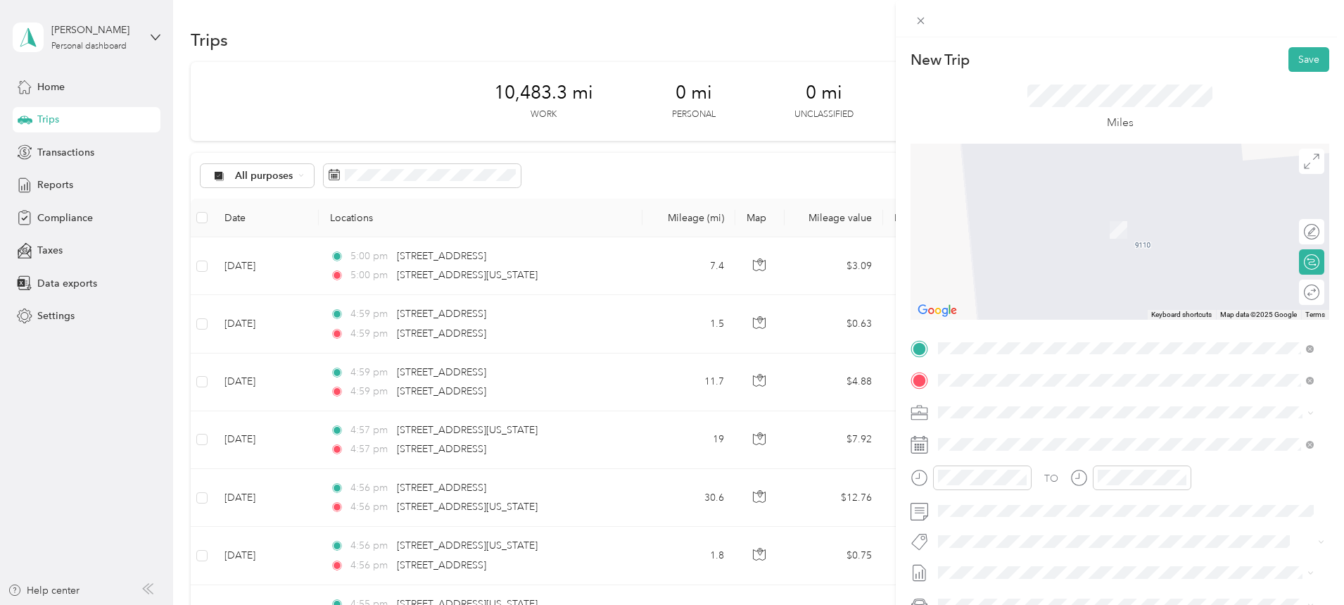
click at [1038, 436] on span "1025 West Couchman Drive Kearney, Missouri 64060, United States" at bounding box center [1113, 430] width 297 height 13
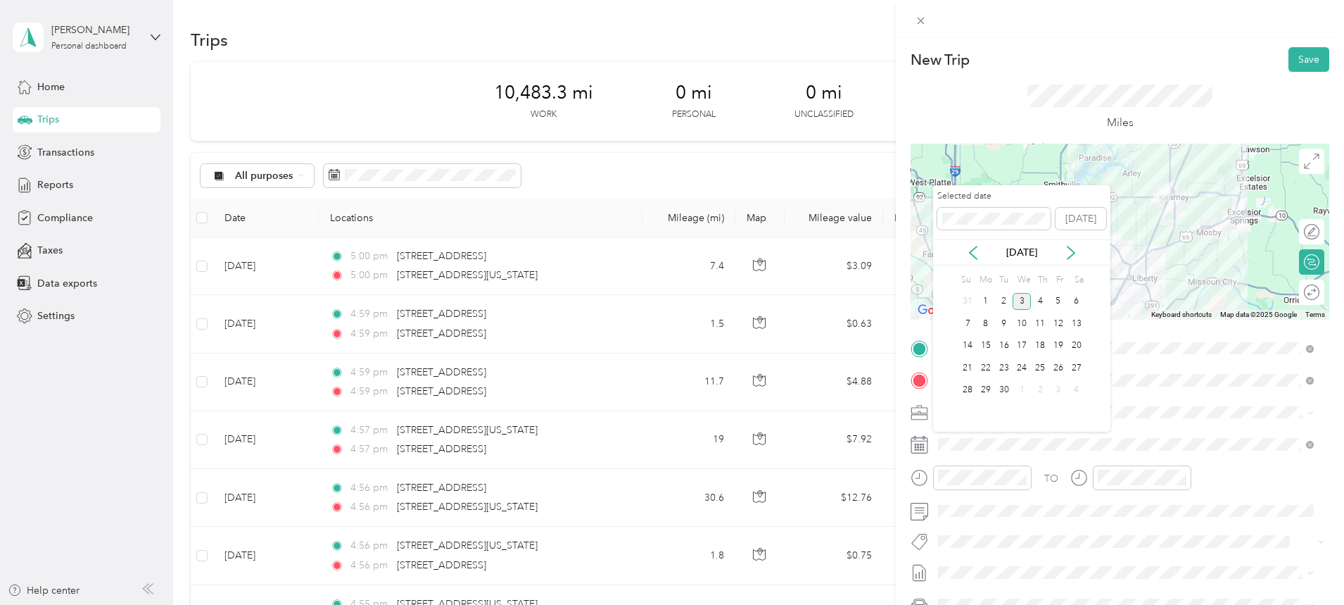
click at [978, 247] on icon at bounding box center [973, 253] width 14 height 14
click at [985, 385] on div "25" at bounding box center [986, 390] width 18 height 18
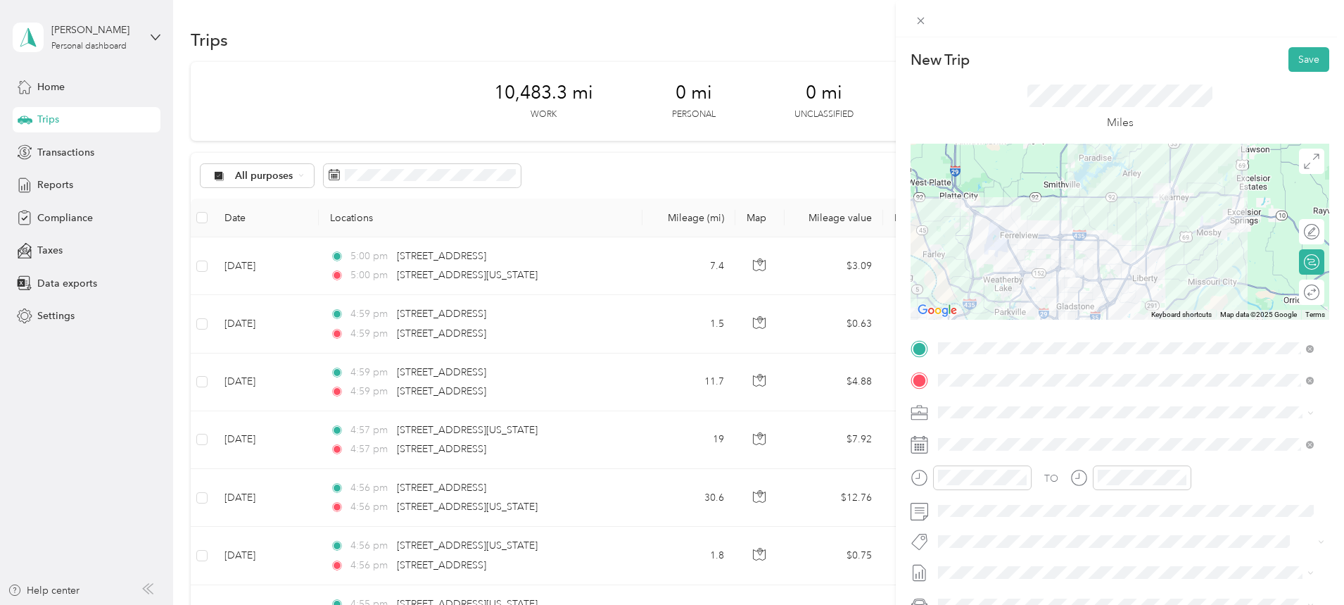
click at [1291, 59] on button "Save" at bounding box center [1309, 59] width 41 height 25
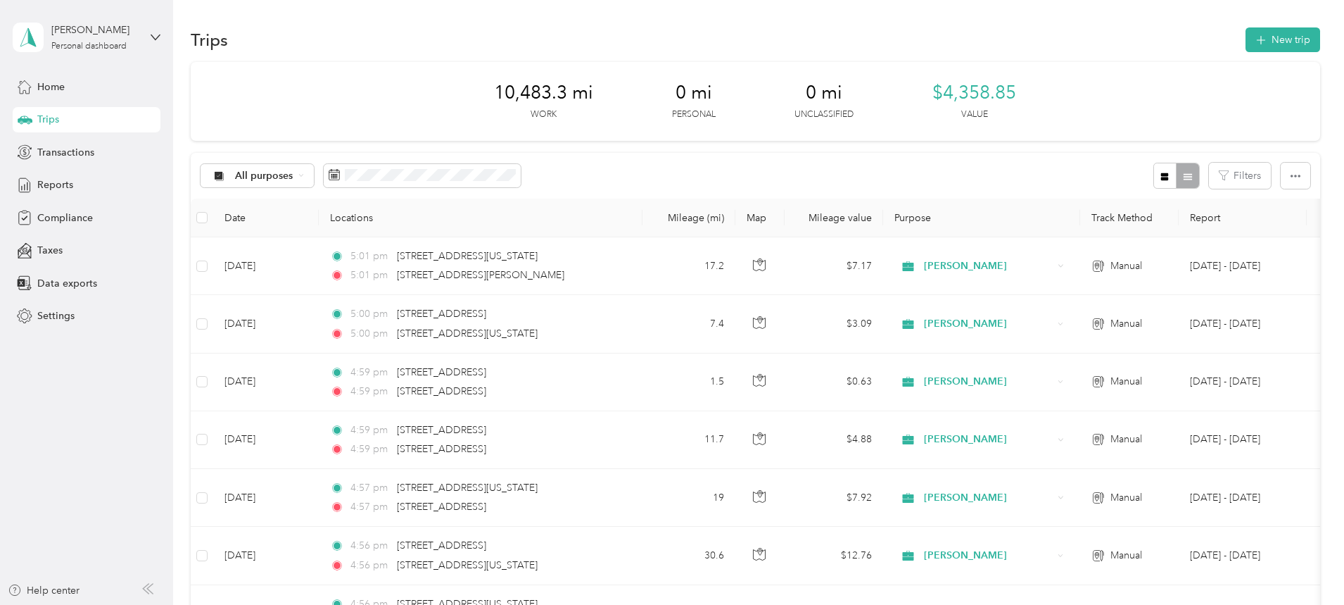
click at [1246, 34] on button "New trip" at bounding box center [1283, 39] width 75 height 25
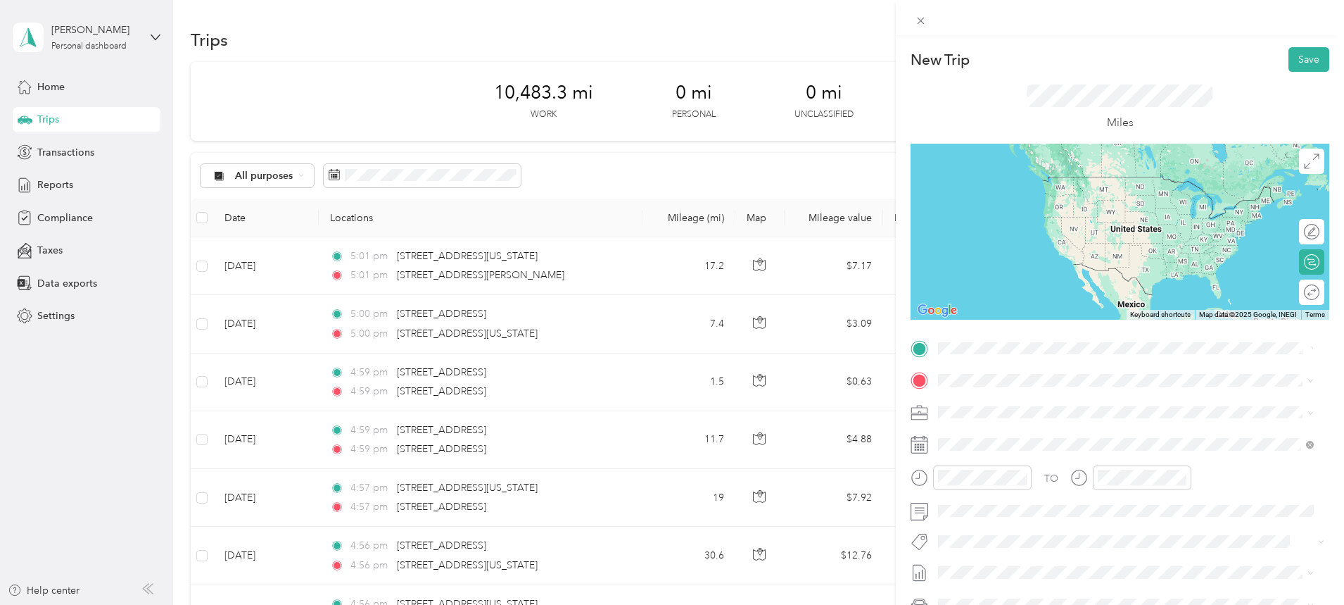
click at [1002, 400] on span "1025 West Couchman Drive Kearney, Missouri 64060, United States" at bounding box center [1113, 399] width 297 height 13
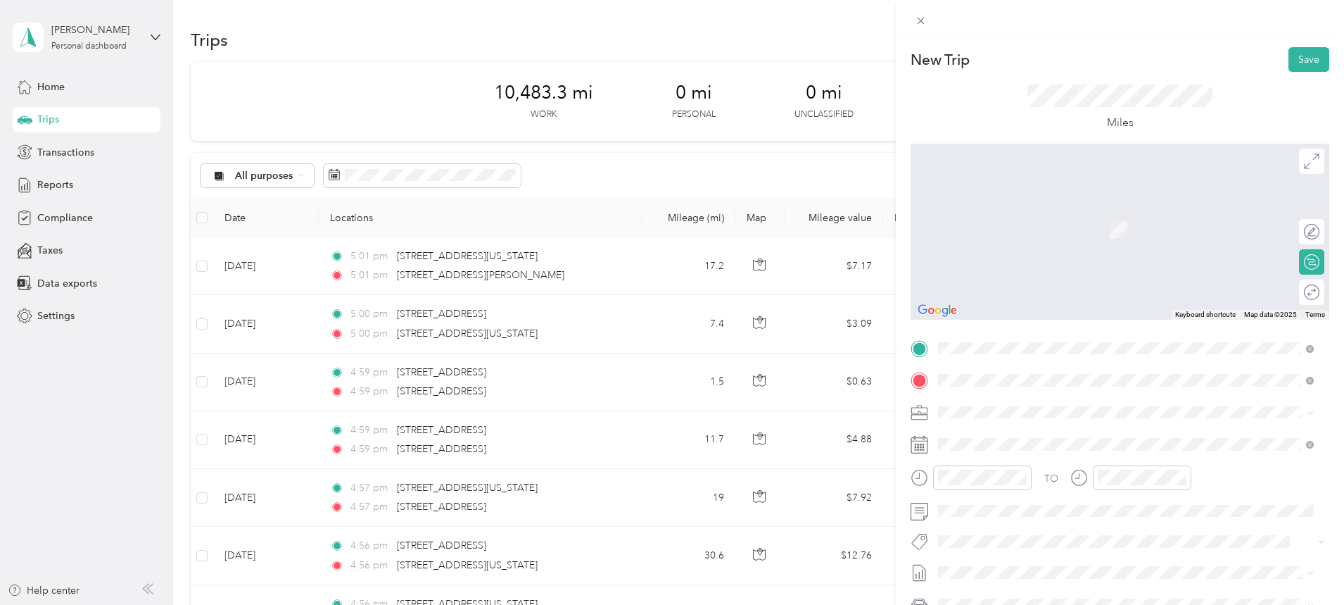
click at [1013, 434] on span "1744 West Jesse James Road Excelsior Springs, Missouri 64024, United States" at bounding box center [1074, 430] width 219 height 13
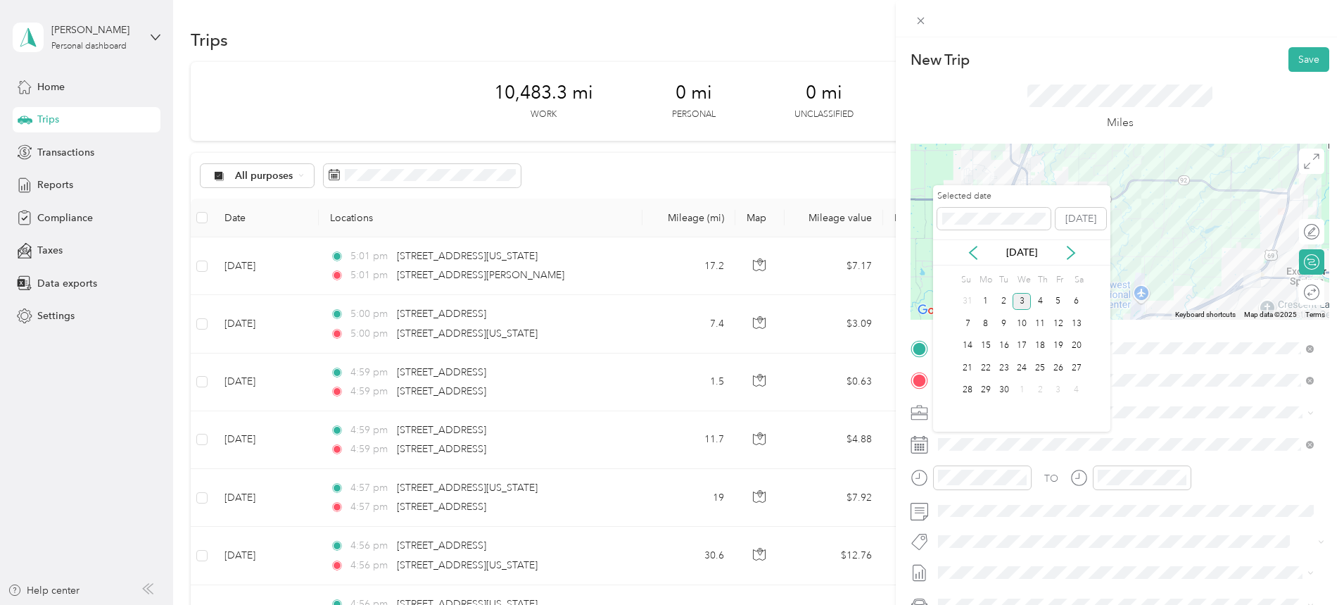
click at [975, 236] on div "Selected date Today" at bounding box center [1021, 214] width 177 height 49
click at [974, 250] on icon at bounding box center [973, 253] width 14 height 14
click at [990, 389] on div "25" at bounding box center [986, 390] width 18 height 18
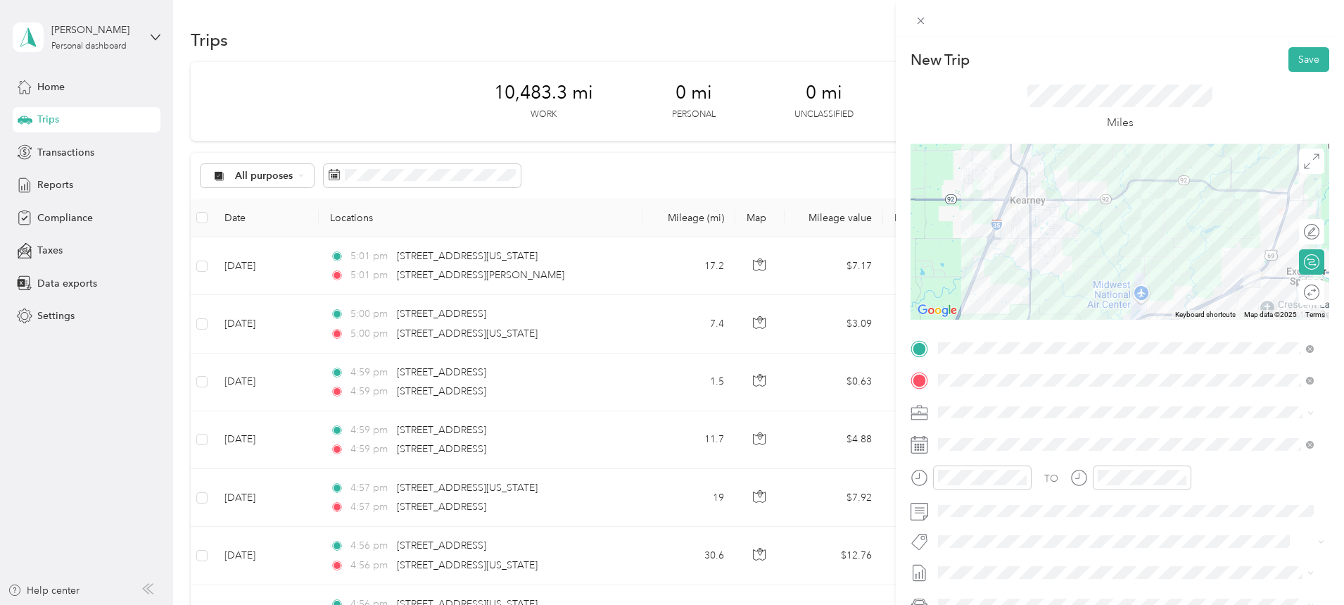
click at [1296, 56] on button "Save" at bounding box center [1309, 59] width 41 height 25
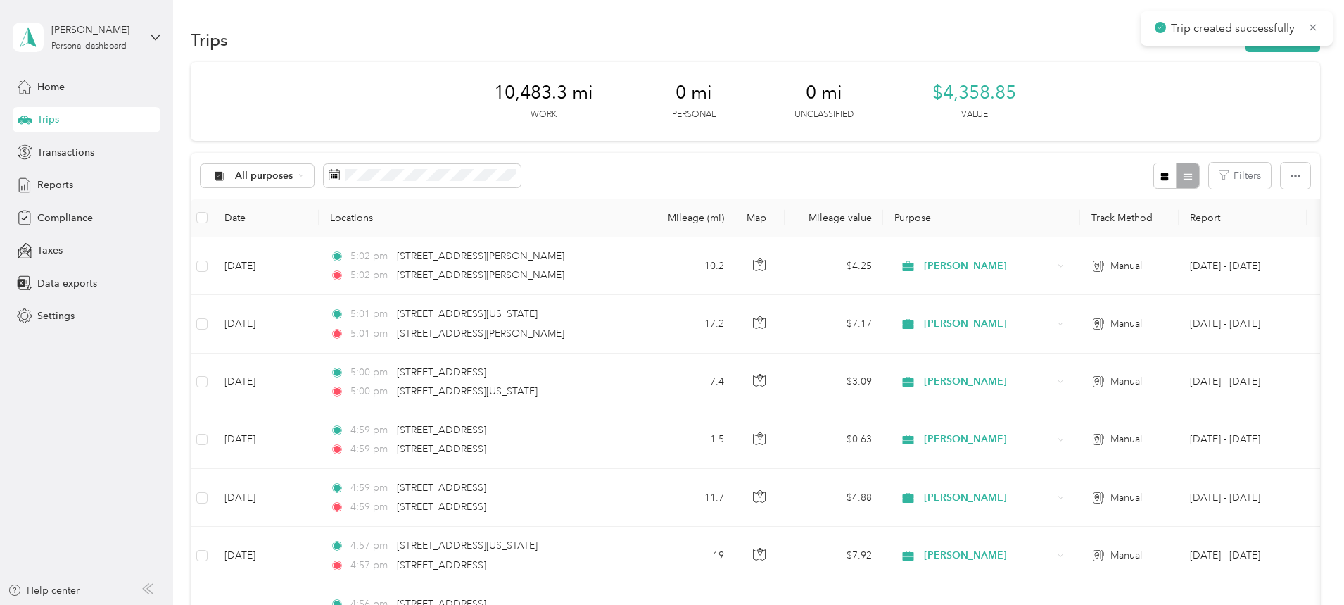
click at [1246, 46] on button "New trip" at bounding box center [1283, 39] width 75 height 25
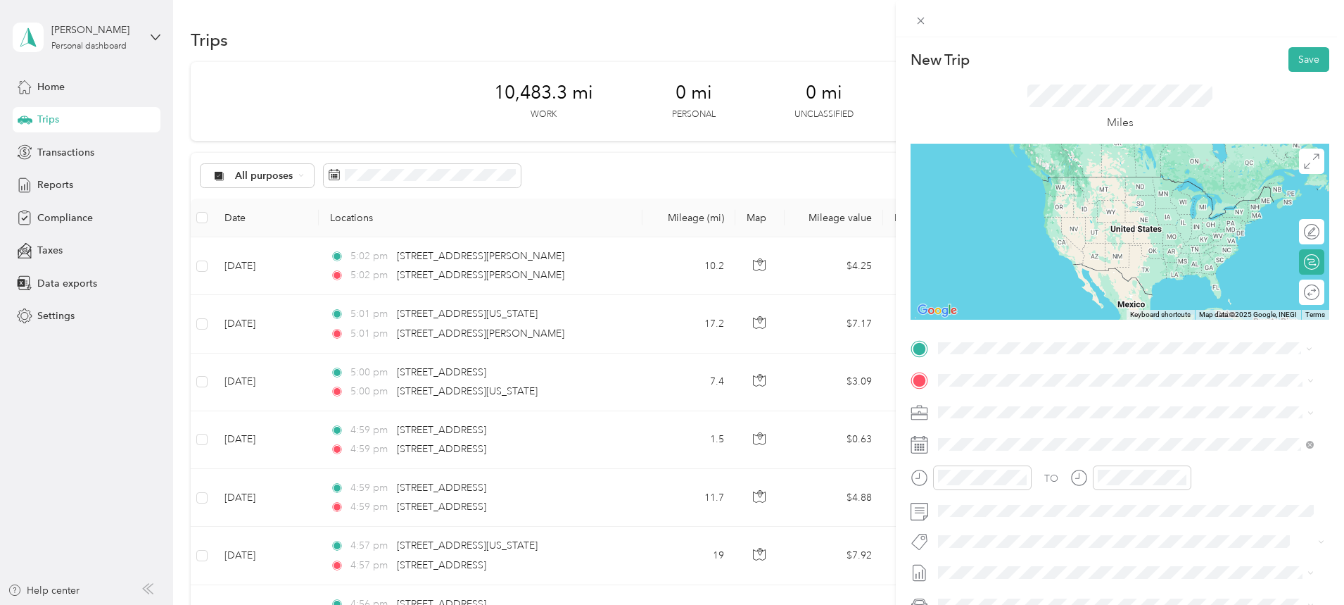
click at [1040, 398] on span "1744 West Jesse James Road Excelsior Springs, Missouri 64024, United States" at bounding box center [1074, 398] width 219 height 13
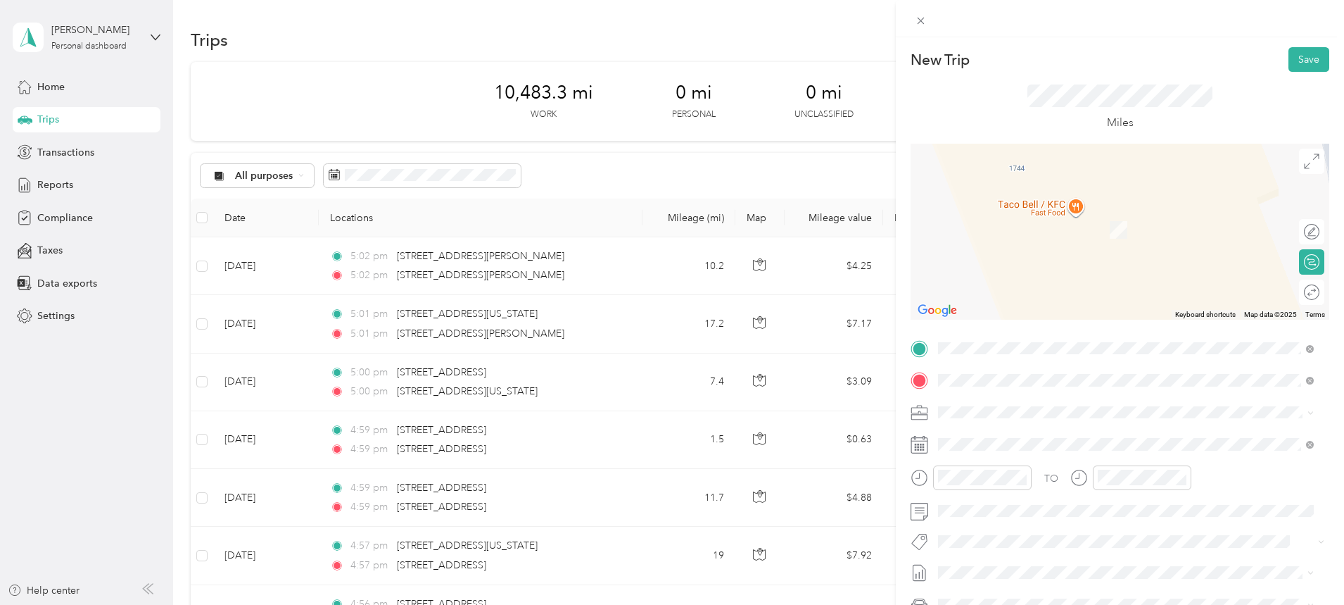
click at [1009, 434] on span "[STREET_ADDRESS][US_STATE][US_STATE]" at bounding box center [1061, 430] width 192 height 13
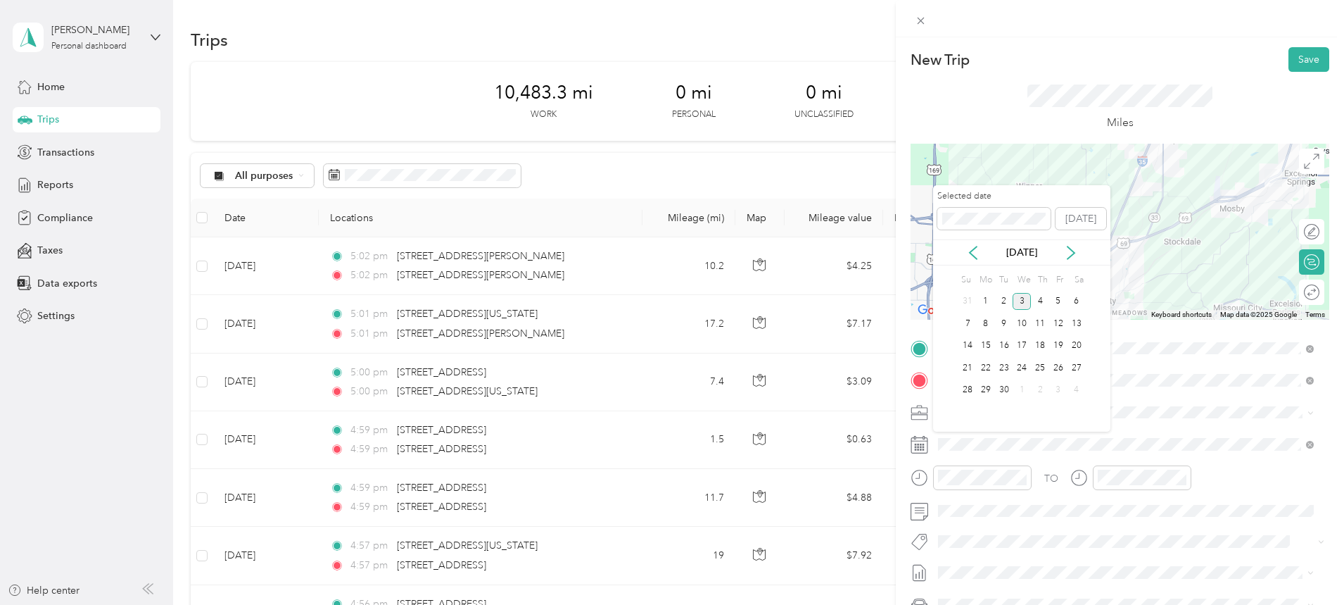
click at [968, 251] on icon at bounding box center [973, 253] width 14 height 14
click at [987, 388] on div "25" at bounding box center [986, 390] width 18 height 18
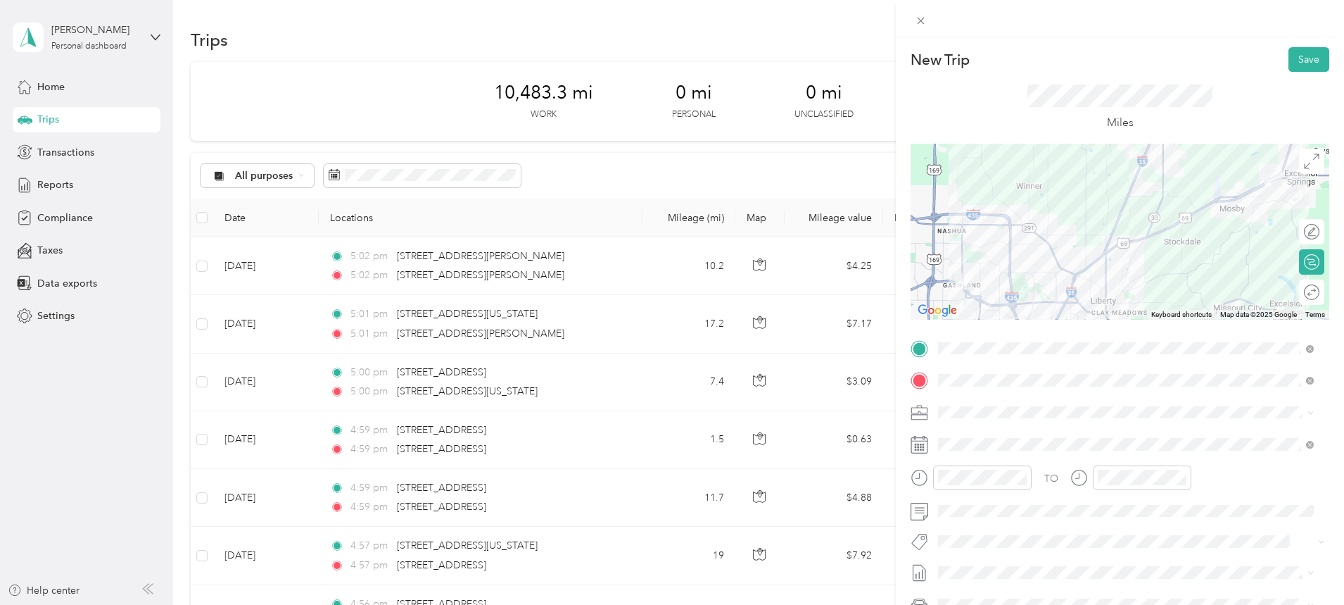
click at [1305, 52] on button "Save" at bounding box center [1309, 59] width 41 height 25
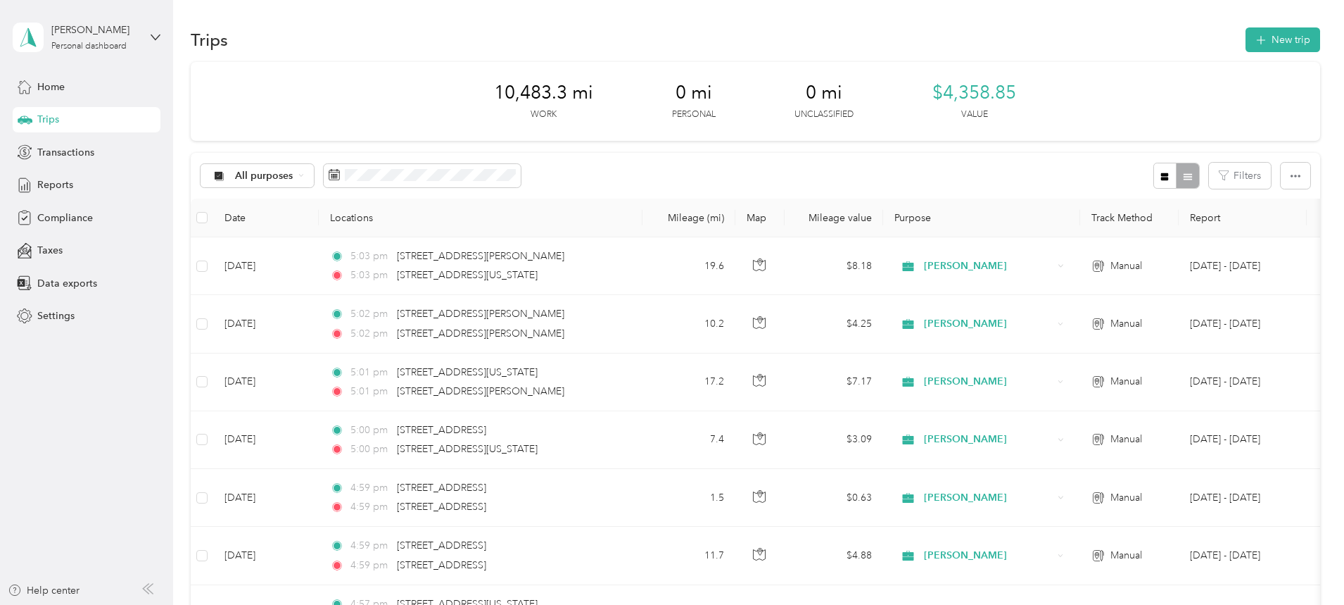
click at [1246, 30] on button "New trip" at bounding box center [1283, 39] width 75 height 25
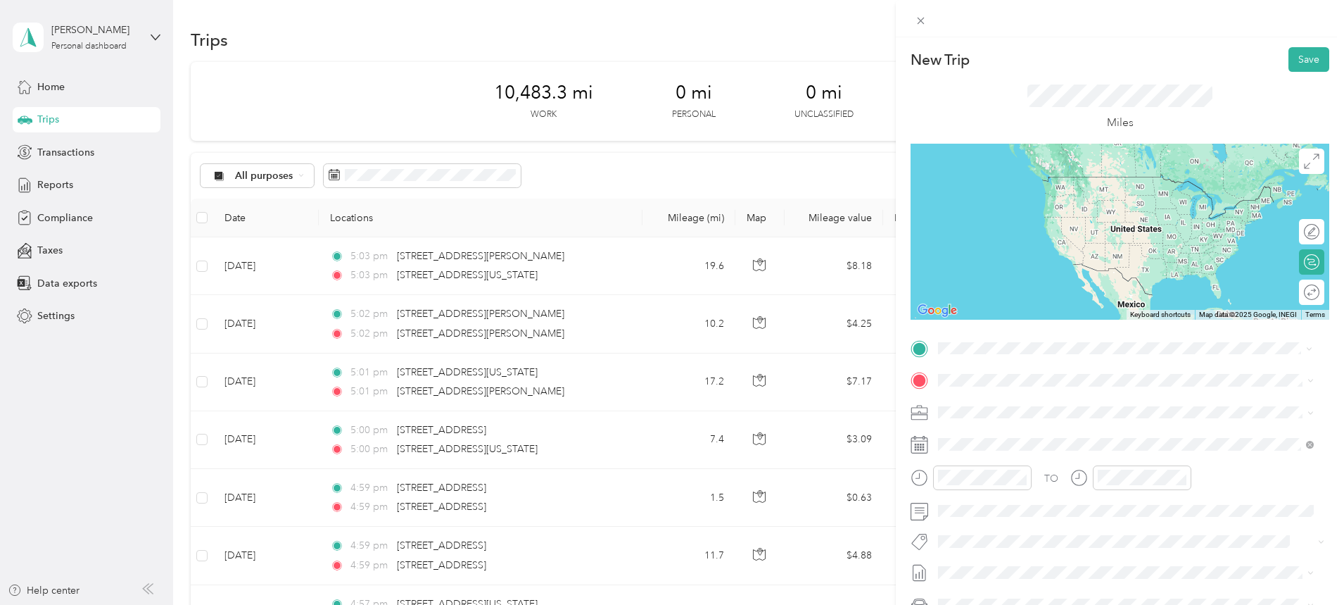
click at [1030, 402] on span "[STREET_ADDRESS][US_STATE][US_STATE]" at bounding box center [1061, 398] width 192 height 13
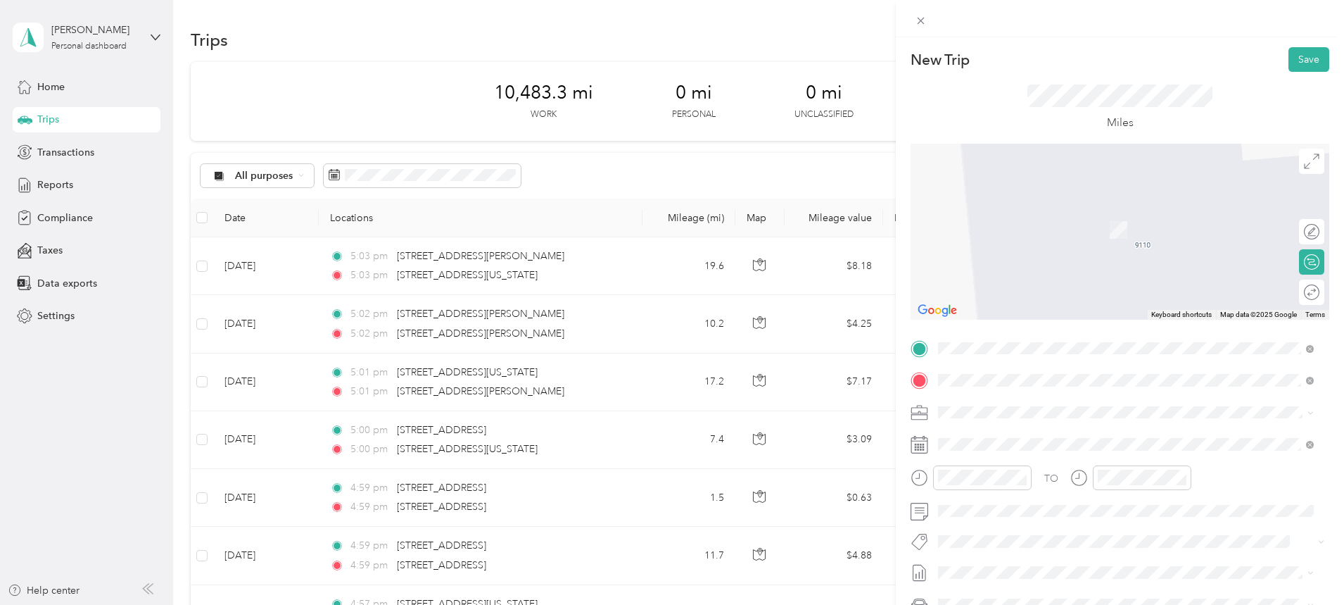
click at [994, 429] on span "[STREET_ADDRESS][US_STATE]" at bounding box center [1035, 430] width 141 height 13
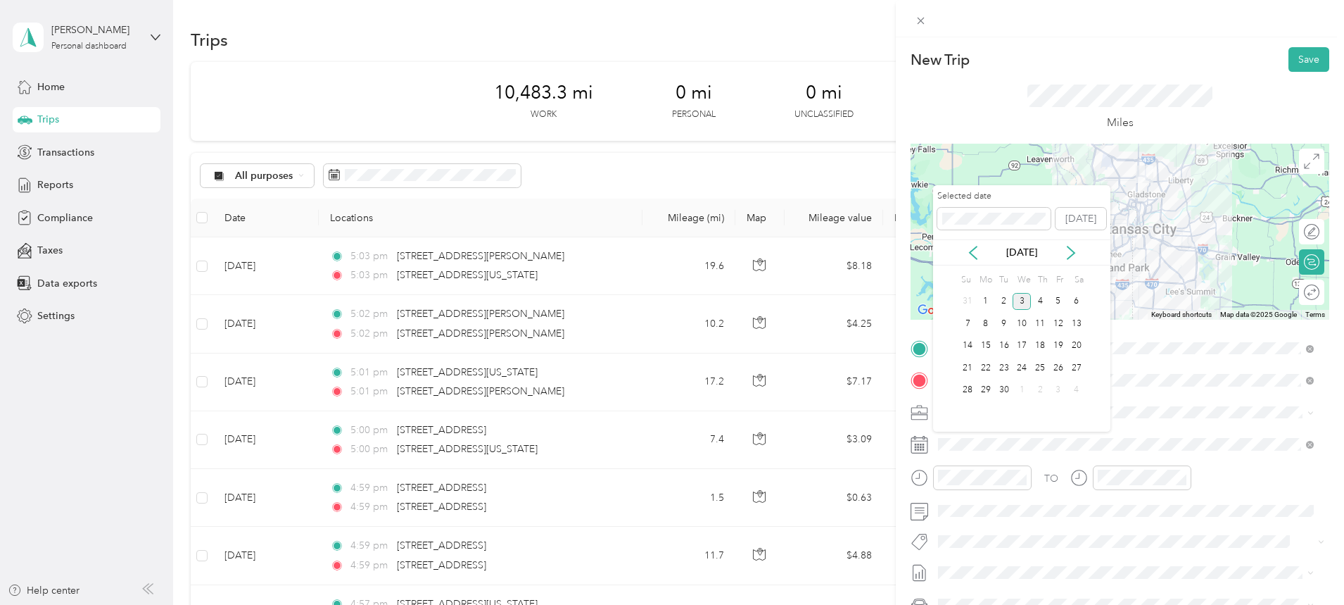
click at [978, 251] on icon at bounding box center [973, 253] width 14 height 14
click at [1004, 389] on div "26" at bounding box center [1004, 390] width 18 height 18
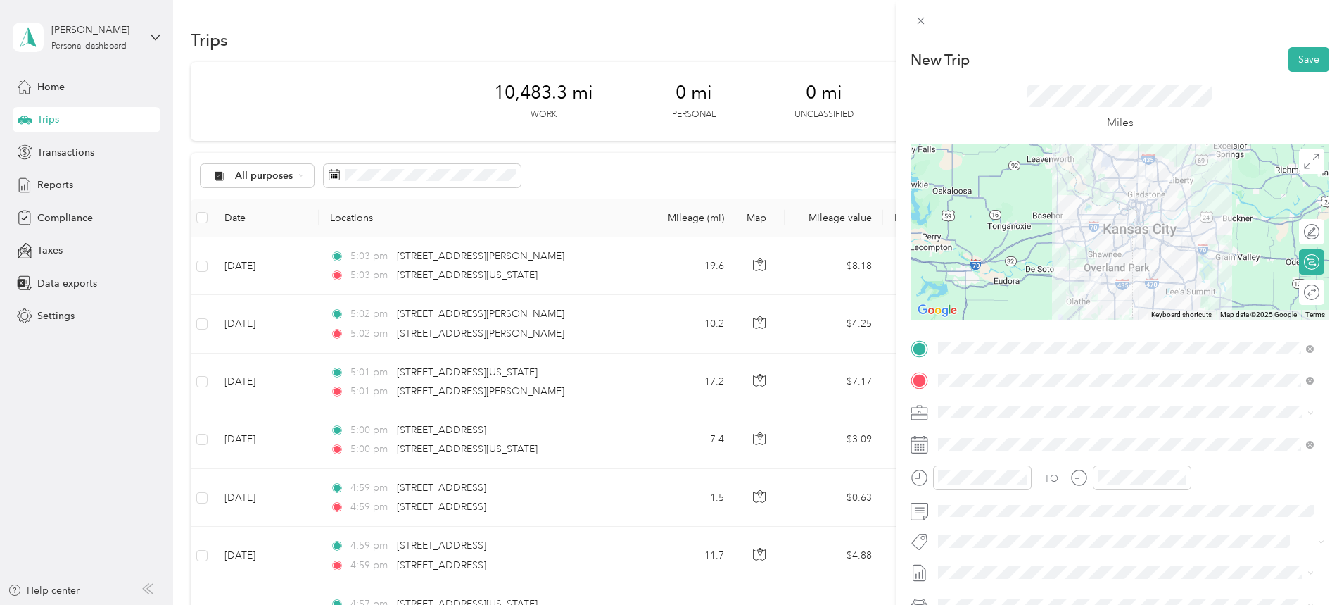
click at [1073, 214] on div at bounding box center [1120, 232] width 419 height 176
click at [1303, 50] on button "Save" at bounding box center [1309, 59] width 41 height 25
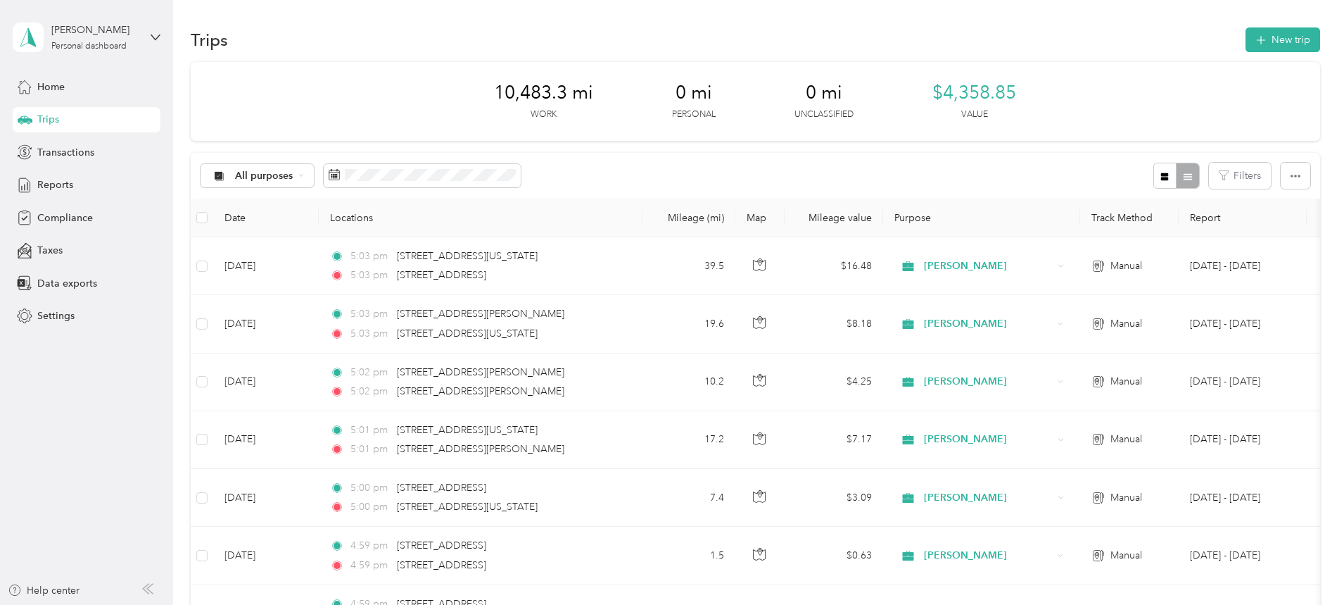
click at [1246, 36] on button "New trip" at bounding box center [1283, 39] width 75 height 25
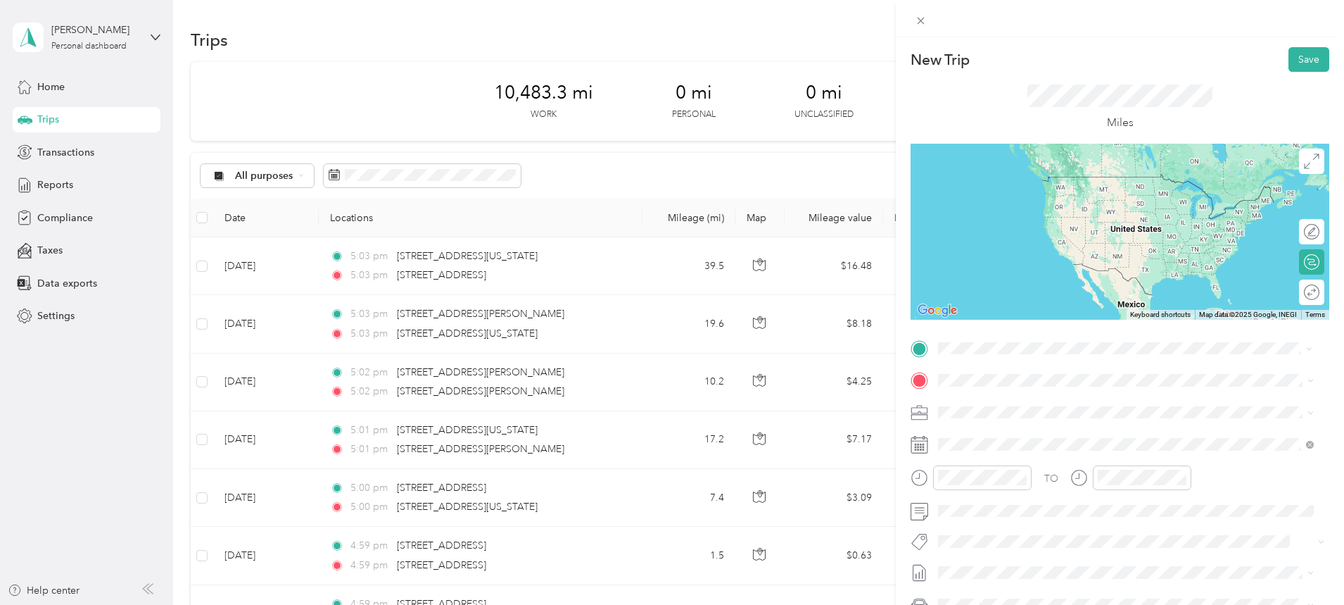
click at [1025, 403] on span "[STREET_ADDRESS][US_STATE]" at bounding box center [1035, 398] width 141 height 13
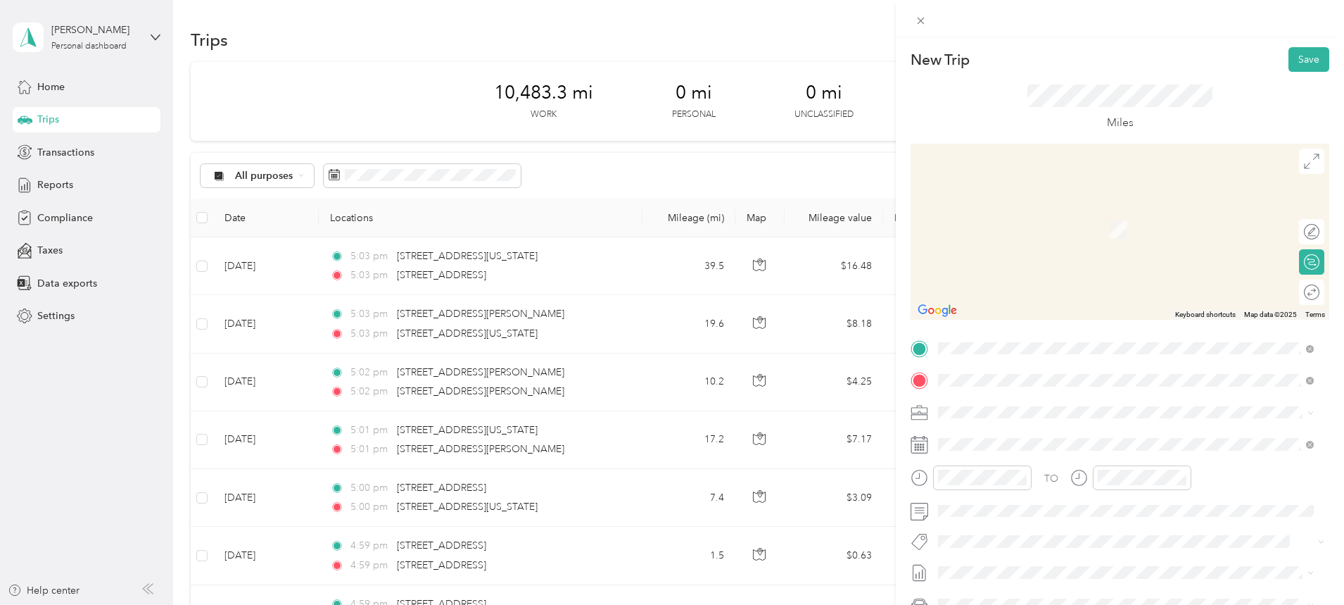
click at [1016, 437] on span "10601 West 79th Street Shawnee, Kansas 66214, United States" at bounding box center [1035, 430] width 141 height 13
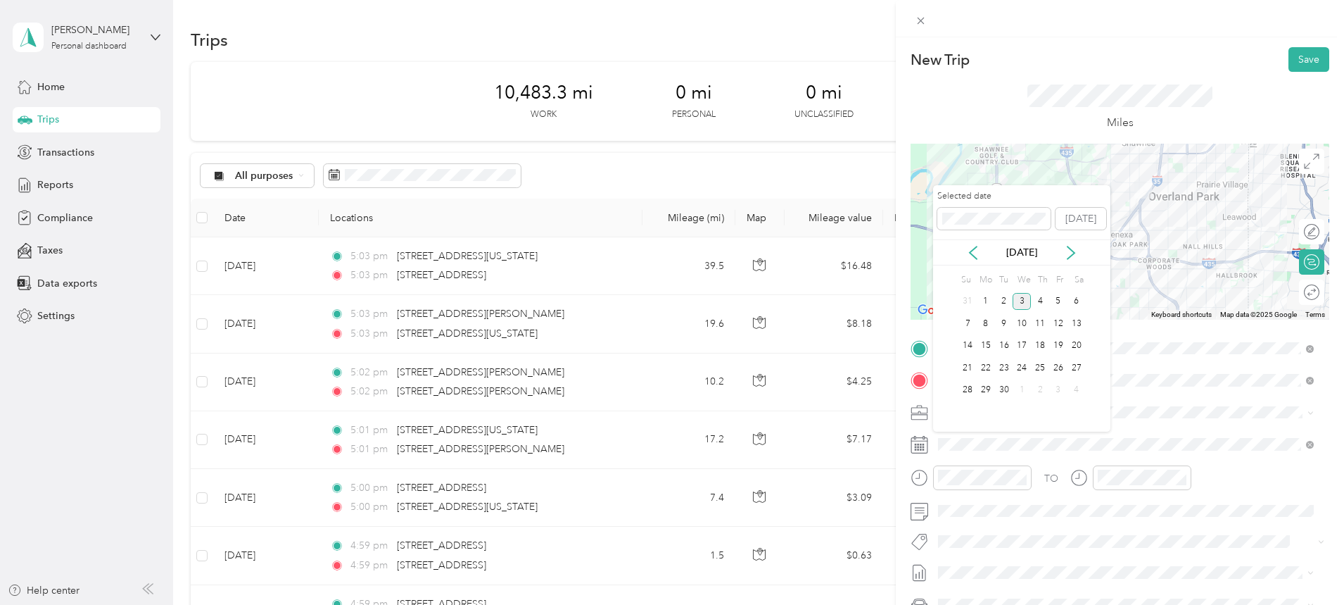
click at [971, 246] on div "[DATE]" at bounding box center [1021, 252] width 177 height 26
click at [975, 257] on icon at bounding box center [973, 253] width 14 height 14
click at [1002, 384] on div "26" at bounding box center [1004, 390] width 18 height 18
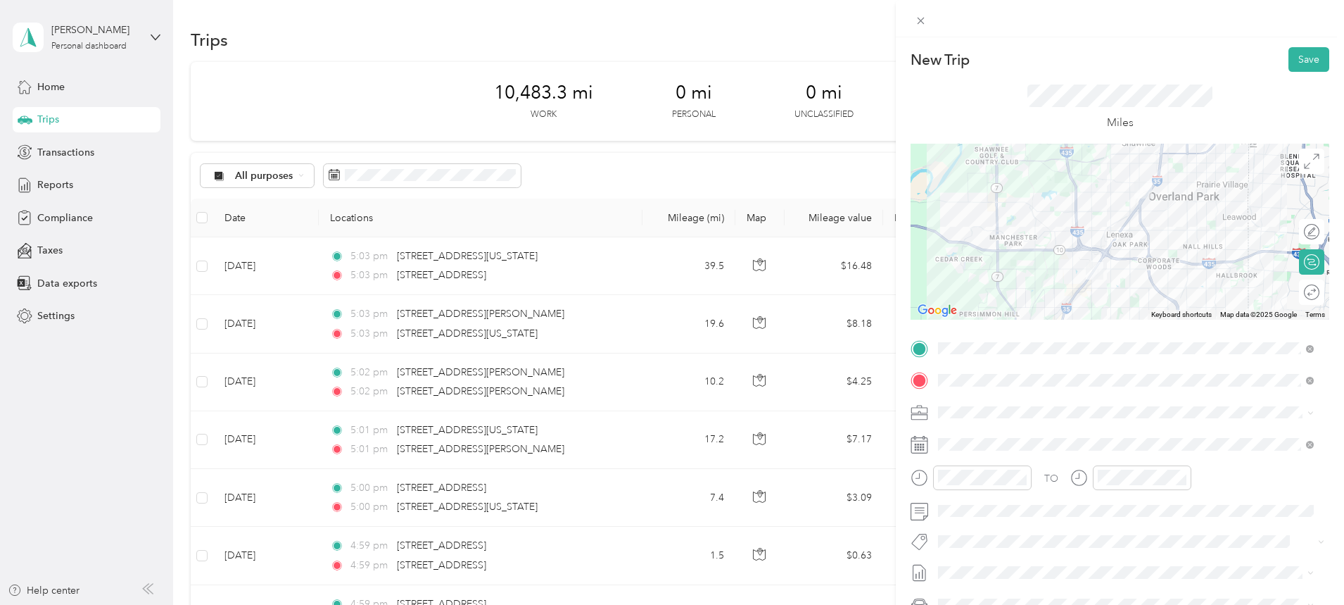
click at [1307, 51] on button "Save" at bounding box center [1309, 59] width 41 height 25
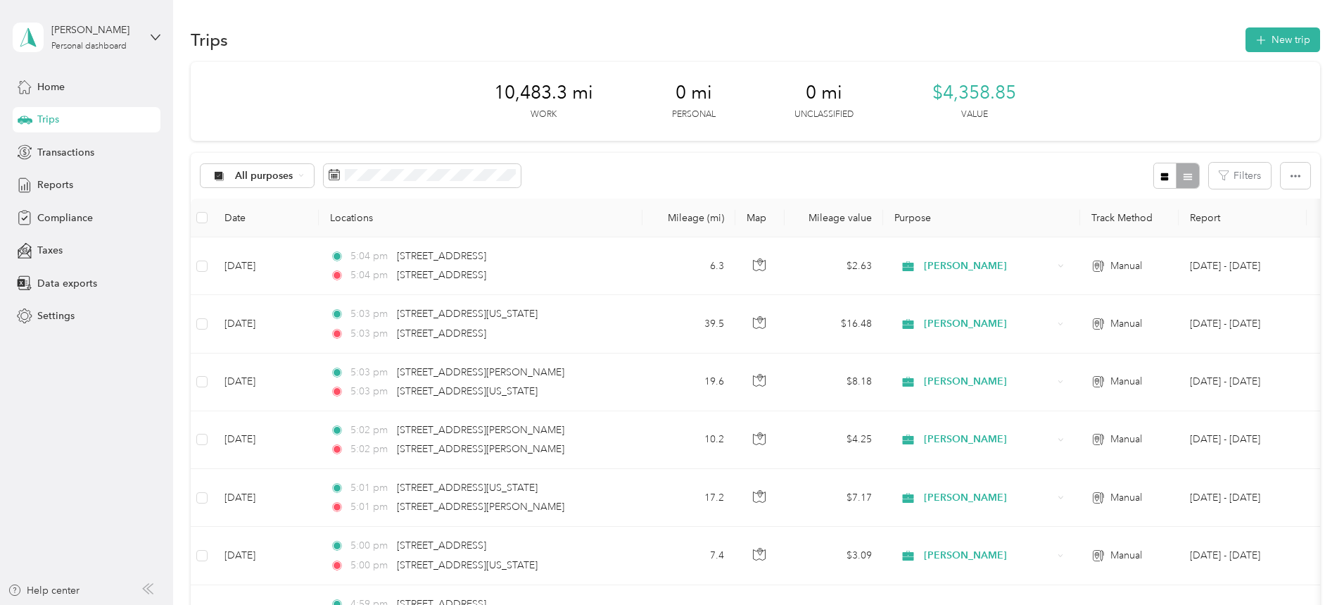
click at [1246, 31] on button "New trip" at bounding box center [1283, 39] width 75 height 25
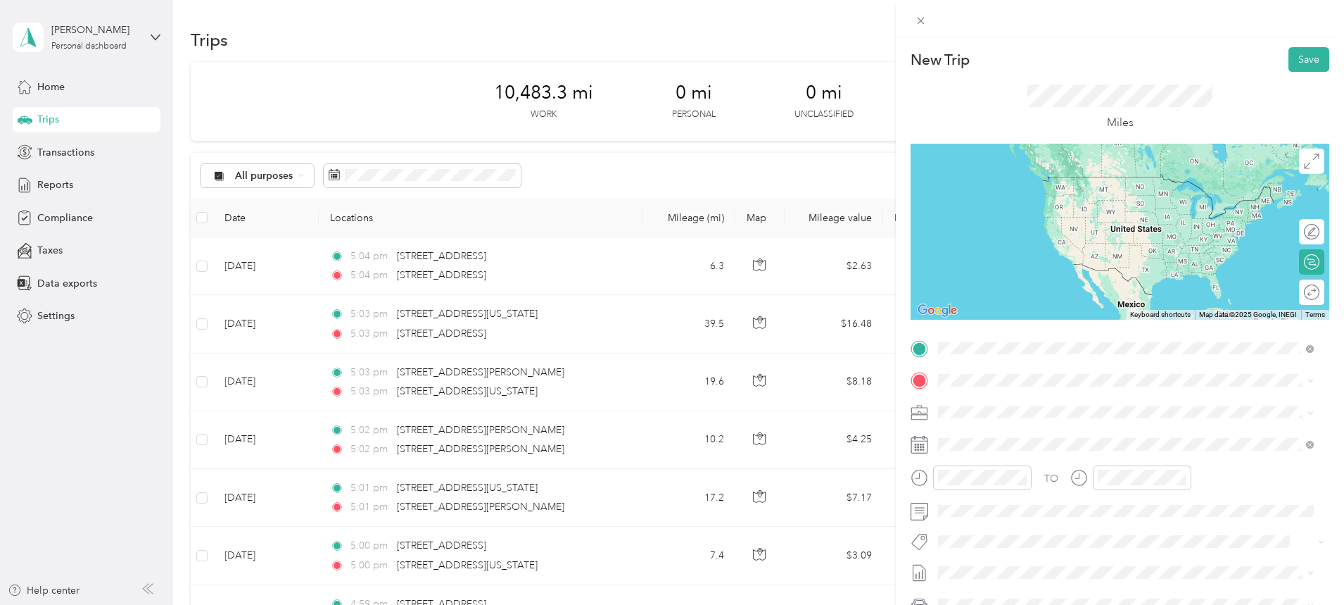
click at [1023, 395] on span "10601 West 79th Street Shawnee, Kansas 66214, United States" at bounding box center [1035, 399] width 141 height 13
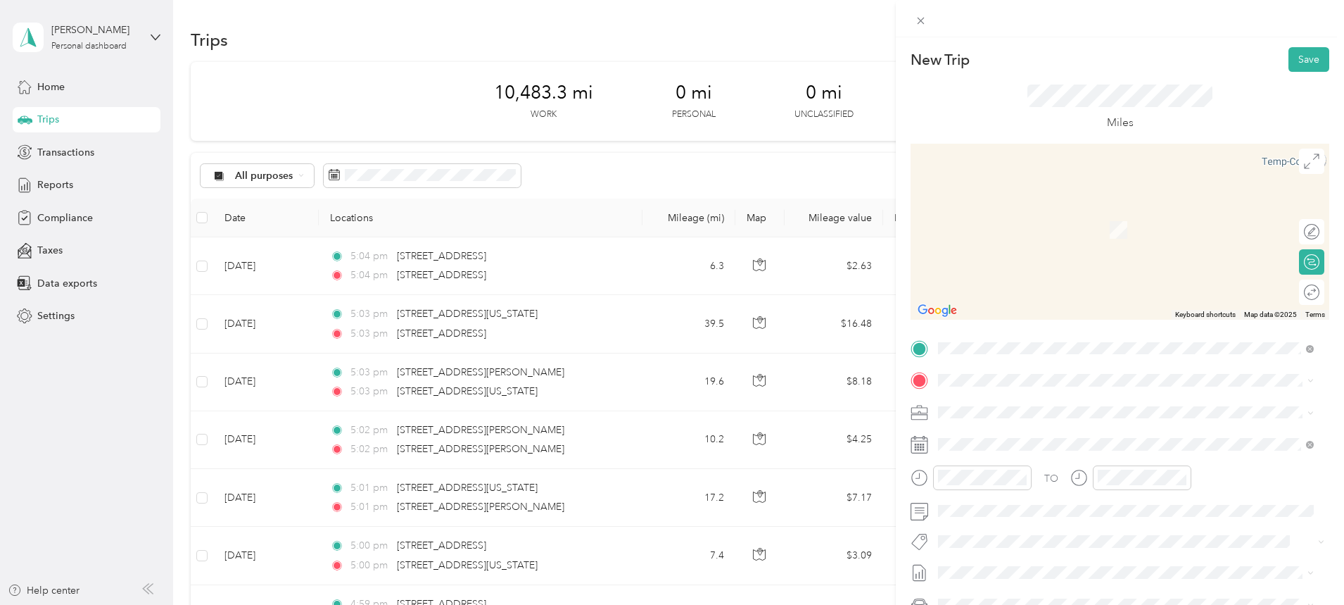
click at [995, 436] on span "[STREET_ADDRESS][US_STATE][US_STATE]" at bounding box center [1061, 429] width 192 height 13
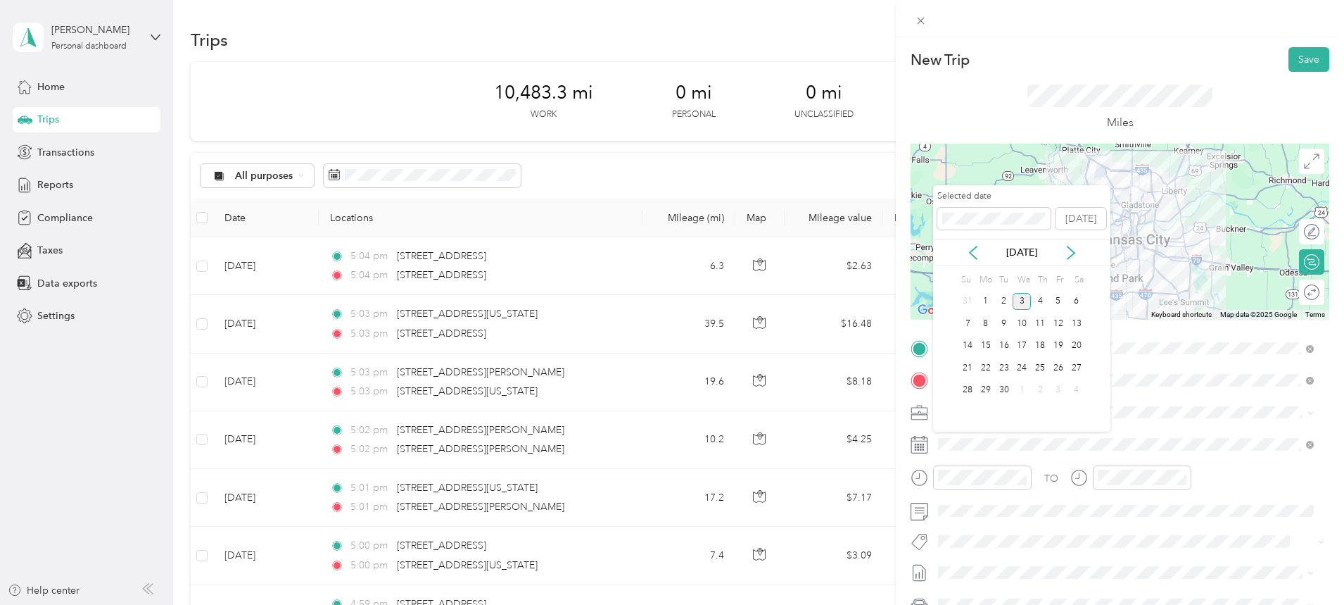
click at [975, 251] on icon at bounding box center [973, 253] width 14 height 14
click at [1005, 390] on div "26" at bounding box center [1004, 390] width 18 height 18
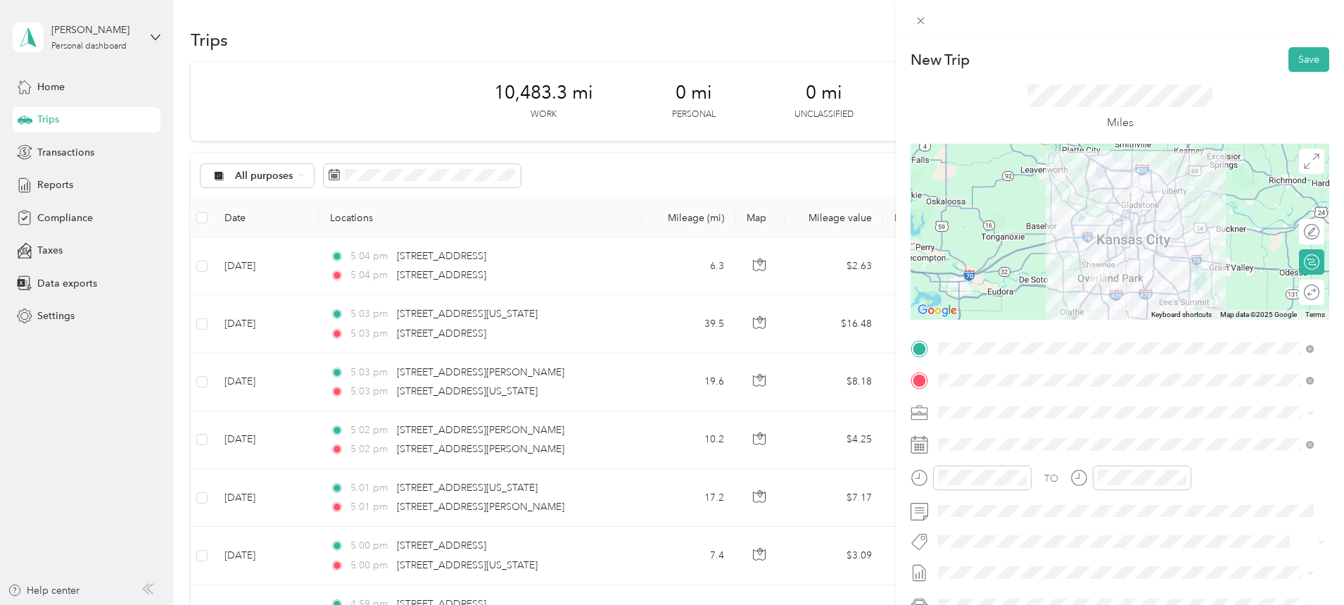
click at [1294, 60] on button "Save" at bounding box center [1309, 59] width 41 height 25
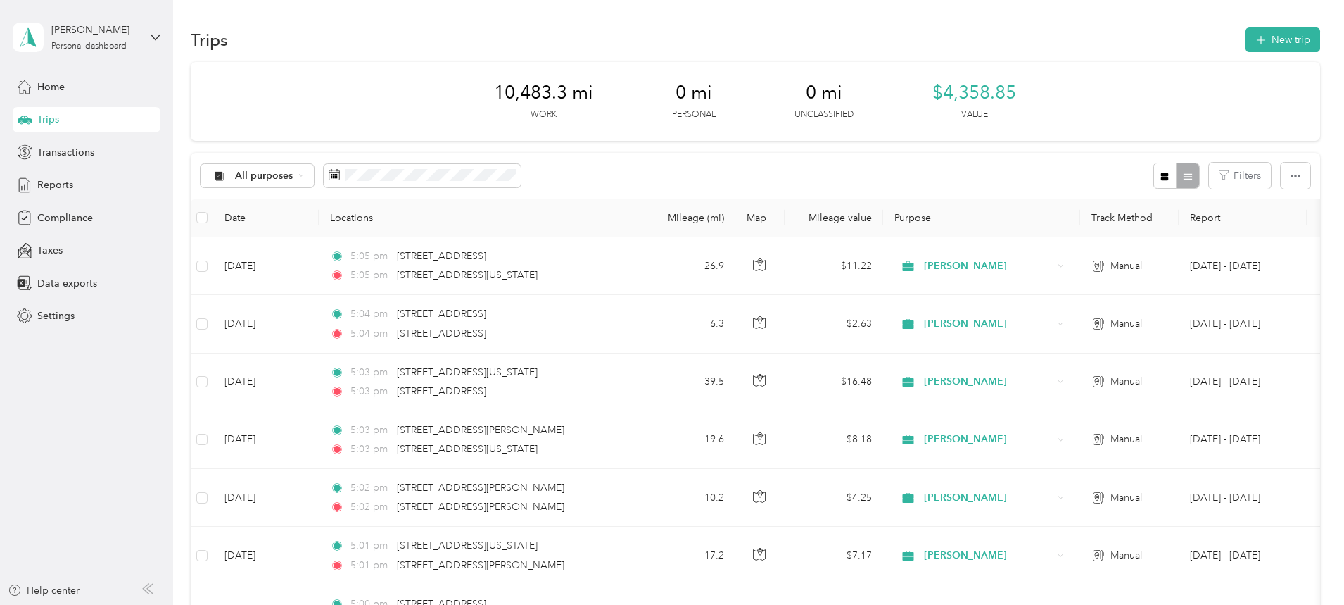
click at [1246, 40] on button "New trip" at bounding box center [1283, 39] width 75 height 25
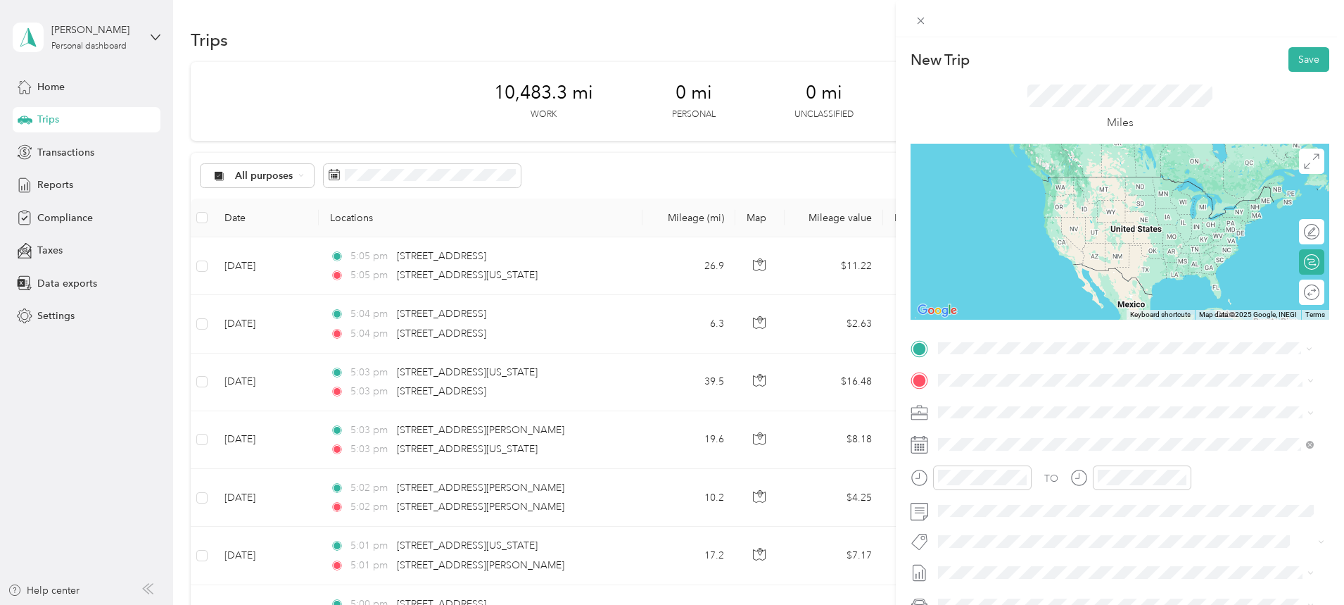
click at [1003, 405] on span "[STREET_ADDRESS][US_STATE][US_STATE]" at bounding box center [1061, 398] width 192 height 13
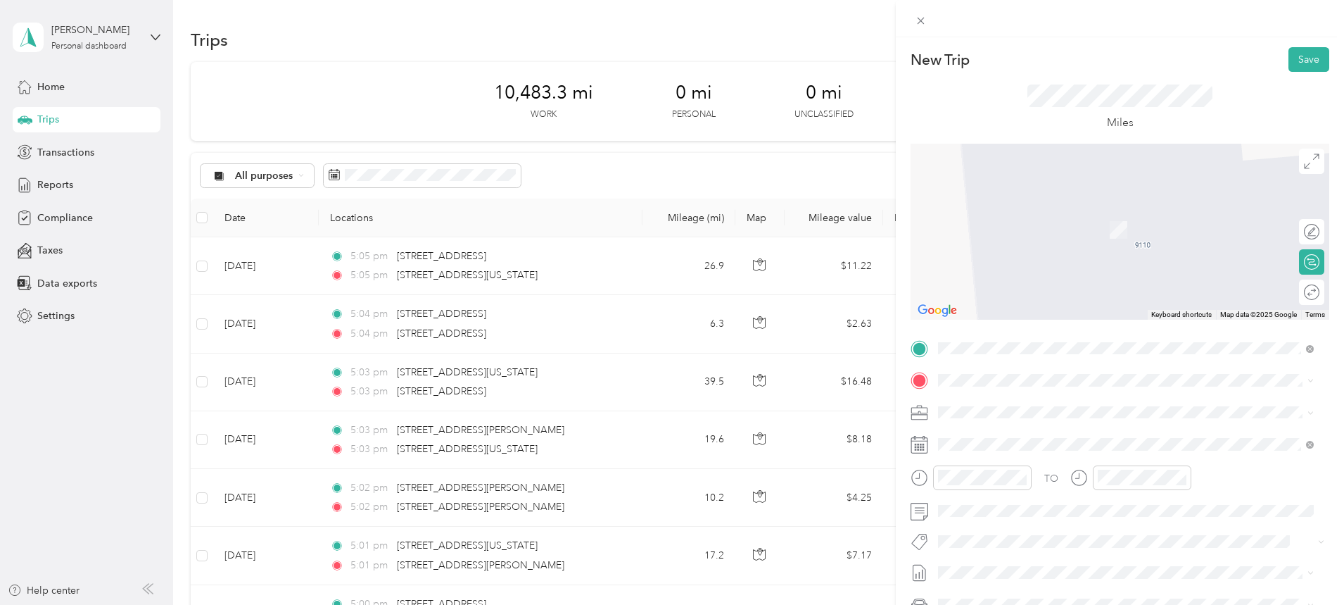
click at [1012, 436] on span "1101 Southwest 1st Street Oak Grove, Missouri 64075, United States" at bounding box center [1035, 429] width 141 height 13
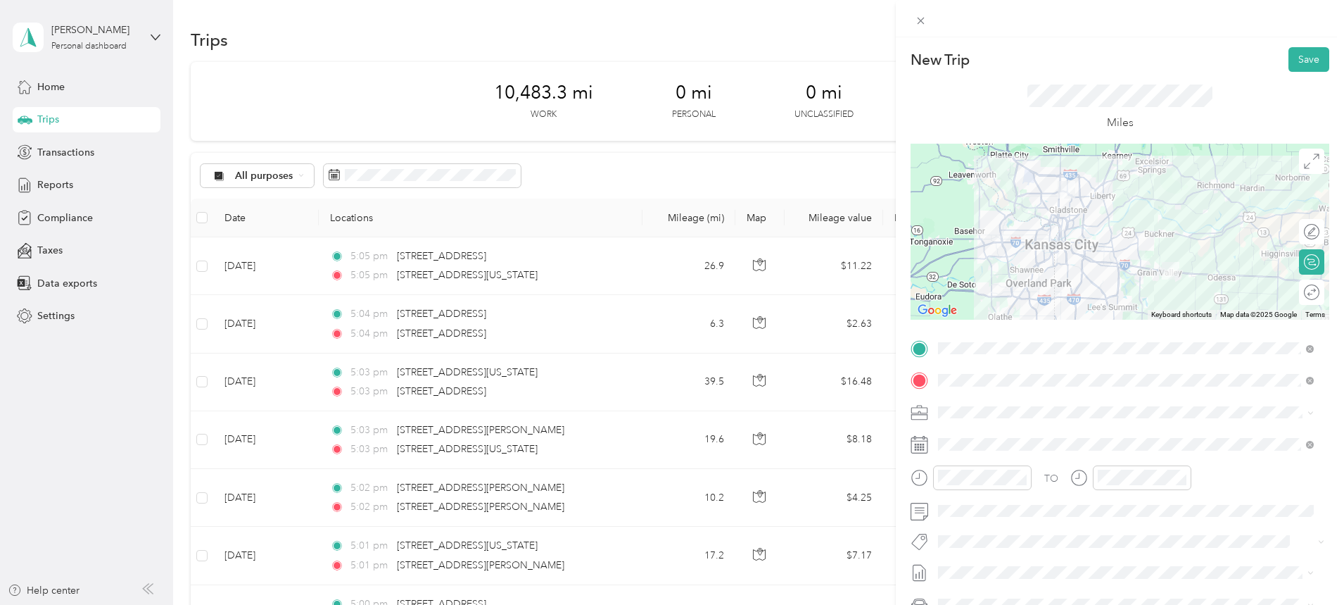
click at [973, 437] on span at bounding box center [1131, 444] width 396 height 23
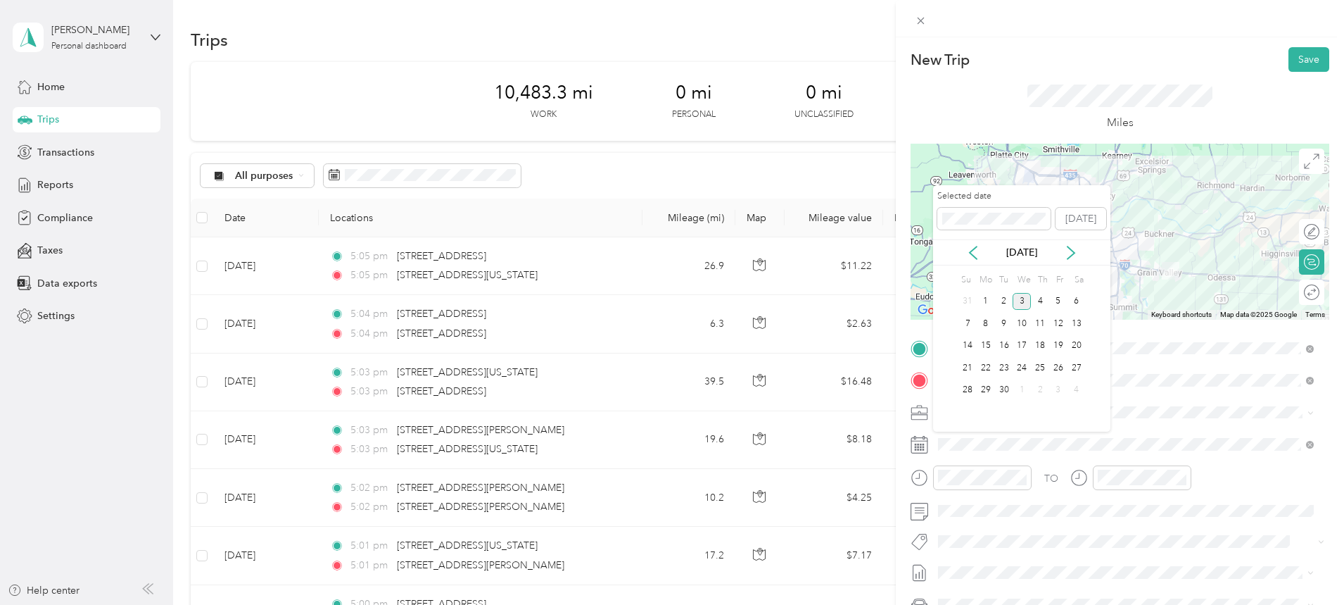
click at [969, 248] on icon at bounding box center [973, 253] width 14 height 14
click at [1021, 387] on div "27" at bounding box center [1022, 390] width 18 height 18
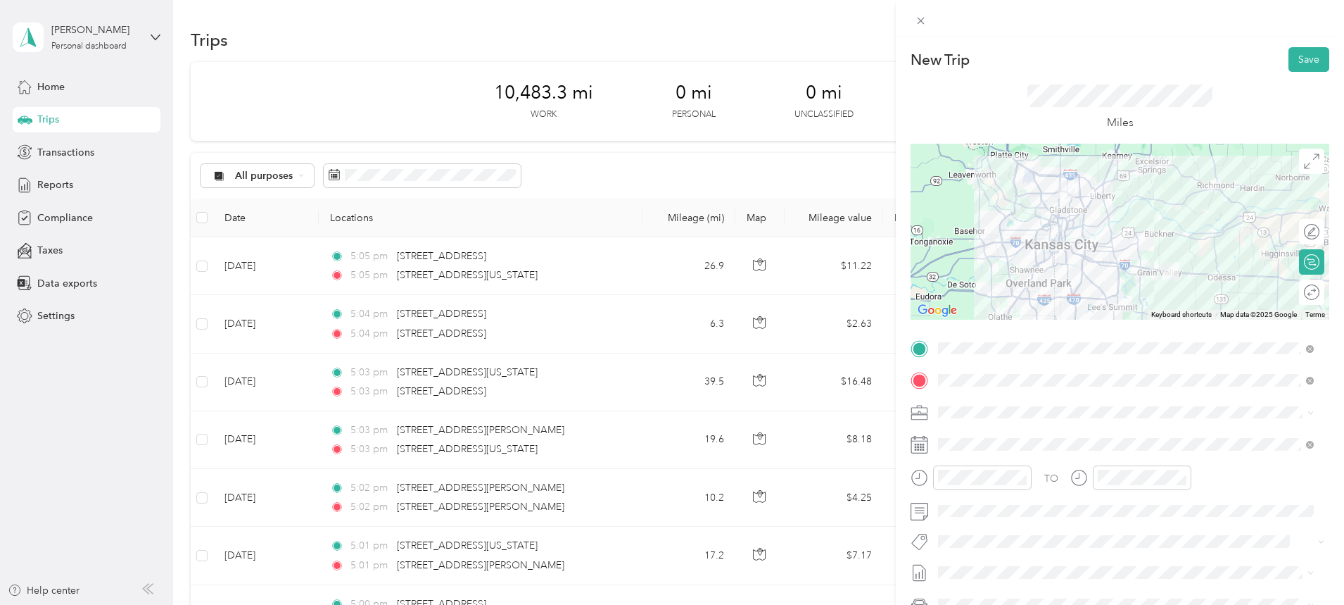
click at [1289, 62] on button "Save" at bounding box center [1309, 59] width 41 height 25
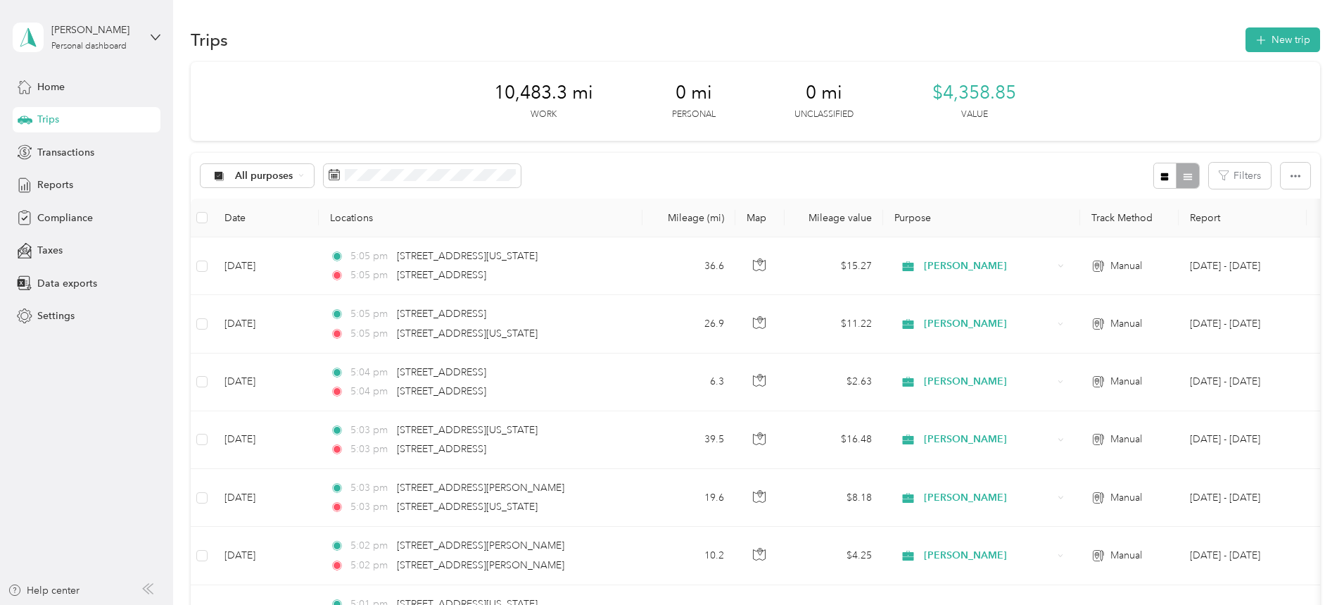
click at [1246, 35] on button "New trip" at bounding box center [1283, 39] width 75 height 25
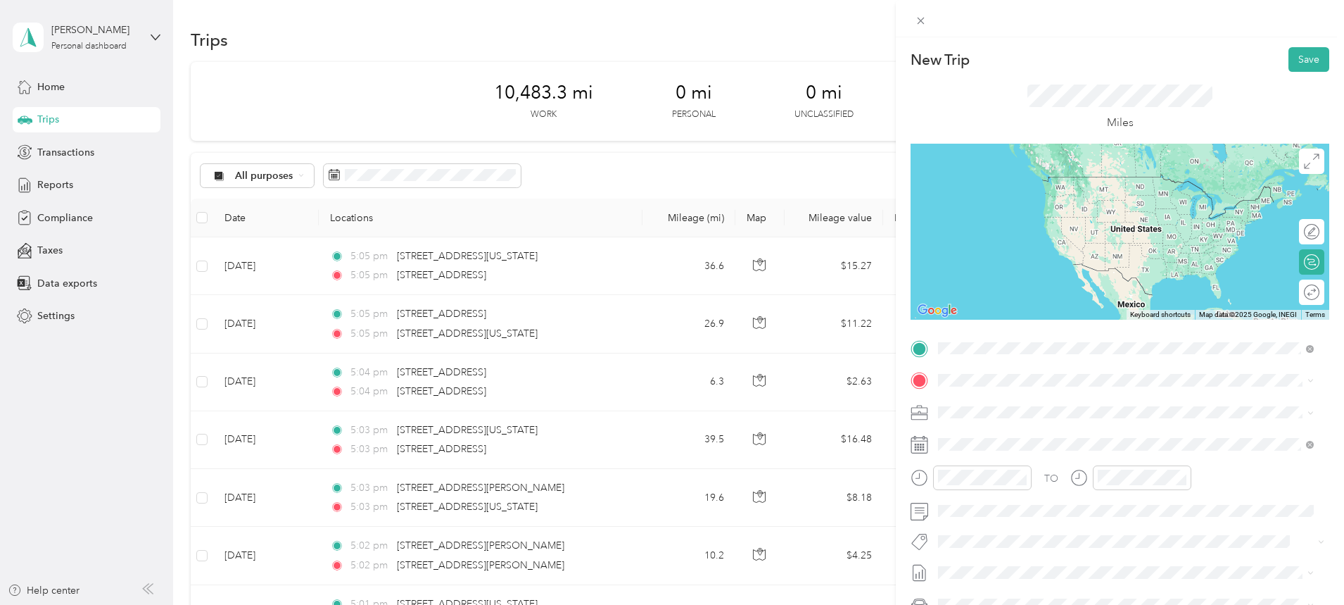
click at [1020, 403] on span "1101 Southwest 1st Street Oak Grove, Missouri 64075, United States" at bounding box center [1035, 399] width 141 height 13
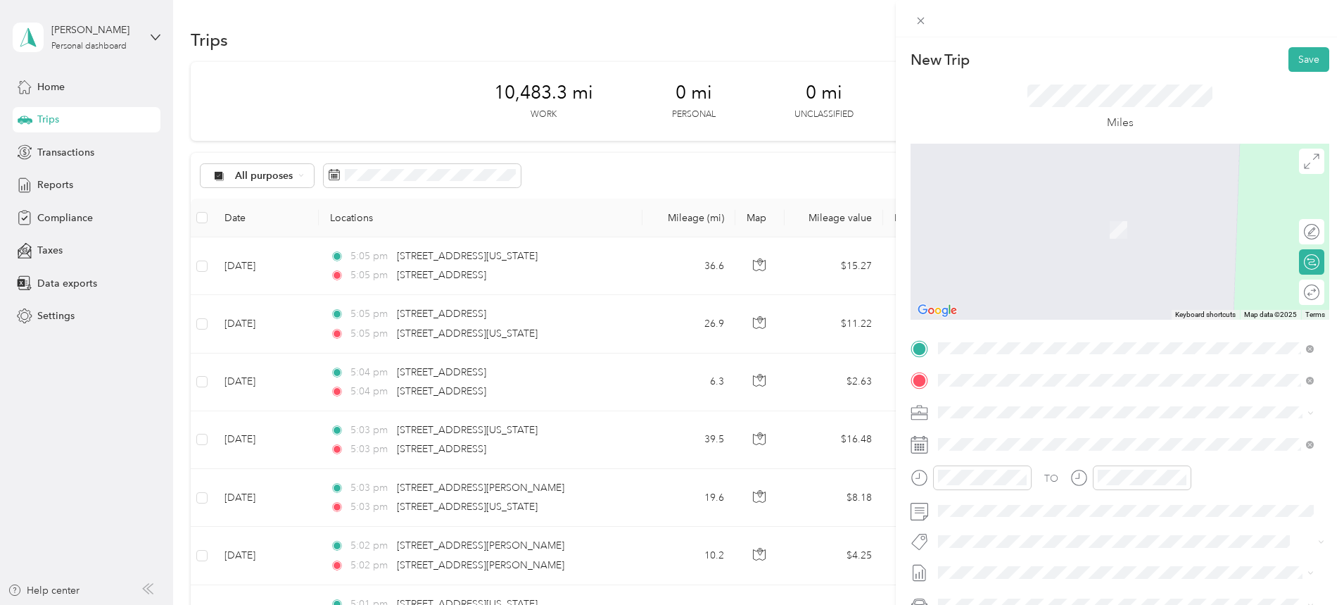
click at [1005, 437] on span "6603 Royal Street Pleasant Valley, Missouri 64068, United States" at bounding box center [1035, 430] width 141 height 13
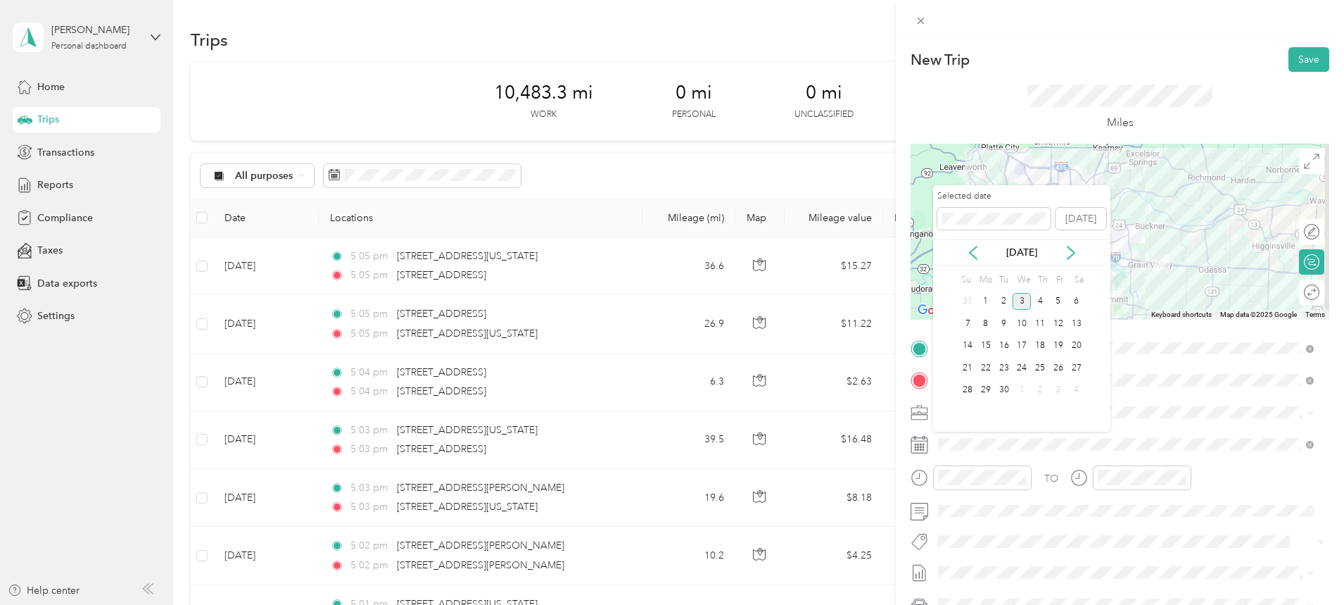
click at [970, 255] on icon at bounding box center [973, 253] width 14 height 14
click at [1023, 386] on div "27" at bounding box center [1022, 390] width 18 height 18
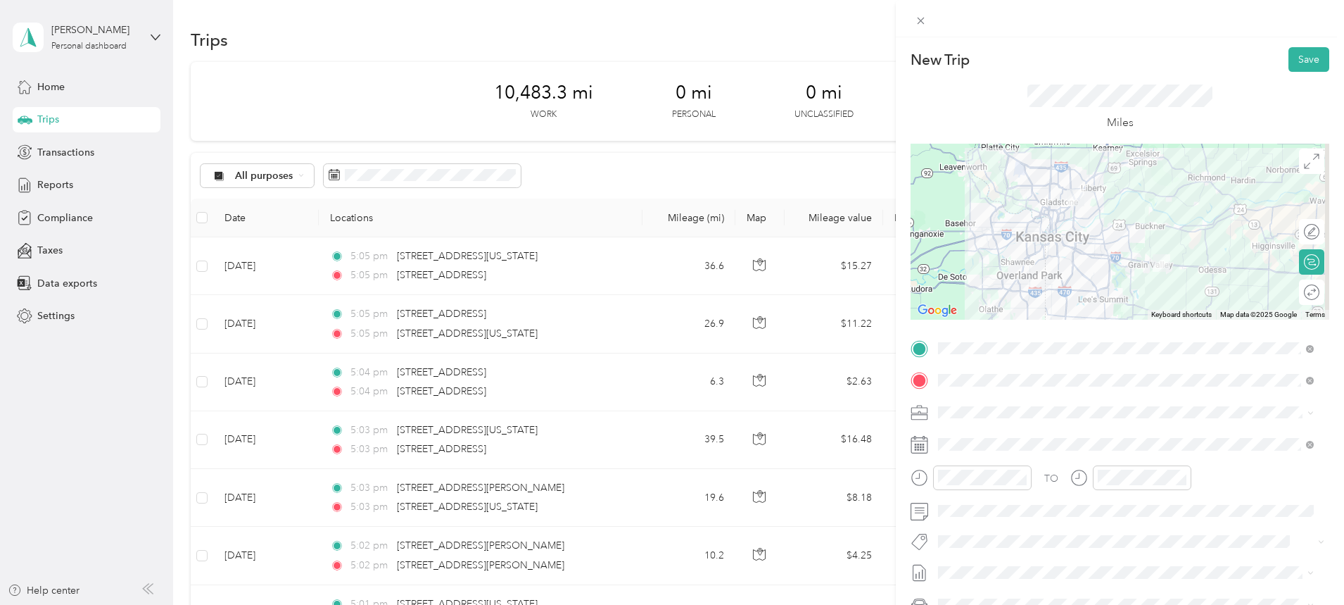
click at [1290, 61] on button "Save" at bounding box center [1309, 59] width 41 height 25
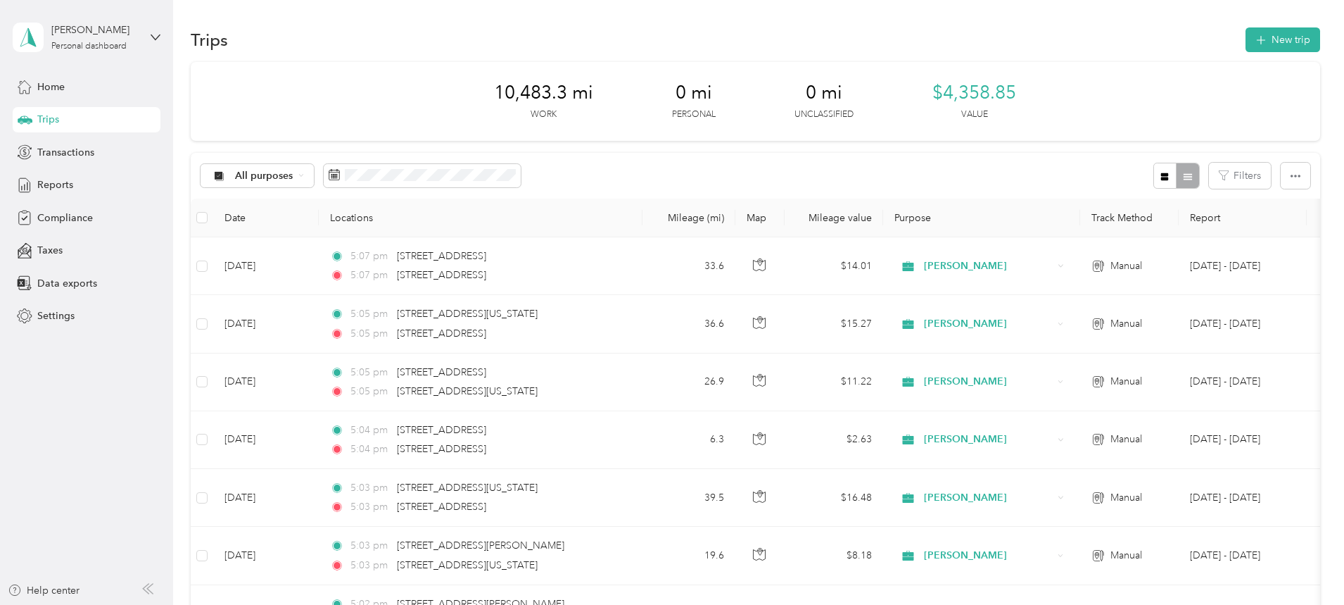
click at [1246, 34] on button "New trip" at bounding box center [1283, 39] width 75 height 25
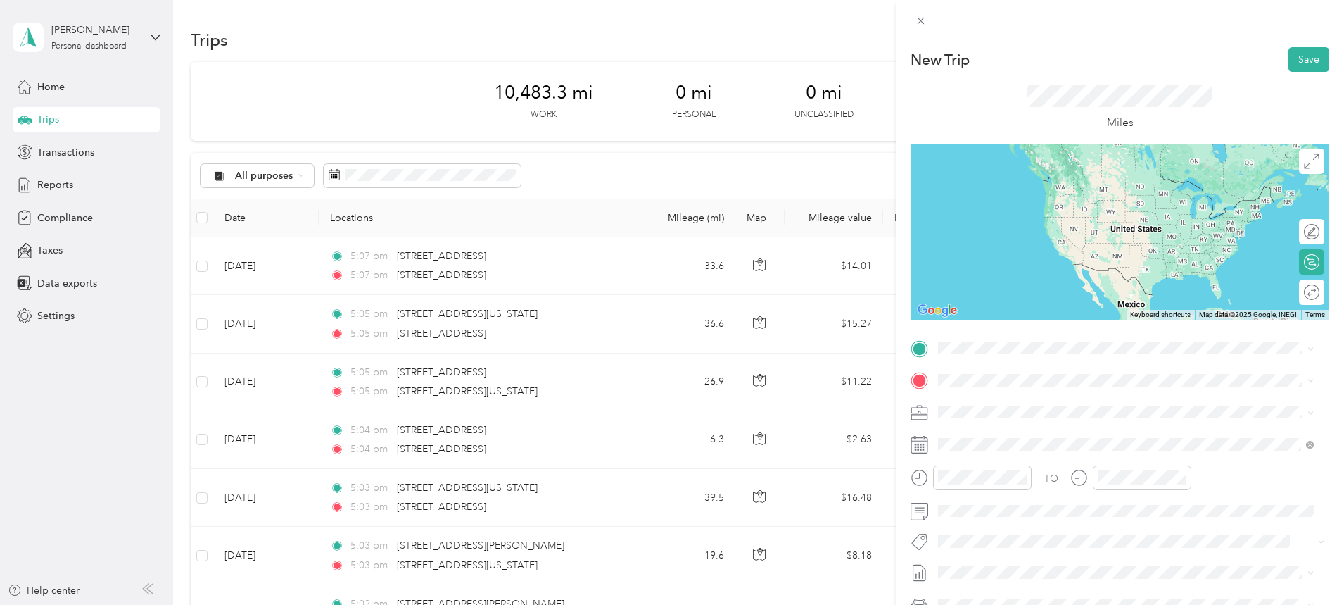
click at [993, 403] on span "6603 Royal Street Pleasant Valley, Missouri 64068, United States" at bounding box center [1035, 397] width 141 height 13
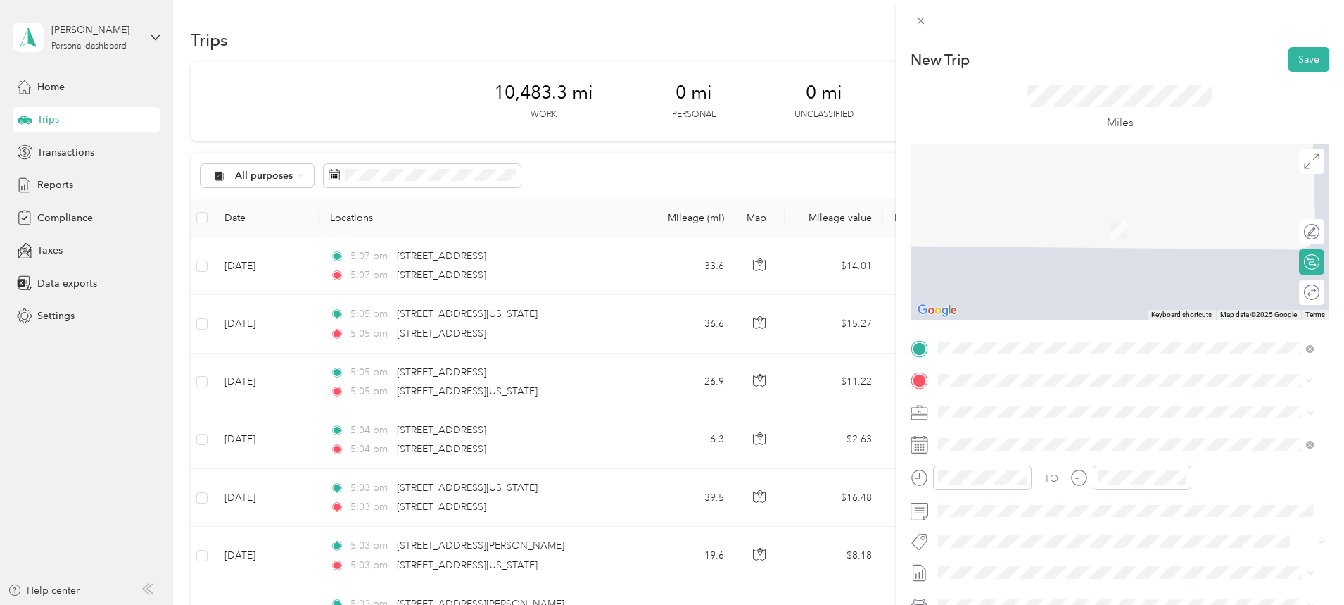
click at [1006, 428] on span "[STREET_ADDRESS][US_STATE][US_STATE]" at bounding box center [1061, 430] width 192 height 13
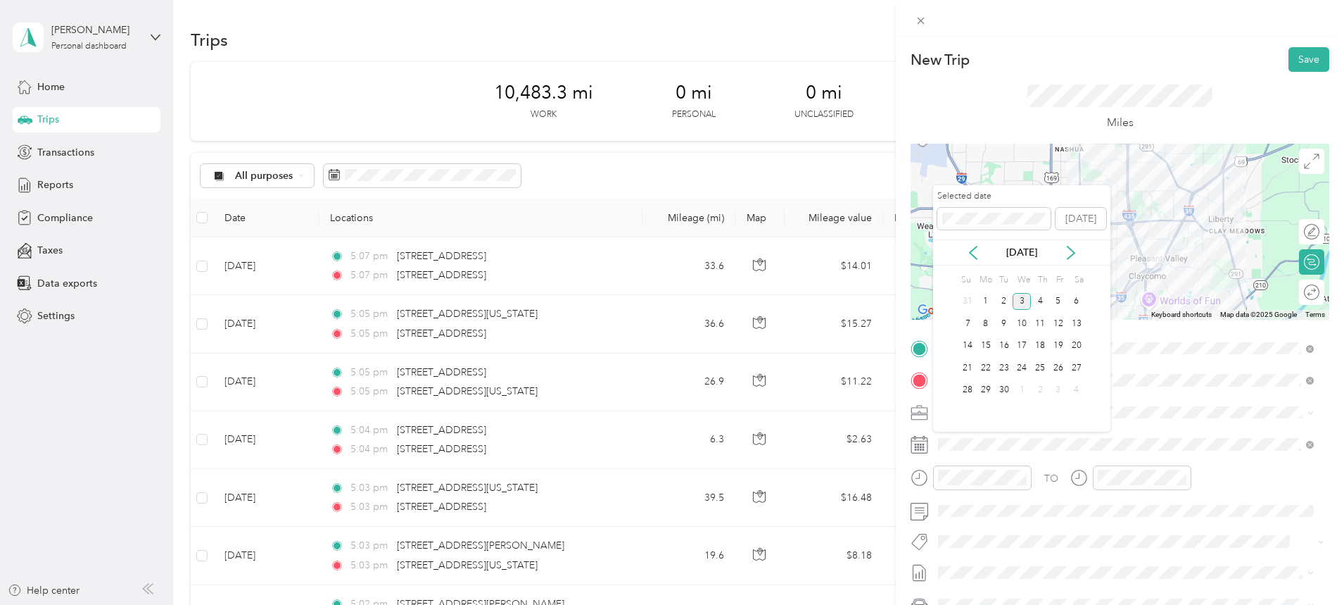
click at [975, 251] on icon at bounding box center [973, 253] width 14 height 14
click at [1018, 387] on div "27" at bounding box center [1022, 390] width 18 height 18
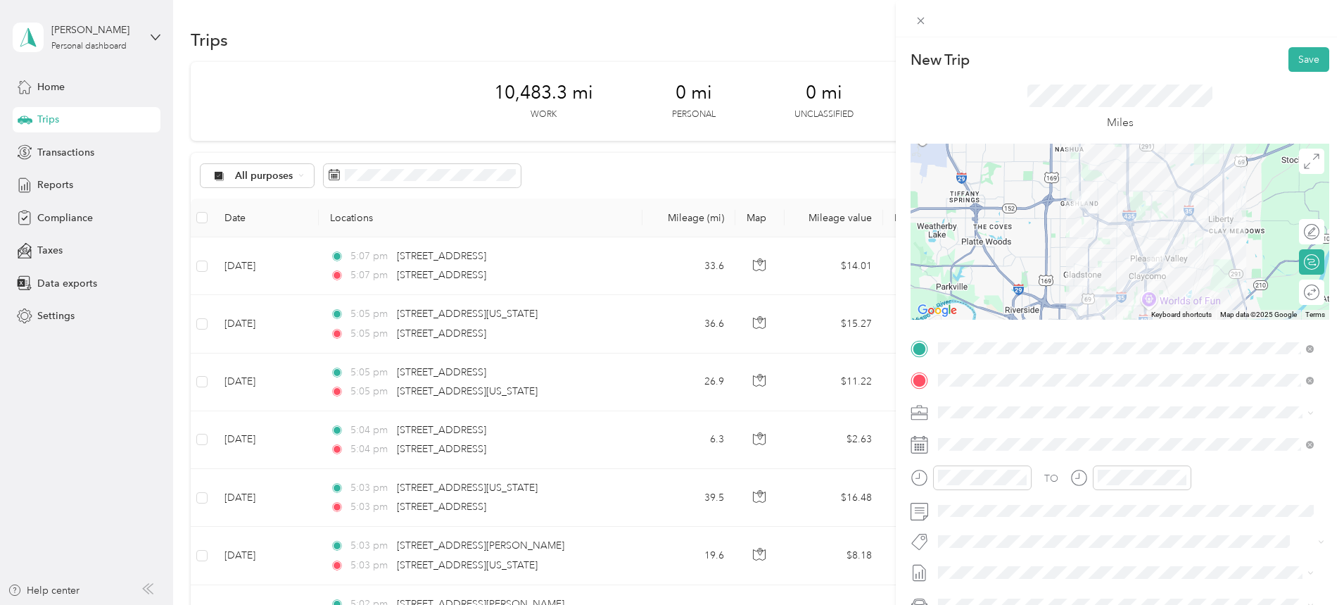
click at [1299, 56] on button "Save" at bounding box center [1309, 59] width 41 height 25
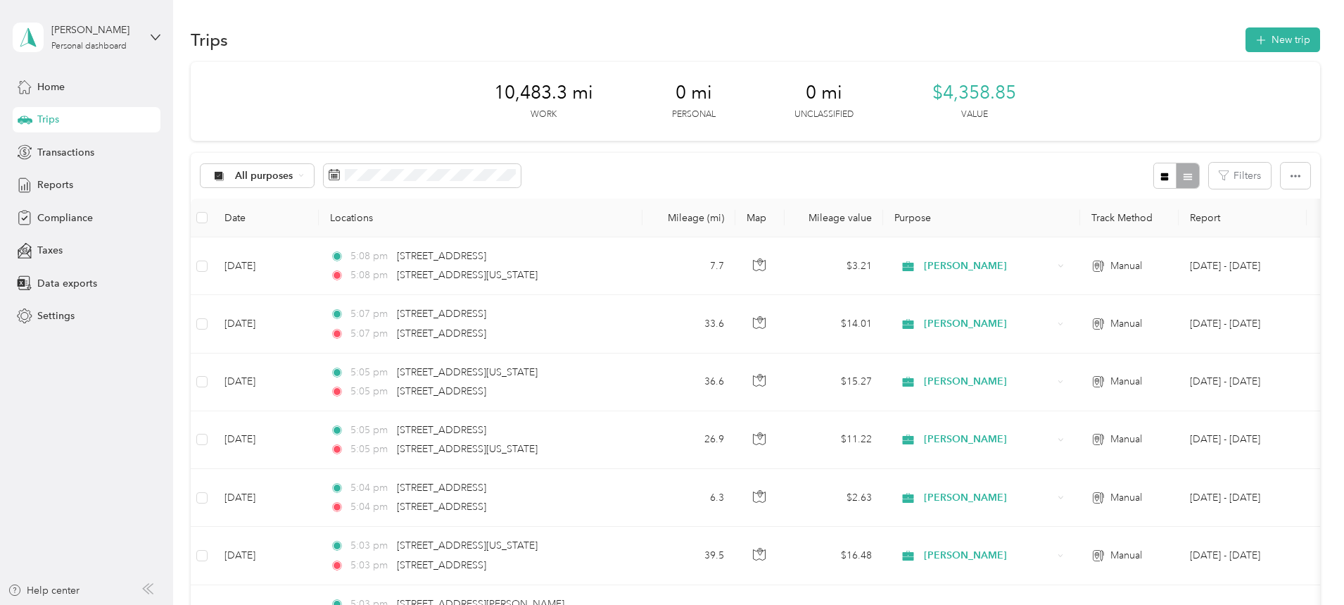
click at [1246, 38] on button "New trip" at bounding box center [1283, 39] width 75 height 25
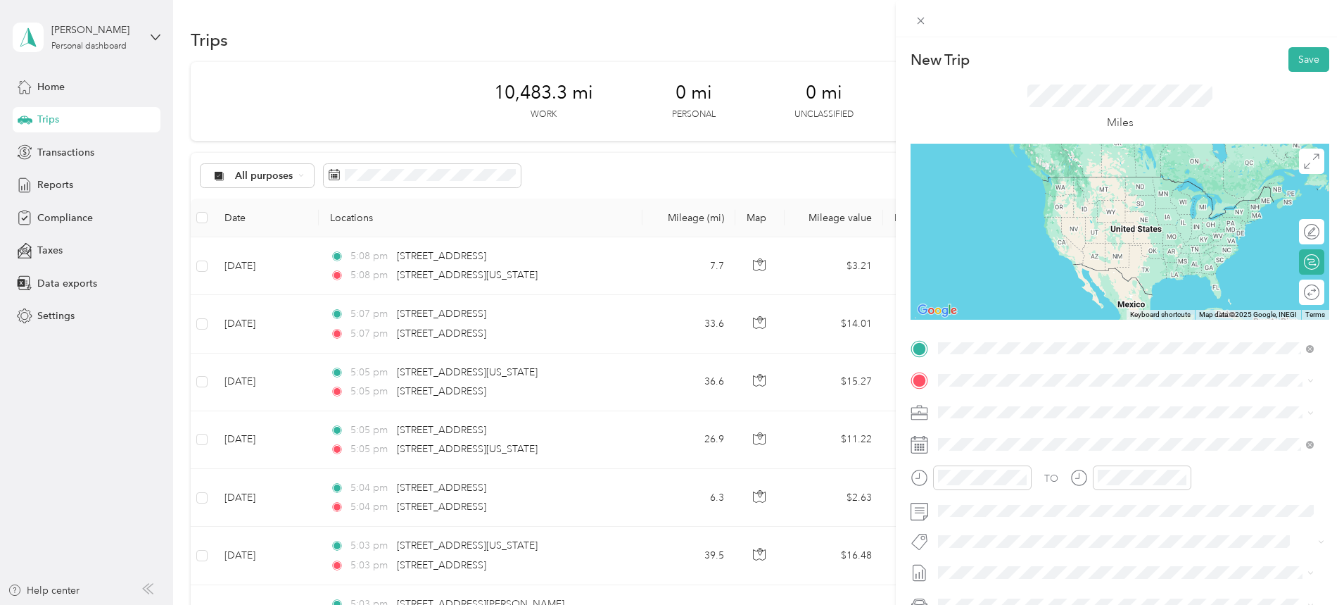
click at [1032, 401] on span "[STREET_ADDRESS][US_STATE][US_STATE]" at bounding box center [1061, 399] width 192 height 13
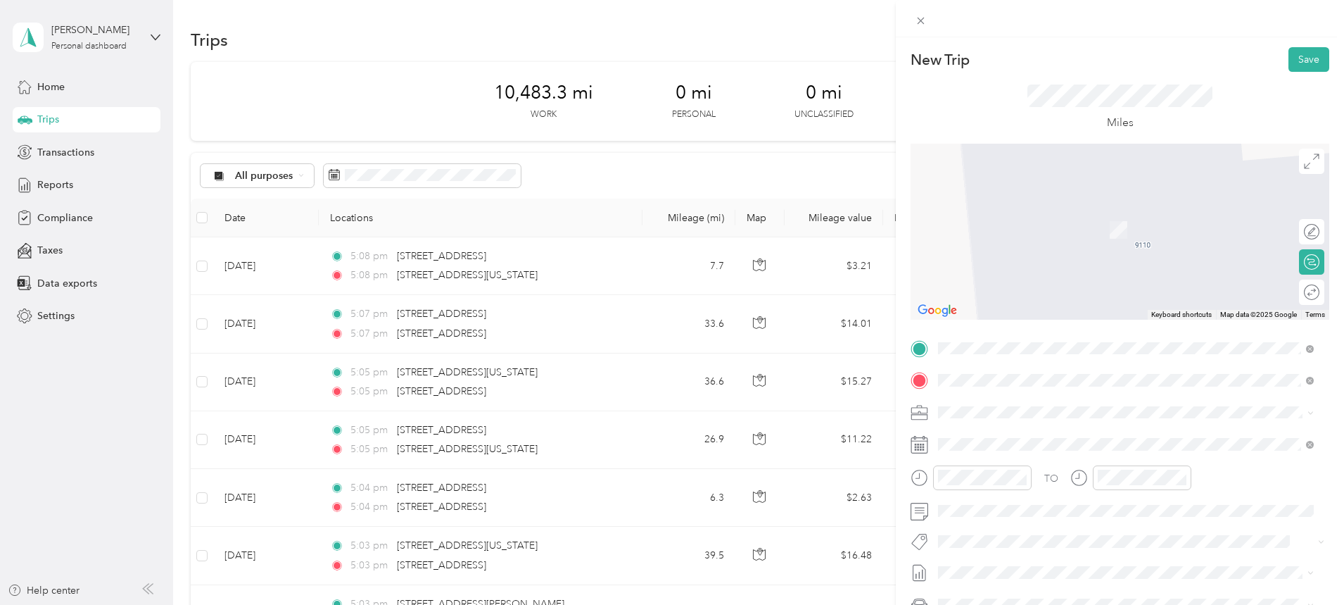
click at [1025, 437] on span "[STREET_ADDRESS][US_STATE][US_STATE]" at bounding box center [1061, 430] width 192 height 13
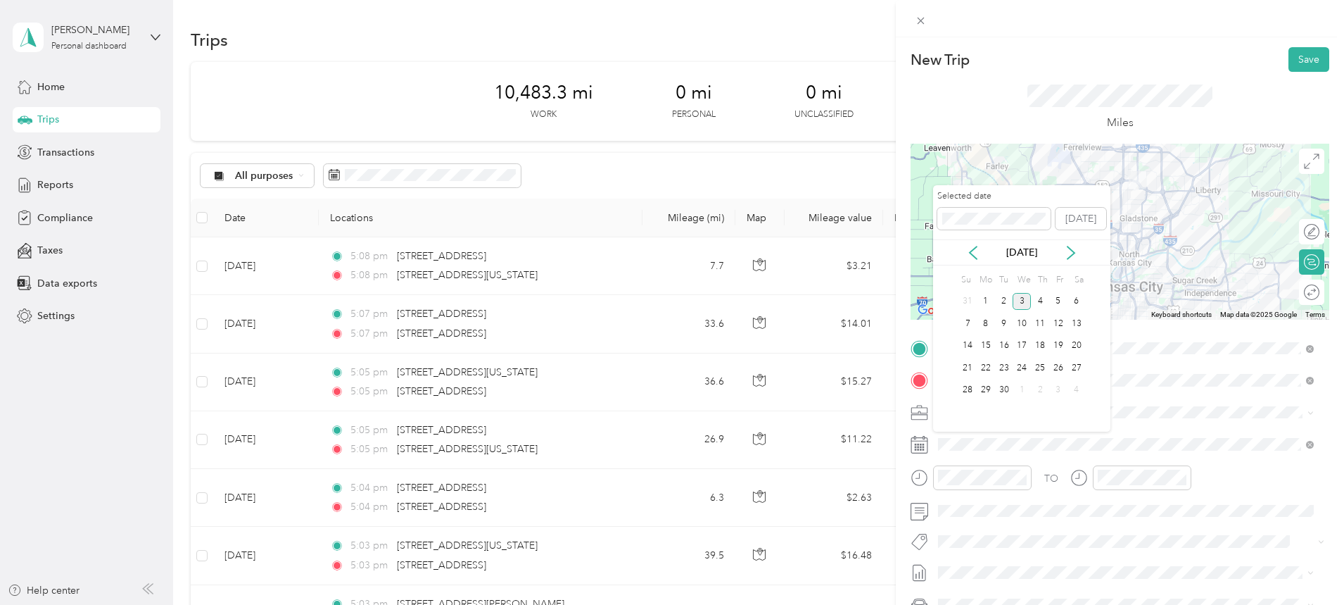
click at [980, 251] on icon at bounding box center [973, 253] width 14 height 14
click at [1042, 388] on div "28" at bounding box center [1040, 390] width 18 height 18
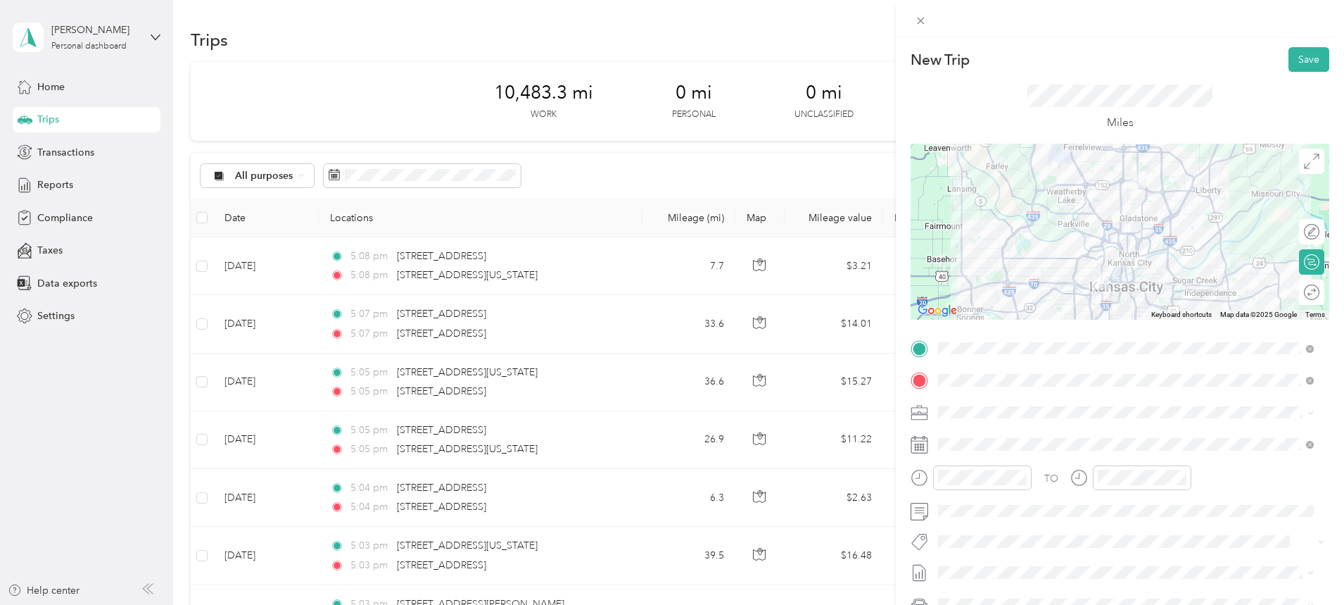
click at [1108, 225] on div at bounding box center [1120, 232] width 419 height 176
click at [1102, 229] on div at bounding box center [1120, 232] width 419 height 176
click at [1101, 225] on div at bounding box center [1120, 232] width 419 height 176
click at [1320, 291] on div "Round trip" at bounding box center [1320, 292] width 0 height 15
click at [1294, 293] on div at bounding box center [1305, 292] width 30 height 15
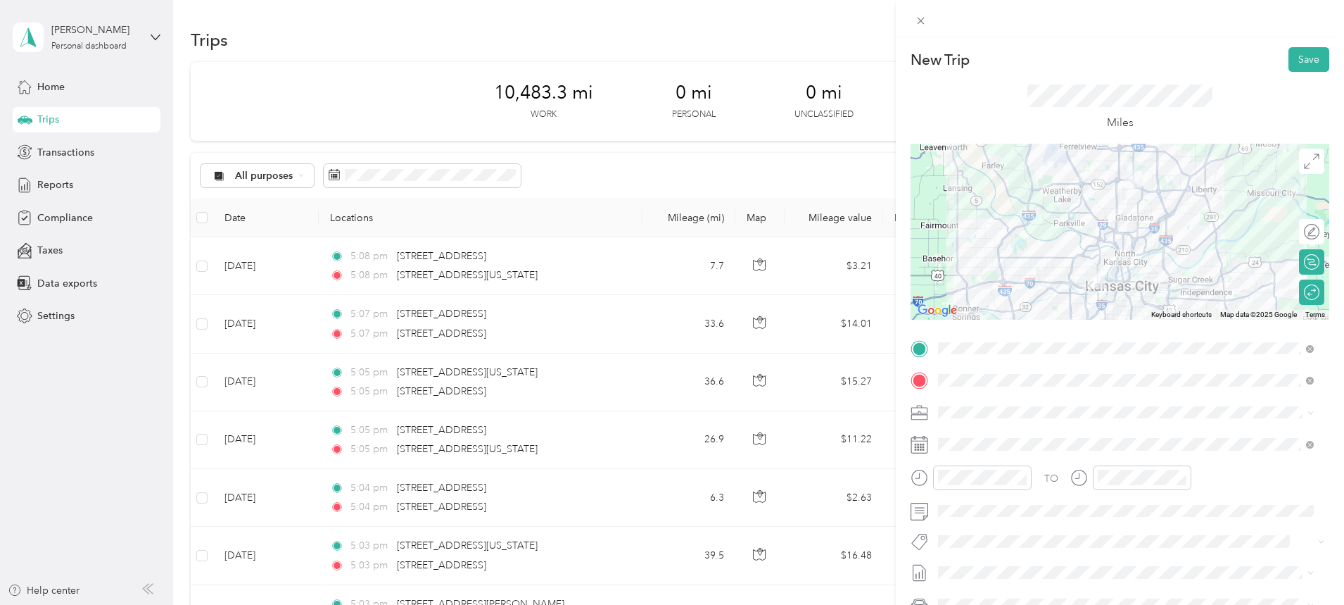
click at [1301, 52] on button "Save" at bounding box center [1309, 59] width 41 height 25
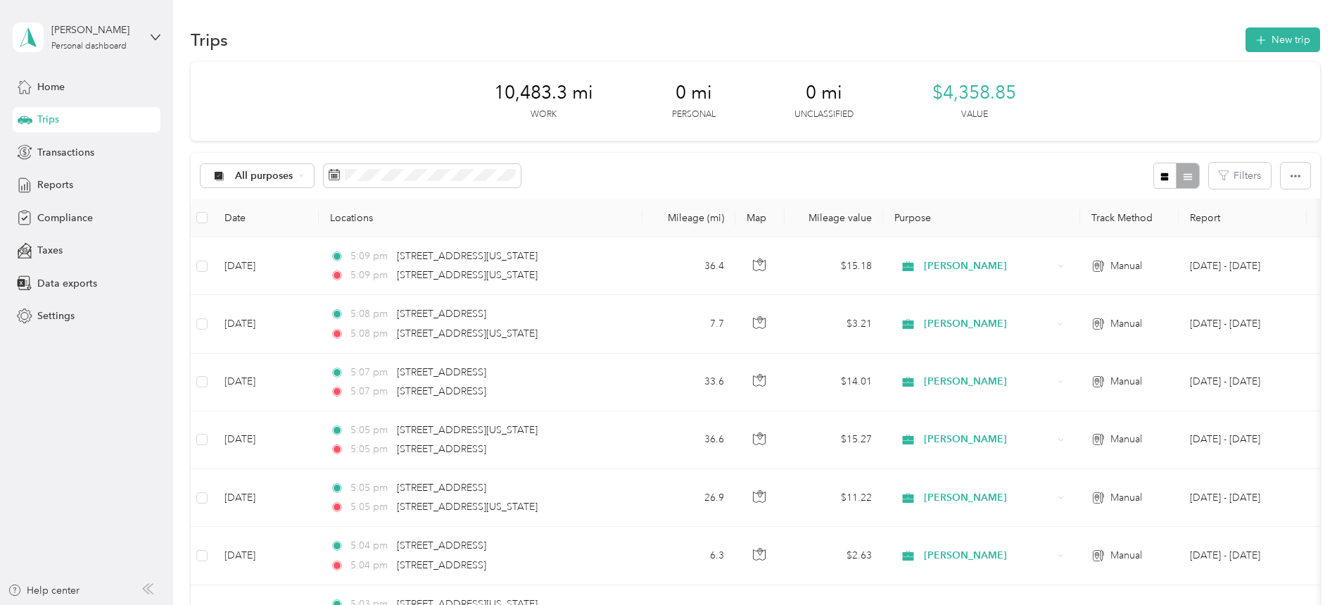
click at [1246, 30] on button "New trip" at bounding box center [1283, 39] width 75 height 25
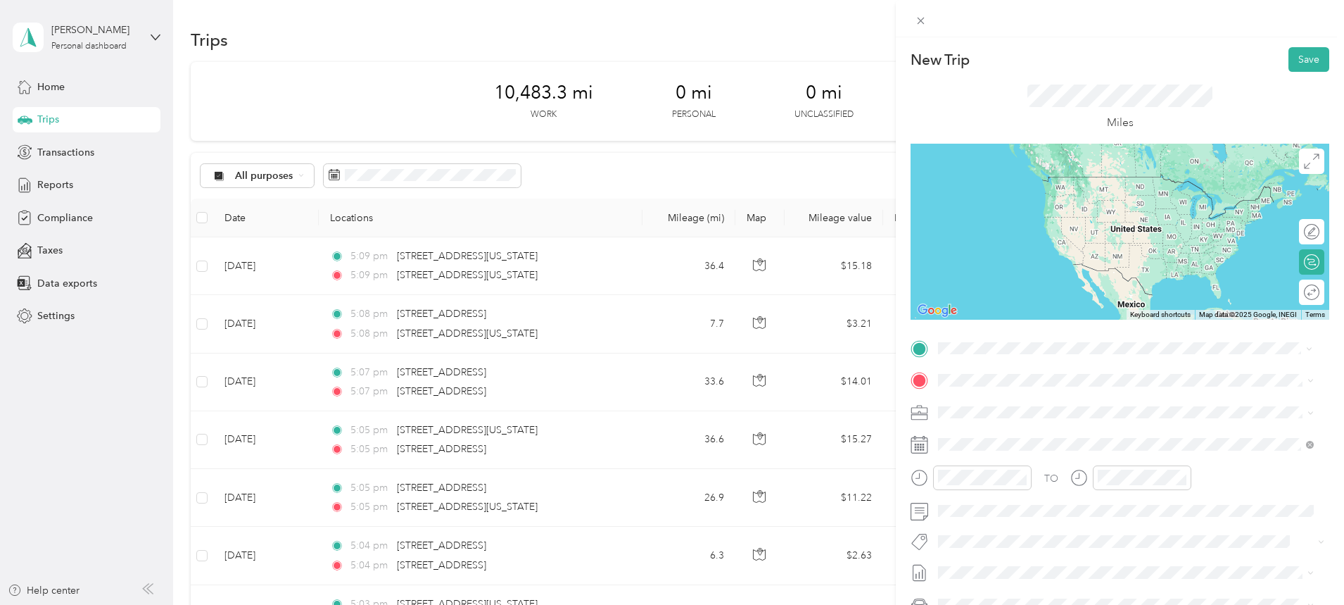
click at [997, 393] on span "[STREET_ADDRESS][US_STATE][US_STATE]" at bounding box center [1061, 399] width 192 height 13
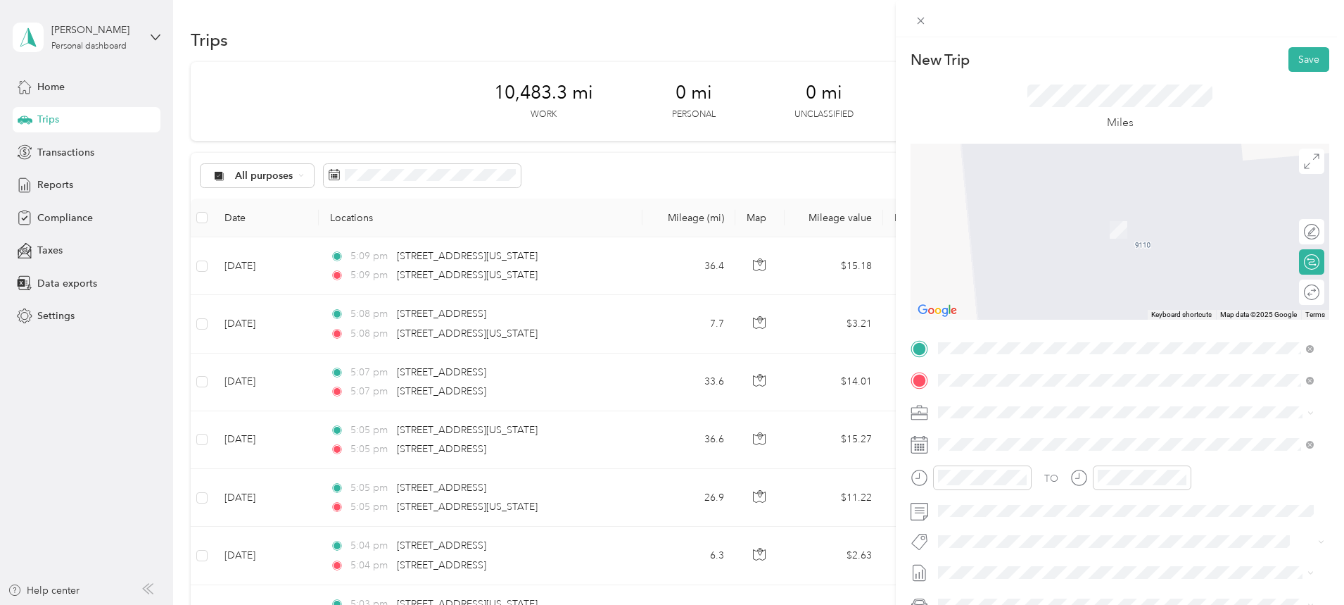
click at [1001, 435] on span "[STREET_ADDRESS][US_STATE]" at bounding box center [1035, 430] width 141 height 13
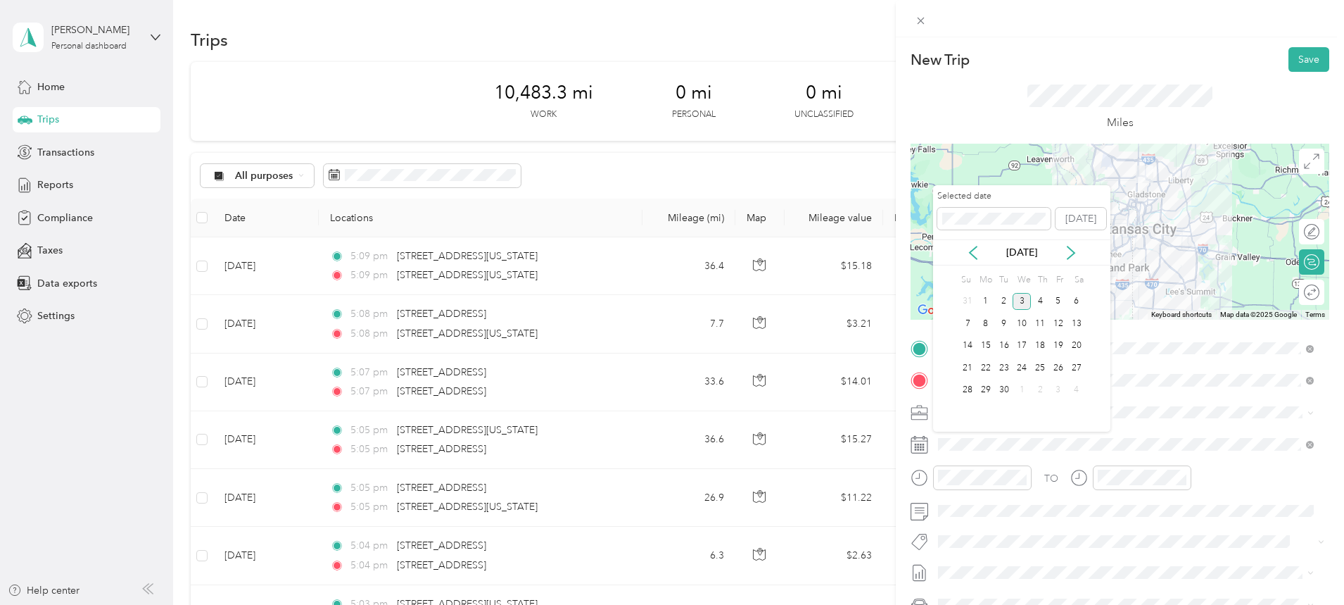
click at [971, 248] on icon at bounding box center [973, 253] width 14 height 14
click at [1059, 386] on div "29" at bounding box center [1058, 390] width 18 height 18
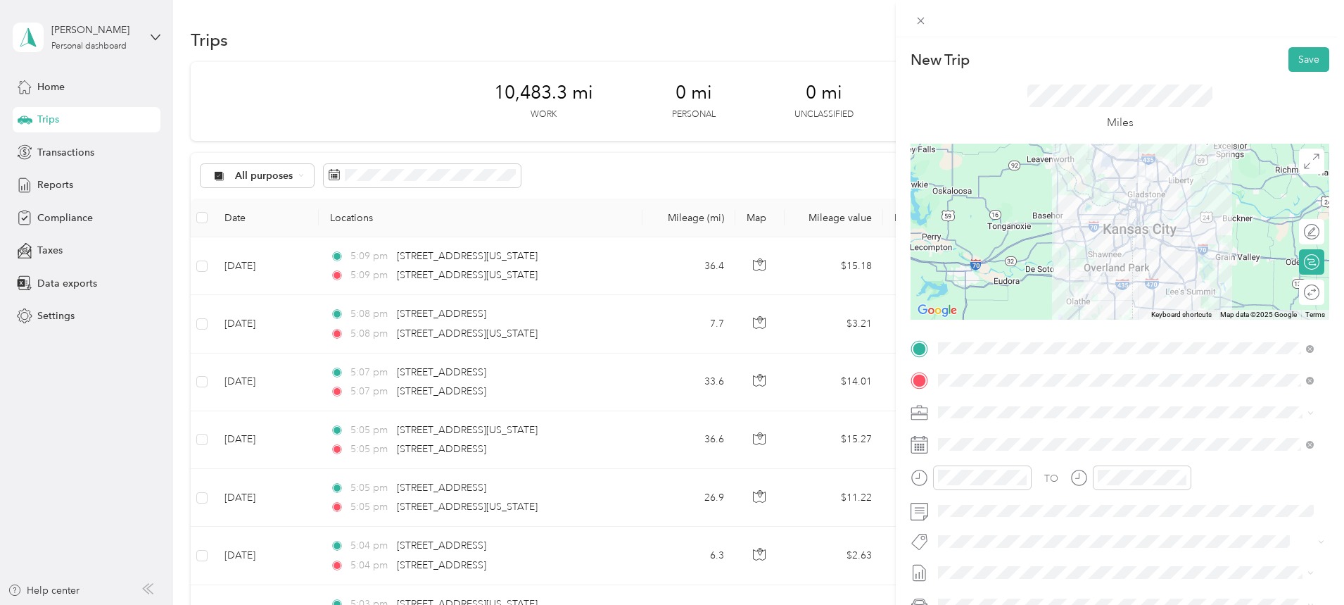
click at [1075, 212] on div at bounding box center [1120, 232] width 419 height 176
click at [1082, 195] on div at bounding box center [1120, 232] width 419 height 176
click at [1087, 195] on div at bounding box center [1120, 232] width 419 height 176
click at [1301, 293] on div at bounding box center [1305, 292] width 30 height 15
click at [1305, 58] on button "Save" at bounding box center [1309, 59] width 41 height 25
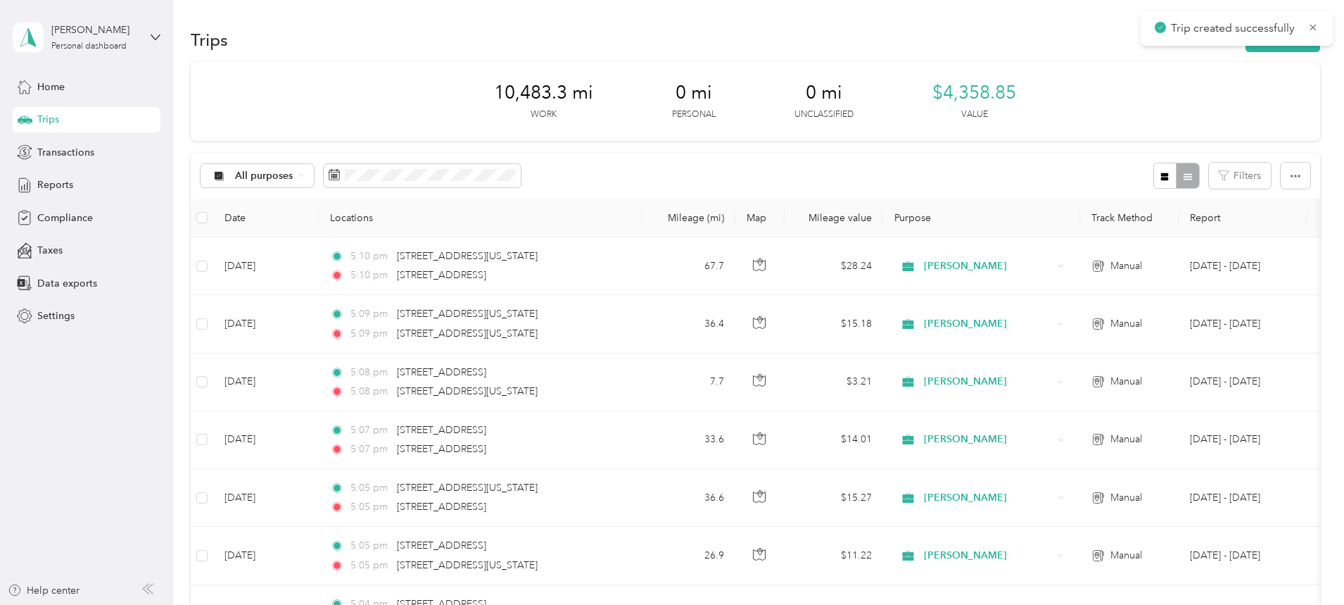
click at [71, 182] on span "Reports" at bounding box center [55, 184] width 36 height 15
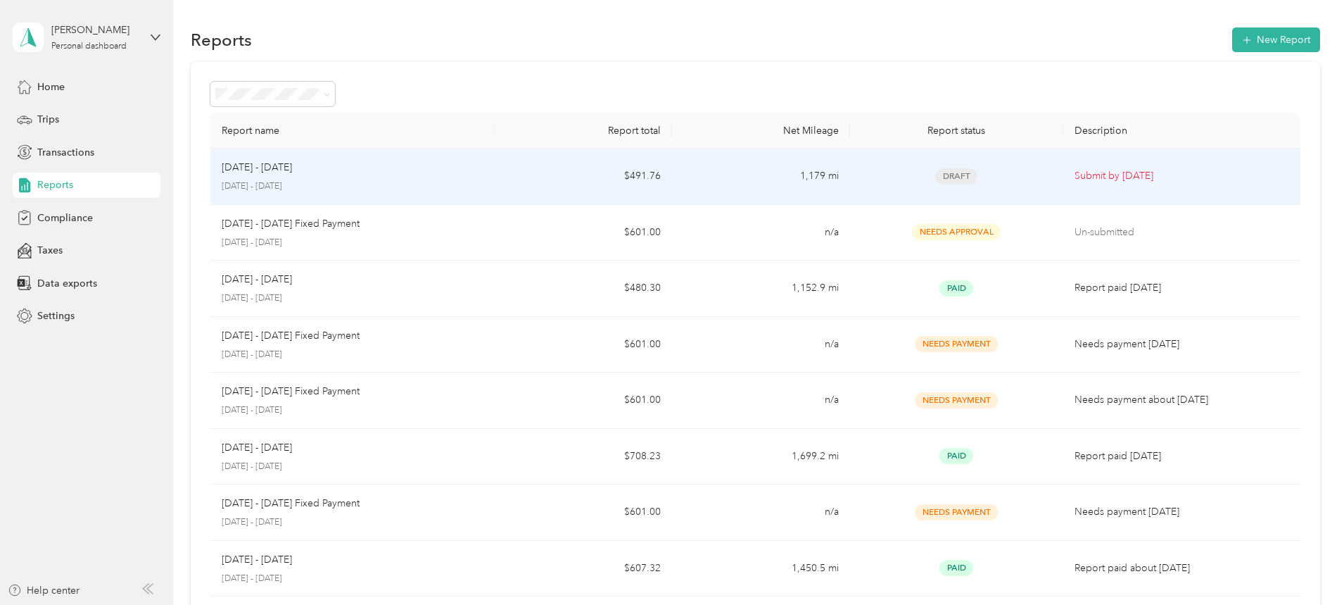
click at [408, 175] on div "[DATE] - [DATE]" at bounding box center [353, 167] width 262 height 15
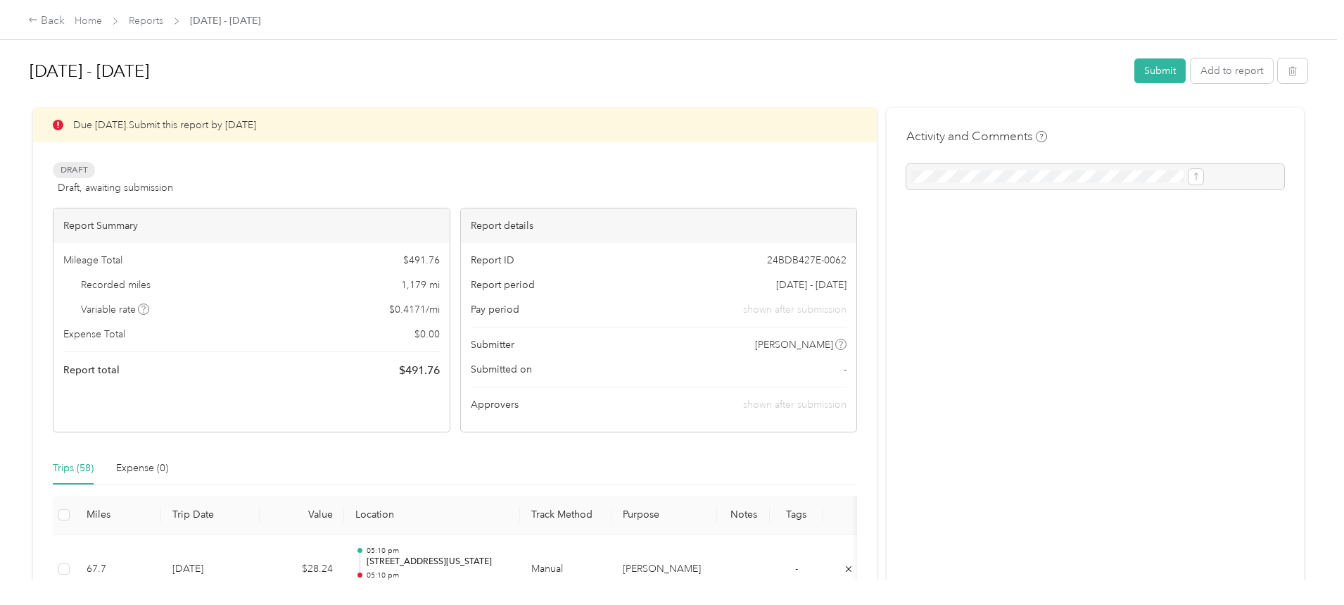
click at [1135, 69] on button "Submit" at bounding box center [1160, 70] width 51 height 25
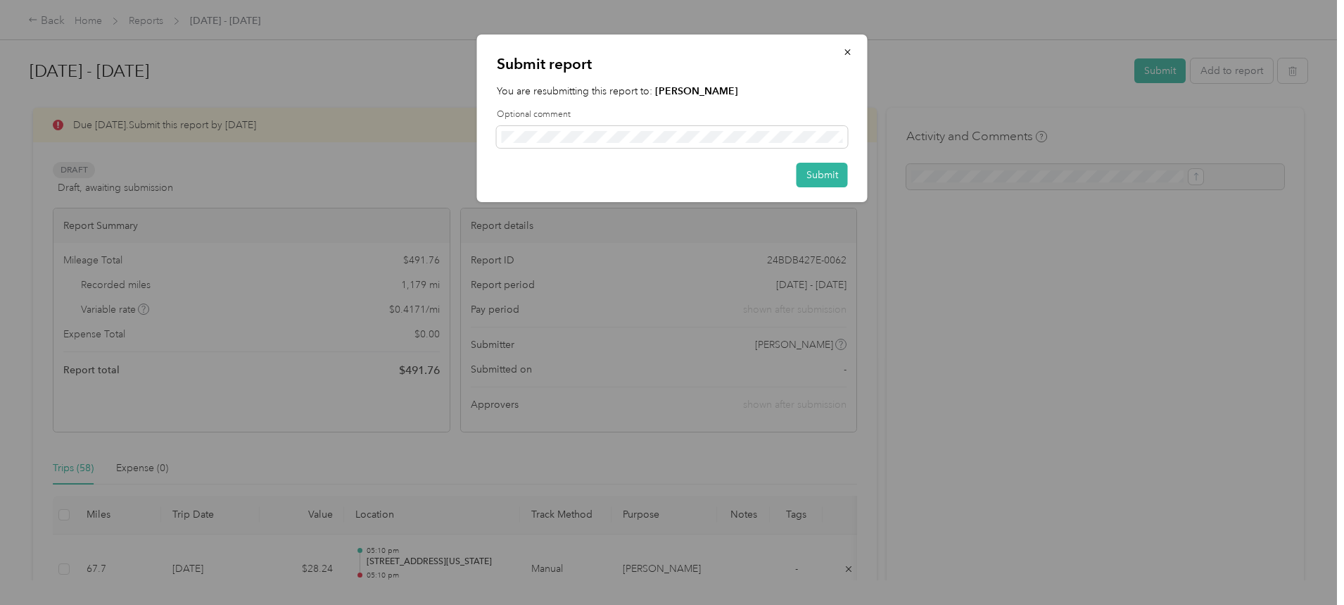
click at [821, 174] on button "Submit" at bounding box center [822, 175] width 51 height 25
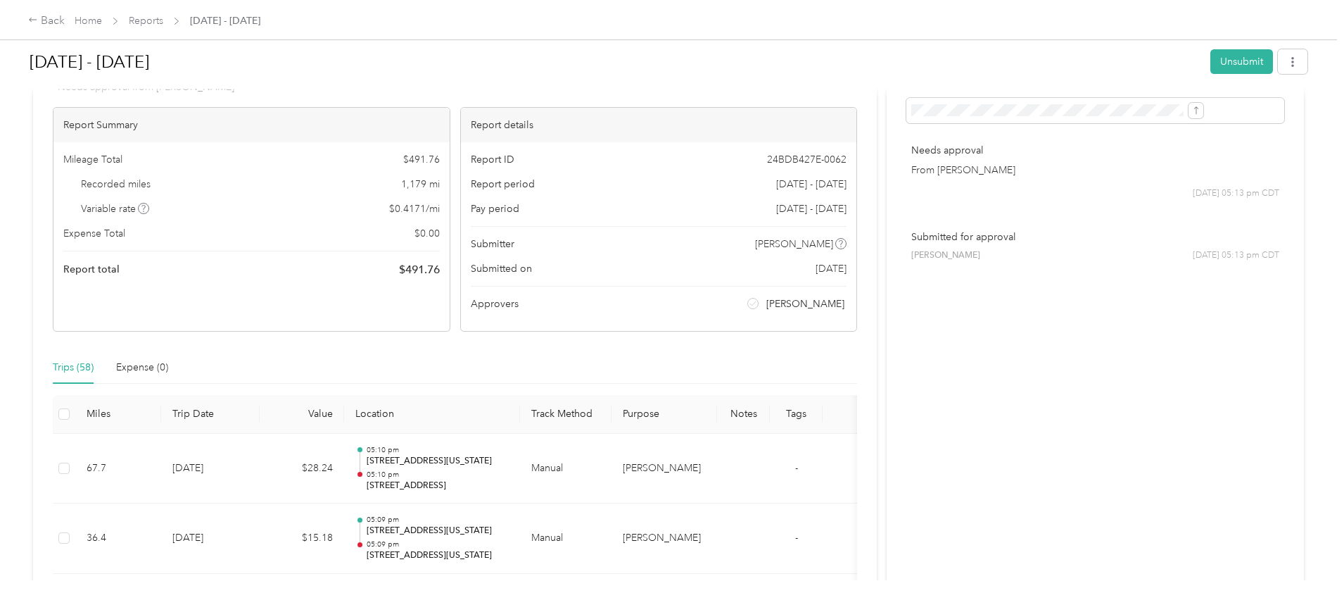
scroll to position [88, 0]
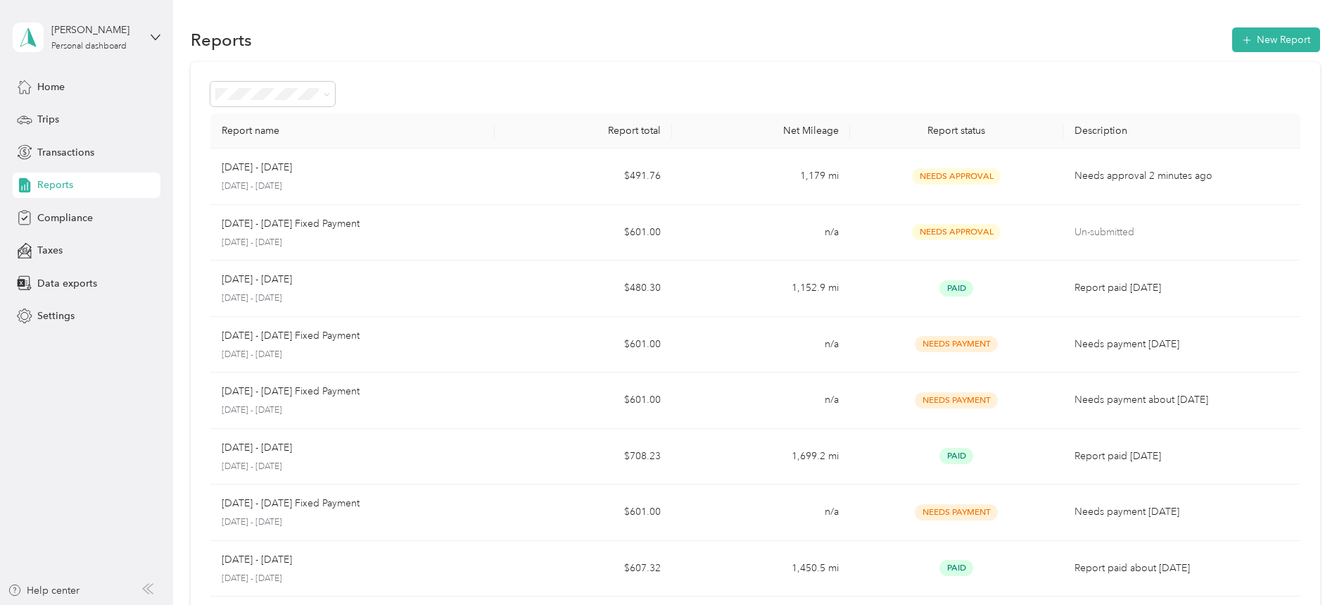
click at [137, 42] on div "Jack R. Bentley Personal dashboard" at bounding box center [95, 37] width 88 height 28
click at [88, 115] on div "Log out" at bounding box center [161, 115] width 277 height 25
